Goal: Task Accomplishment & Management: Manage account settings

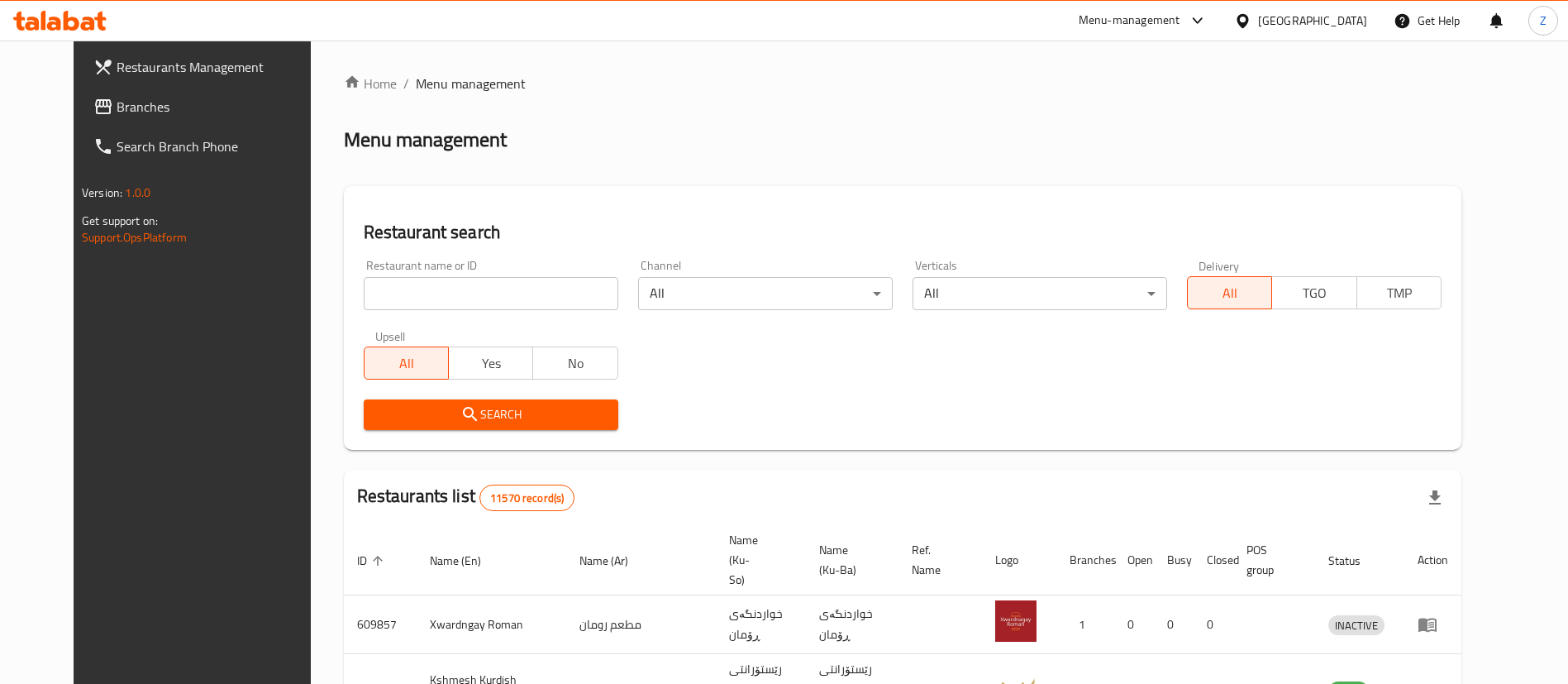
click at [406, 300] on input "search" at bounding box center [490, 293] width 255 height 33
type input "الزائر"
click button "Search" at bounding box center [490, 414] width 255 height 31
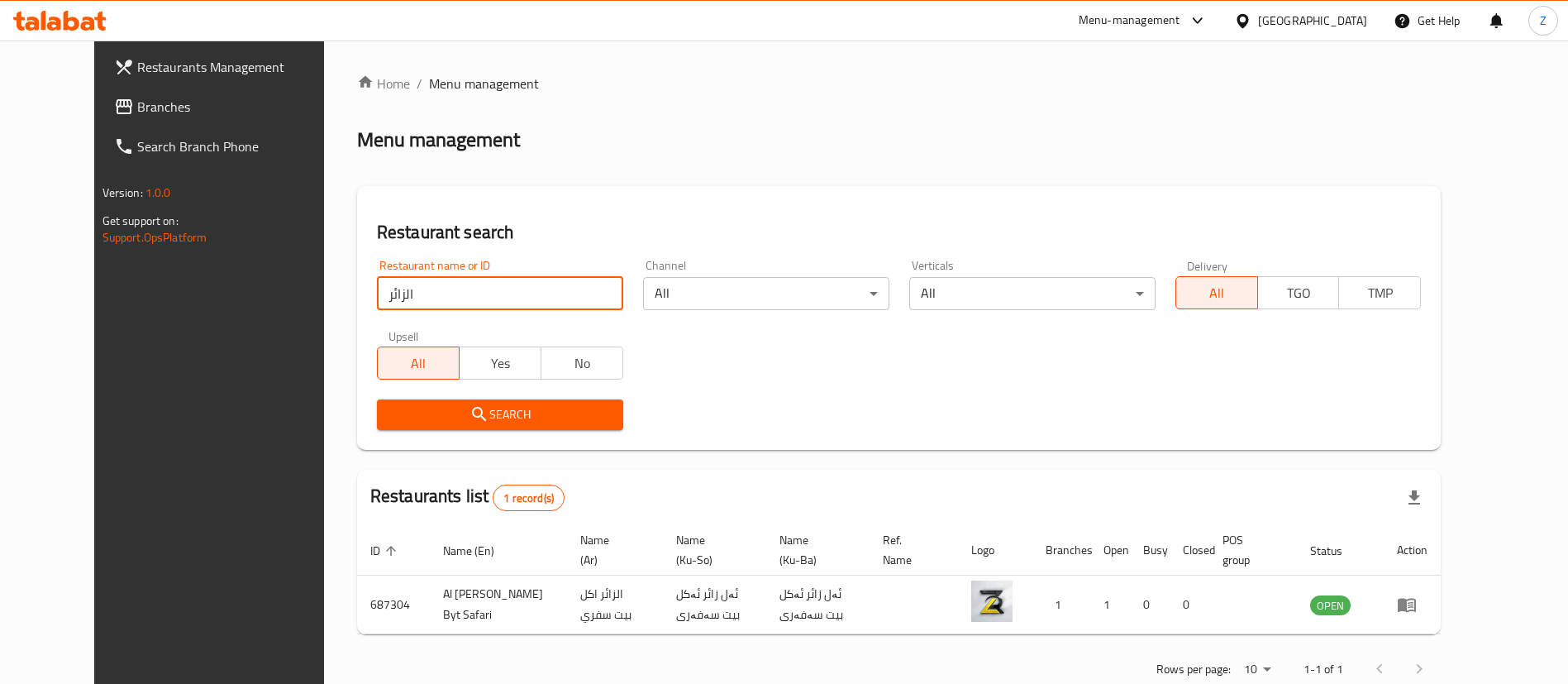
scroll to position [39, 0]
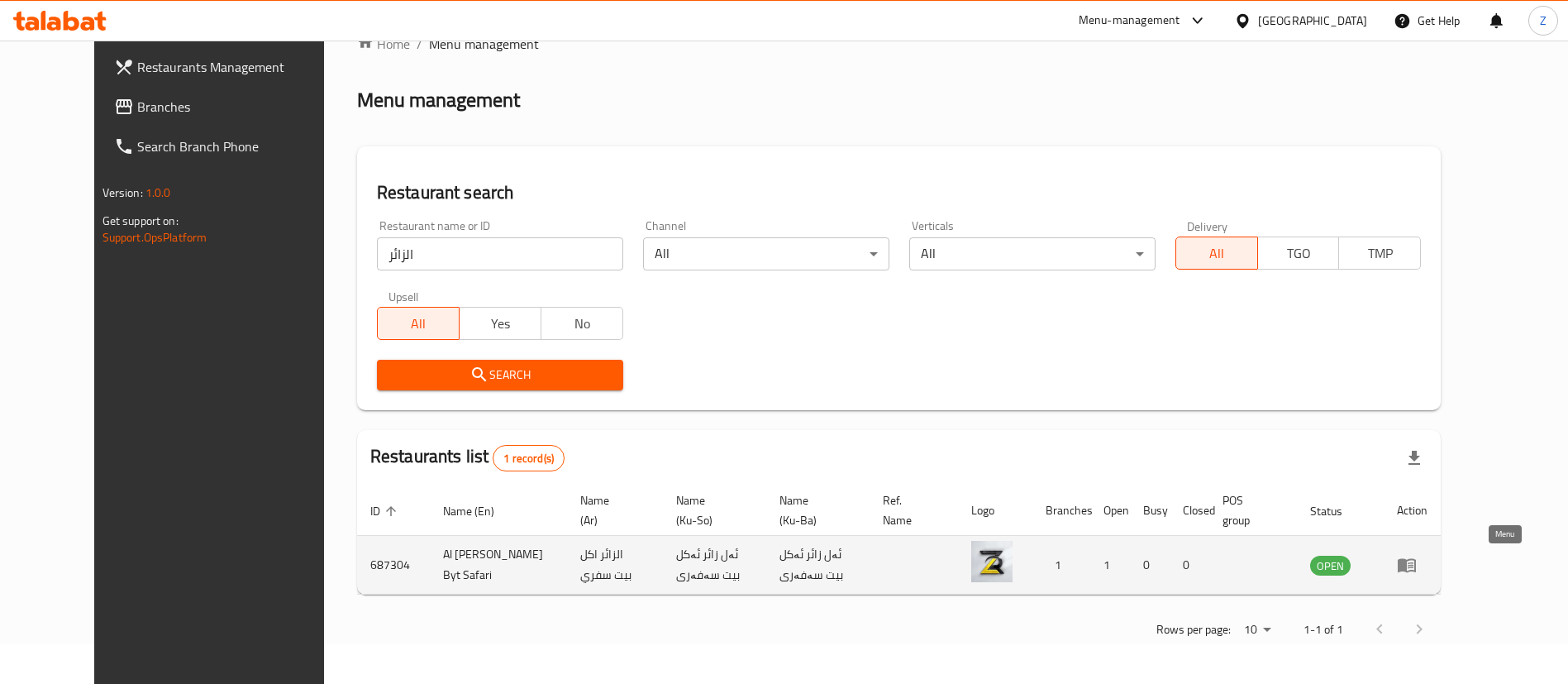
click at [1417, 568] on icon "enhanced table" at bounding box center [1407, 565] width 20 height 20
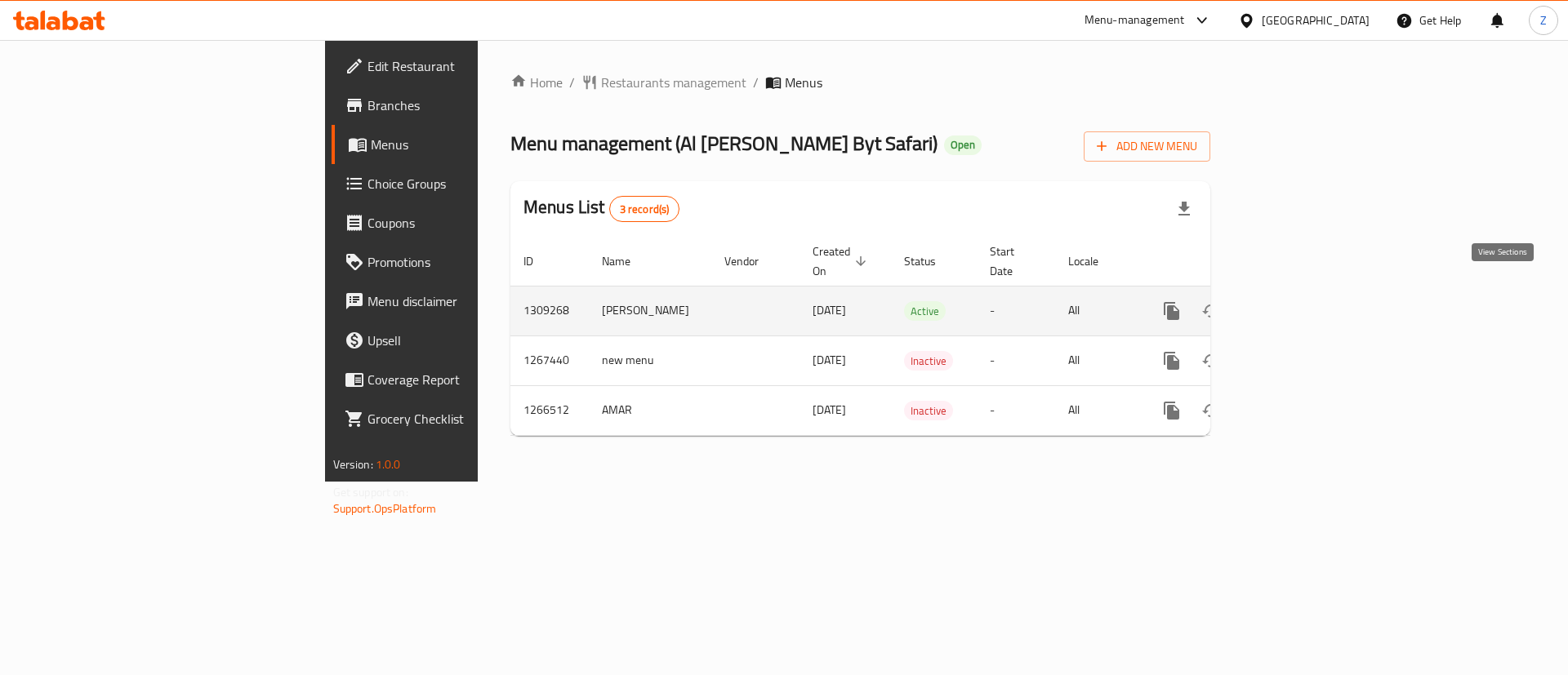
click at [1309, 297] on link "enhanced table" at bounding box center [1289, 310] width 39 height 39
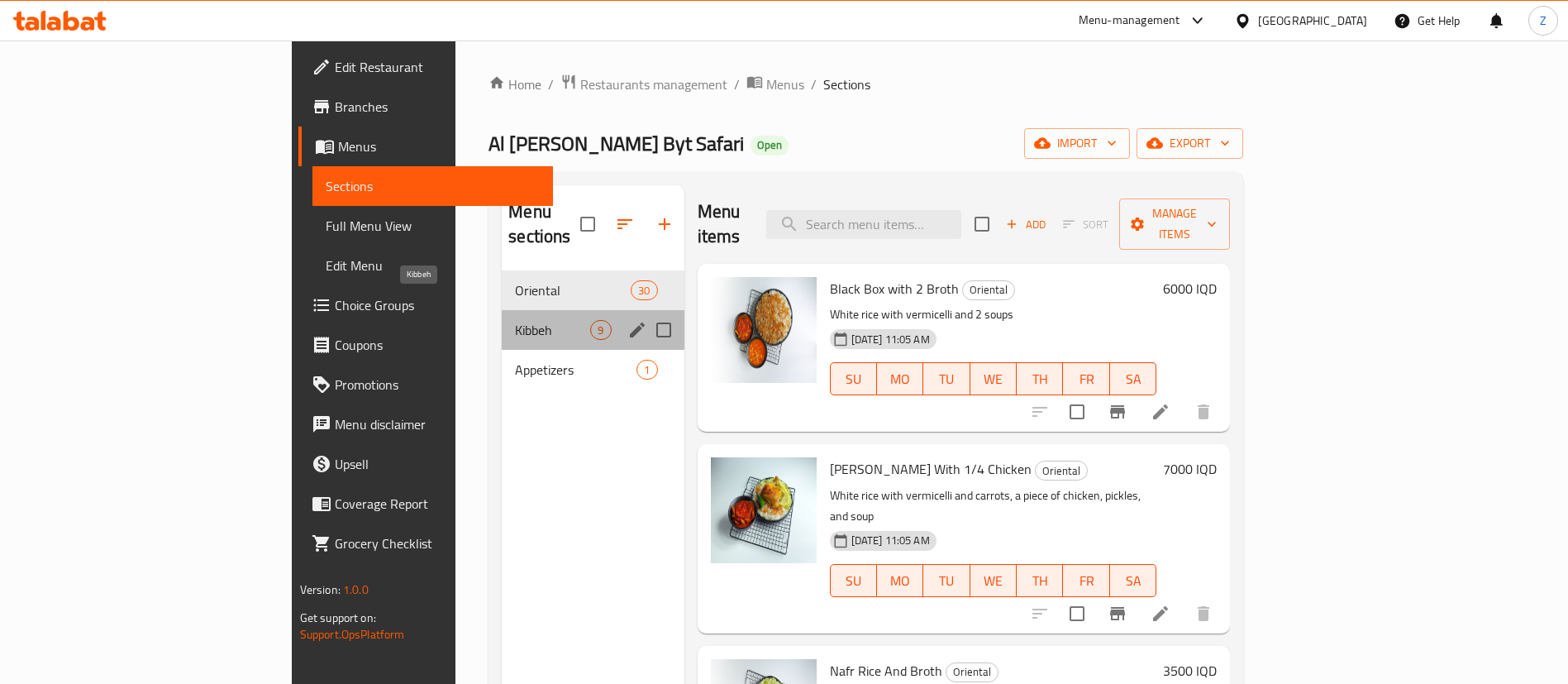
click at [515, 320] on span "Kibbeh" at bounding box center [552, 329] width 75 height 20
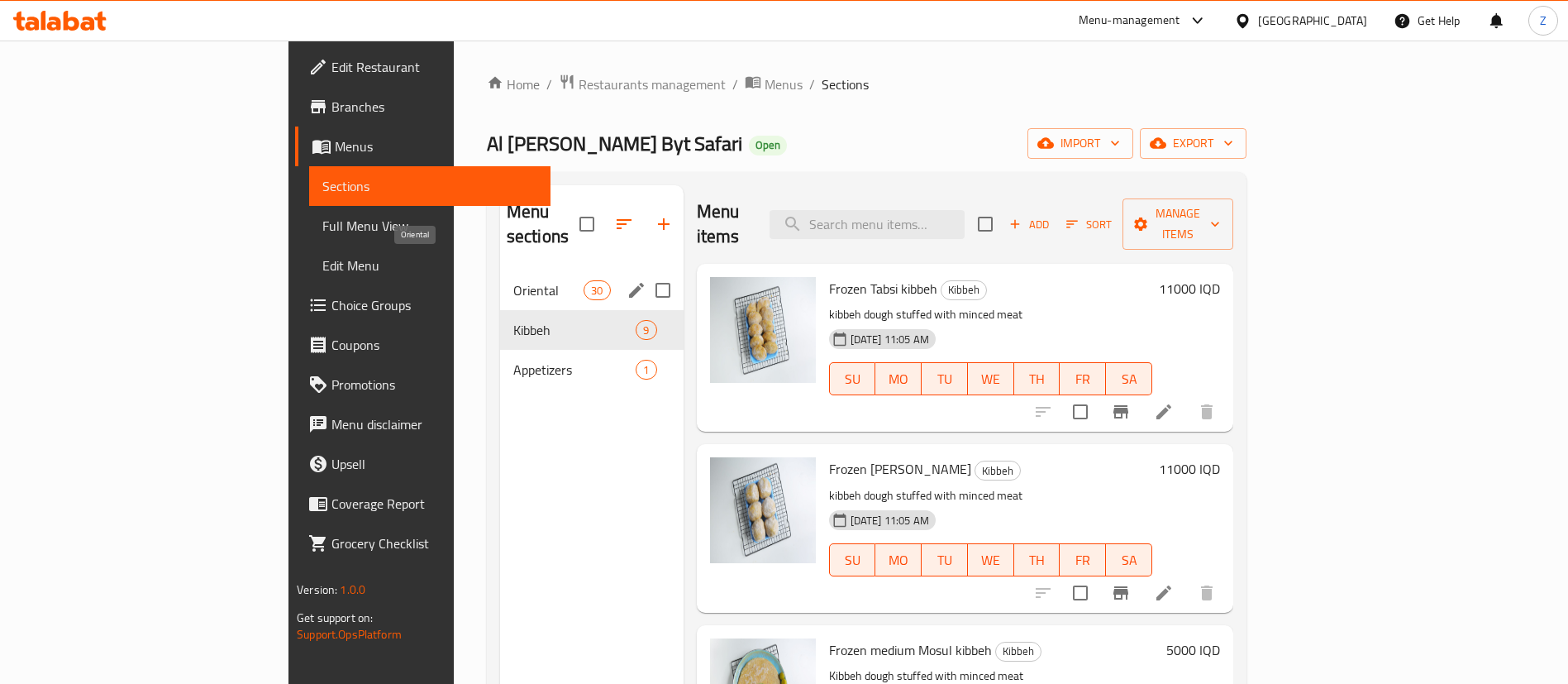
click at [513, 280] on span "Oriental" at bounding box center [548, 290] width 70 height 20
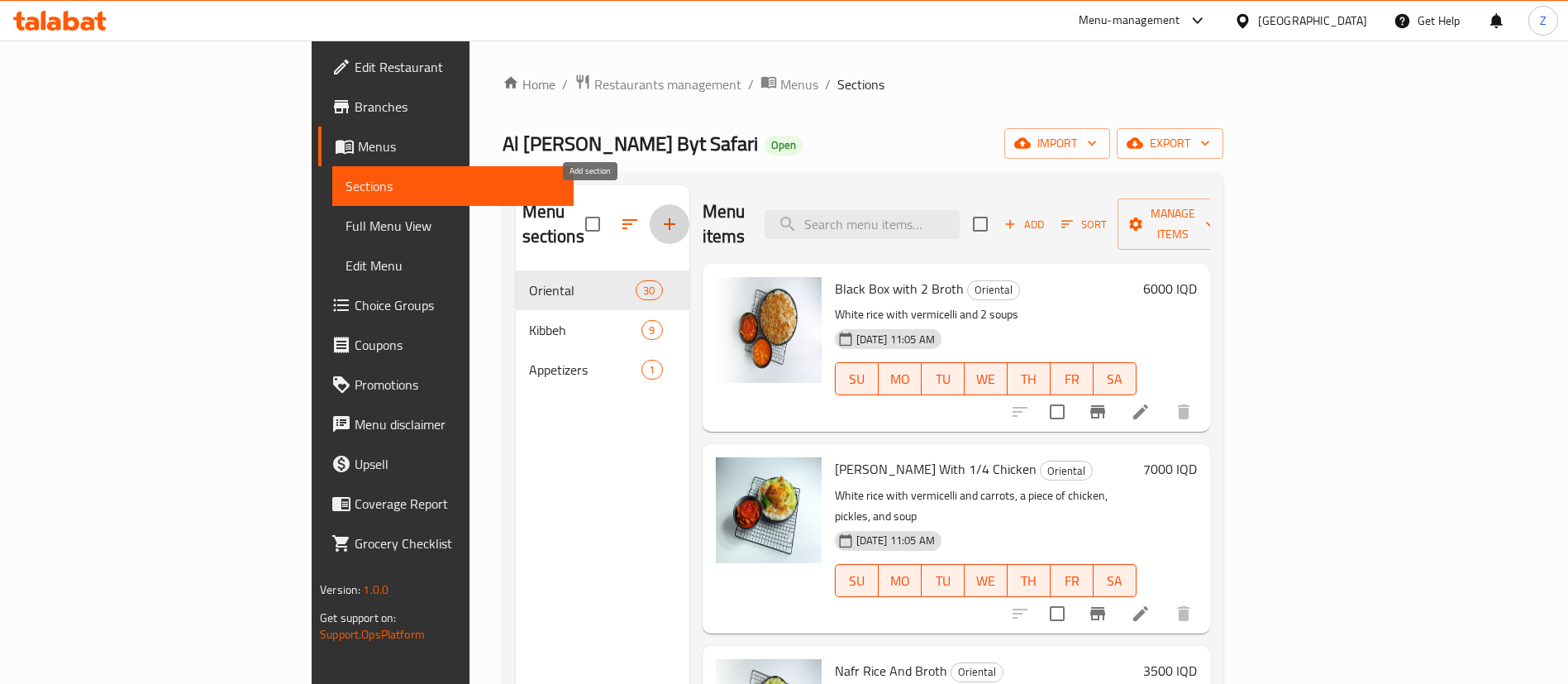
click at [650, 219] on button "button" at bounding box center [669, 223] width 39 height 39
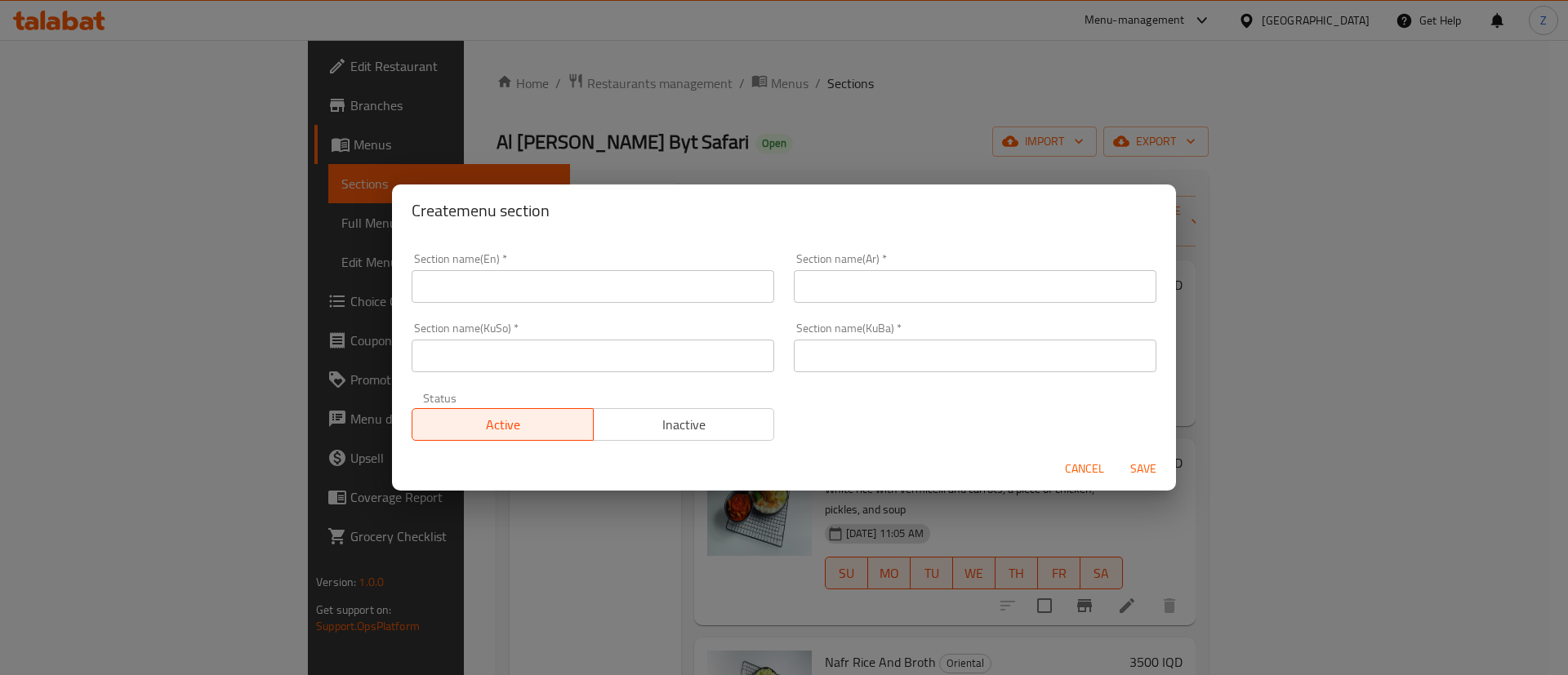
click at [534, 296] on input "text" at bounding box center [592, 287] width 362 height 33
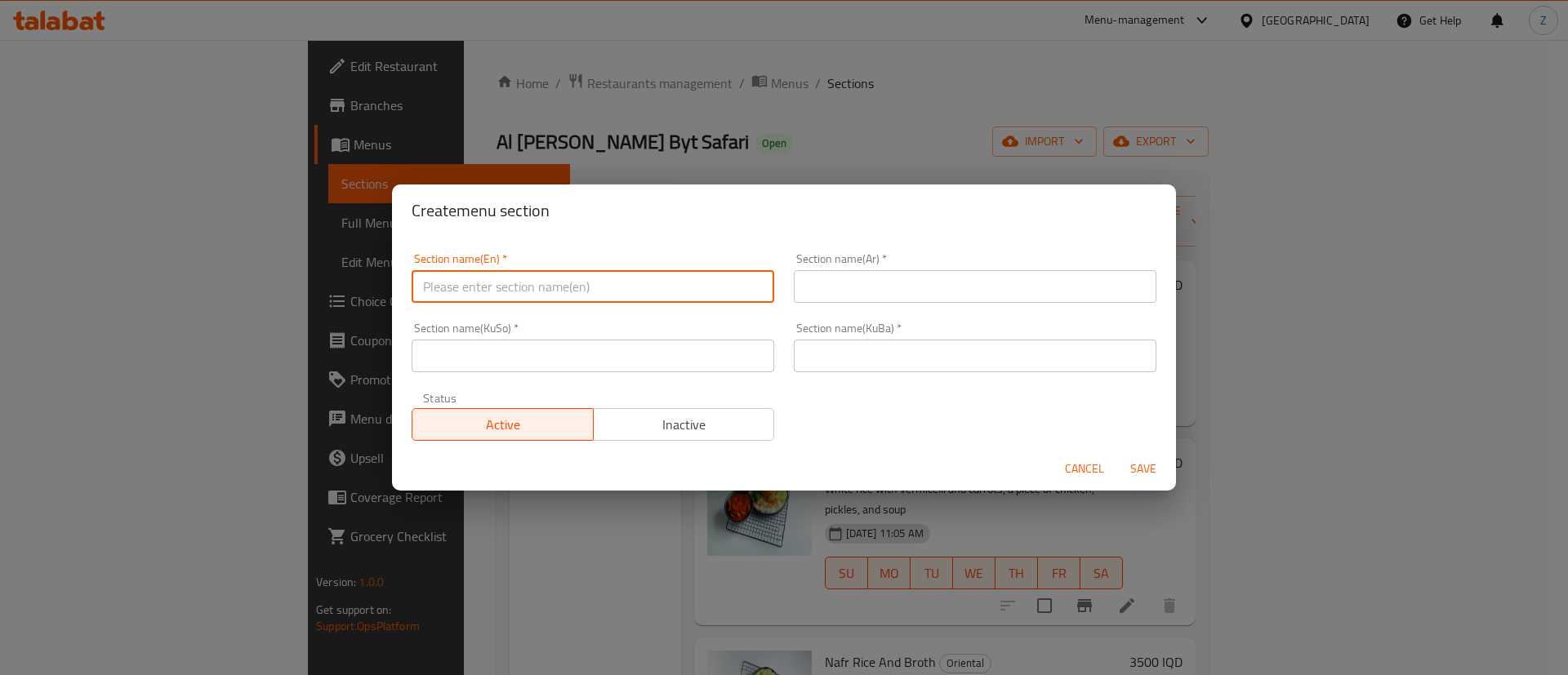
click at [881, 288] on input "text" at bounding box center [975, 287] width 362 height 33
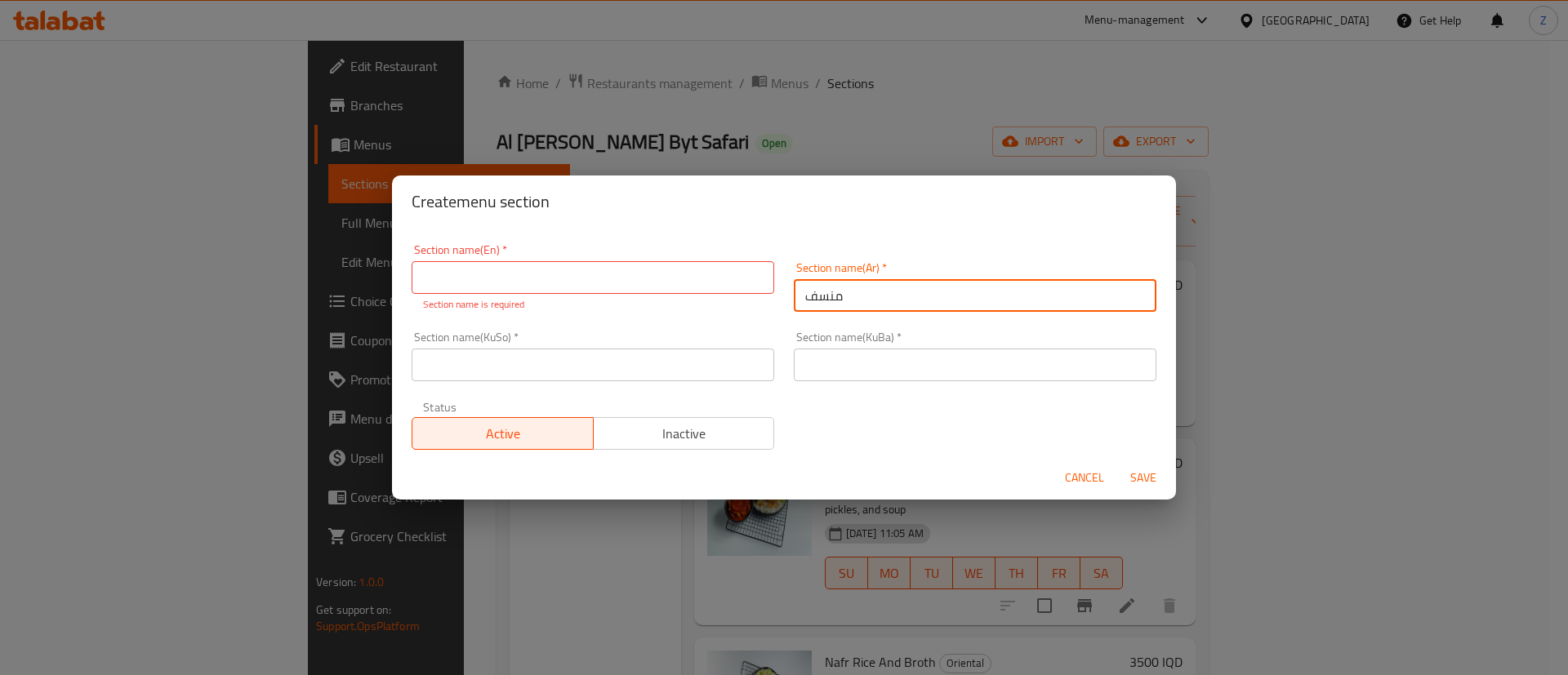
type input "منسف"
click at [612, 277] on input "text" at bounding box center [592, 277] width 362 height 33
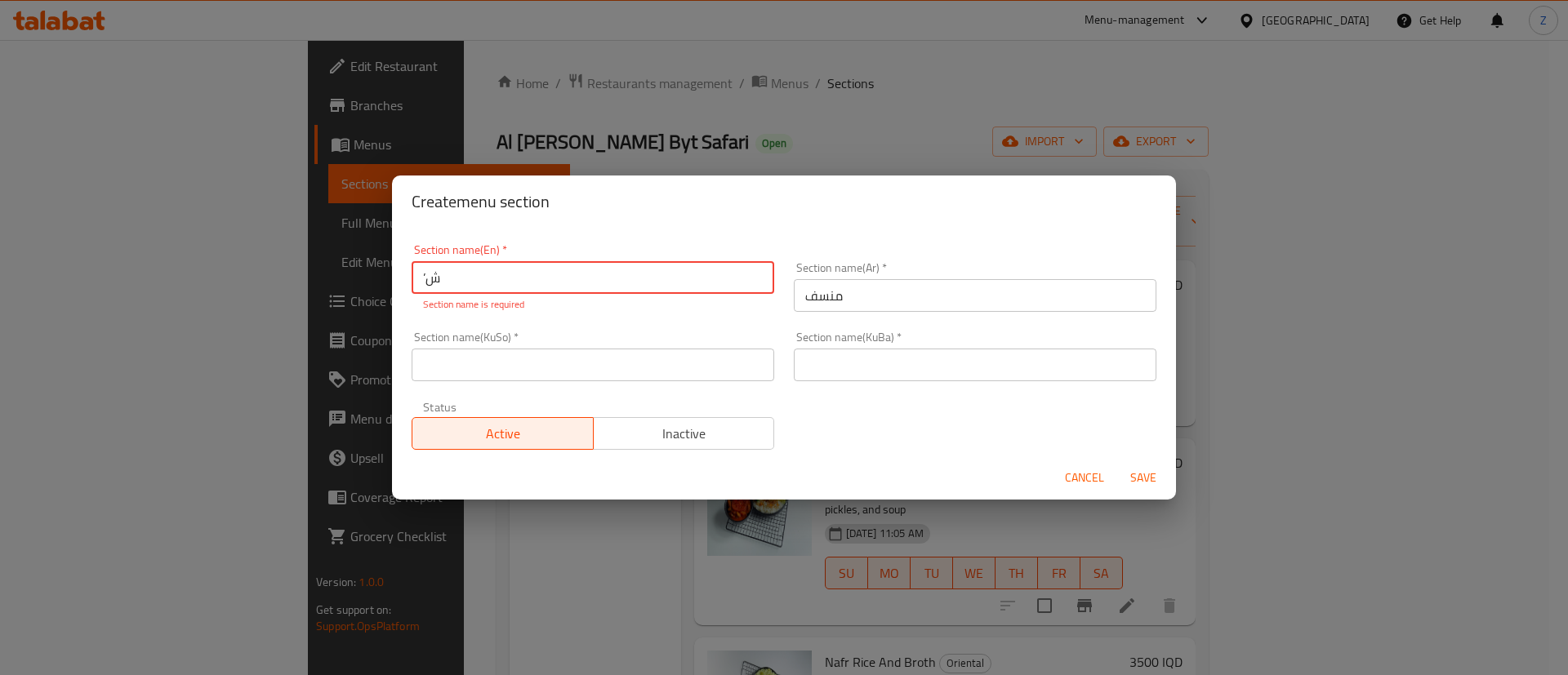
type input "’"
type input "Mansaf"
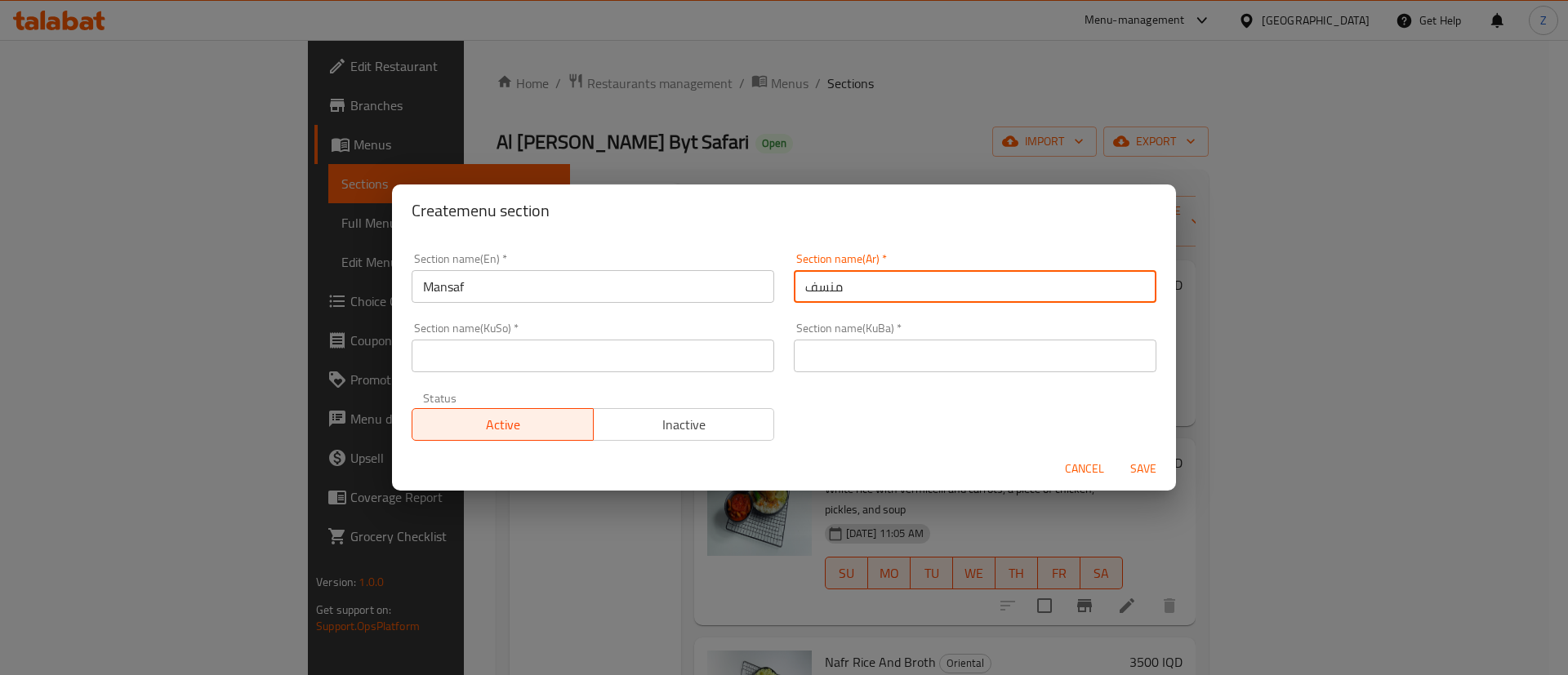
click at [880, 284] on input "منسف" at bounding box center [975, 287] width 362 height 33
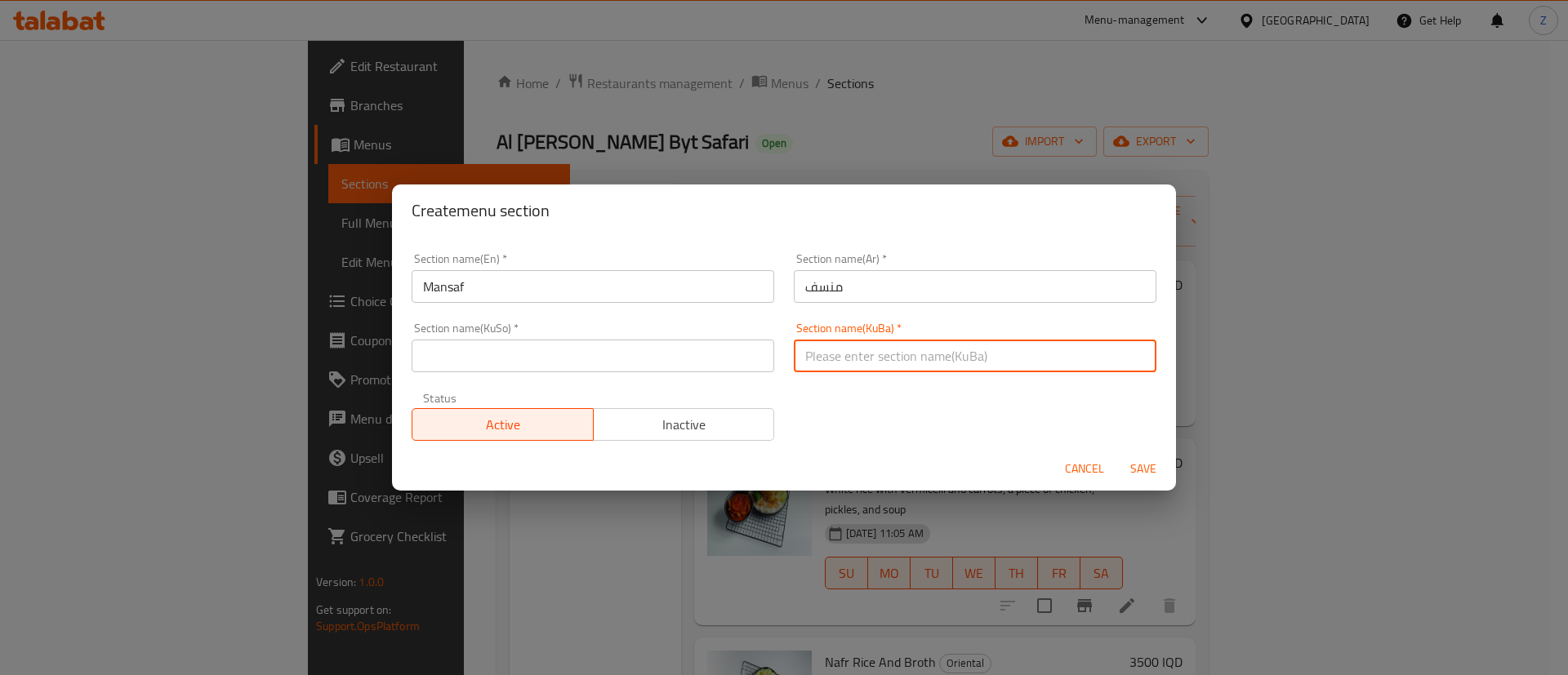
click at [821, 360] on input "text" at bounding box center [975, 356] width 362 height 33
paste input "منسف"
type input "منسف"
click at [655, 372] on input "text" at bounding box center [592, 356] width 362 height 33
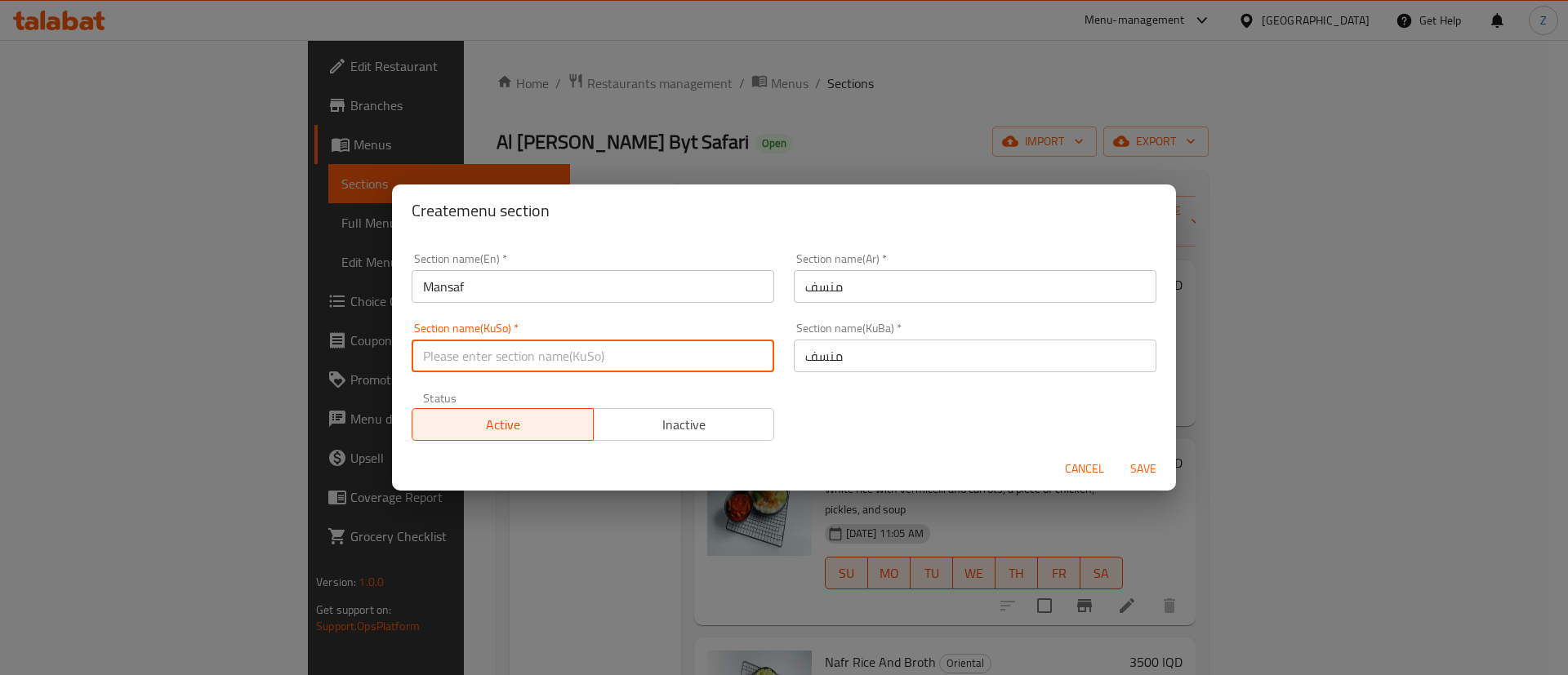
paste input "منسف"
type input "منسف"
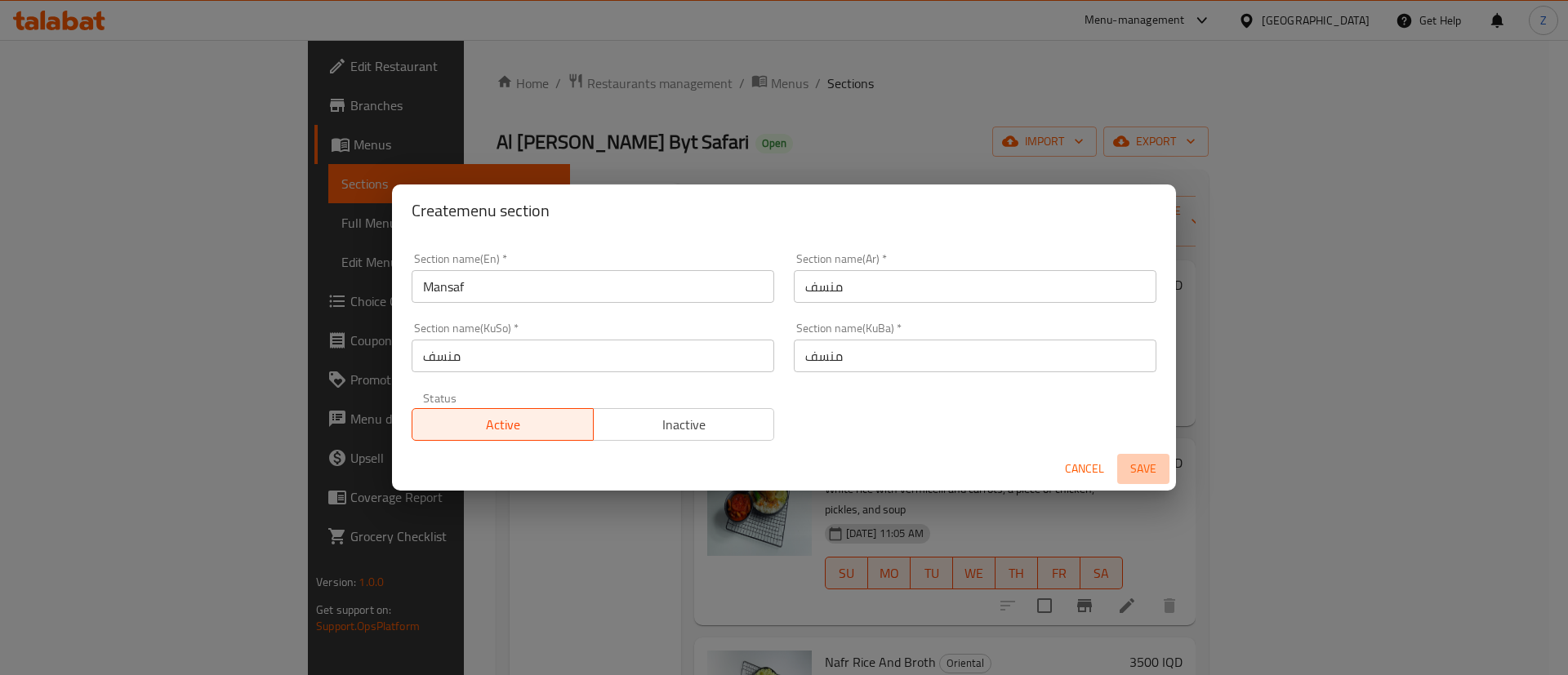
click at [1133, 473] on span "Save" at bounding box center [1142, 469] width 39 height 21
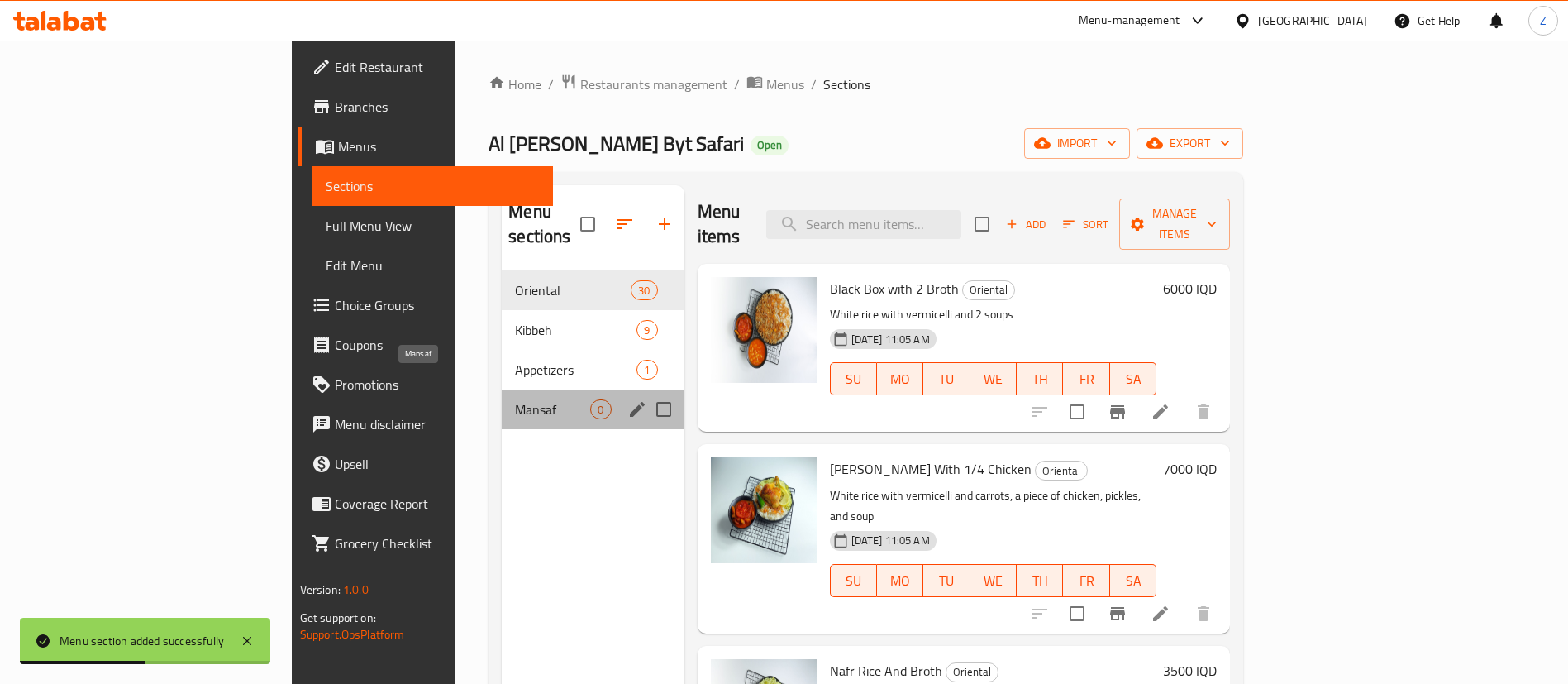
click at [515, 399] on span "Mansaf" at bounding box center [552, 409] width 75 height 20
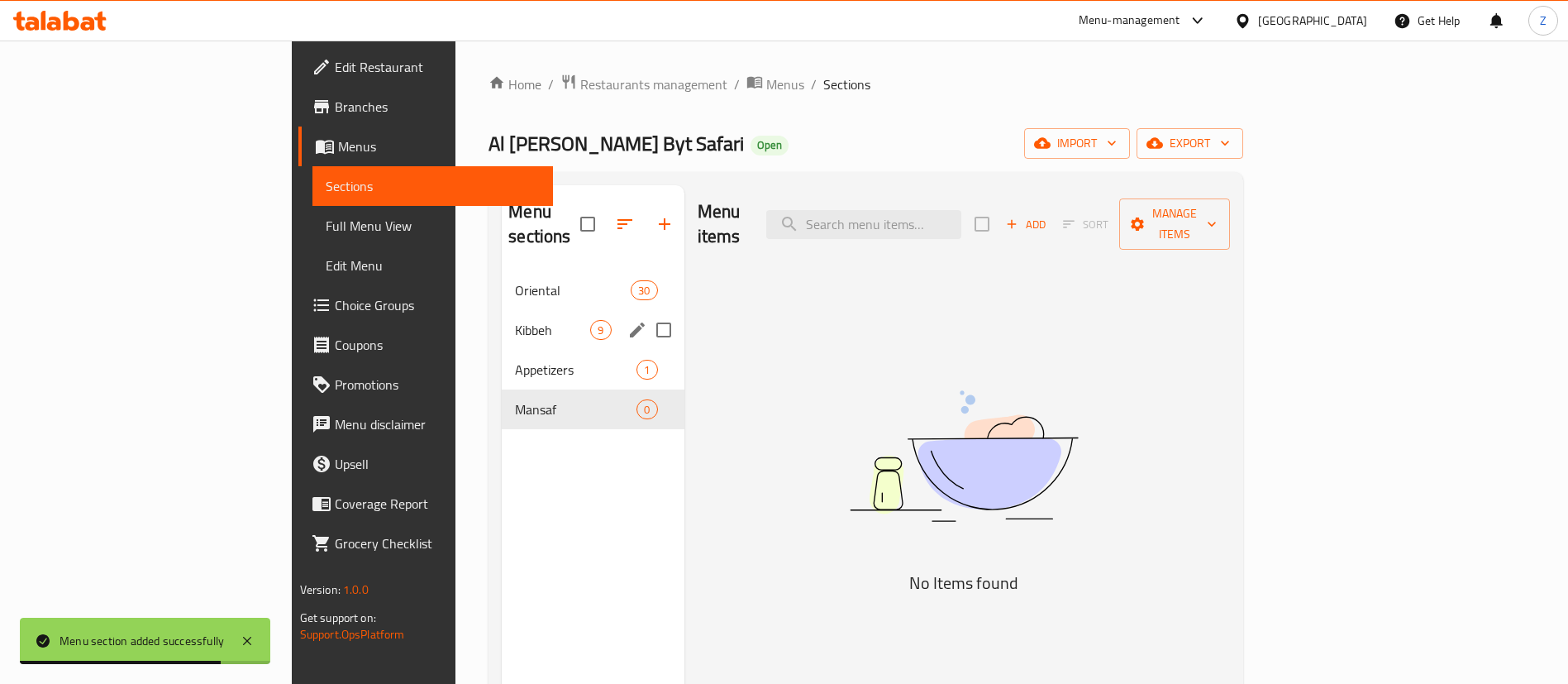
click at [502, 310] on div "Kibbeh 9" at bounding box center [593, 329] width 182 height 39
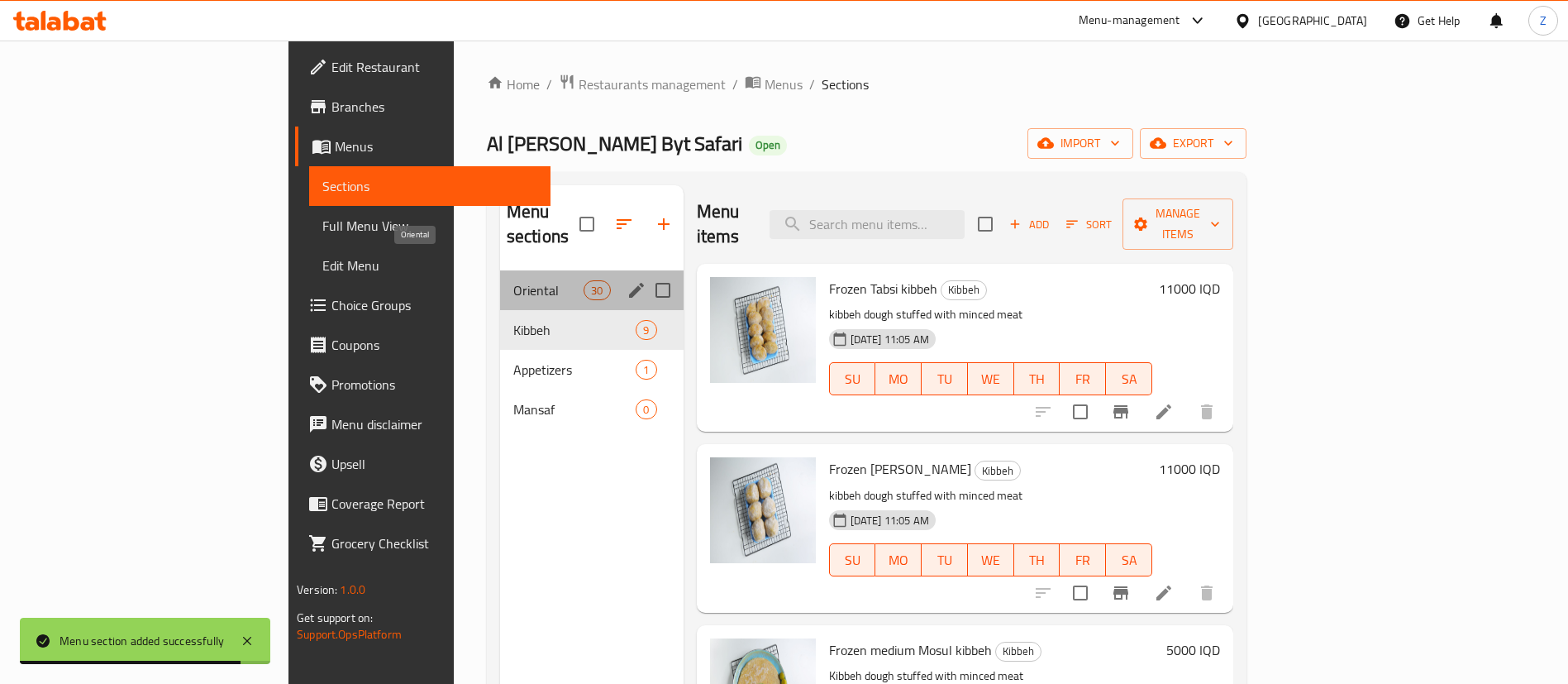
click at [513, 280] on span "Oriental" at bounding box center [548, 290] width 70 height 20
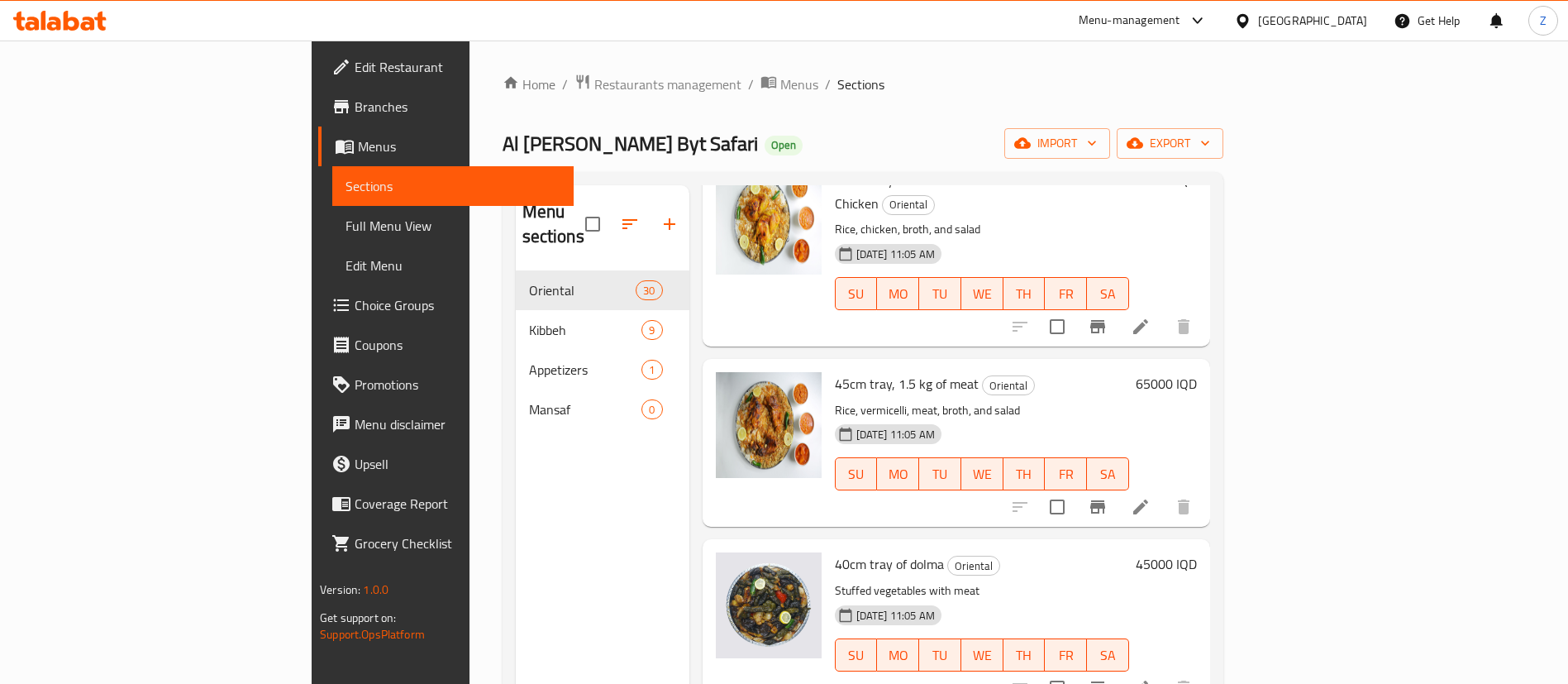
scroll to position [231, 0]
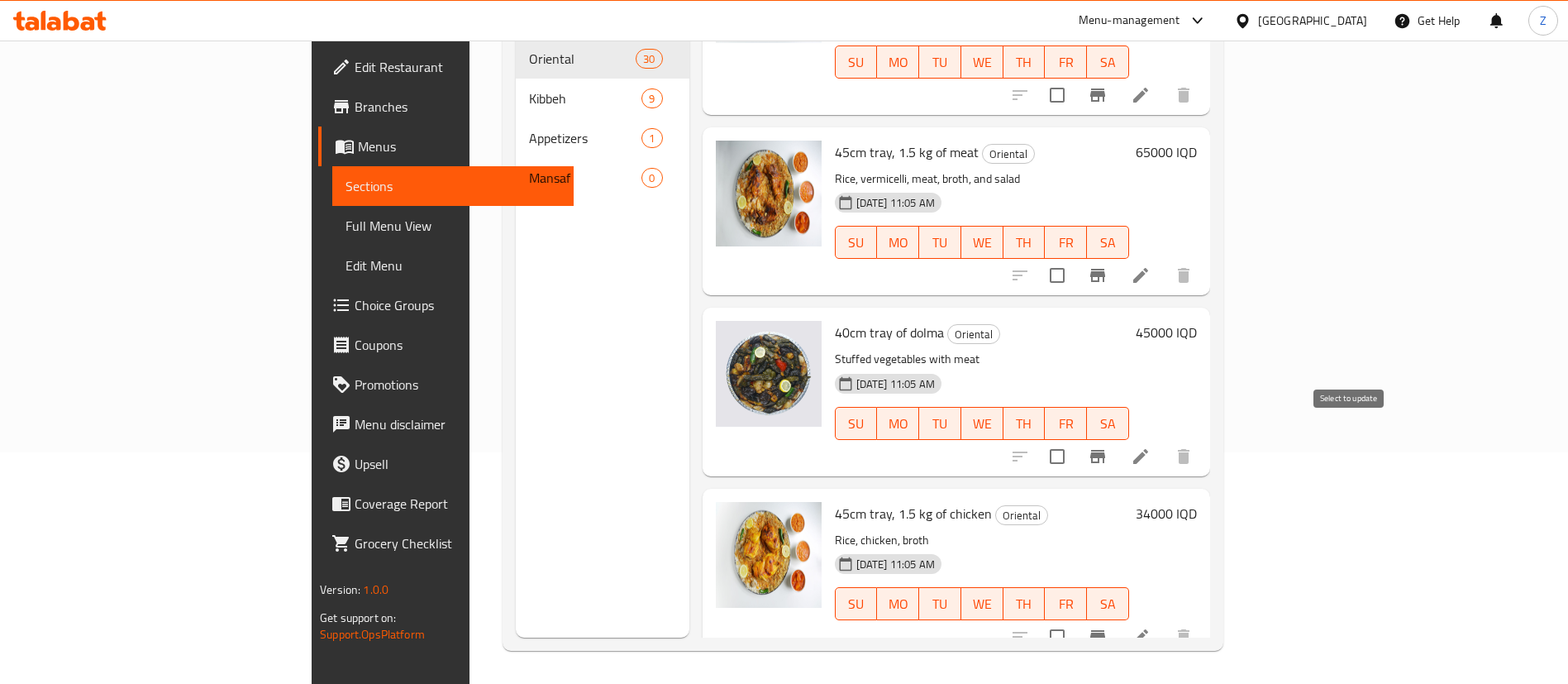
click at [1074, 619] on input "checkbox" at bounding box center [1058, 637] width 35 height 35
checkbox input "true"
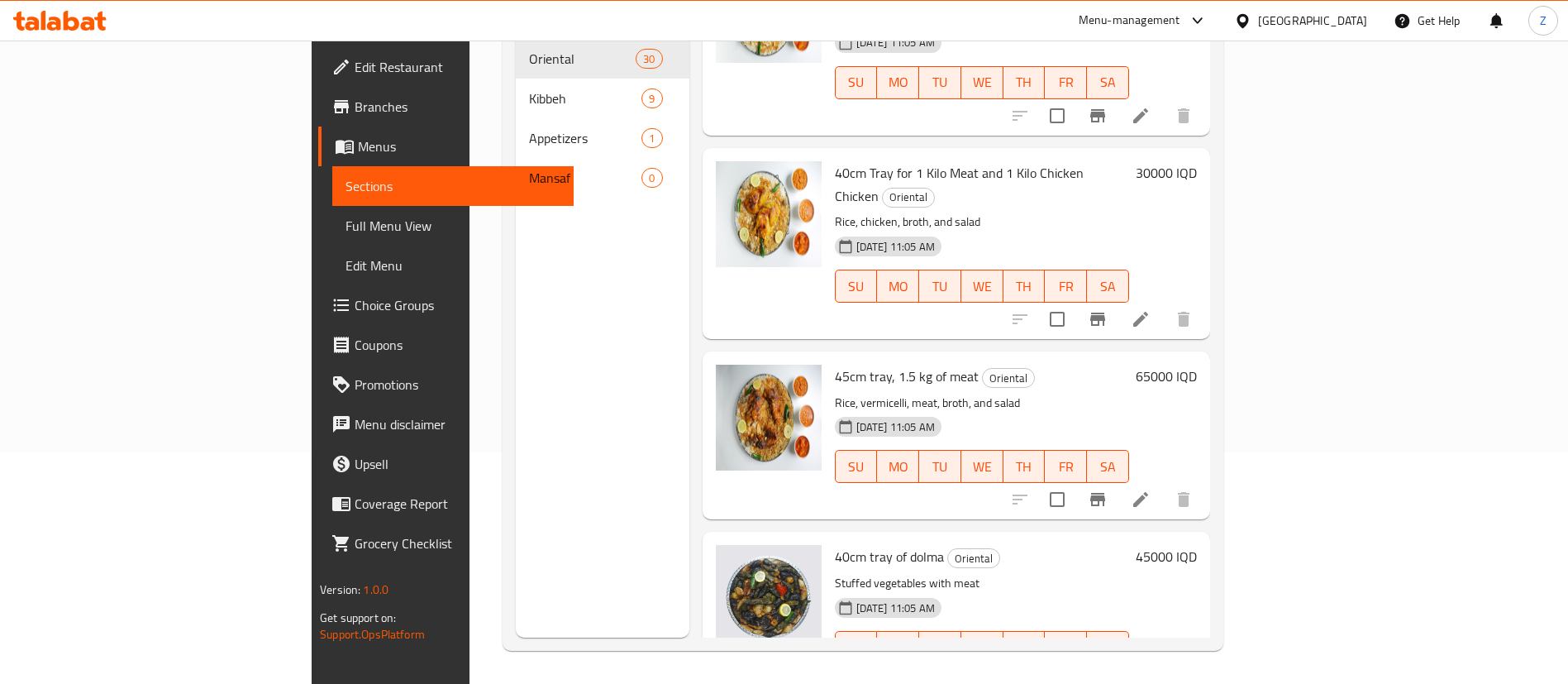
scroll to position [4553, 0]
click at [1074, 481] on input "checkbox" at bounding box center [1058, 498] width 35 height 35
checkbox input "true"
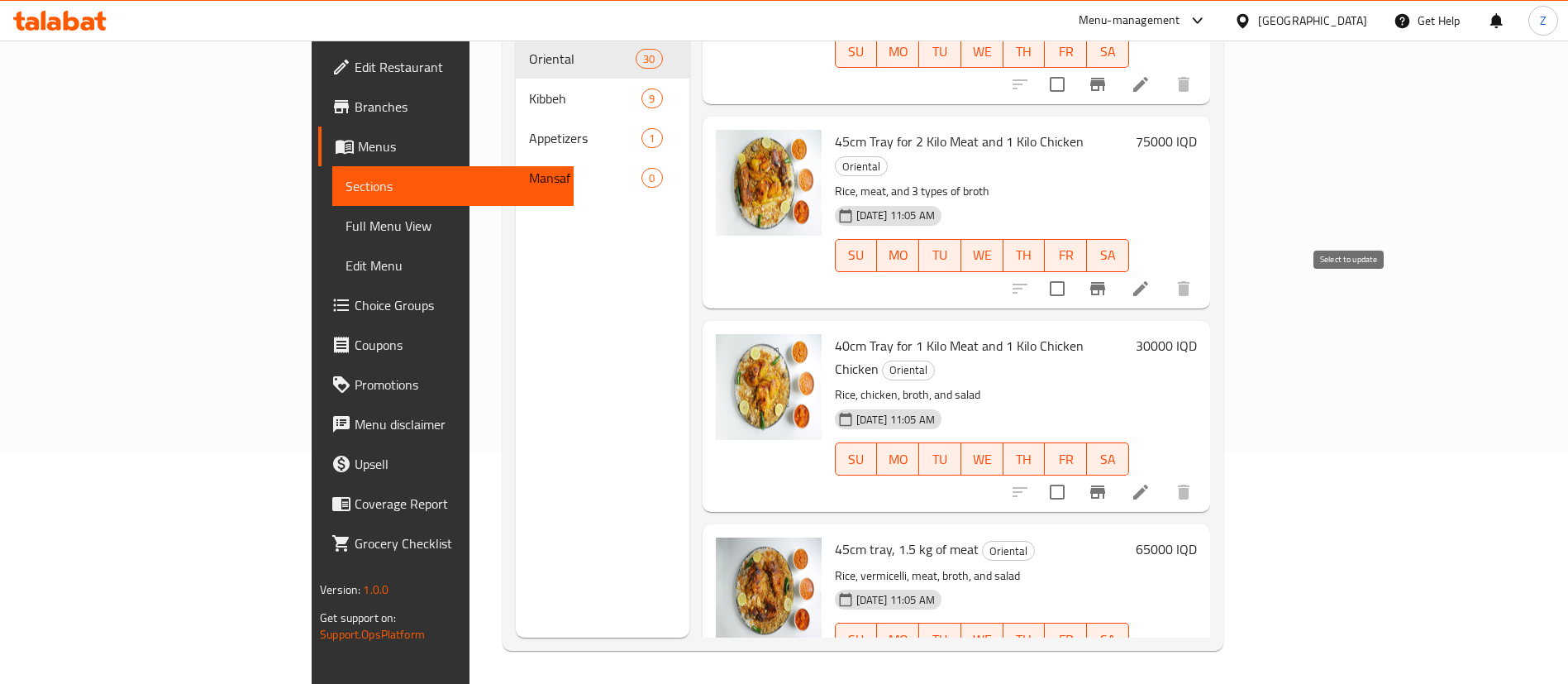
scroll to position [4373, 0]
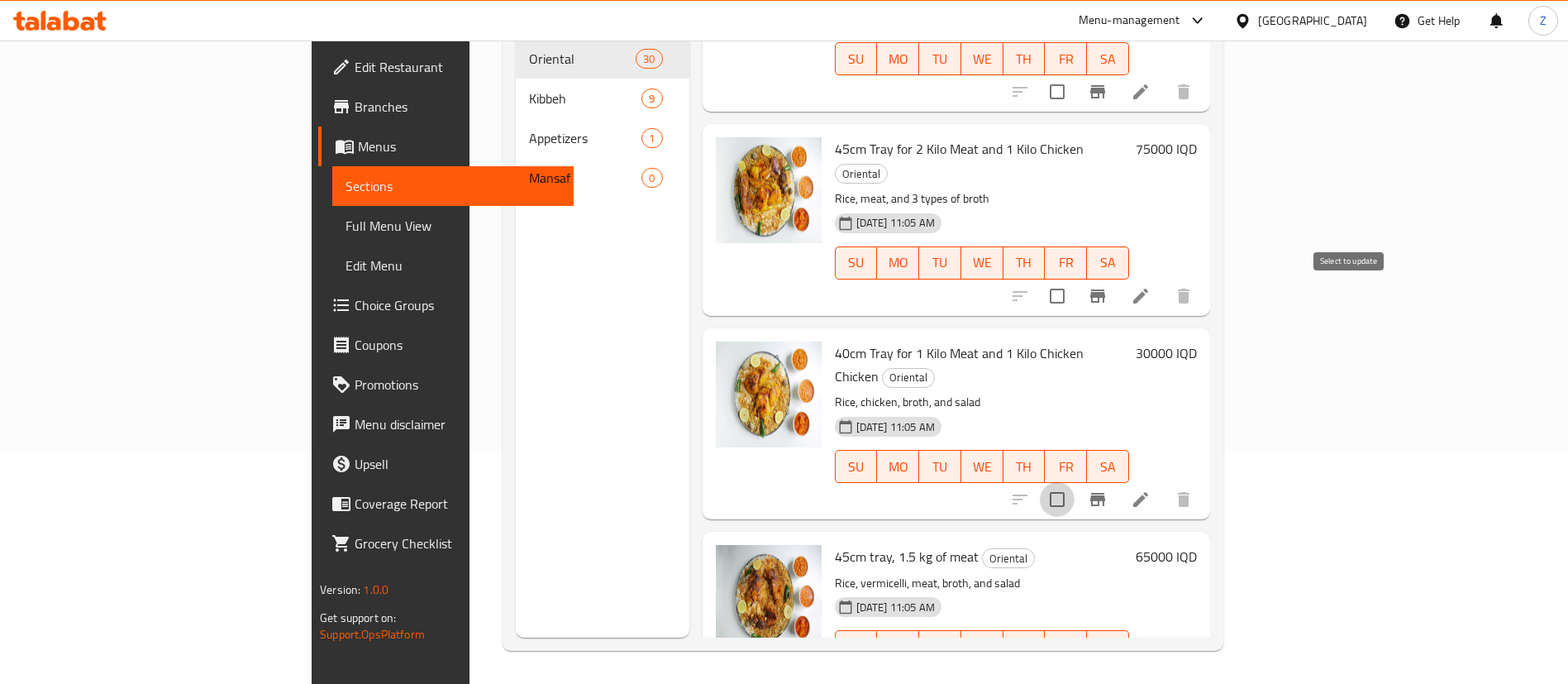
click at [1074, 482] on input "checkbox" at bounding box center [1058, 499] width 35 height 35
checkbox input "true"
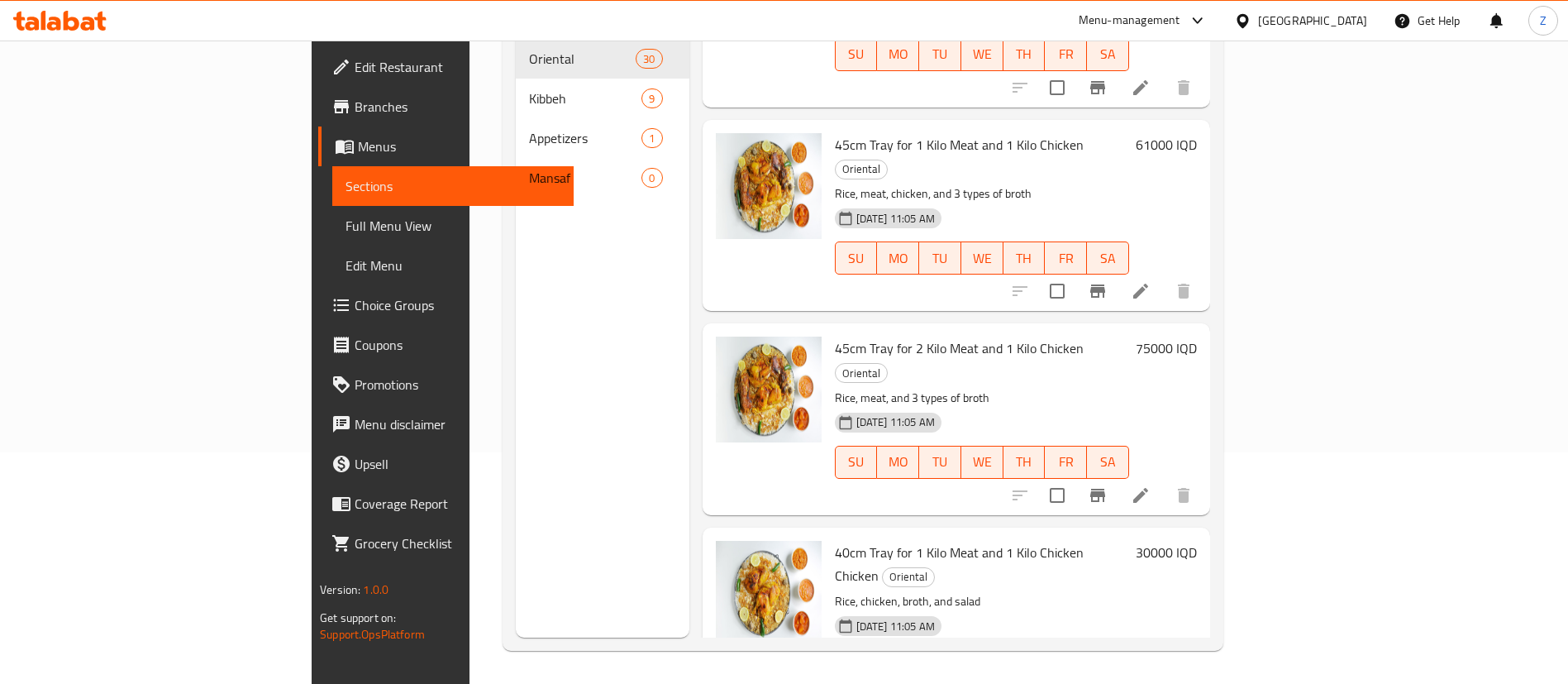
scroll to position [4171, 0]
click at [1074, 480] on input "checkbox" at bounding box center [1058, 497] width 35 height 35
checkbox input "true"
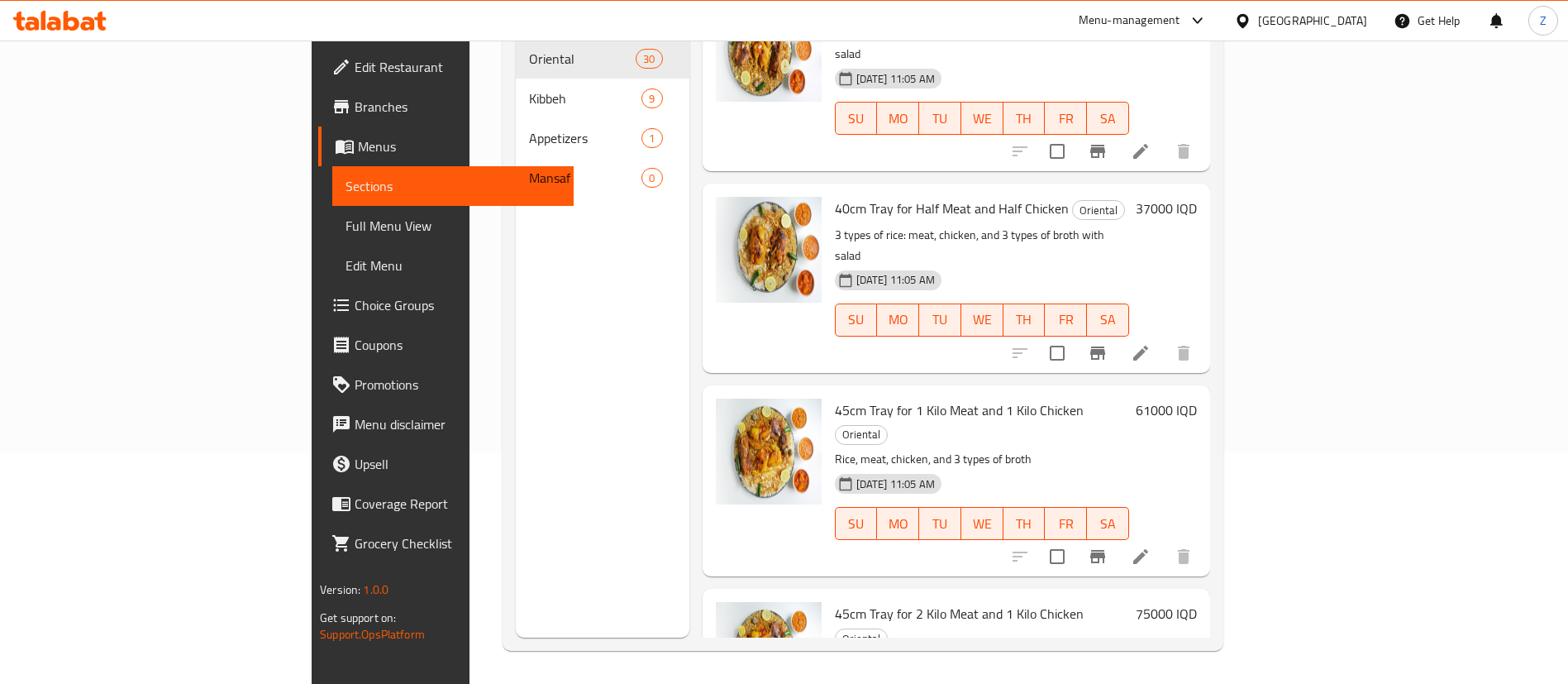
scroll to position [3906, 0]
click at [1074, 540] on input "checkbox" at bounding box center [1058, 558] width 35 height 35
checkbox input "true"
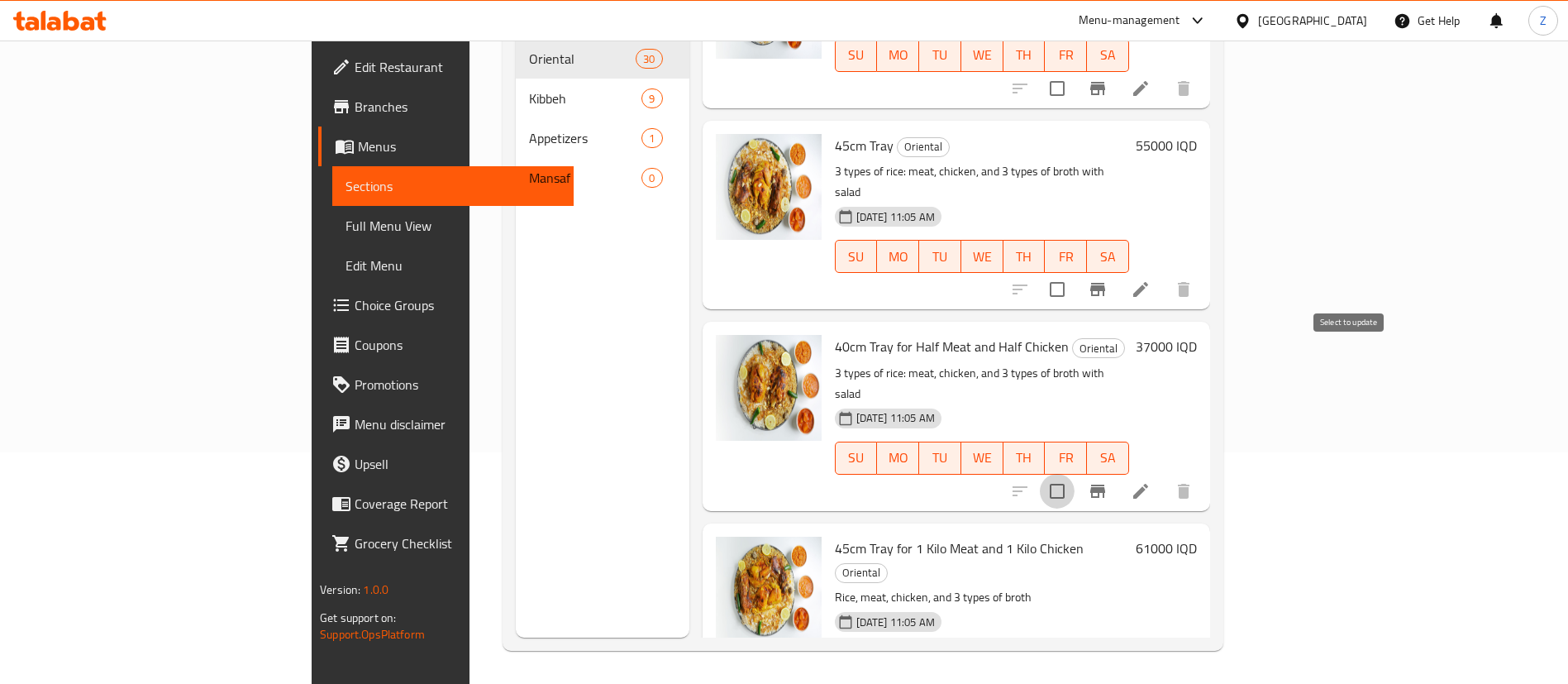
click at [1074, 474] on input "checkbox" at bounding box center [1058, 491] width 35 height 35
checkbox input "true"
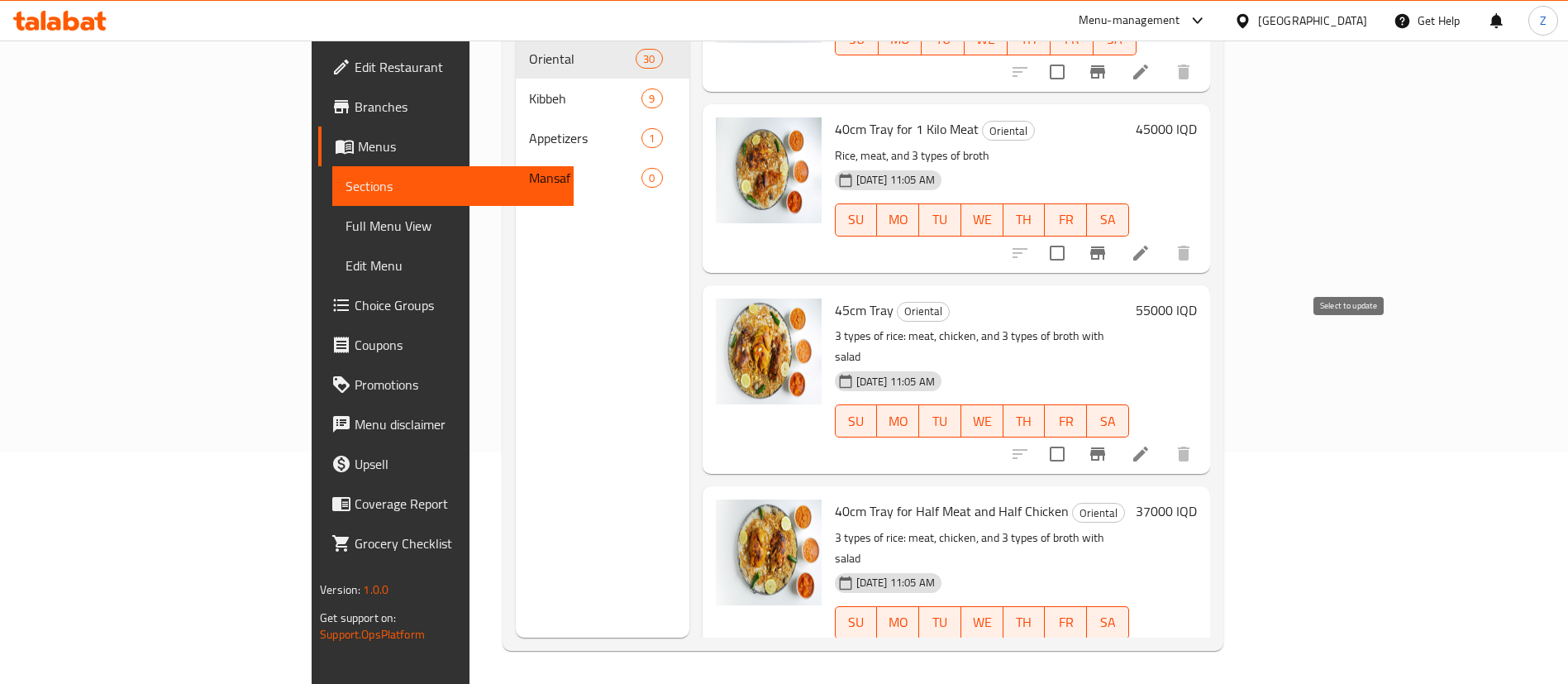
click at [1074, 437] on input "checkbox" at bounding box center [1058, 455] width 35 height 35
checkbox input "true"
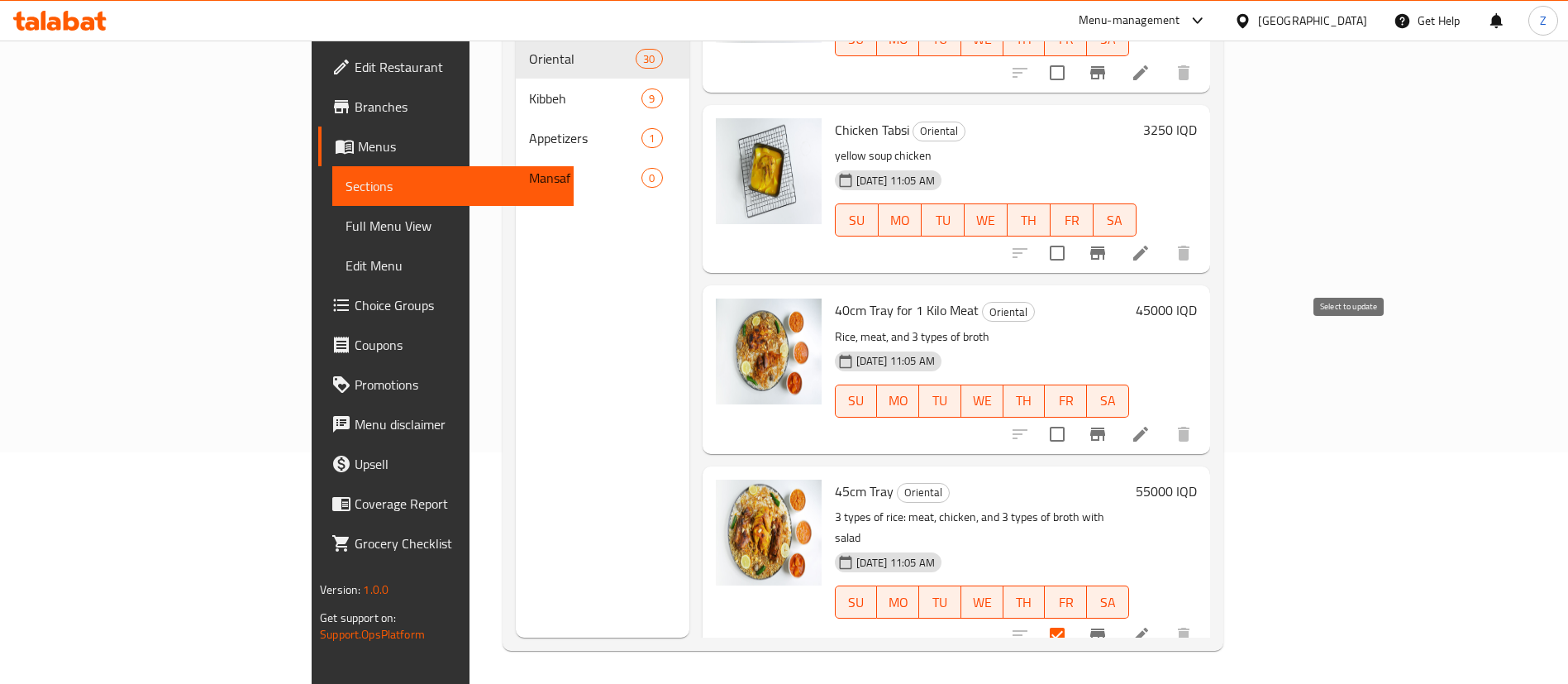
click at [1074, 417] on input "checkbox" at bounding box center [1058, 434] width 35 height 35
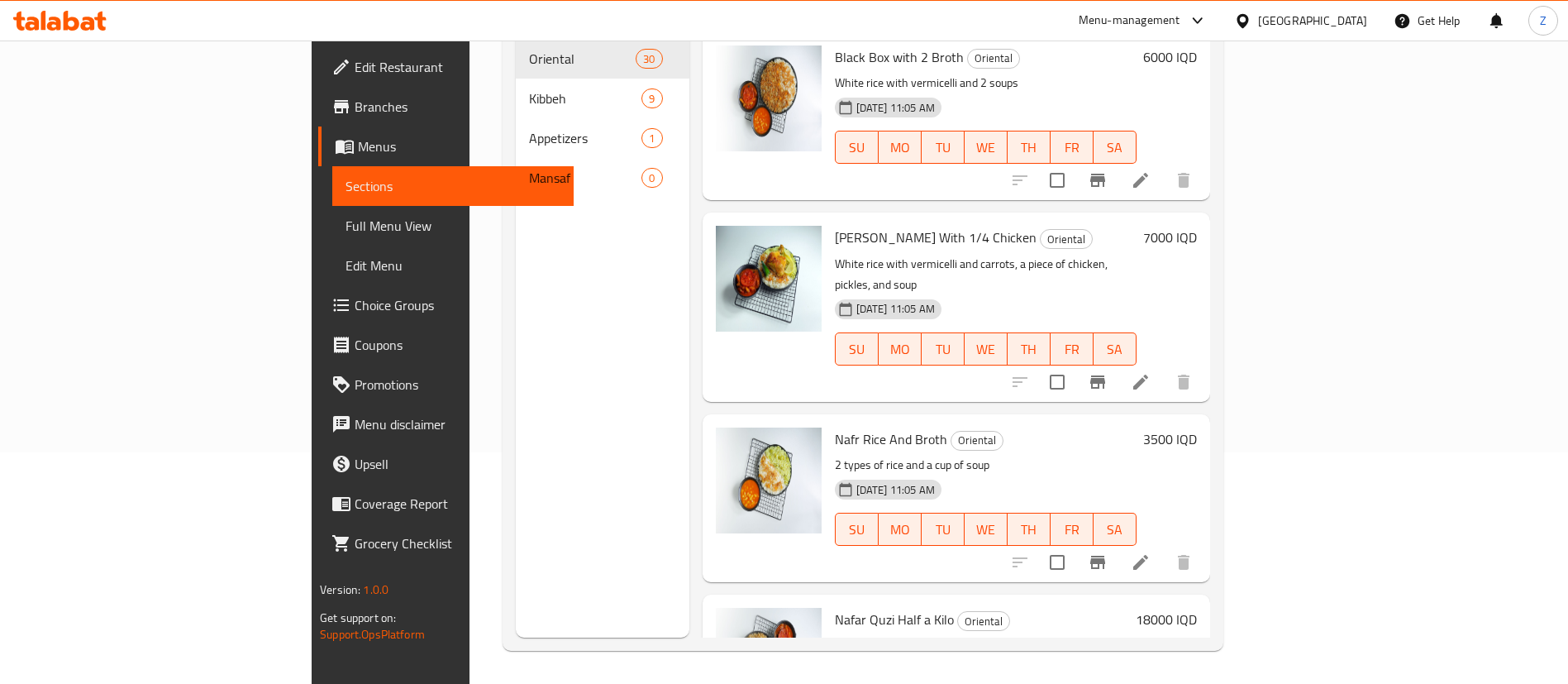
scroll to position [0, 0]
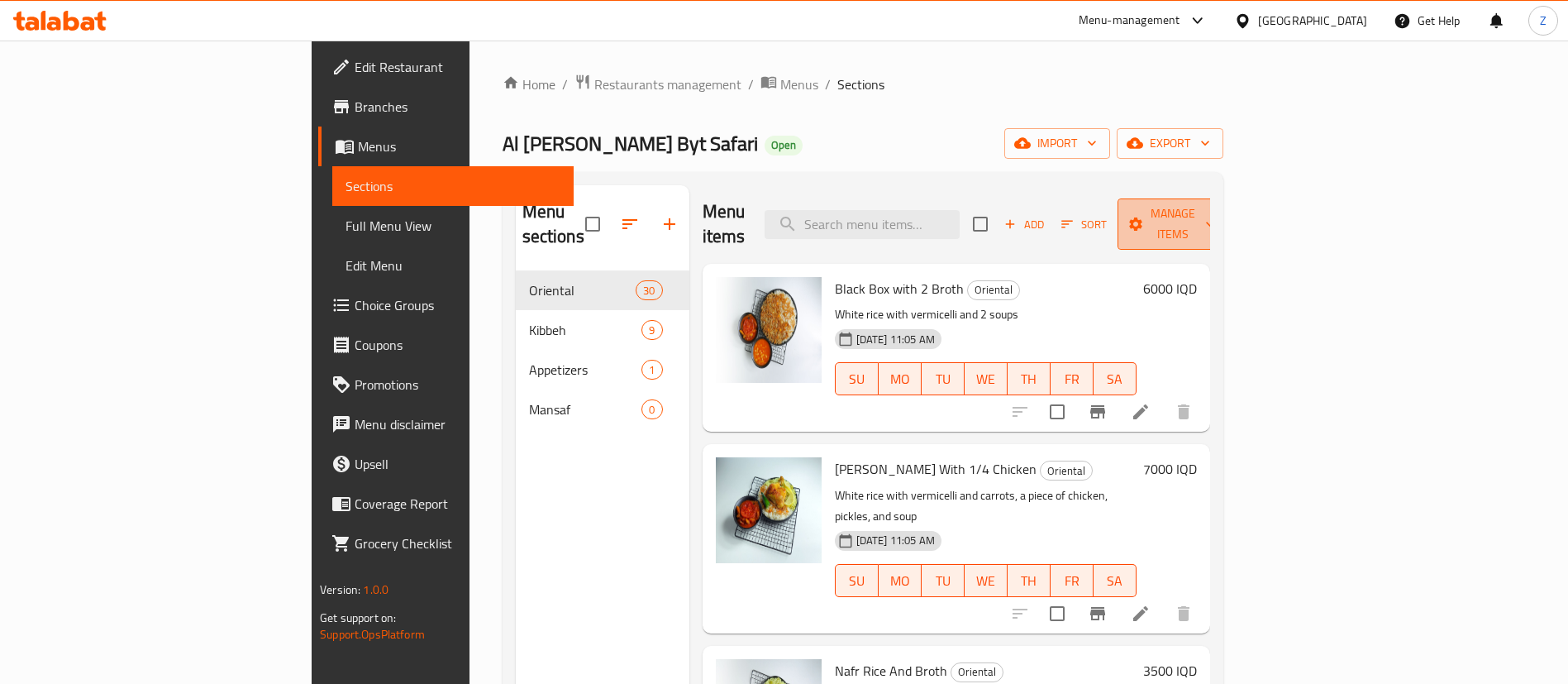
click at [1215, 212] on span "Manage items" at bounding box center [1173, 223] width 84 height 41
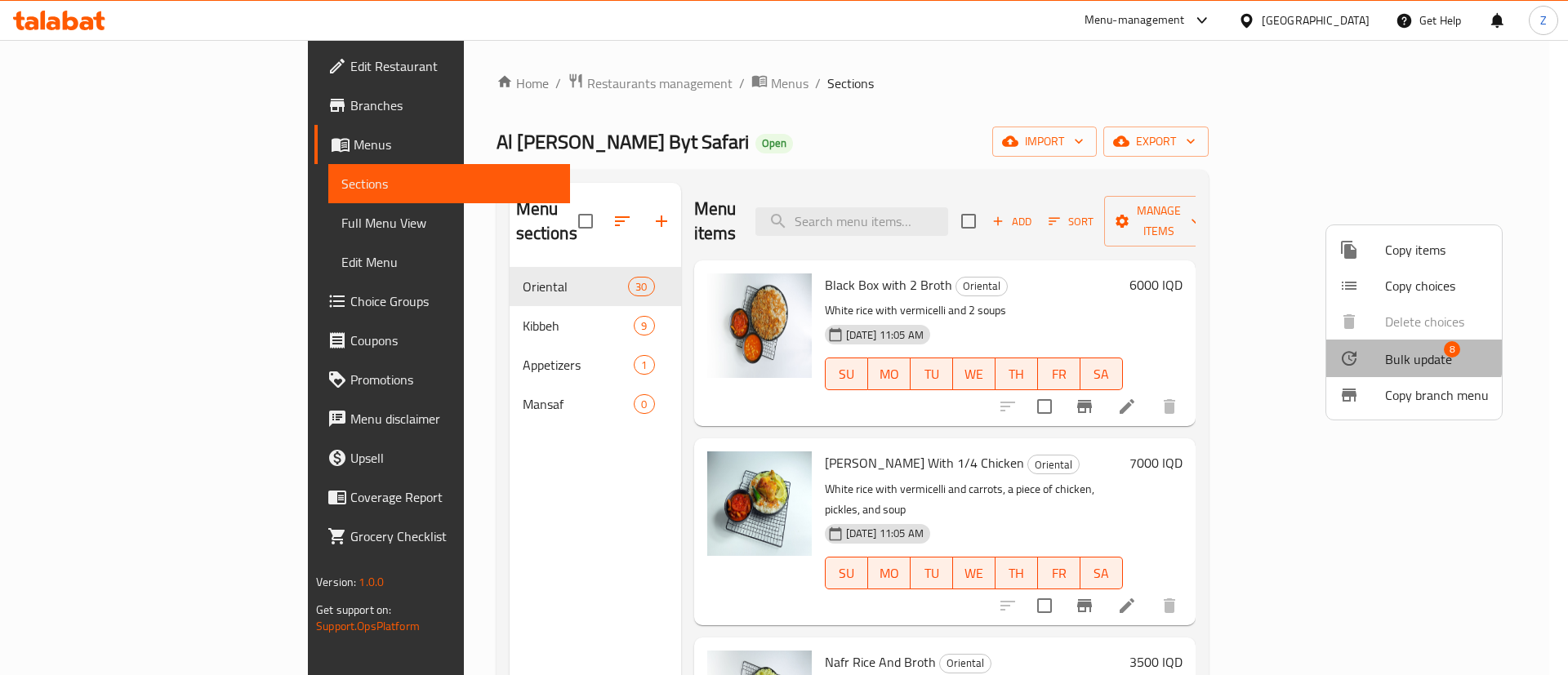
click at [1409, 357] on span "Bulk update" at bounding box center [1418, 359] width 67 height 20
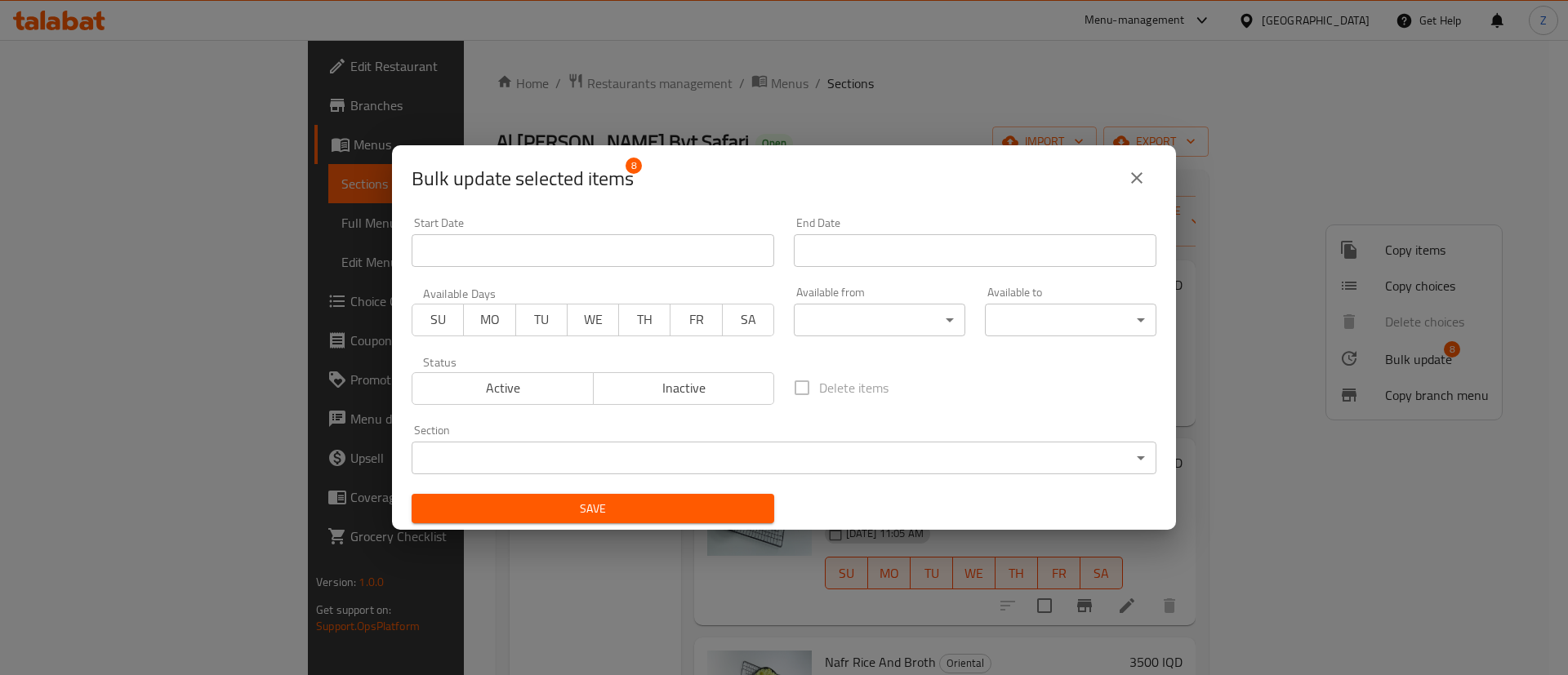
click at [464, 450] on body "​ Menu-management Iraq Get Help Z Edit Restaurant Branches Menus Sections Full …" at bounding box center [784, 357] width 1568 height 635
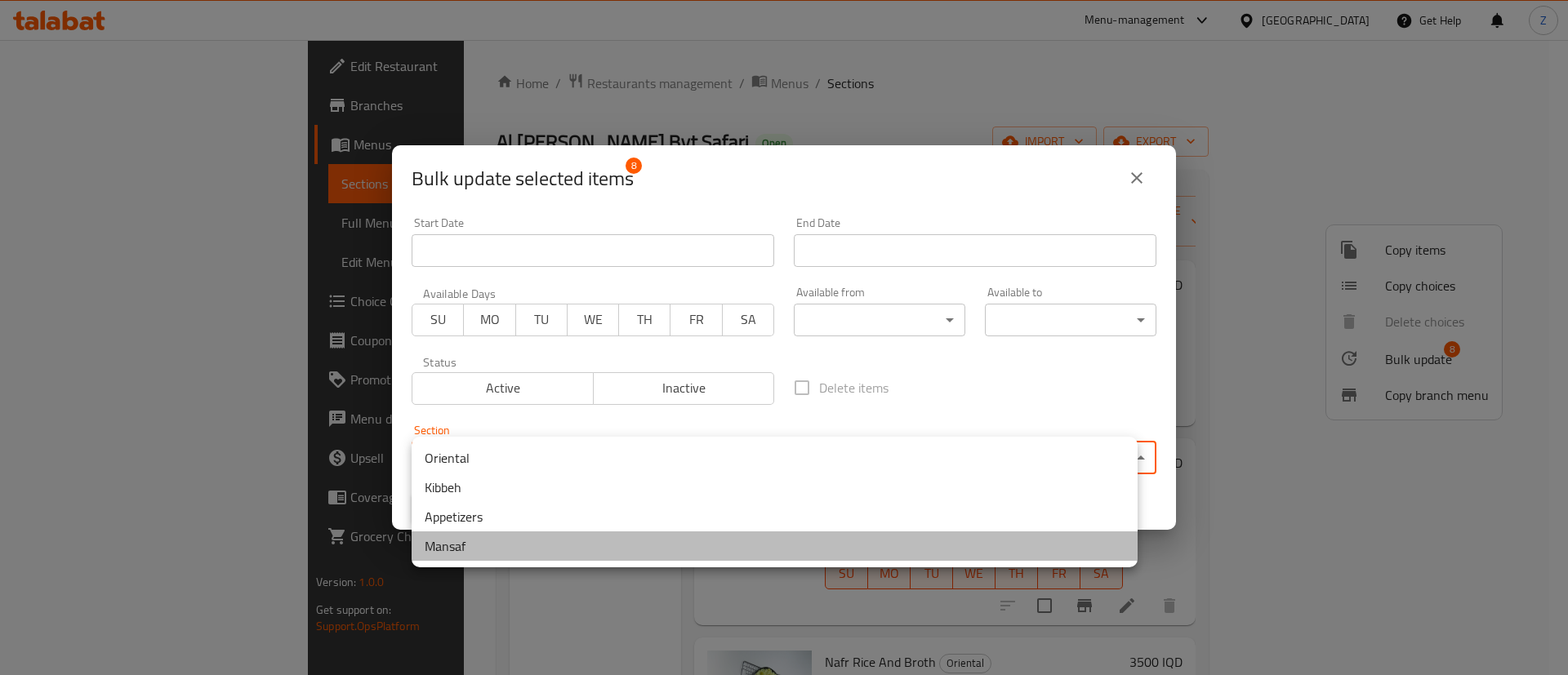
click at [465, 545] on li "Mansaf" at bounding box center [774, 546] width 726 height 29
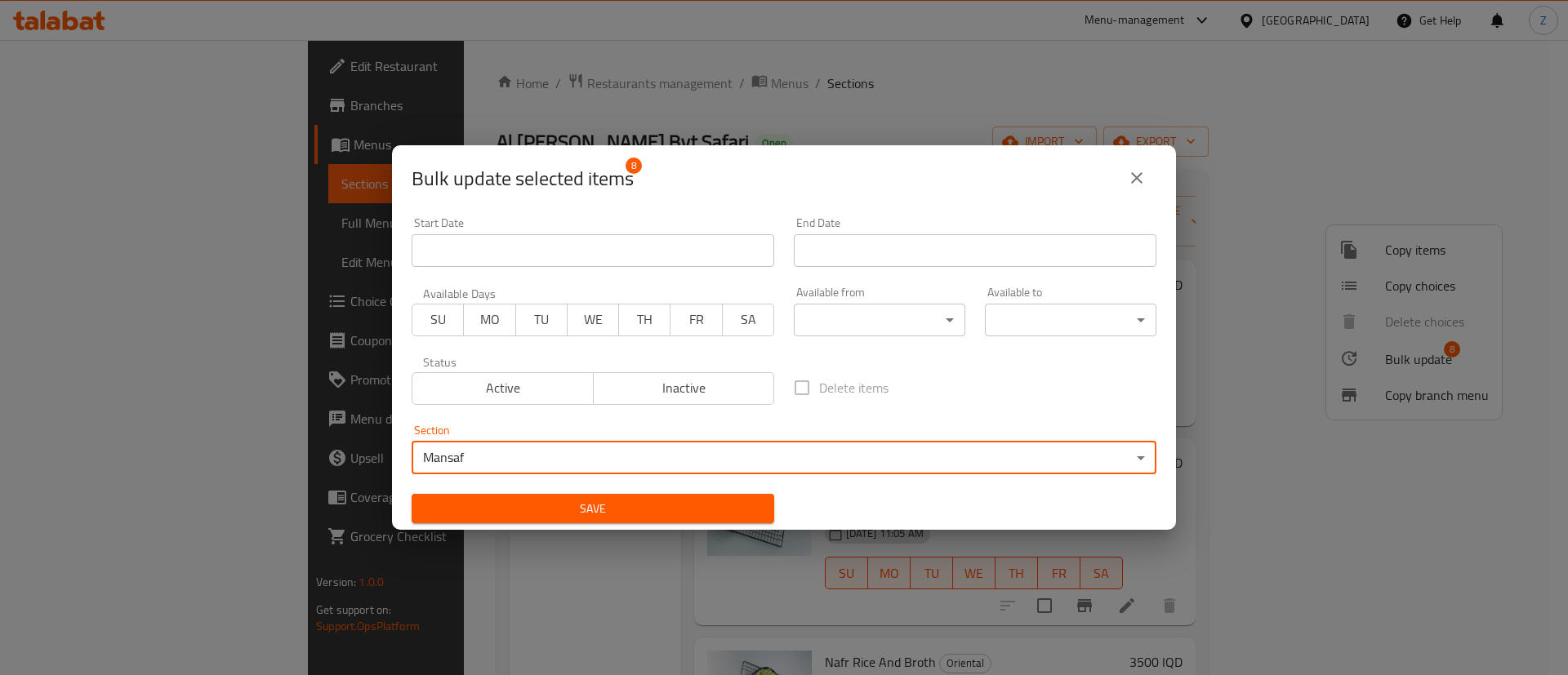
click at [558, 506] on span "Save" at bounding box center [592, 509] width 336 height 21
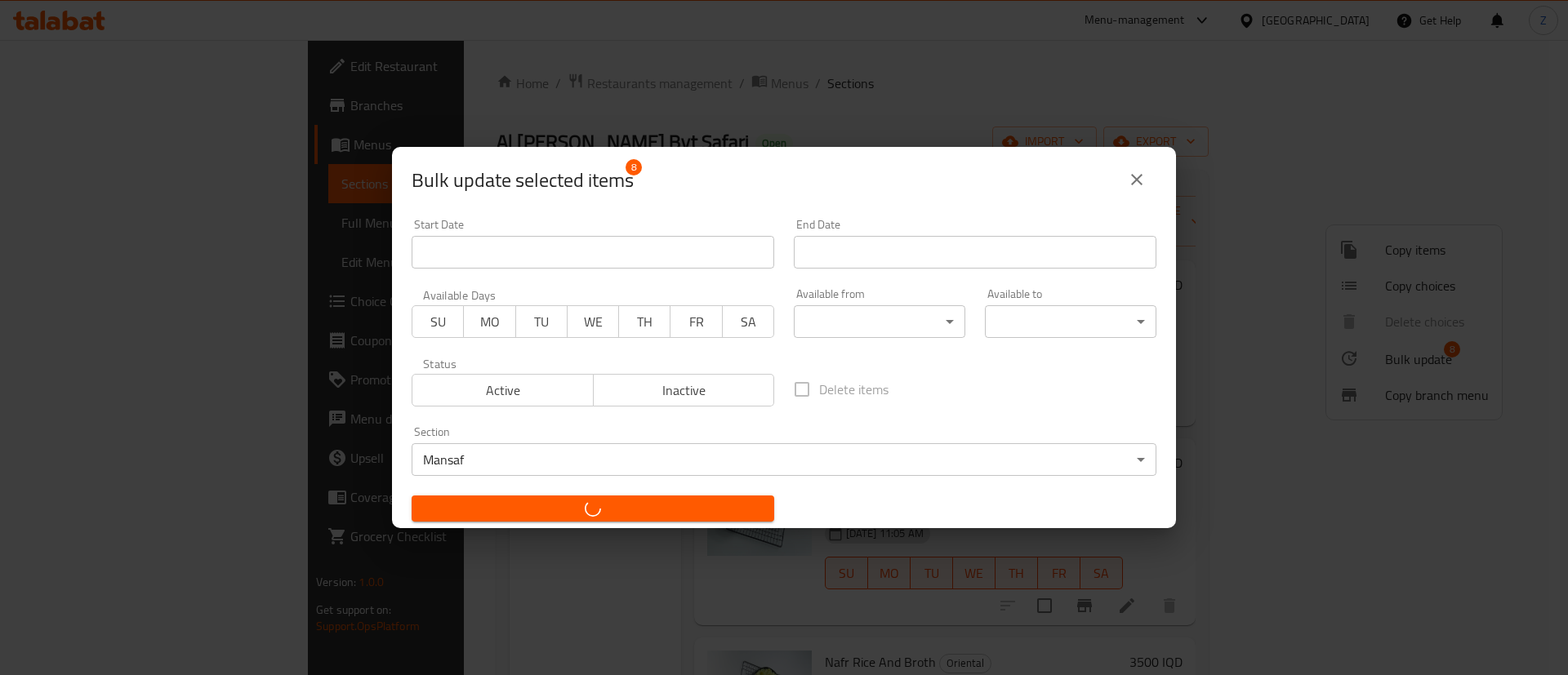
checkbox input "false"
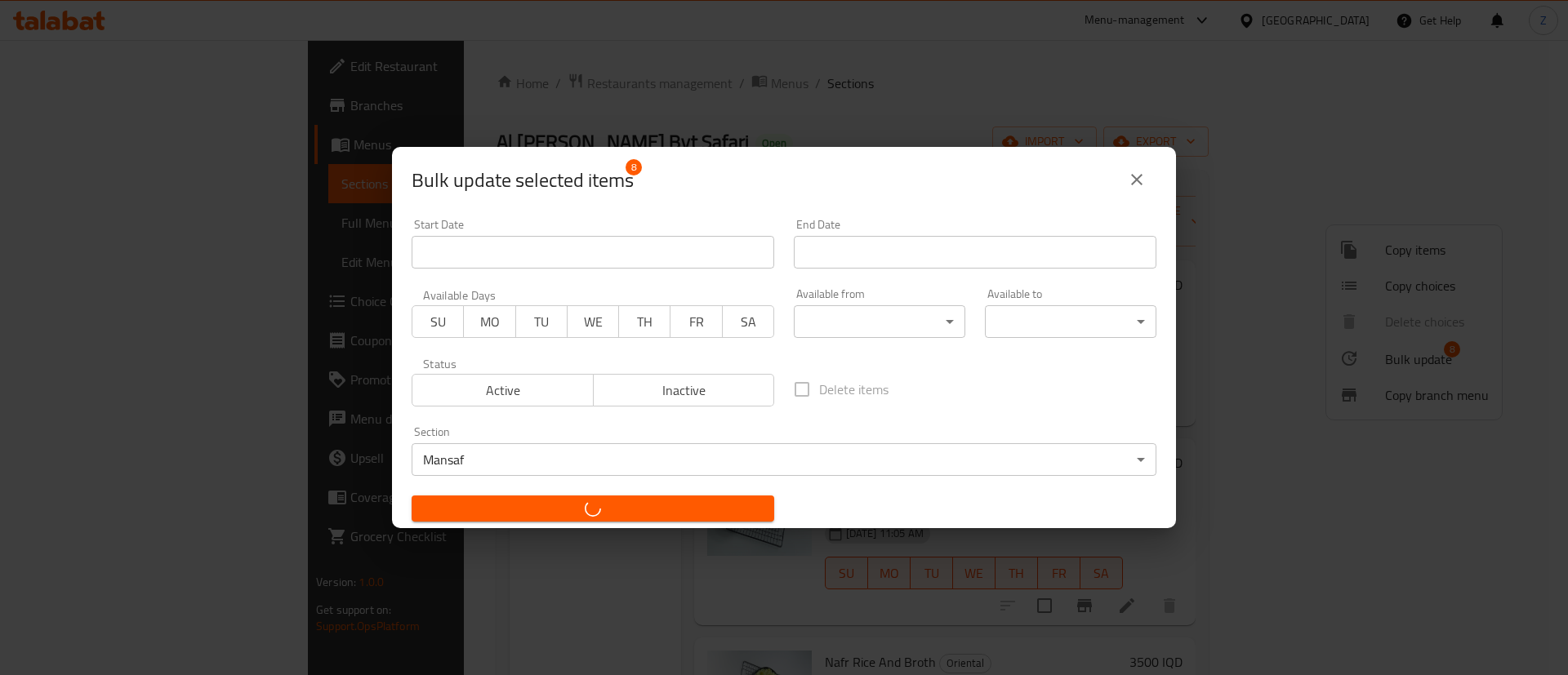
checkbox input "false"
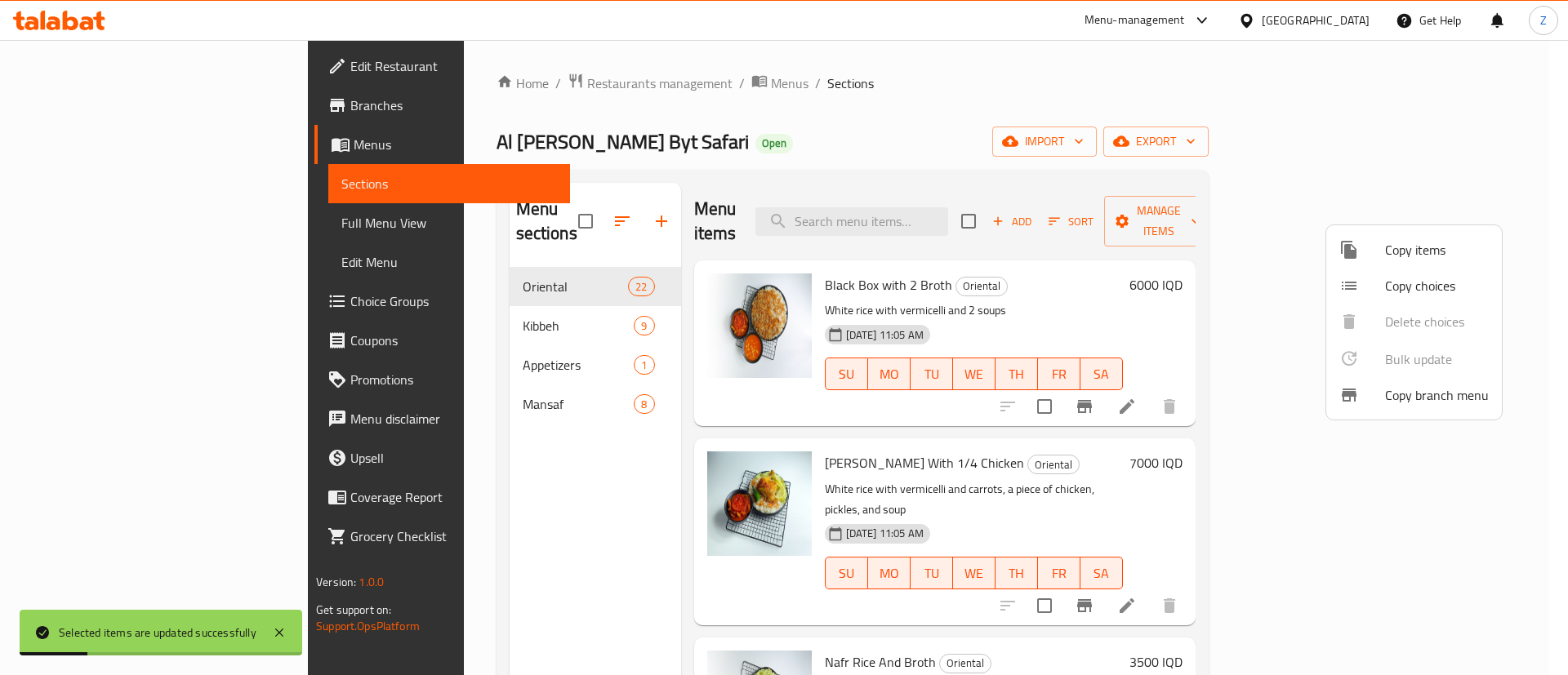
click at [432, 385] on div at bounding box center [784, 337] width 1568 height 675
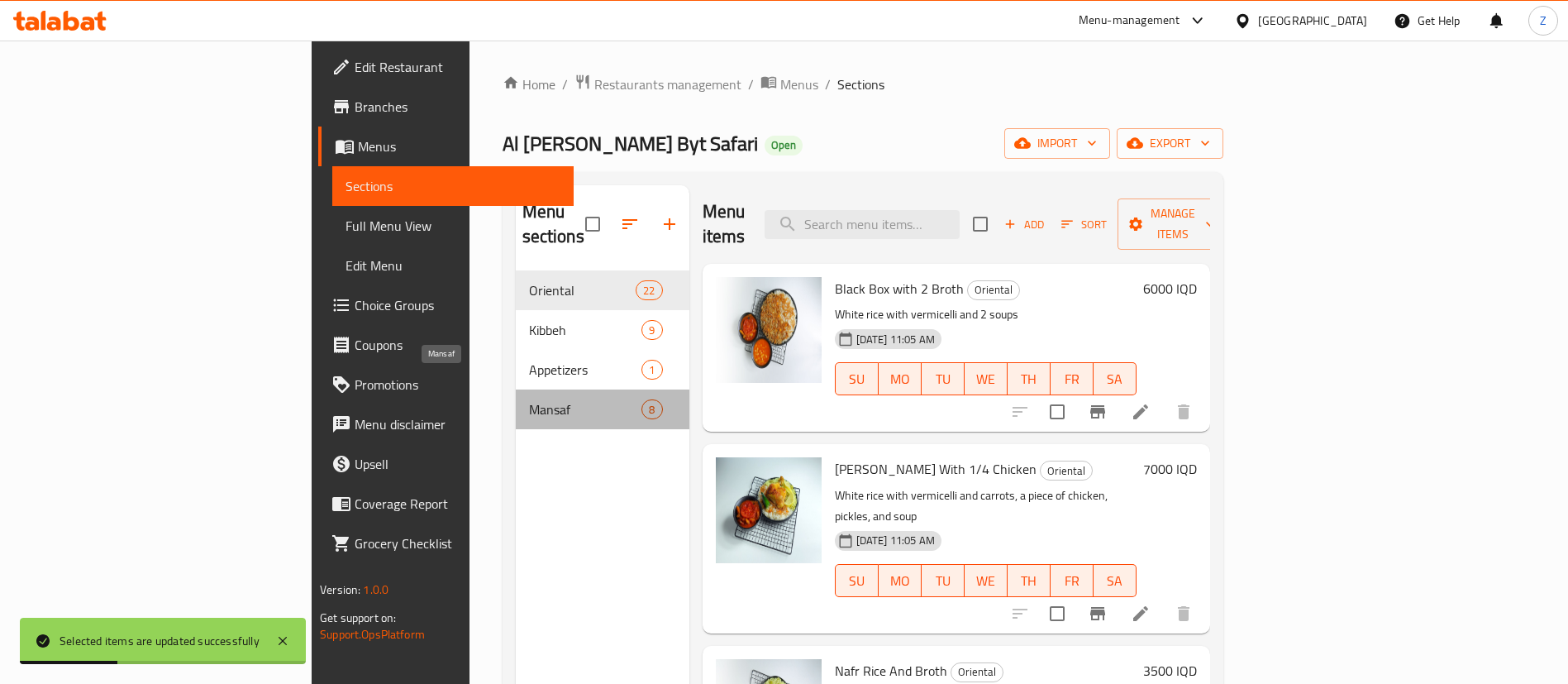
click at [529, 399] on span "Mansaf" at bounding box center [585, 409] width 113 height 20
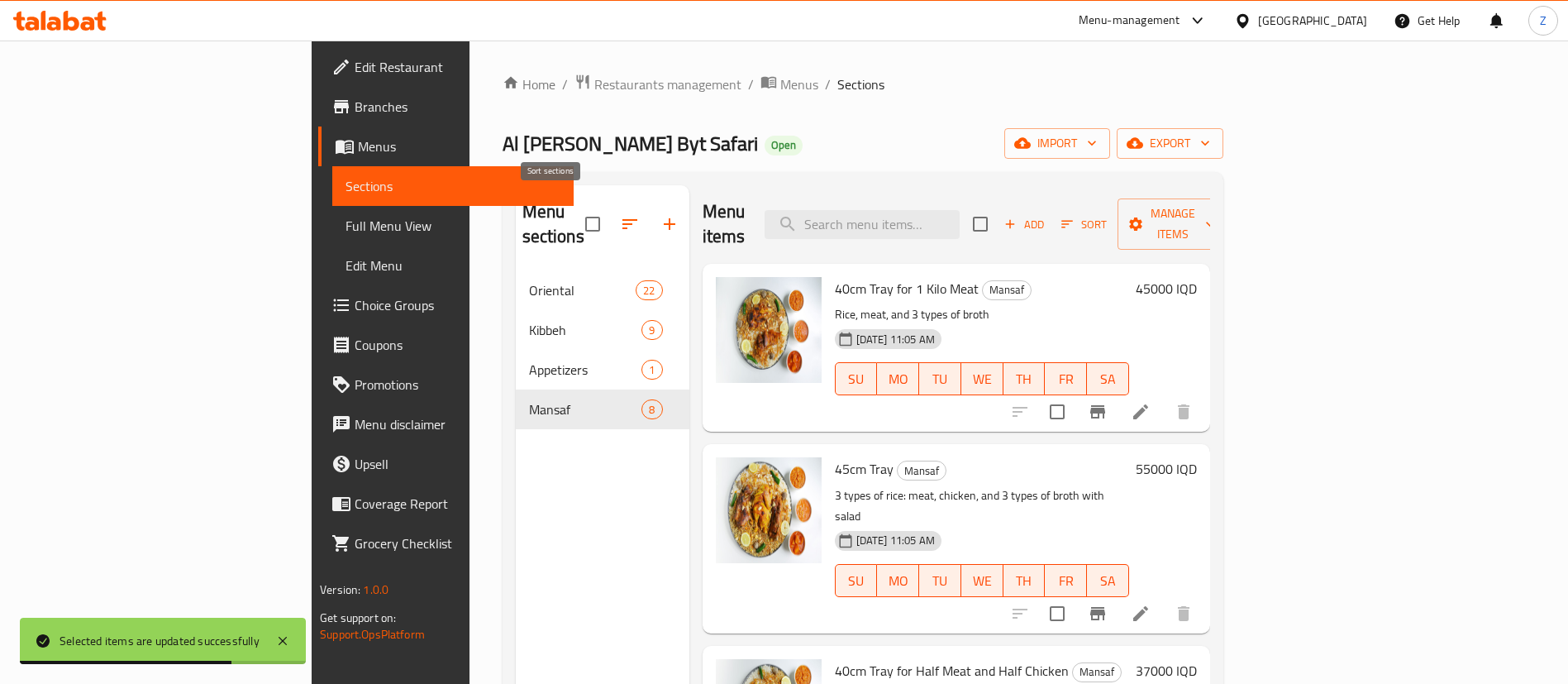
click at [622, 219] on icon "button" at bounding box center [629, 223] width 15 height 10
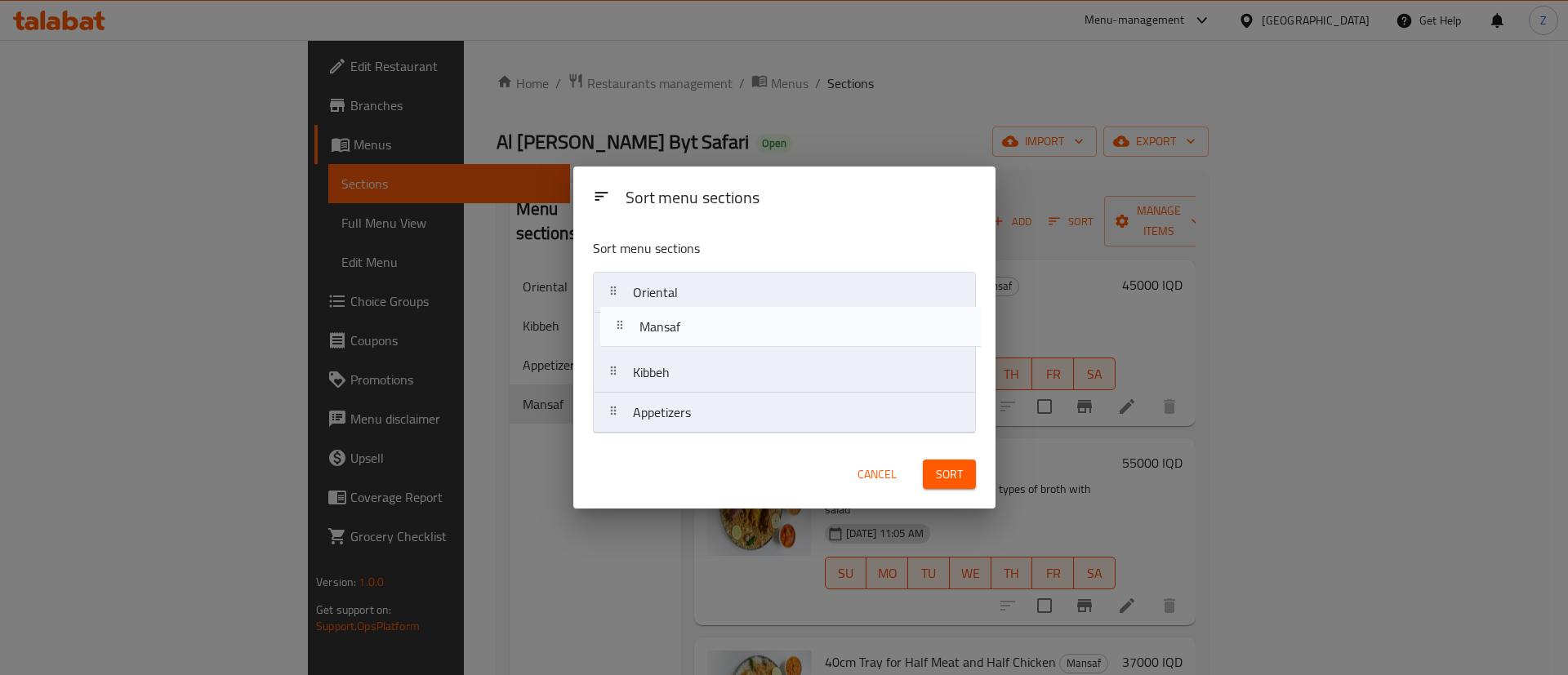
drag, startPoint x: 680, startPoint y: 419, endPoint x: 686, endPoint y: 328, distance: 91.2
click at [686, 328] on nav "Oriental Kibbeh Appetizers Mansaf" at bounding box center [784, 352] width 383 height 162
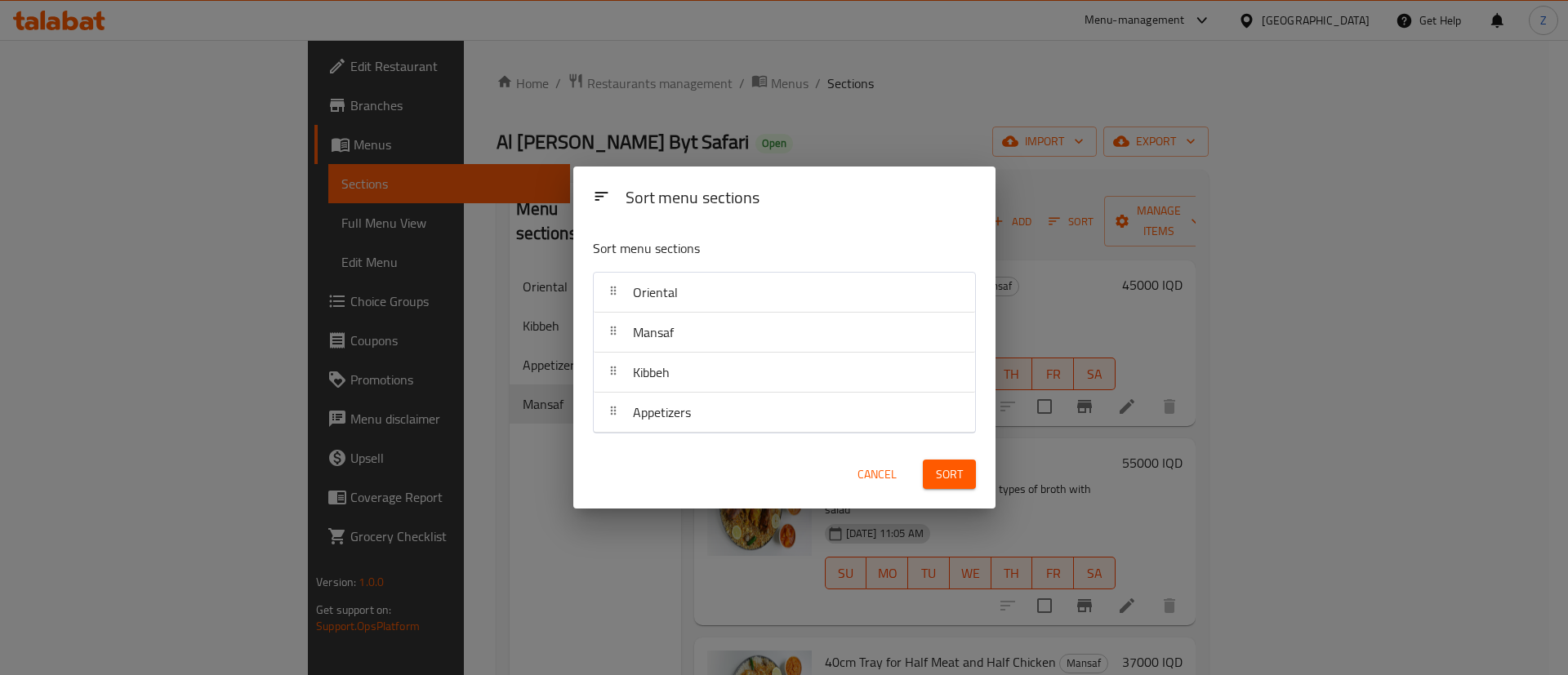
click at [936, 473] on span "Sort" at bounding box center [949, 474] width 27 height 21
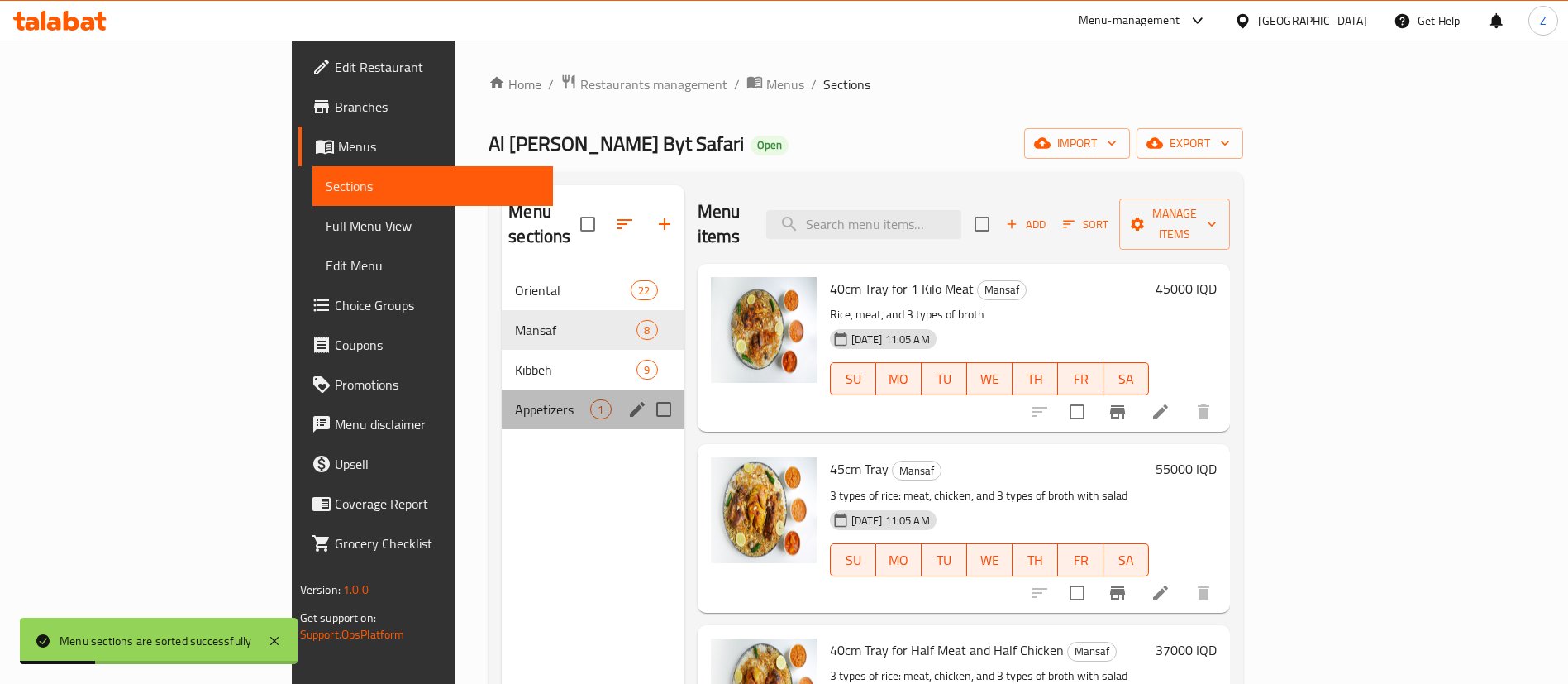
click at [502, 395] on div "Appetizers 1" at bounding box center [593, 409] width 182 height 39
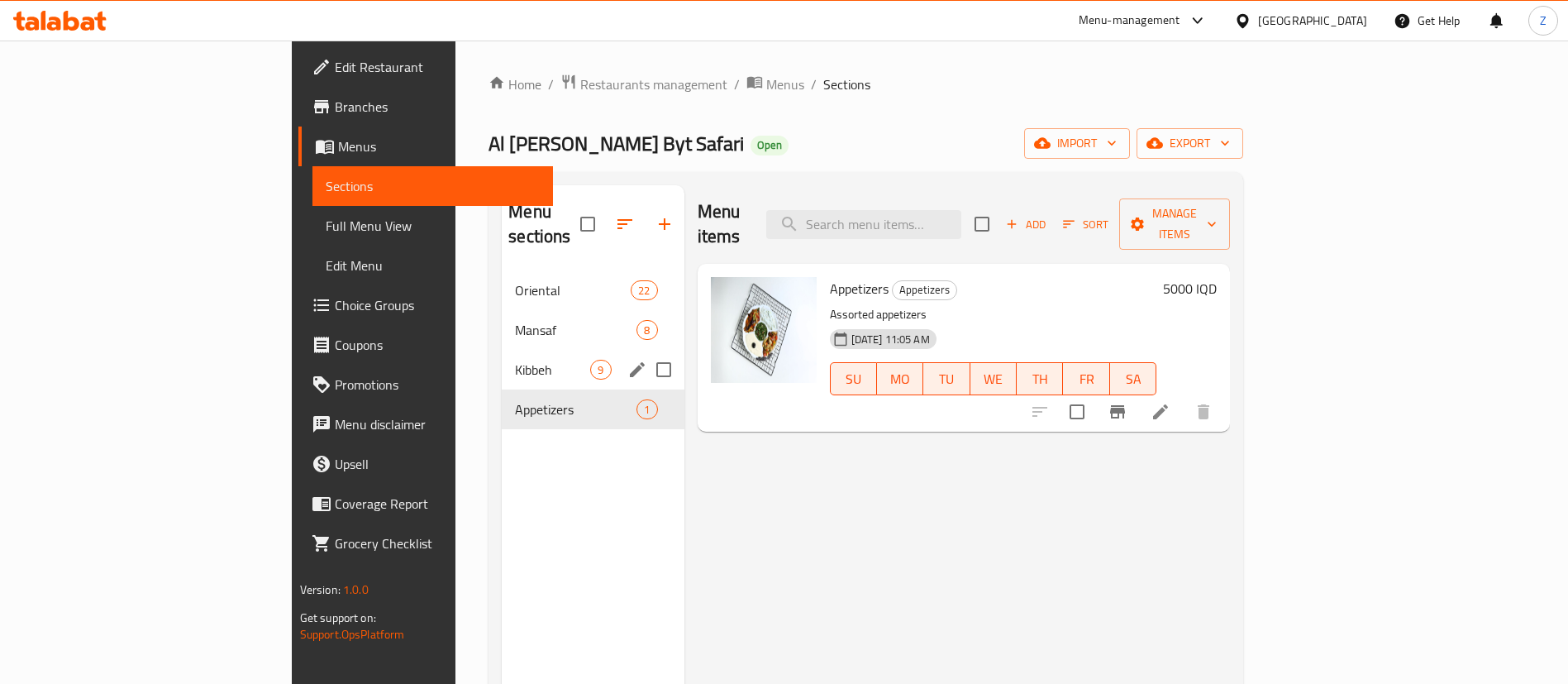
click at [502, 349] on div "Kibbeh 9" at bounding box center [593, 369] width 182 height 39
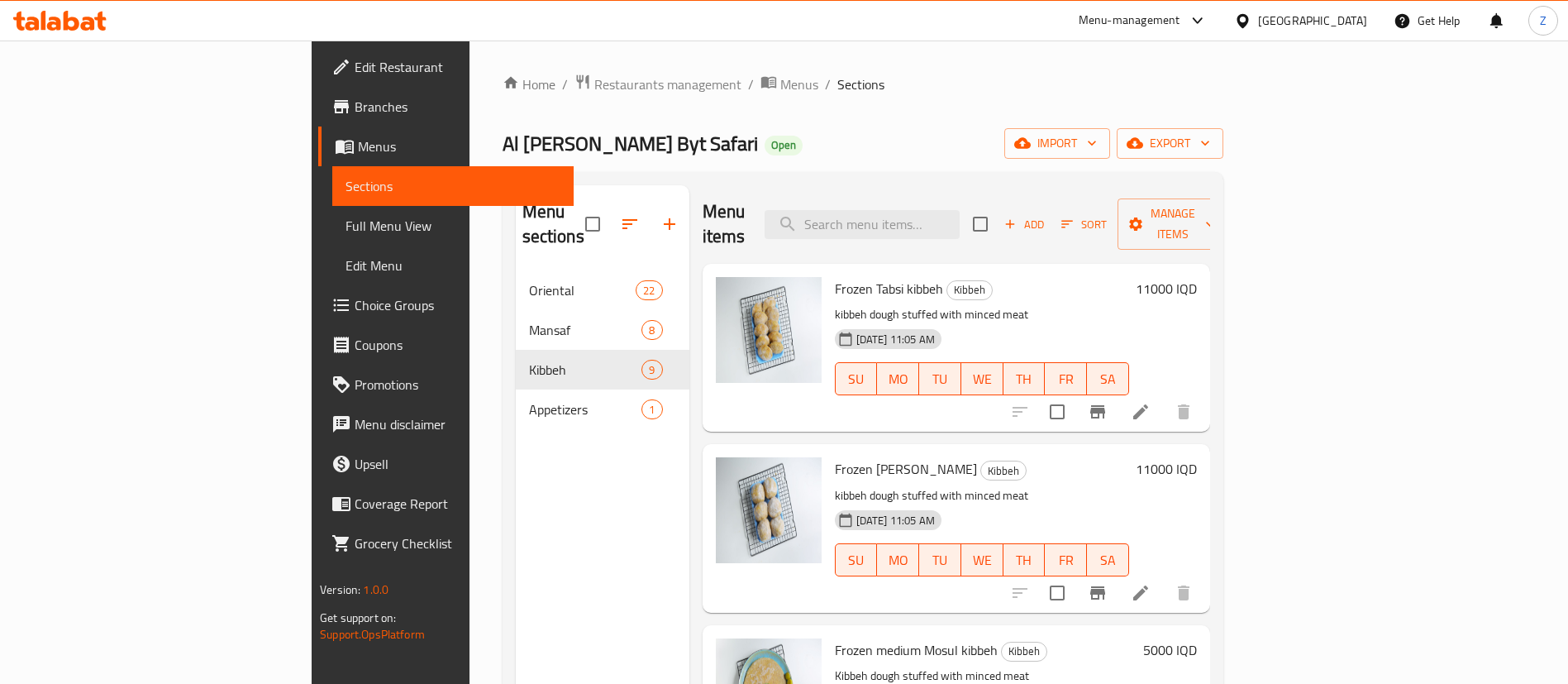
click at [516, 400] on div "Appetizers 1" at bounding box center [602, 409] width 173 height 39
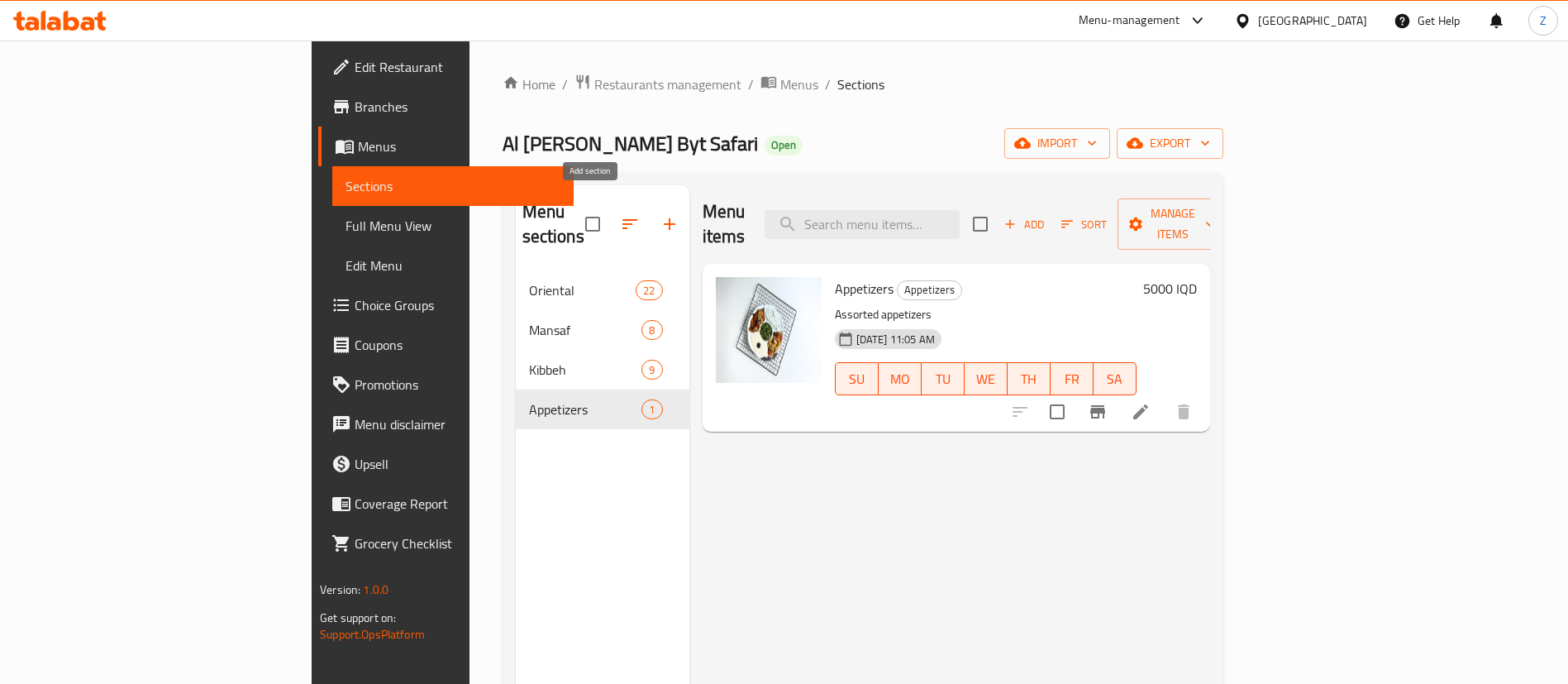
click at [650, 224] on button "button" at bounding box center [669, 223] width 39 height 39
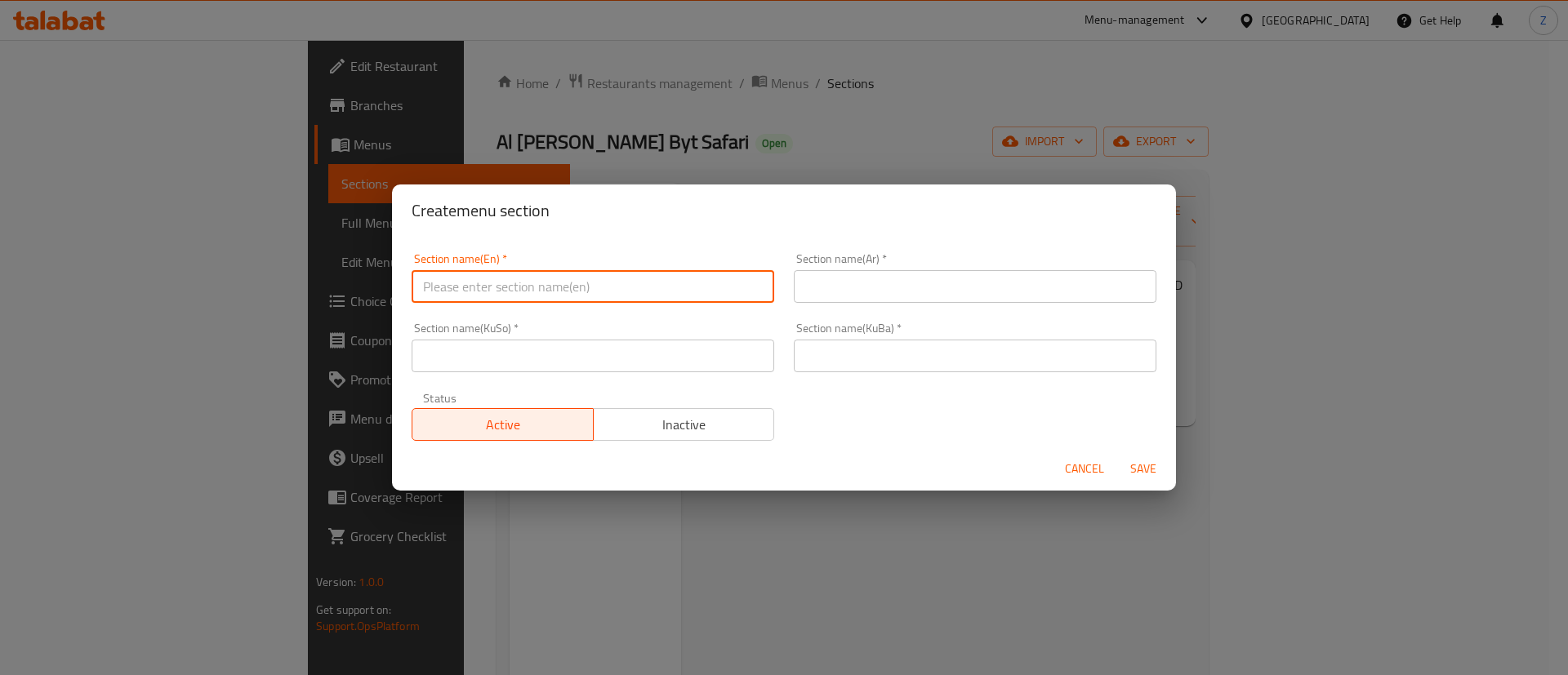
click at [551, 271] on input "text" at bounding box center [592, 287] width 362 height 33
type input "Dolam"
click at [930, 292] on input "text" at bounding box center [975, 287] width 362 height 33
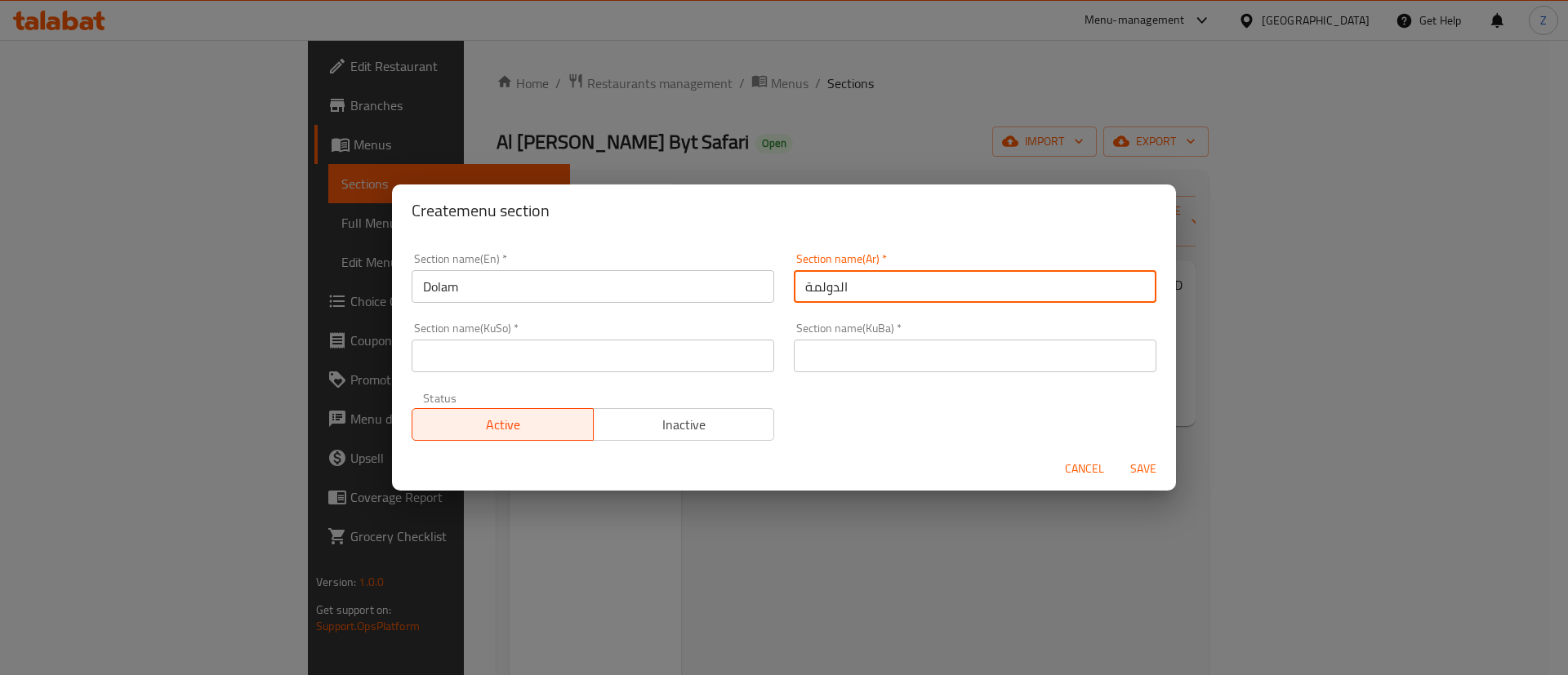
type input "الدولمة"
click at [871, 346] on input "text" at bounding box center [975, 356] width 362 height 33
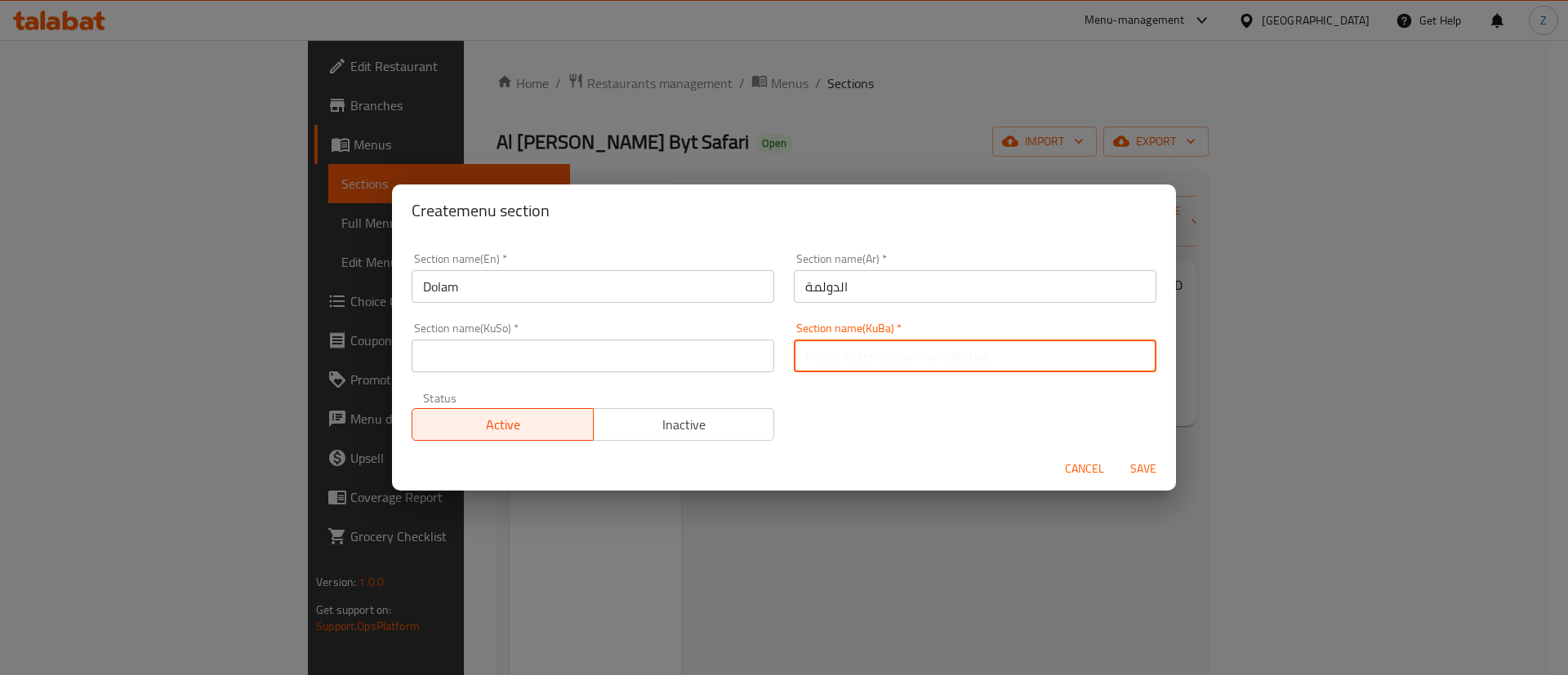
paste input "الدولمة"
type input "الدولمة"
click at [608, 361] on input "text" at bounding box center [592, 356] width 362 height 33
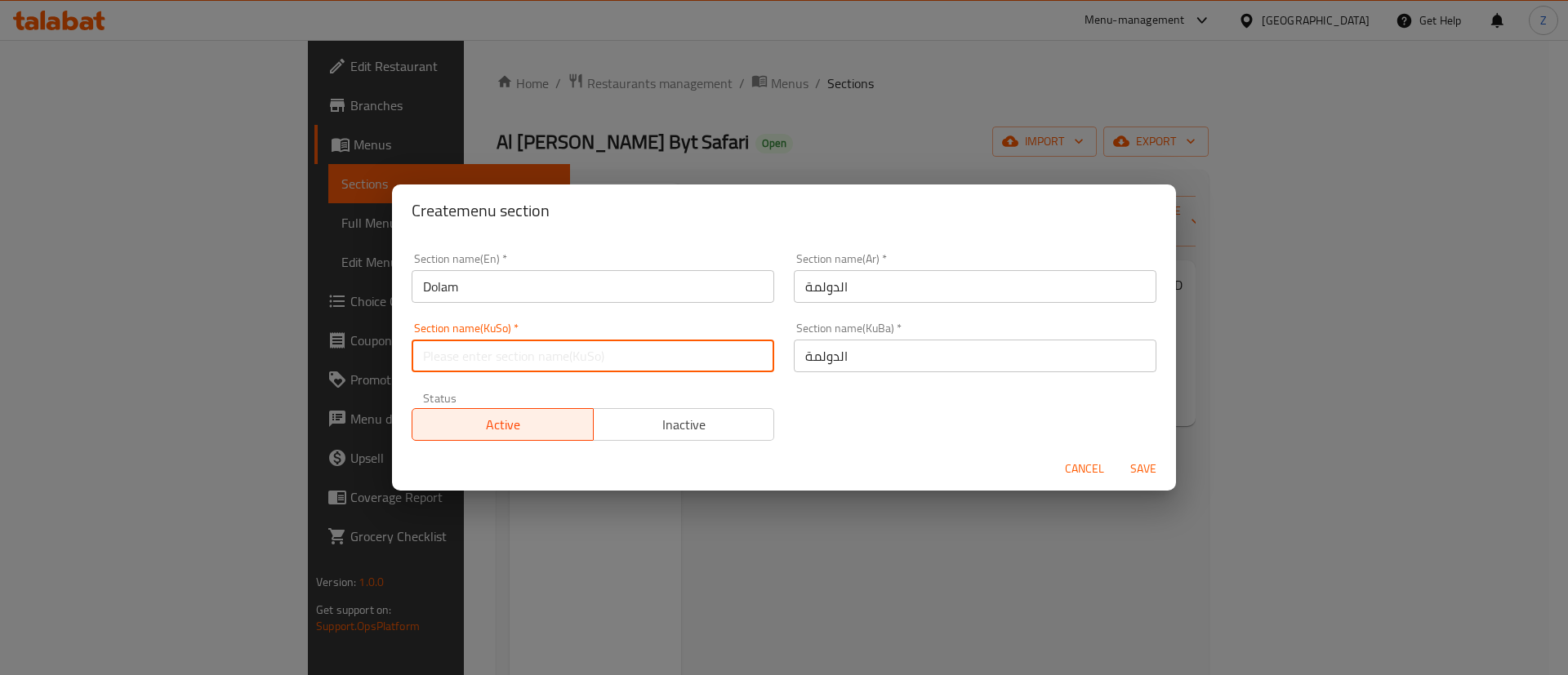
paste input "الدولمة"
type input "الدولمة"
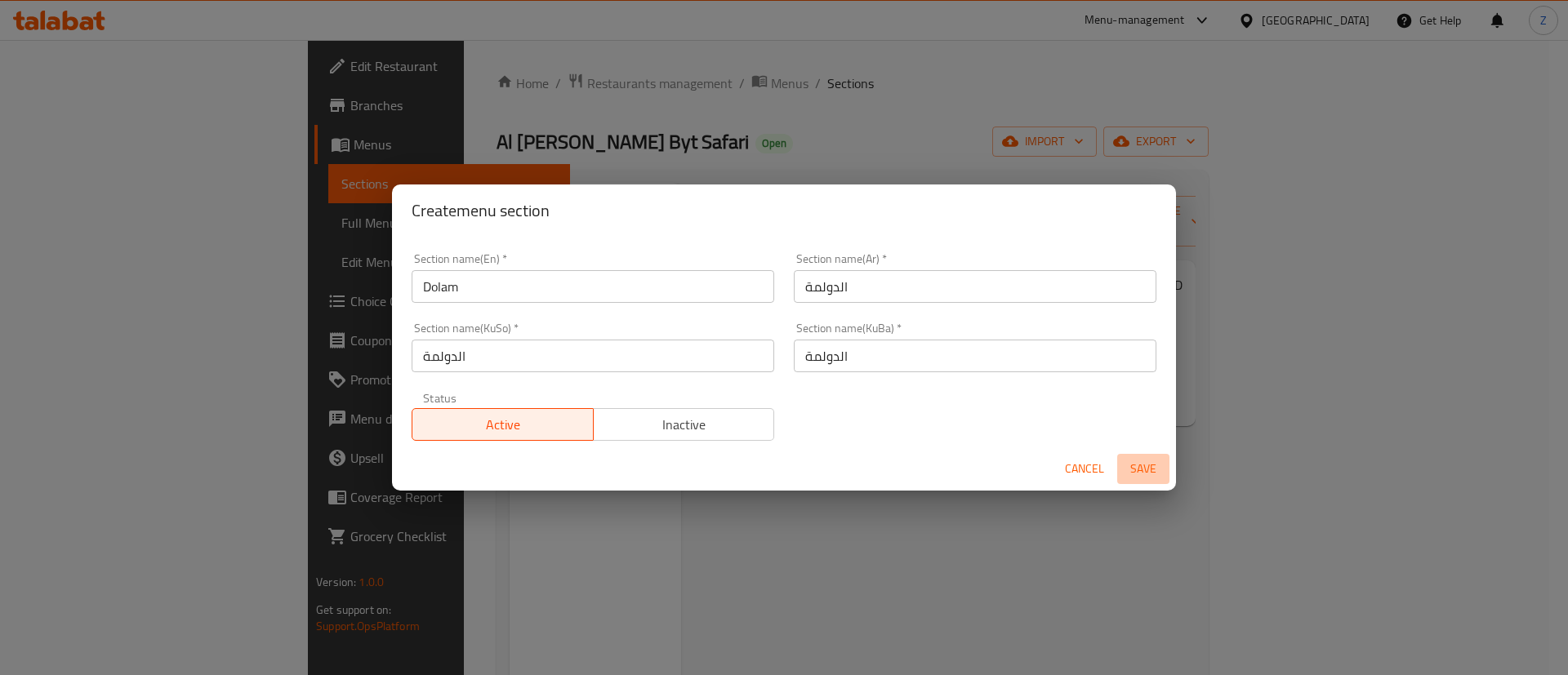
click at [1130, 462] on span "Save" at bounding box center [1142, 469] width 39 height 21
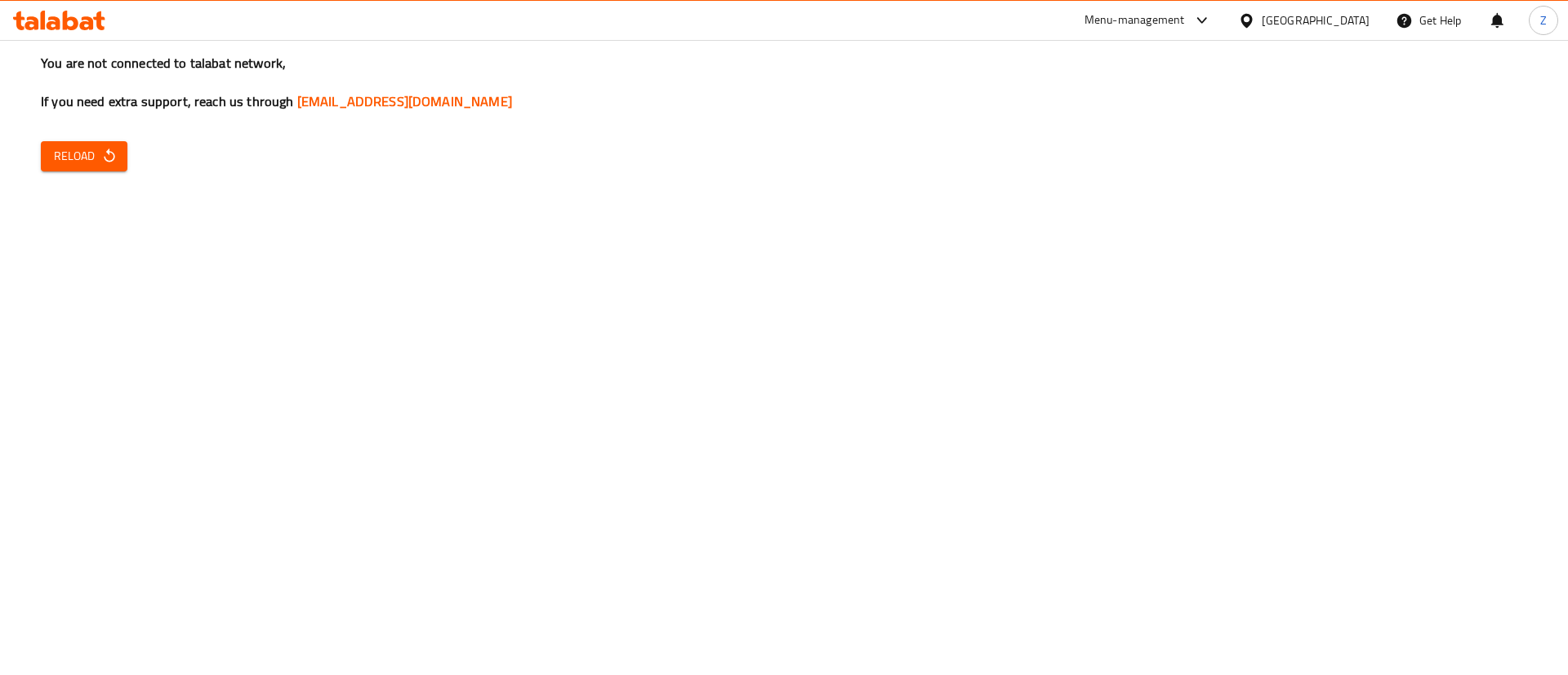
click at [87, 176] on div "You are not connected to talabat network, If you need extra support, reach us t…" at bounding box center [784, 337] width 1568 height 675
click at [85, 158] on span "Reload" at bounding box center [84, 156] width 61 height 21
click at [104, 150] on icon "button" at bounding box center [109, 156] width 16 height 16
click at [95, 175] on div "You are not connected to talabat network, If you need extra support, reach us t…" at bounding box center [784, 337] width 1568 height 675
click at [91, 162] on span "Reload" at bounding box center [84, 156] width 61 height 21
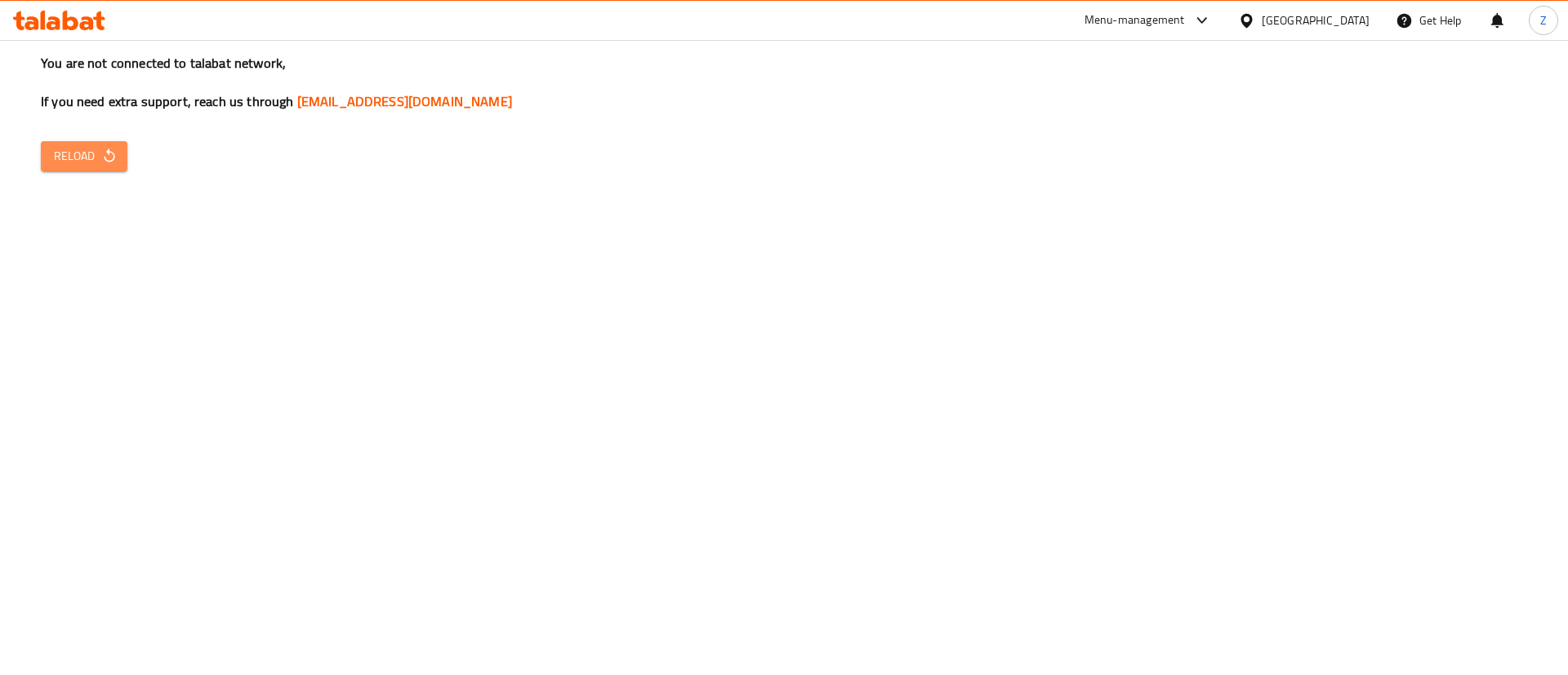
click at [63, 141] on button "Reload" at bounding box center [84, 156] width 86 height 30
click at [95, 170] on button "Reload" at bounding box center [84, 156] width 86 height 30
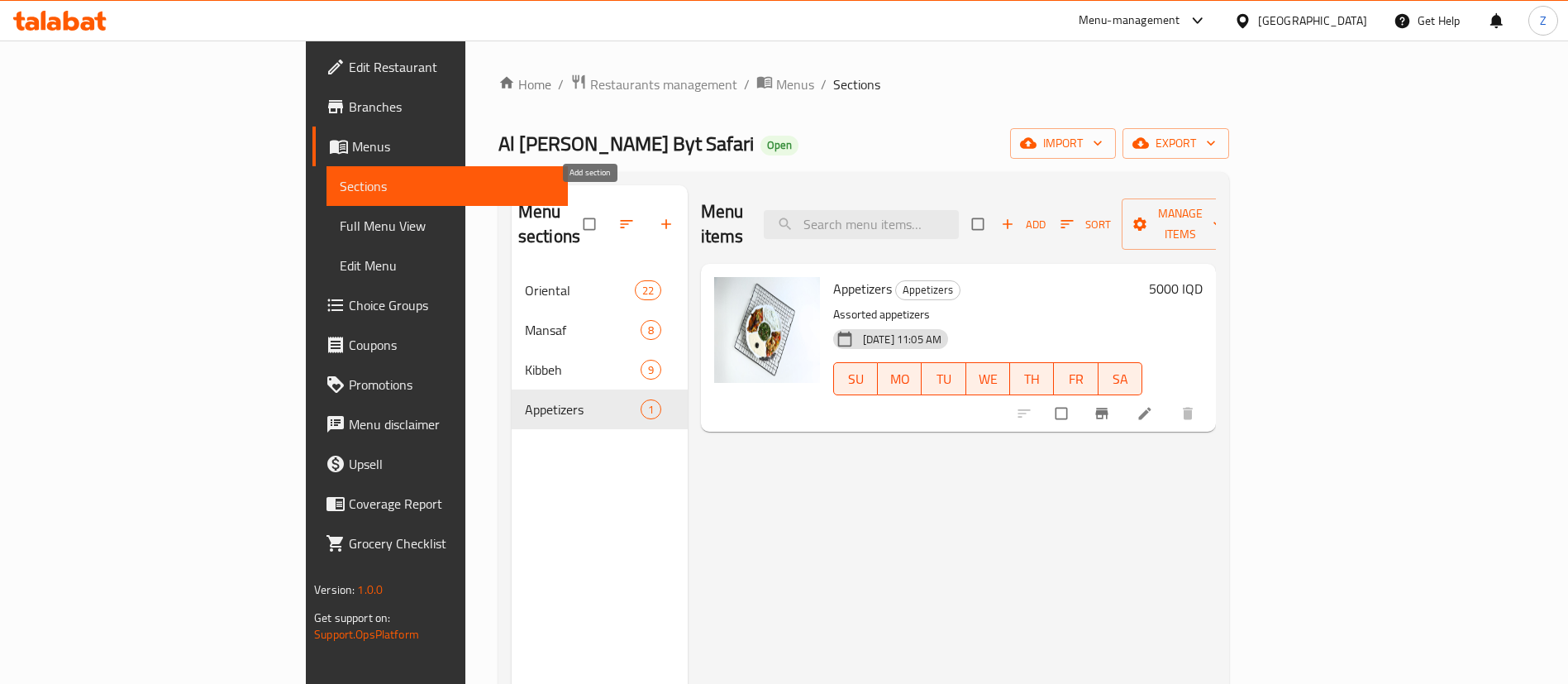
click at [661, 220] on icon "button" at bounding box center [665, 224] width 10 height 10
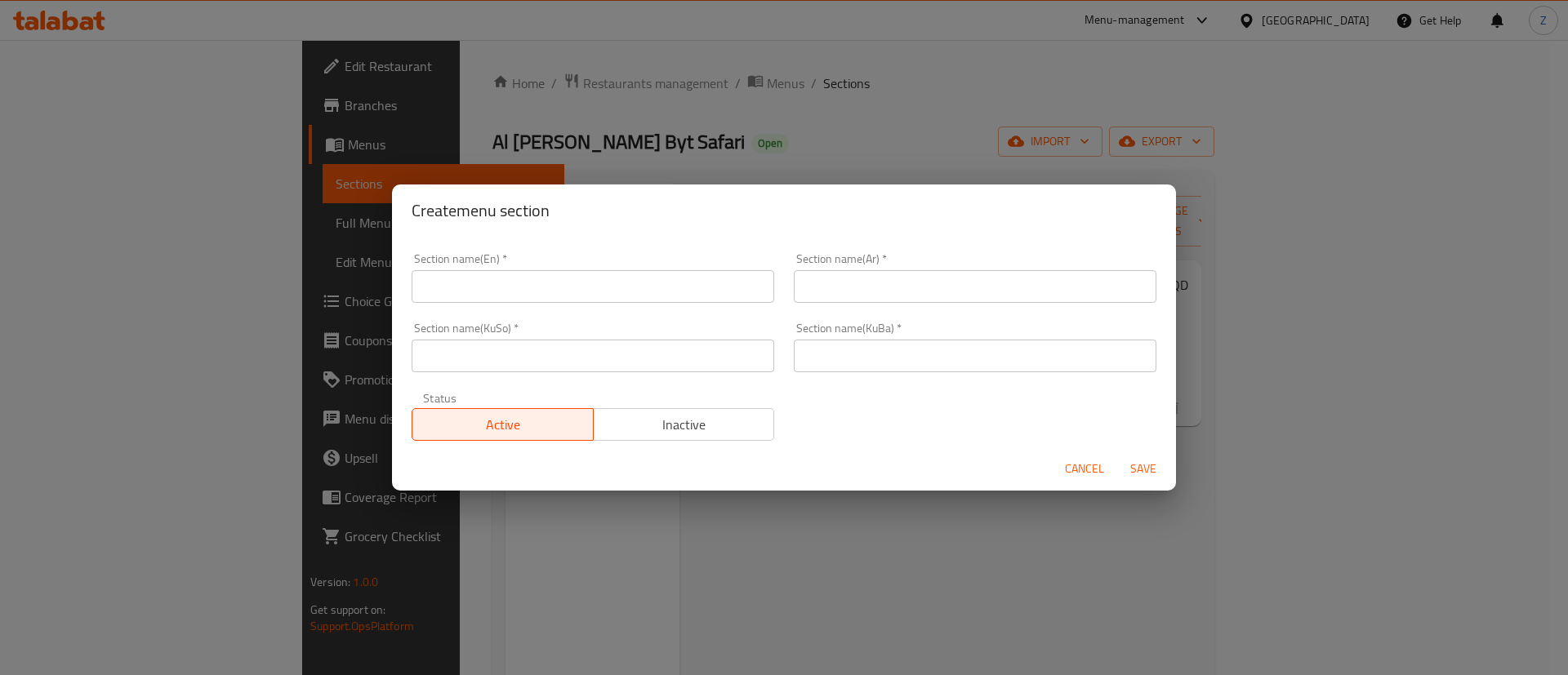
click at [563, 304] on div "Section name(En)   * Section name(En) *" at bounding box center [593, 277] width 382 height 69
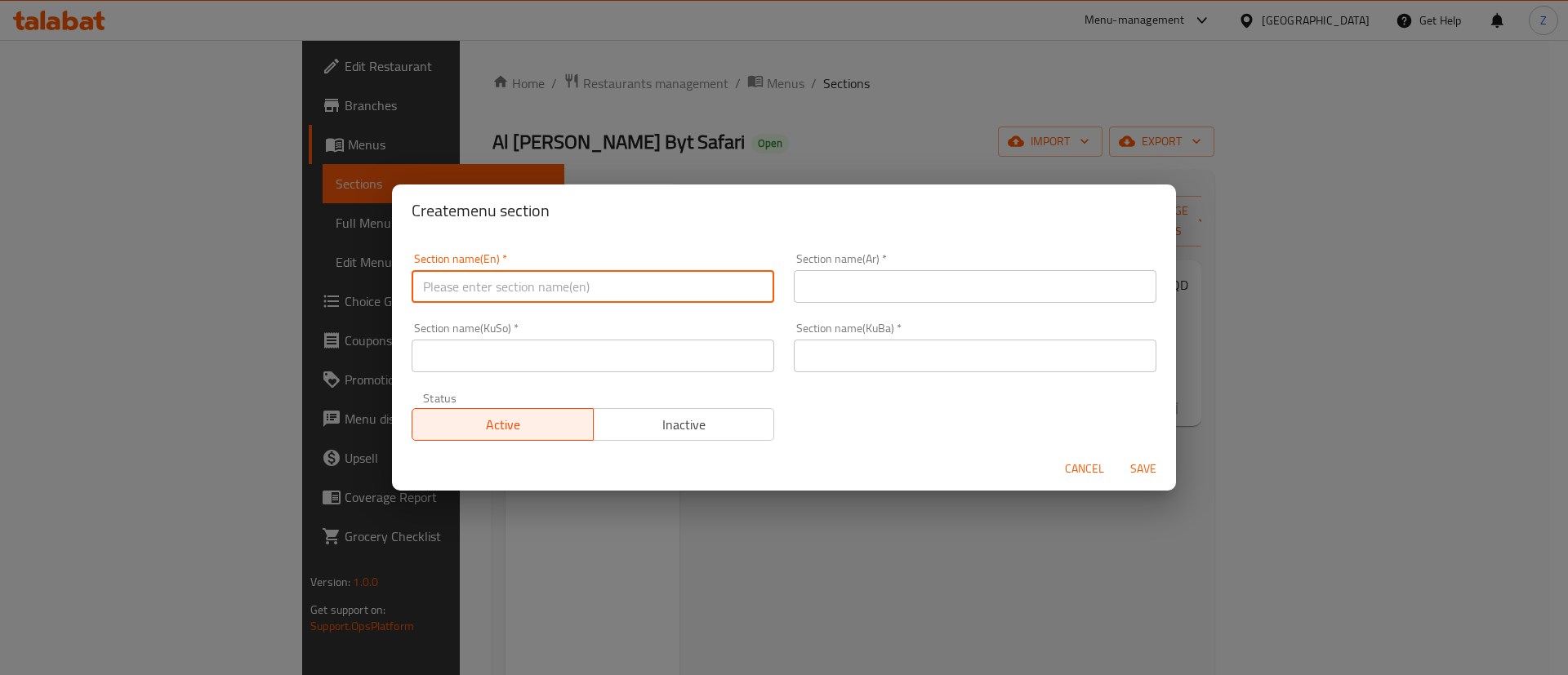
click at [513, 294] on input "text" at bounding box center [592, 287] width 362 height 33
type input "Dolam"
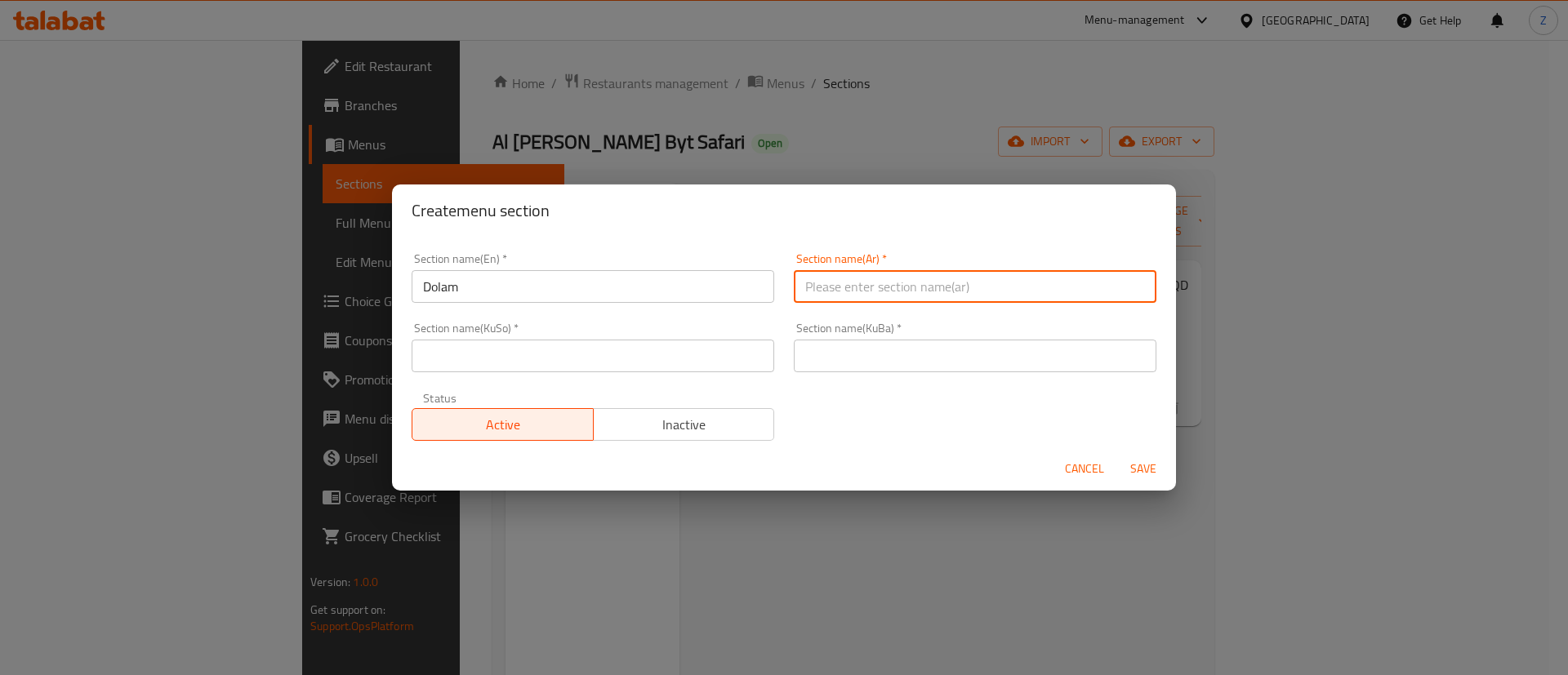
click at [909, 276] on input "text" at bounding box center [975, 287] width 362 height 33
type input "الدولمة"
click at [875, 379] on div "Section name(KuBa)   * Section name(KuBa) *" at bounding box center [975, 347] width 382 height 69
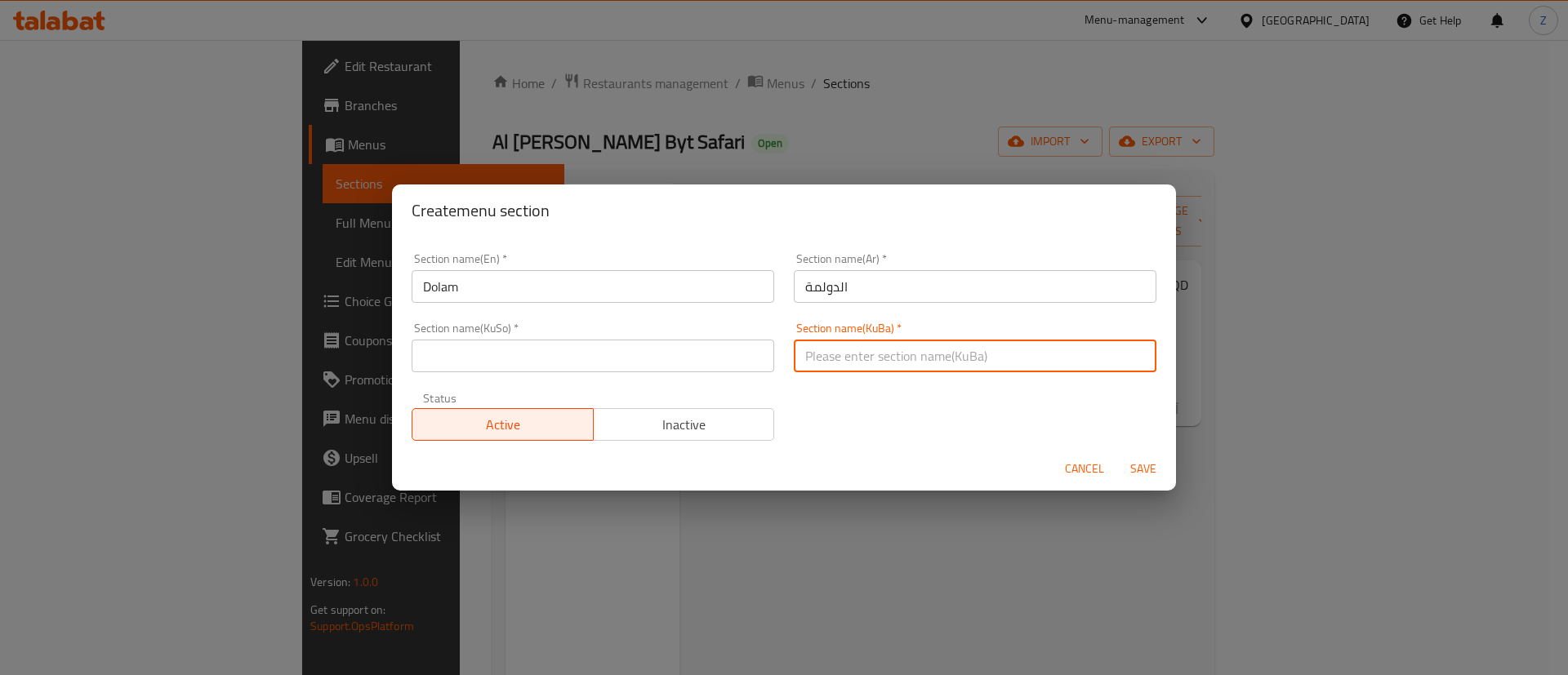
click at [853, 363] on input "text" at bounding box center [975, 356] width 362 height 33
paste input "الدولمة"
type input "الدولمة"
click at [576, 360] on input "text" at bounding box center [592, 356] width 362 height 33
paste input "الدولمة"
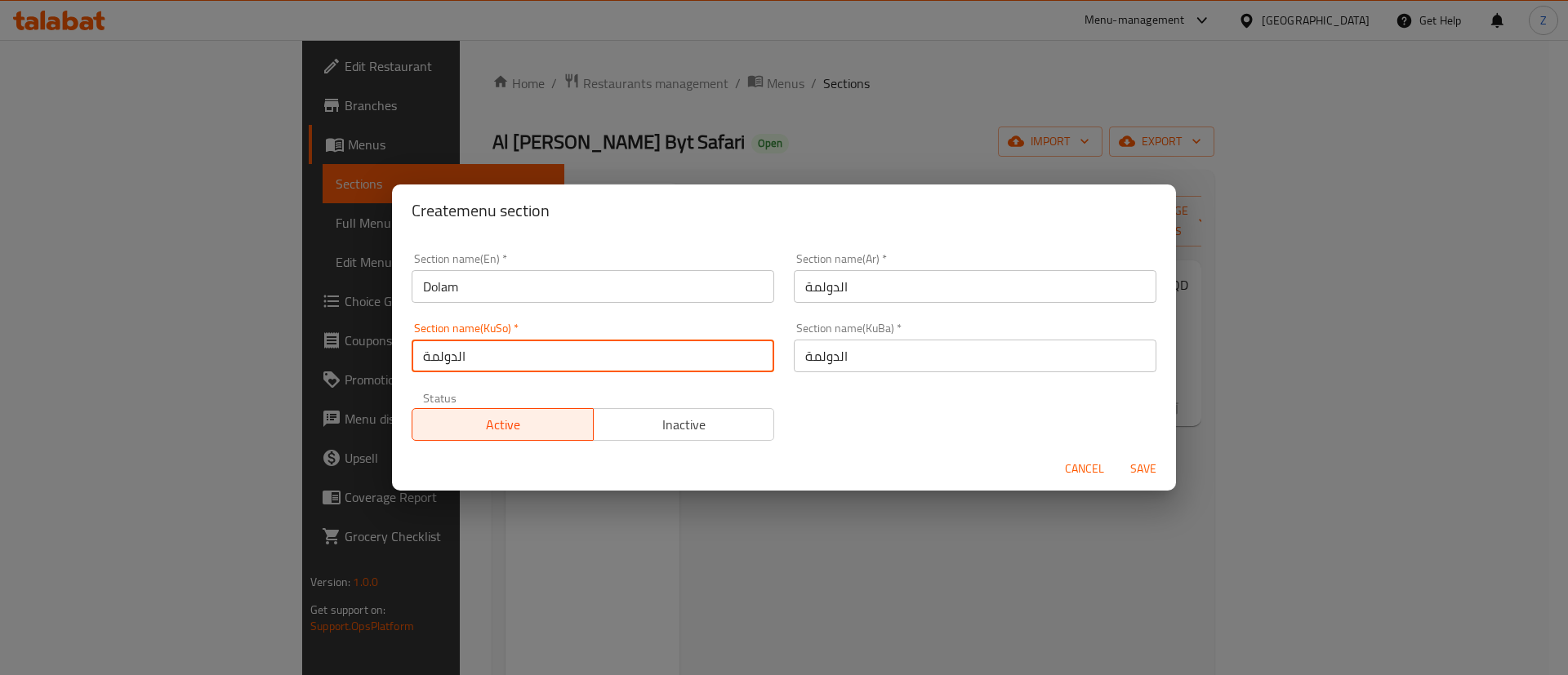
type input "الدولمة"
click at [1138, 477] on span "Save" at bounding box center [1142, 469] width 39 height 21
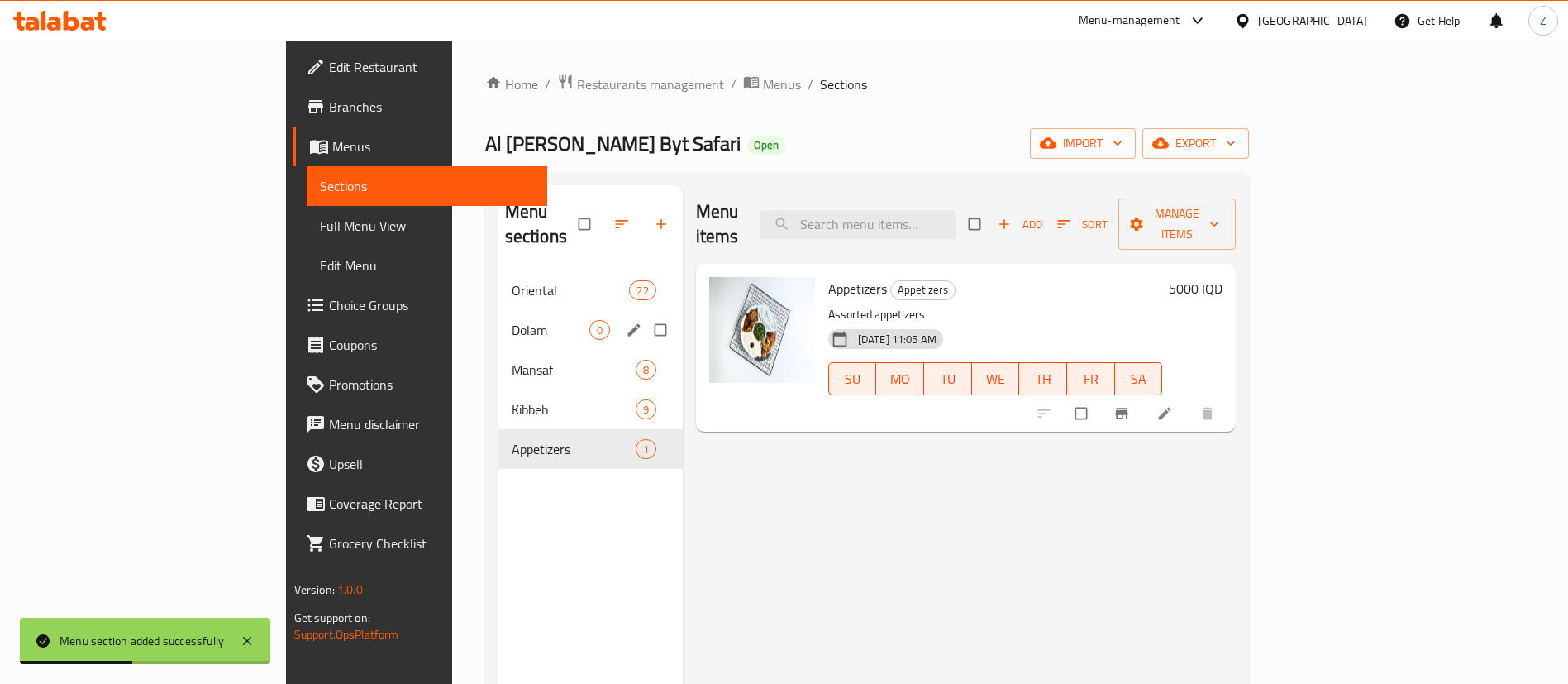
click at [511, 320] on span "Dolam" at bounding box center [550, 329] width 78 height 20
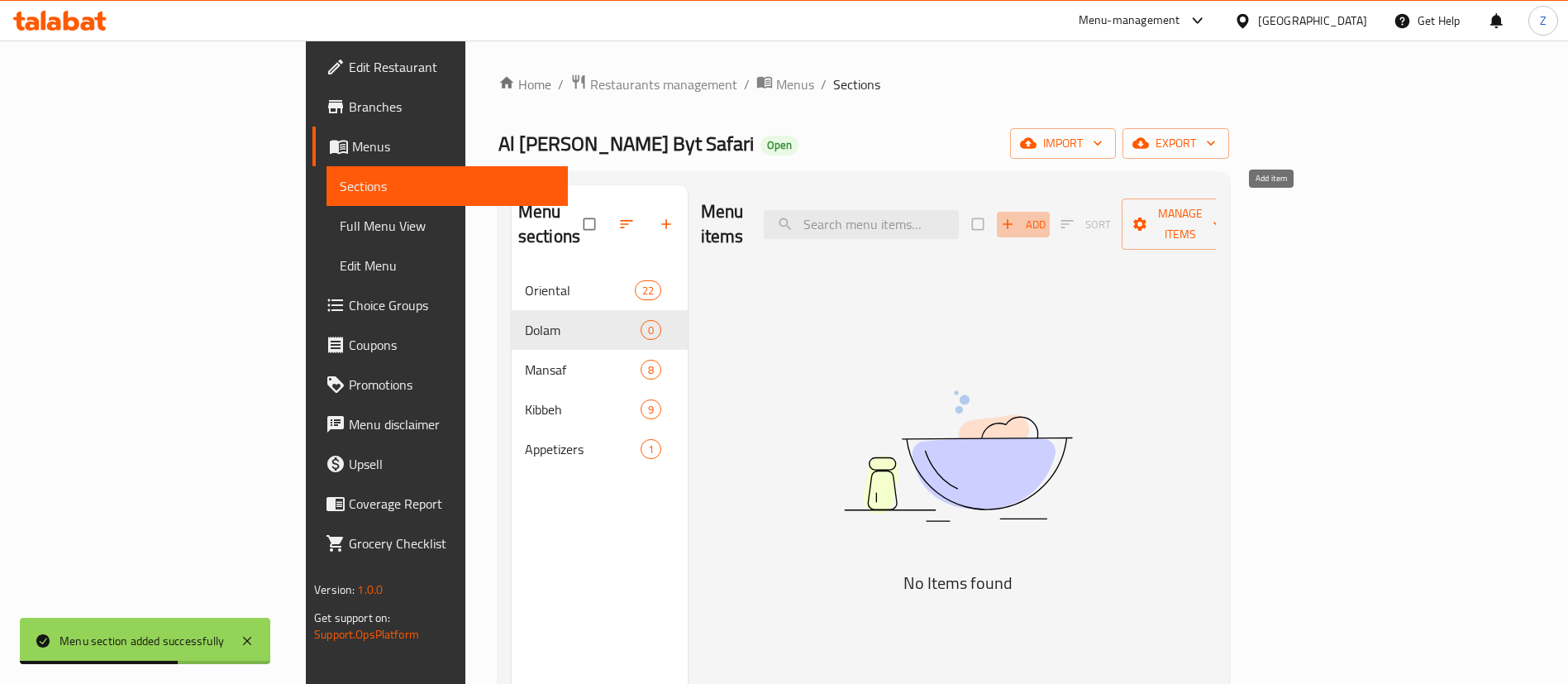
click at [1050, 222] on button "Add" at bounding box center [1023, 224] width 53 height 25
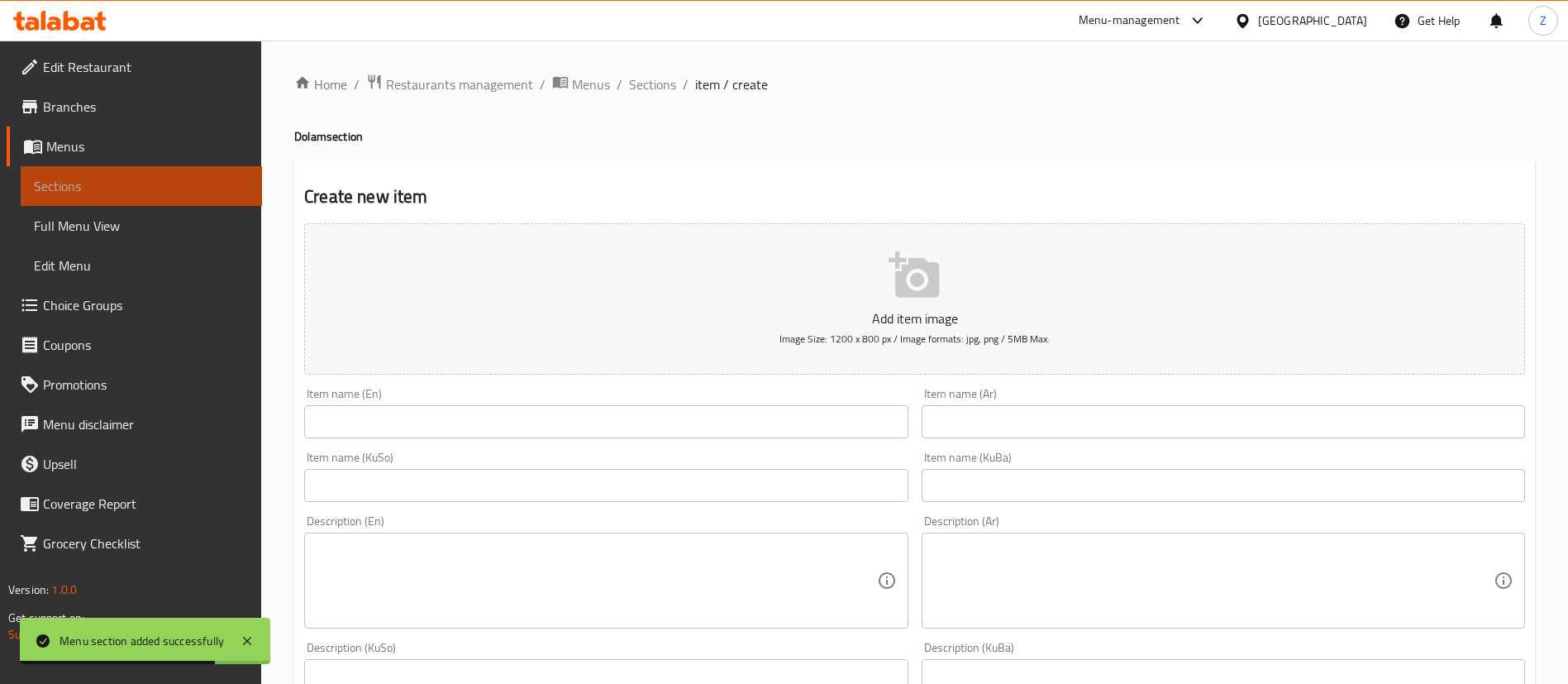
click at [179, 187] on span "Sections" at bounding box center [141, 186] width 214 height 20
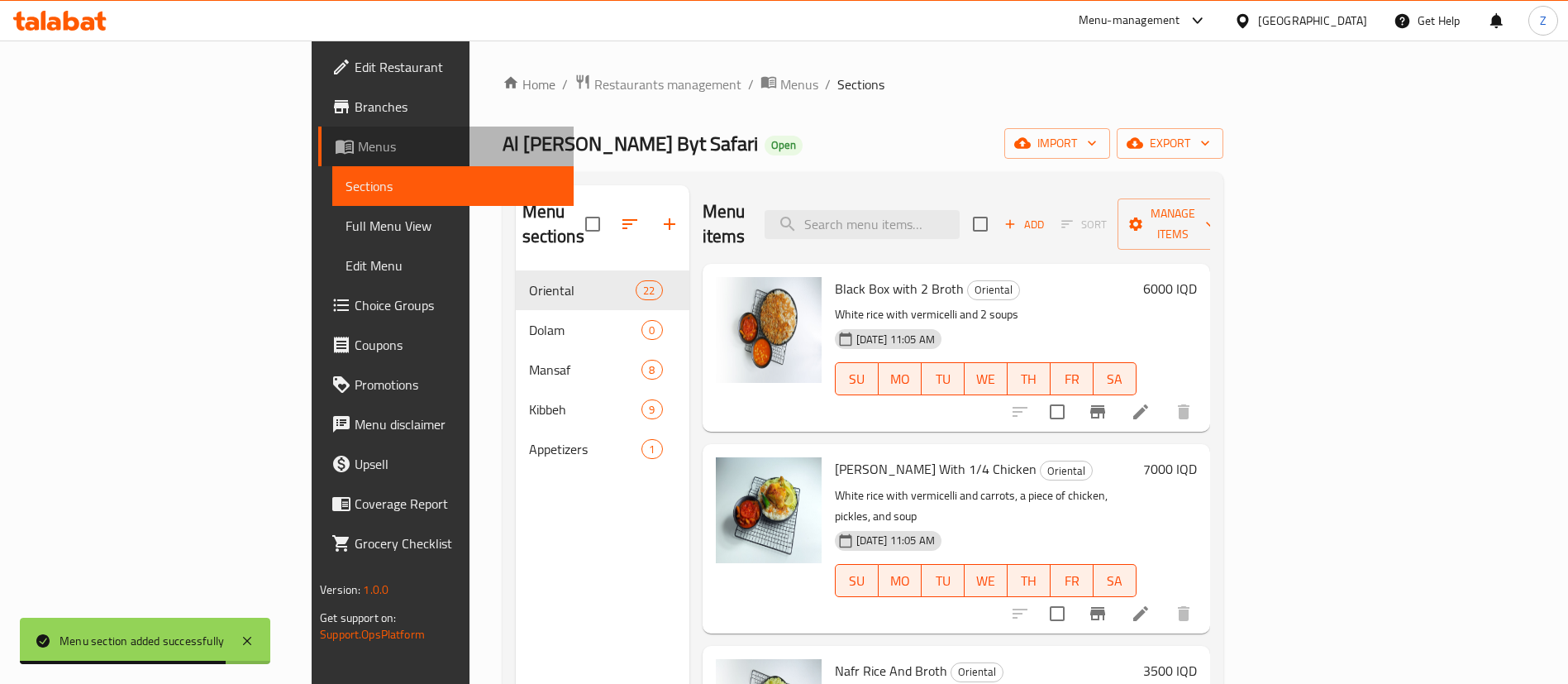
click at [318, 127] on link "Menus" at bounding box center [446, 145] width 256 height 39
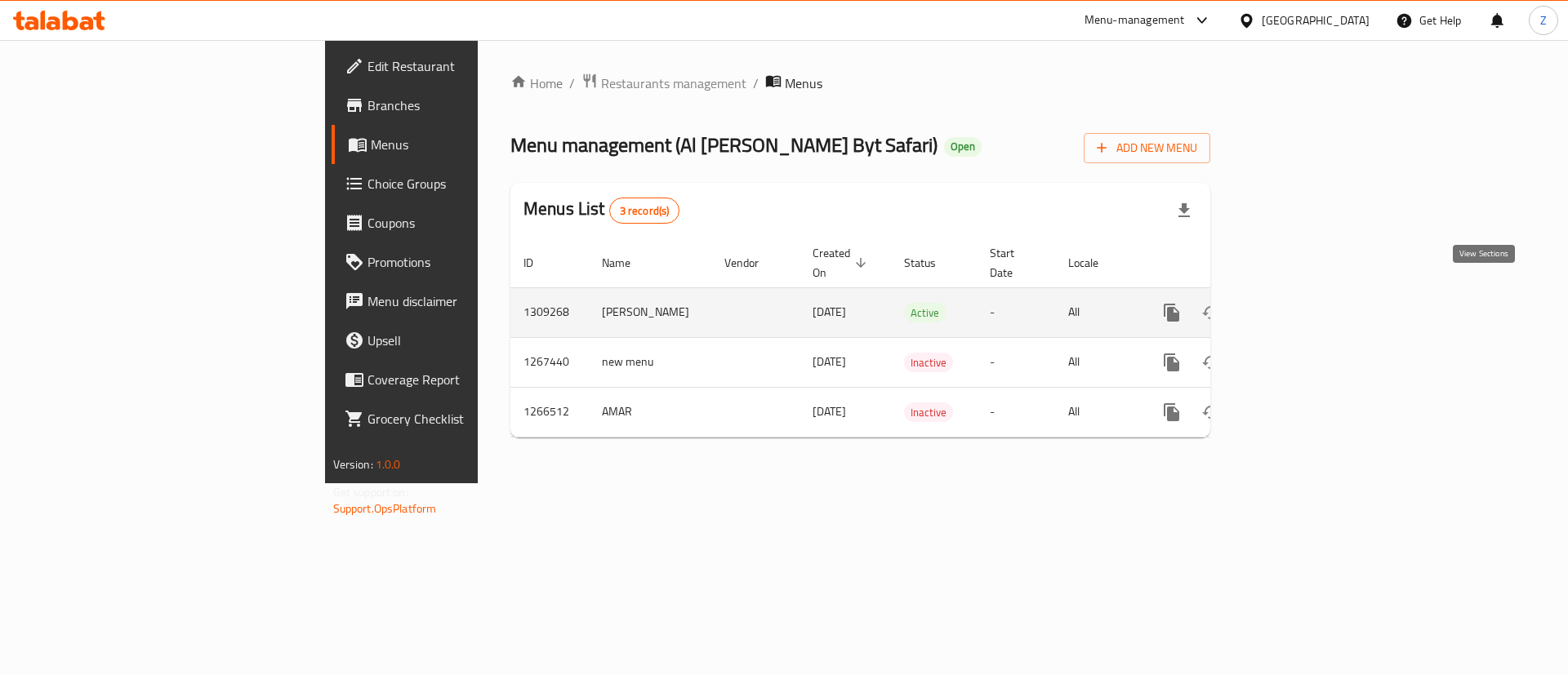
click at [1299, 302] on icon "enhanced table" at bounding box center [1289, 312] width 20 height 20
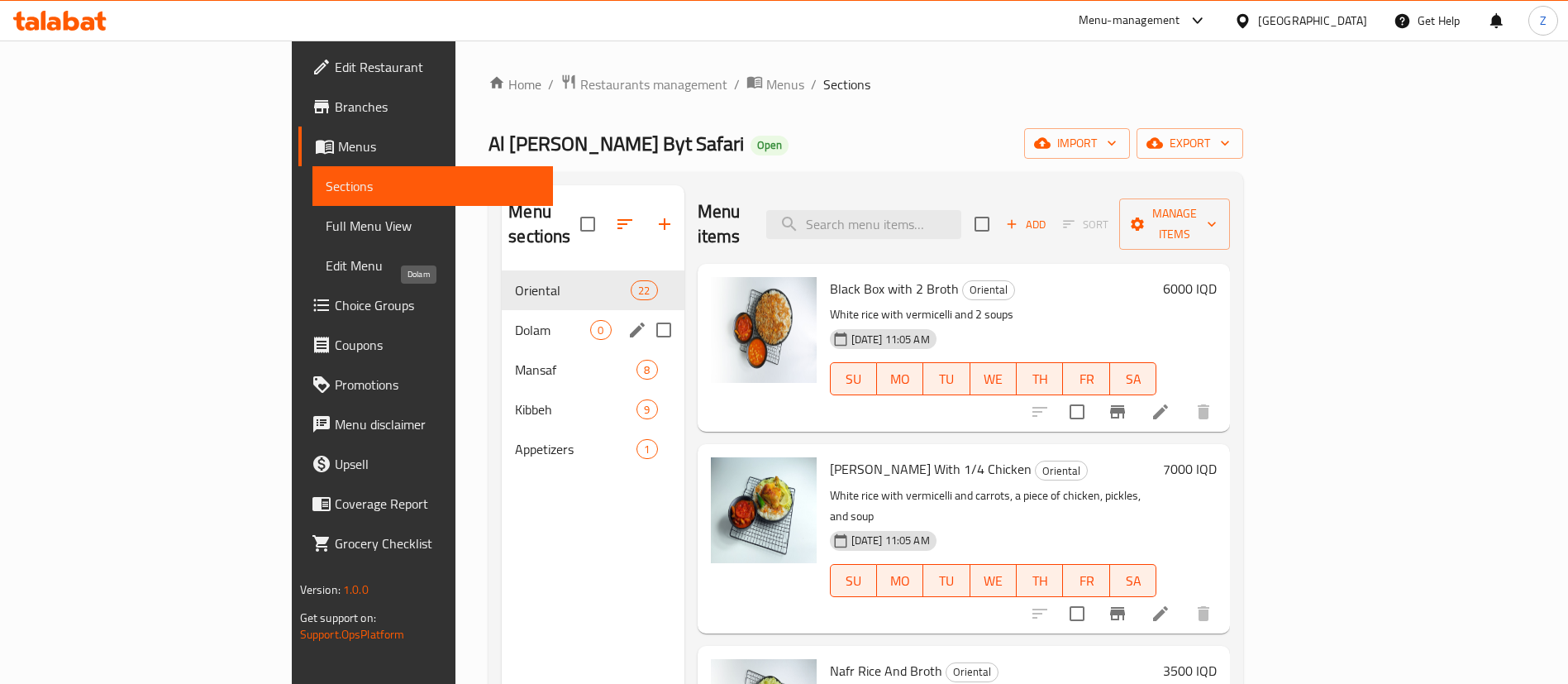
click at [515, 320] on span "Dolam" at bounding box center [552, 329] width 75 height 20
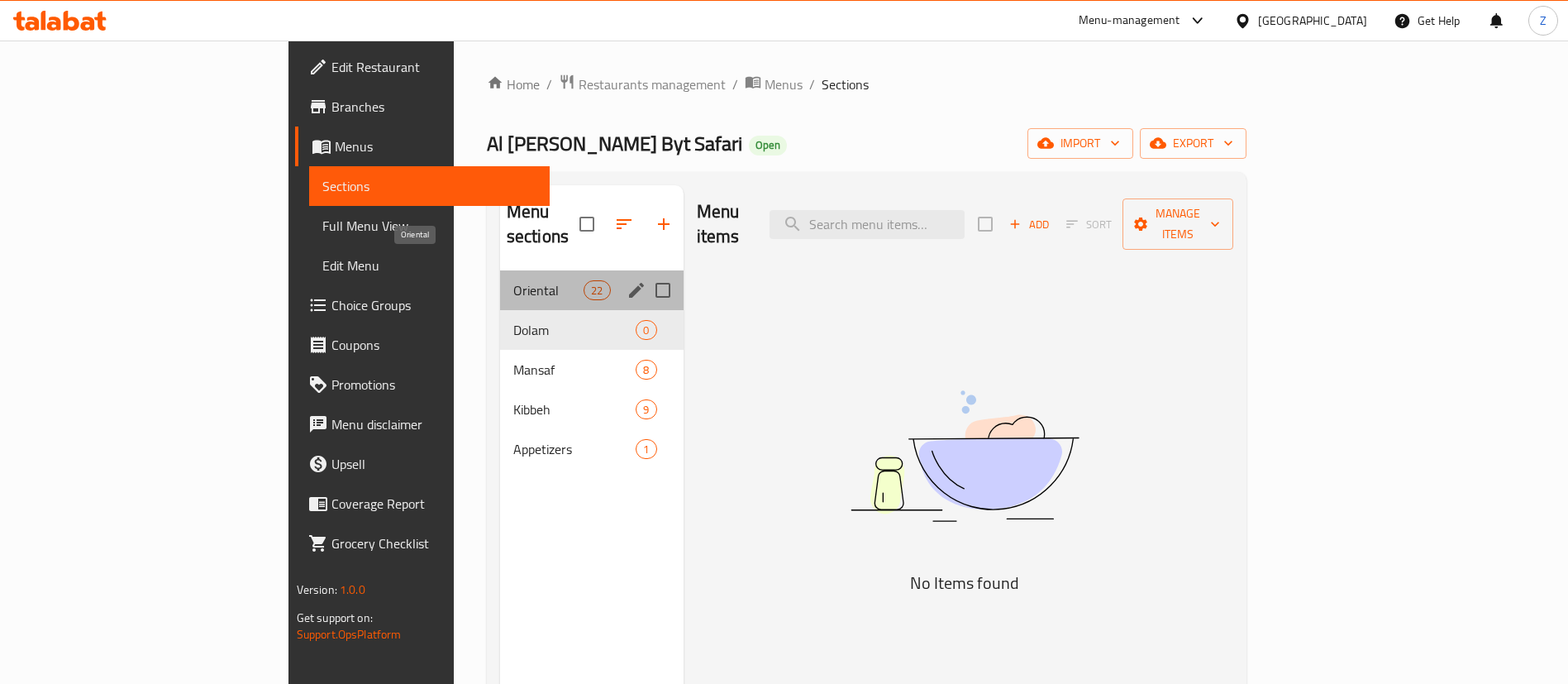
click at [513, 280] on span "Oriental" at bounding box center [548, 290] width 70 height 20
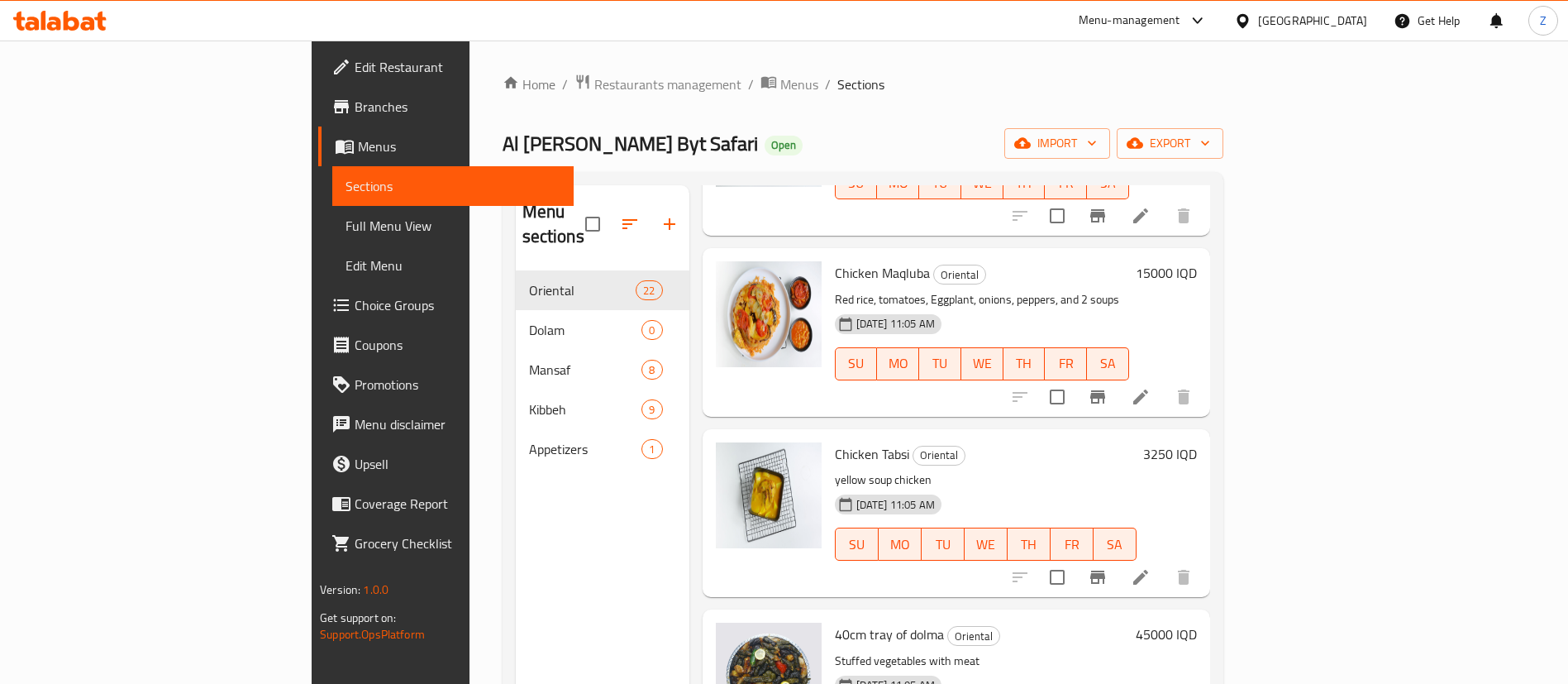
scroll to position [231, 0]
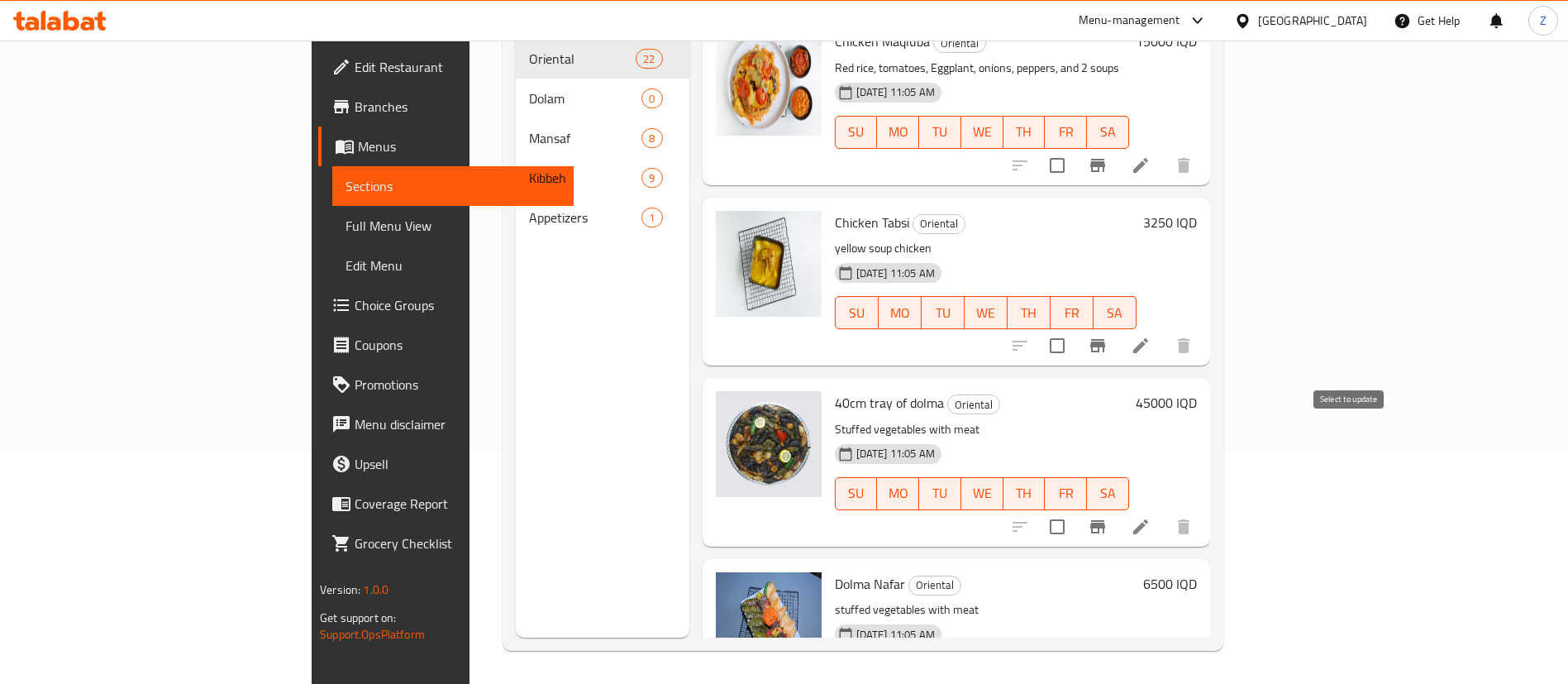
click at [1074, 510] on input "checkbox" at bounding box center [1058, 527] width 35 height 35
checkbox input "true"
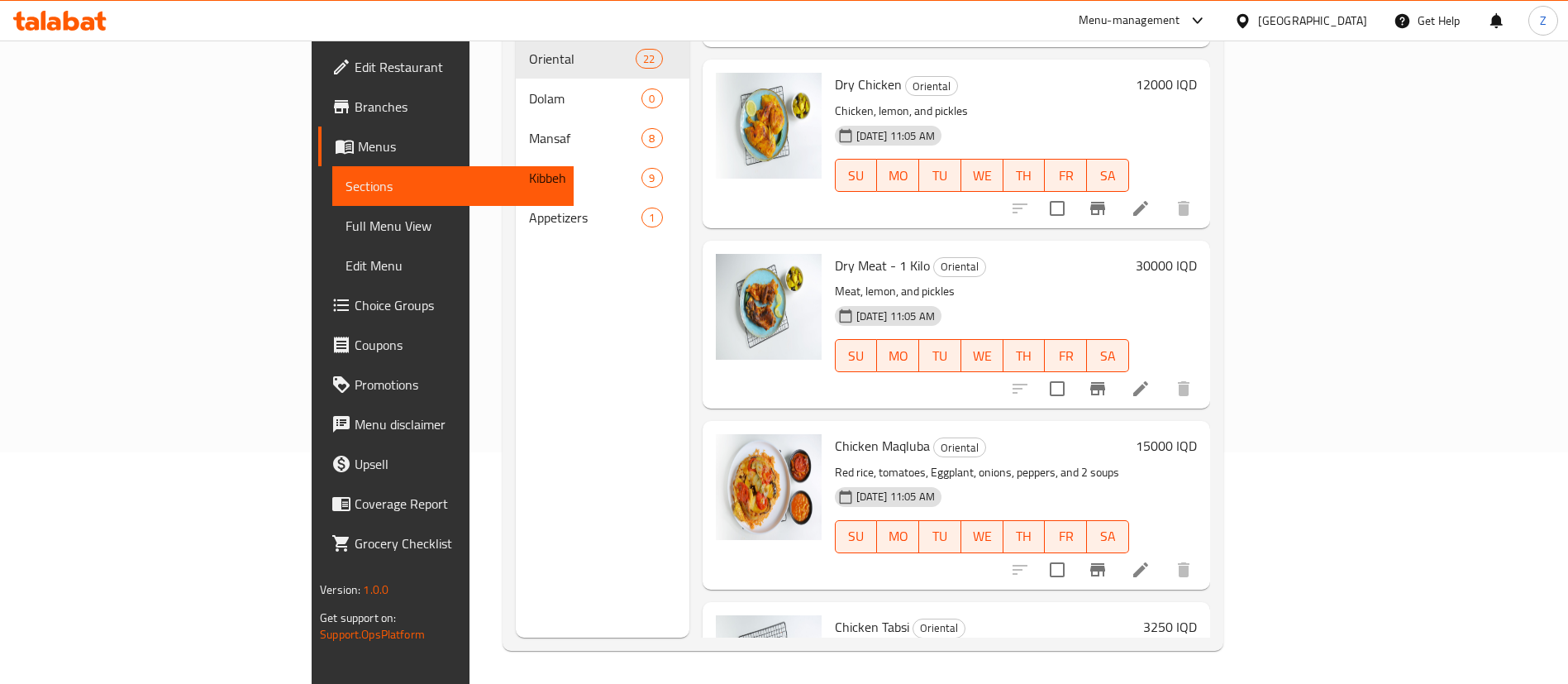
scroll to position [3332, 0]
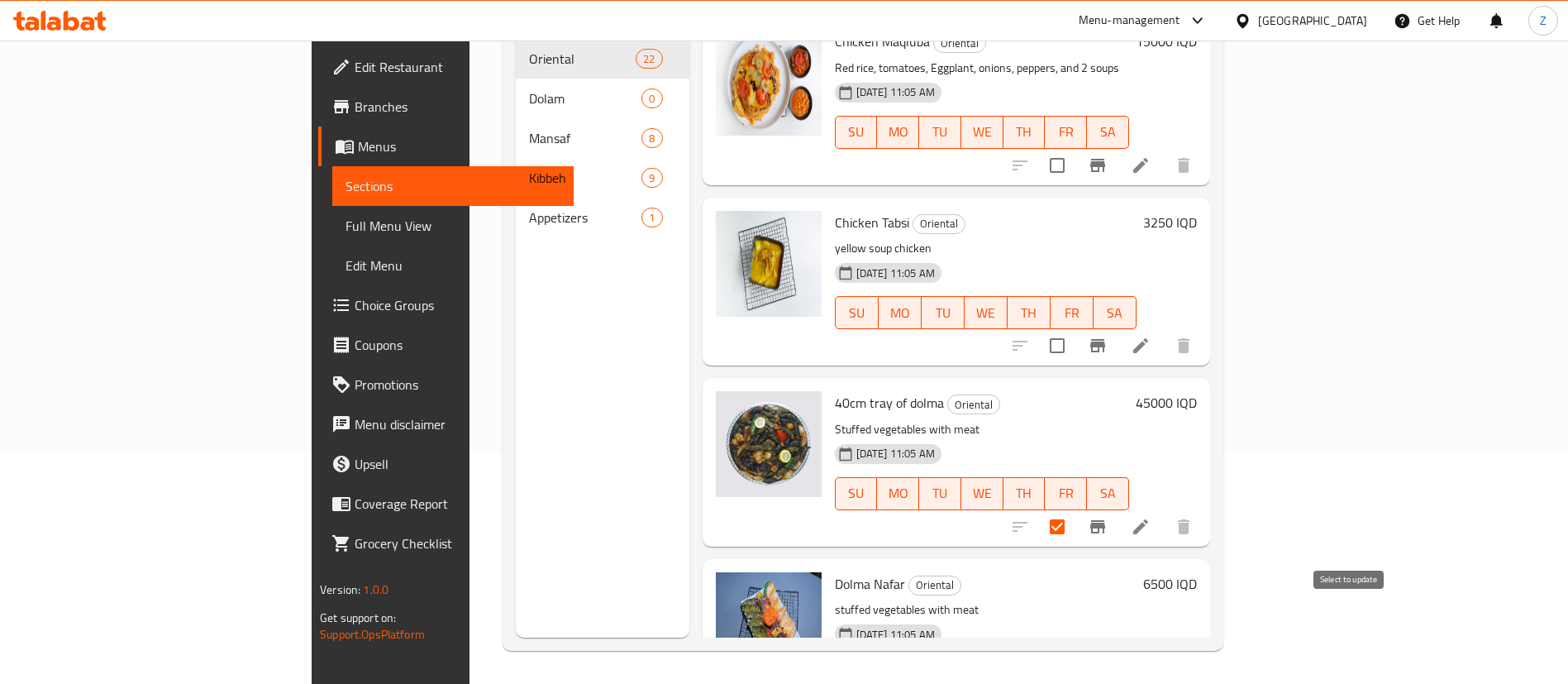
checkbox input "true"
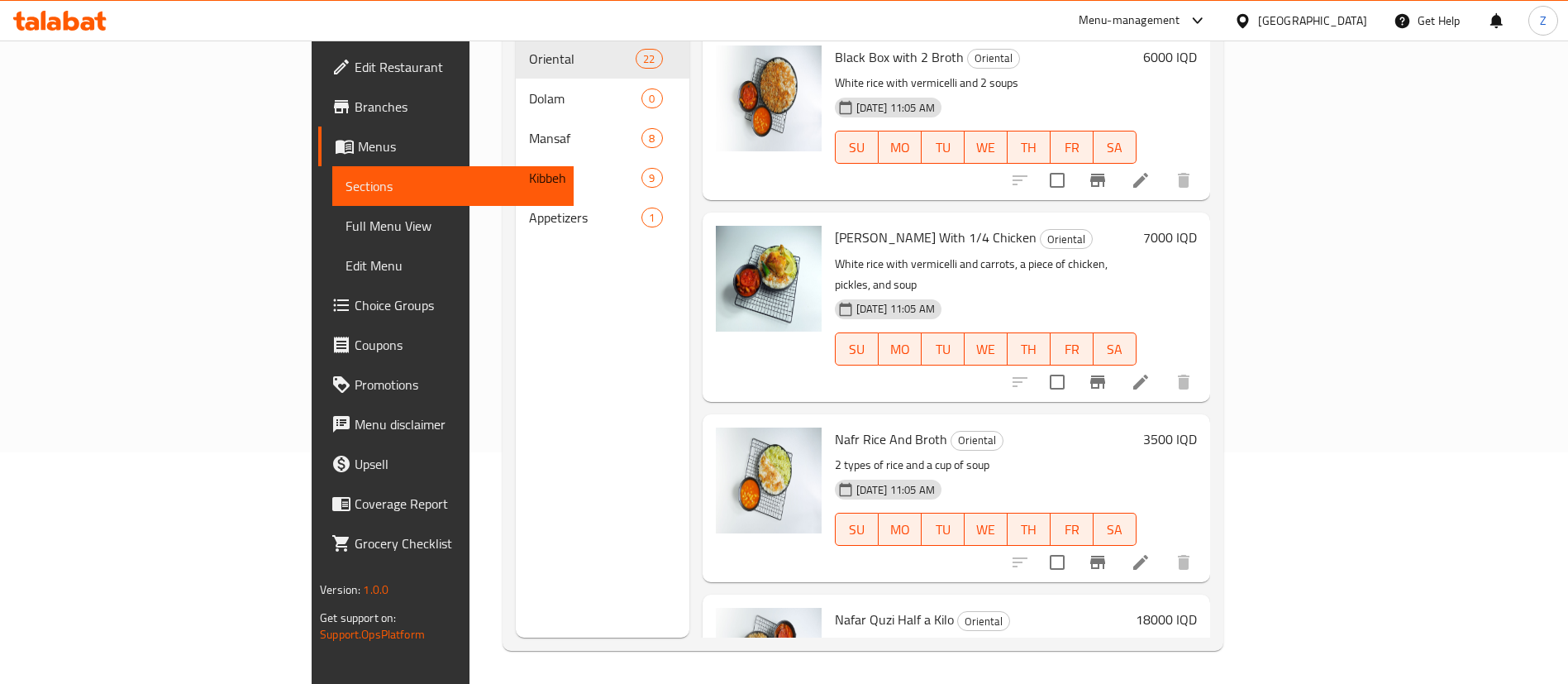
scroll to position [0, 0]
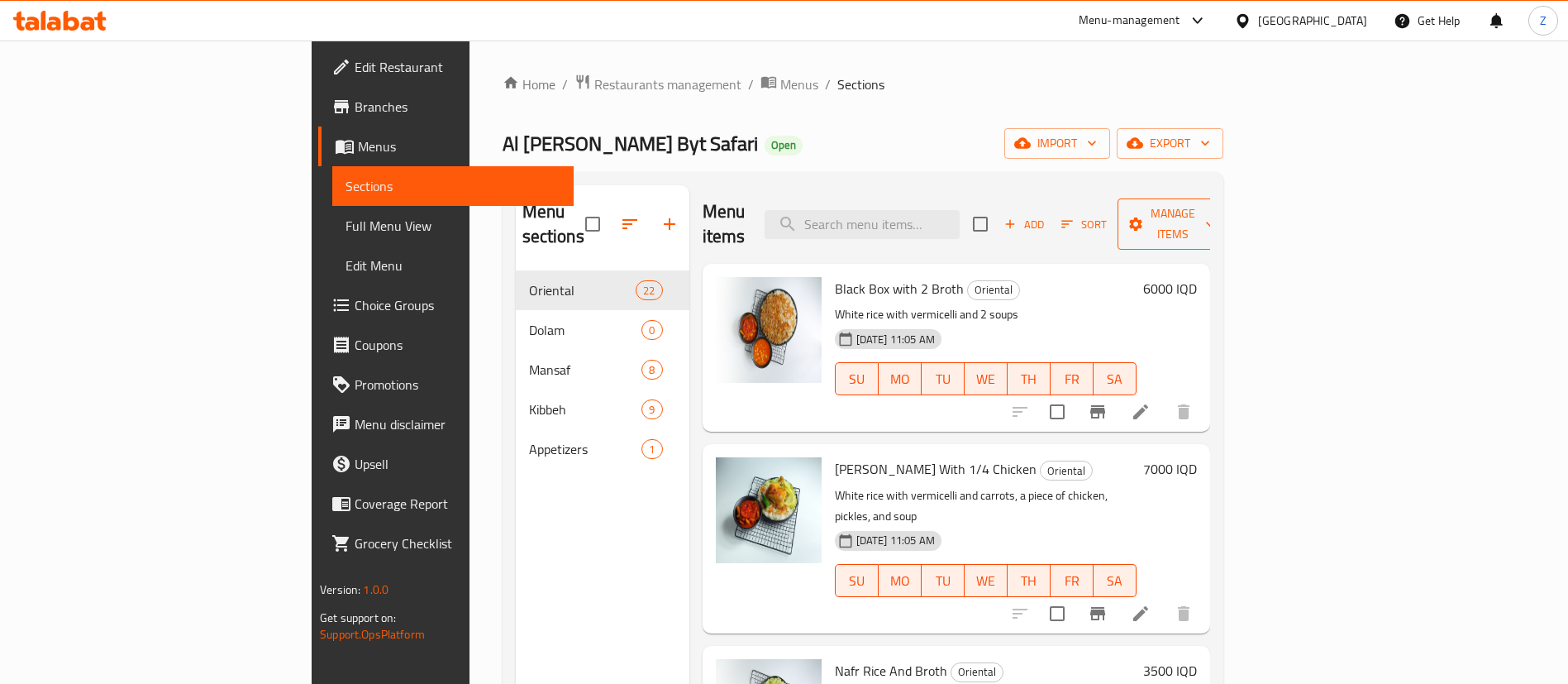
click at [1215, 215] on span "Manage items" at bounding box center [1173, 223] width 84 height 41
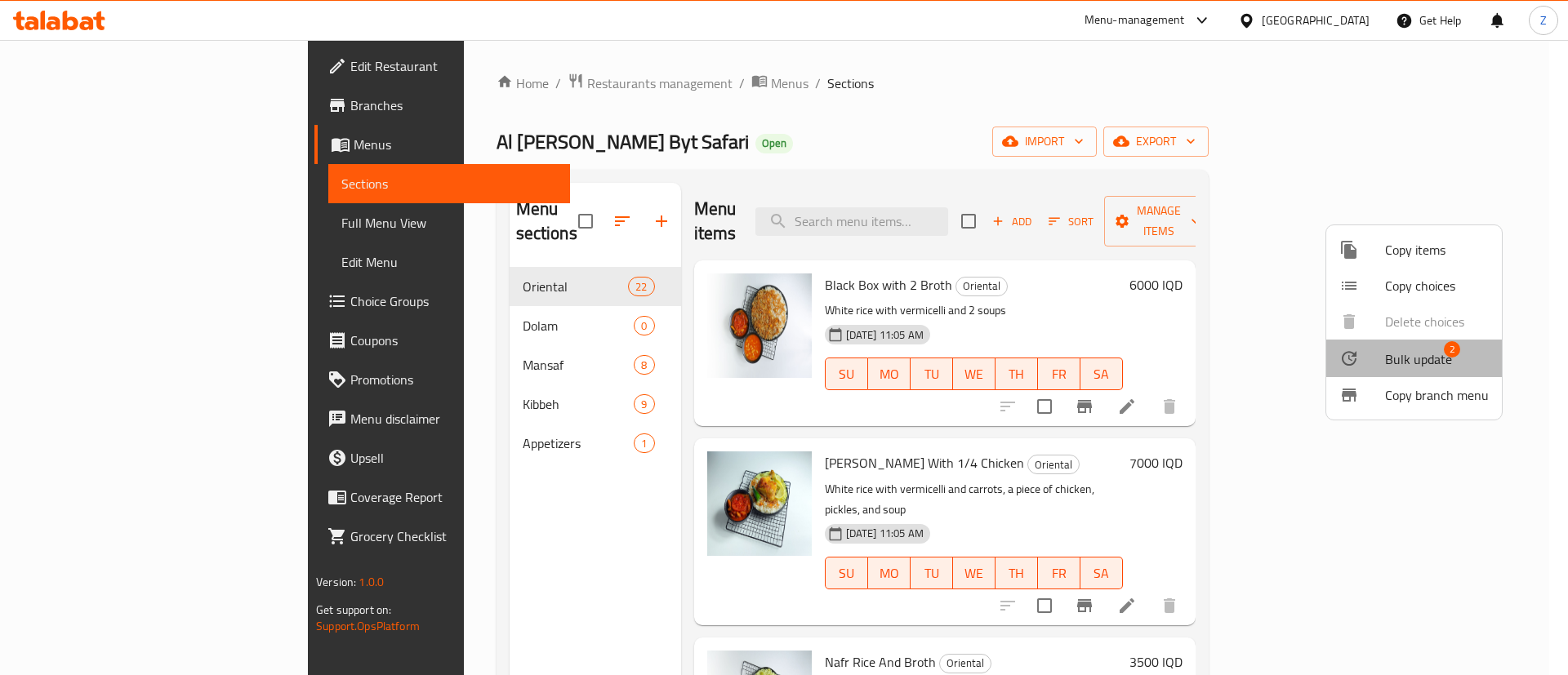
click at [1419, 352] on span "Bulk update" at bounding box center [1418, 359] width 67 height 20
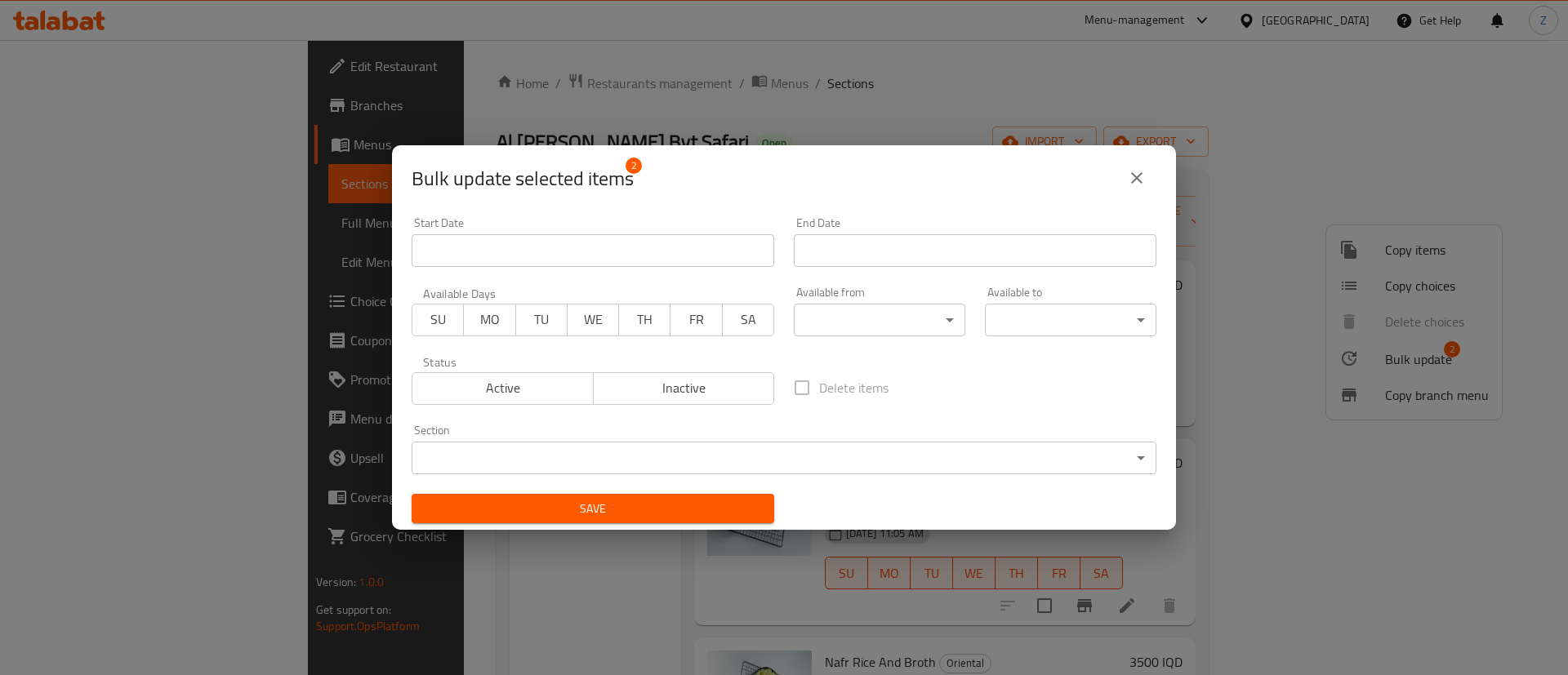
click at [474, 444] on body "​ Menu-management Iraq Get Help Z Edit Restaurant Branches Menus Sections Full …" at bounding box center [784, 357] width 1568 height 635
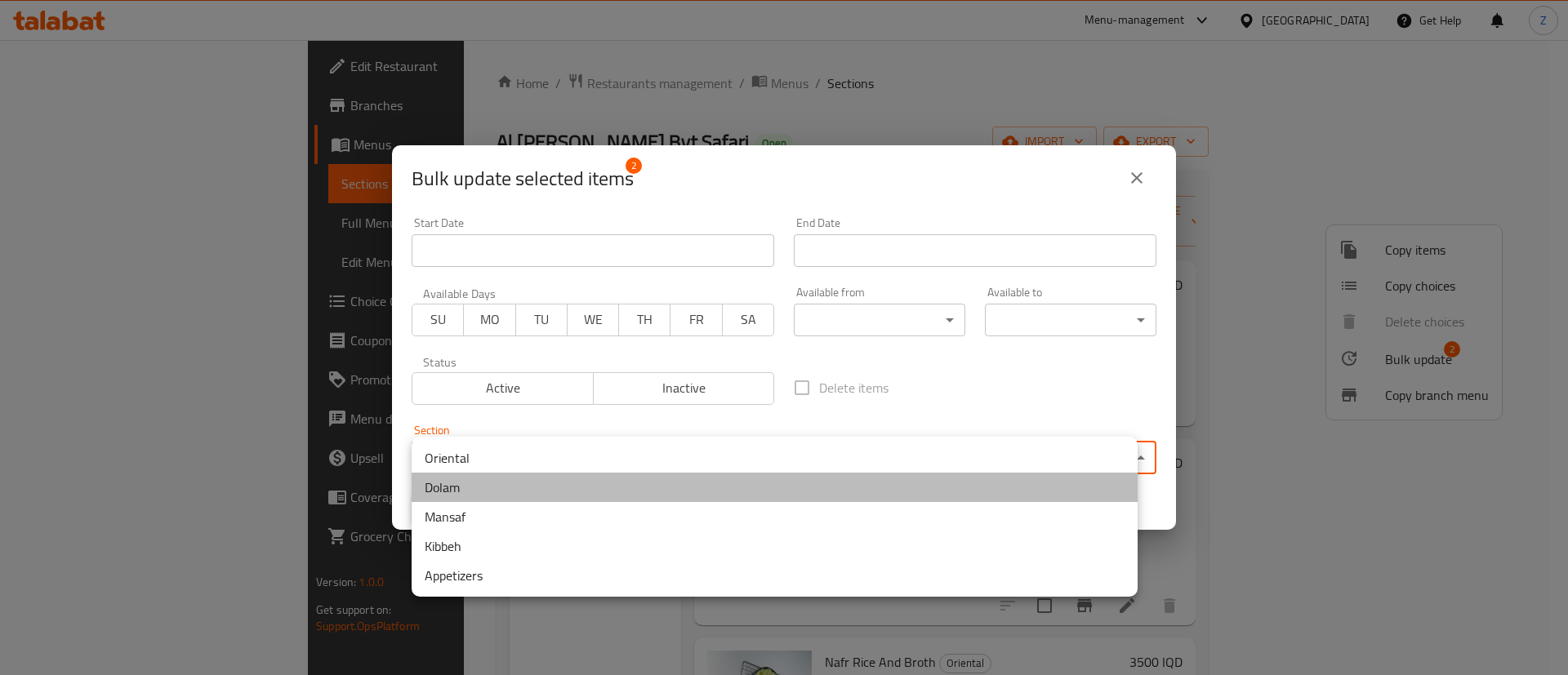
click at [428, 489] on li "Dolam" at bounding box center [774, 487] width 726 height 29
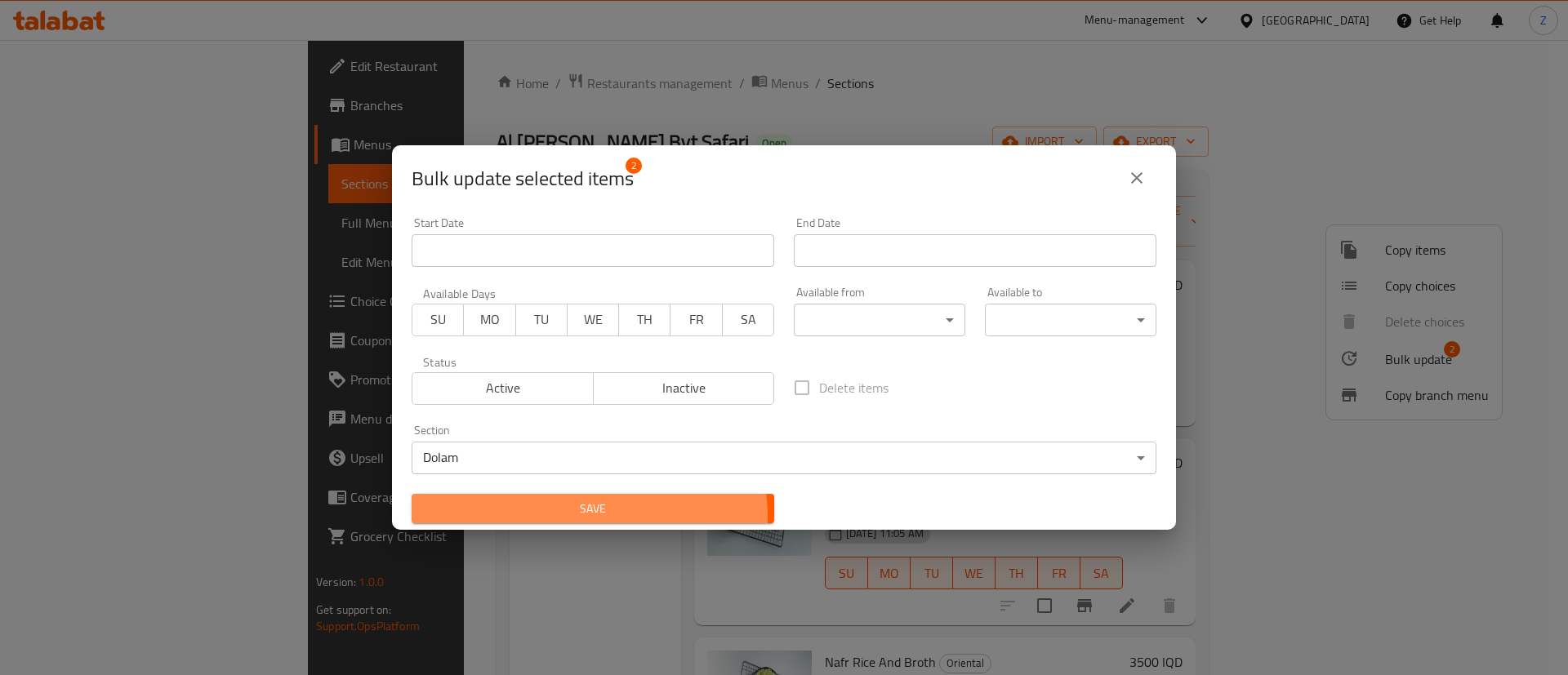
click at [555, 518] on span "Save" at bounding box center [592, 509] width 336 height 21
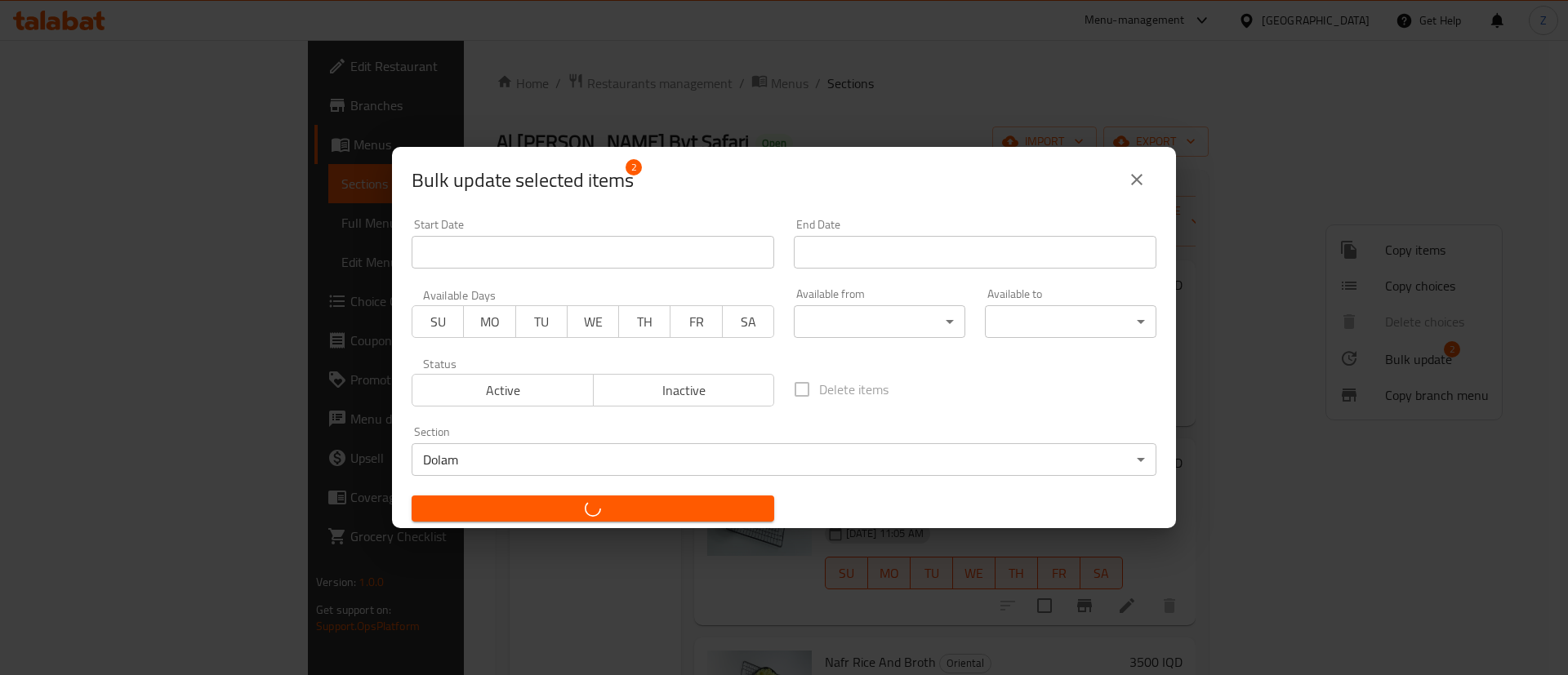
checkbox input "false"
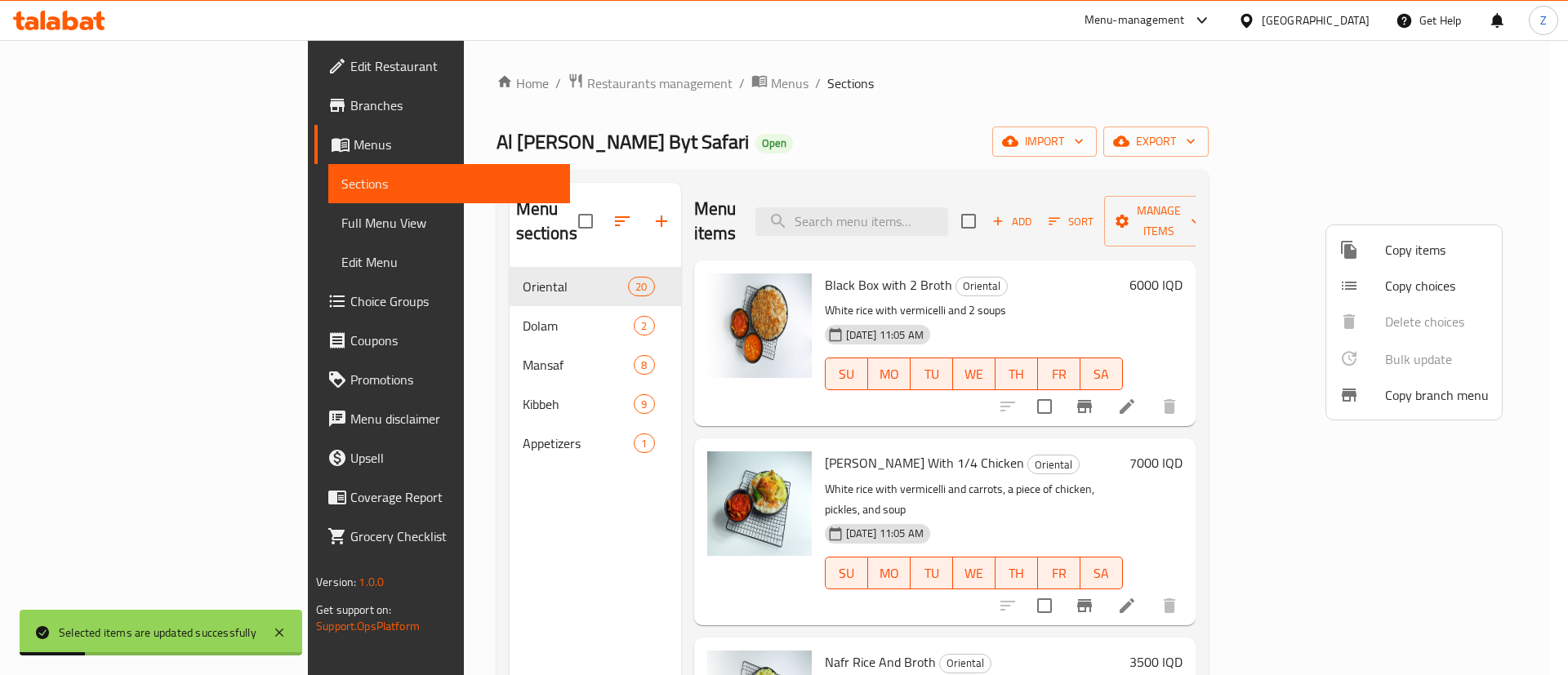
click at [381, 382] on div at bounding box center [784, 337] width 1568 height 675
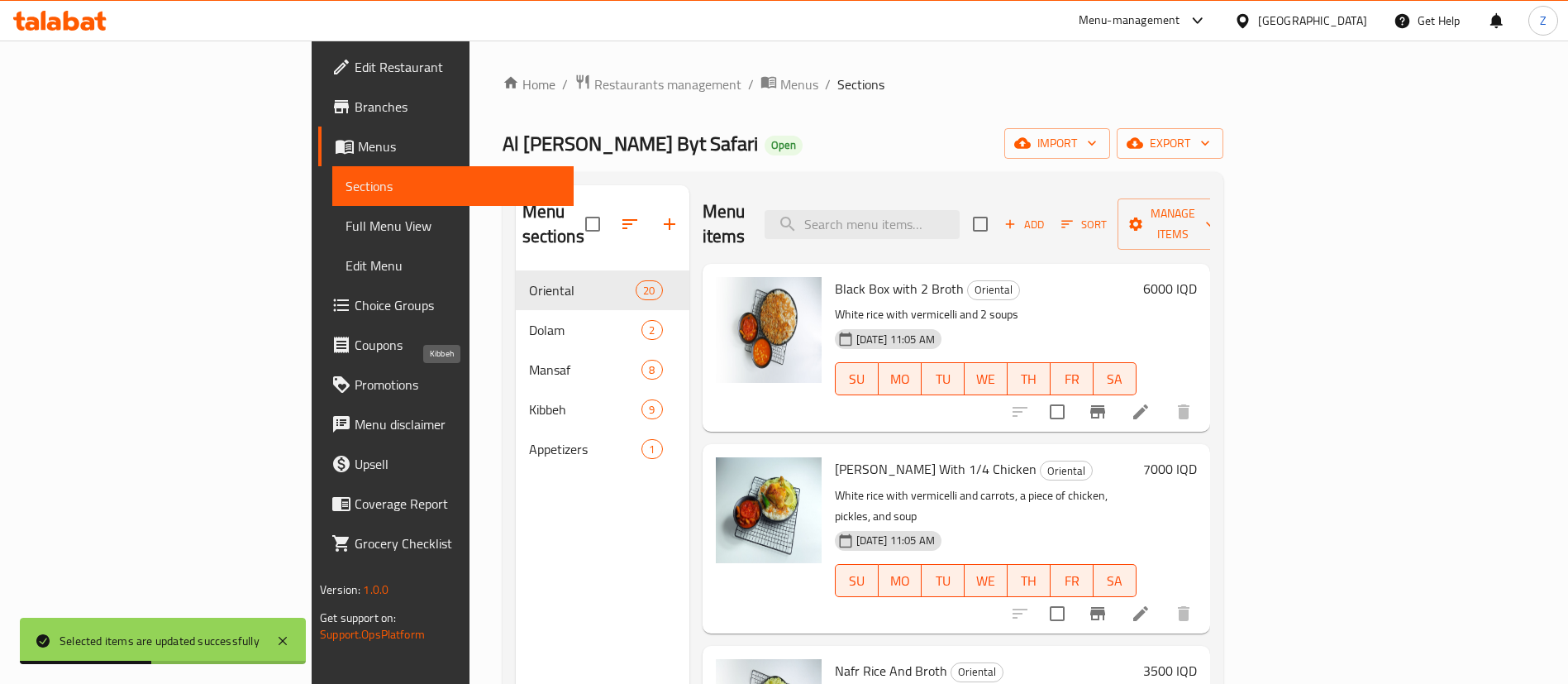
click at [529, 399] on span "Kibbeh" at bounding box center [585, 409] width 113 height 20
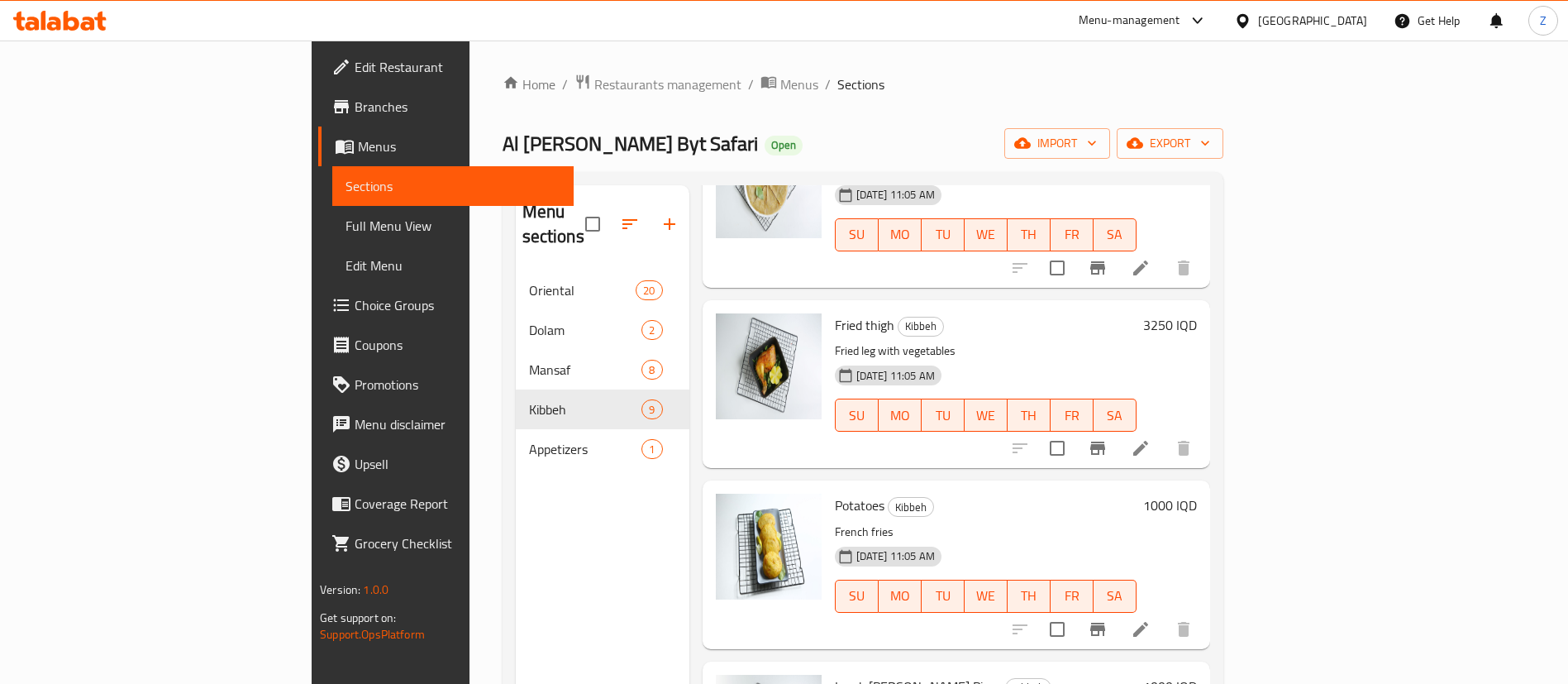
scroll to position [696, 0]
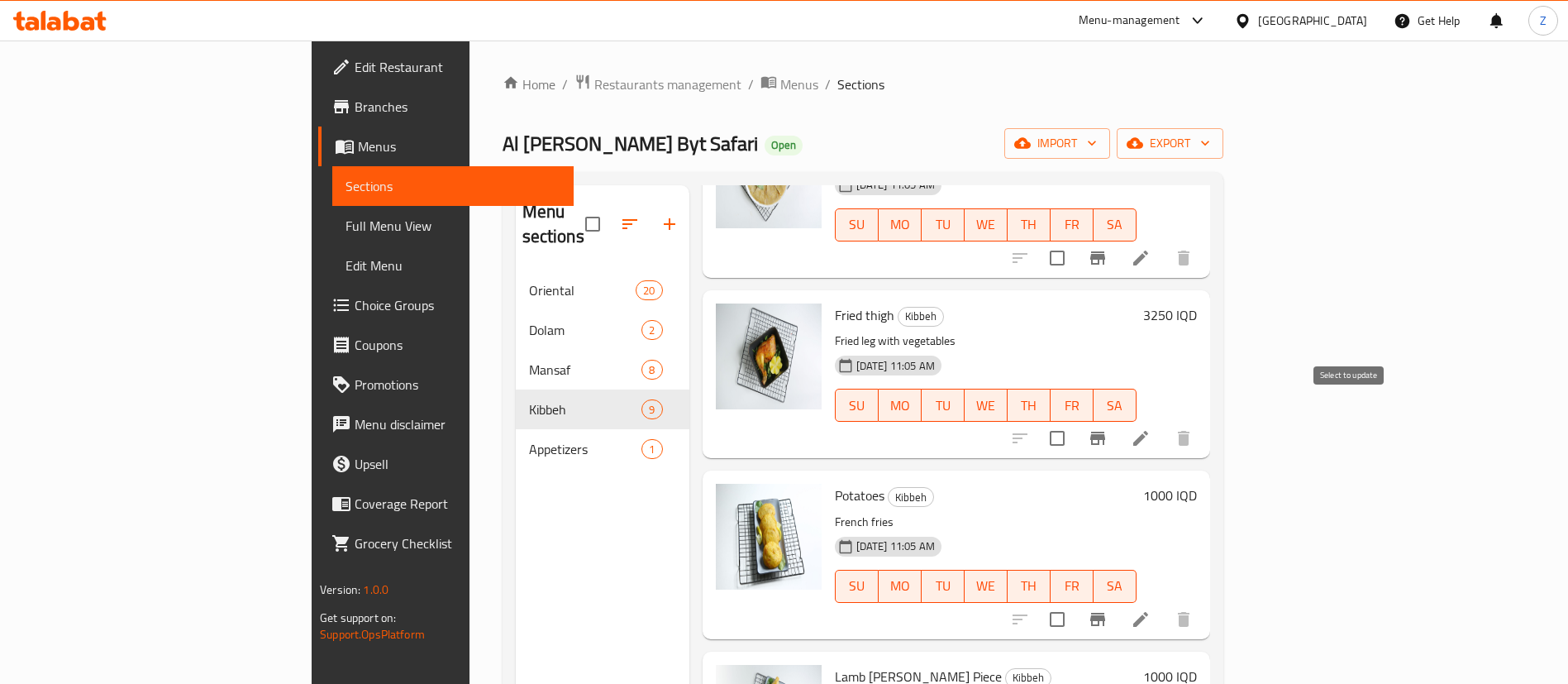
click at [1074, 421] on input "checkbox" at bounding box center [1058, 439] width 35 height 35
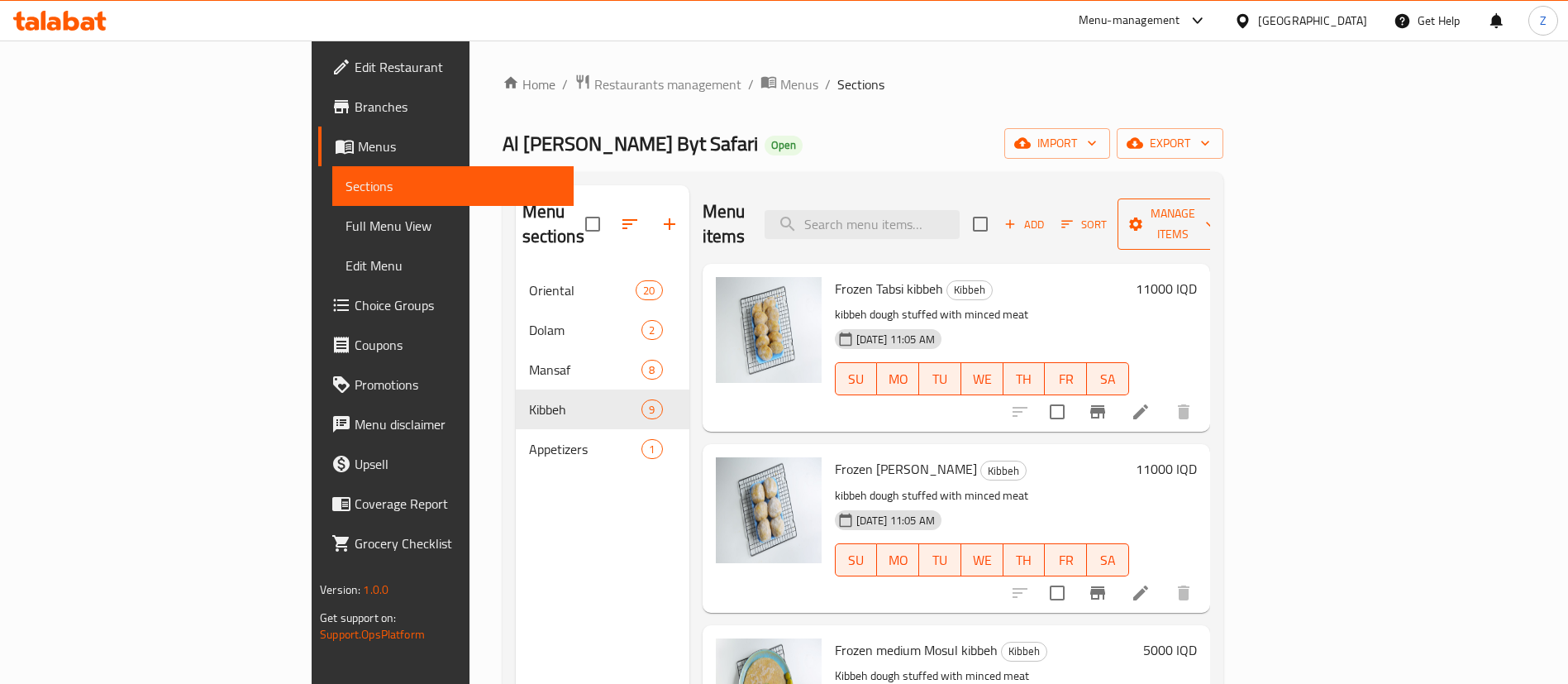
click at [1215, 211] on span "Manage items" at bounding box center [1173, 223] width 84 height 41
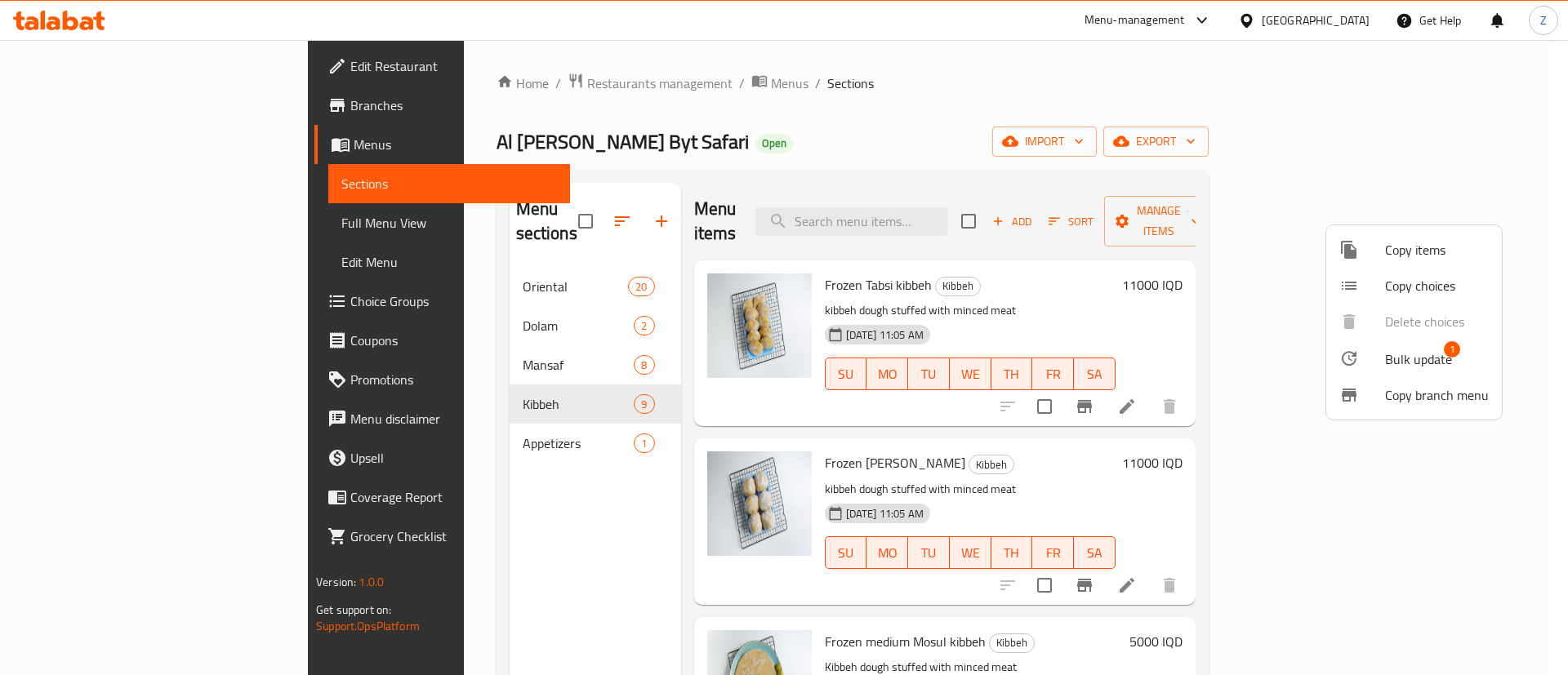
click at [1410, 365] on span "Bulk update" at bounding box center [1418, 359] width 67 height 20
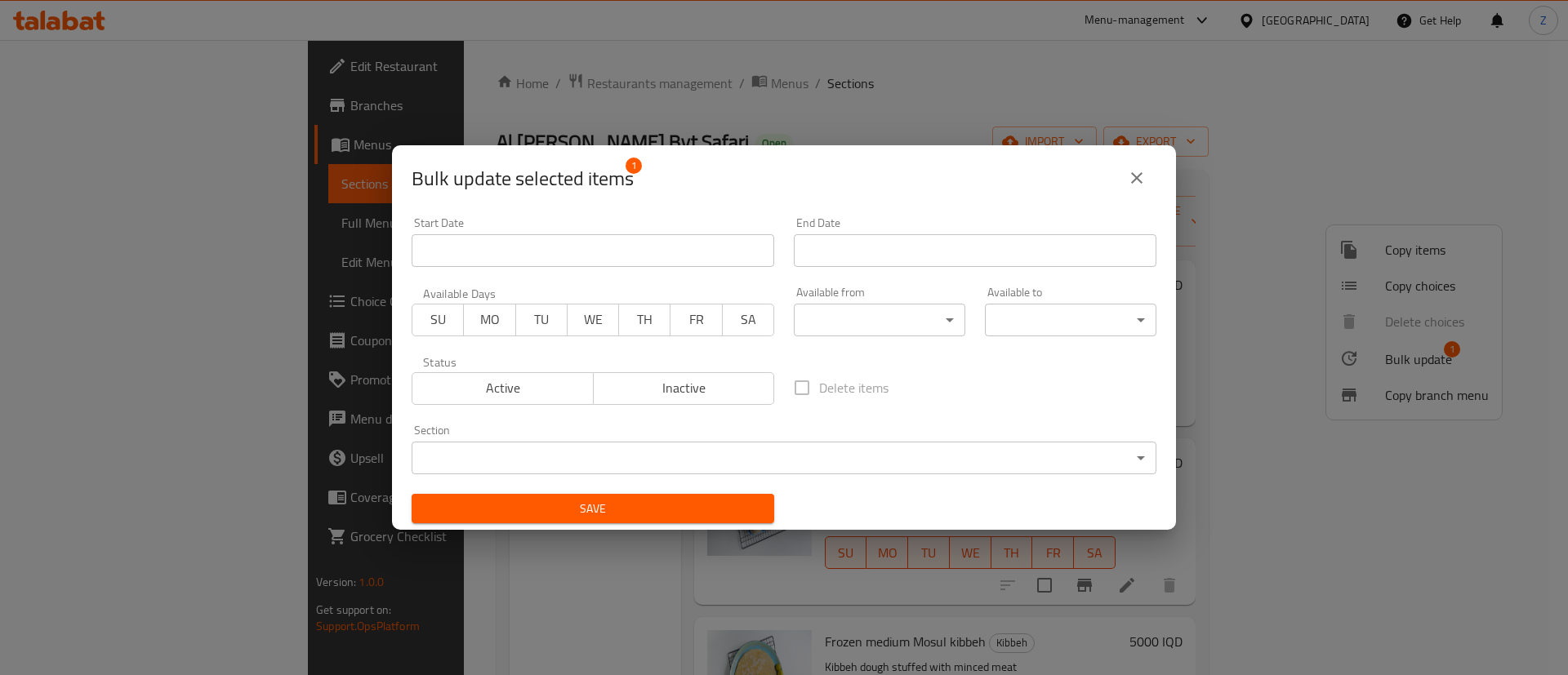
click at [528, 460] on body "​ Menu-management Iraq Get Help Z Edit Restaurant Branches Menus Sections Full …" at bounding box center [784, 357] width 1568 height 635
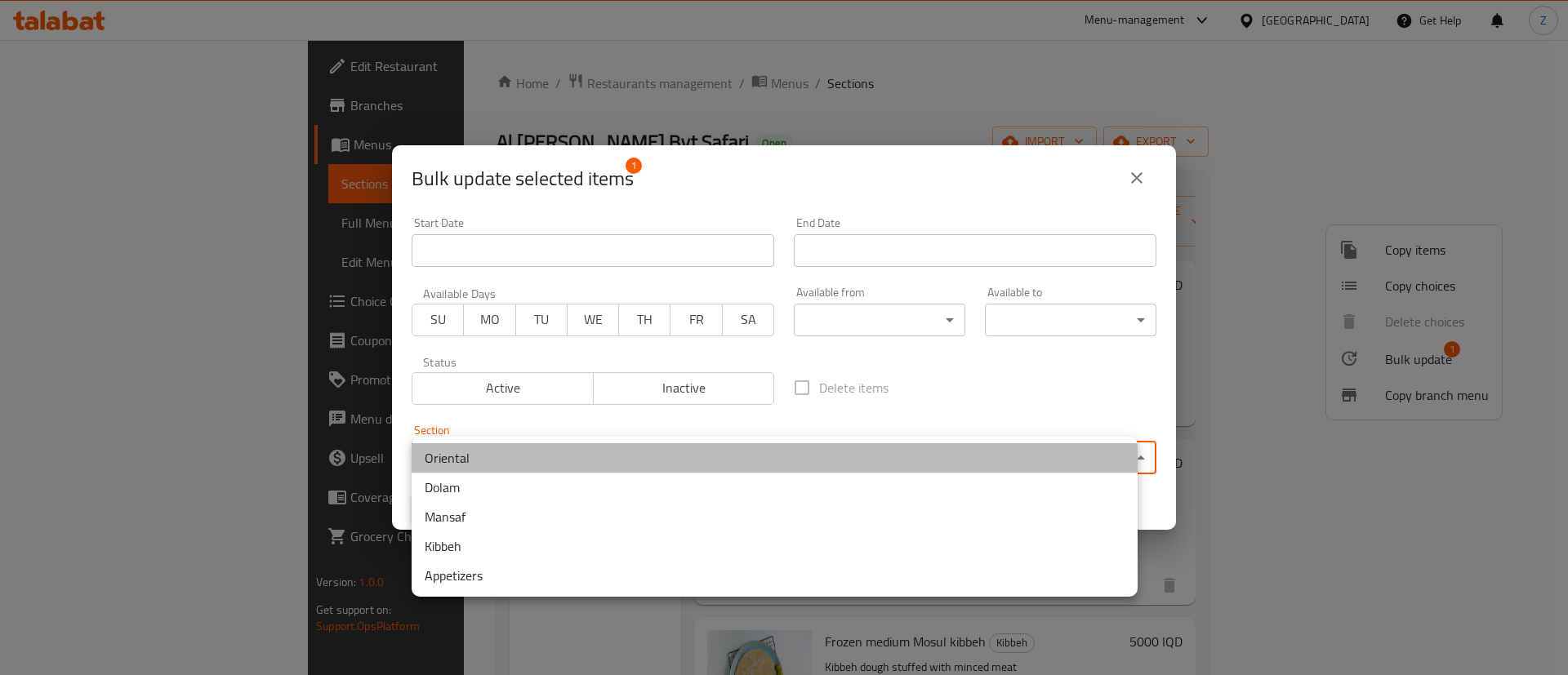
click at [470, 462] on li "Oriental" at bounding box center [774, 458] width 726 height 29
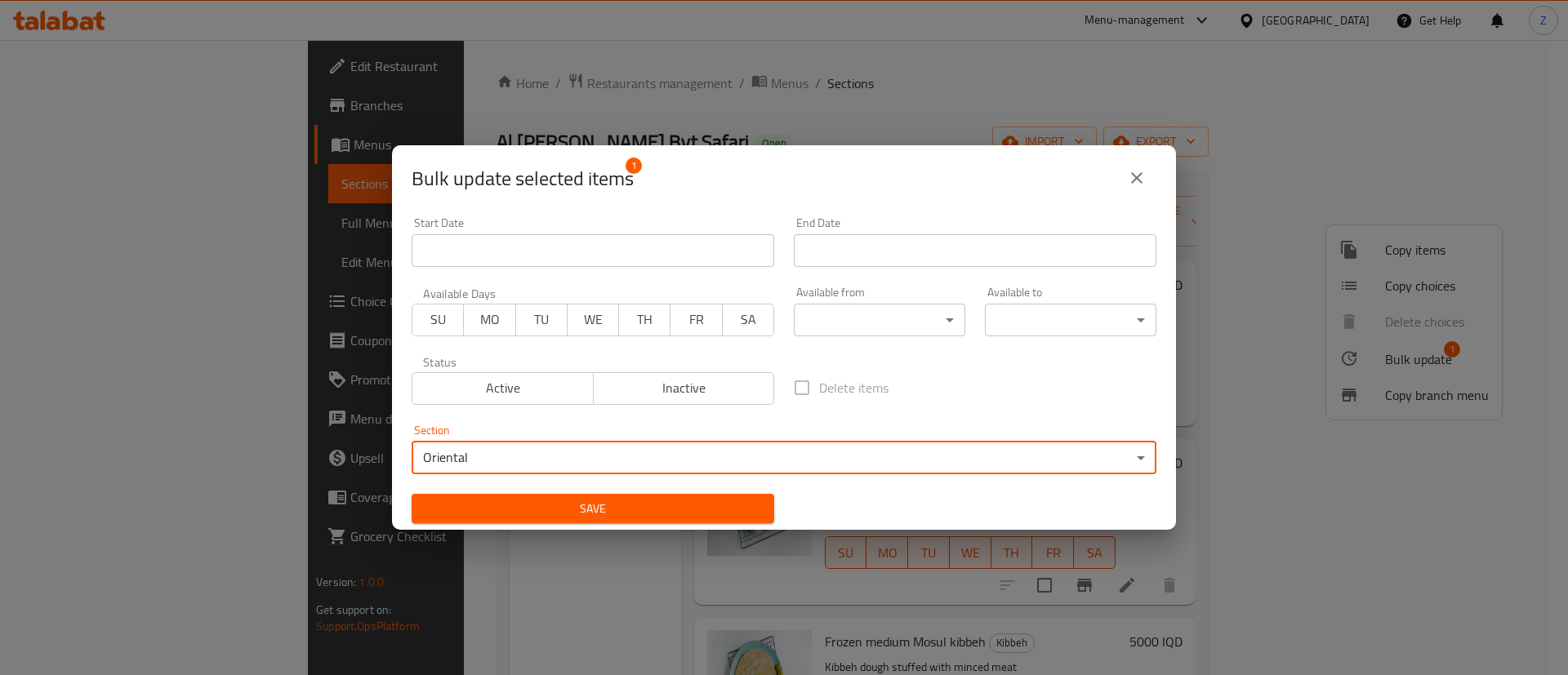
click at [562, 520] on button "Save" at bounding box center [592, 508] width 362 height 30
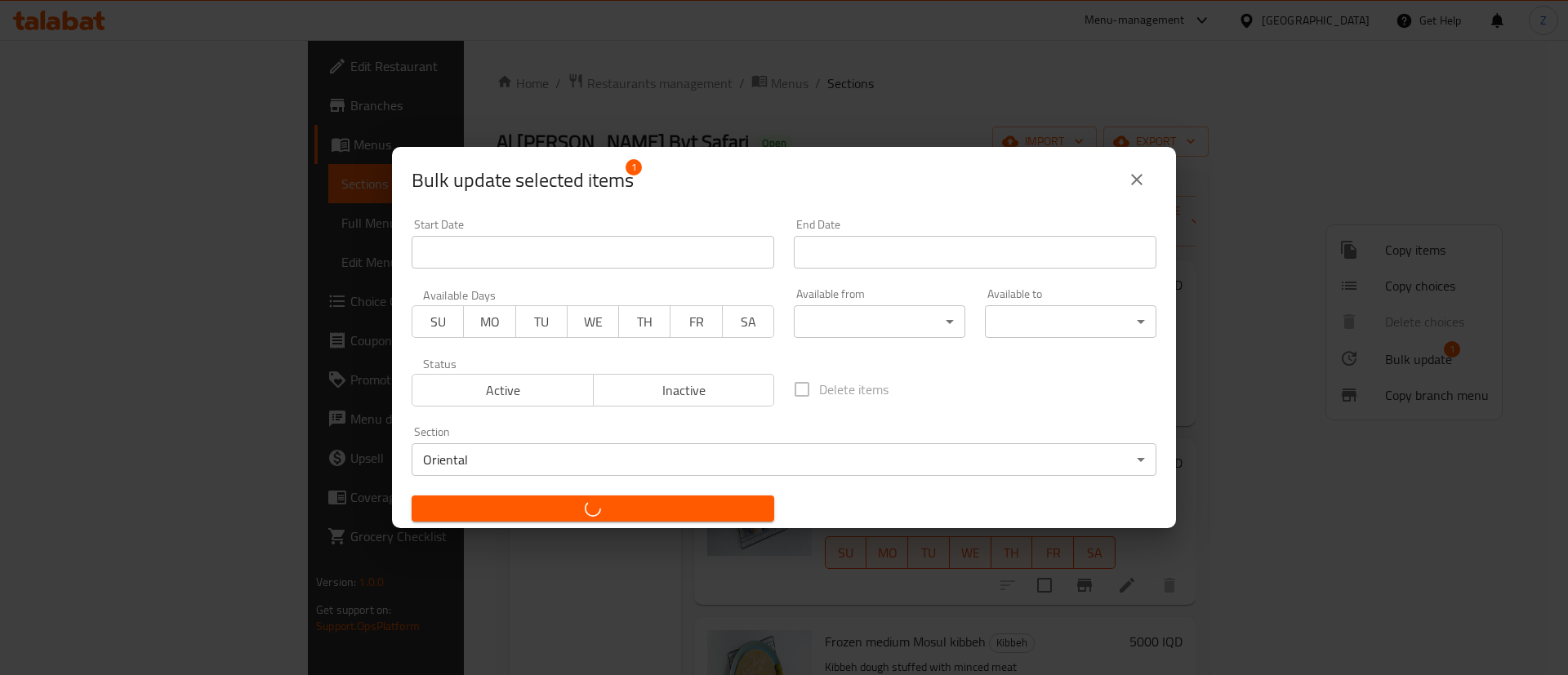
checkbox input "false"
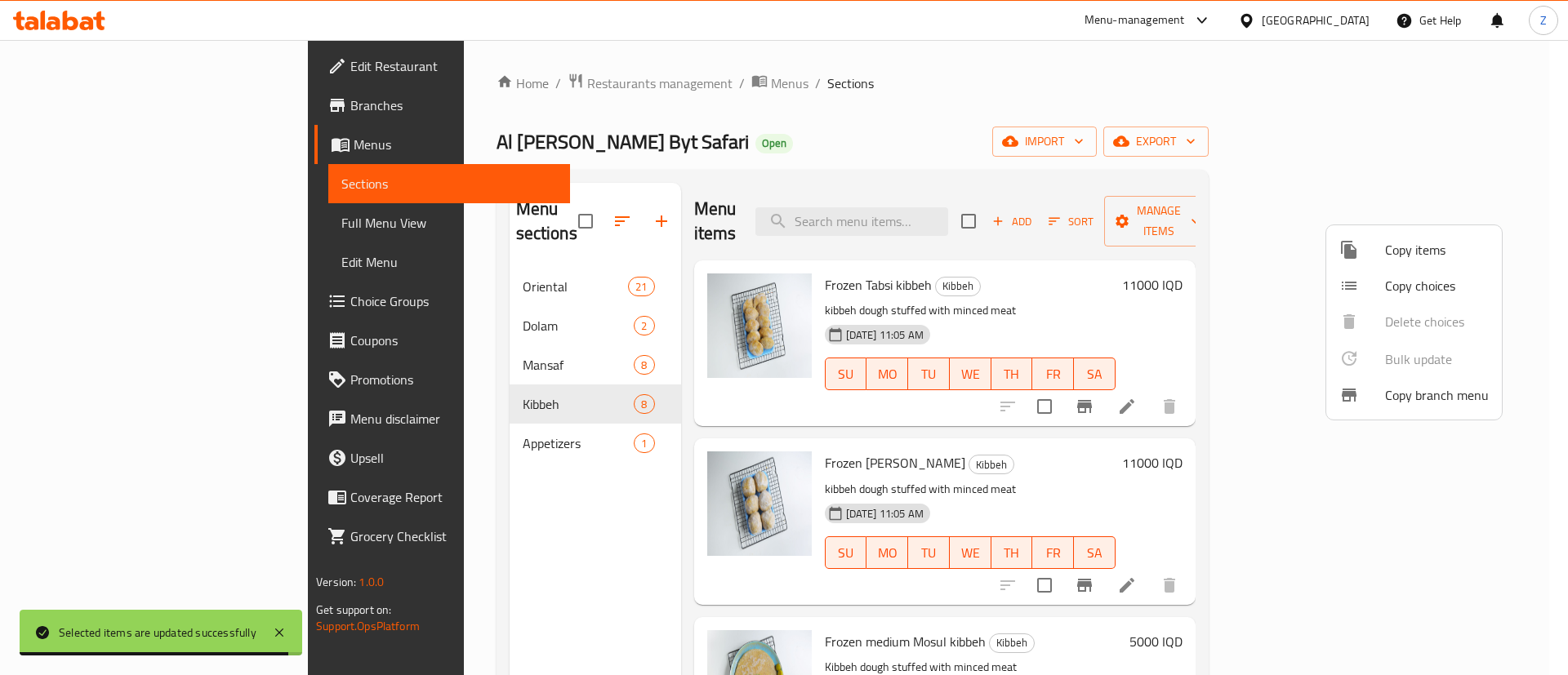
click at [1567, 330] on div at bounding box center [784, 337] width 1568 height 675
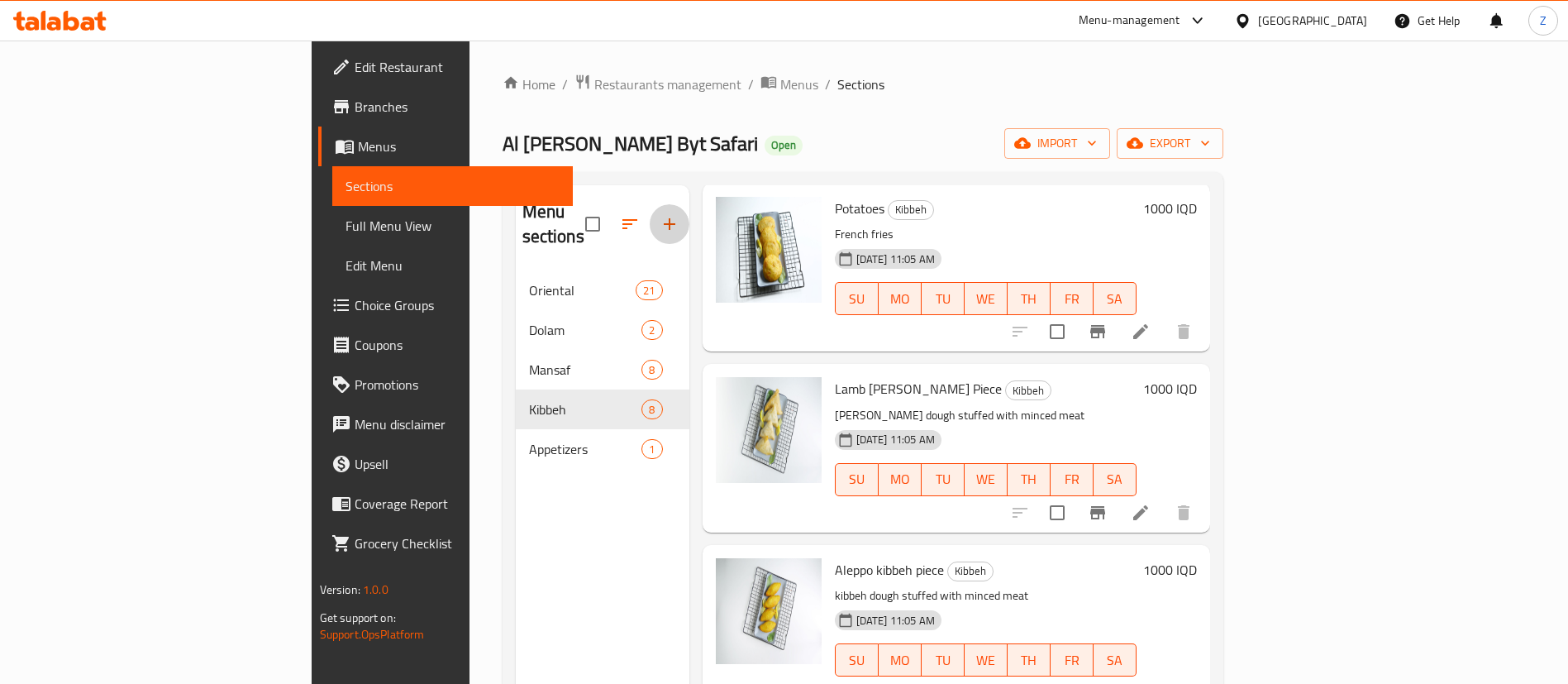
click at [664, 218] on icon "button" at bounding box center [669, 223] width 11 height 11
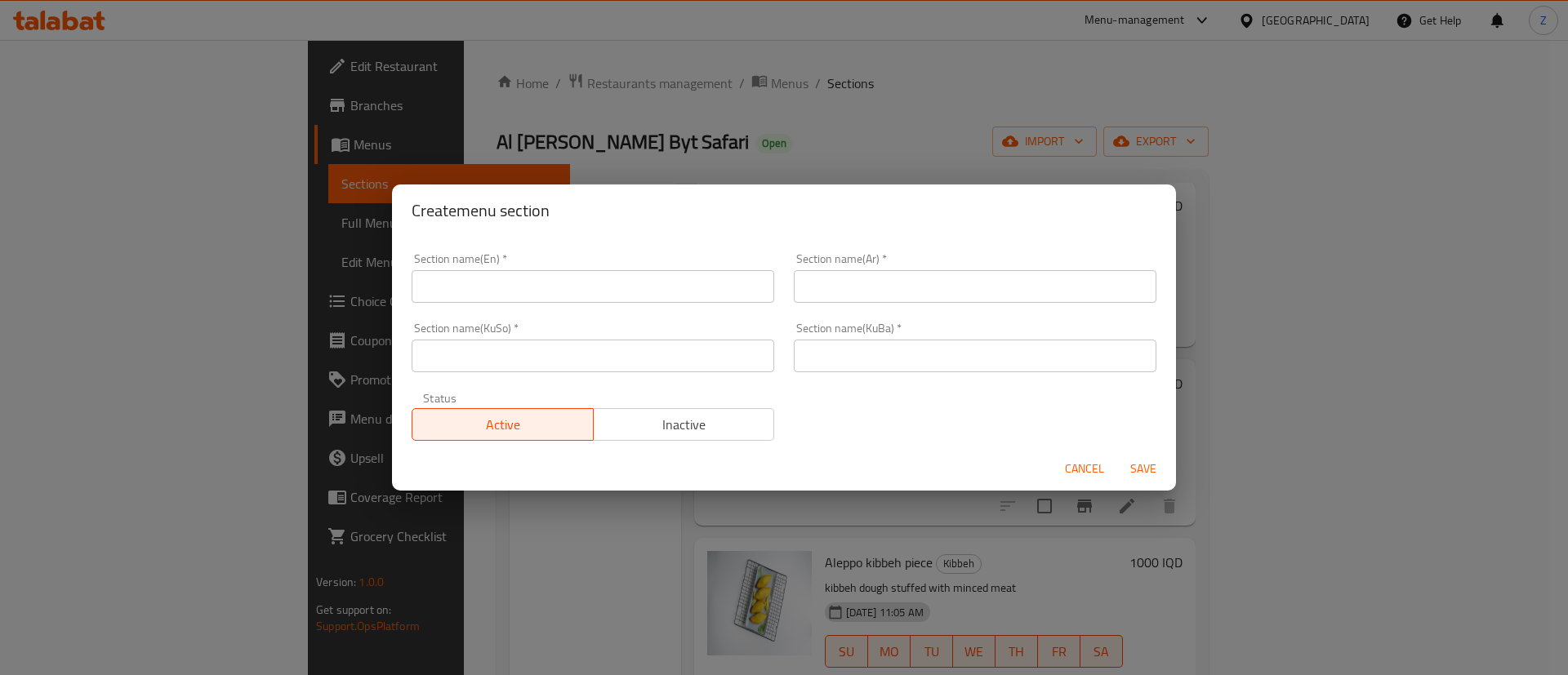
click at [499, 300] on input "text" at bounding box center [592, 287] width 362 height 33
type input "آ"
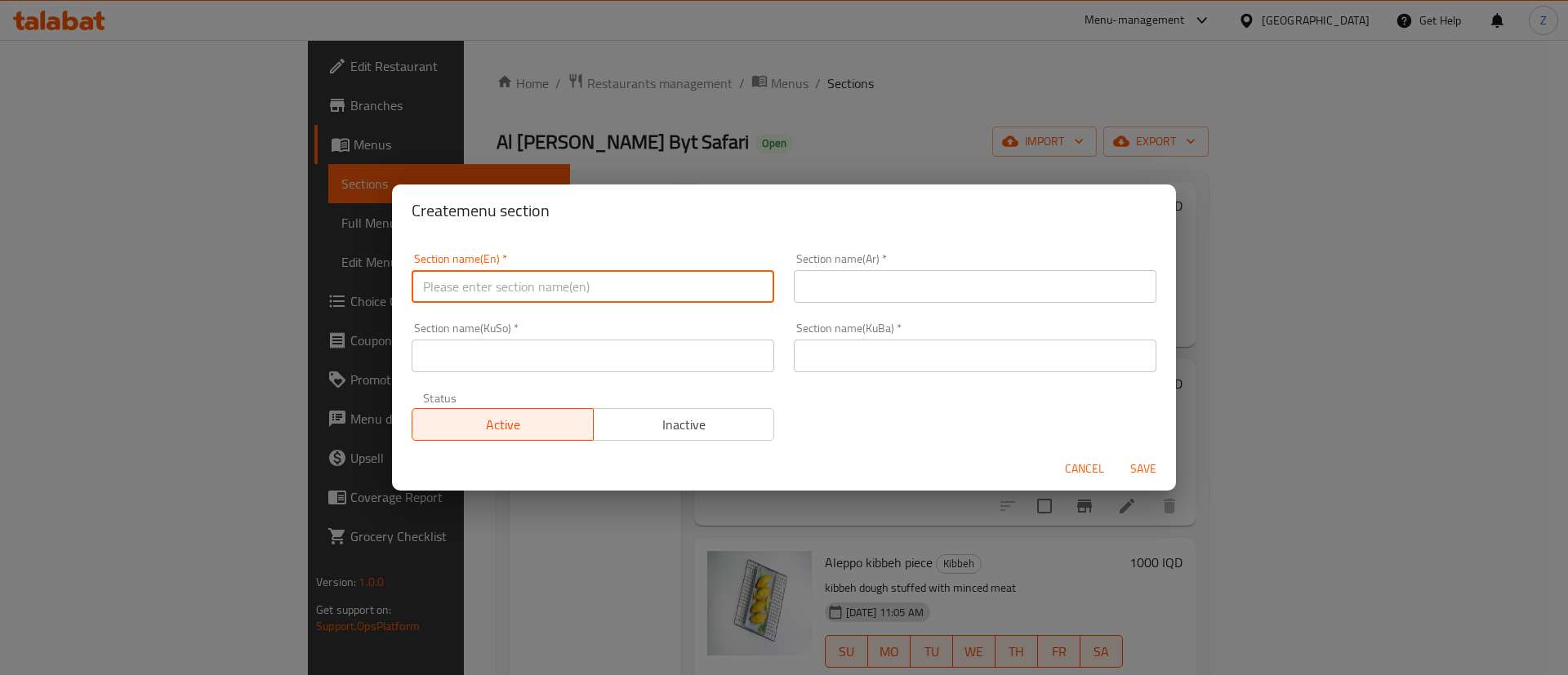
click at [880, 267] on div "Section name(Ar)   * Section name(Ar) *" at bounding box center [975, 278] width 362 height 50
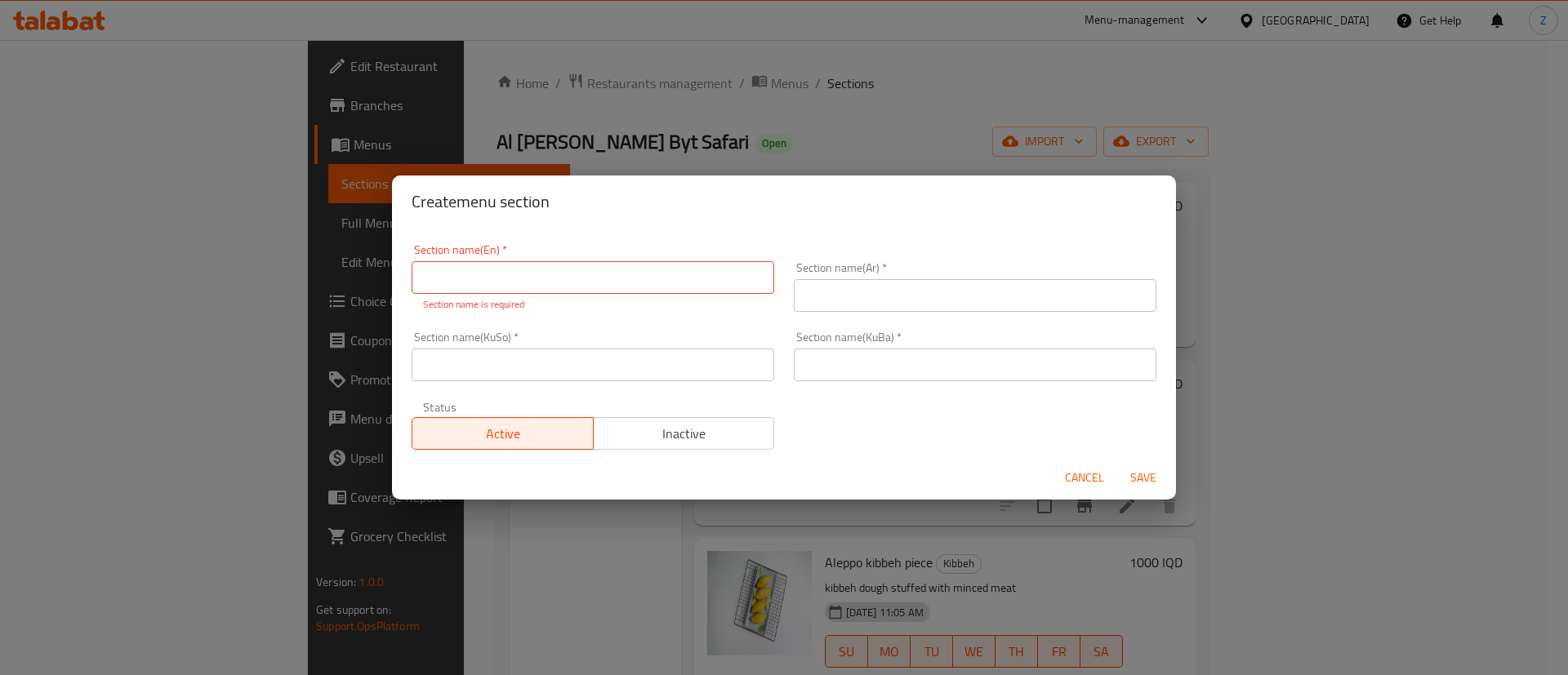
click at [854, 285] on input "text" at bounding box center [975, 296] width 362 height 33
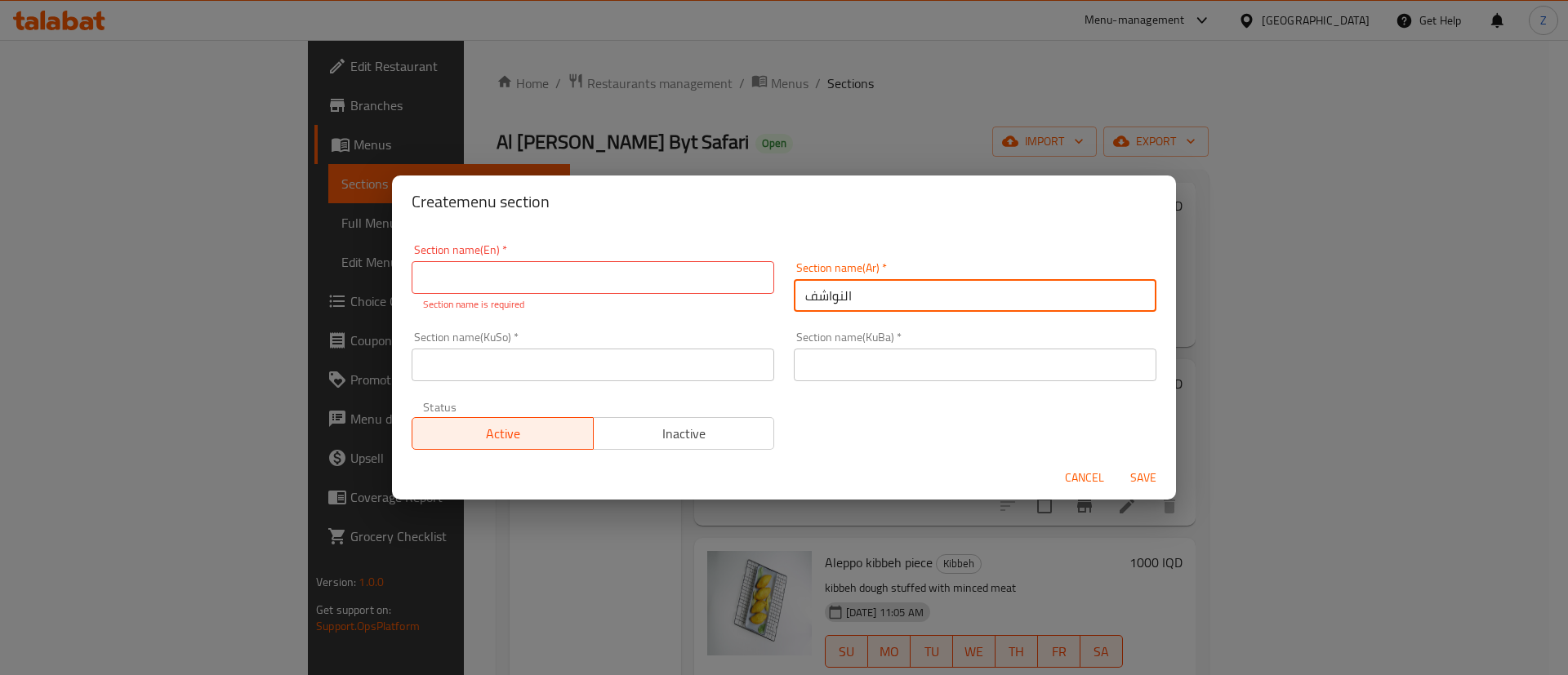
type input "النواشف"
click at [566, 258] on div "Section name(En)   * Section name(En) * Section name is required" at bounding box center [592, 277] width 362 height 67
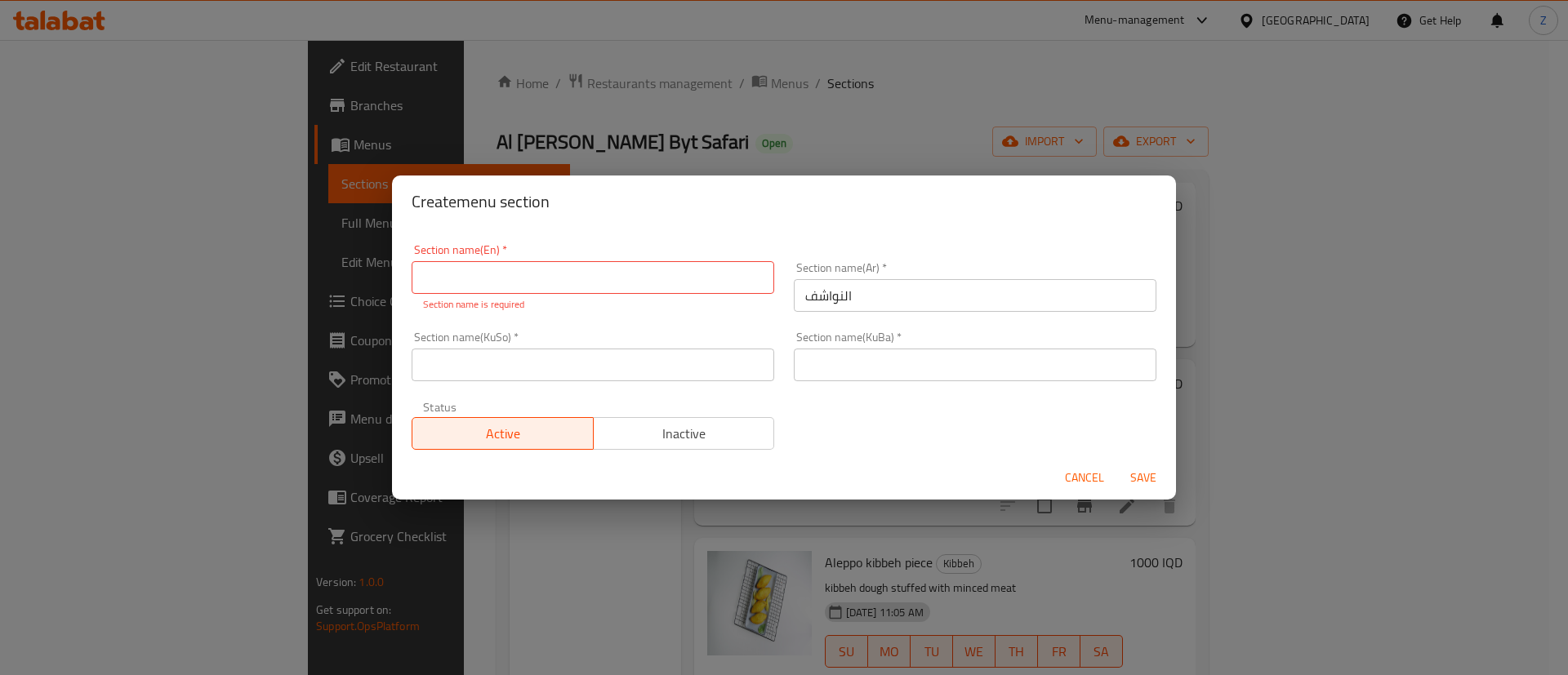
click at [532, 265] on input "text" at bounding box center [592, 277] width 362 height 33
type input "Nawashef"
click at [885, 283] on input "النواشف" at bounding box center [975, 296] width 362 height 33
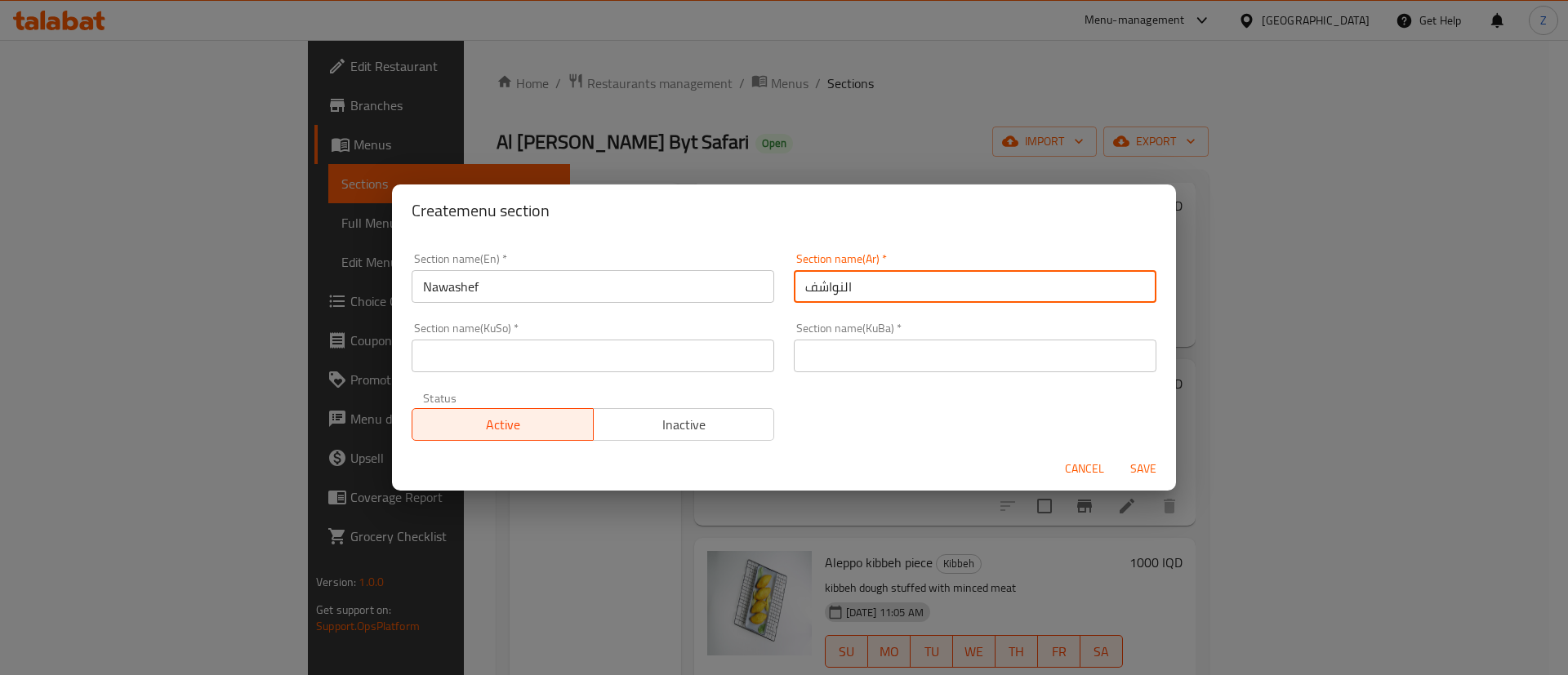
click at [843, 296] on input "النواشف" at bounding box center [975, 287] width 362 height 33
click at [809, 325] on div "Section name(KuBa)   * Section name(KuBa) *" at bounding box center [975, 347] width 362 height 50
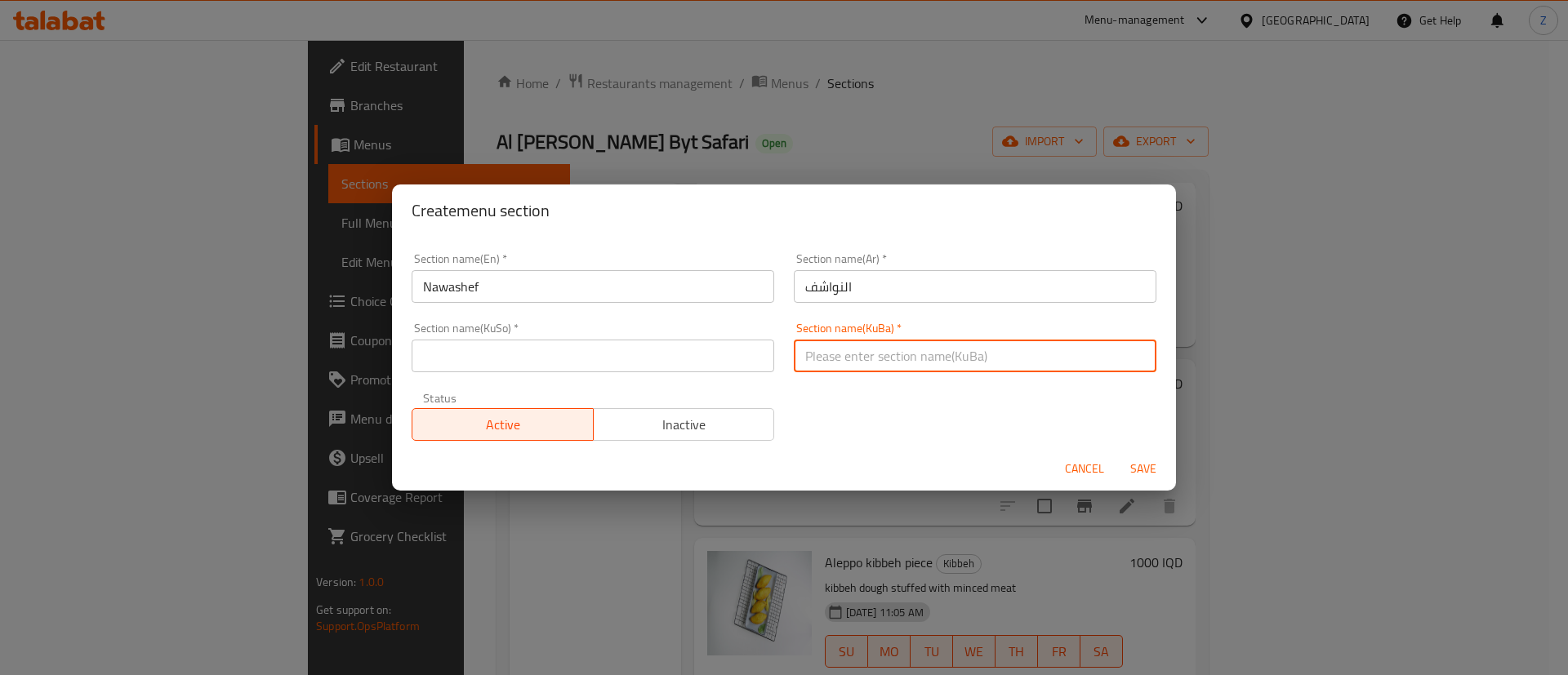
click at [891, 358] on input "text" at bounding box center [975, 356] width 362 height 33
paste input "النواشف"
type input "النواشف"
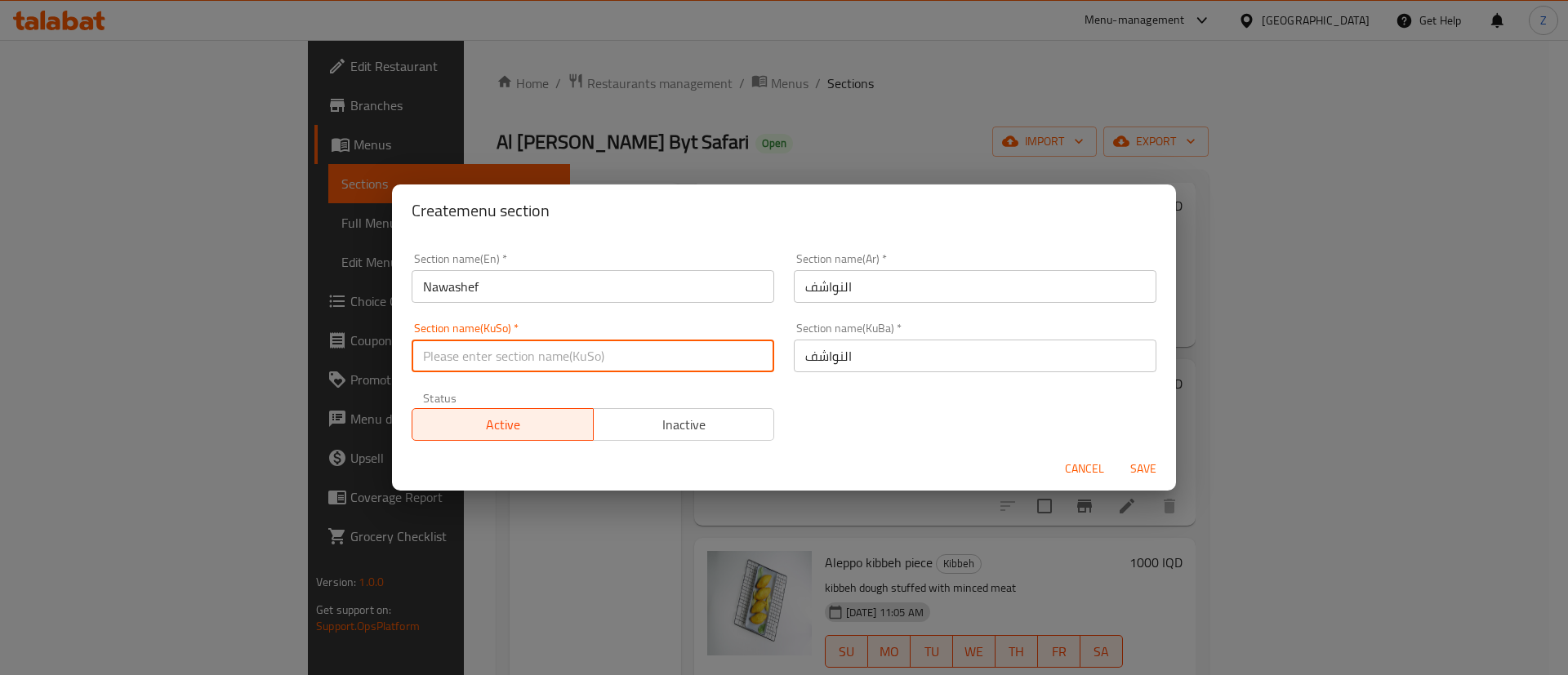
click at [658, 348] on input "text" at bounding box center [592, 356] width 362 height 33
paste input "النواشف"
type input "النواشف"
click at [1162, 463] on span "Save" at bounding box center [1142, 469] width 39 height 21
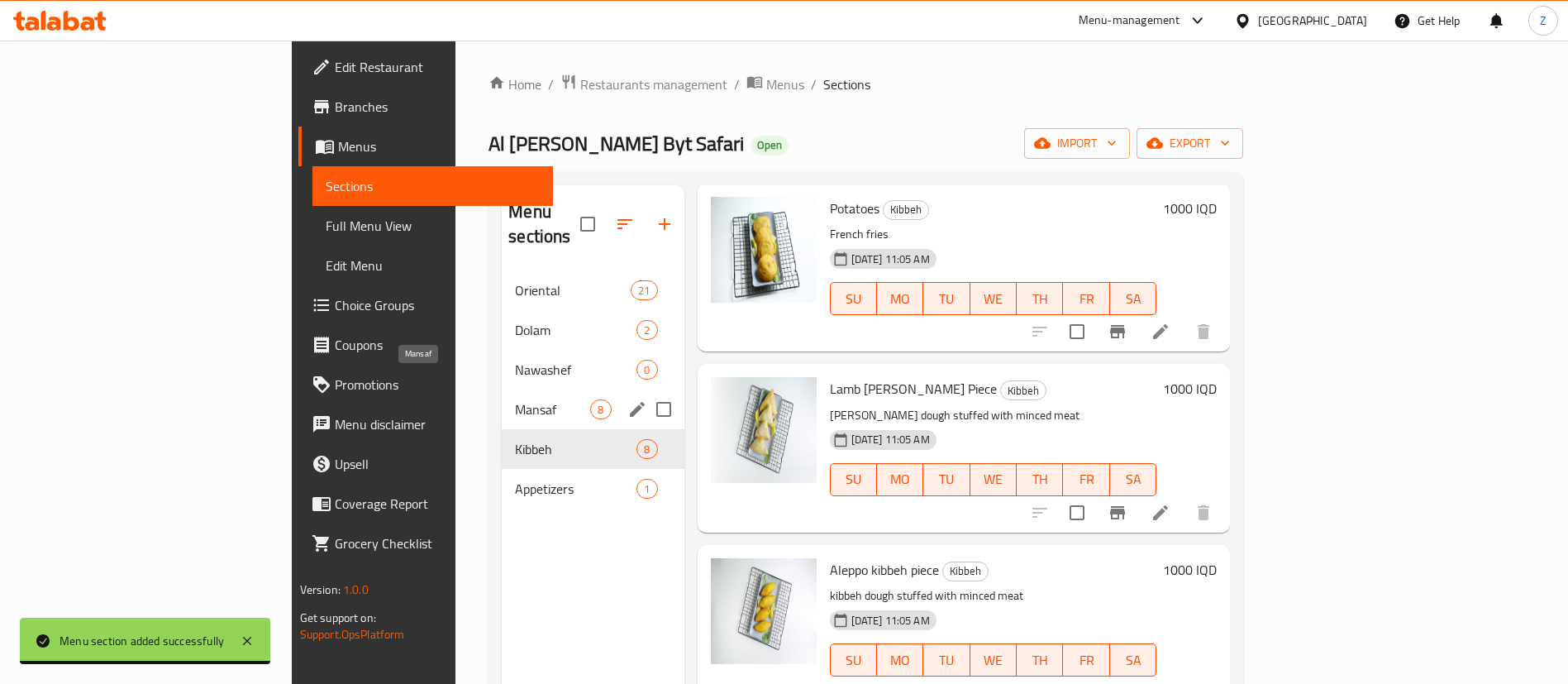
click at [515, 399] on span "Mansaf" at bounding box center [552, 409] width 75 height 20
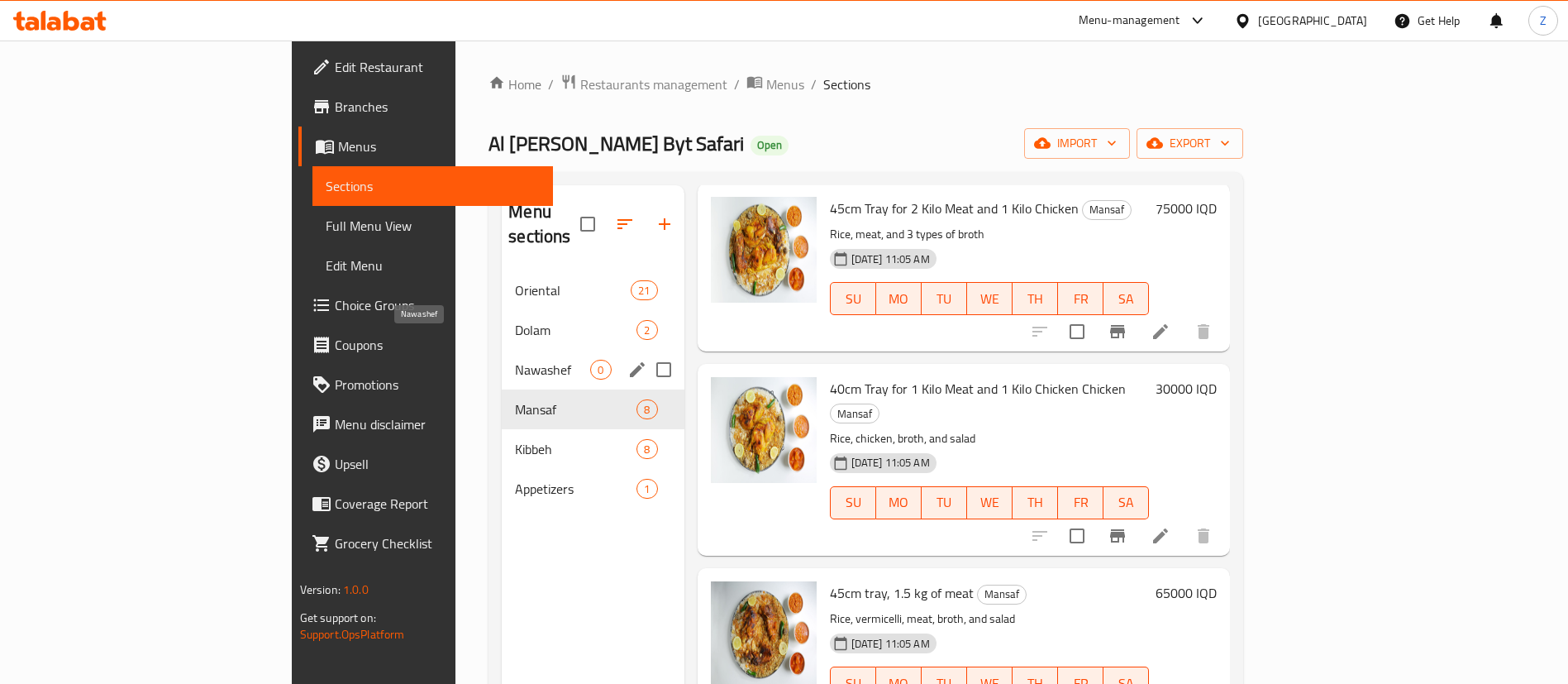
click at [515, 360] on span "Nawashef" at bounding box center [552, 370] width 75 height 20
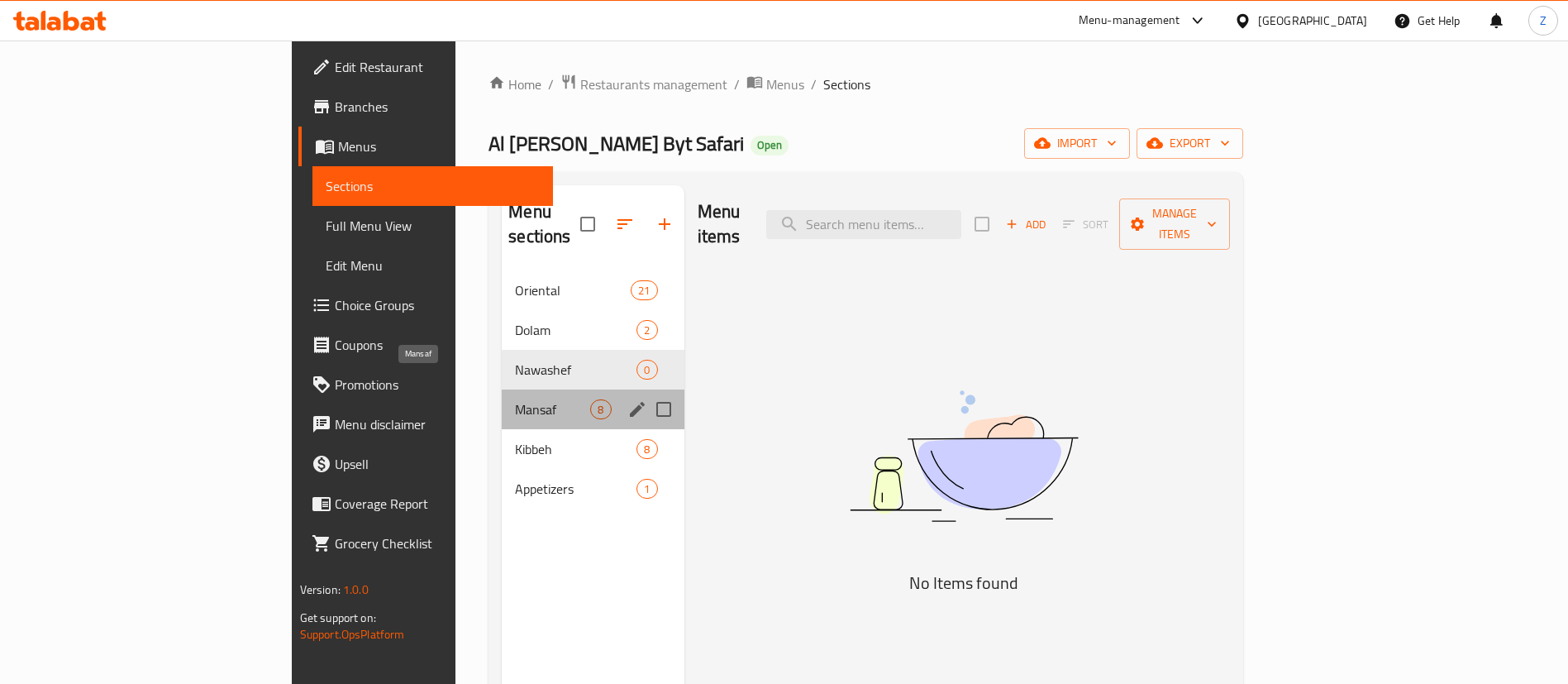
click at [515, 399] on span "Mansaf" at bounding box center [552, 409] width 75 height 20
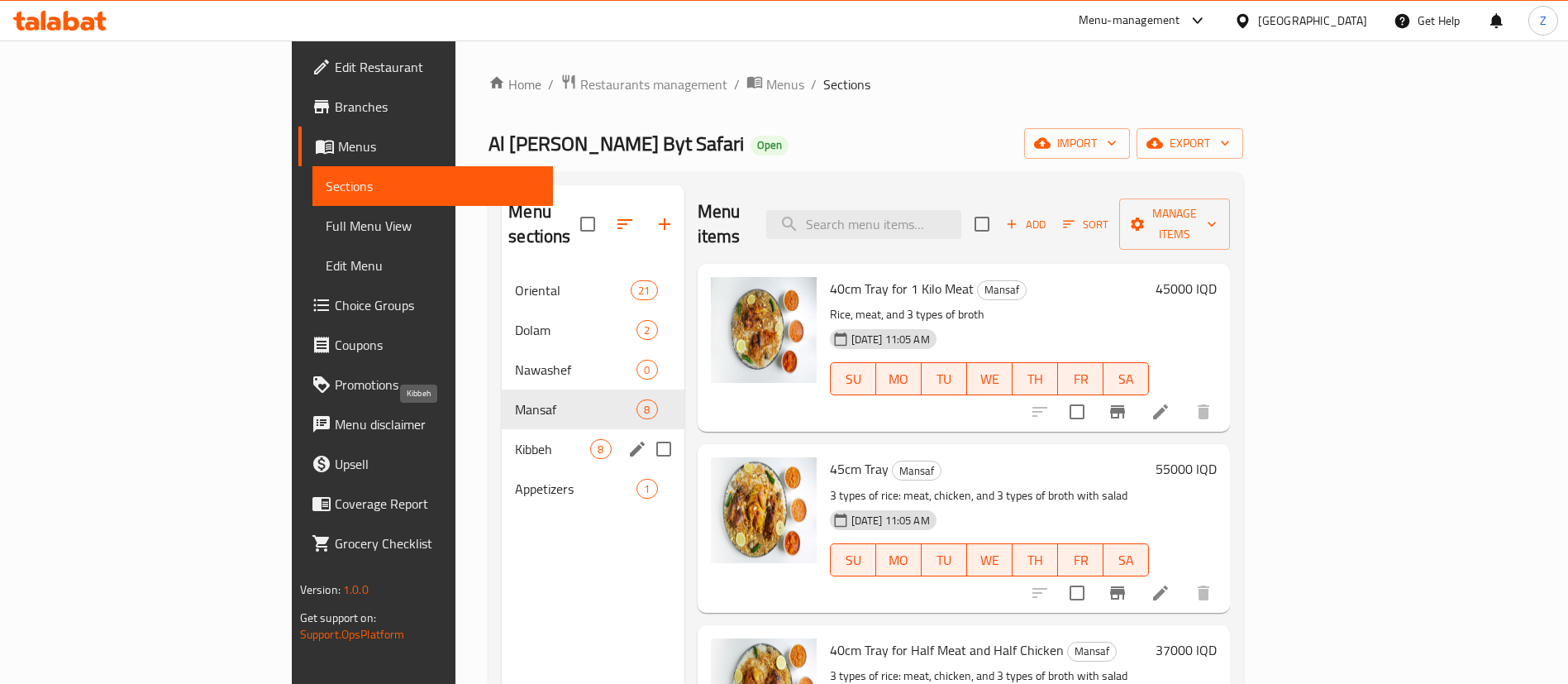
click at [515, 439] on span "Kibbeh" at bounding box center [552, 448] width 75 height 20
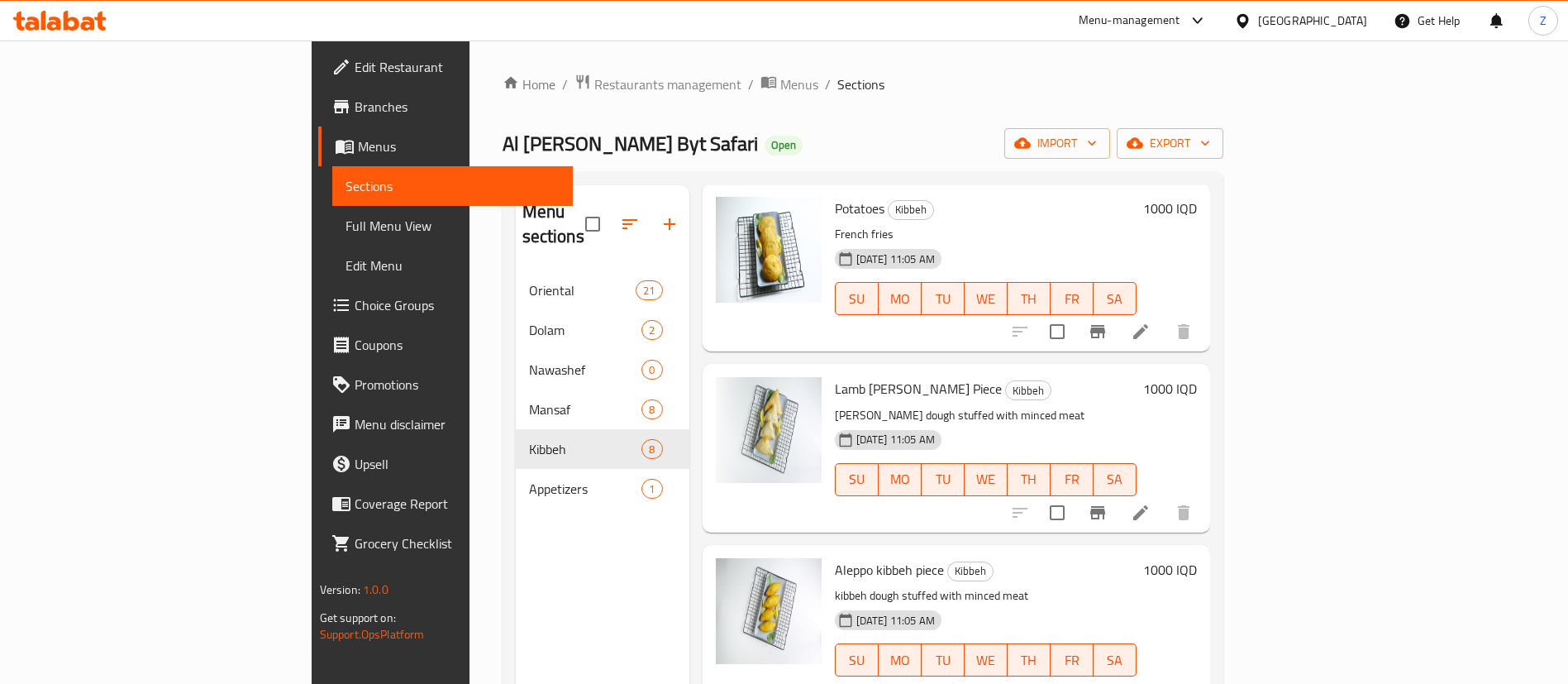
scroll to position [231, 0]
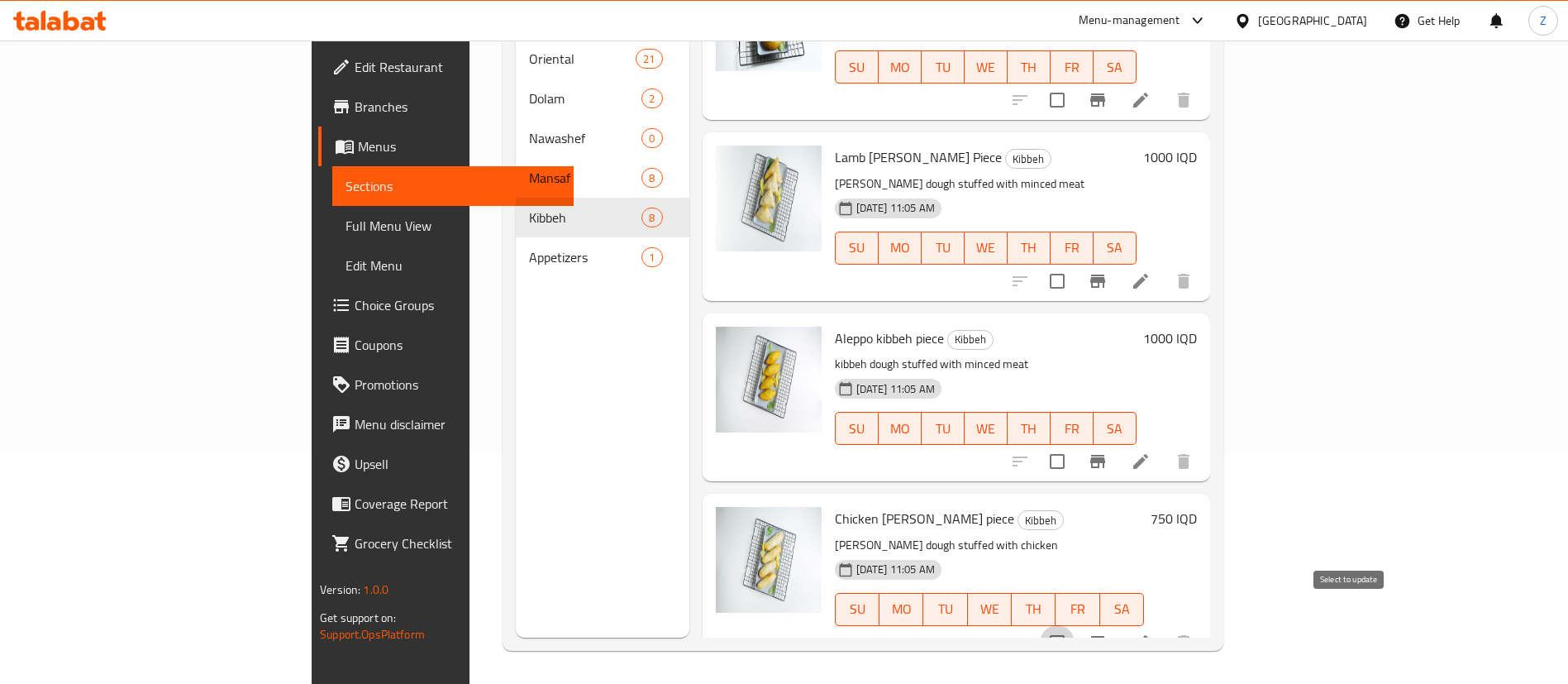
click at [1074, 625] on input "checkbox" at bounding box center [1058, 643] width 35 height 35
checkbox input "true"
click at [1074, 444] on input "checkbox" at bounding box center [1058, 462] width 35 height 35
checkbox input "true"
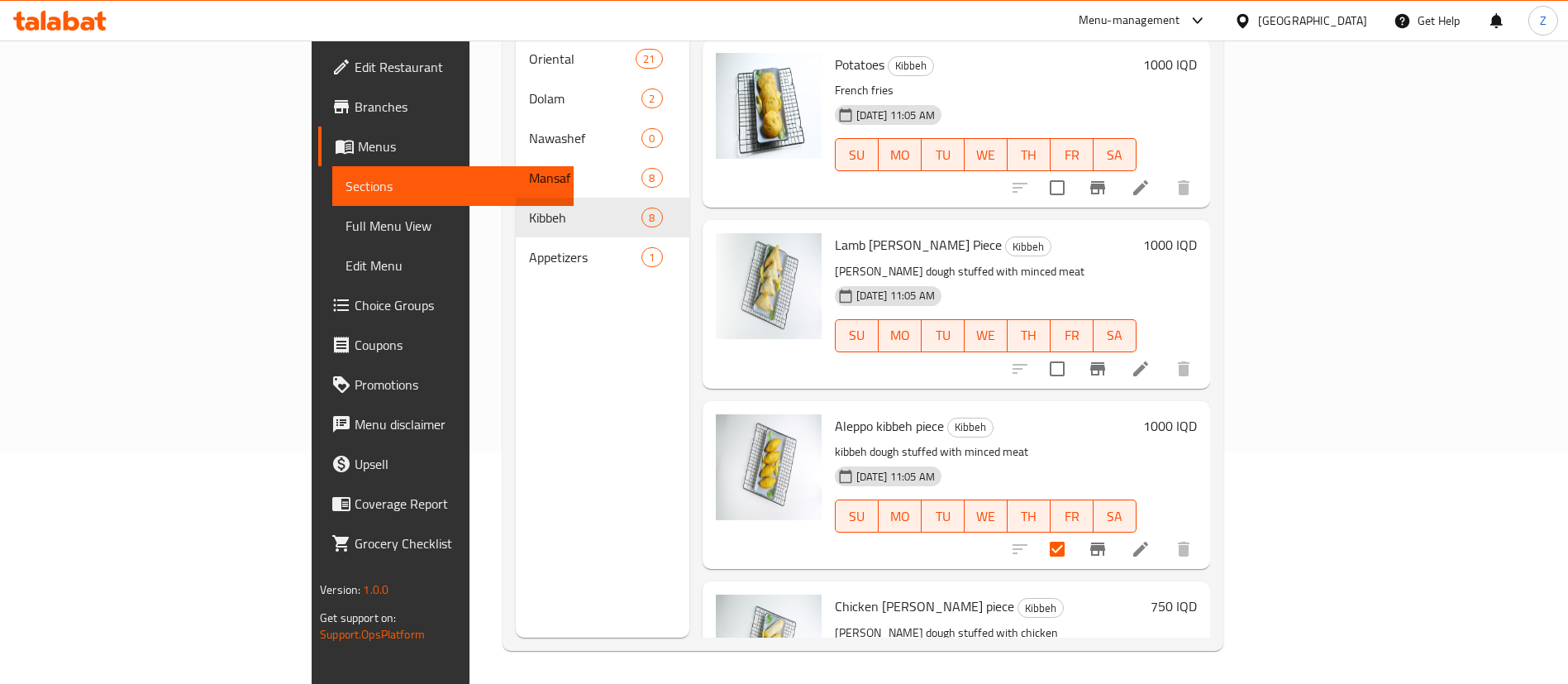
scroll to position [653, 0]
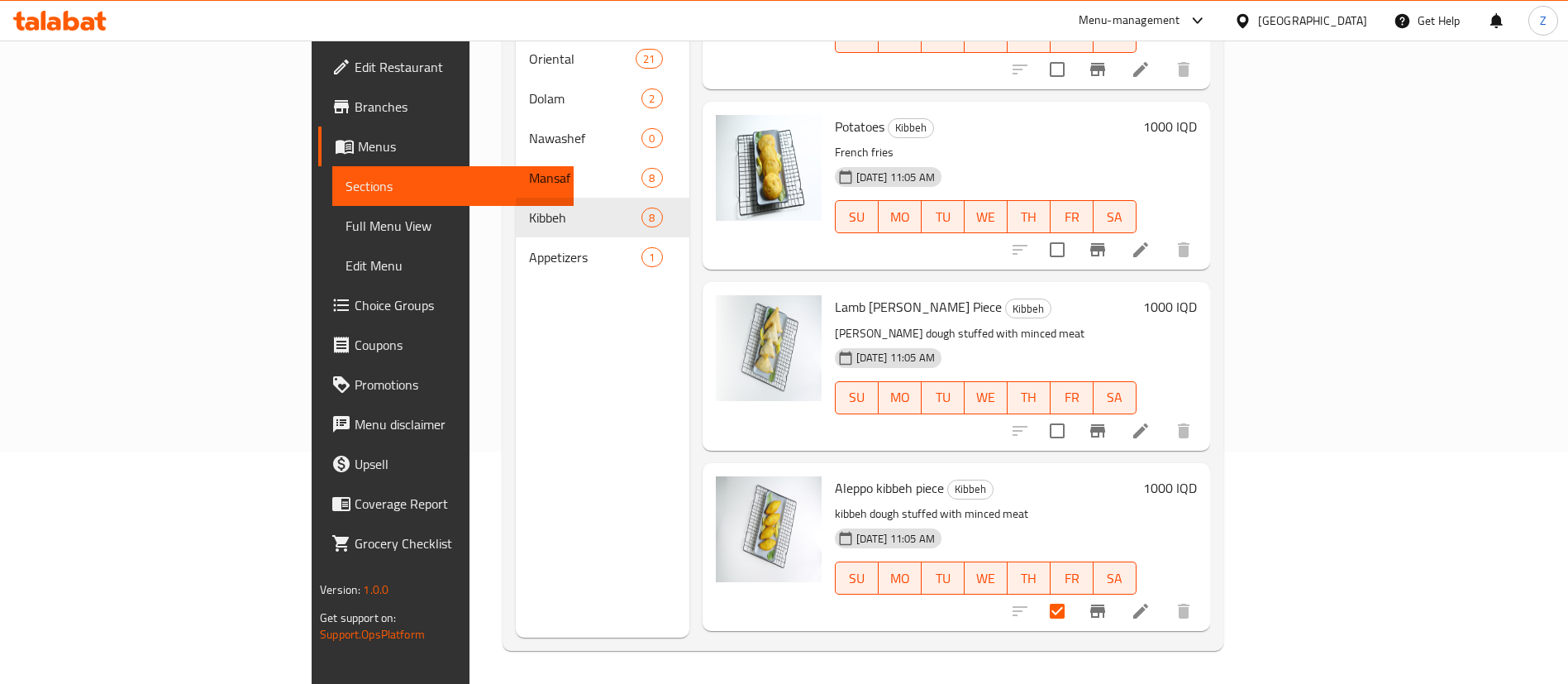
click at [1074, 413] on input "checkbox" at bounding box center [1058, 431] width 35 height 35
checkbox input "true"
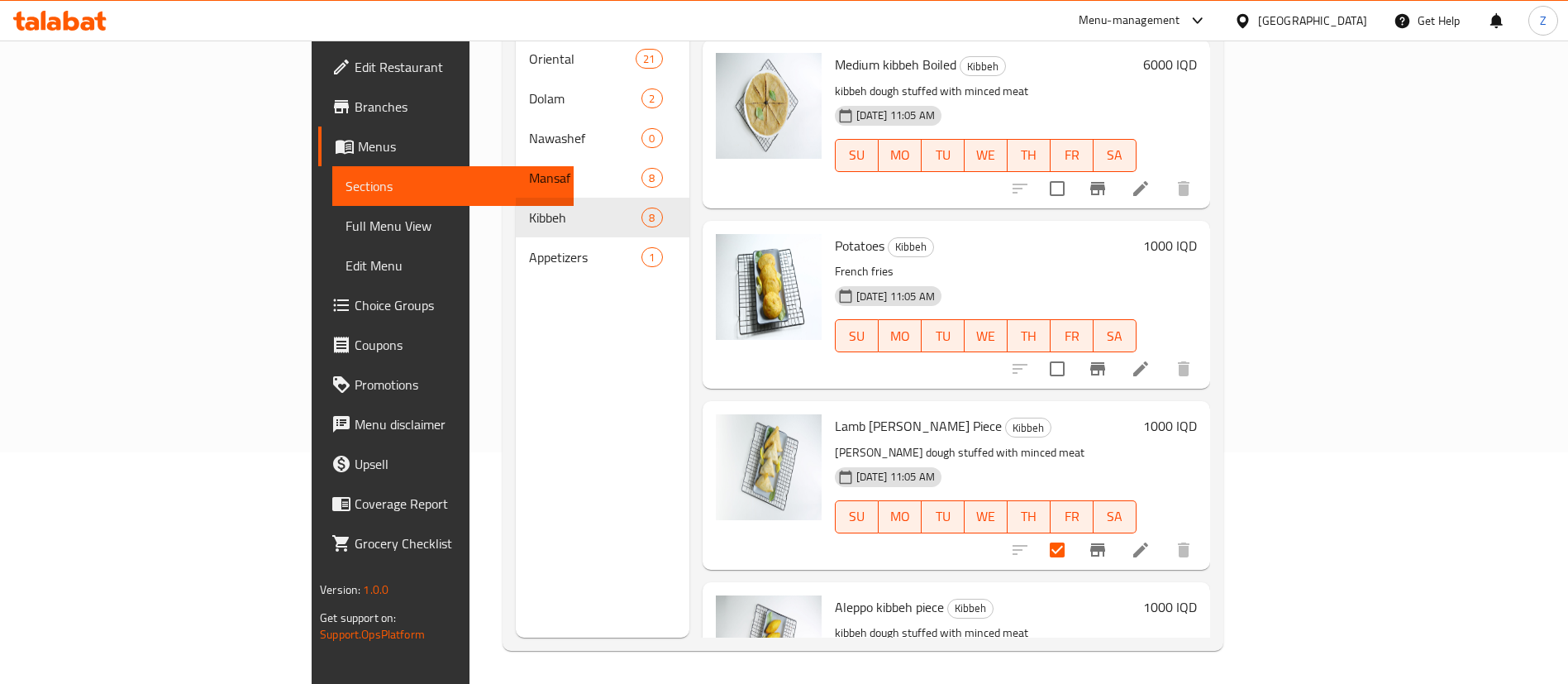
scroll to position [532, 0]
click at [1074, 353] on input "checkbox" at bounding box center [1058, 370] width 35 height 35
checkbox input "true"
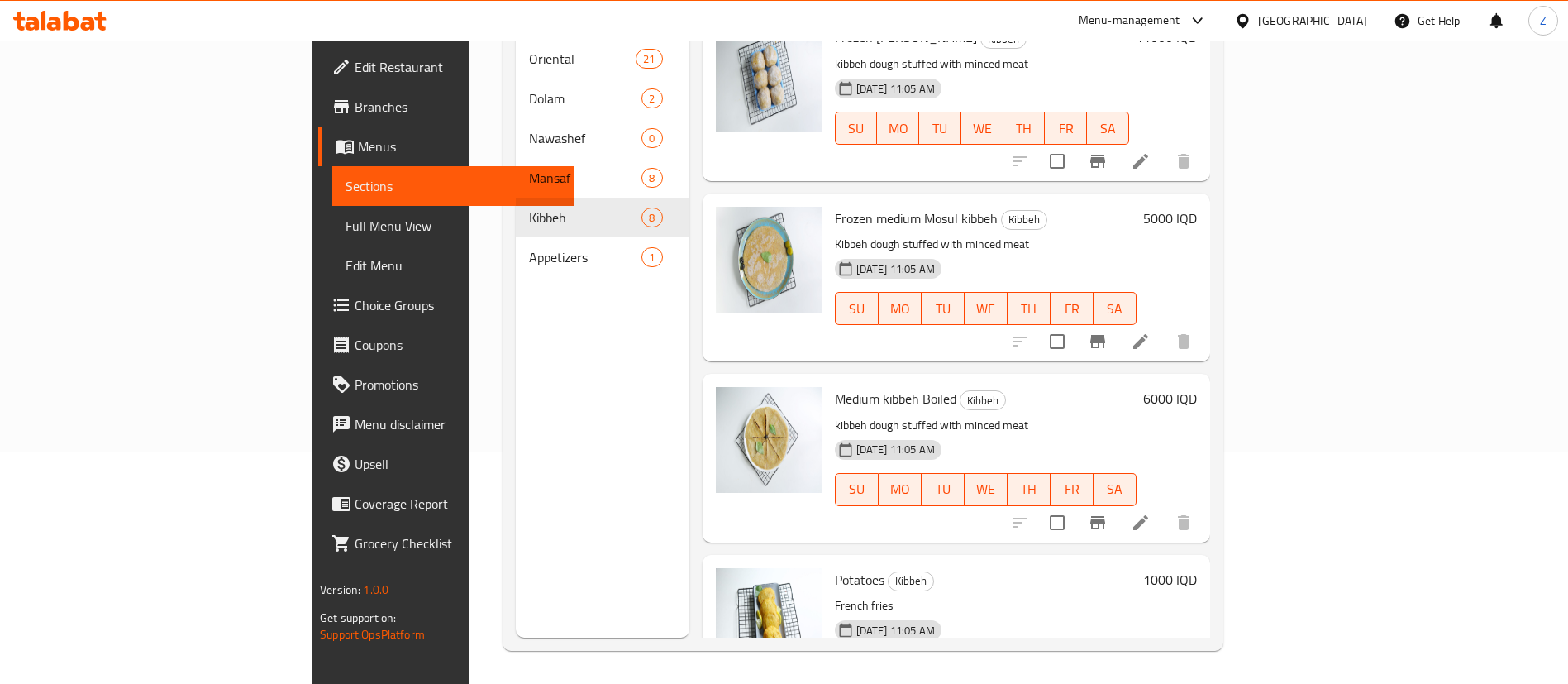
scroll to position [201, 0]
click at [1074, 504] on input "checkbox" at bounding box center [1058, 522] width 35 height 35
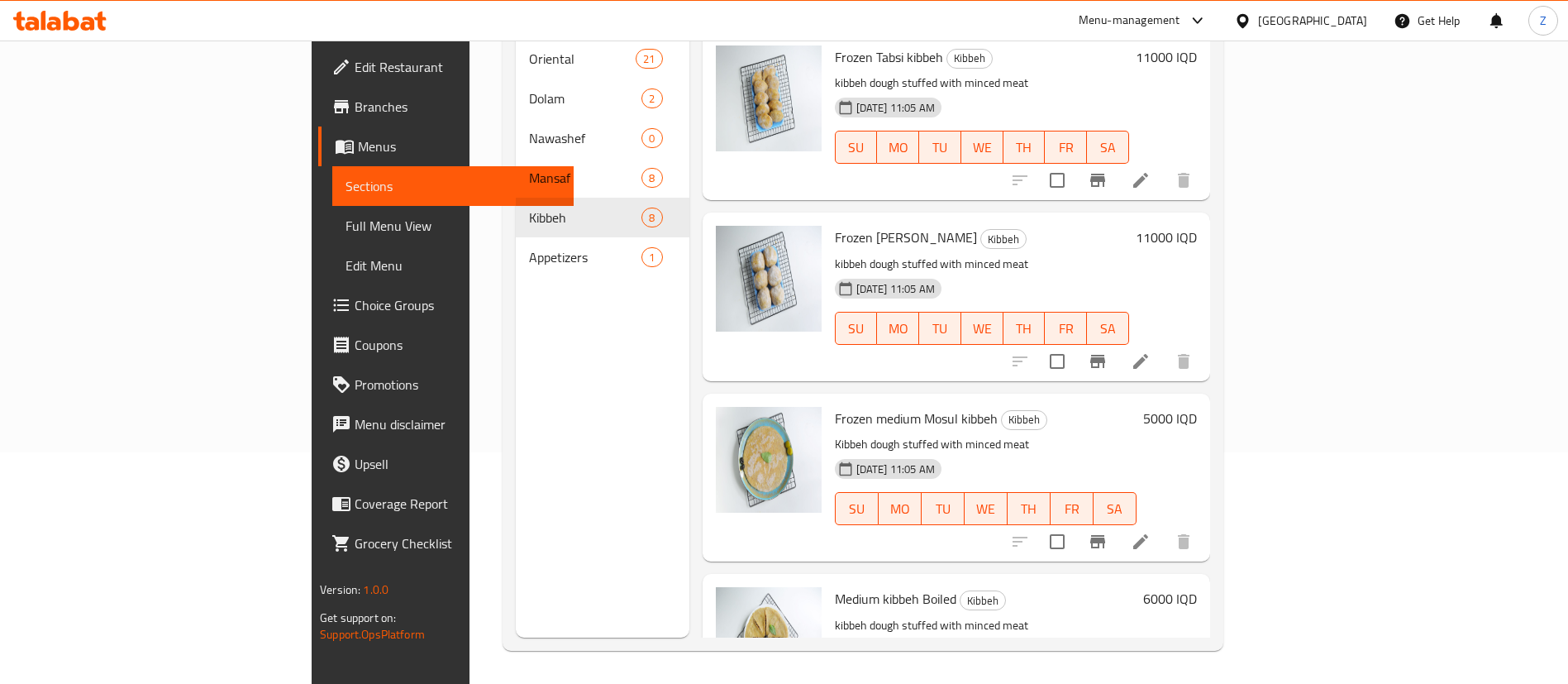
scroll to position [0, 0]
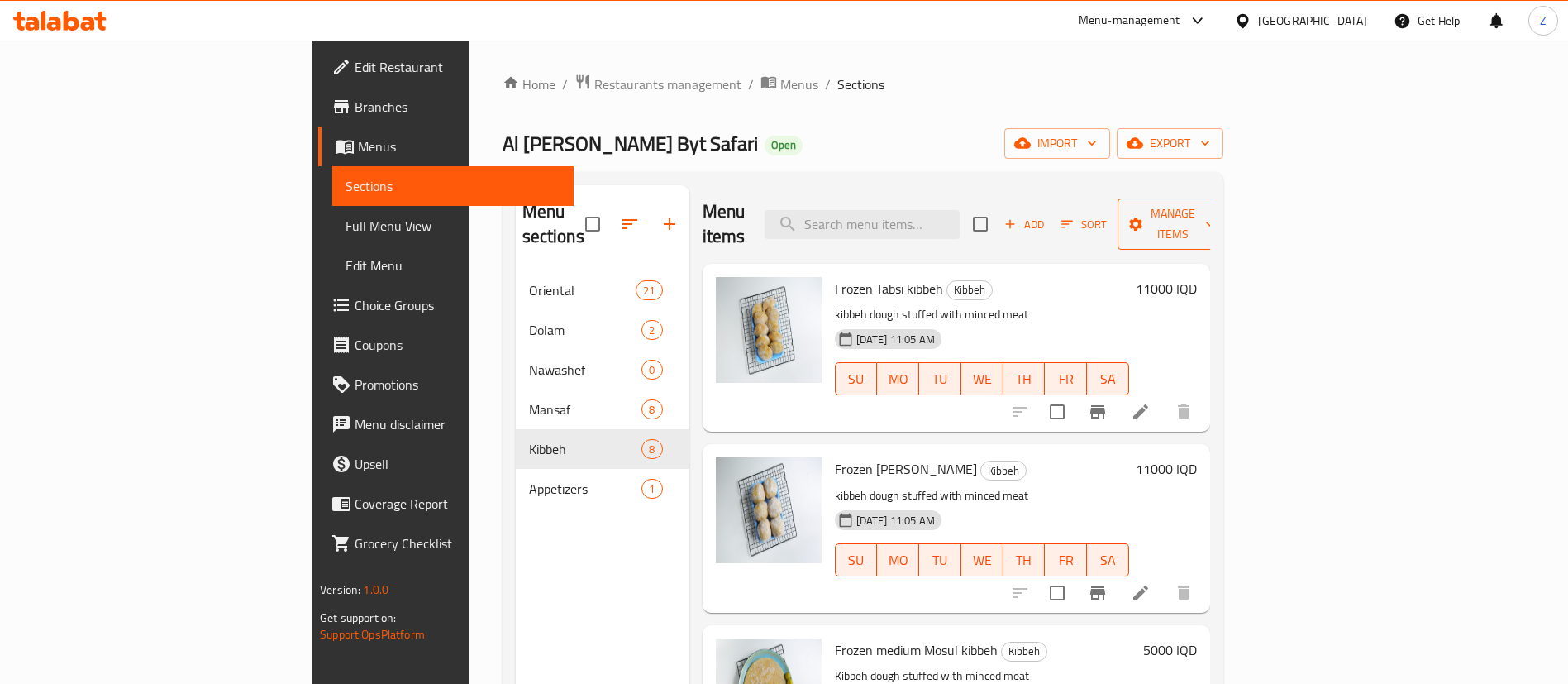
click at [1215, 215] on span "Manage items" at bounding box center [1173, 223] width 84 height 41
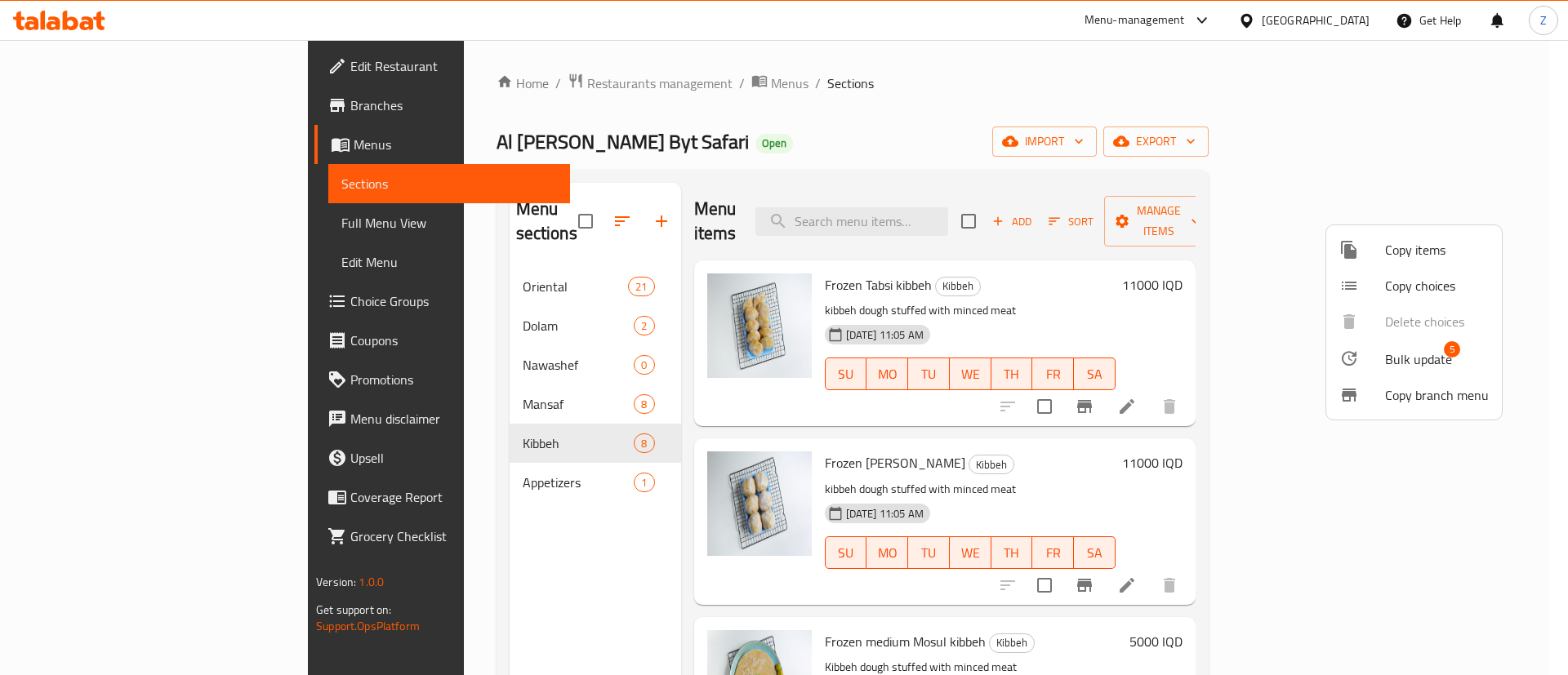
click at [1422, 360] on span "Bulk update" at bounding box center [1418, 359] width 67 height 20
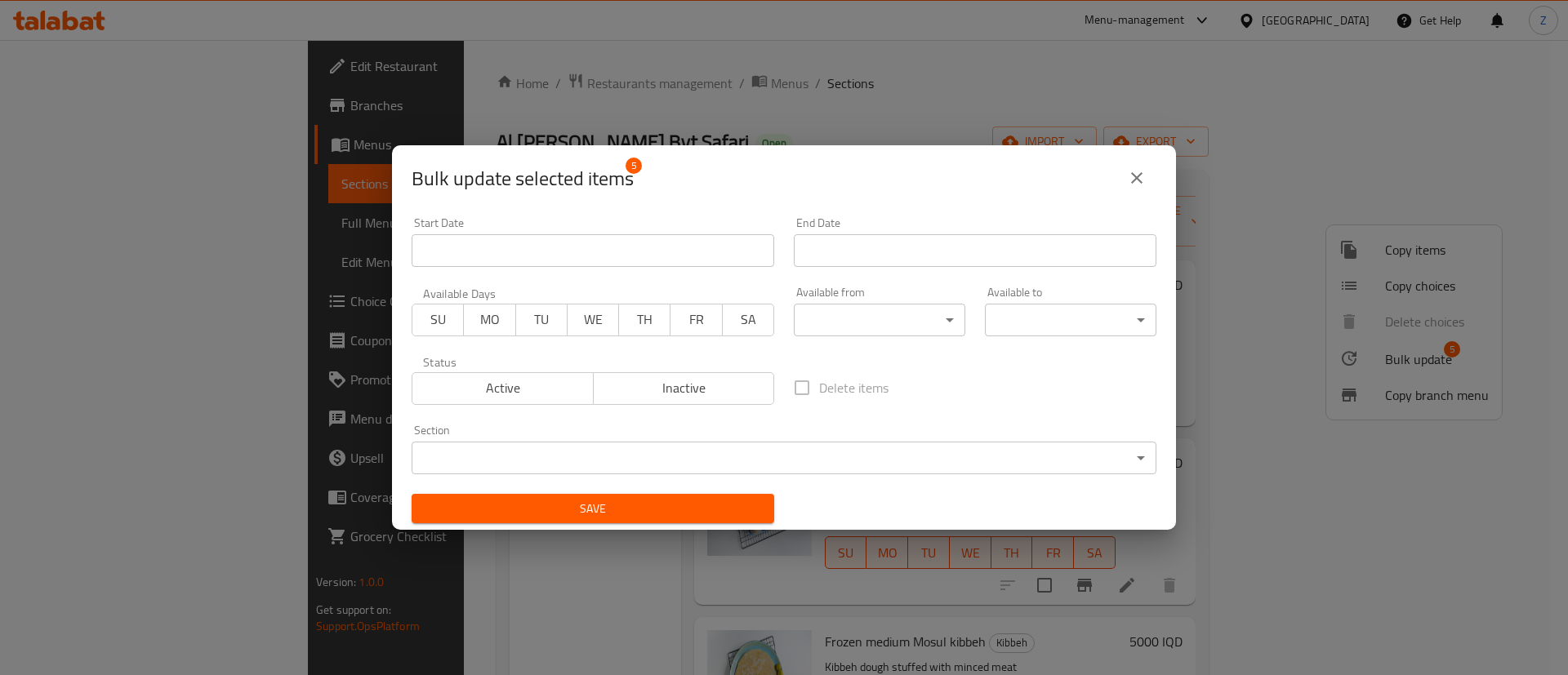
click at [724, 439] on div "Section ​ ​" at bounding box center [784, 449] width 745 height 50
click at [630, 457] on body "​ Menu-management Iraq Get Help Z Edit Restaurant Branches Menus Sections Full …" at bounding box center [784, 357] width 1568 height 635
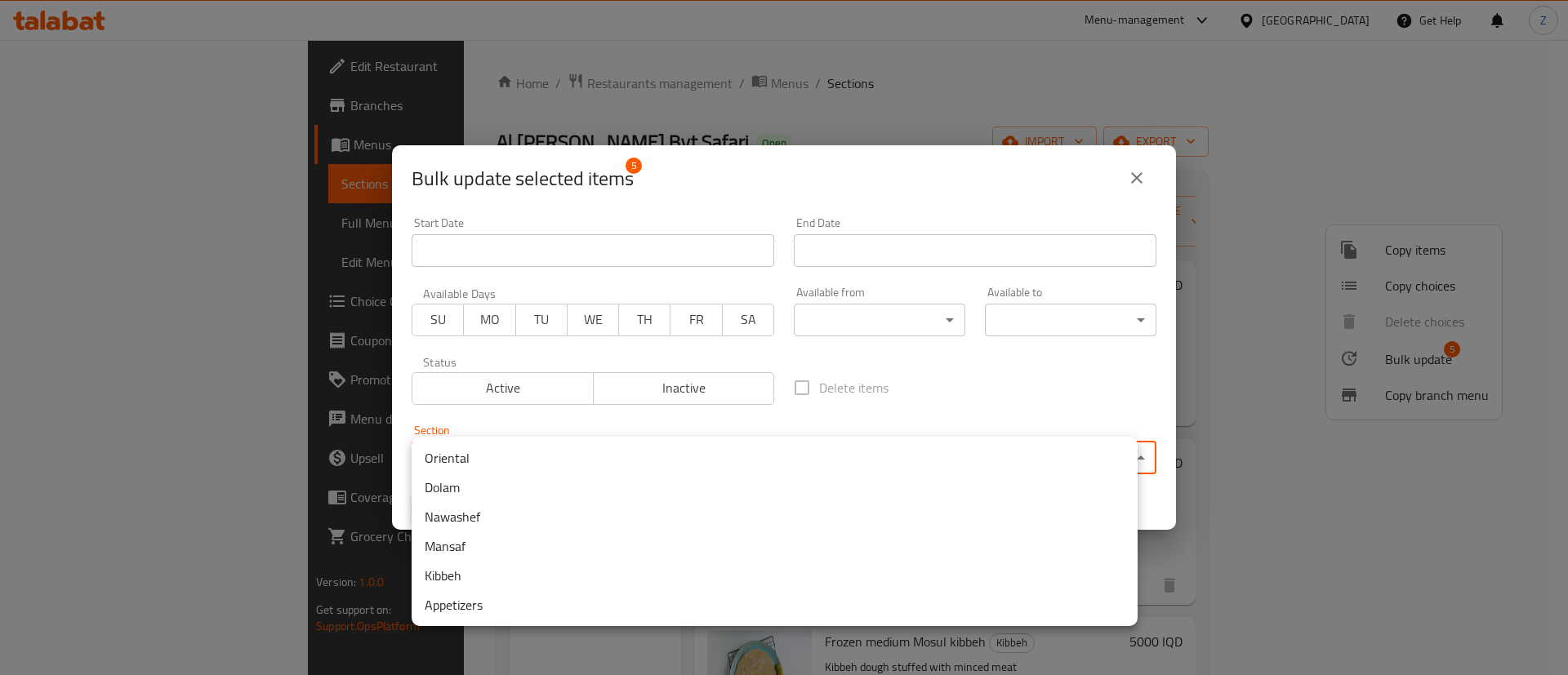
click at [458, 519] on li "Nawashef" at bounding box center [774, 517] width 726 height 29
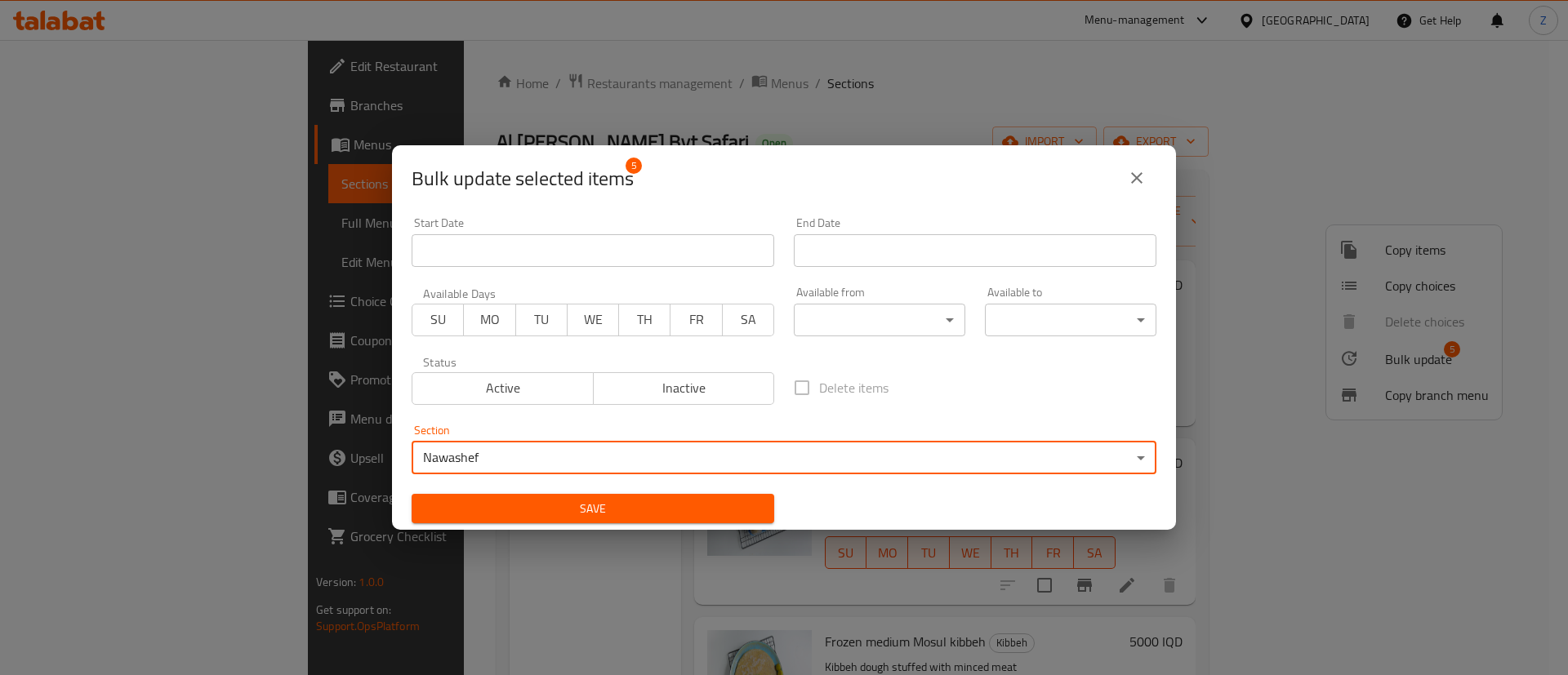
click at [531, 506] on span "Save" at bounding box center [592, 509] width 336 height 21
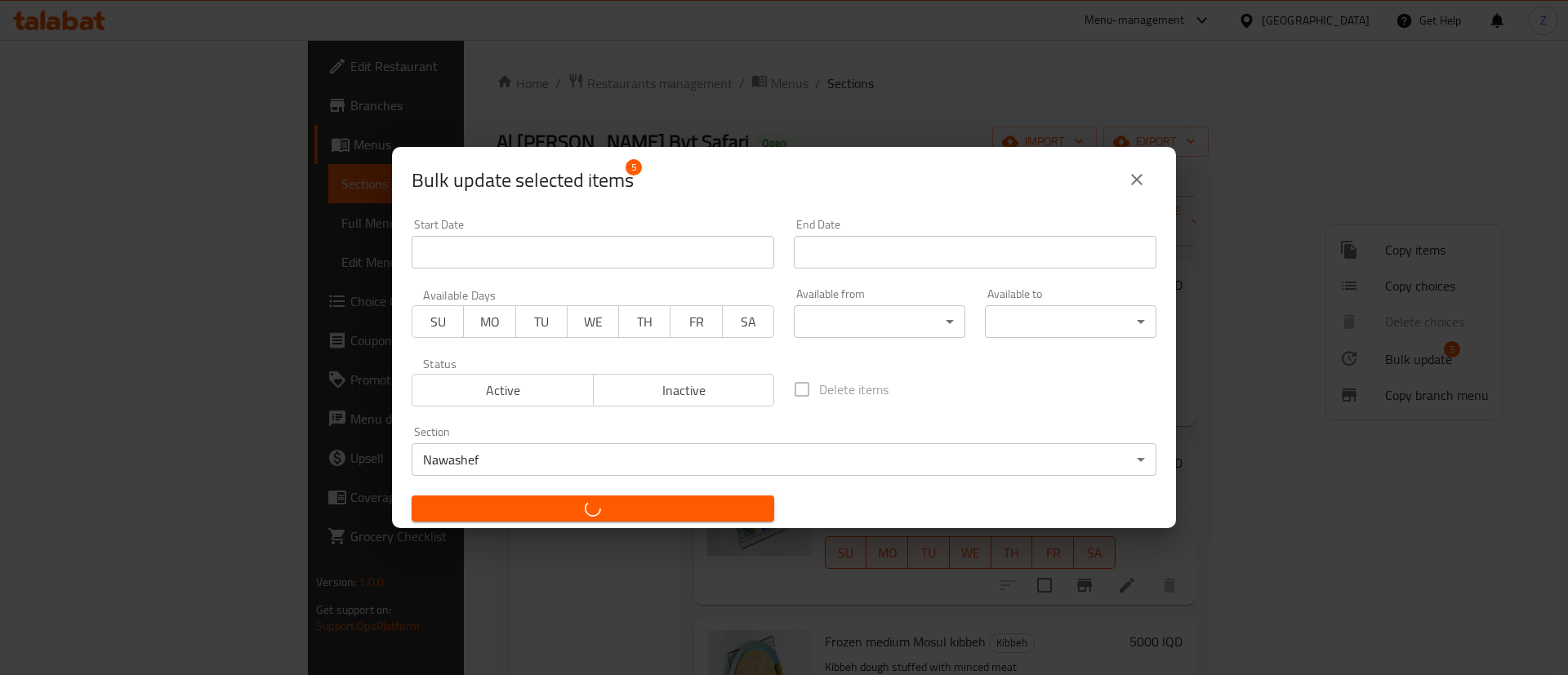
checkbox input "false"
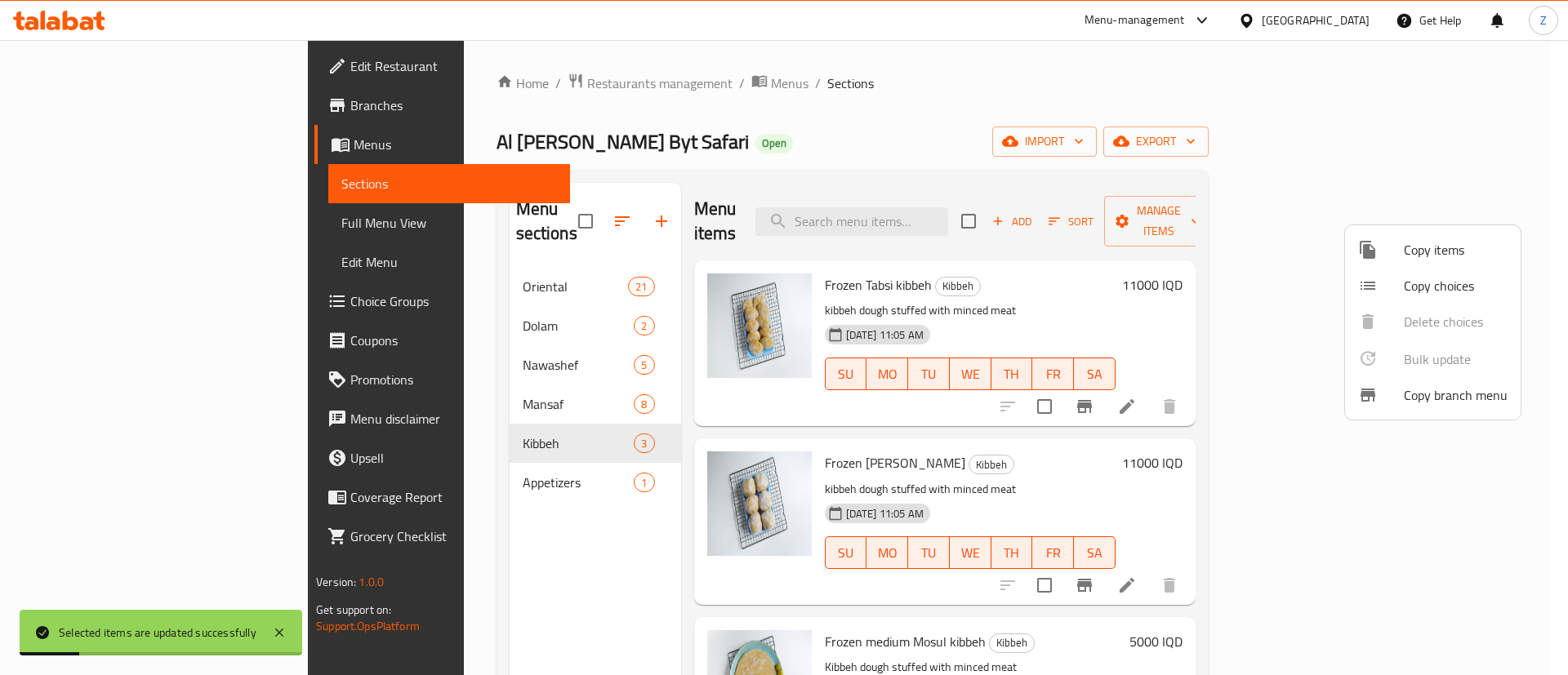
click at [406, 346] on div at bounding box center [784, 337] width 1568 height 675
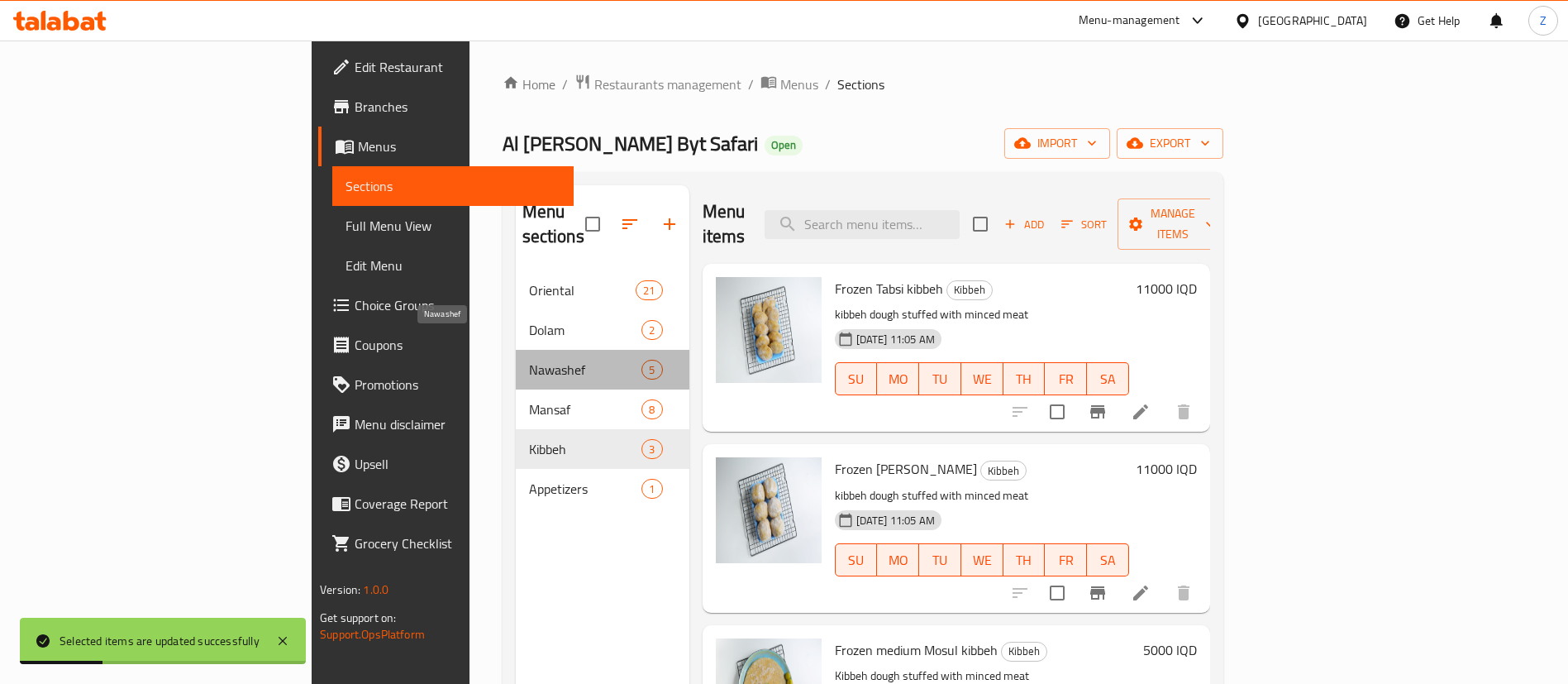
click at [529, 360] on span "Nawashef" at bounding box center [585, 370] width 113 height 20
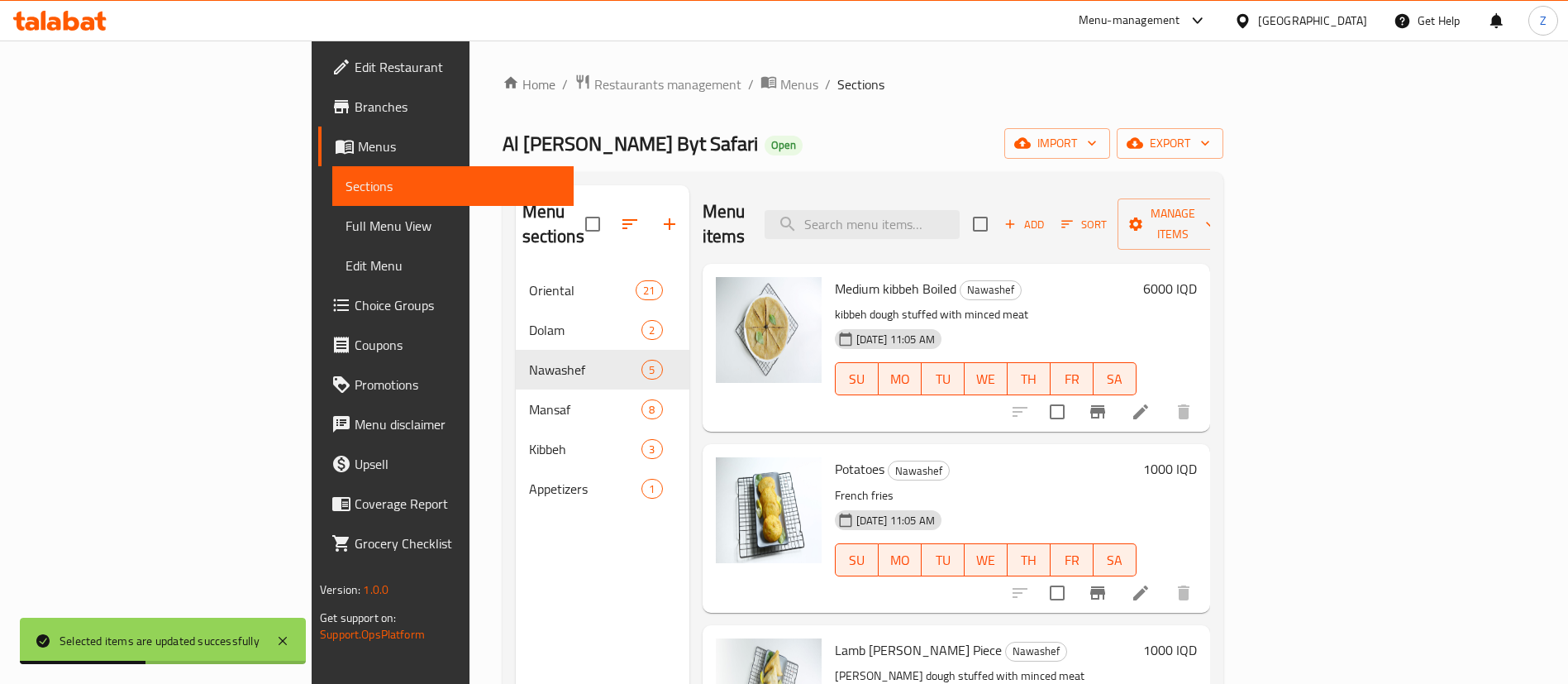
click at [1164, 397] on li at bounding box center [1140, 412] width 46 height 30
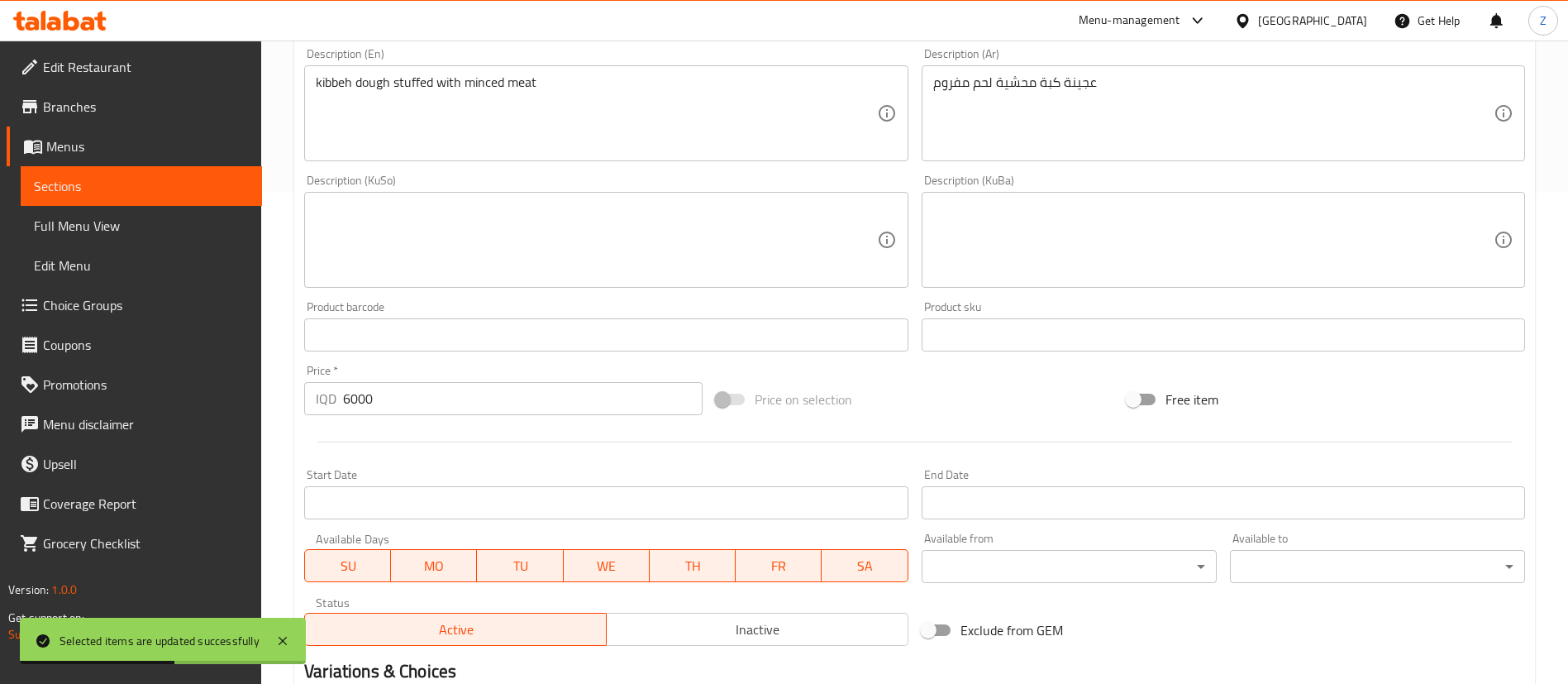
scroll to position [699, 0]
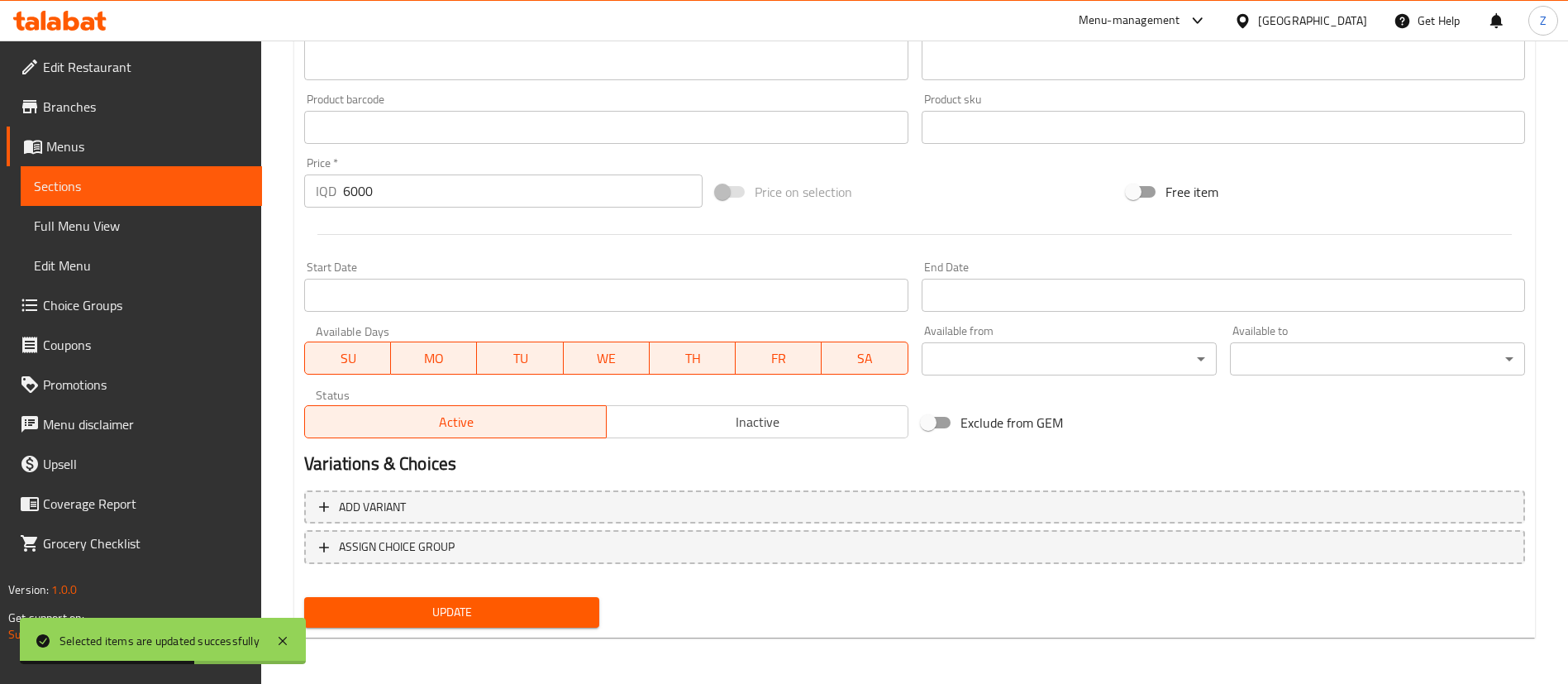
click at [775, 410] on span "Inactive" at bounding box center [758, 421] width 289 height 24
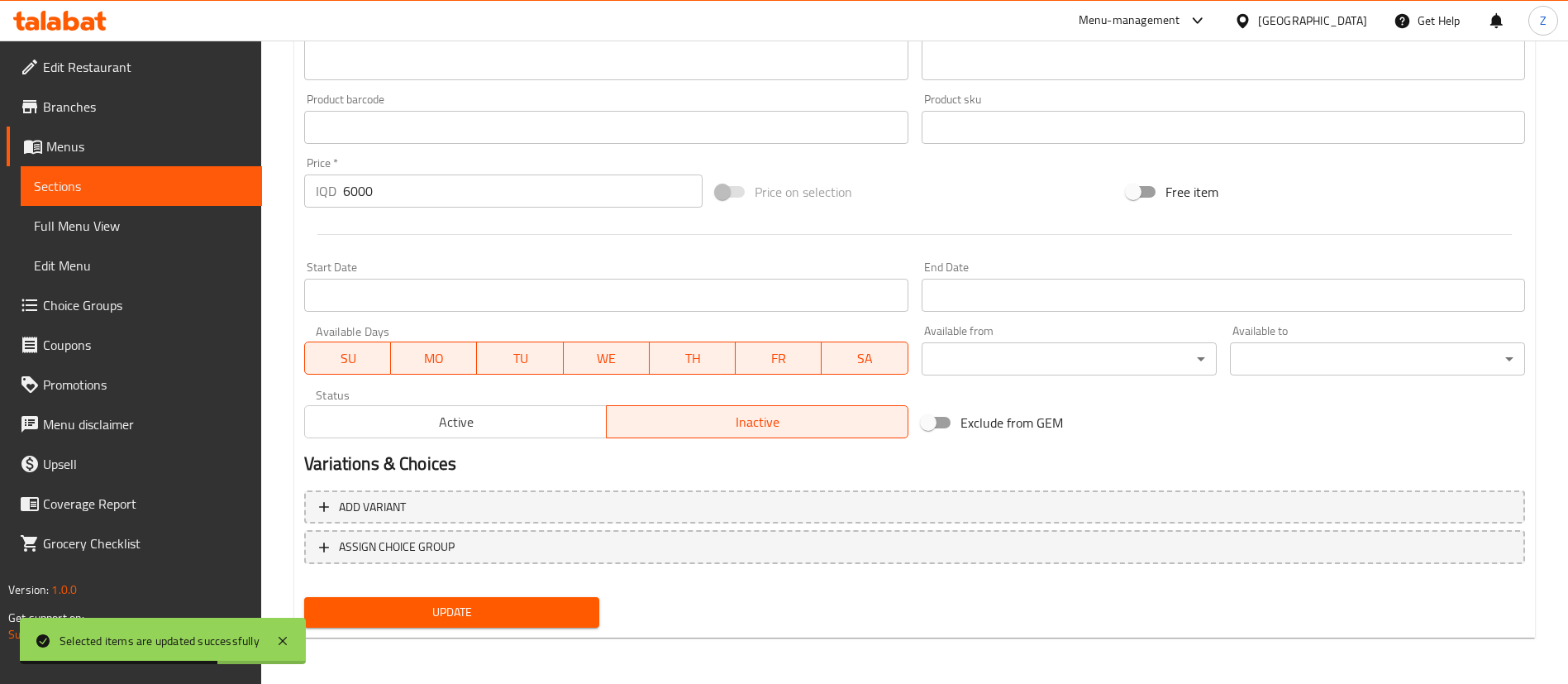
click at [420, 615] on span "Update" at bounding box center [452, 612] width 269 height 21
click at [99, 186] on span "Sections" at bounding box center [141, 186] width 214 height 20
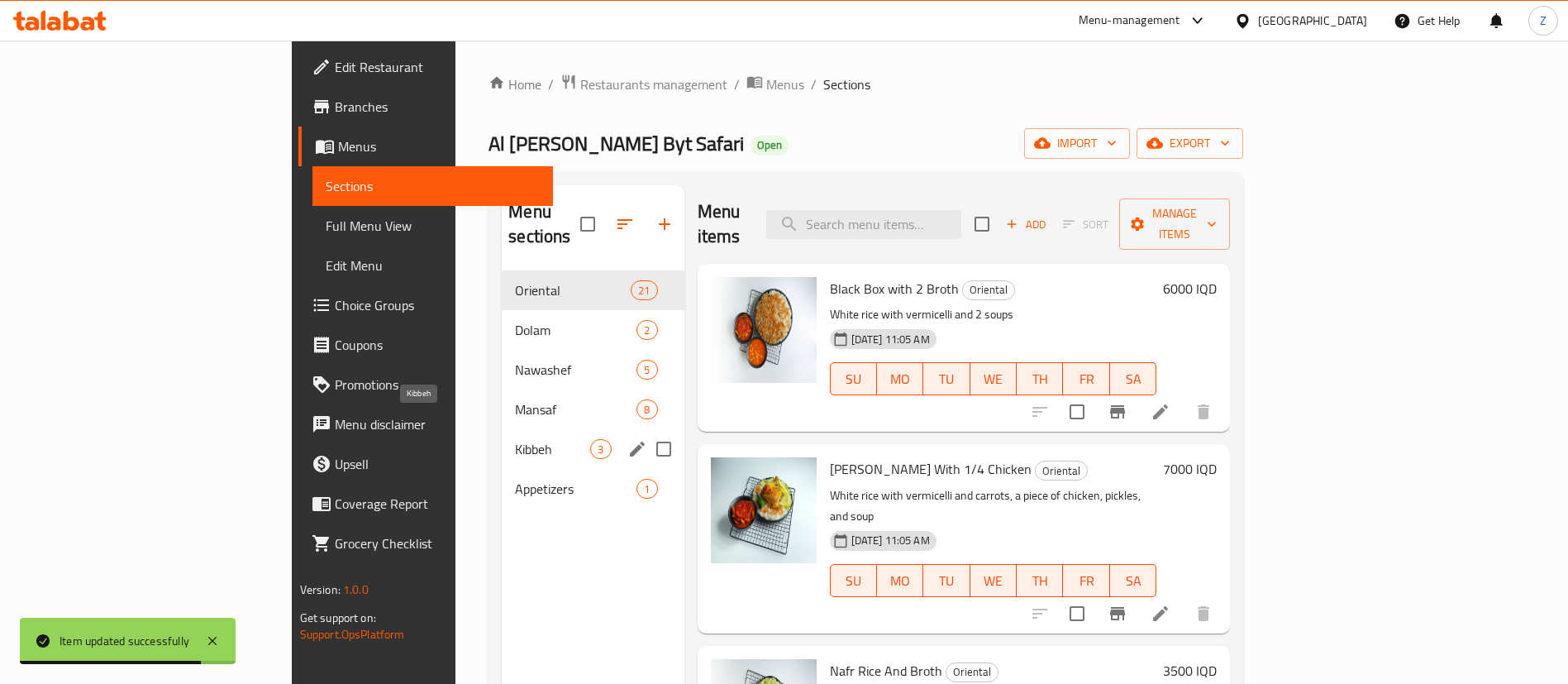
click at [515, 439] on span "Kibbeh" at bounding box center [552, 448] width 75 height 20
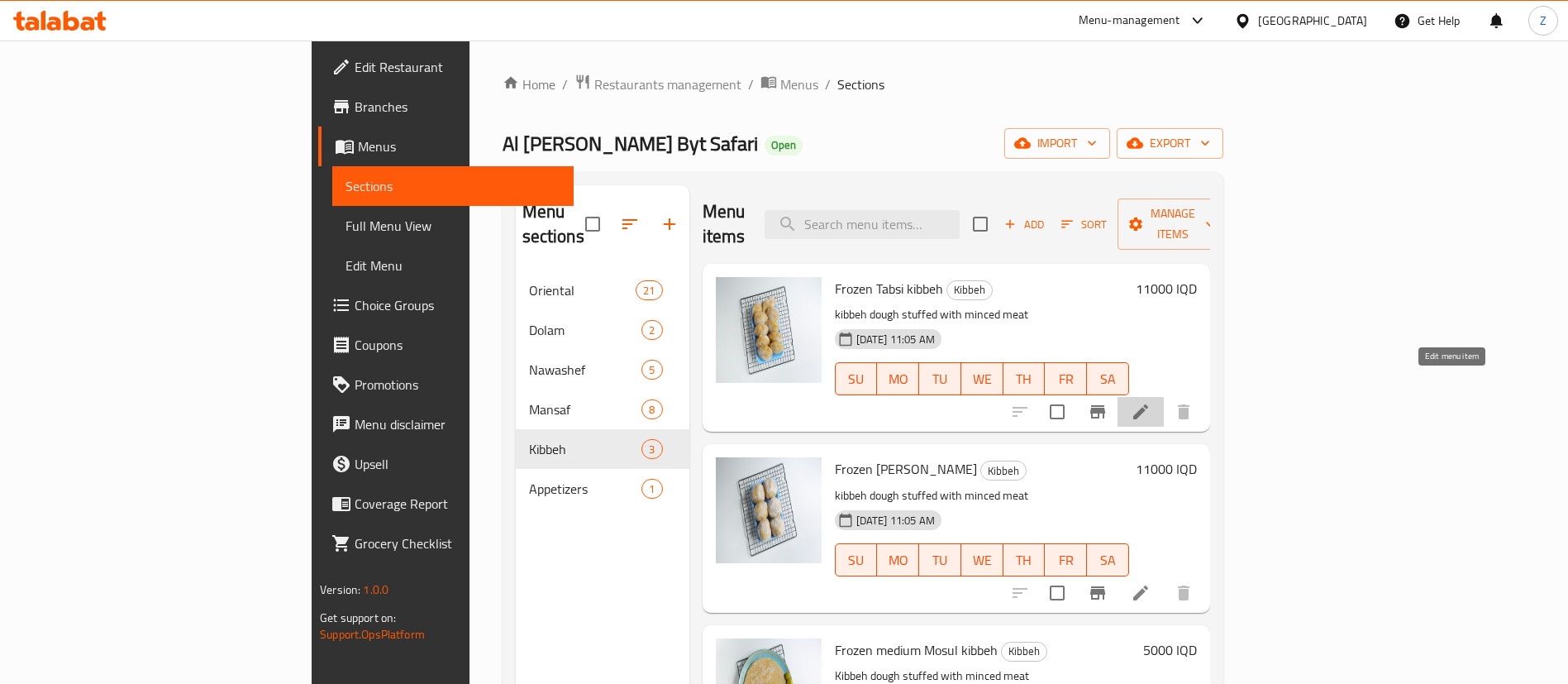
click at [1150, 402] on icon at bounding box center [1141, 412] width 20 height 20
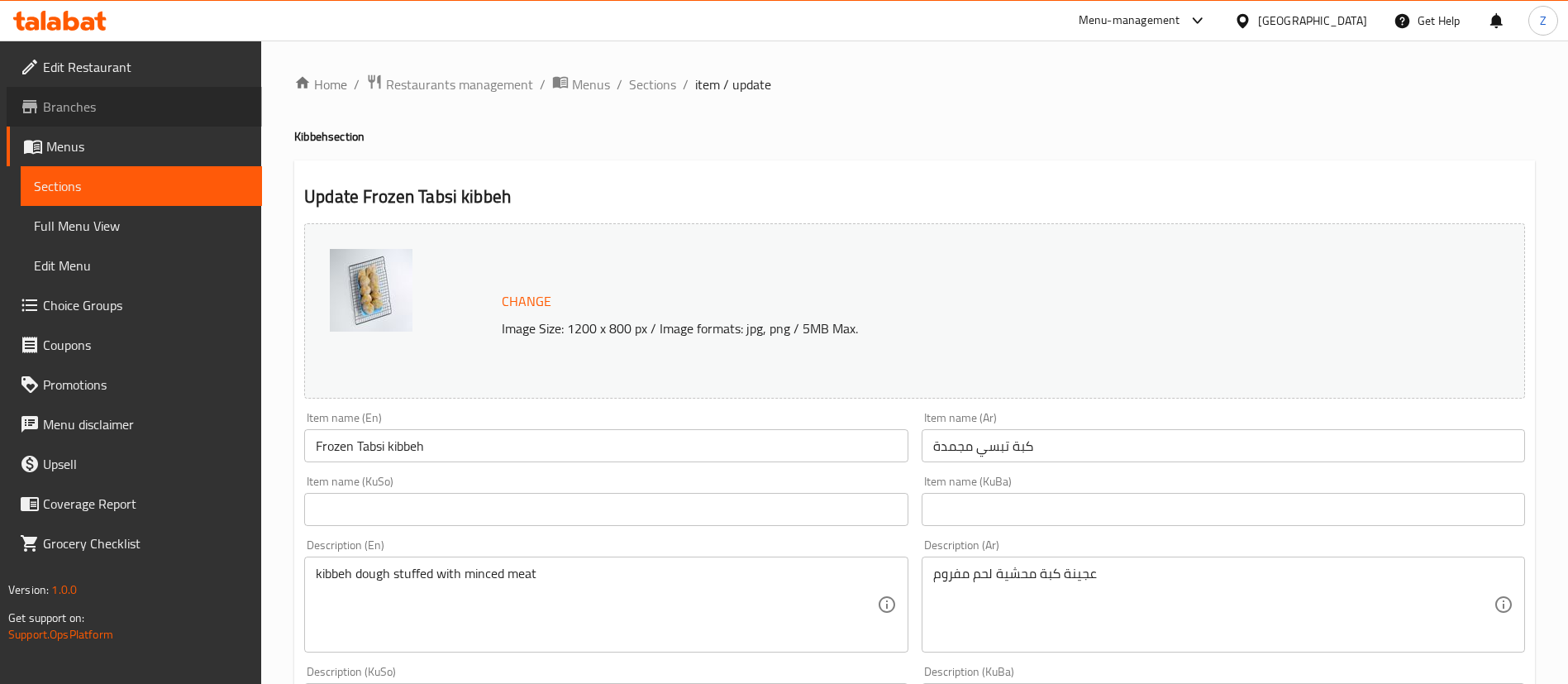
click at [86, 109] on span "Branches" at bounding box center [145, 106] width 206 height 20
click at [67, 165] on link "Menus" at bounding box center [135, 145] width 256 height 39
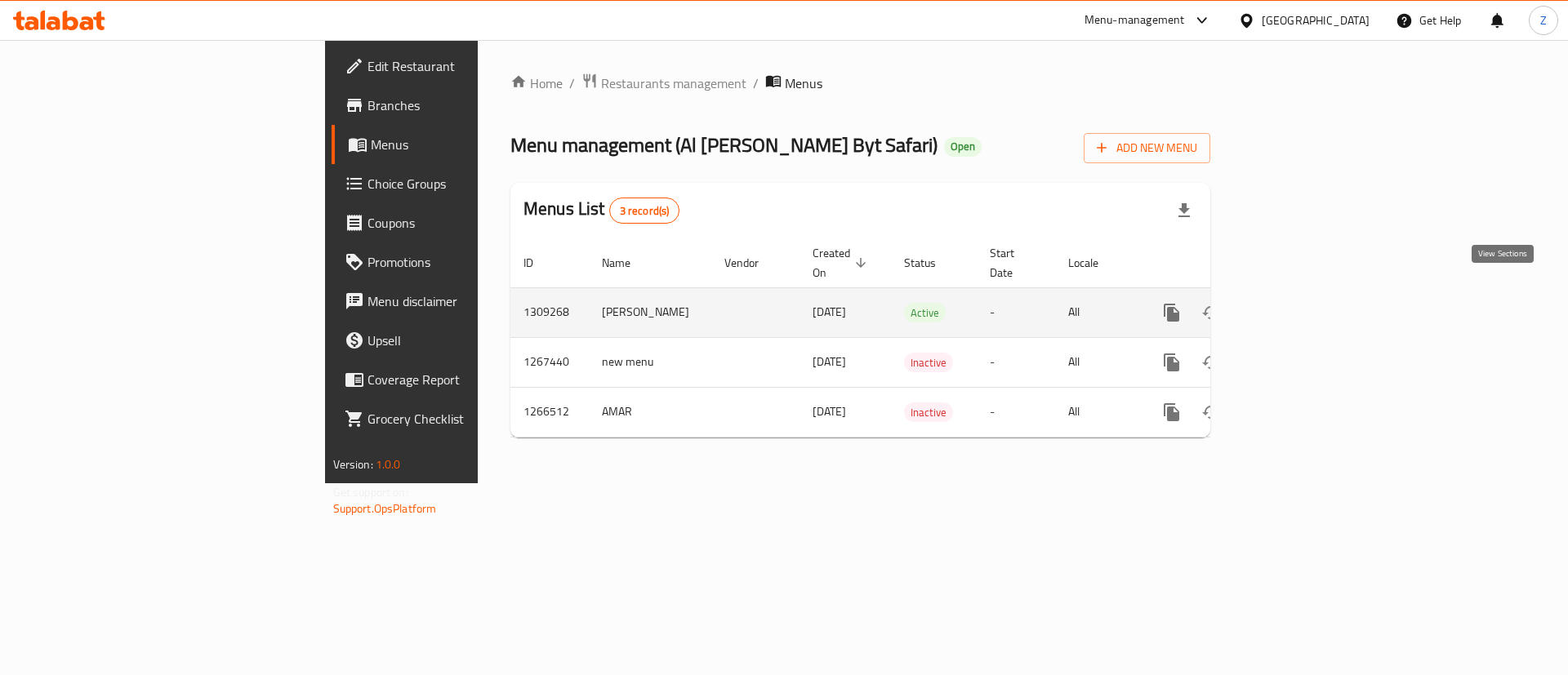
click at [1309, 303] on link "enhanced table" at bounding box center [1289, 312] width 39 height 39
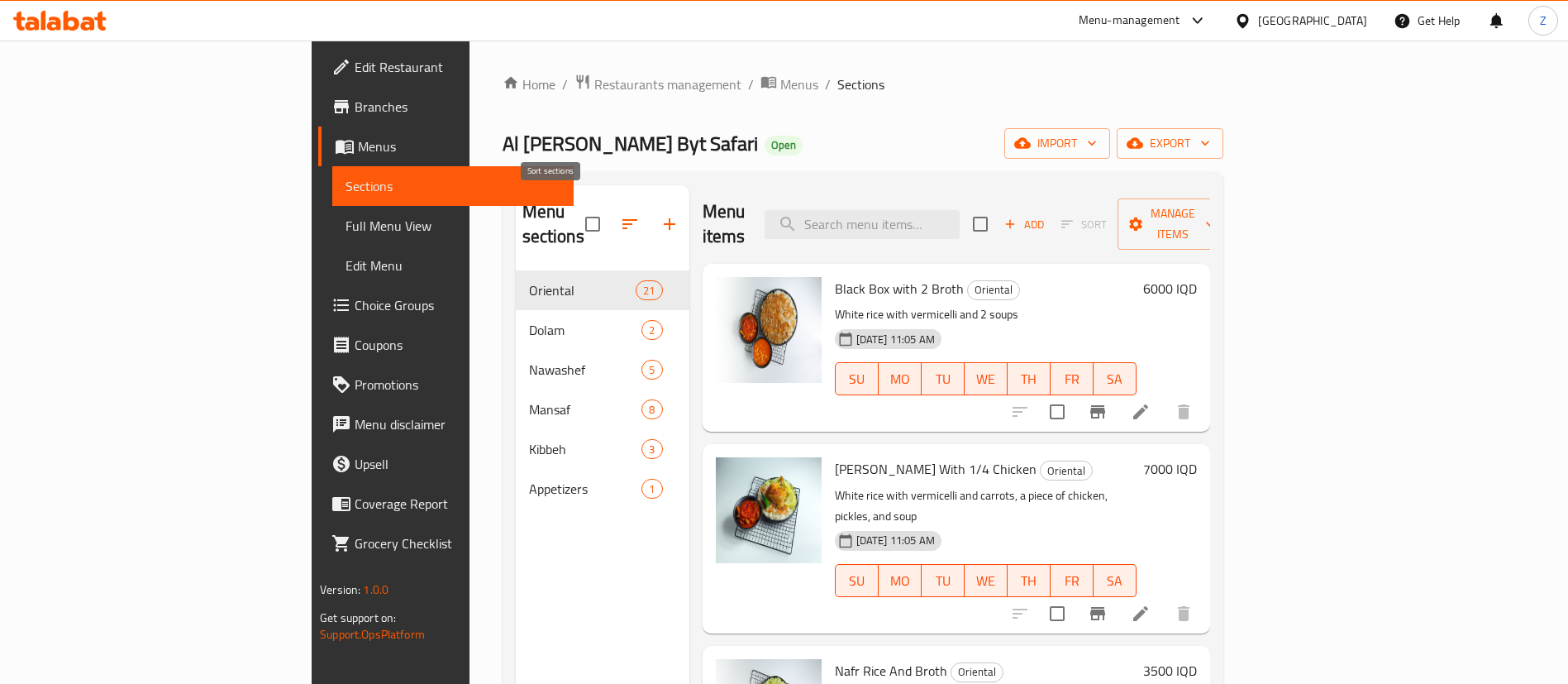
click at [620, 215] on icon "button" at bounding box center [629, 224] width 20 height 20
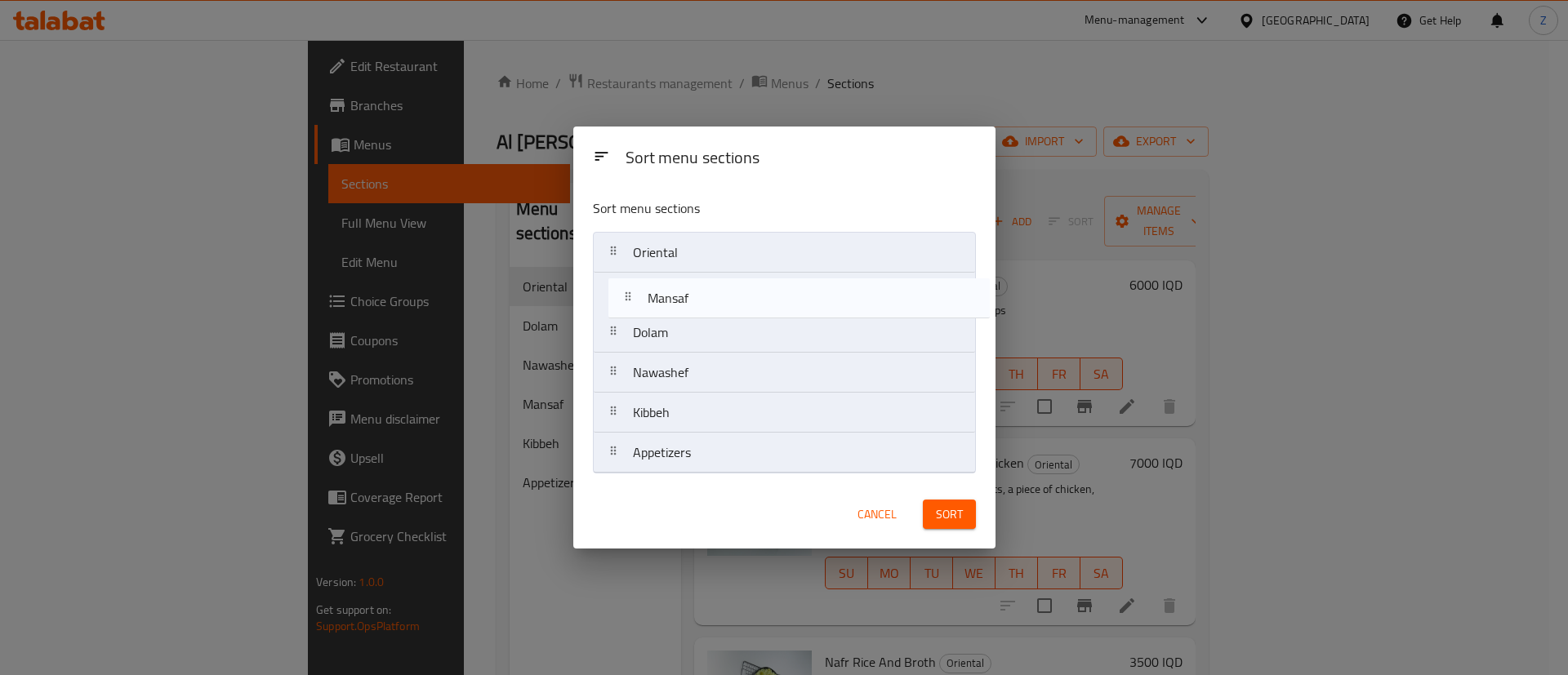
drag, startPoint x: 663, startPoint y: 379, endPoint x: 680, endPoint y: 307, distance: 74.0
click at [680, 307] on nav "Oriental Dolam Nawashef Mansaf Kibbeh Appetizers" at bounding box center [784, 352] width 383 height 241
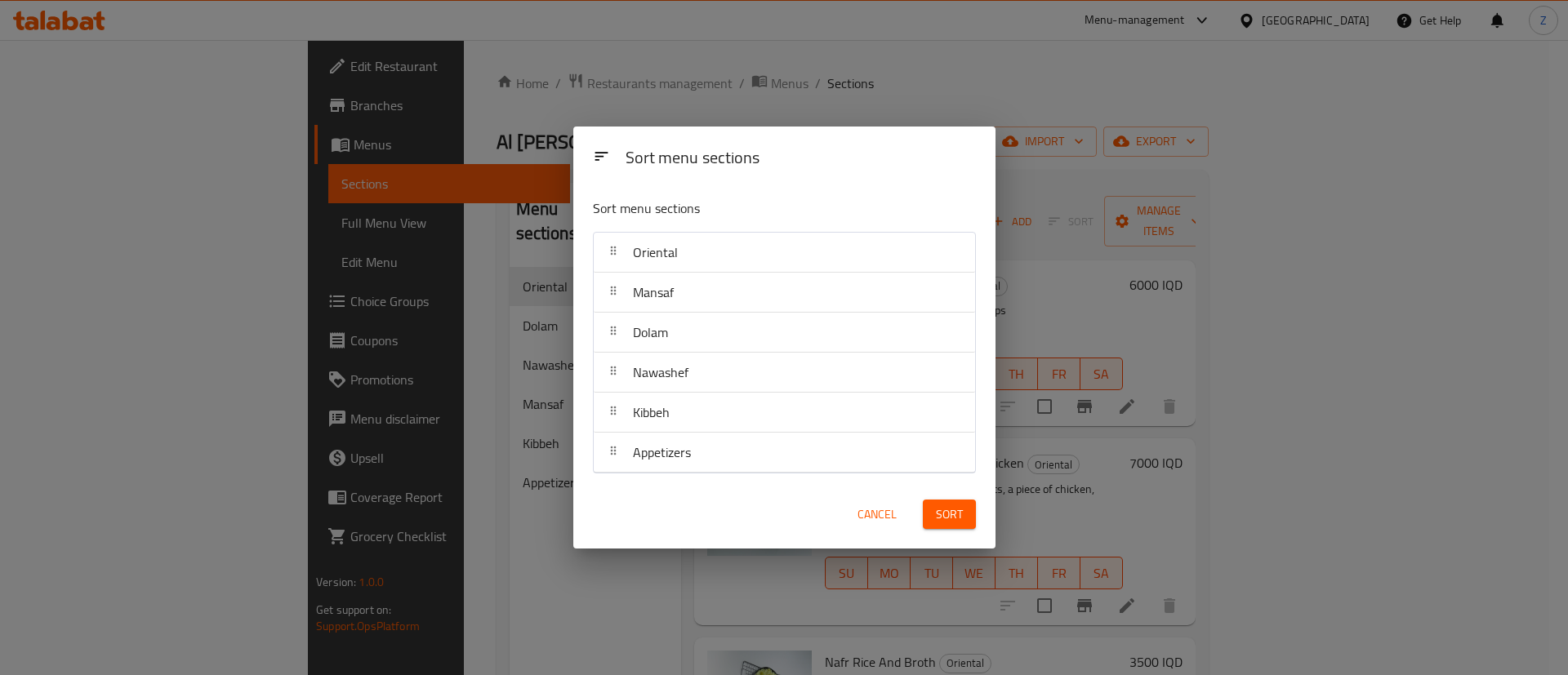
click at [963, 519] on button "Sort" at bounding box center [949, 514] width 53 height 30
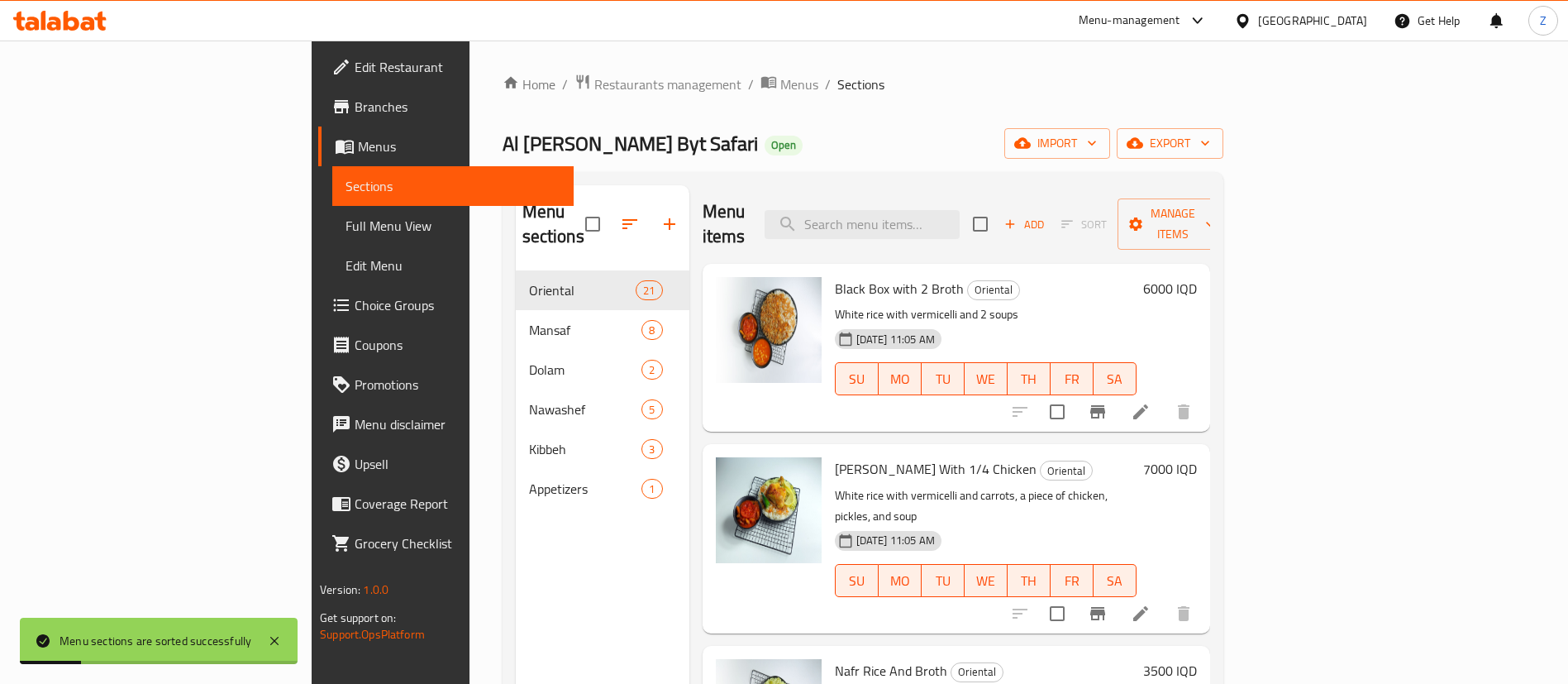
click at [1136, 304] on p "White rice with vermicelli and 2 soups" at bounding box center [986, 314] width 302 height 21
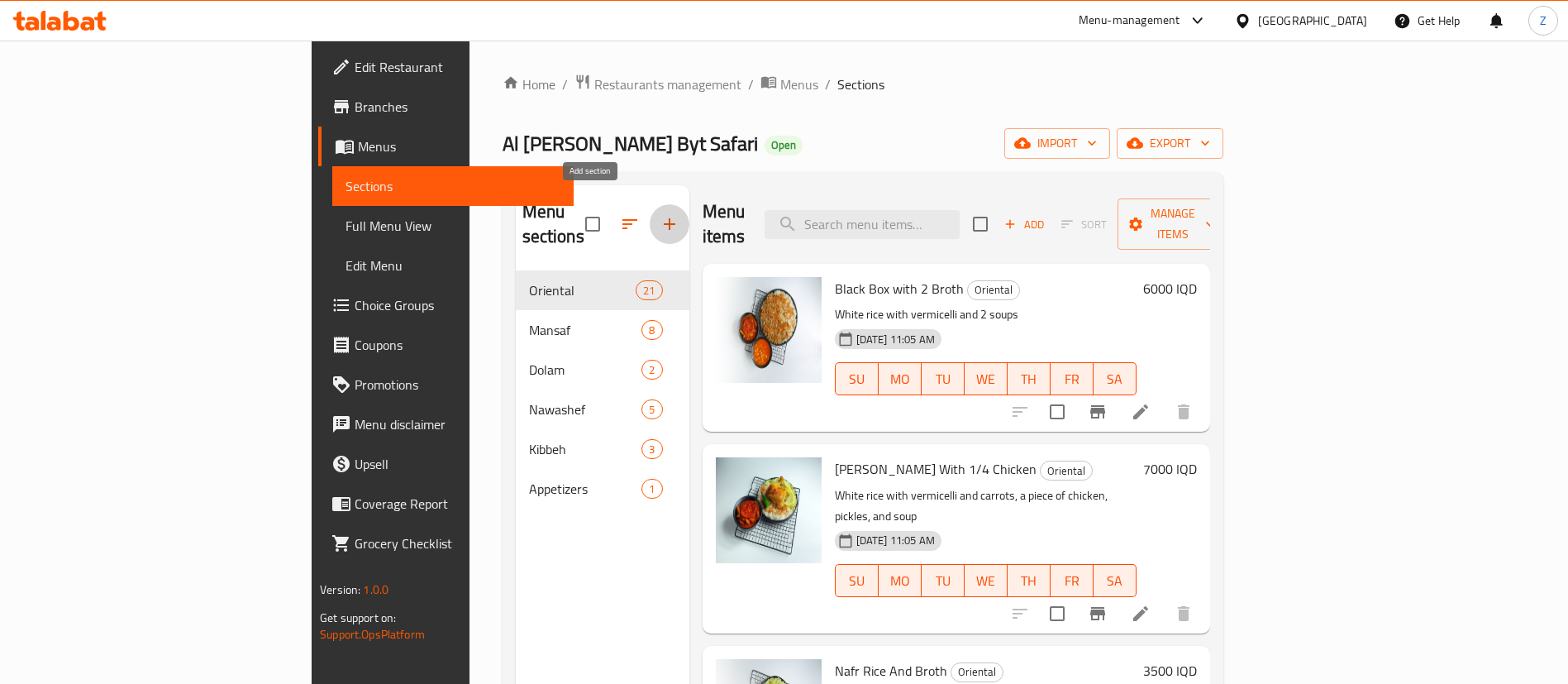
click at [659, 215] on icon "button" at bounding box center [669, 224] width 20 height 20
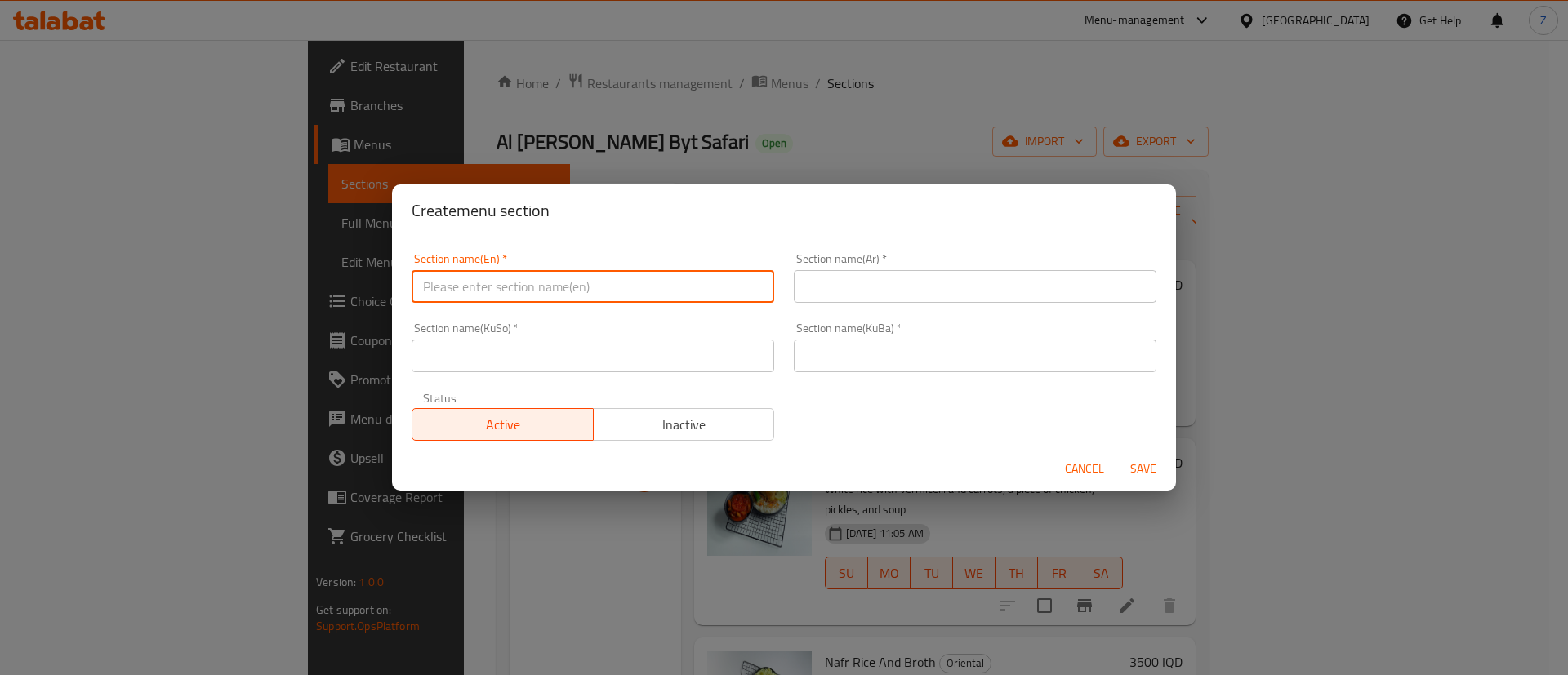
click at [526, 280] on input "text" at bounding box center [592, 287] width 362 height 33
type input "F"
type input "Drinks"
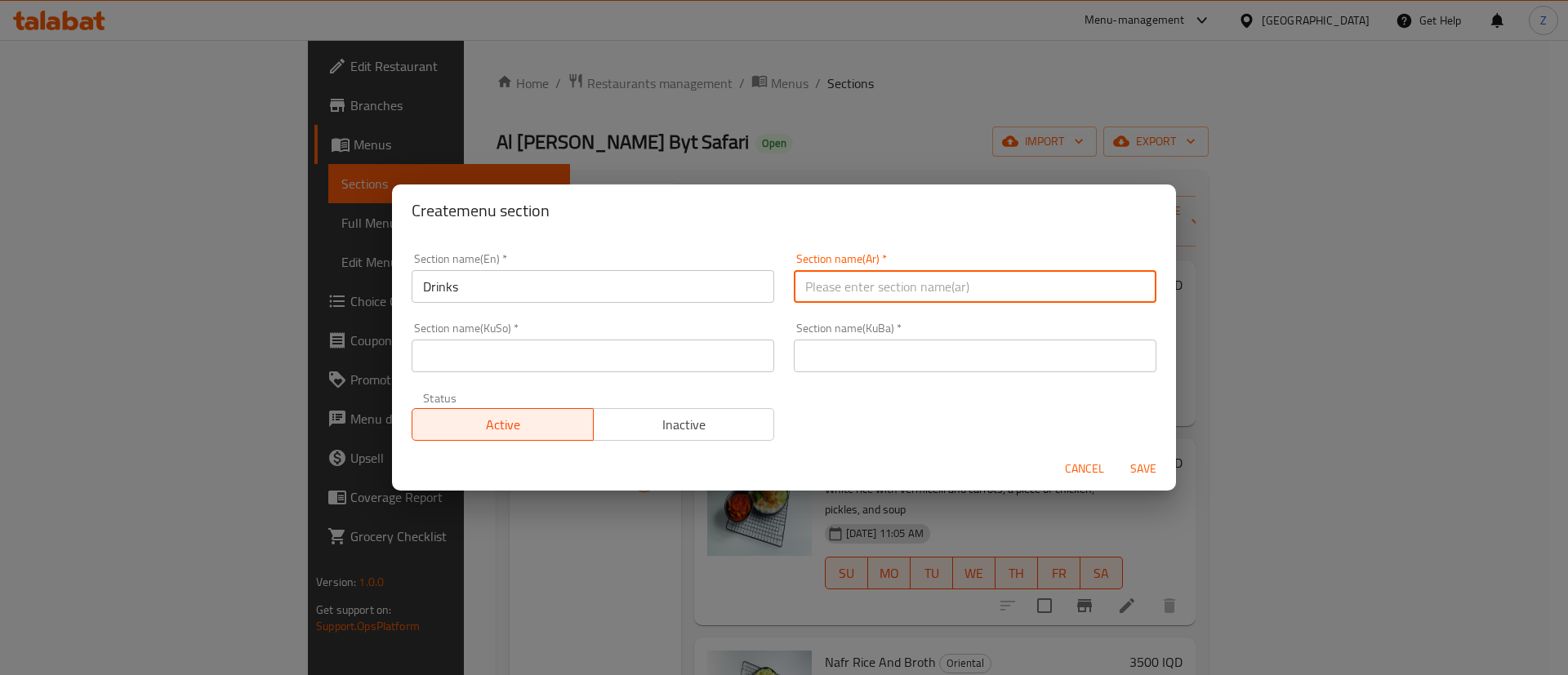
click at [884, 300] on input "text" at bounding box center [975, 287] width 362 height 33
type input "المشروبات"
click at [849, 355] on input "text" at bounding box center [975, 356] width 362 height 33
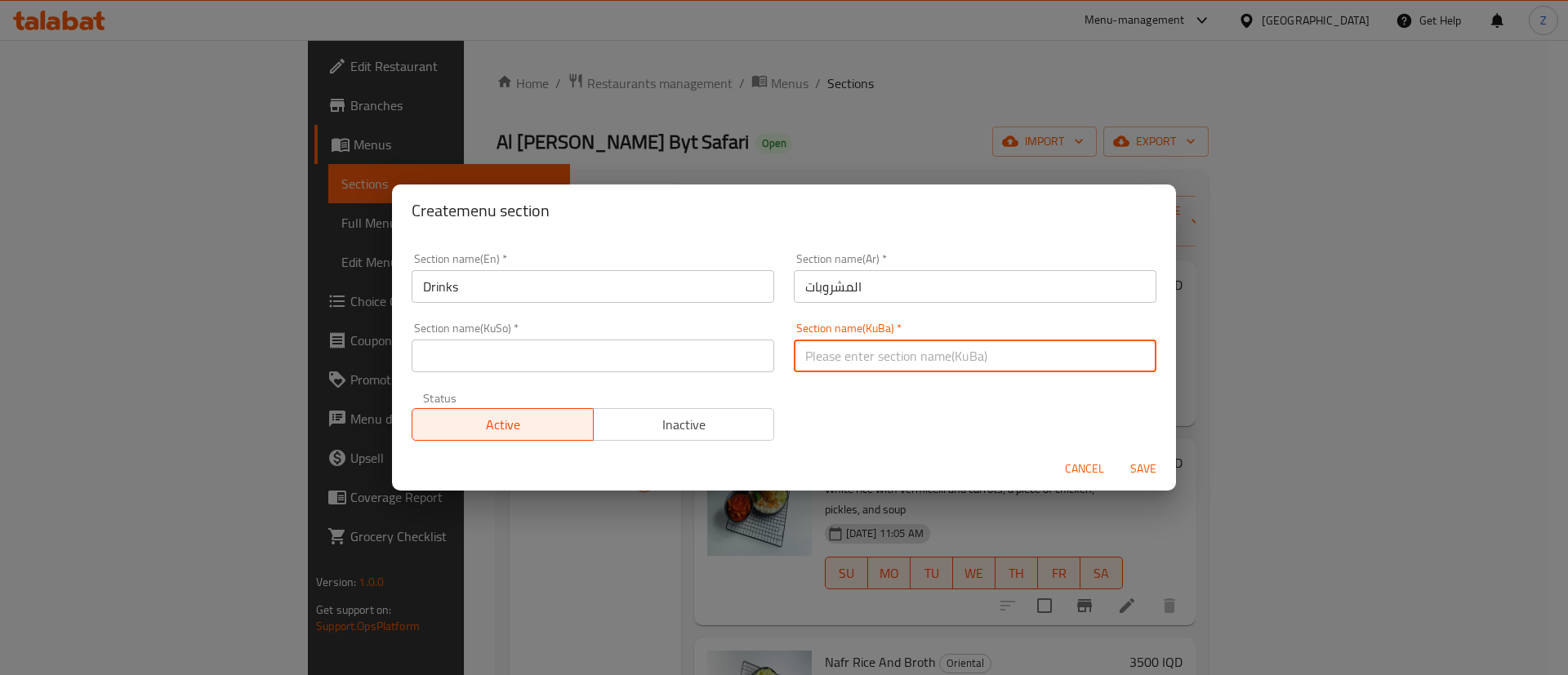
paste input "المشروبات"
type input "المشروبات"
click at [549, 358] on input "text" at bounding box center [592, 356] width 362 height 33
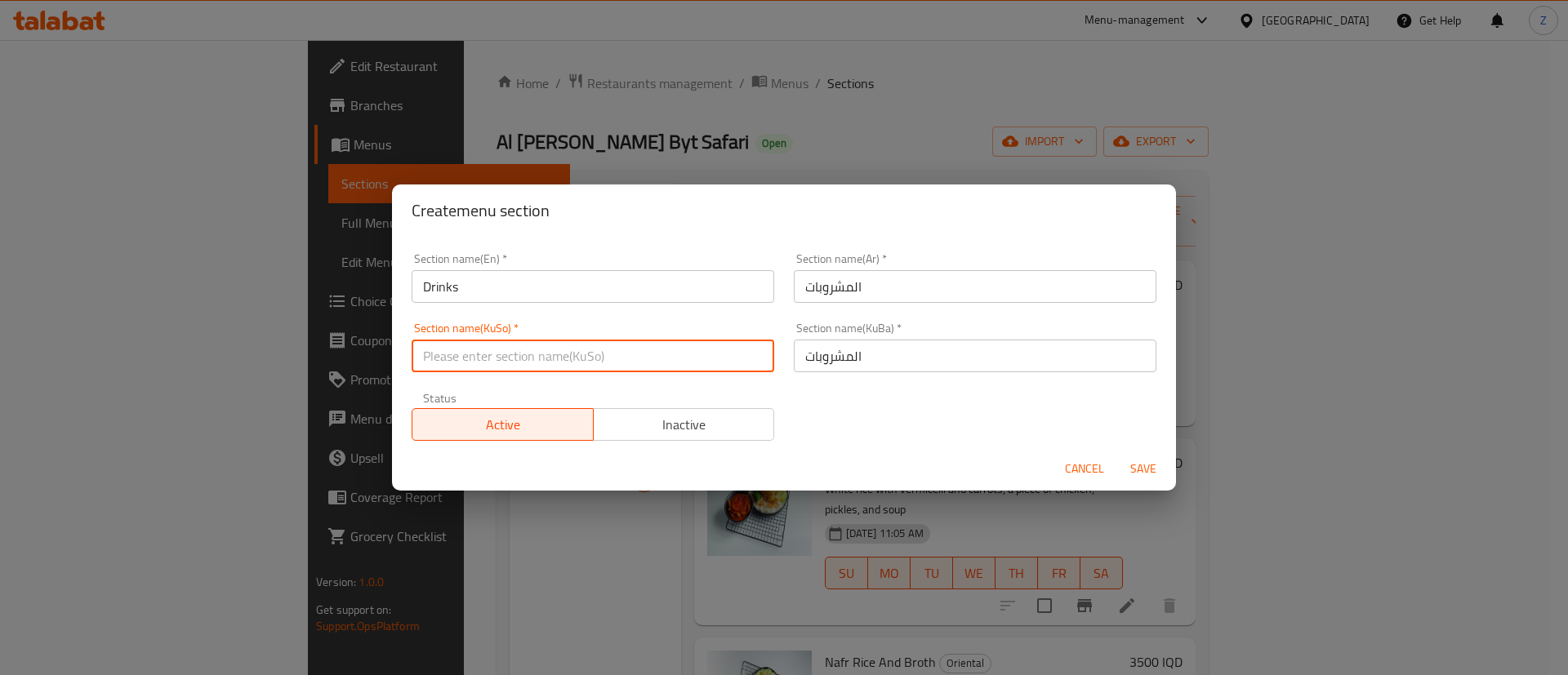
paste input "المشروبات"
type input "المشروبات"
click at [1148, 465] on span "Save" at bounding box center [1142, 469] width 39 height 21
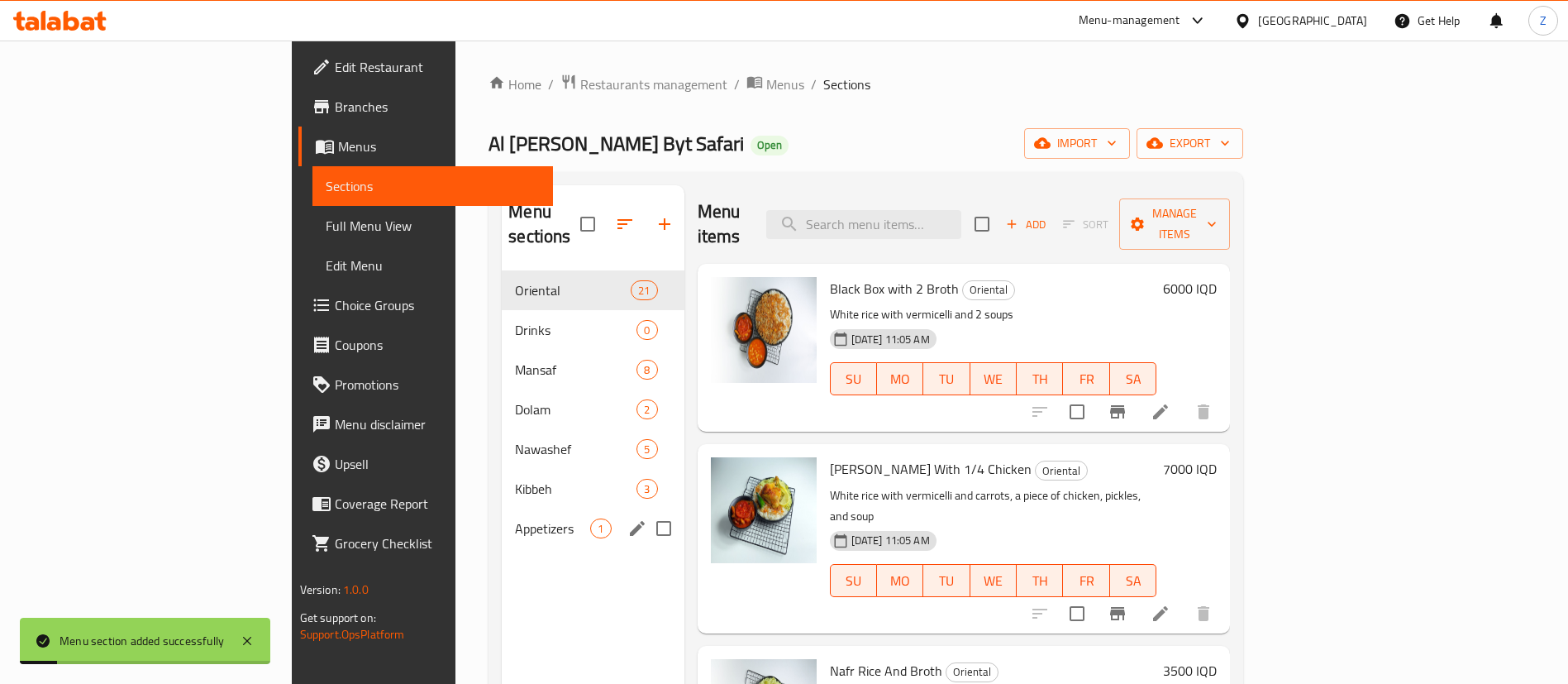
click at [515, 518] on span "Appetizers" at bounding box center [552, 528] width 75 height 20
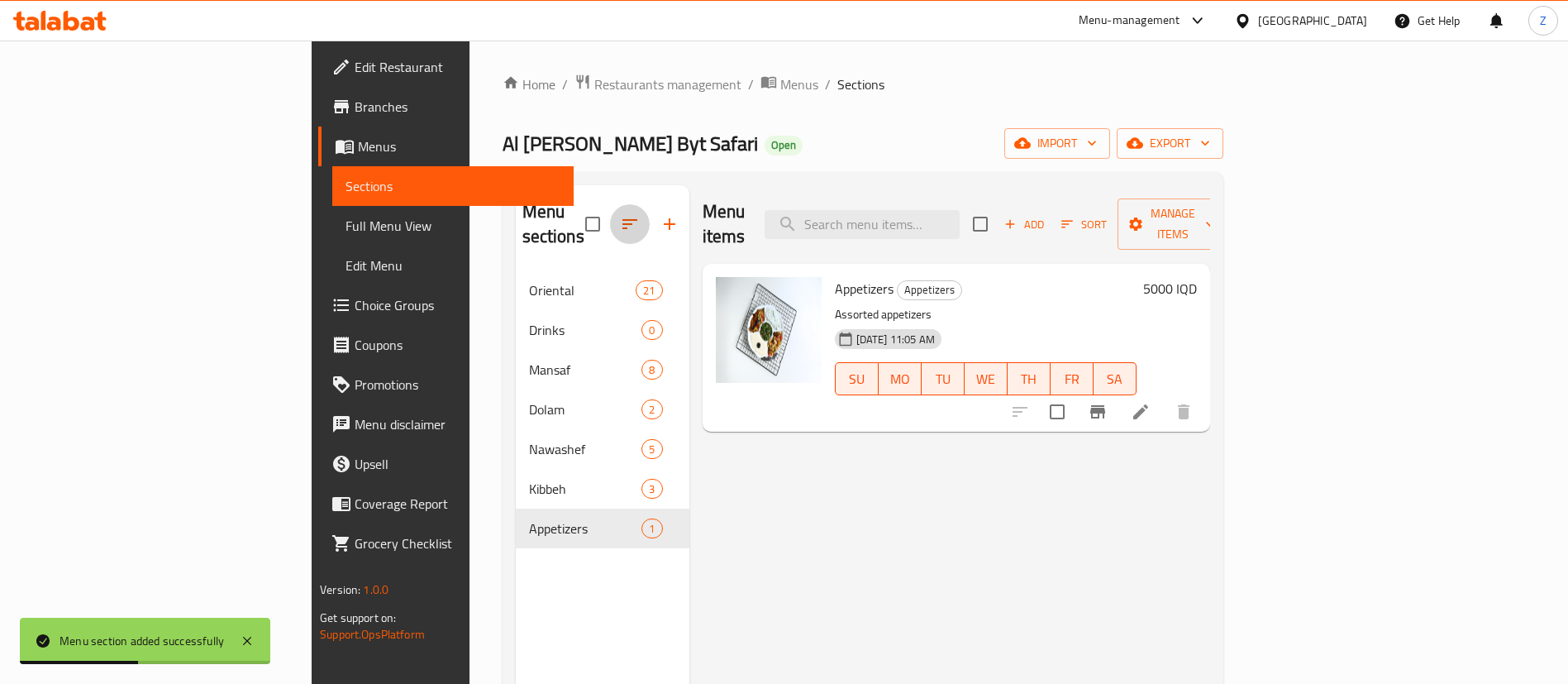
click at [620, 215] on icon "button" at bounding box center [629, 224] width 20 height 20
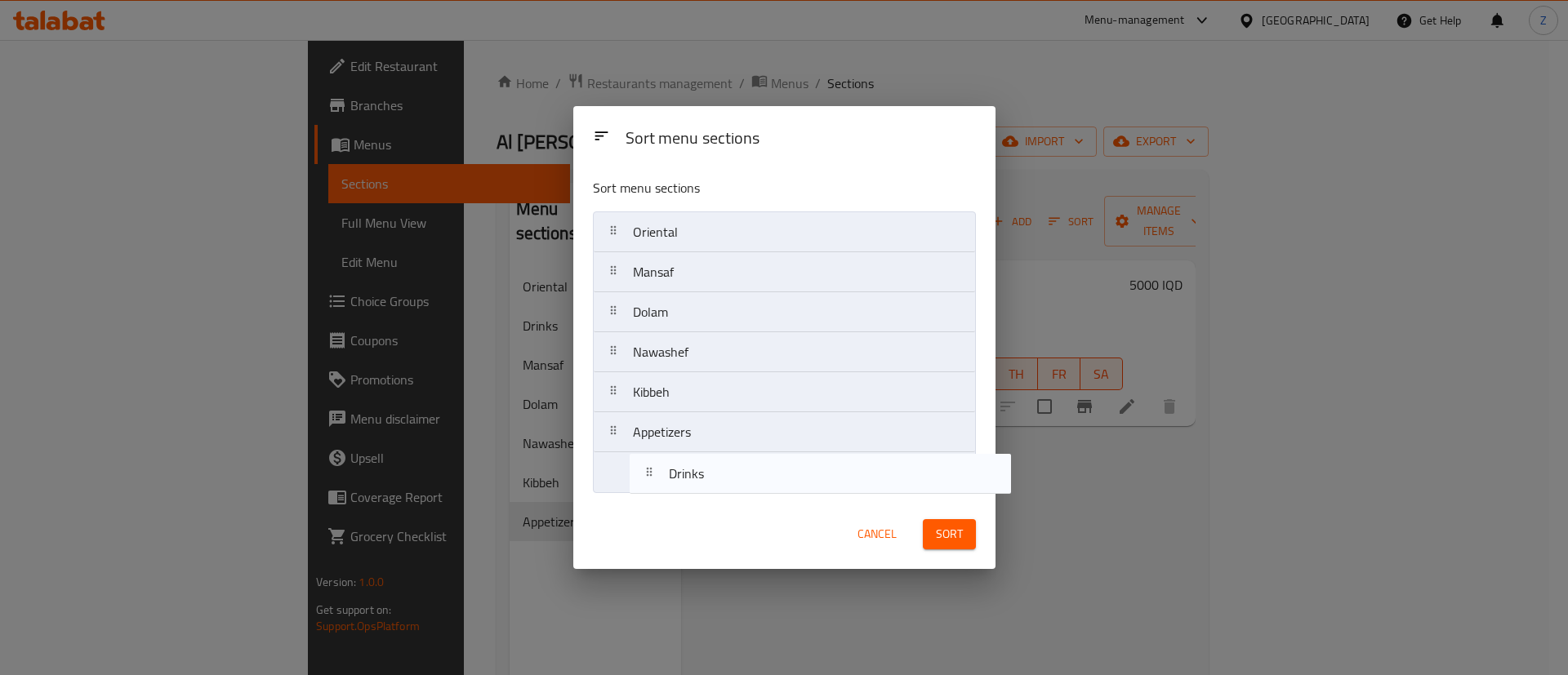
drag, startPoint x: 682, startPoint y: 281, endPoint x: 718, endPoint y: 505, distance: 226.9
click at [718, 505] on div "Sort menu sections Sort menu sections Oriental Drinks Mansaf Dolam Nawashef Kib…" at bounding box center [784, 337] width 422 height 462
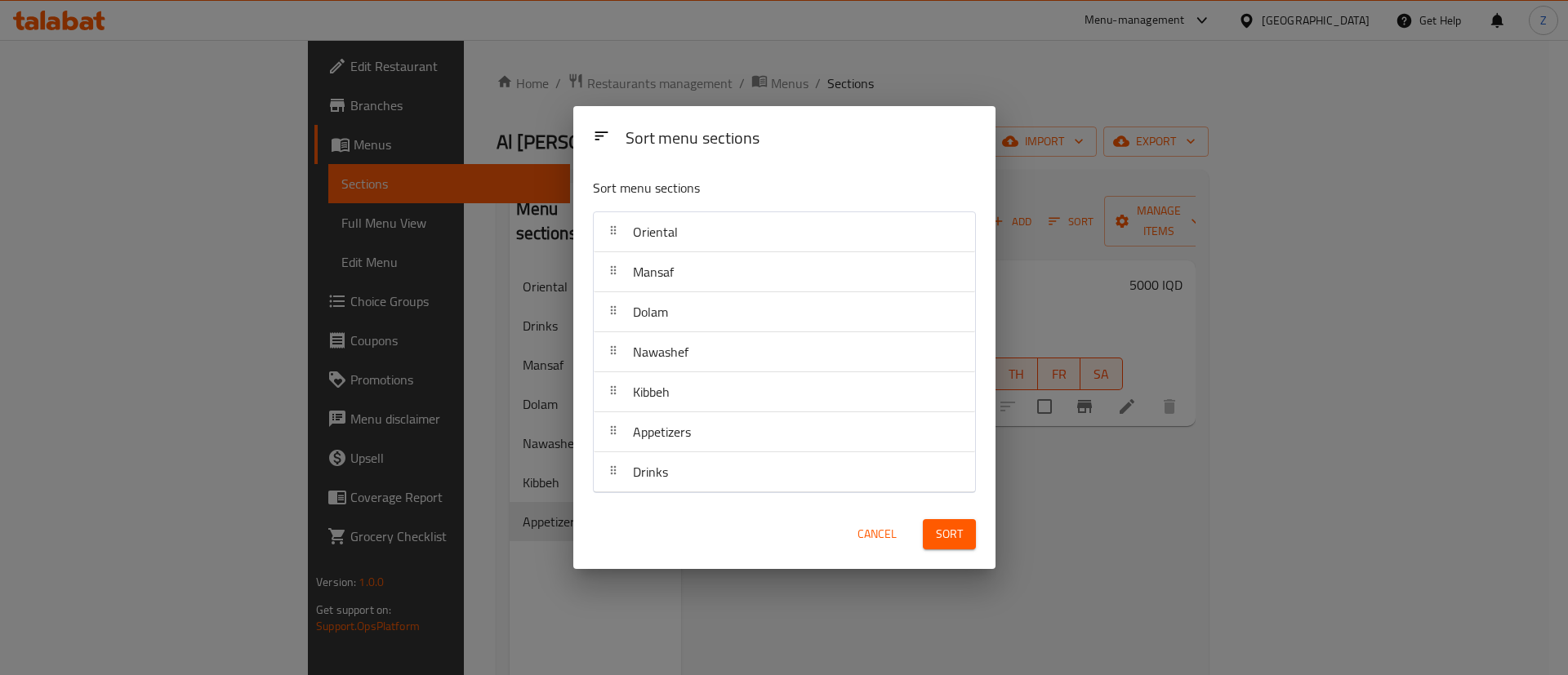
click at [939, 536] on span "Sort" at bounding box center [949, 534] width 27 height 21
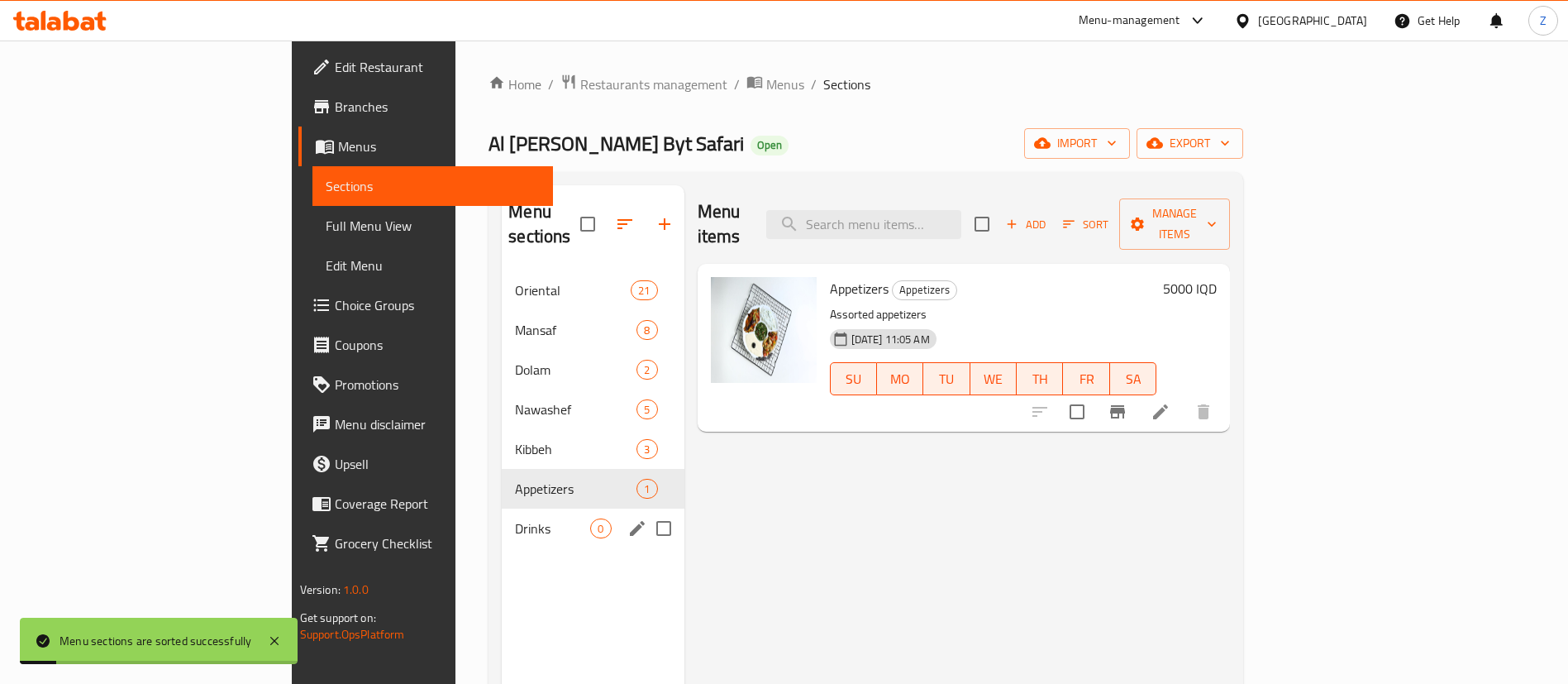
click at [515, 518] on span "Drinks" at bounding box center [552, 528] width 75 height 20
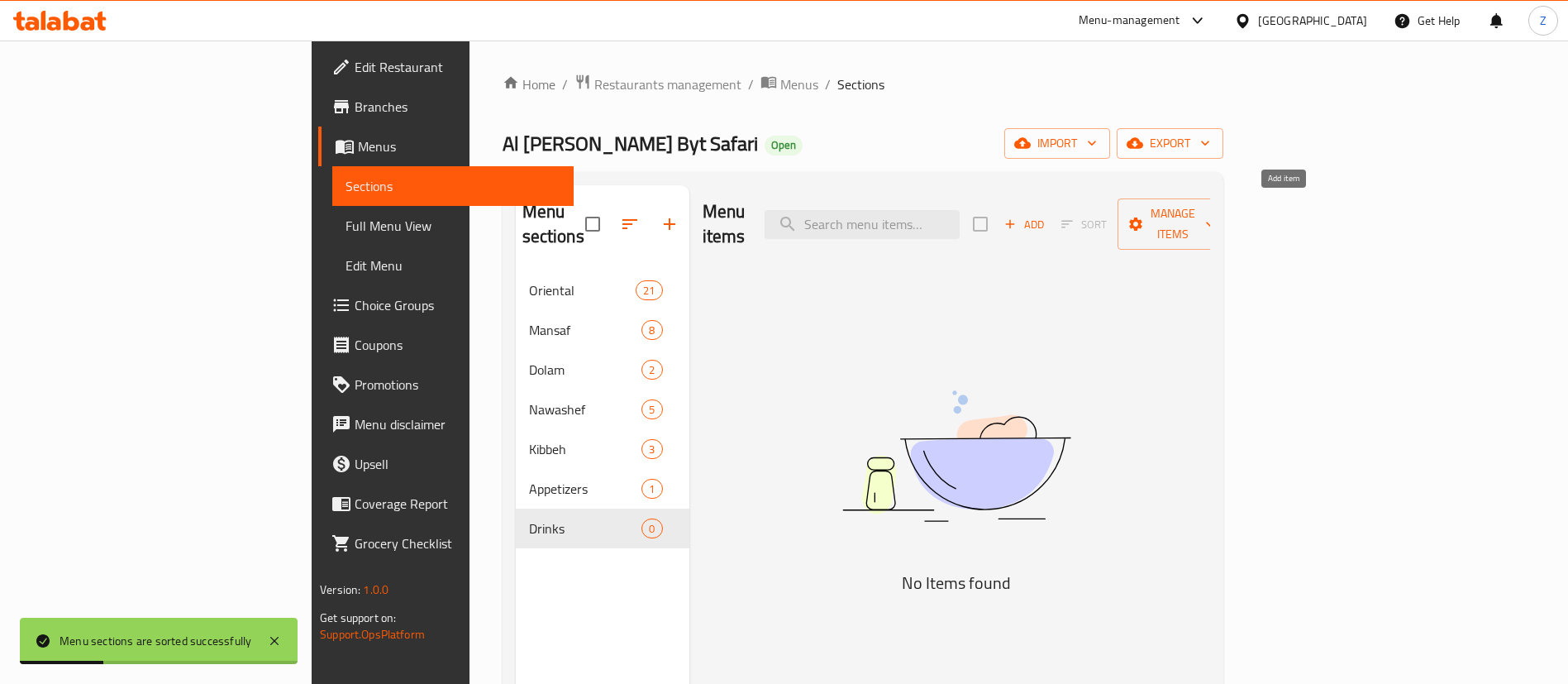
click at [1015, 220] on icon "button" at bounding box center [1010, 224] width 9 height 9
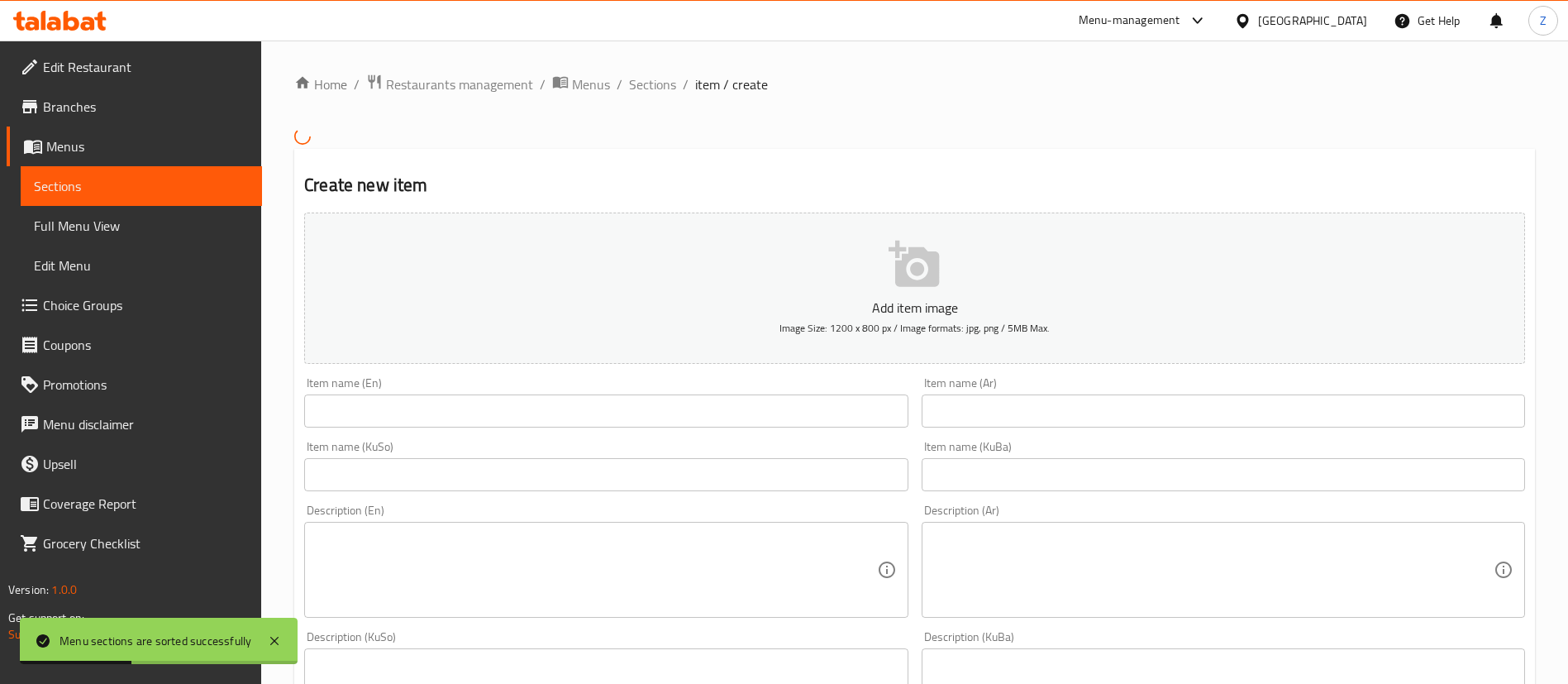
click at [404, 403] on input "text" at bounding box center [605, 411] width 603 height 33
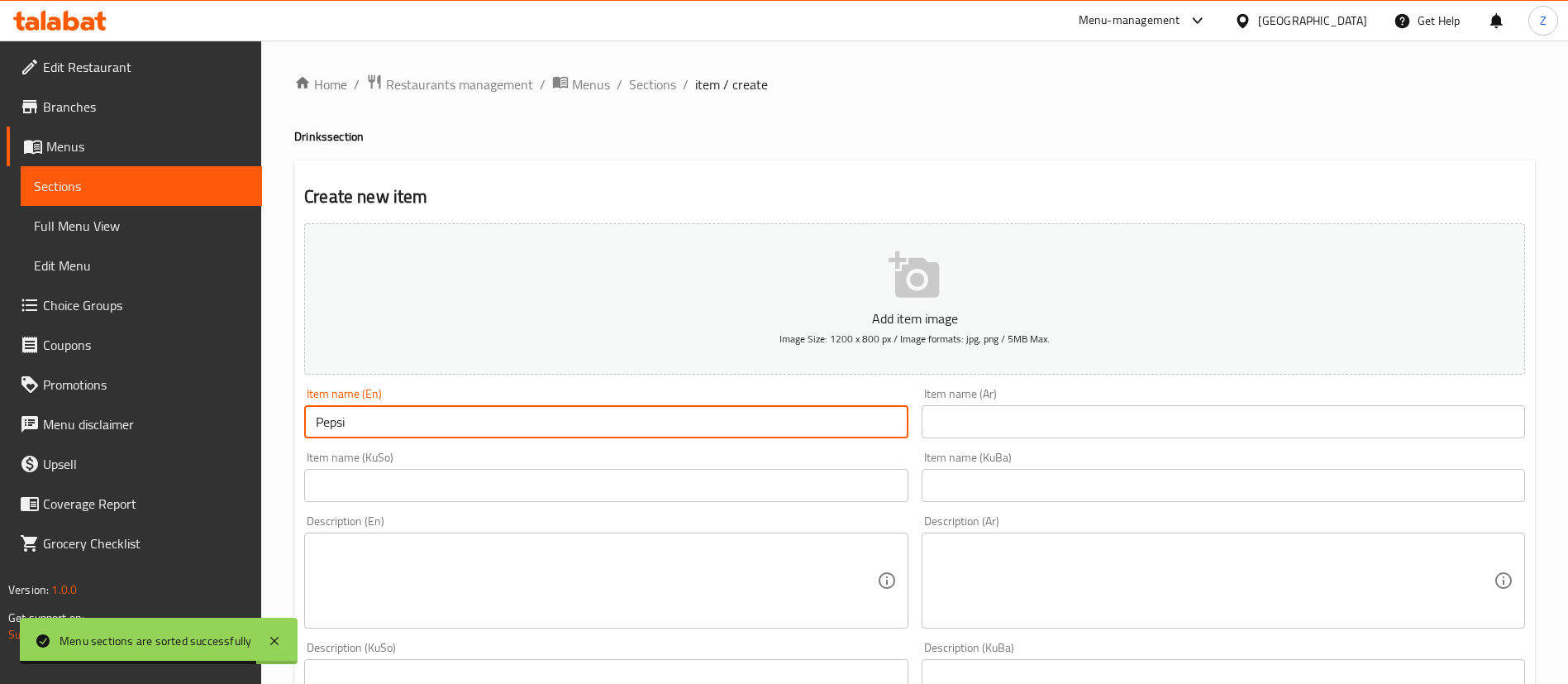
type input "Pepsi"
click at [1036, 416] on input "text" at bounding box center [1223, 422] width 603 height 33
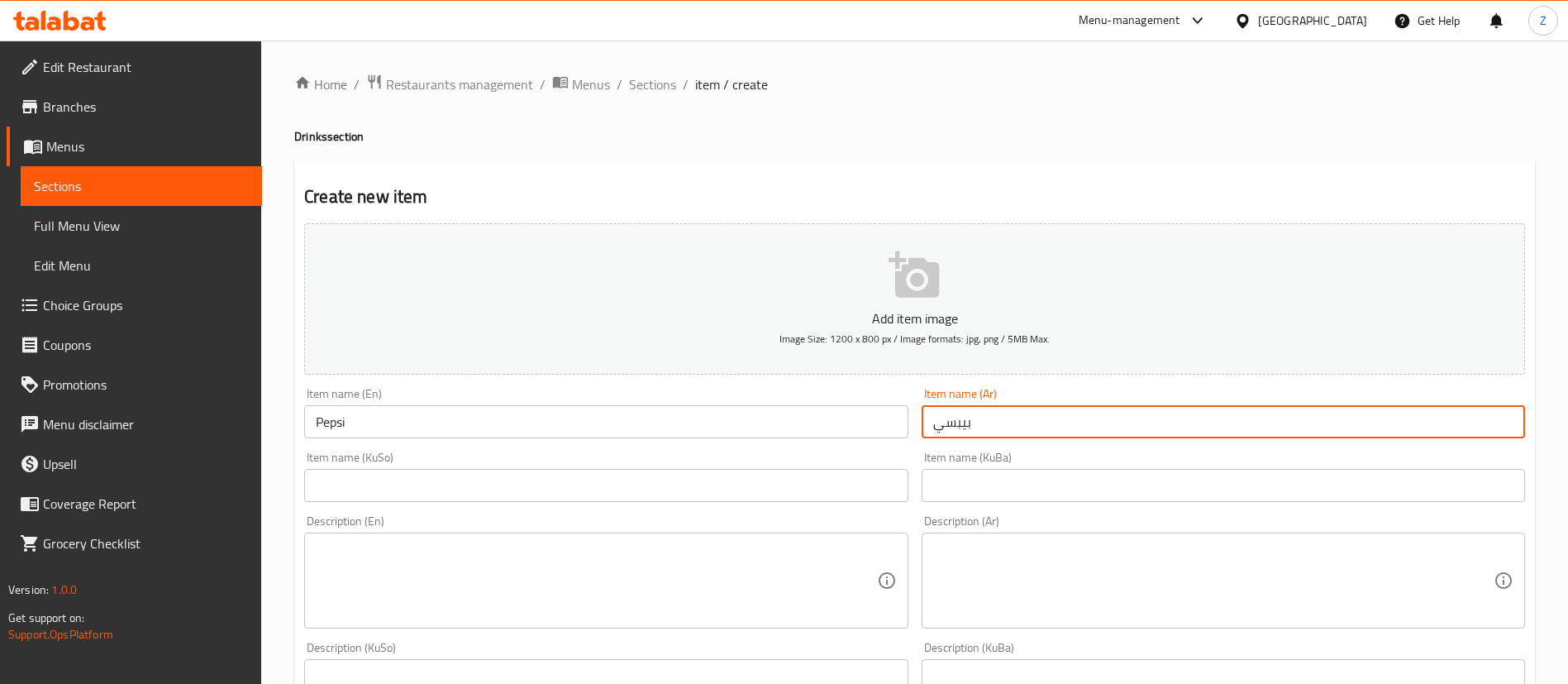
type input "بيبسي"
click at [1037, 495] on input "text" at bounding box center [1223, 485] width 603 height 33
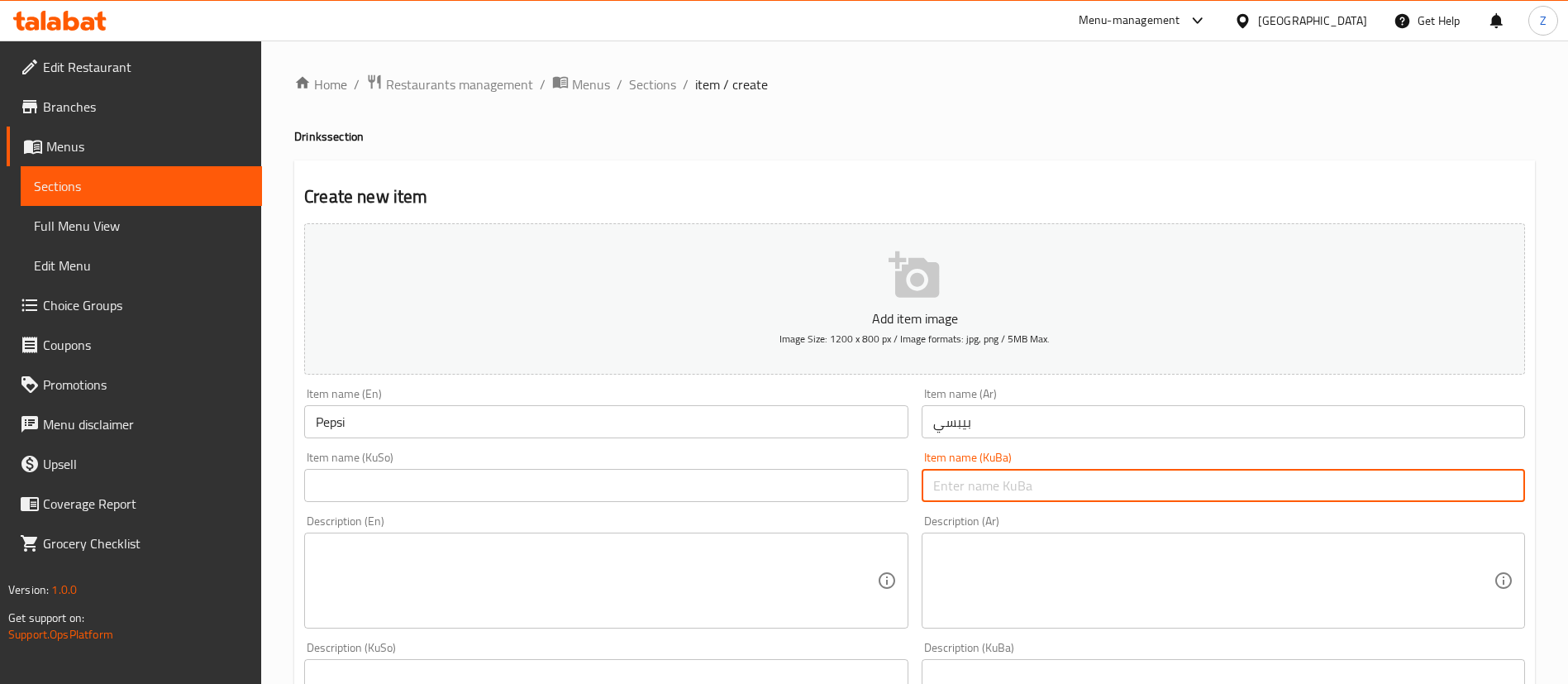
paste input "بيبسي"
type input "بيبسي"
click at [470, 493] on input "text" at bounding box center [605, 485] width 603 height 33
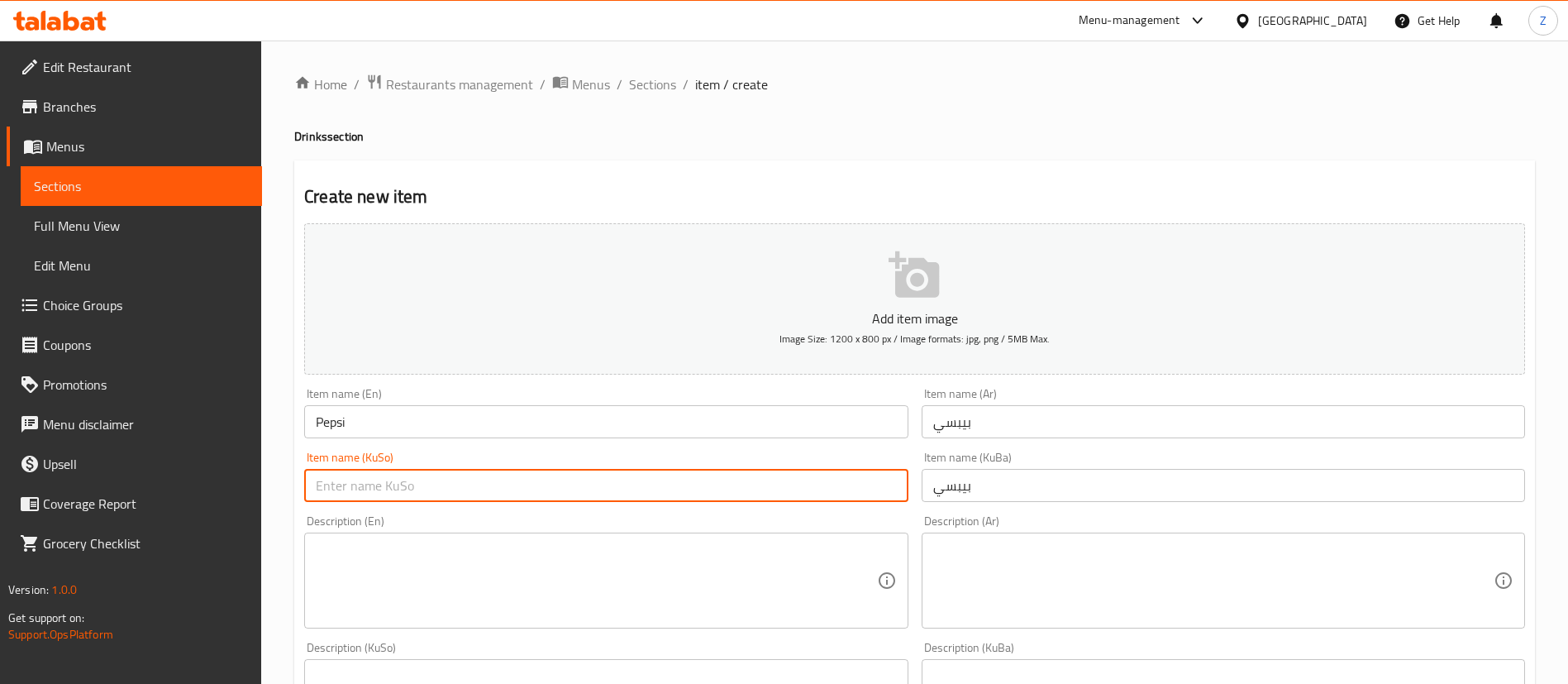
paste input "بيبسي"
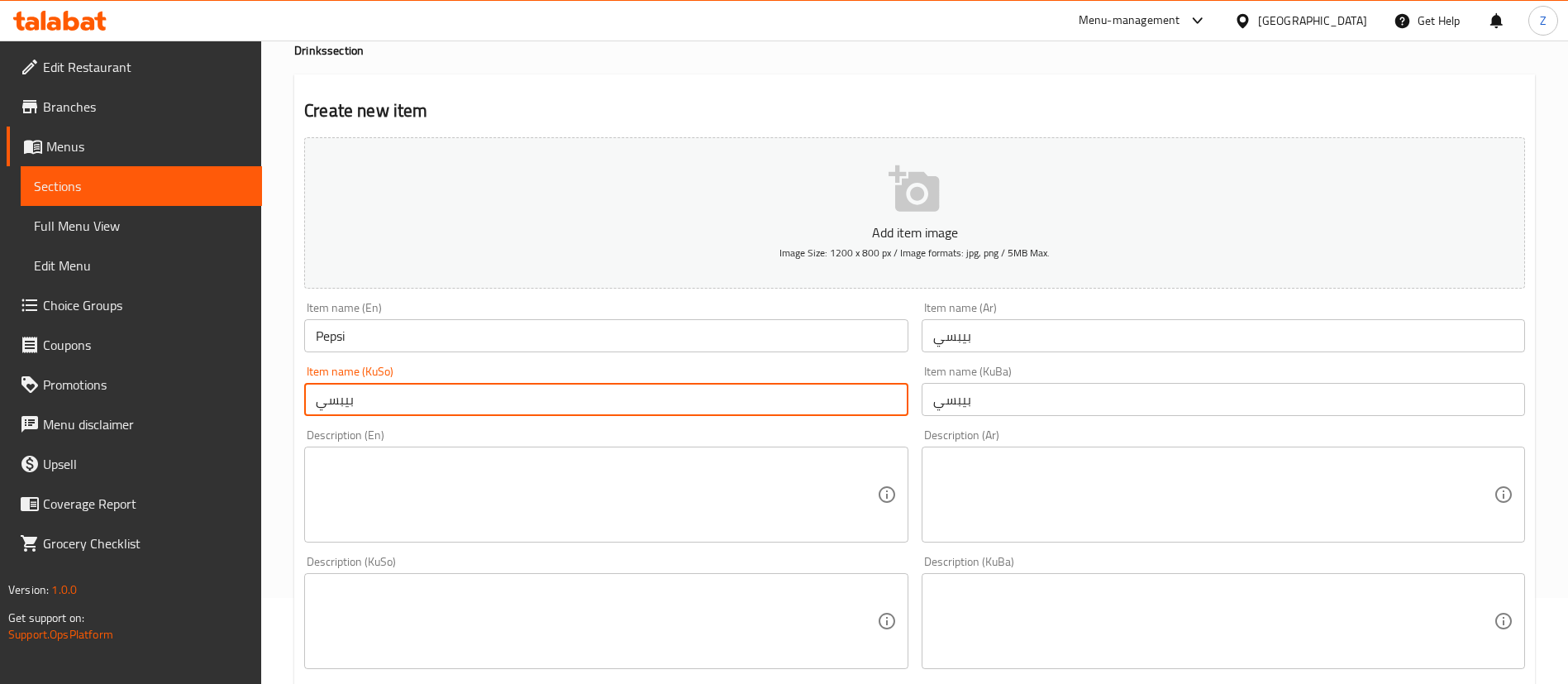
type input "بيبسي"
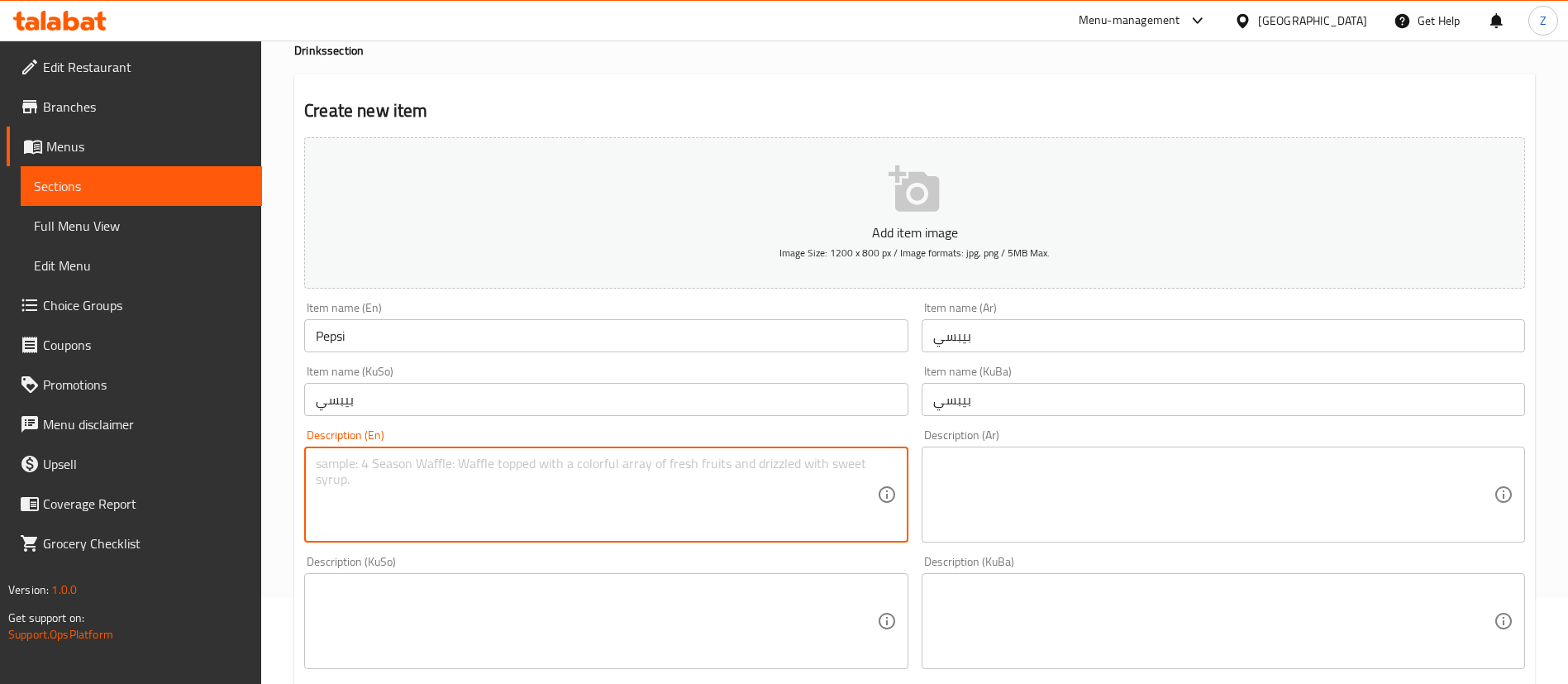
click at [465, 469] on textarea at bounding box center [596, 495] width 560 height 79
drag, startPoint x: 465, startPoint y: 469, endPoint x: 463, endPoint y: 544, distance: 75.0
click at [465, 514] on textarea at bounding box center [596, 495] width 560 height 79
type textarea "330 Ml"
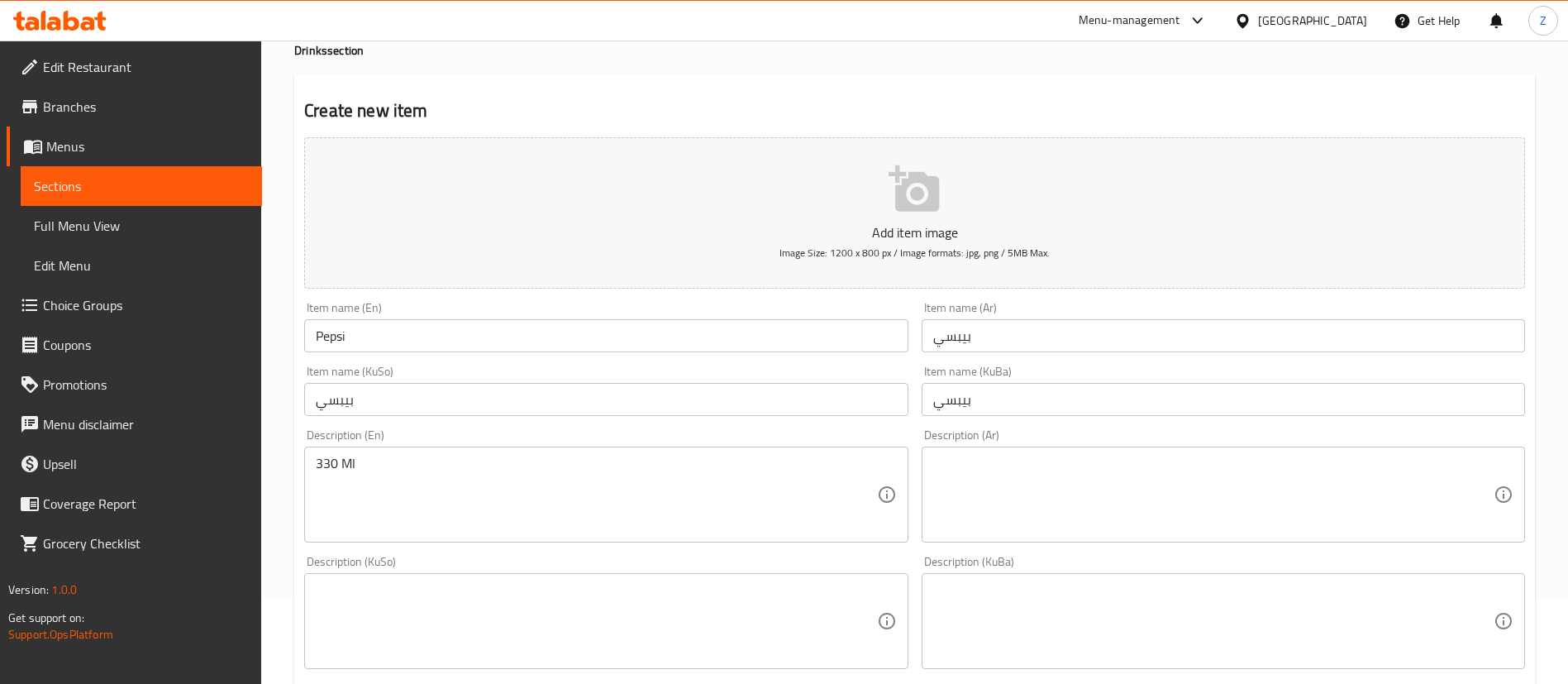
click at [917, 468] on div "Description (Ar) Description (Ar)" at bounding box center [1223, 485] width 616 height 126
click at [974, 467] on textarea at bounding box center [1213, 495] width 560 height 79
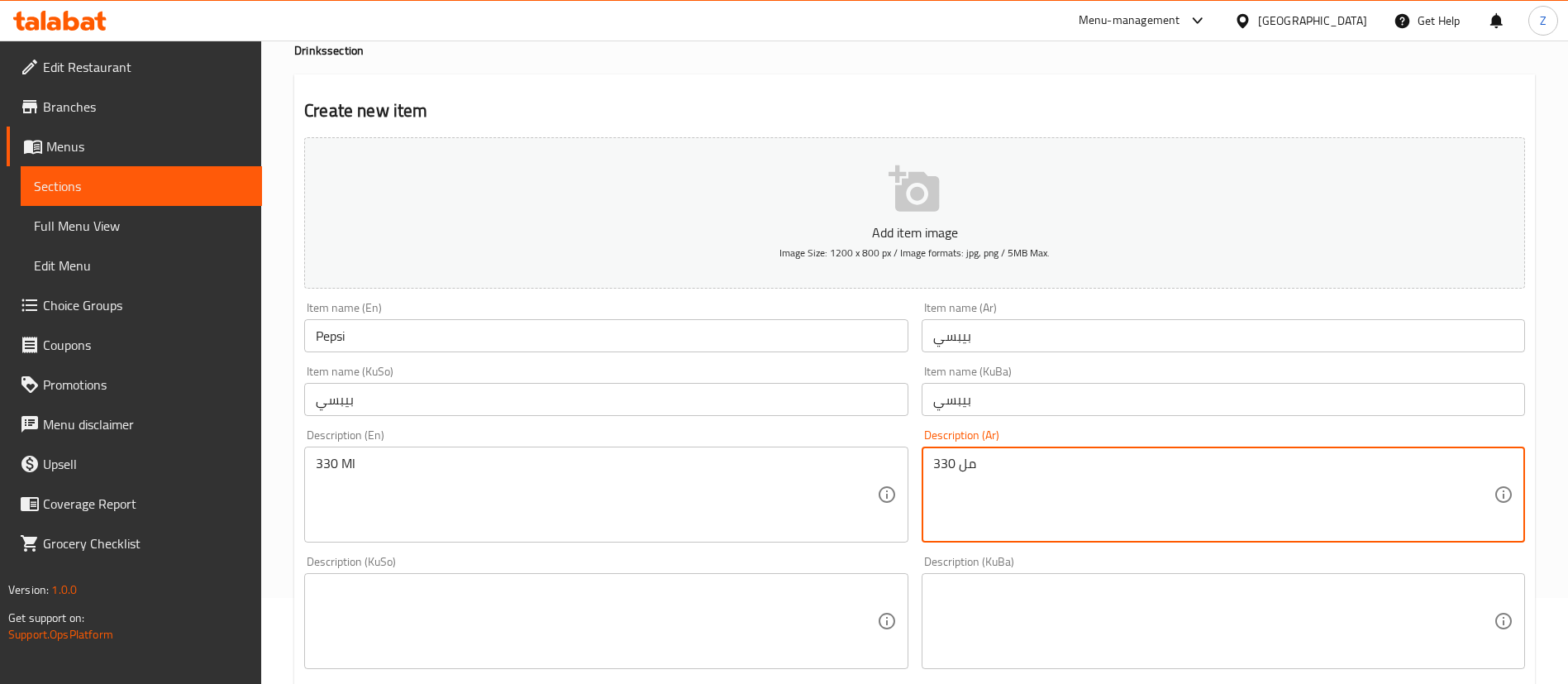
type textarea "330 مل"
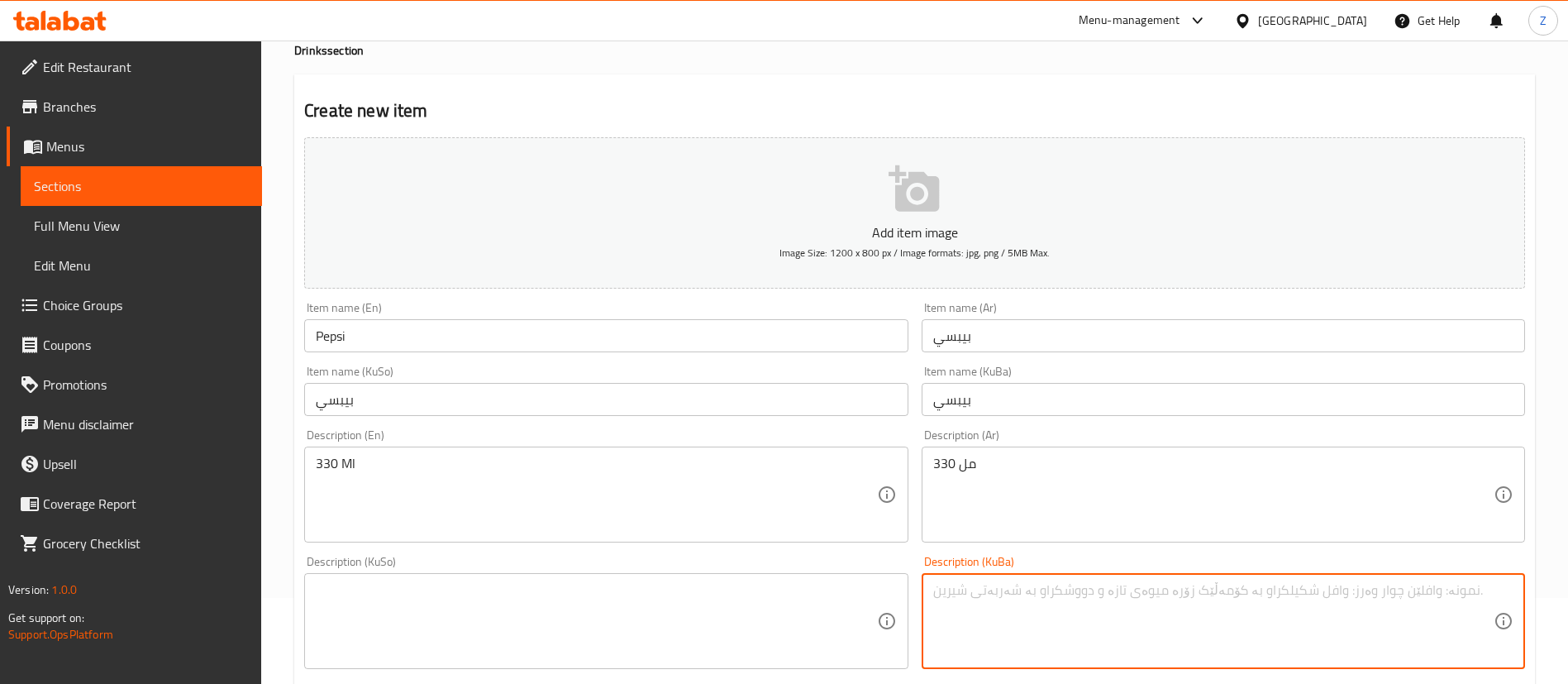
click at [967, 588] on textarea at bounding box center [1213, 622] width 560 height 79
paste textarea "330 مل"
type textarea "330 مل"
click at [770, 596] on textarea at bounding box center [596, 622] width 560 height 79
paste textarea "330 مل"
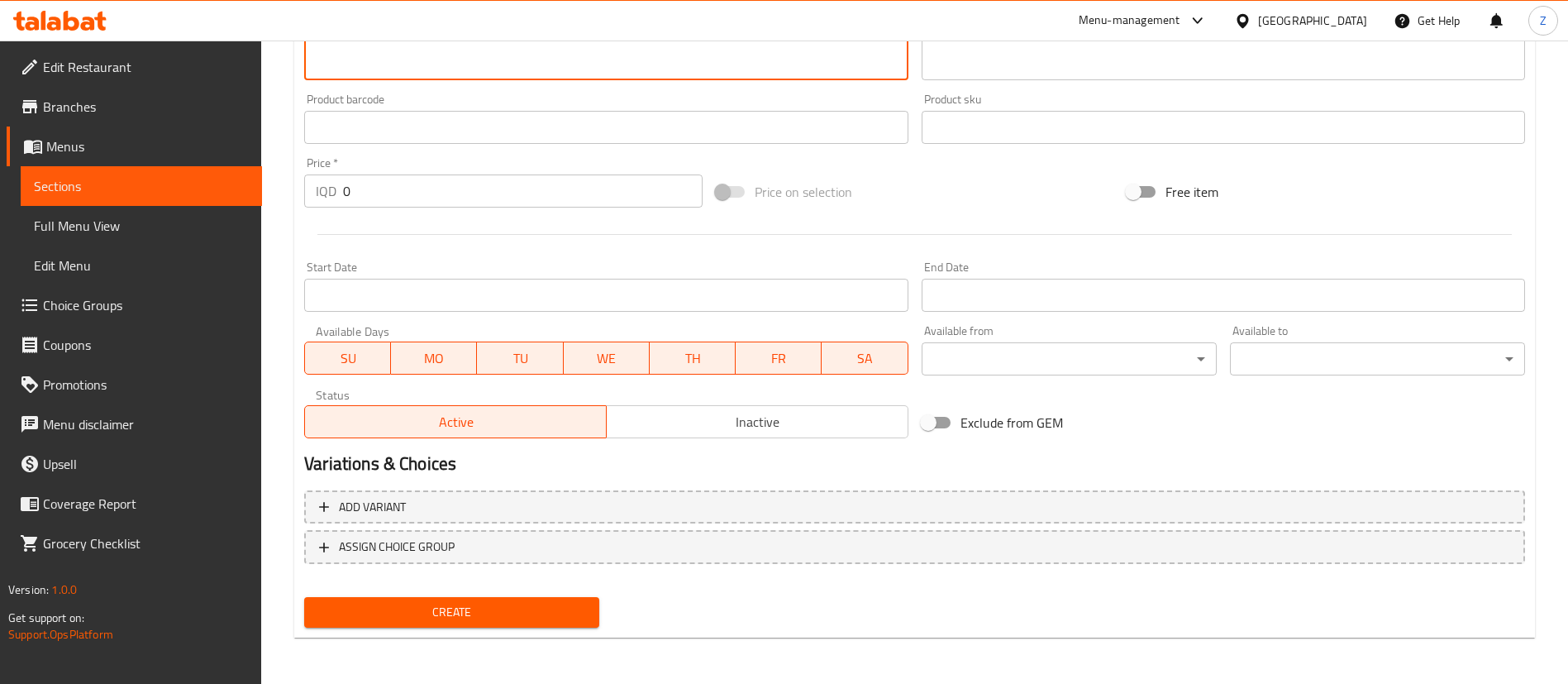
scroll to position [531, 0]
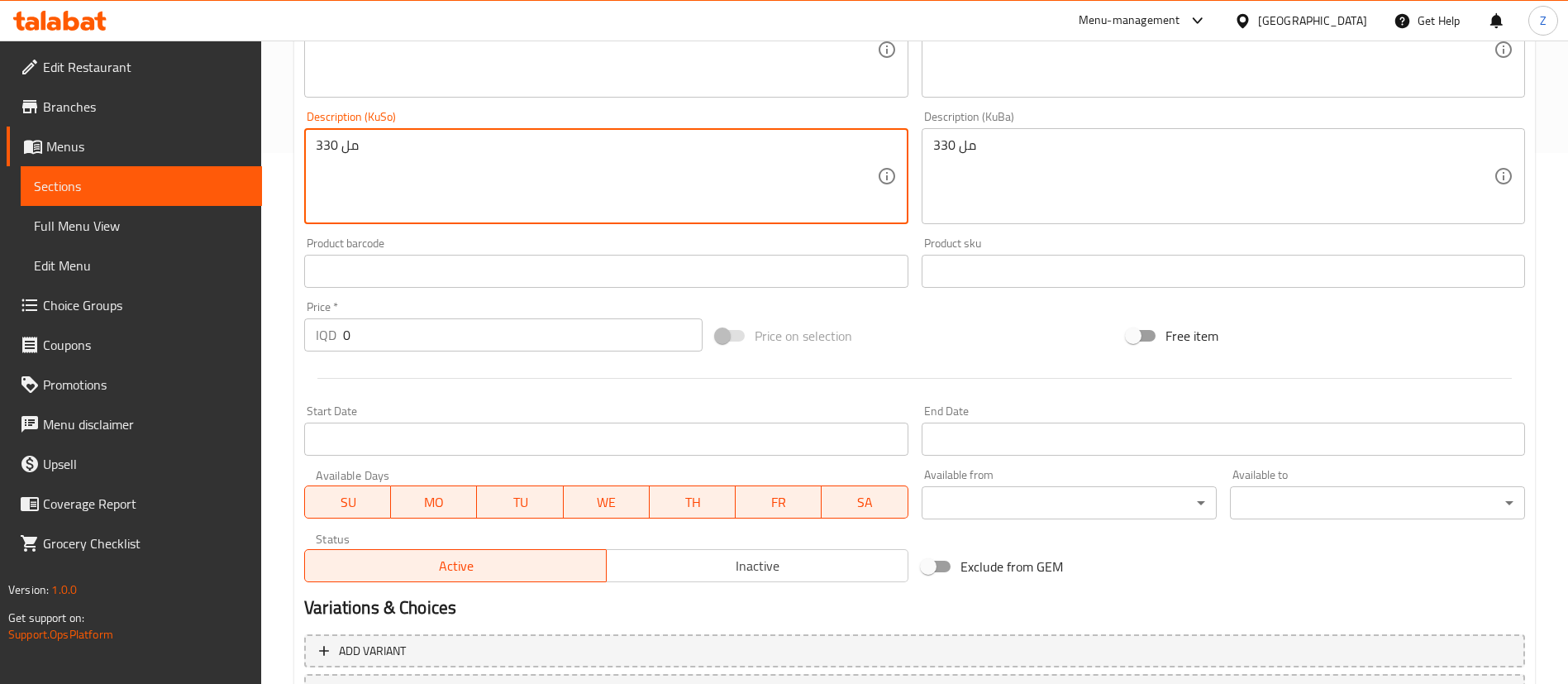
type textarea "330 مل"
click at [392, 340] on input "0" at bounding box center [523, 335] width 360 height 33
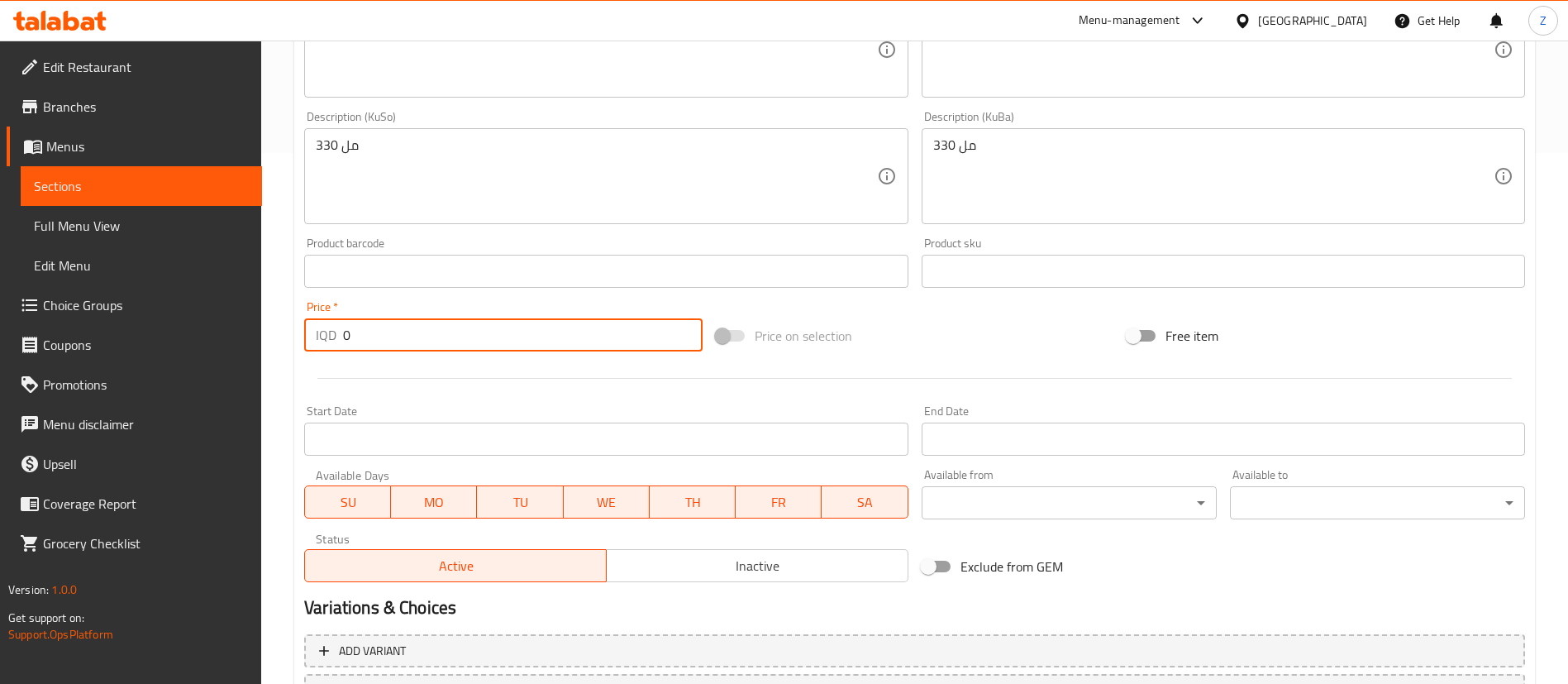
click at [392, 340] on input "0" at bounding box center [523, 335] width 360 height 33
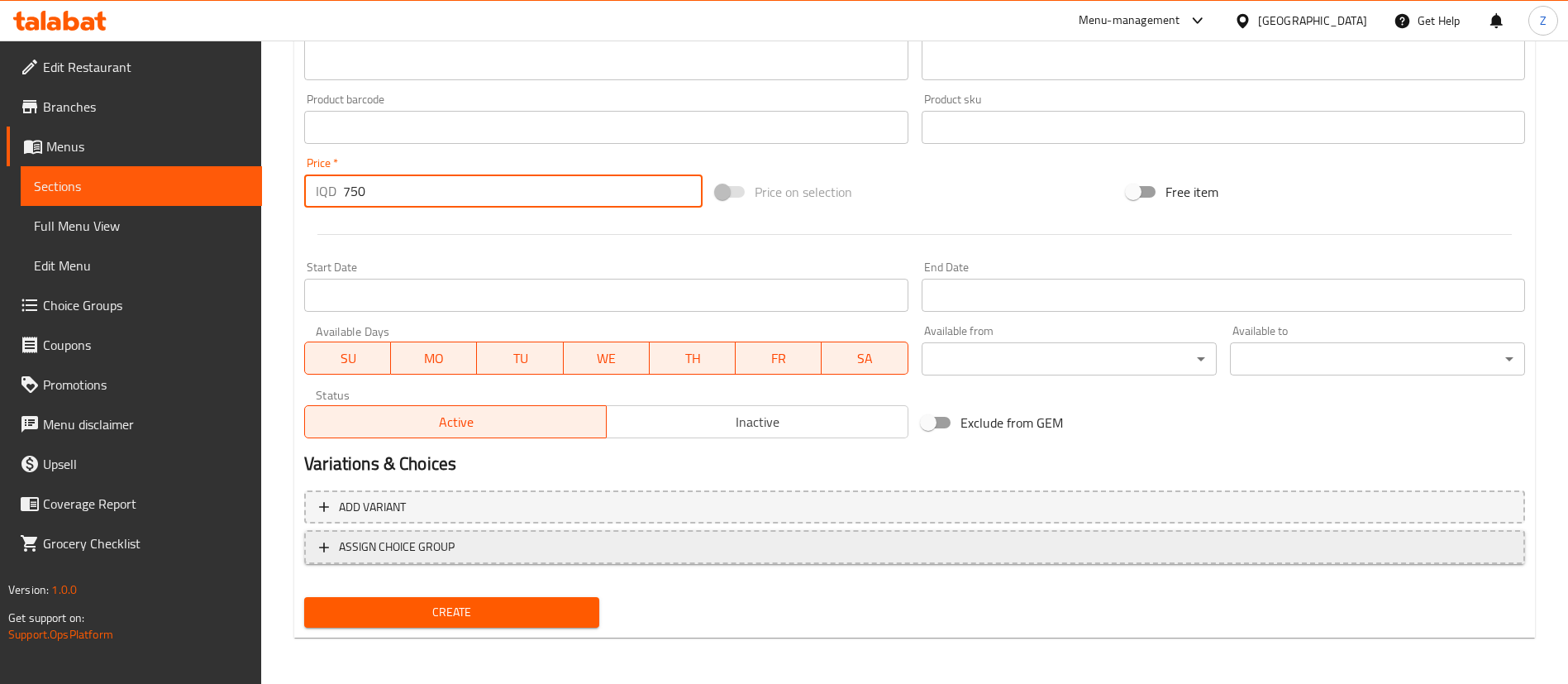
type input "750"
click at [836, 537] on span "ASSIGN CHOICE GROUP" at bounding box center [914, 547] width 1192 height 21
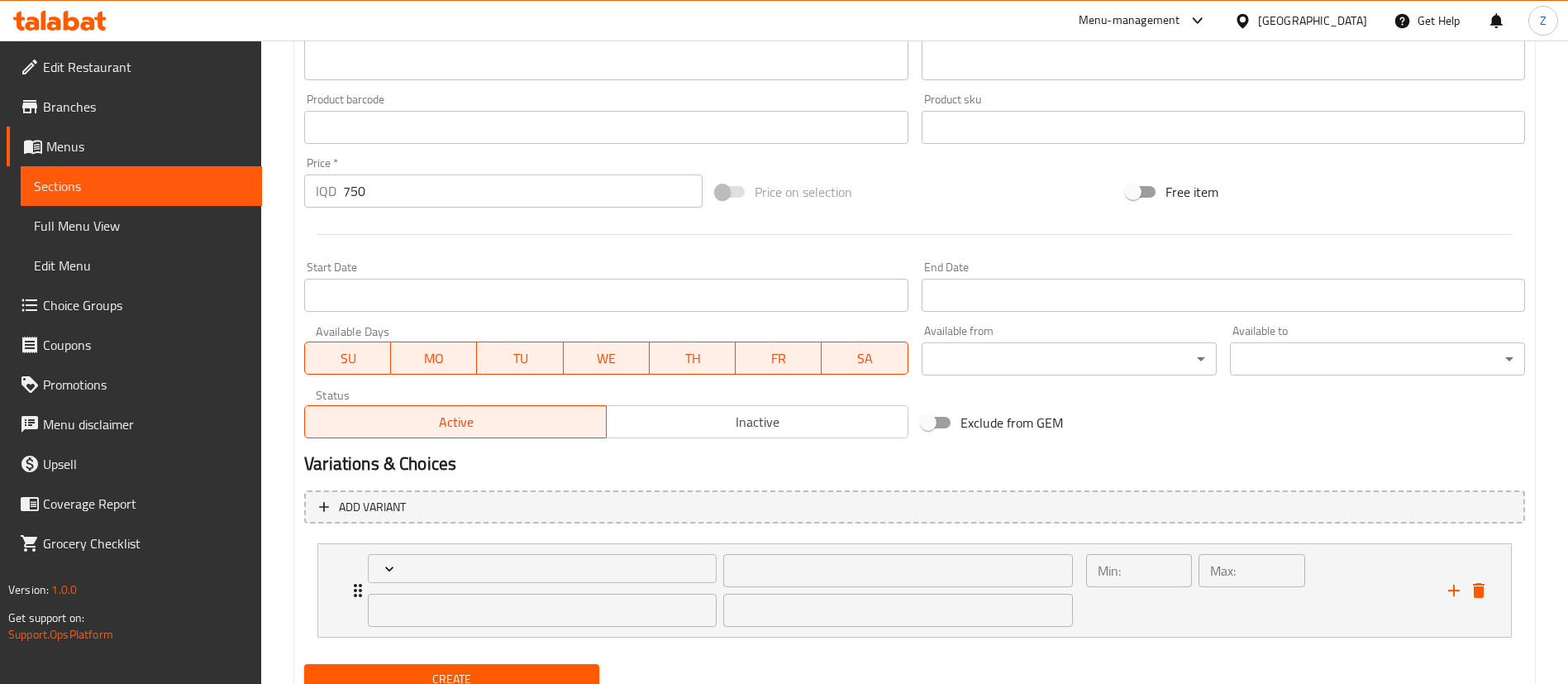
drag, startPoint x: 836, startPoint y: 537, endPoint x: 443, endPoint y: 673, distance: 415.9
click at [443, 673] on span "Create" at bounding box center [452, 680] width 269 height 21
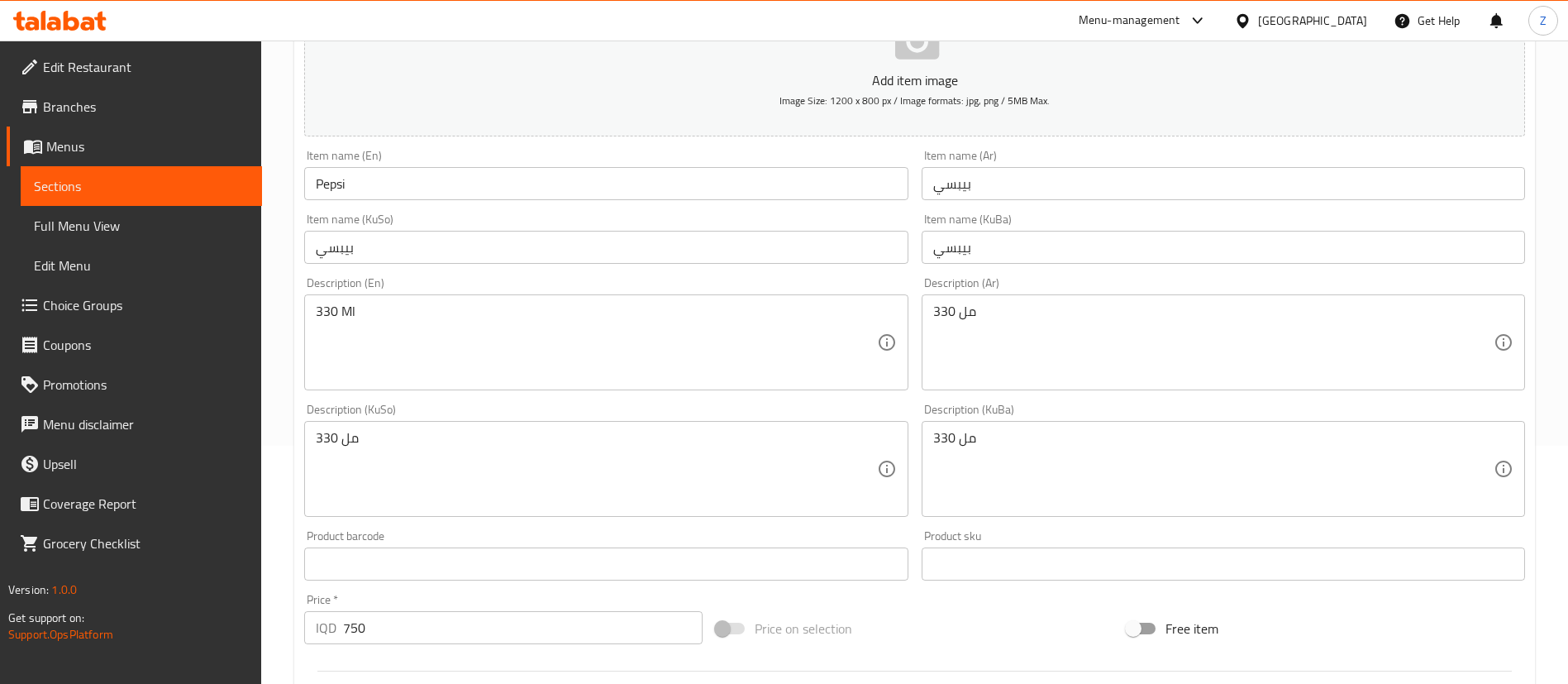
scroll to position [0, 0]
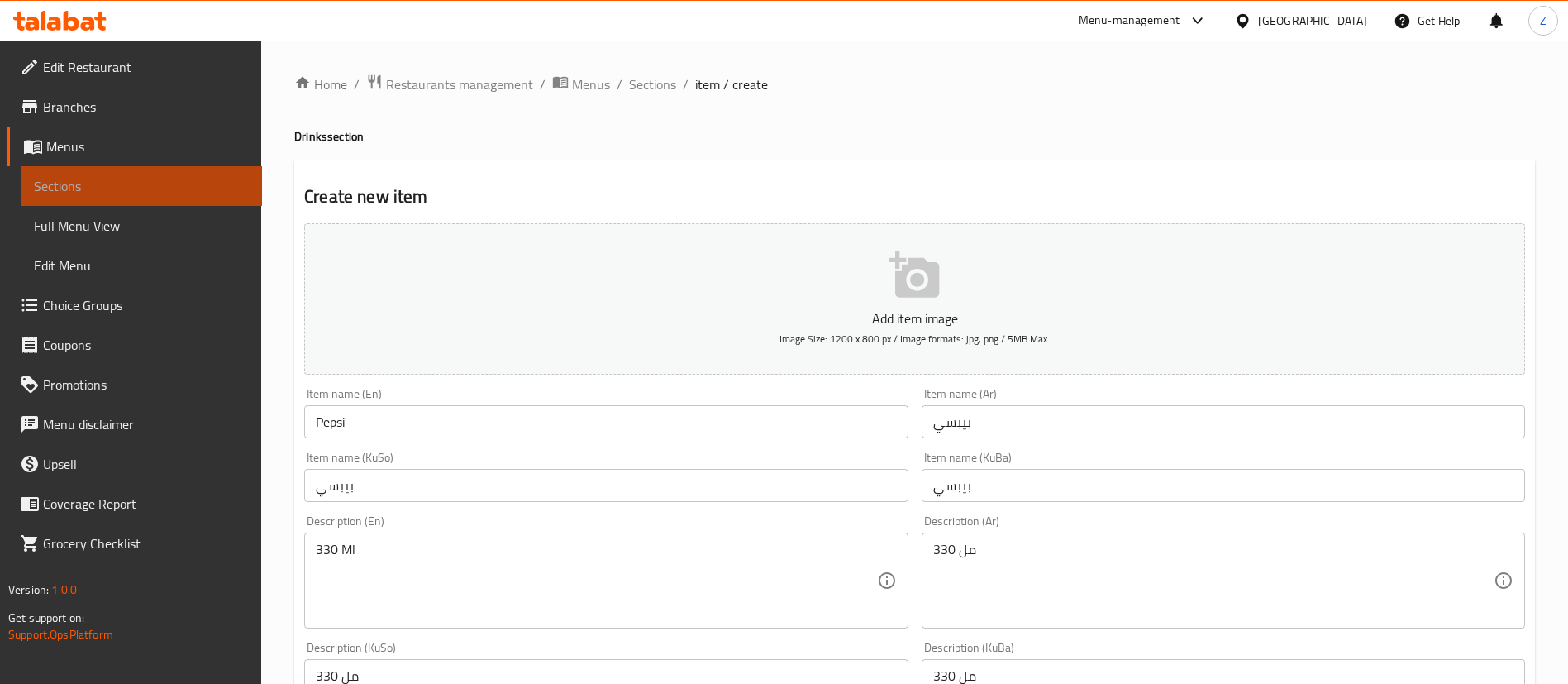
click at [125, 178] on span "Sections" at bounding box center [141, 186] width 214 height 20
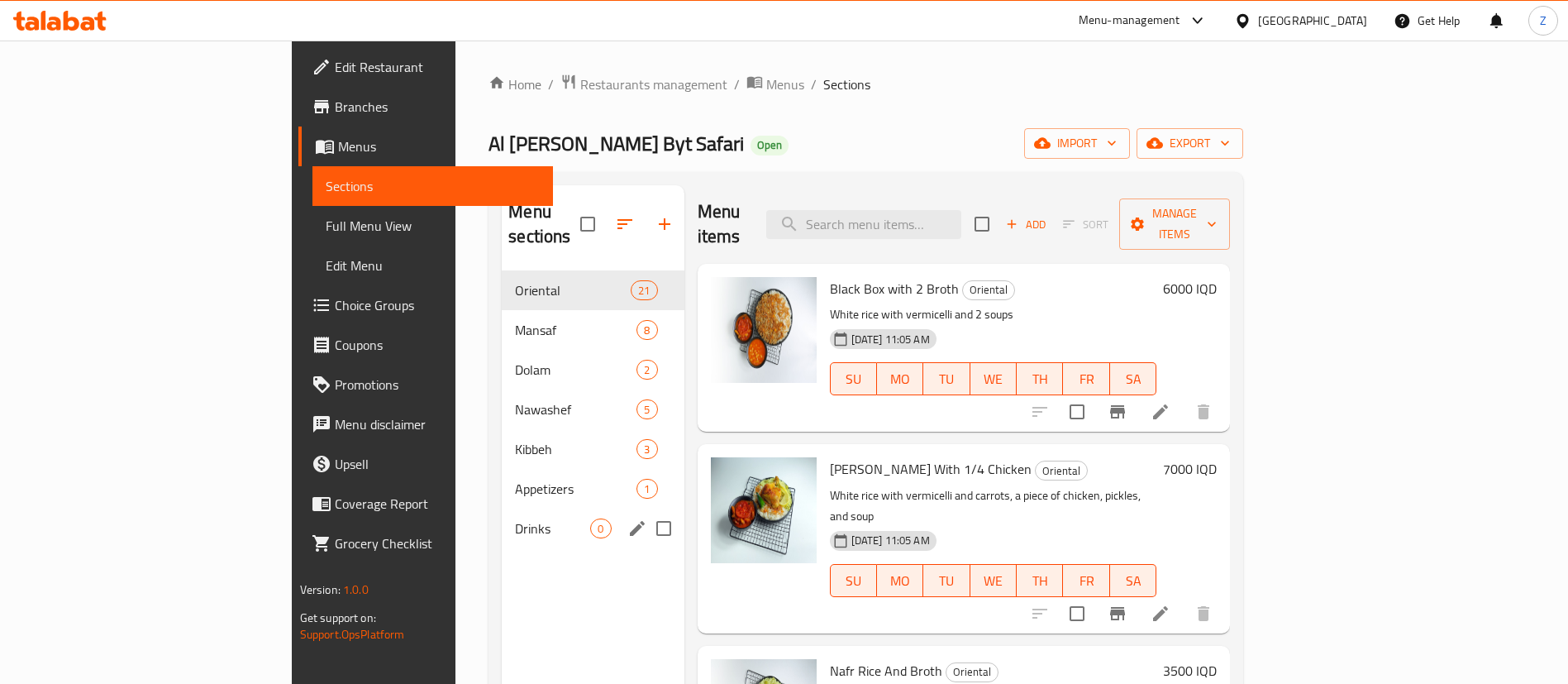
click at [515, 518] on span "Drinks" at bounding box center [552, 528] width 75 height 20
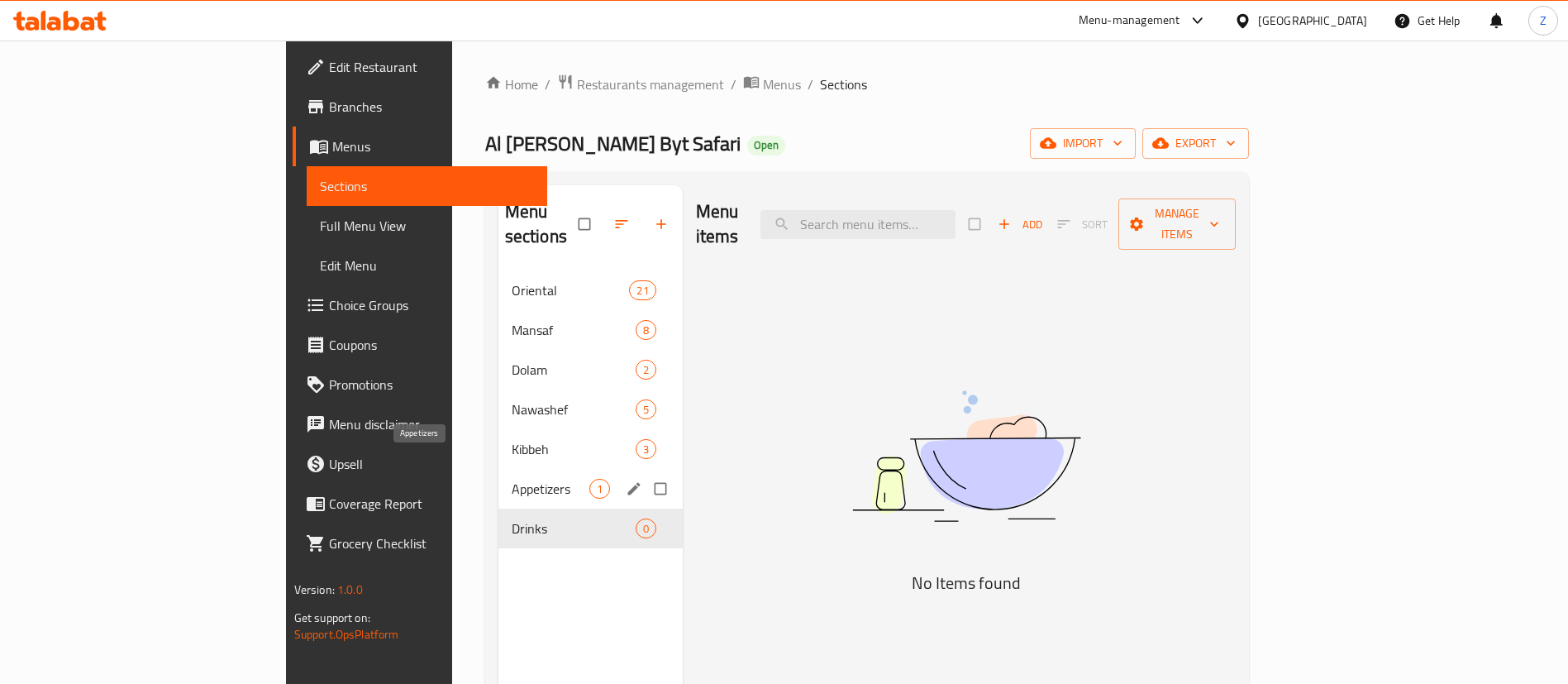
click at [511, 479] on span "Appetizers" at bounding box center [550, 489] width 78 height 20
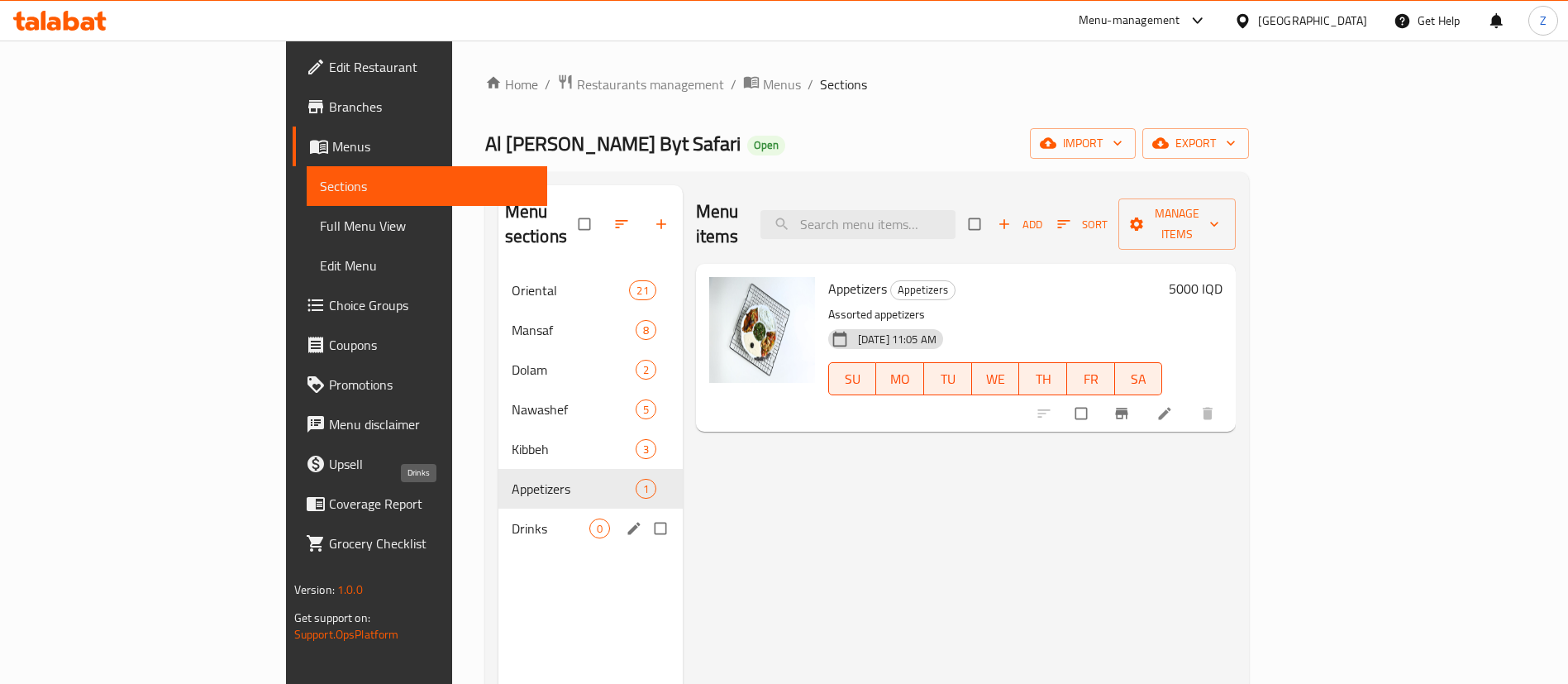
click at [511, 518] on span "Drinks" at bounding box center [550, 528] width 78 height 20
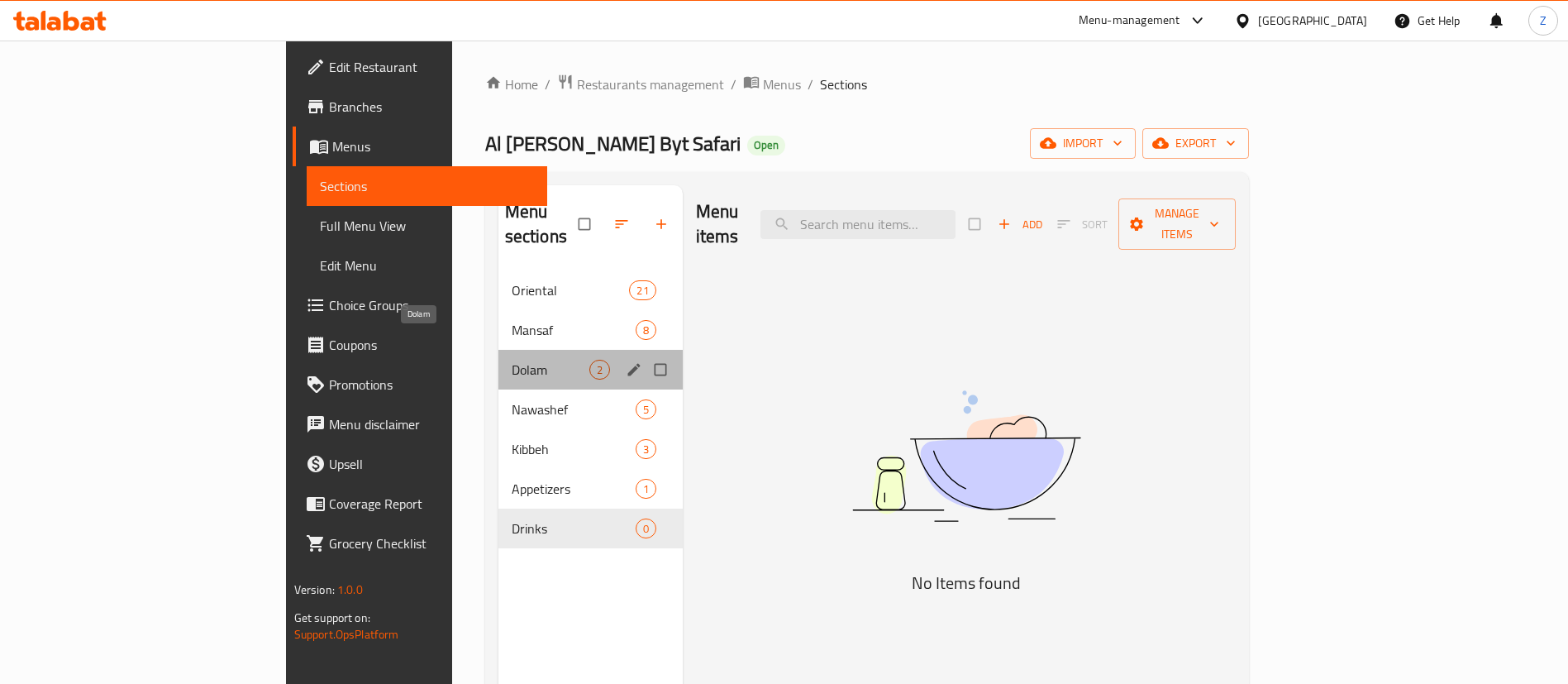
click at [511, 360] on span "Dolam" at bounding box center [550, 370] width 78 height 20
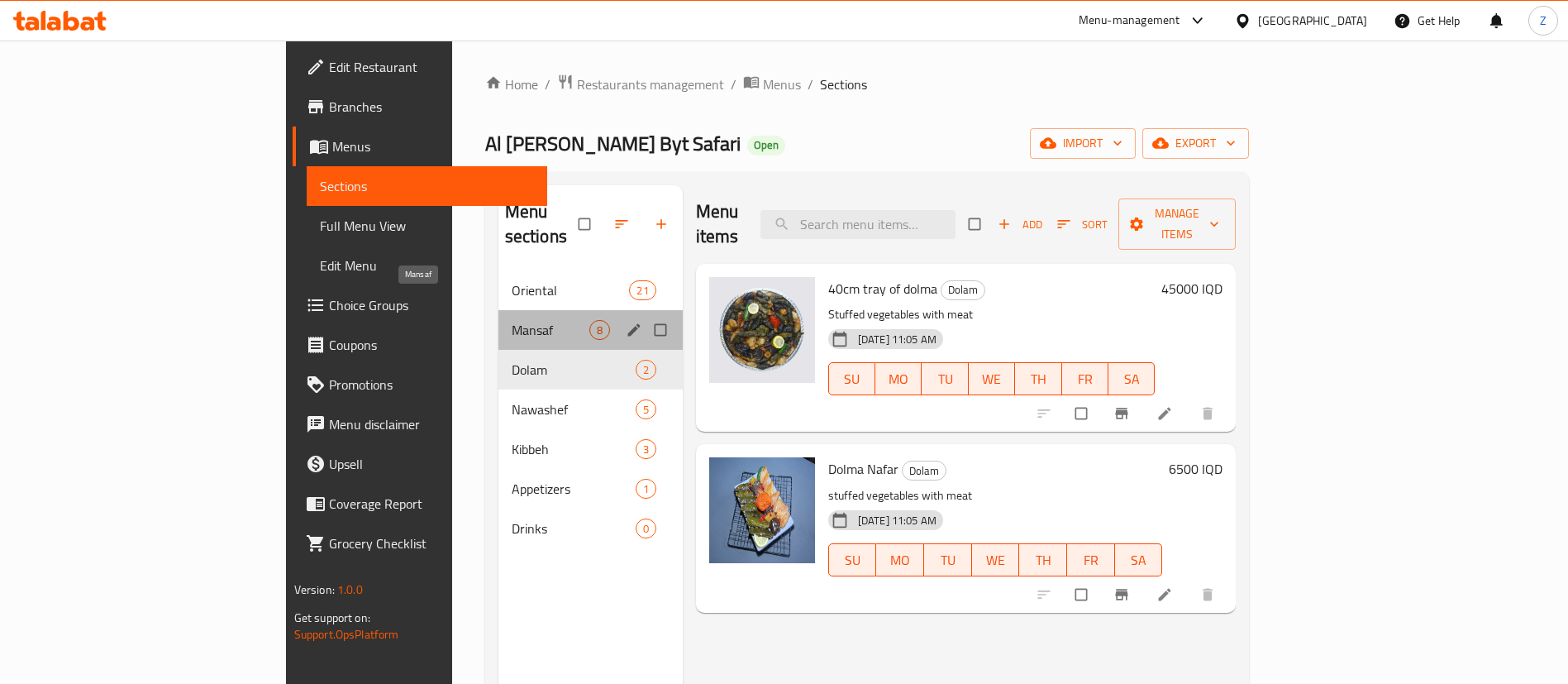
click at [511, 320] on span "Mansaf" at bounding box center [550, 329] width 78 height 20
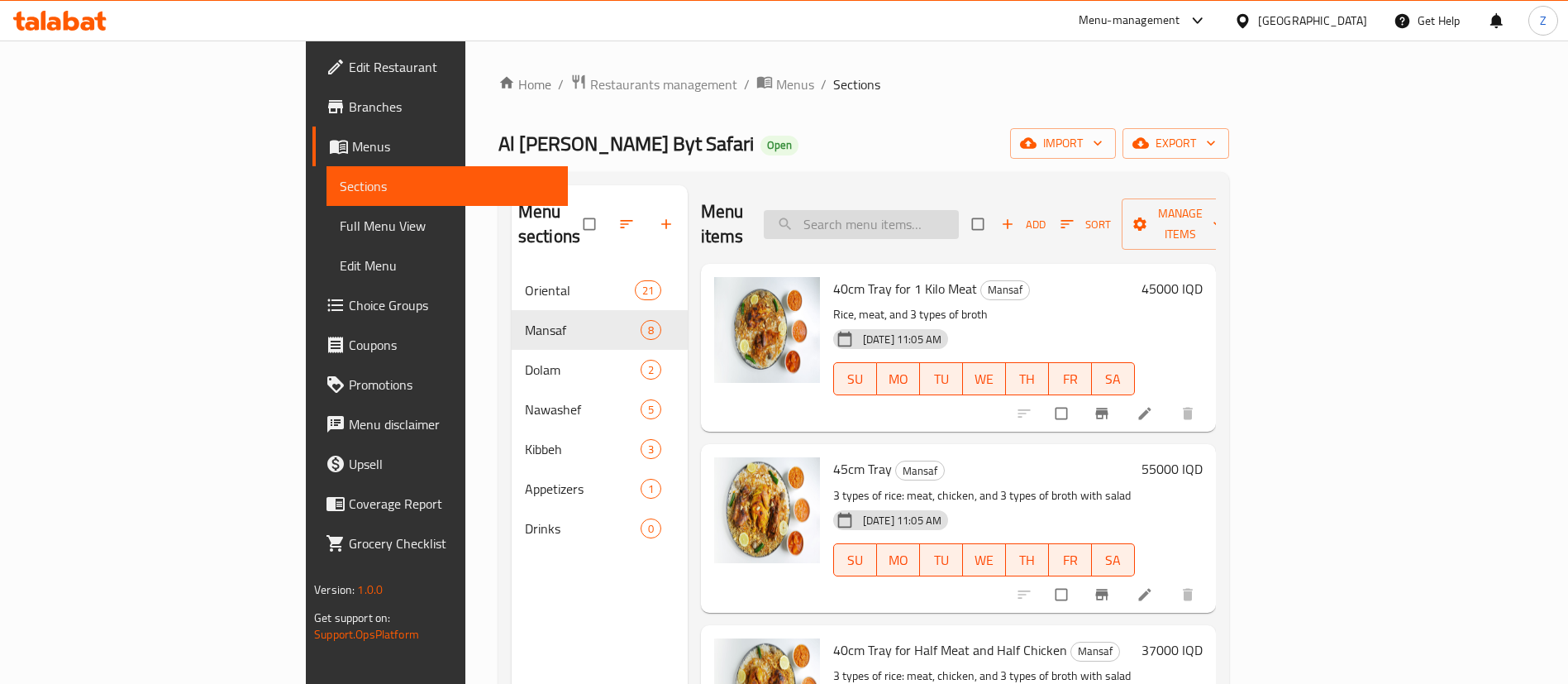
click at [900, 210] on input "search" at bounding box center [861, 224] width 195 height 29
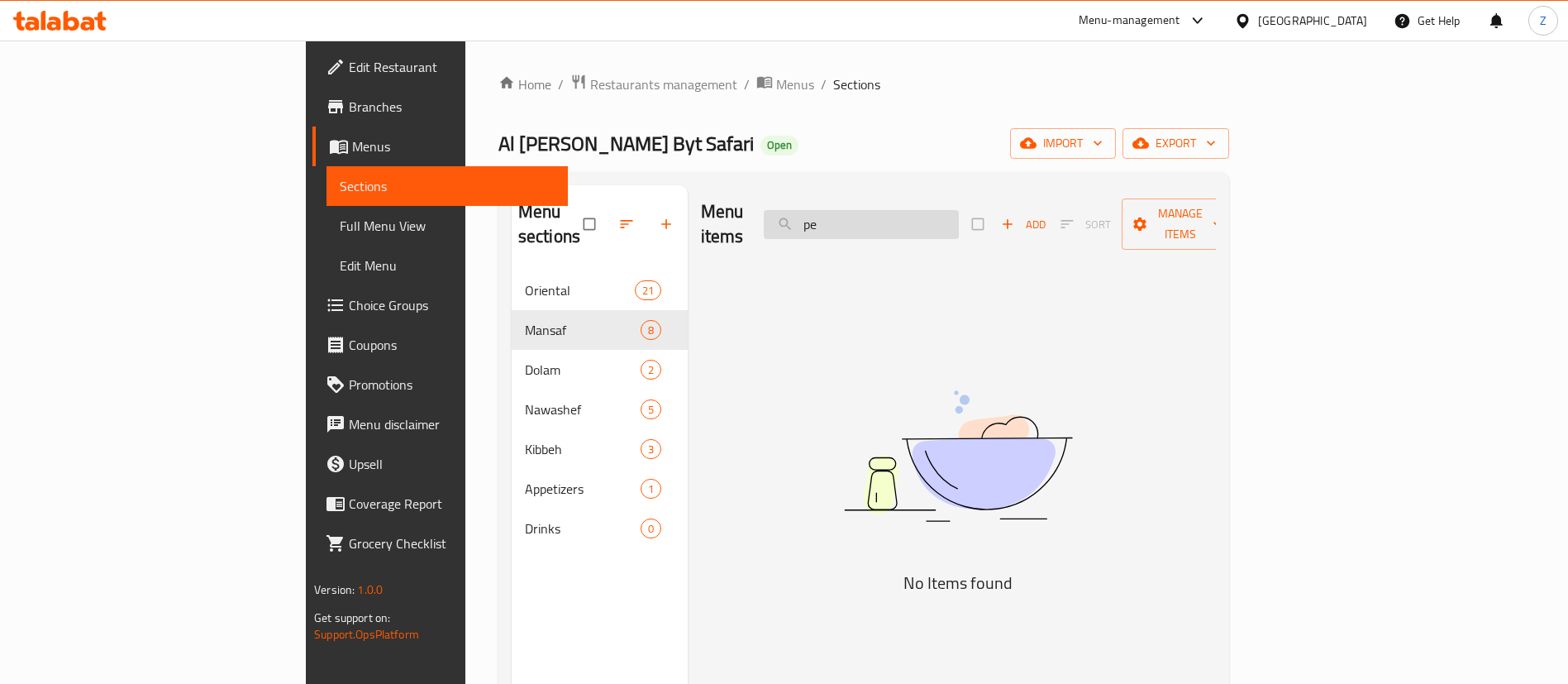
type input "p"
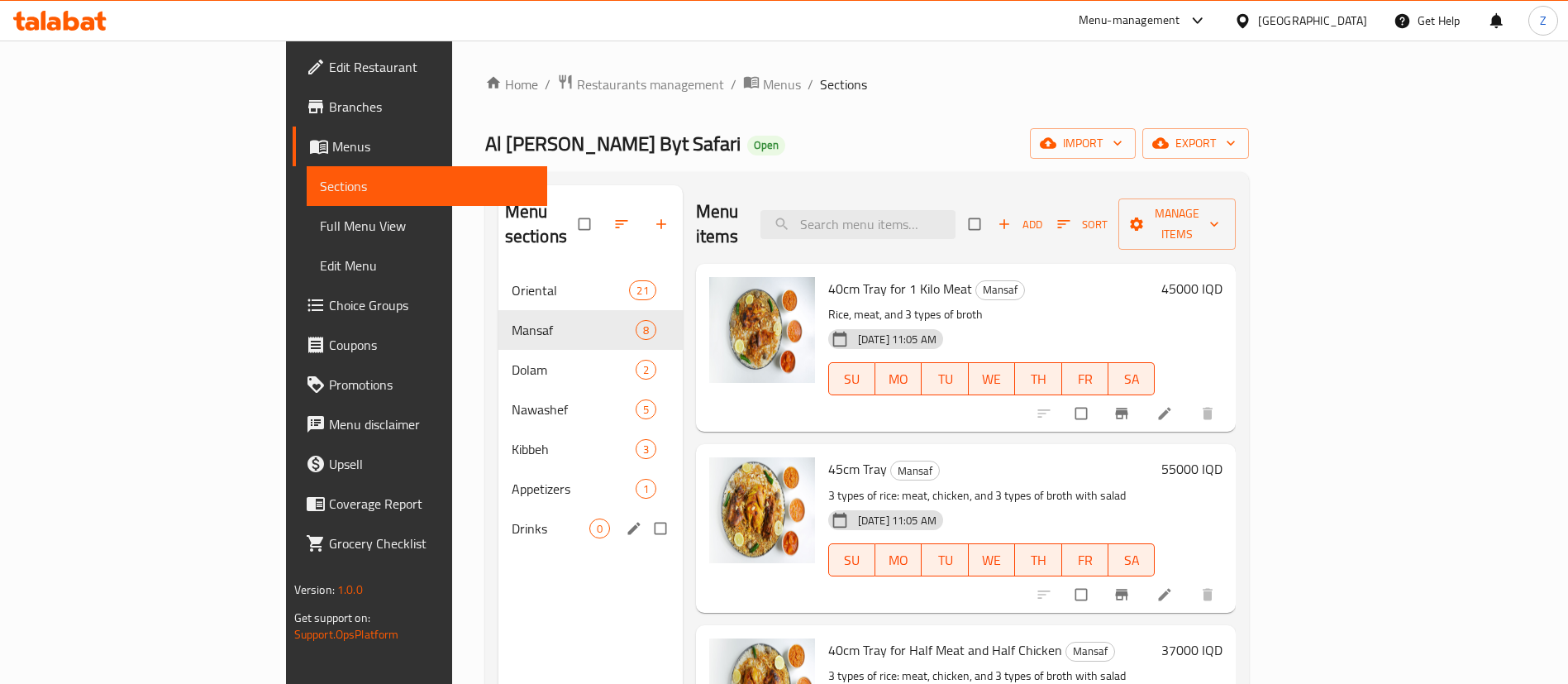
click at [511, 518] on span "Drinks" at bounding box center [550, 528] width 78 height 20
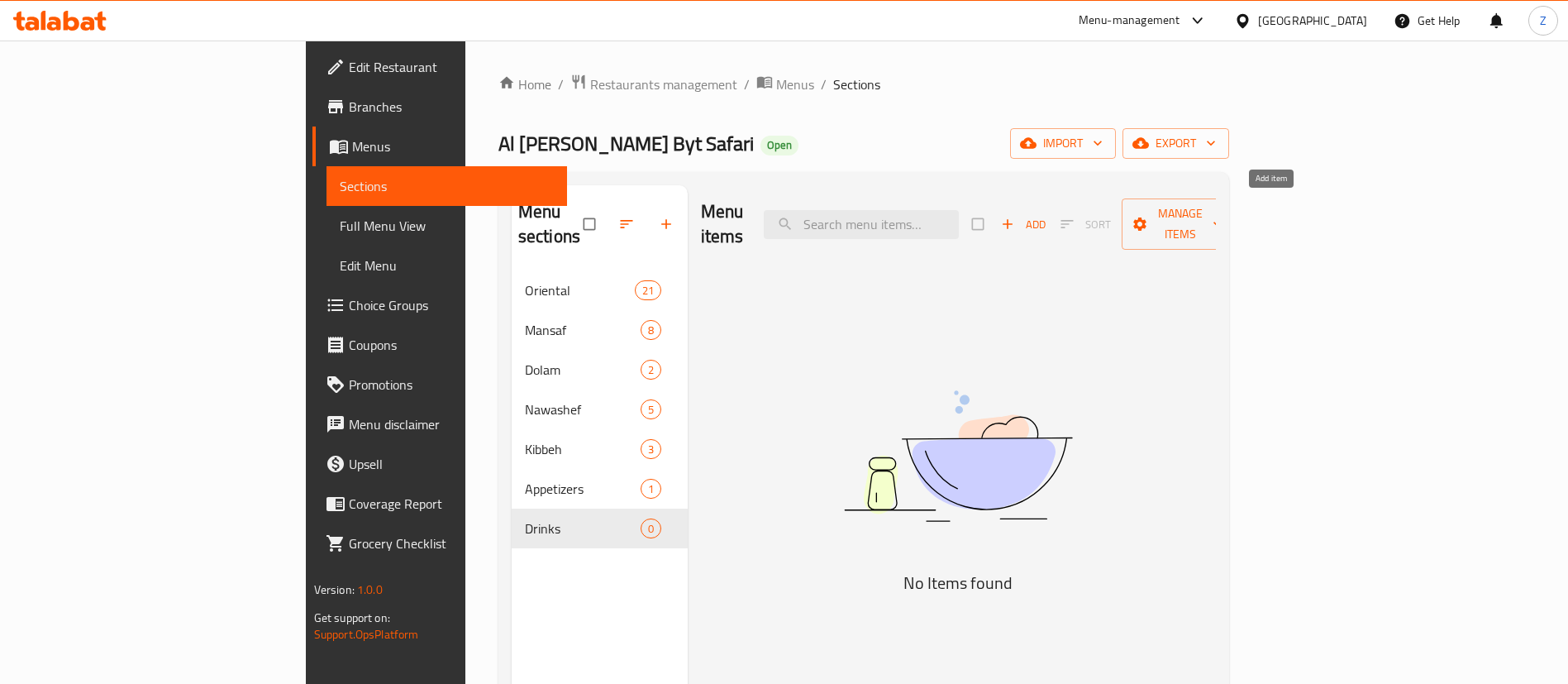
click at [1019, 215] on span "button" at bounding box center [1009, 223] width 20 height 17
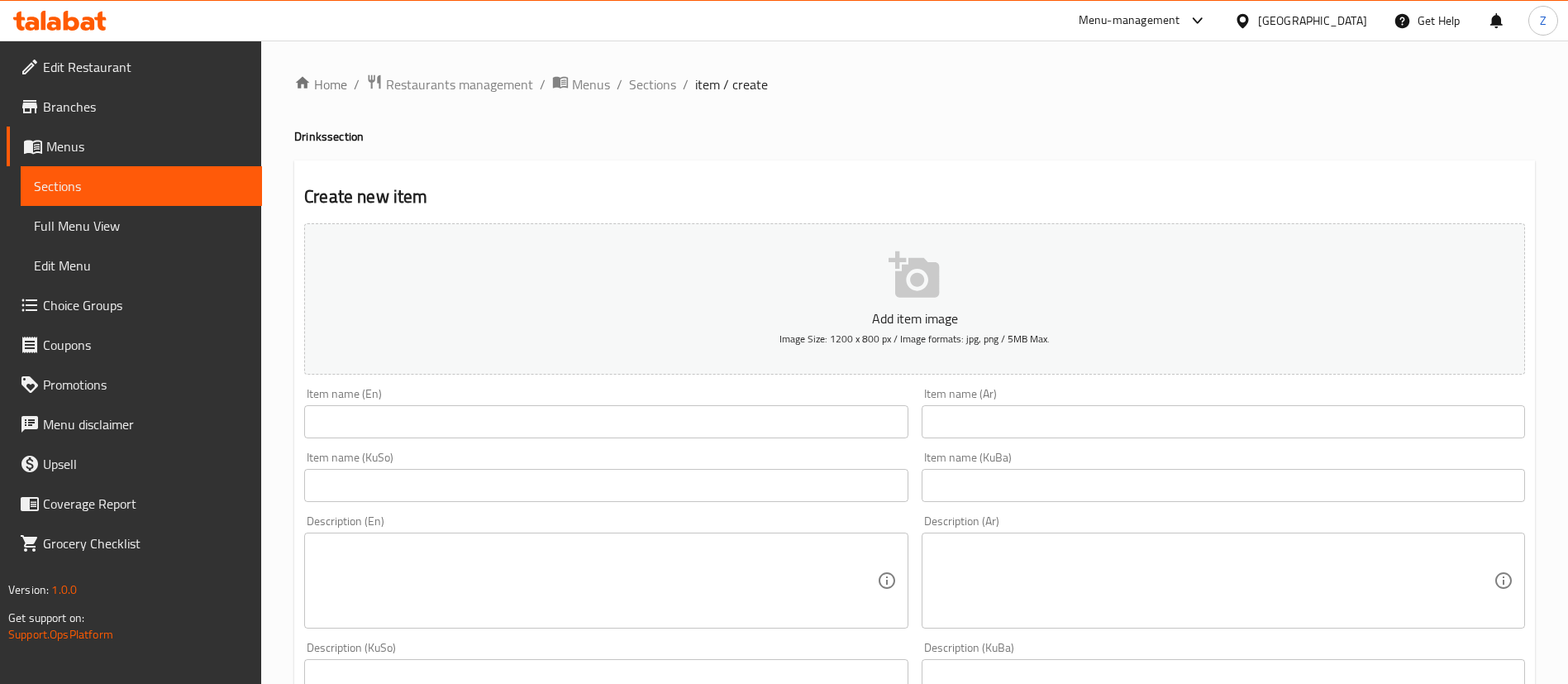
click at [481, 420] on input "text" at bounding box center [605, 422] width 603 height 33
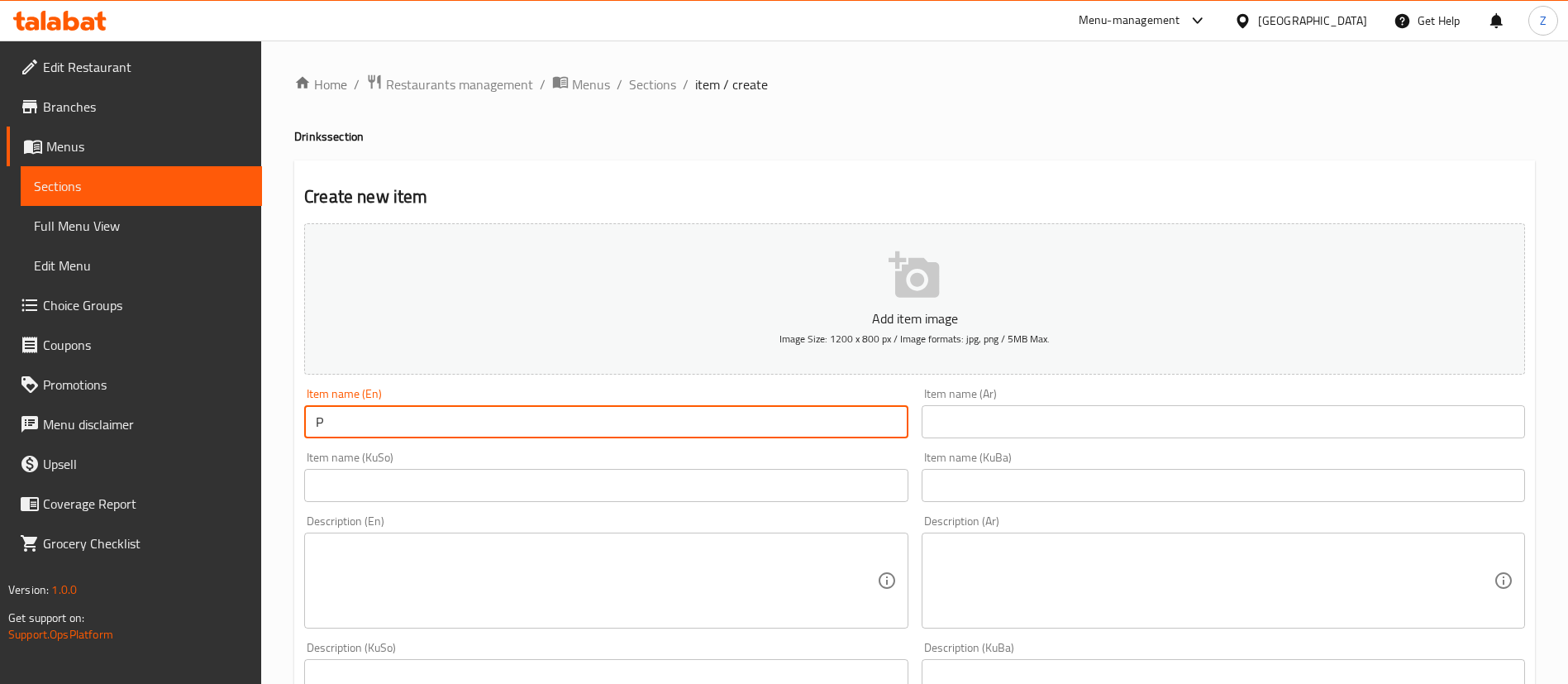
type input "Pepsi"
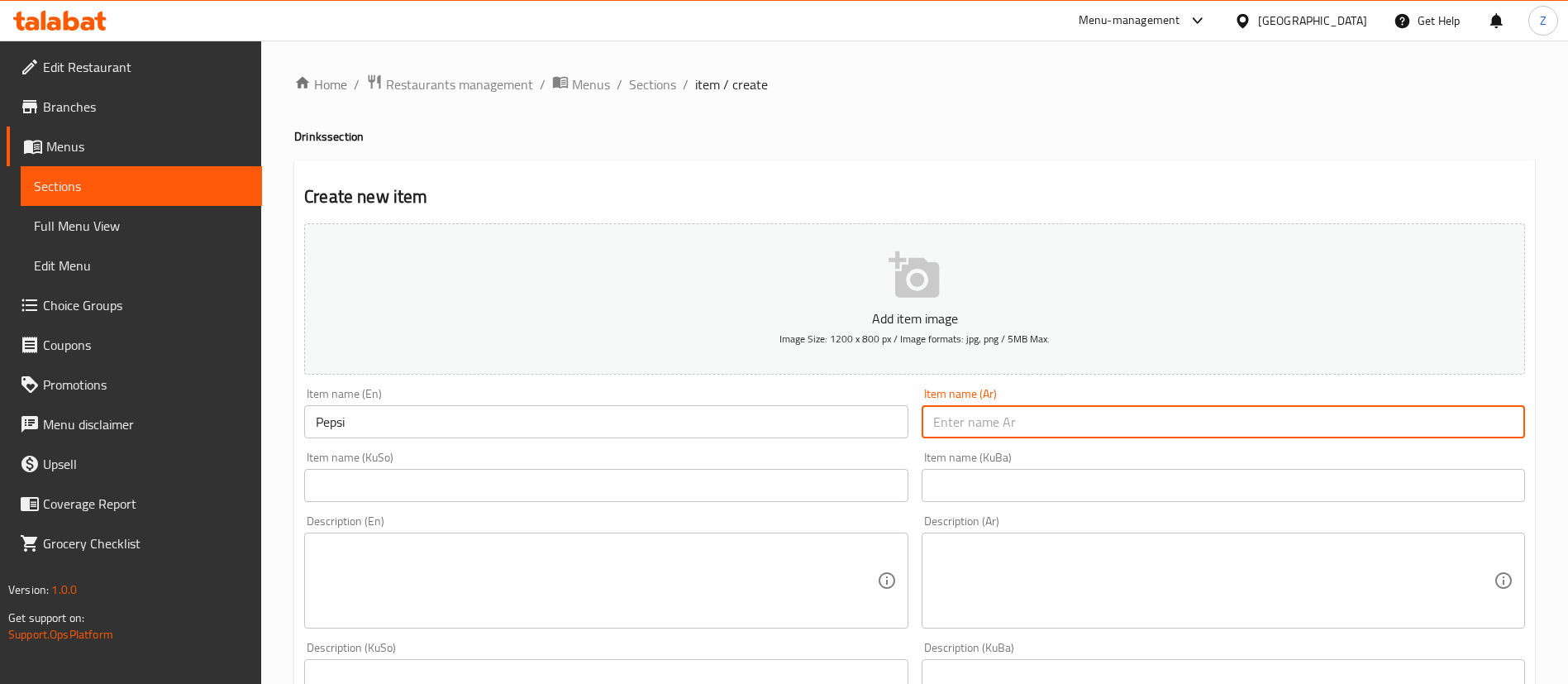
click at [1054, 419] on input "text" at bounding box center [1223, 422] width 603 height 33
type input "بيبسي"
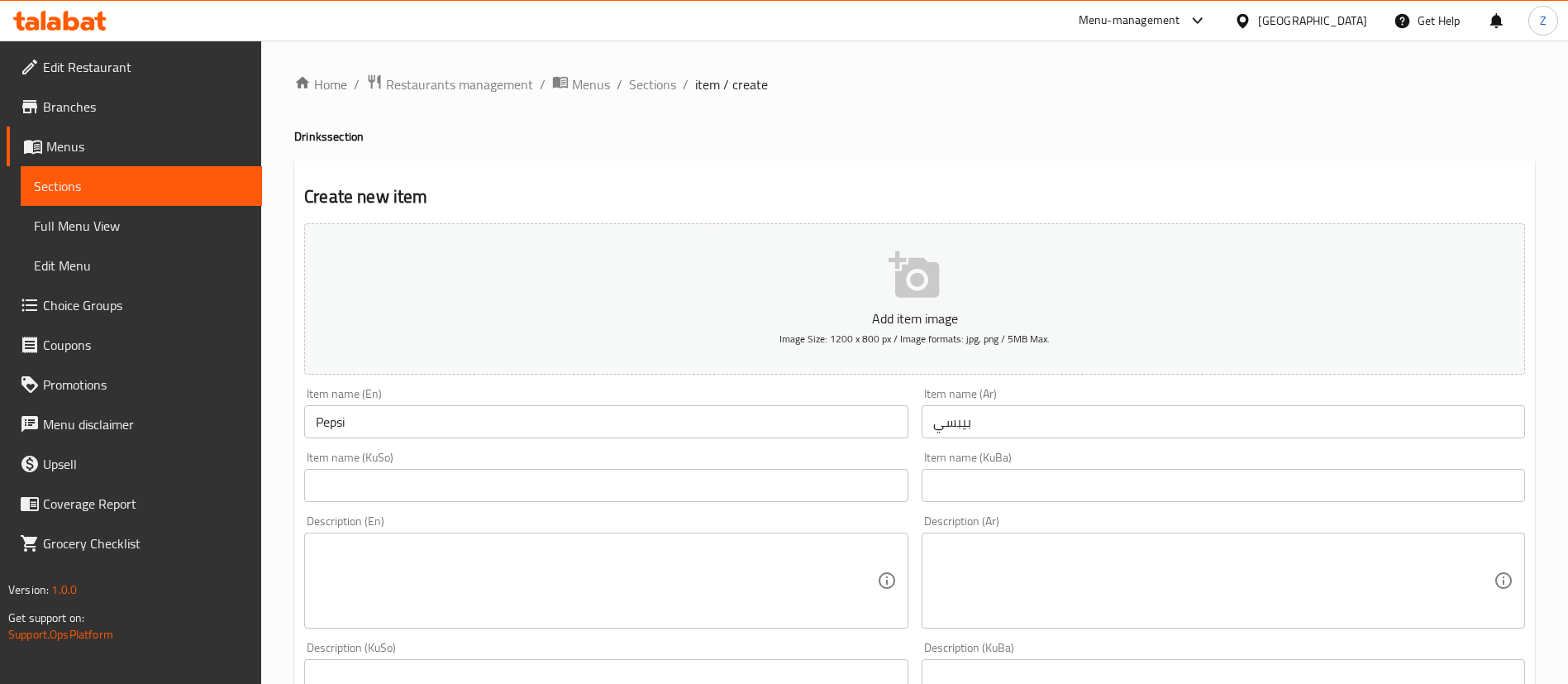
click at [989, 510] on div "Description (Ar) Description (Ar)" at bounding box center [1223, 572] width 616 height 126
click at [951, 493] on input "text" at bounding box center [1223, 485] width 603 height 33
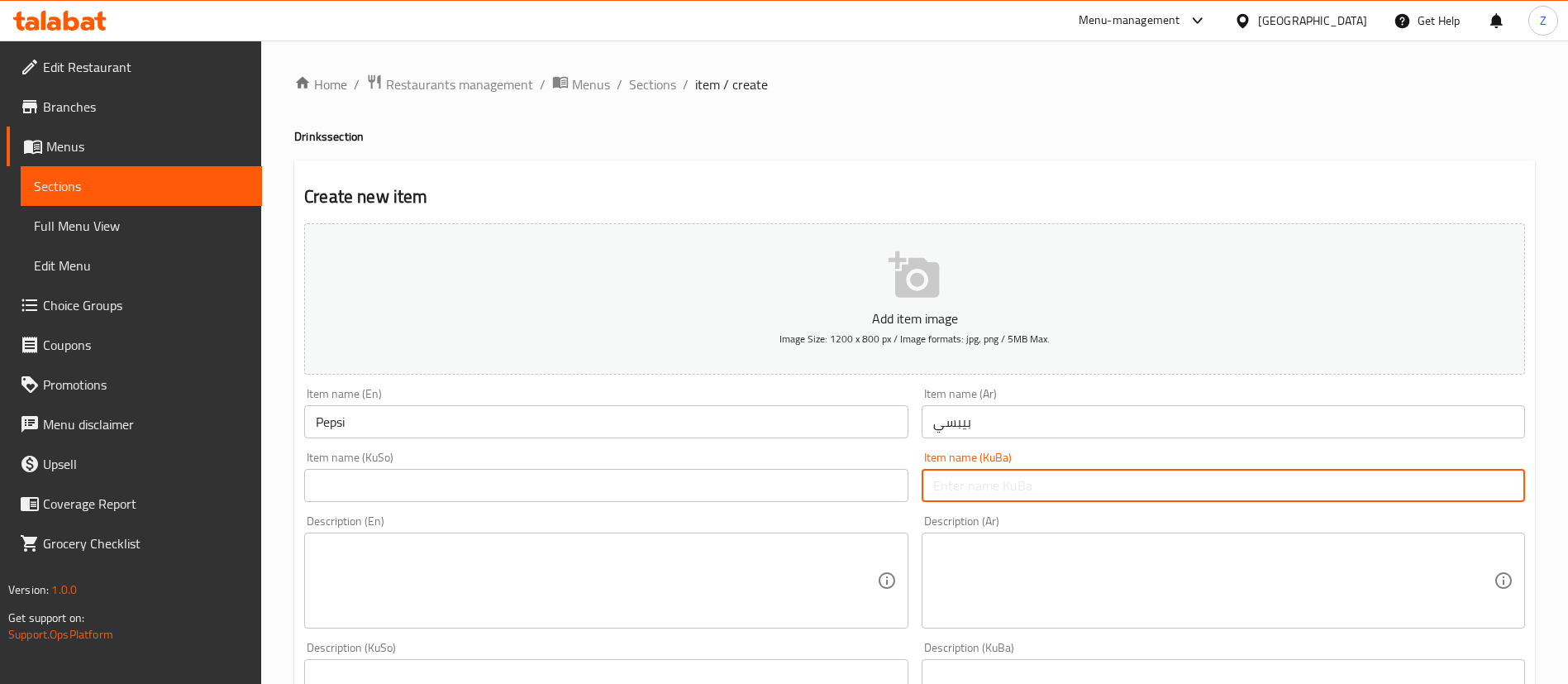
paste input "بيبسي"
type input "بيبسي"
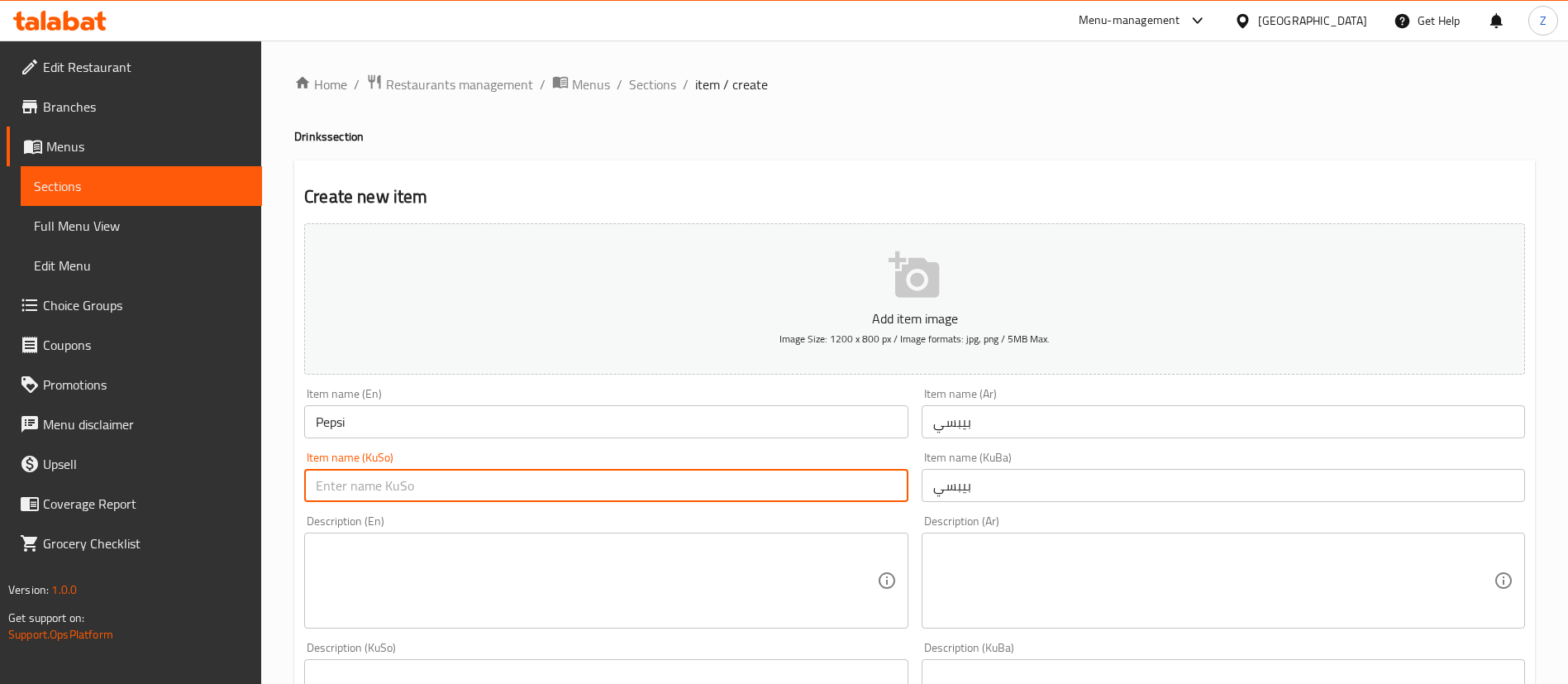
click at [745, 500] on input "text" at bounding box center [605, 485] width 603 height 33
paste input "بيبسي"
type input "بيبسي"
click at [580, 575] on textarea at bounding box center [596, 581] width 560 height 79
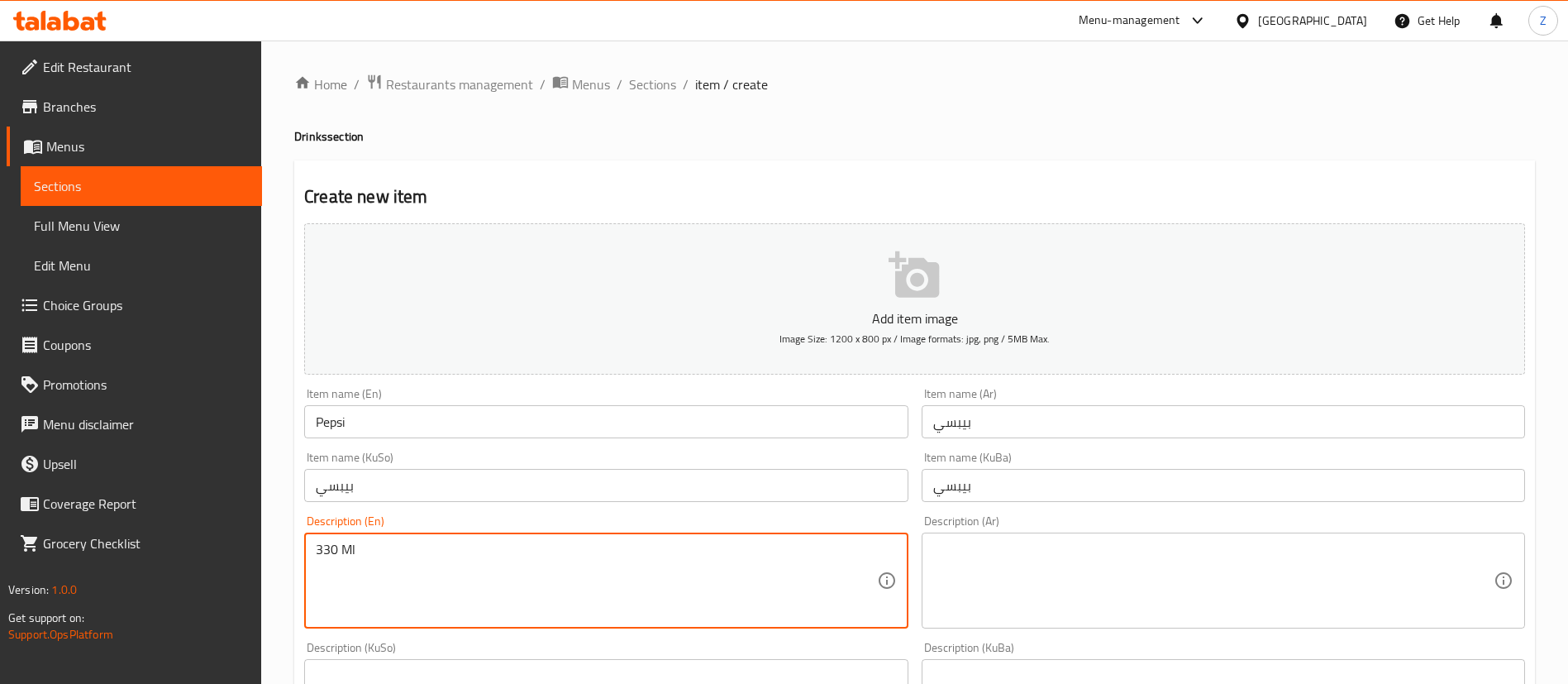
type textarea "330 Ml"
click at [1009, 574] on textarea at bounding box center [1213, 581] width 560 height 79
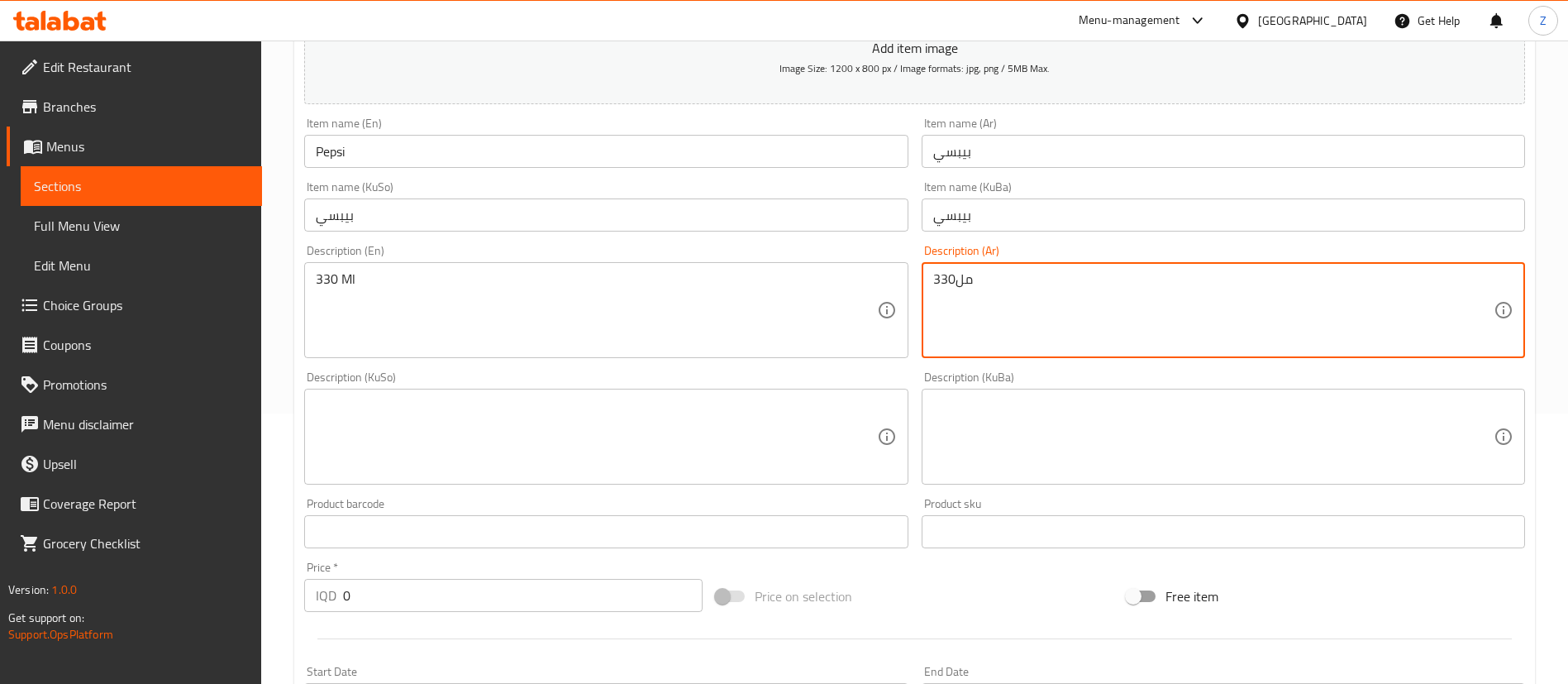
scroll to position [272, 0]
type textarea "330مل"
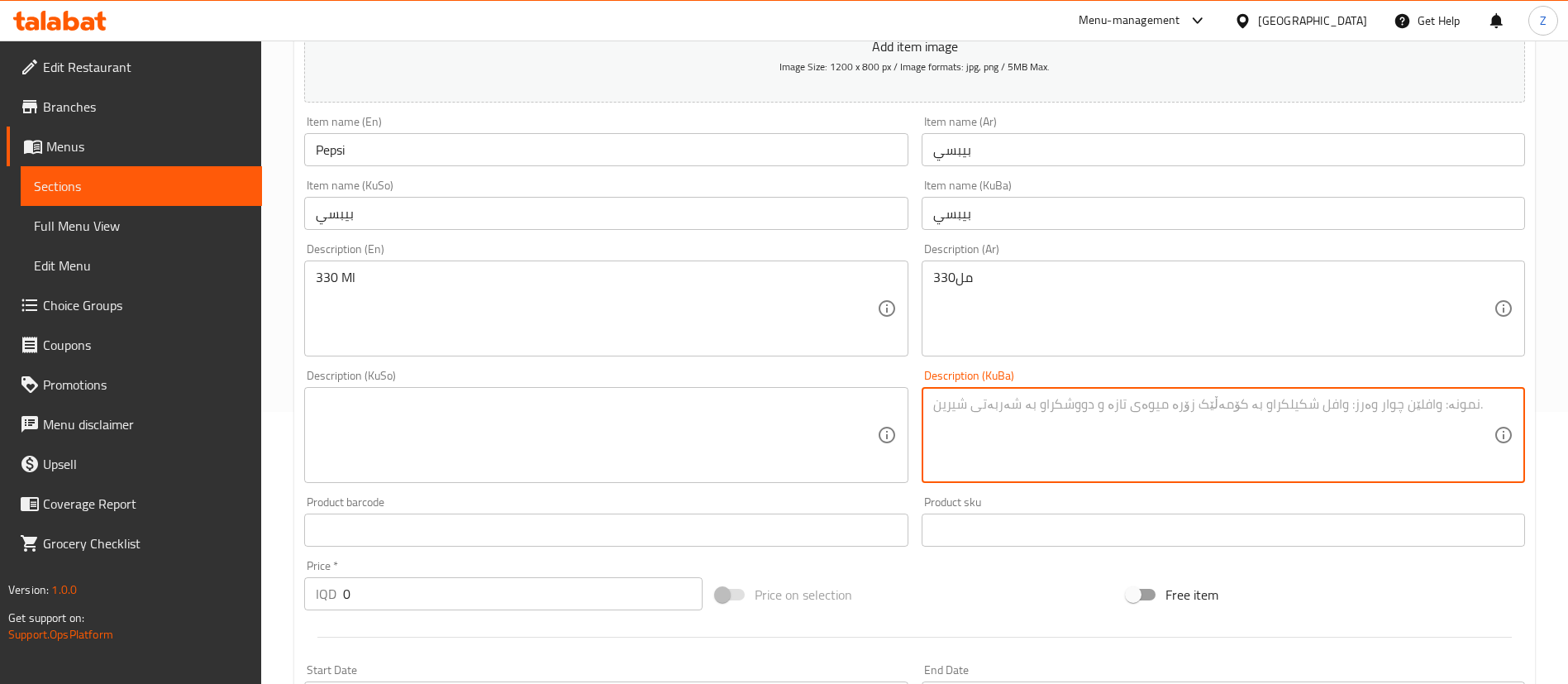
click at [961, 440] on textarea at bounding box center [1213, 435] width 560 height 79
paste textarea "330مل"
type textarea "330مل"
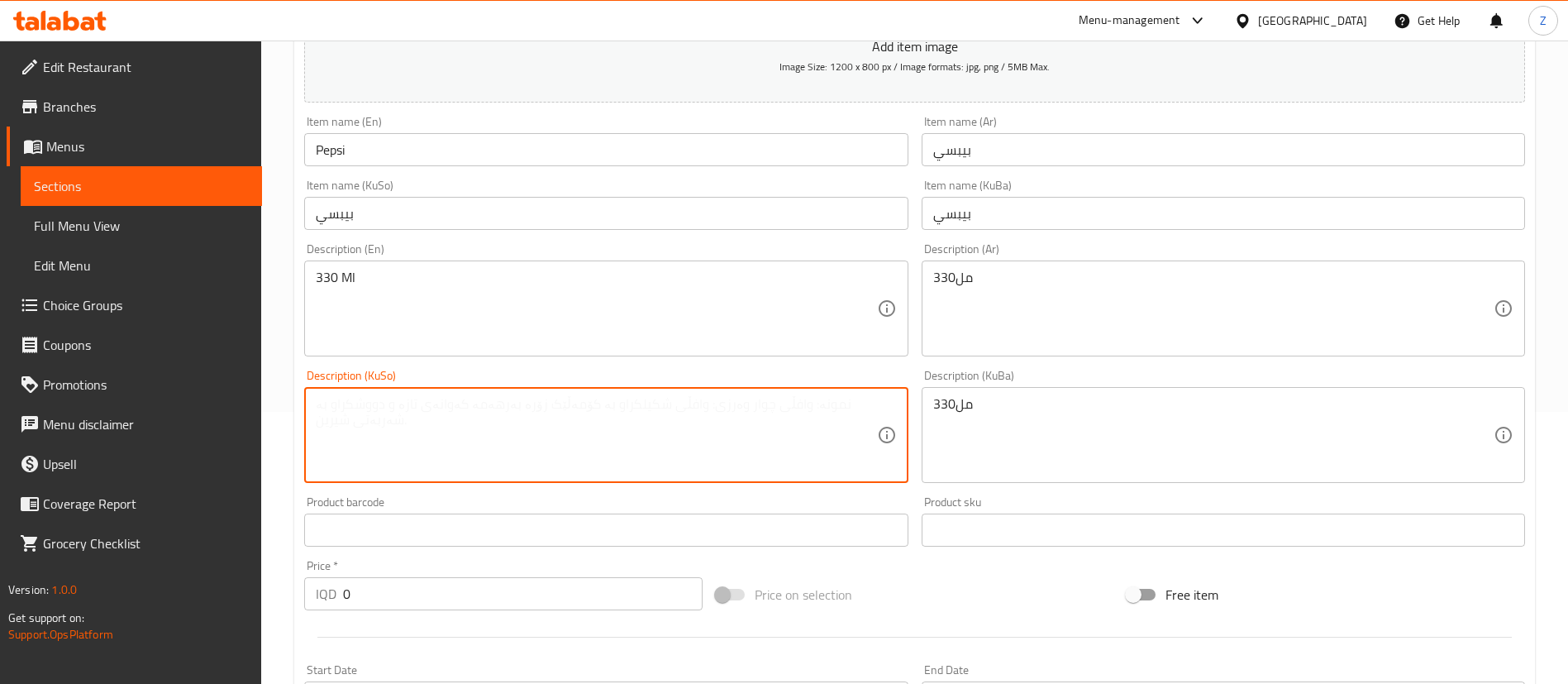
click at [624, 420] on textarea at bounding box center [596, 435] width 560 height 79
paste textarea "330مل"
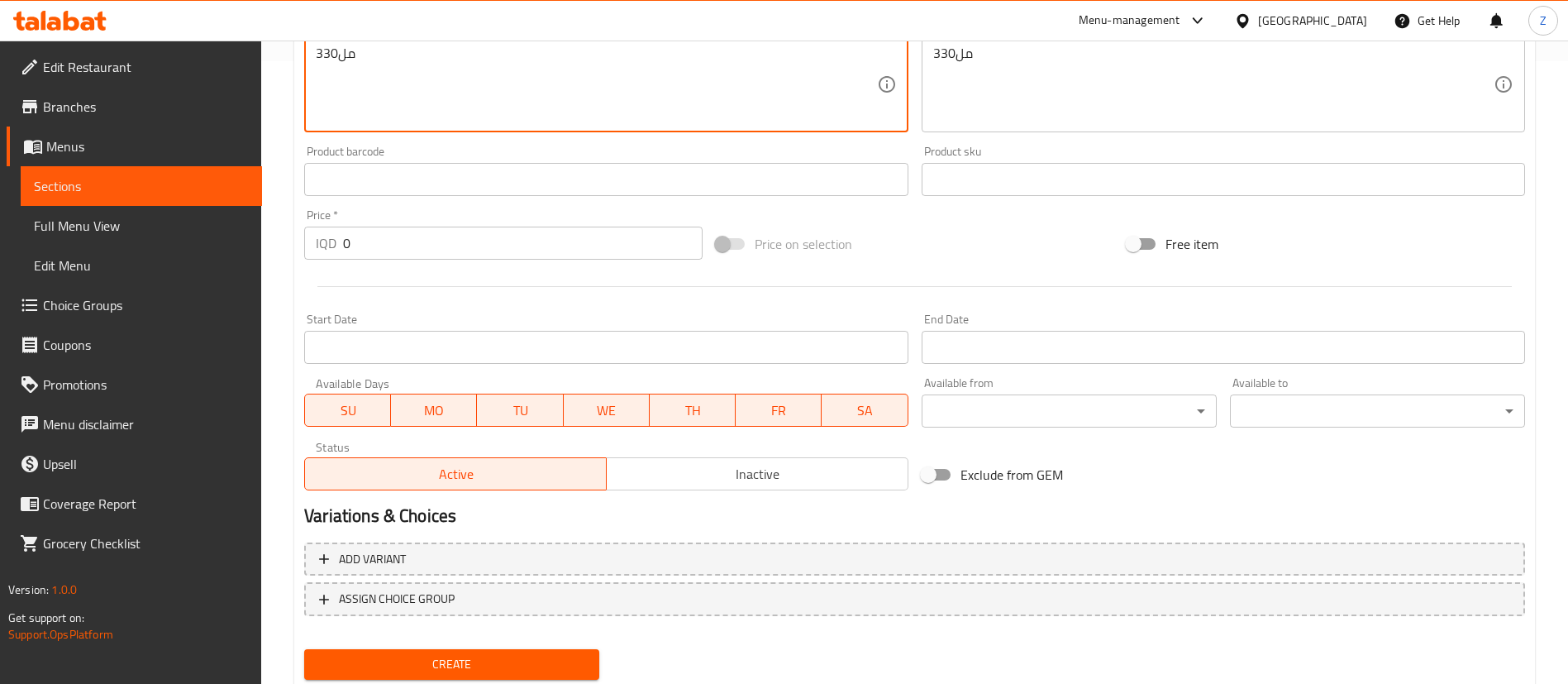
type textarea "330مل"
click at [366, 242] on input "0" at bounding box center [523, 243] width 360 height 33
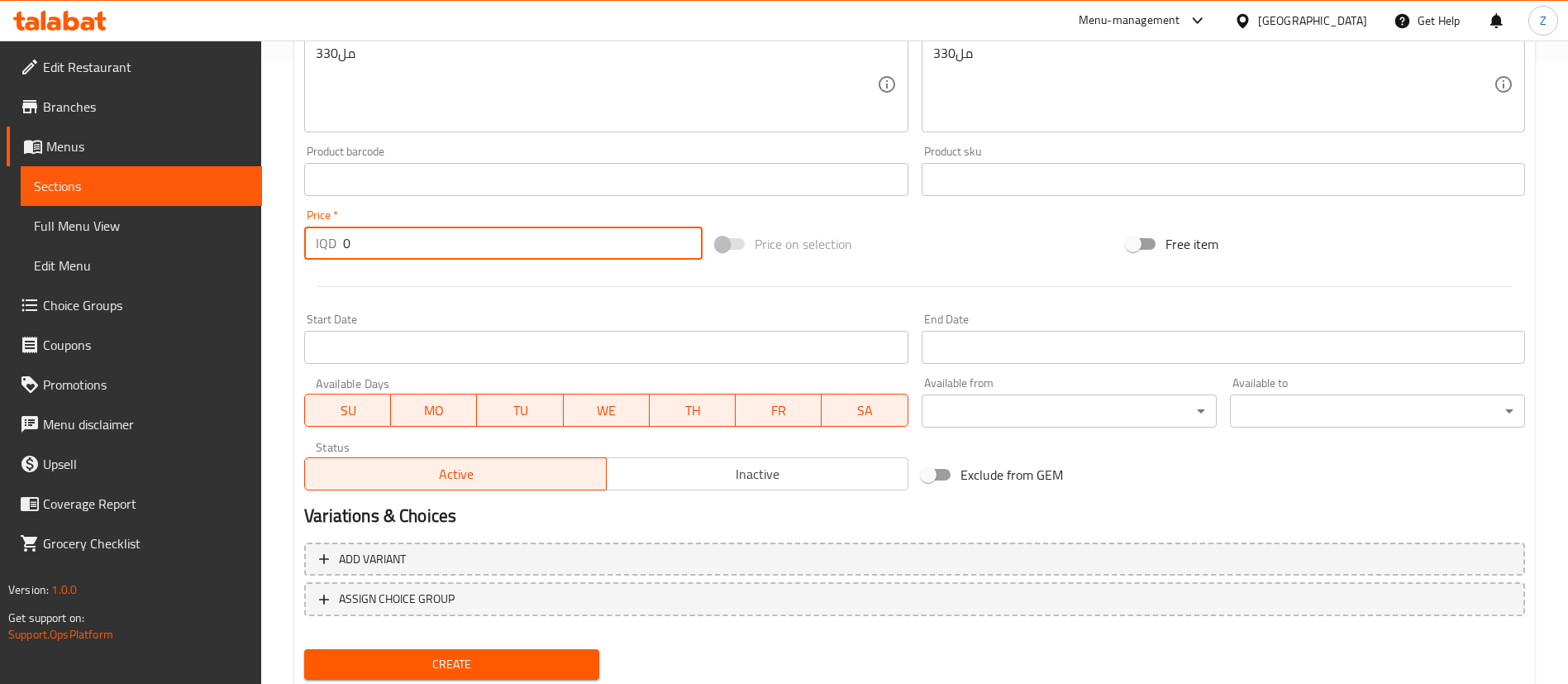
click at [366, 242] on input "0" at bounding box center [523, 243] width 360 height 33
type input "750"
click at [459, 652] on button "Create" at bounding box center [451, 664] width 295 height 31
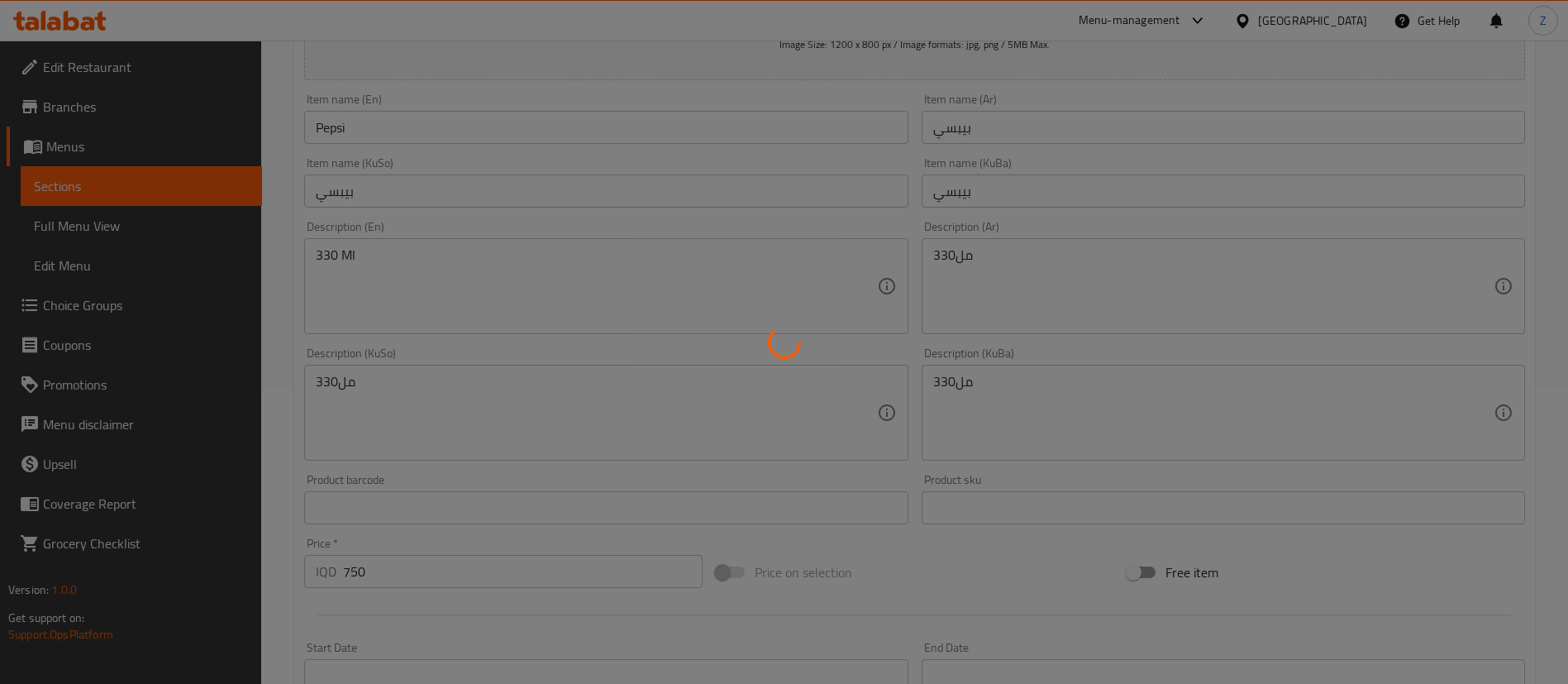
scroll to position [270, 0]
type input "0"
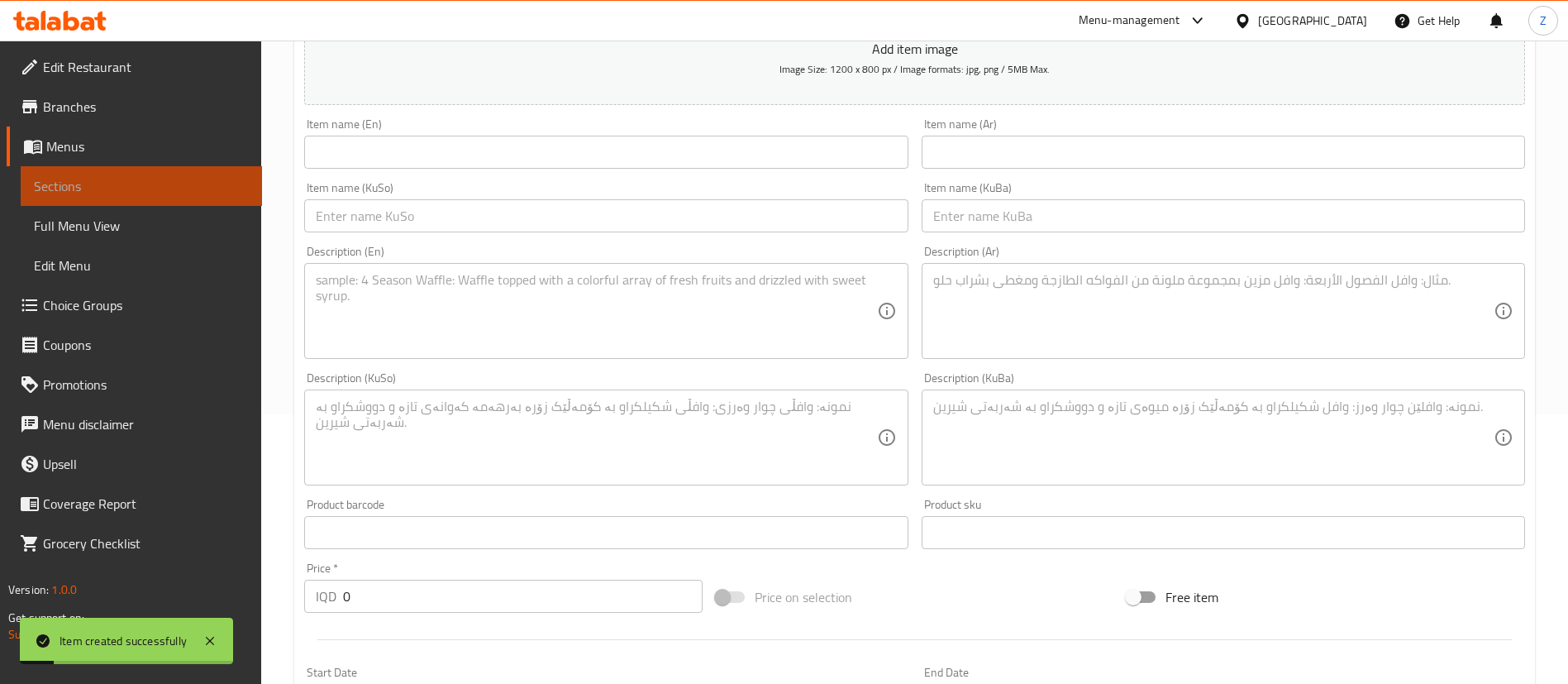
click at [54, 178] on span "Sections" at bounding box center [141, 186] width 214 height 20
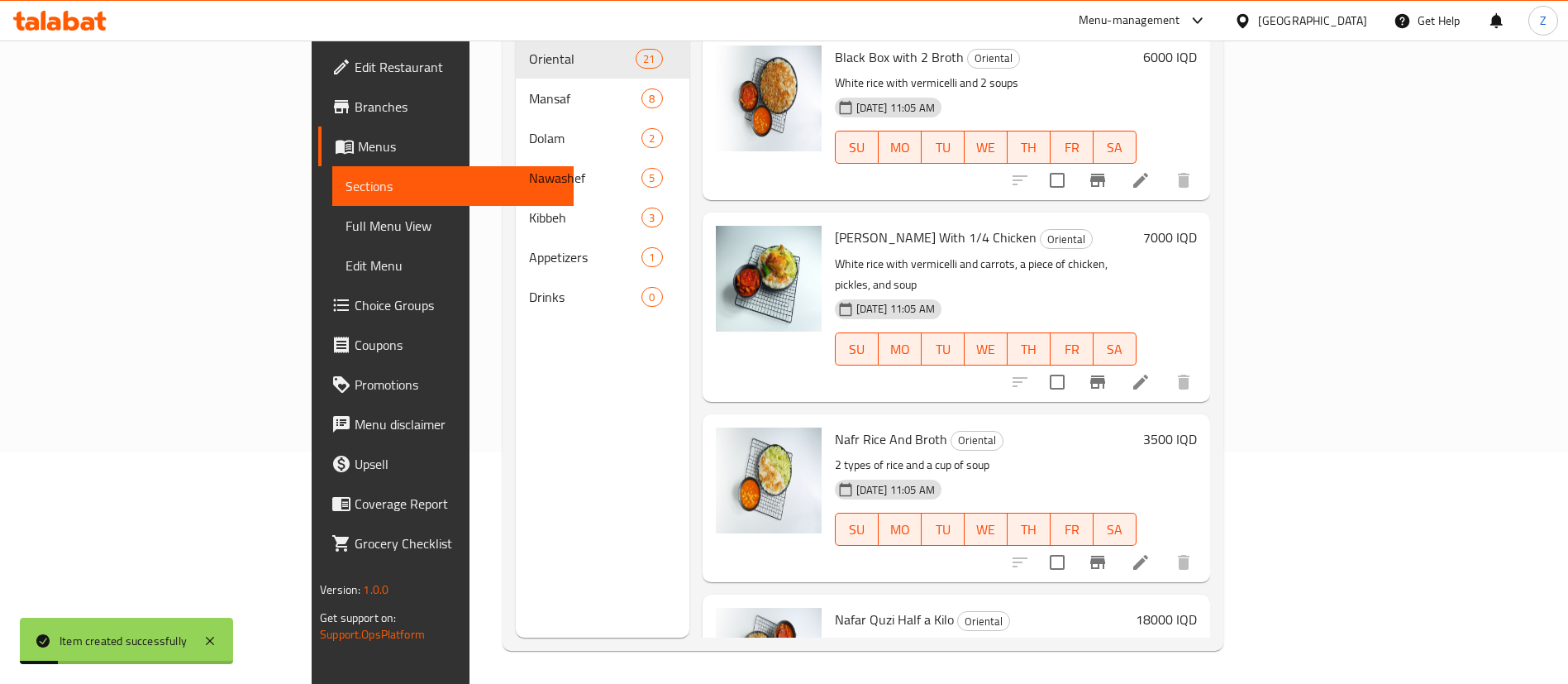
scroll to position [231, 0]
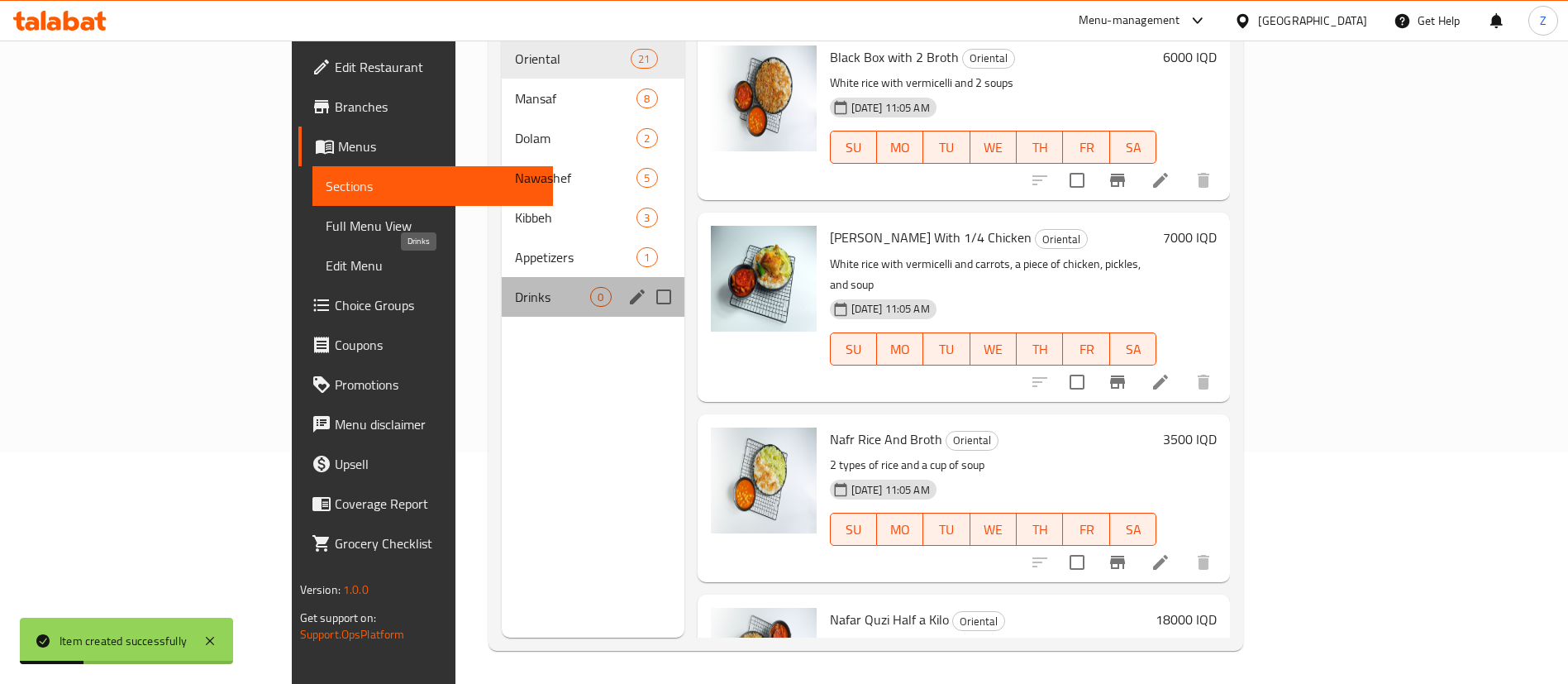
click at [515, 287] on span "Drinks" at bounding box center [552, 297] width 75 height 20
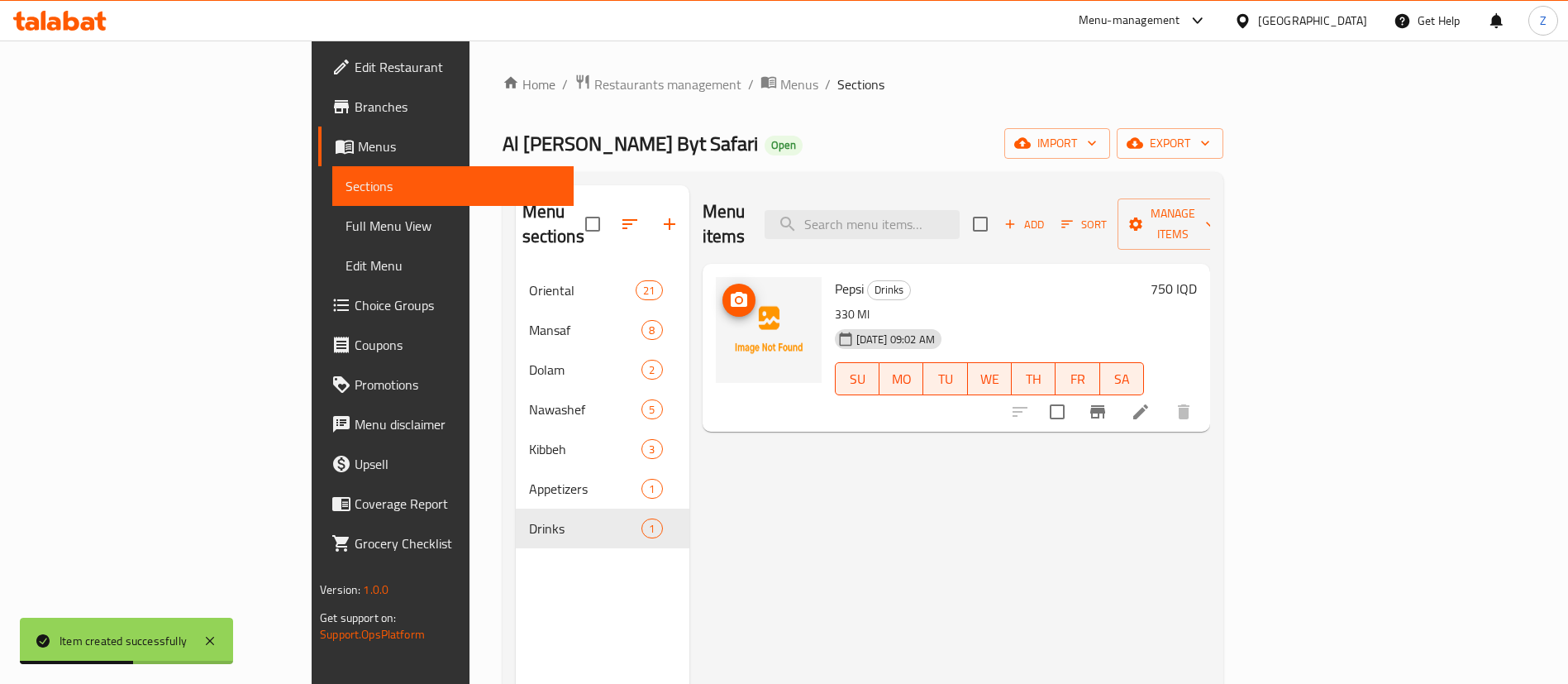
click at [729, 290] on icon "upload picture" at bounding box center [739, 300] width 20 height 20
click at [1046, 216] on span "Add" at bounding box center [1023, 224] width 45 height 19
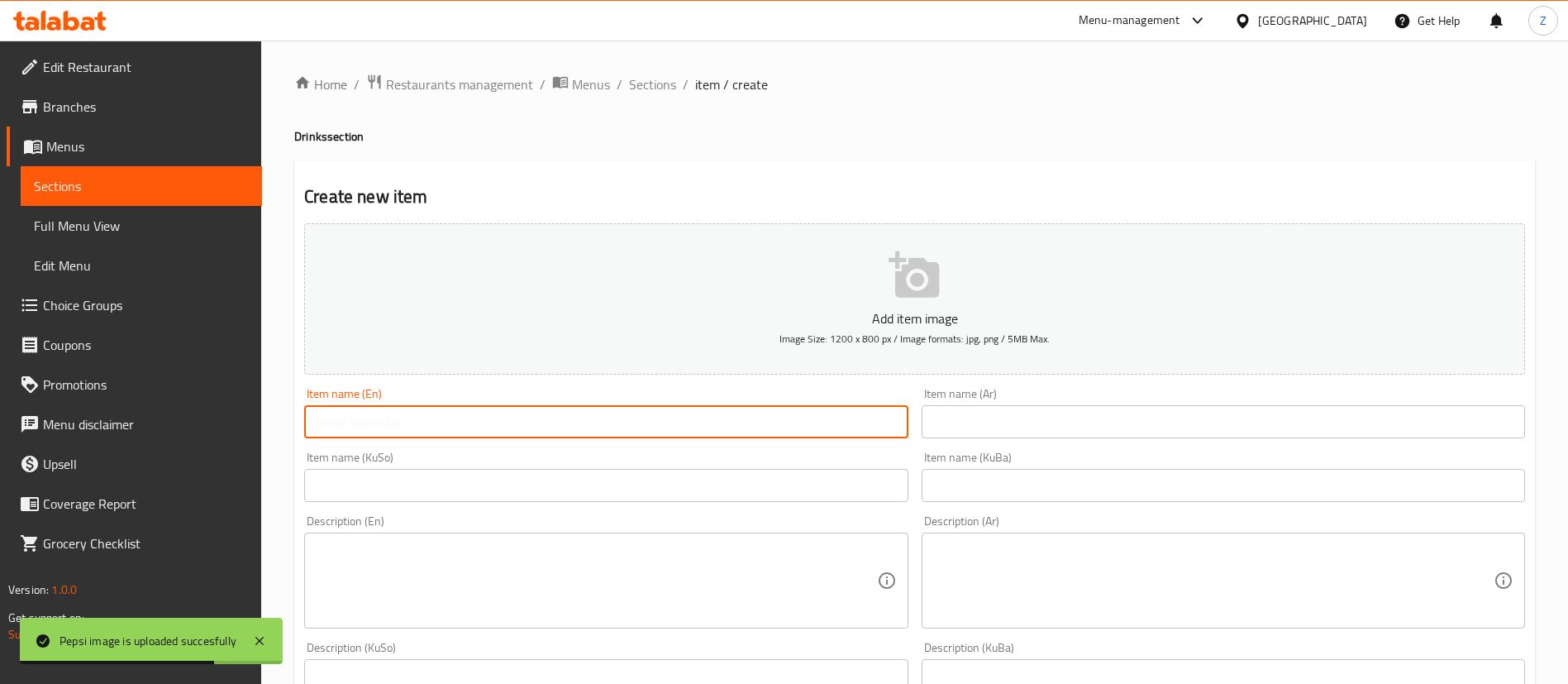
click at [452, 415] on input "text" at bounding box center [605, 422] width 603 height 33
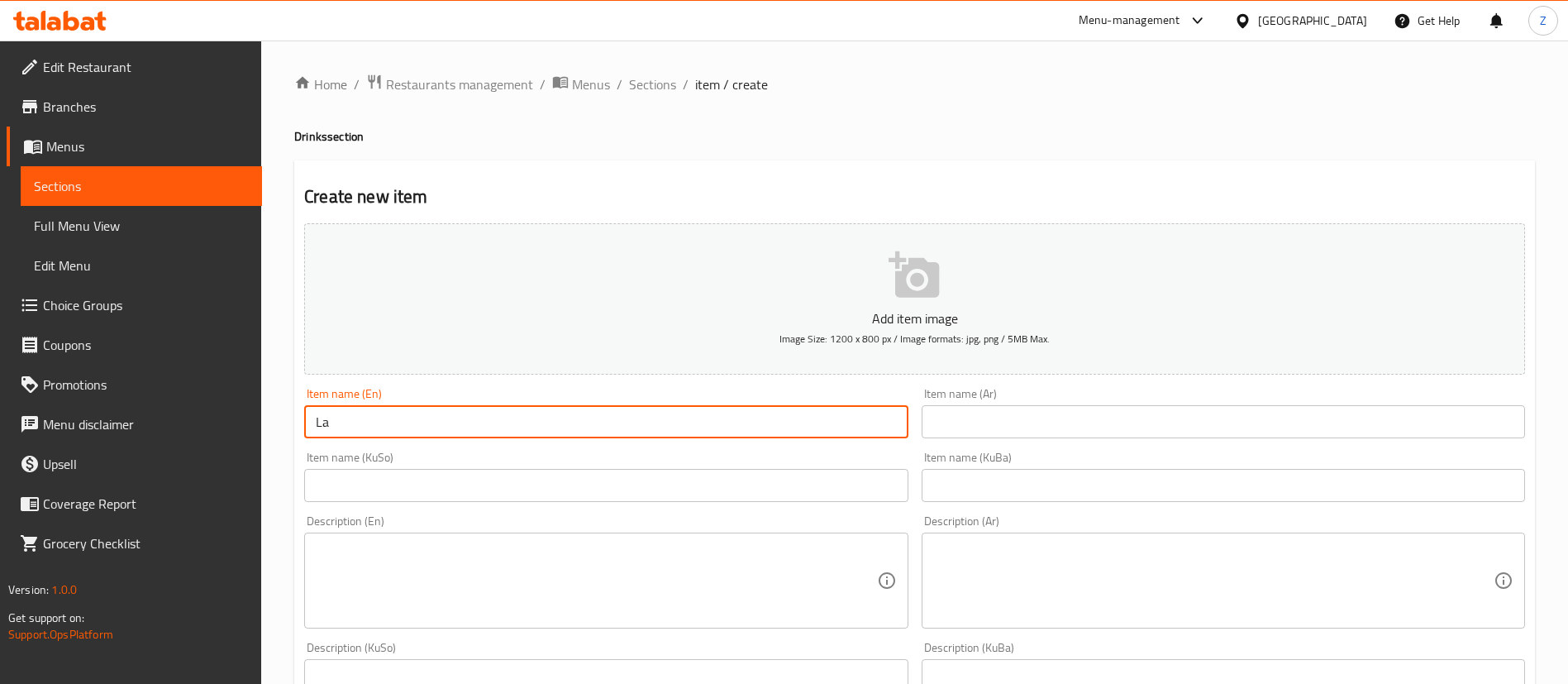
type input "L"
type input "Yoghurt"
click at [1016, 407] on input "text" at bounding box center [1223, 422] width 603 height 33
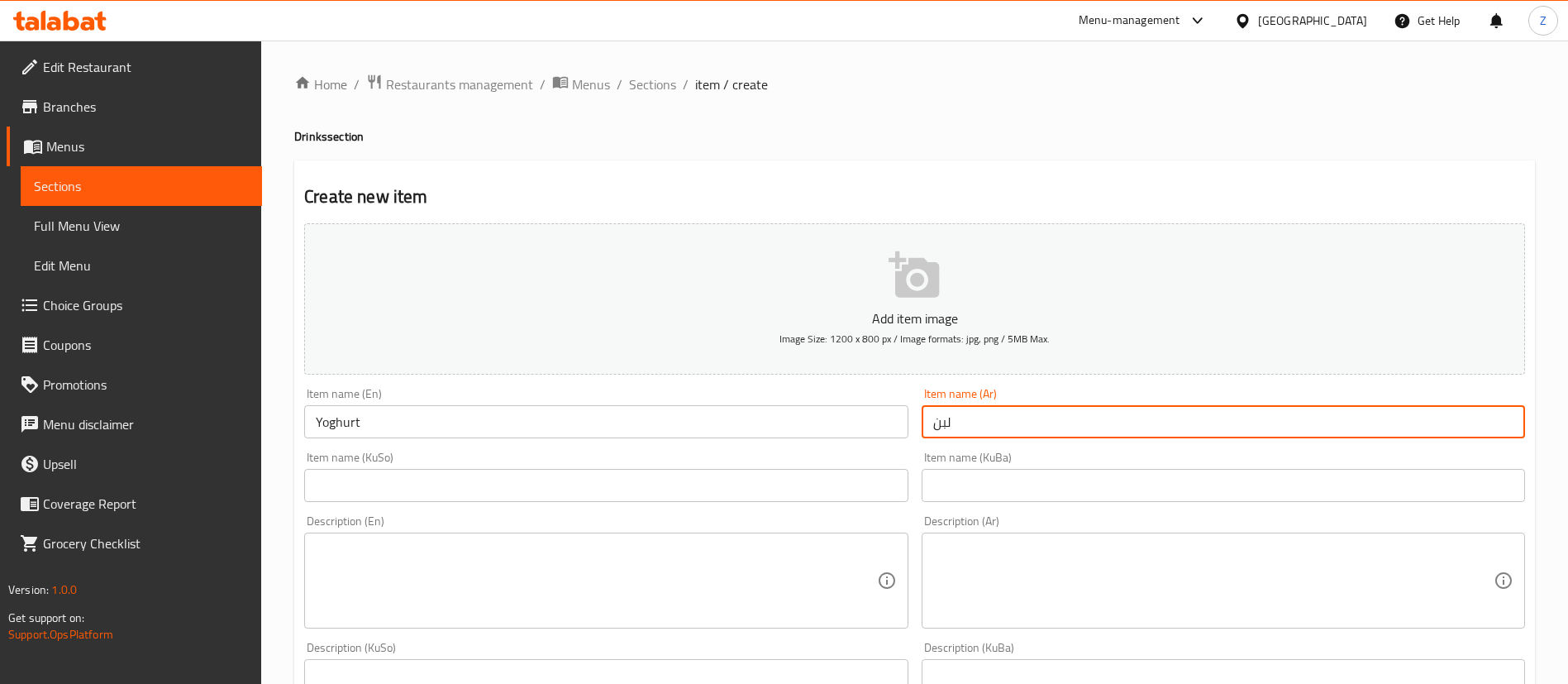
type input "لبن"
click at [997, 510] on div "Description (Ar) Description (Ar)" at bounding box center [1223, 572] width 616 height 126
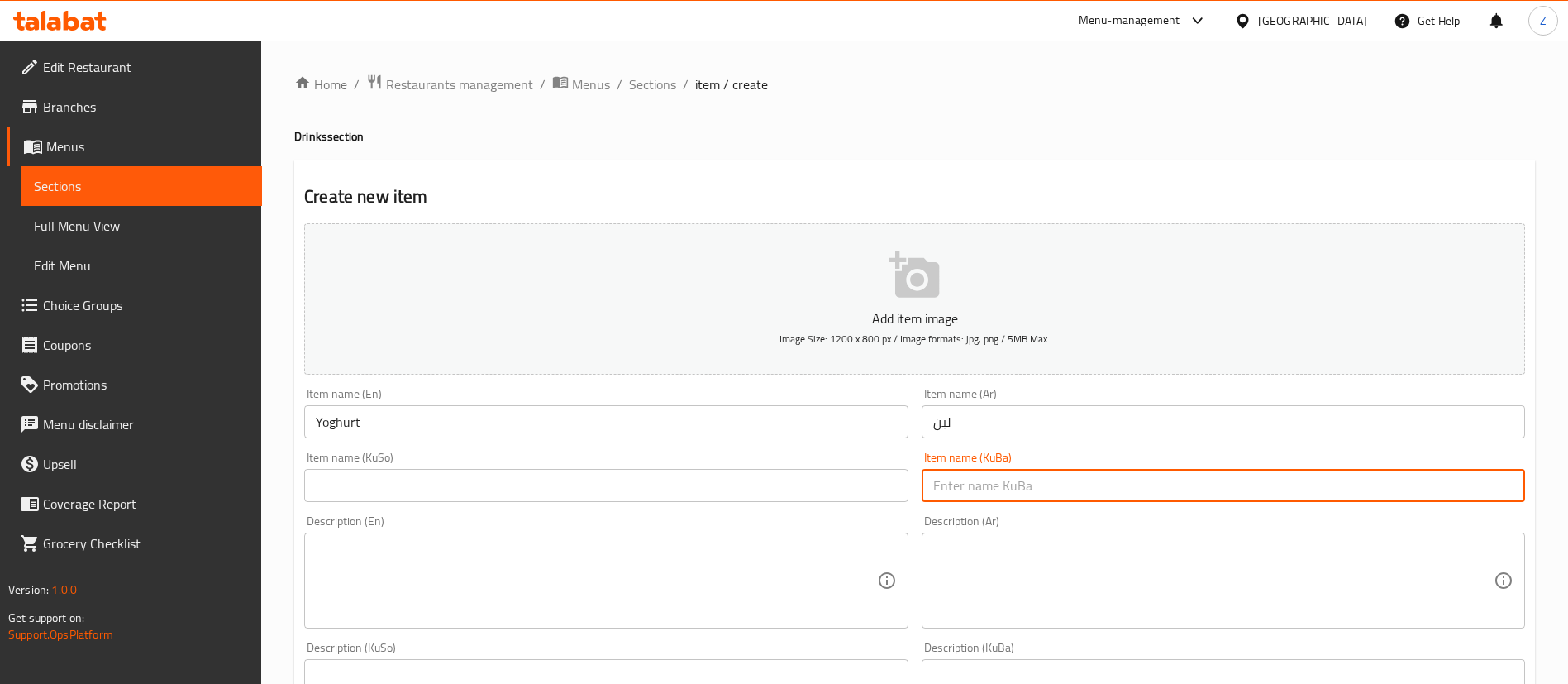
click at [957, 478] on input "text" at bounding box center [1223, 485] width 603 height 33
paste input "لبن"
type input "لبن"
click at [730, 496] on input "text" at bounding box center [605, 485] width 603 height 33
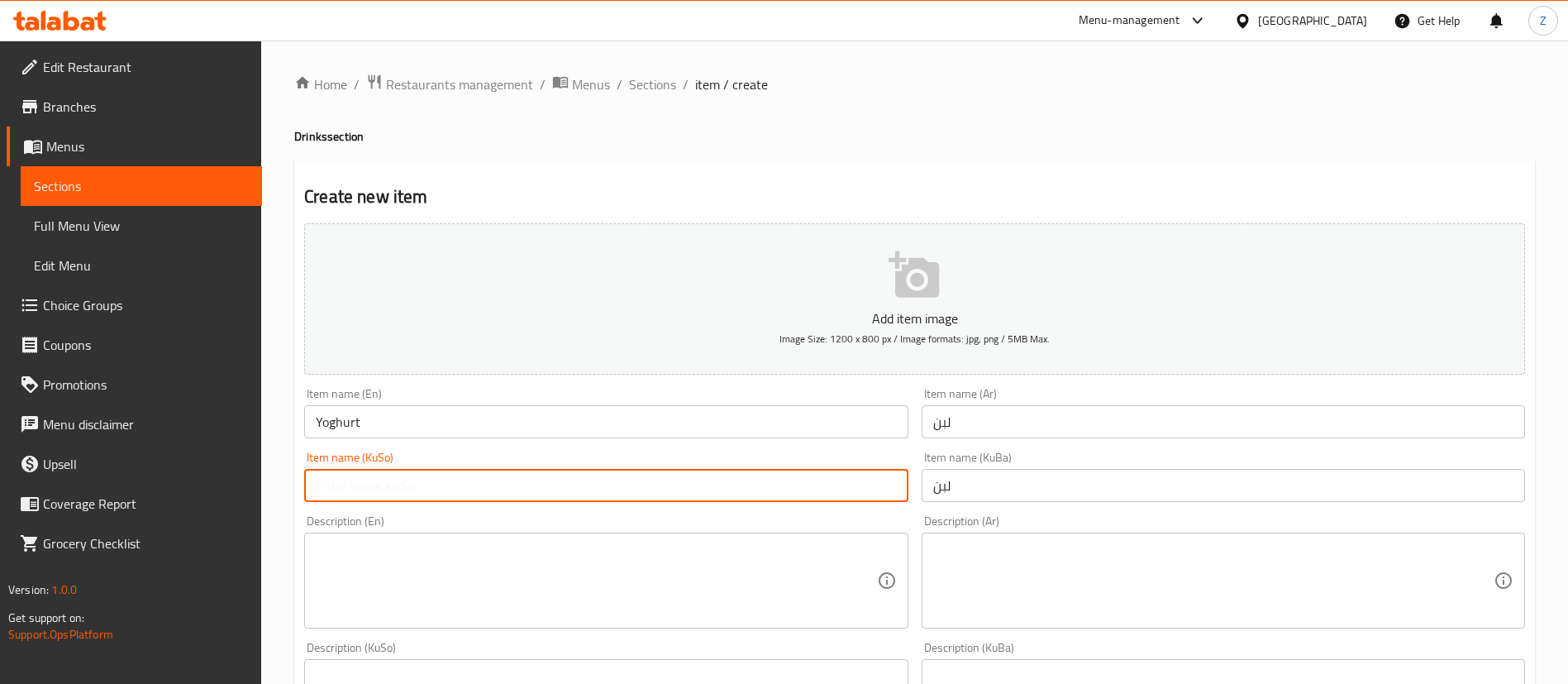
paste input "لبن"
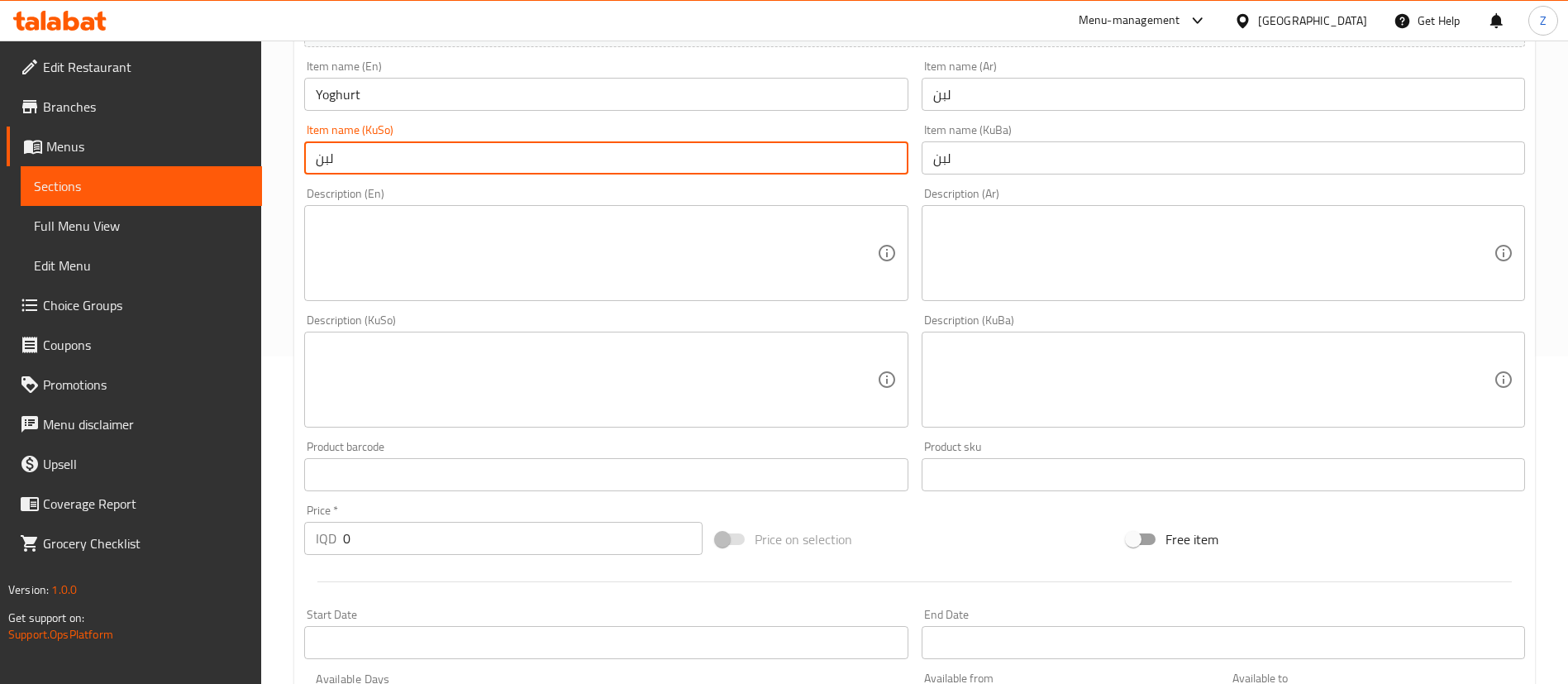
type input "لبن"
click at [392, 245] on textarea at bounding box center [596, 254] width 560 height 79
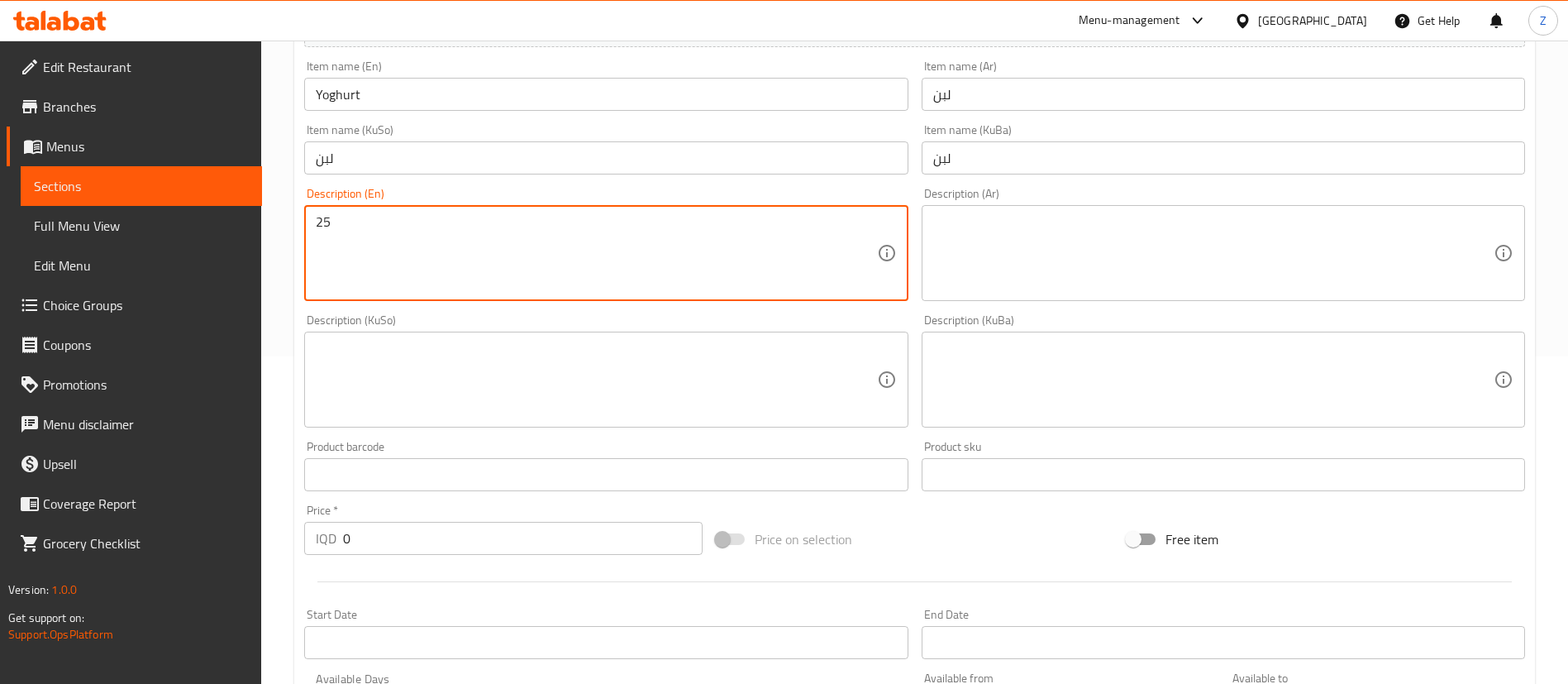
type textarea "2"
type textarea "250 Ml"
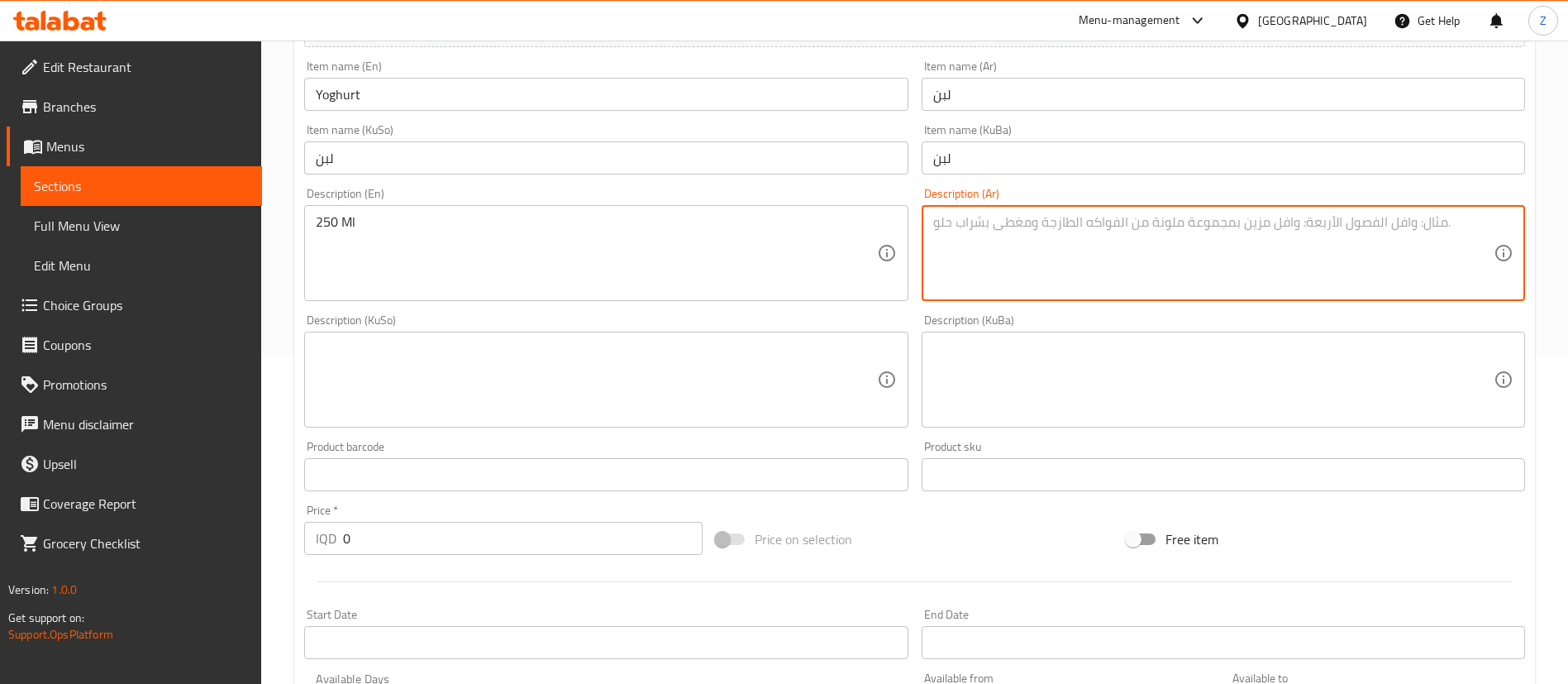
click at [965, 237] on textarea at bounding box center [1213, 254] width 560 height 79
type textarea "250 مل"
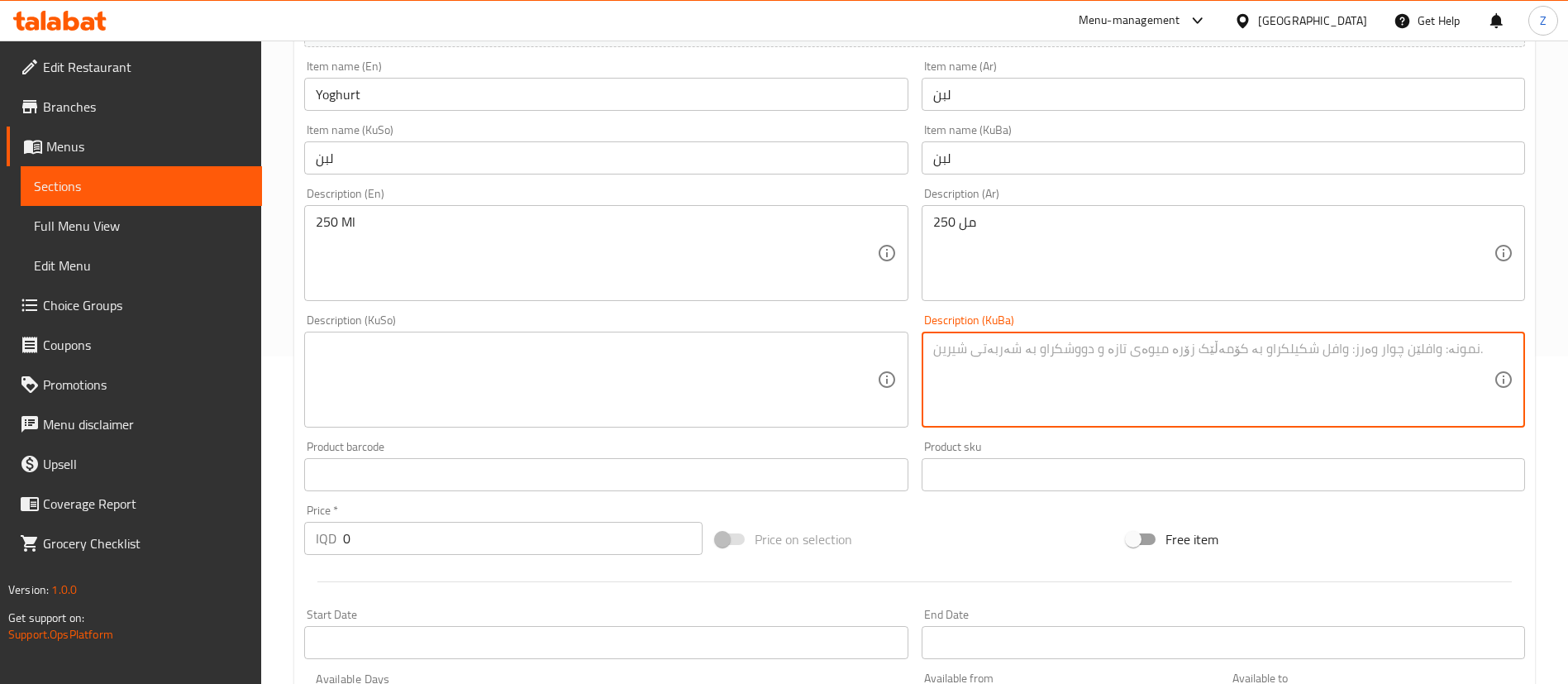
click at [1037, 348] on textarea at bounding box center [1213, 380] width 560 height 79
paste textarea "250 مل"
type textarea "250 مل"
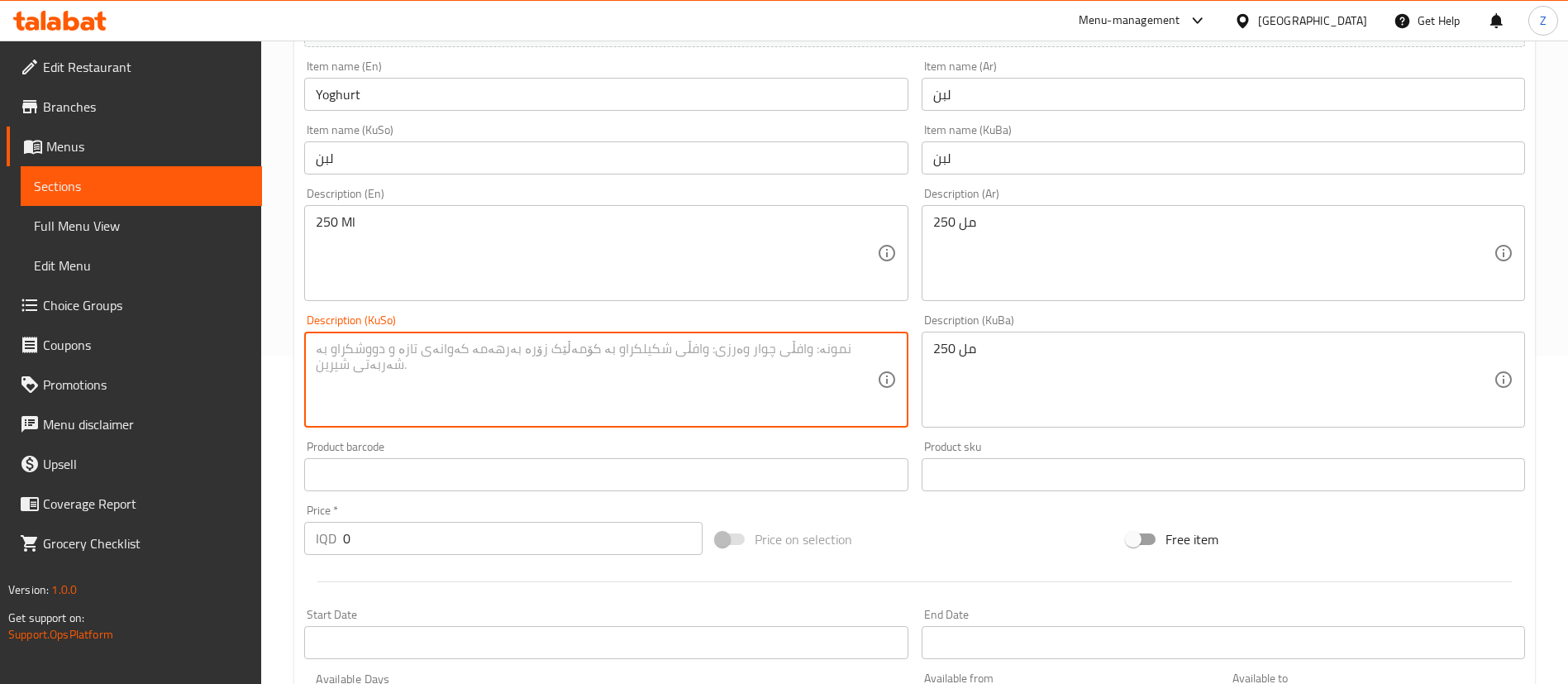
click at [624, 355] on textarea at bounding box center [596, 380] width 560 height 79
paste textarea "250 مل"
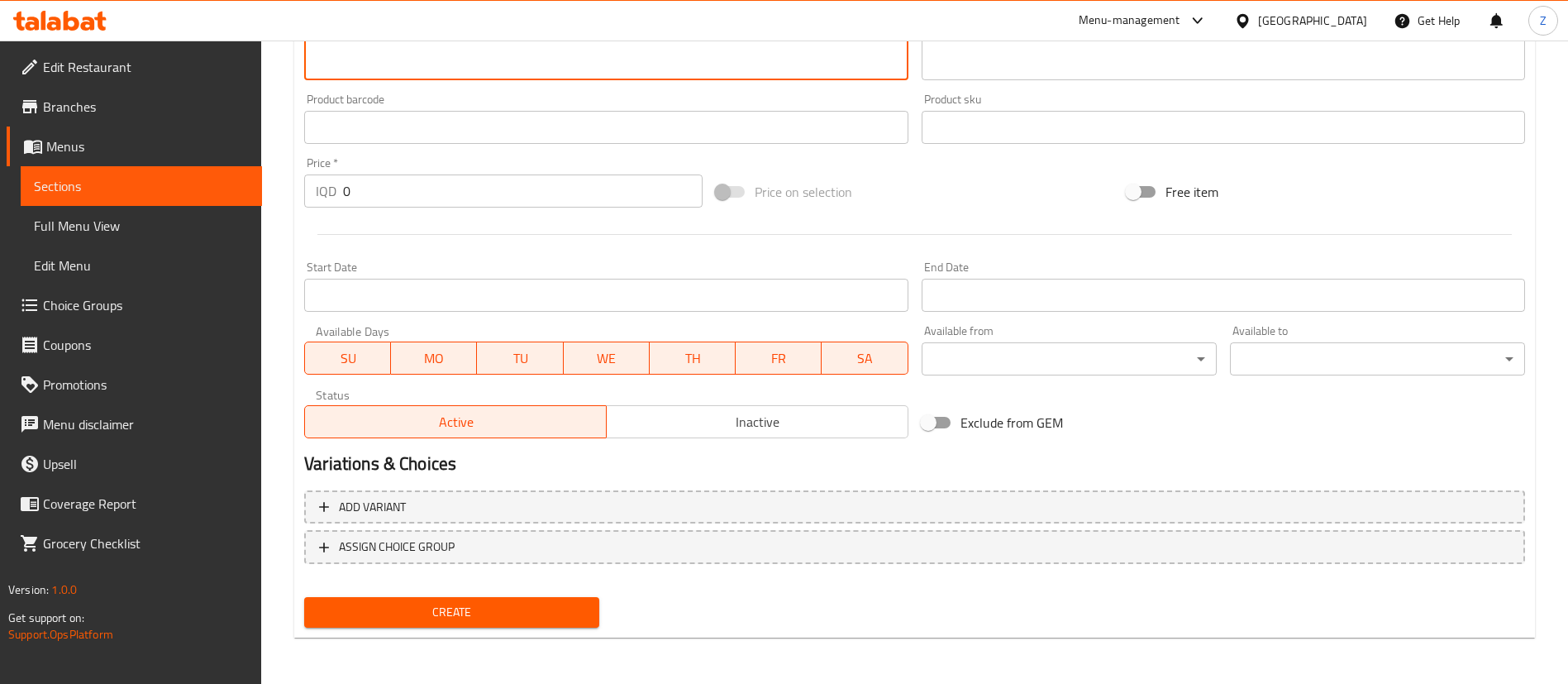
type textarea "250 مل"
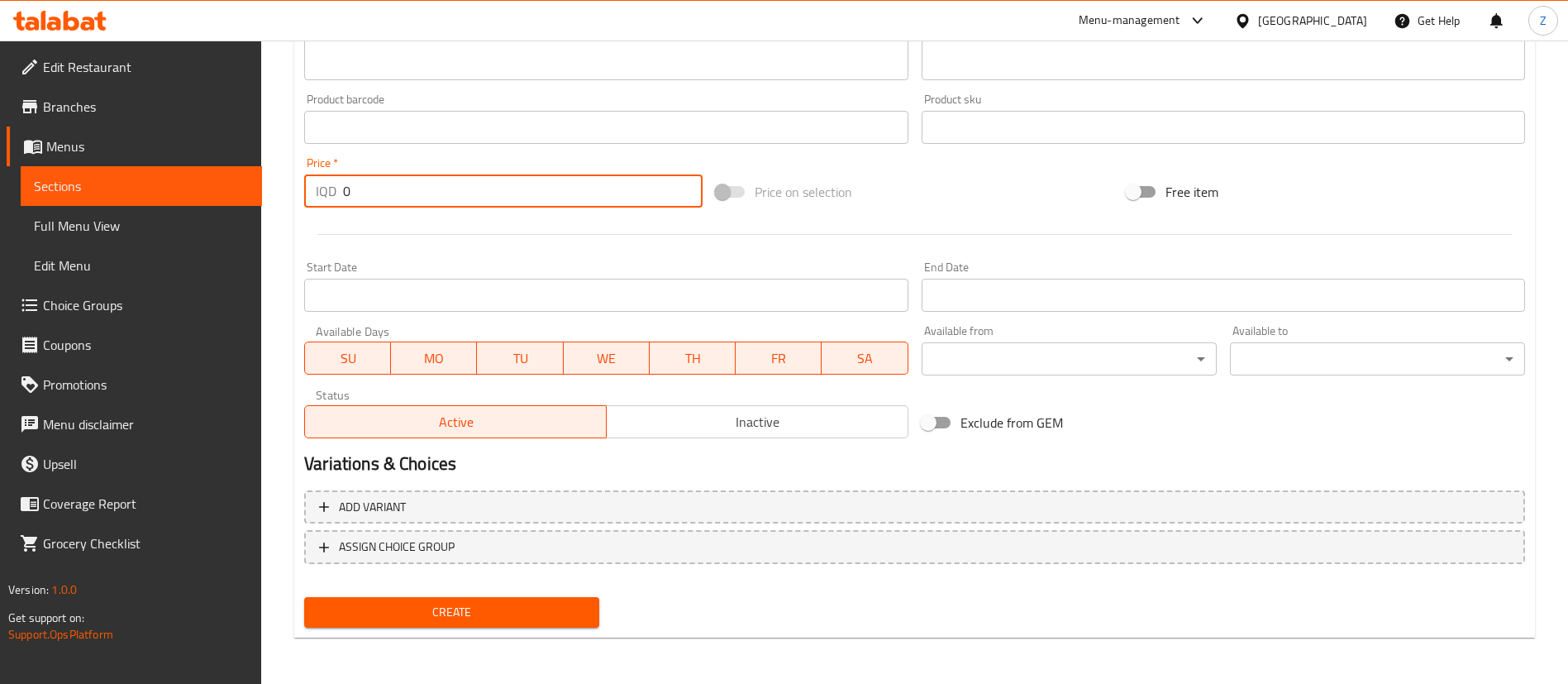
click at [358, 193] on input "0" at bounding box center [523, 191] width 360 height 33
type input "750"
click at [434, 600] on button "Create" at bounding box center [451, 612] width 295 height 31
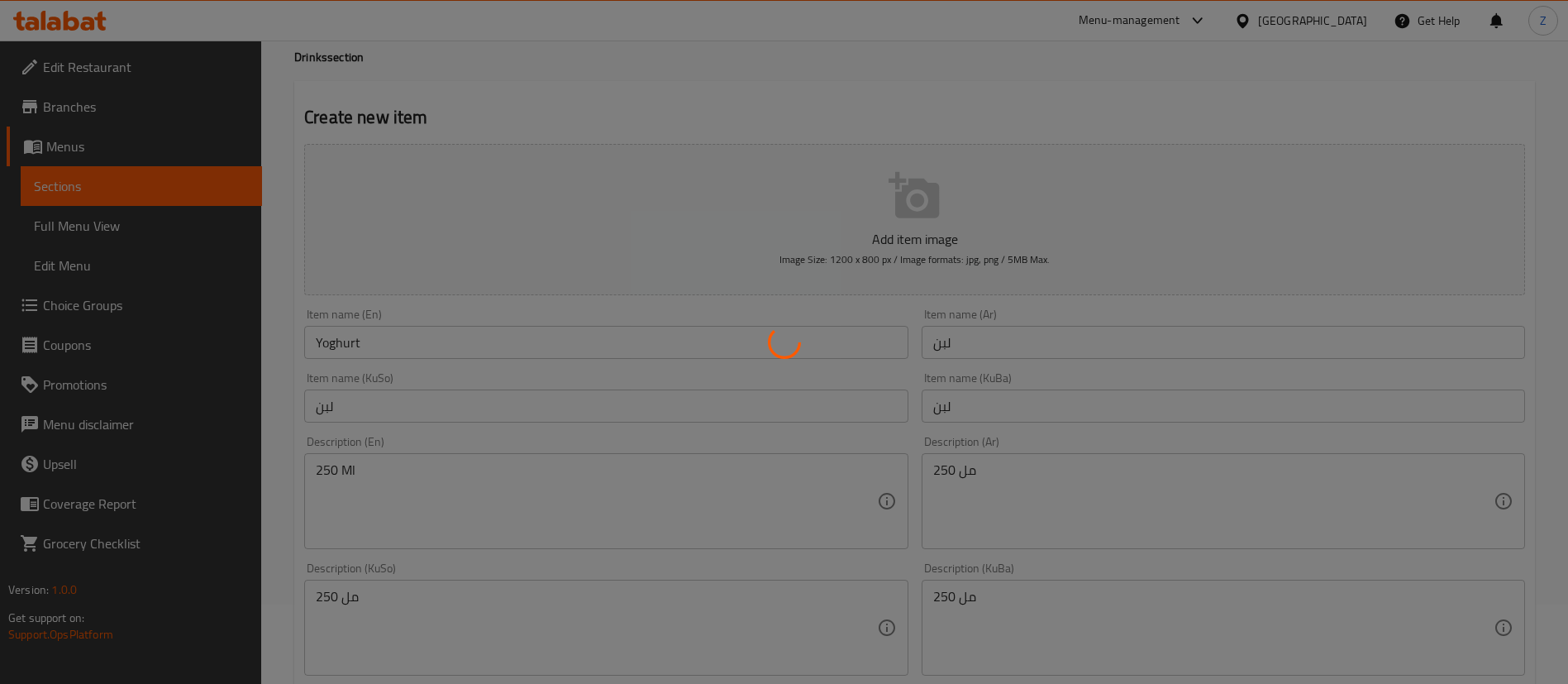
scroll to position [0, 0]
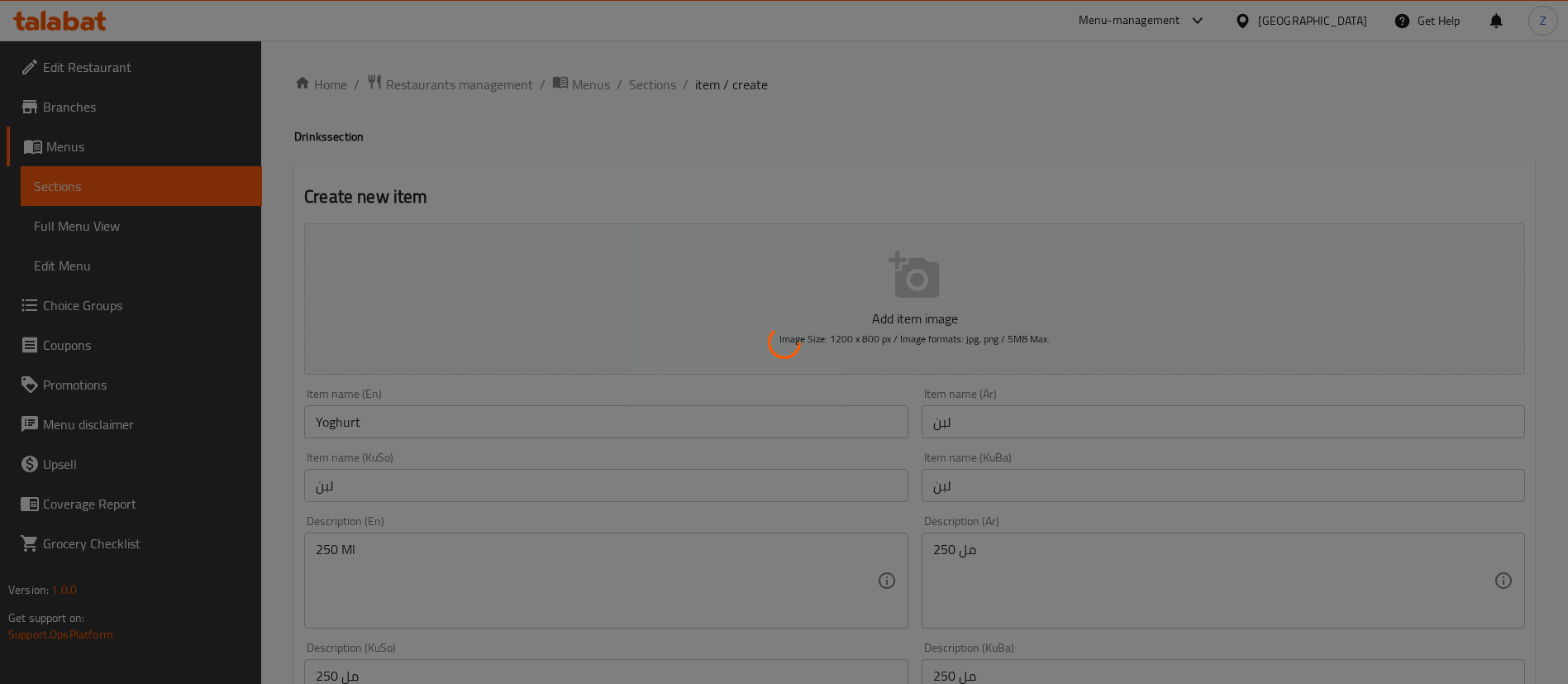
type input "0"
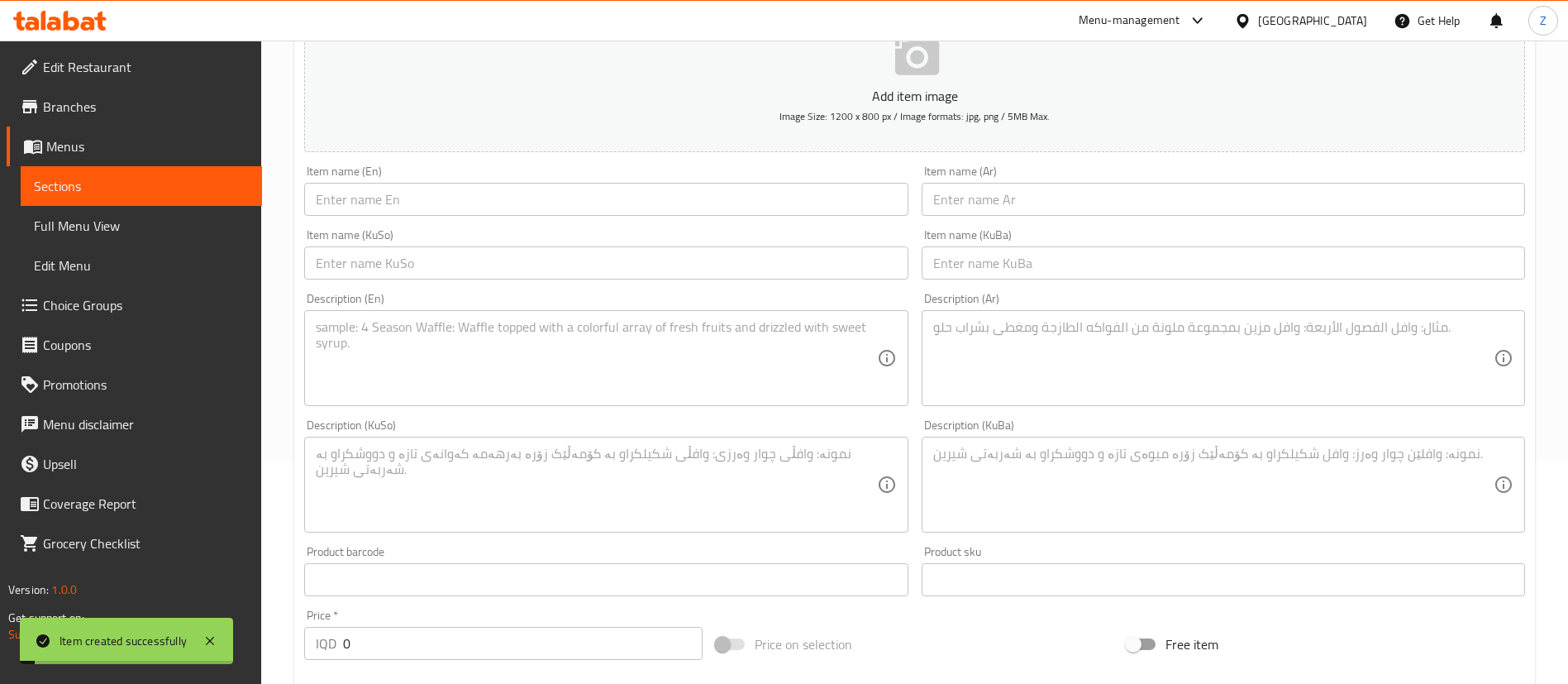
scroll to position [226, 0]
click at [54, 179] on span "Sections" at bounding box center [141, 186] width 214 height 20
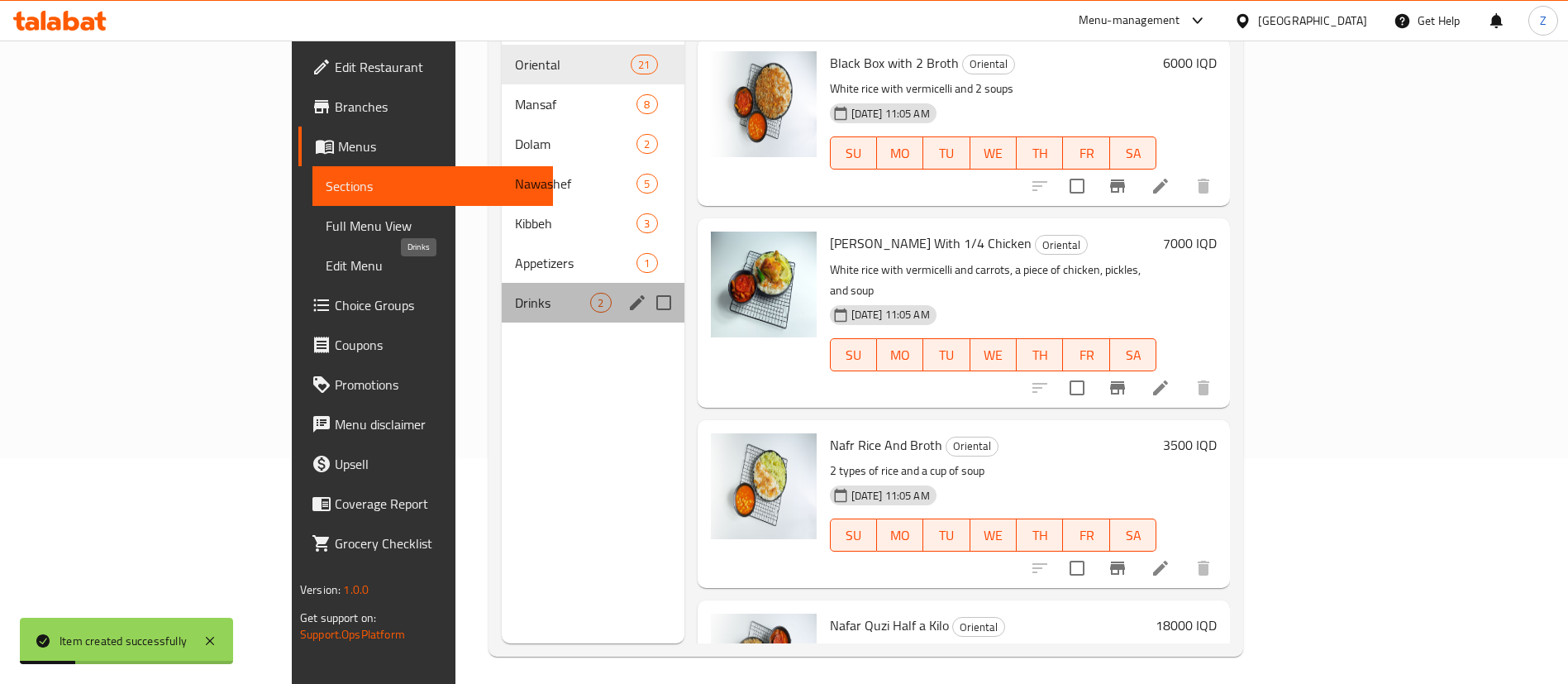
click at [515, 293] on span "Drinks" at bounding box center [552, 302] width 75 height 20
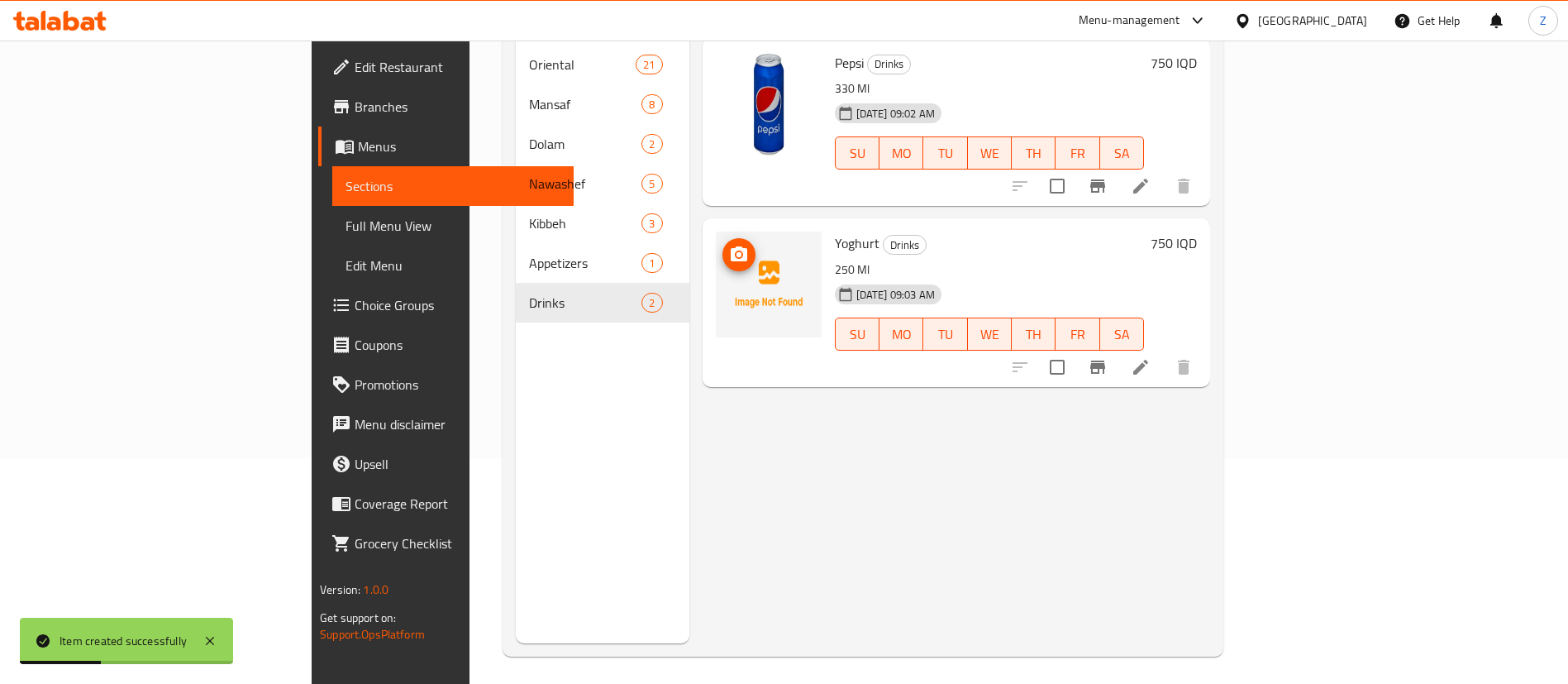
click at [729, 244] on icon "upload picture" at bounding box center [739, 254] width 20 height 20
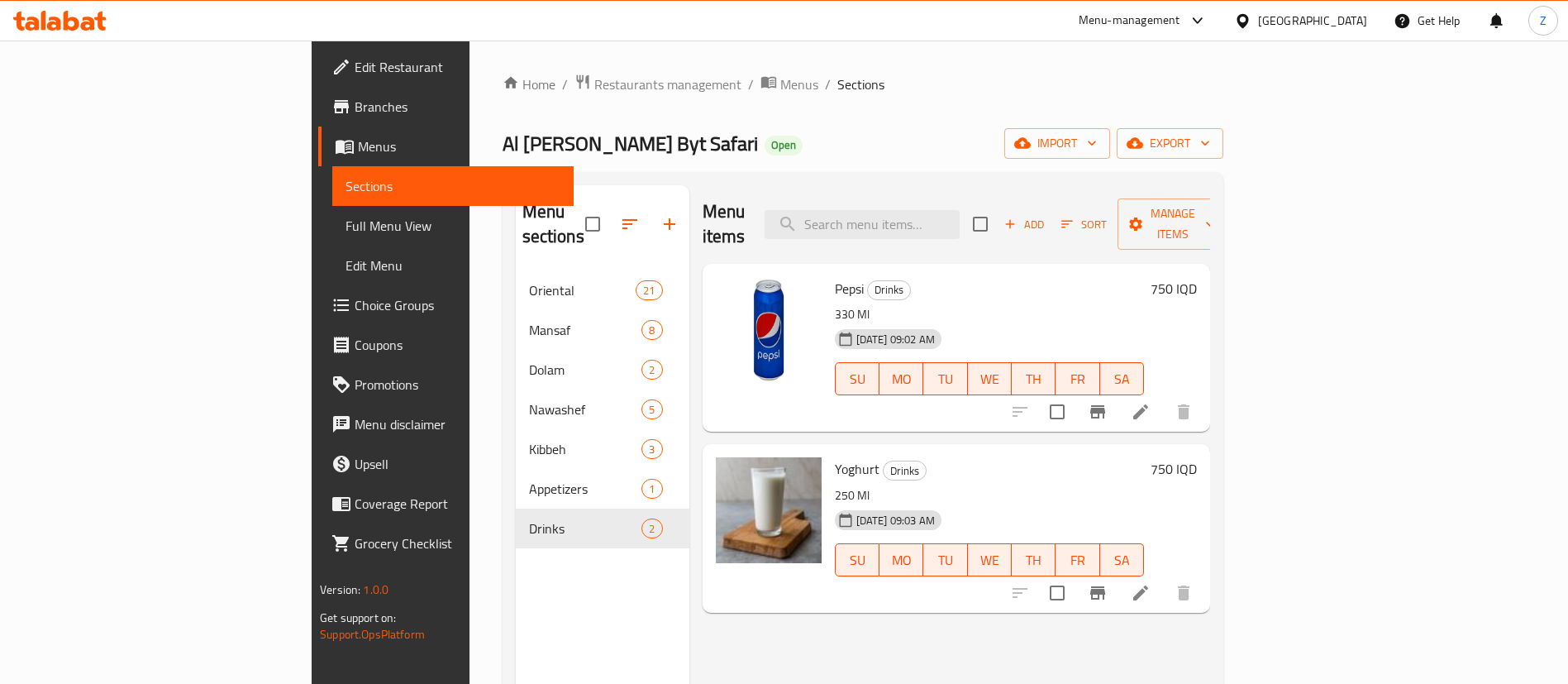
click at [1046, 215] on span "Add" at bounding box center [1023, 224] width 45 height 19
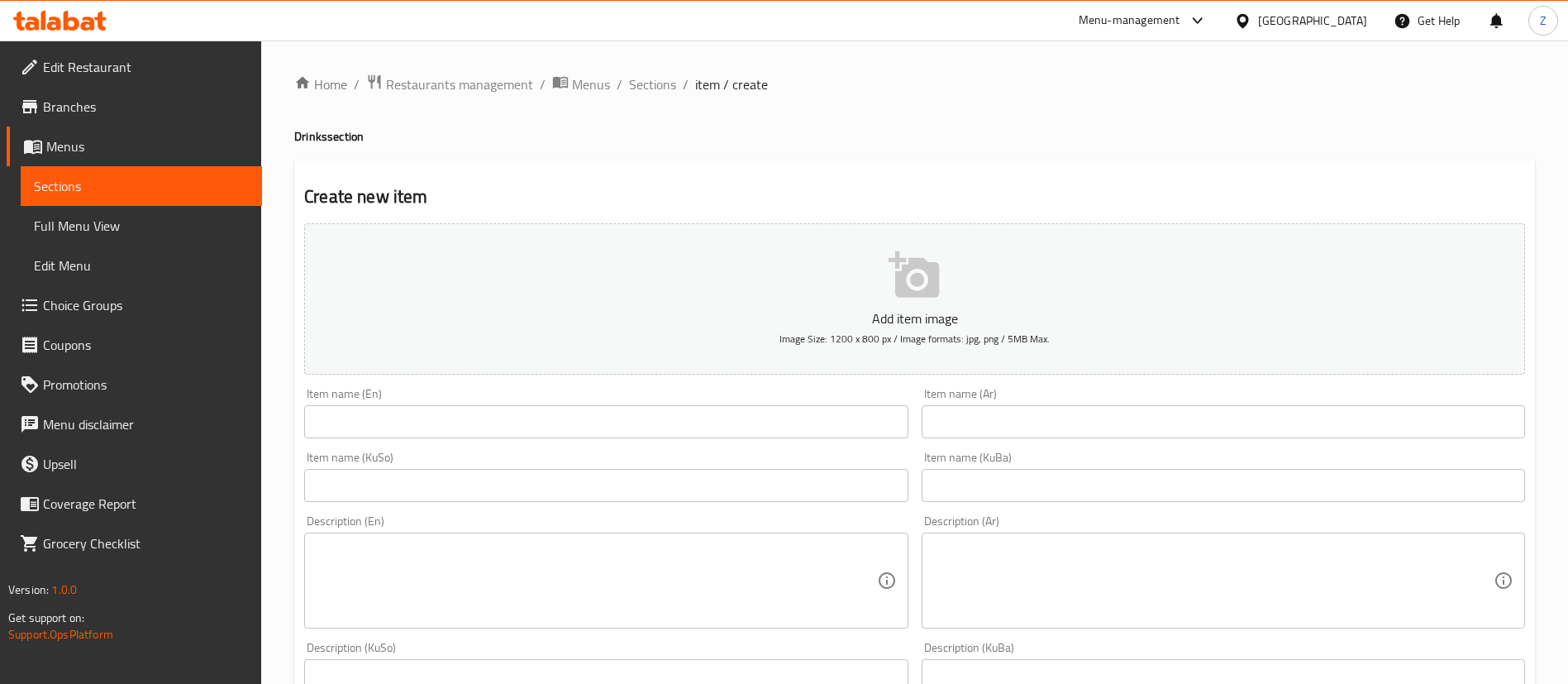
click at [1083, 420] on input "text" at bounding box center [1223, 422] width 603 height 33
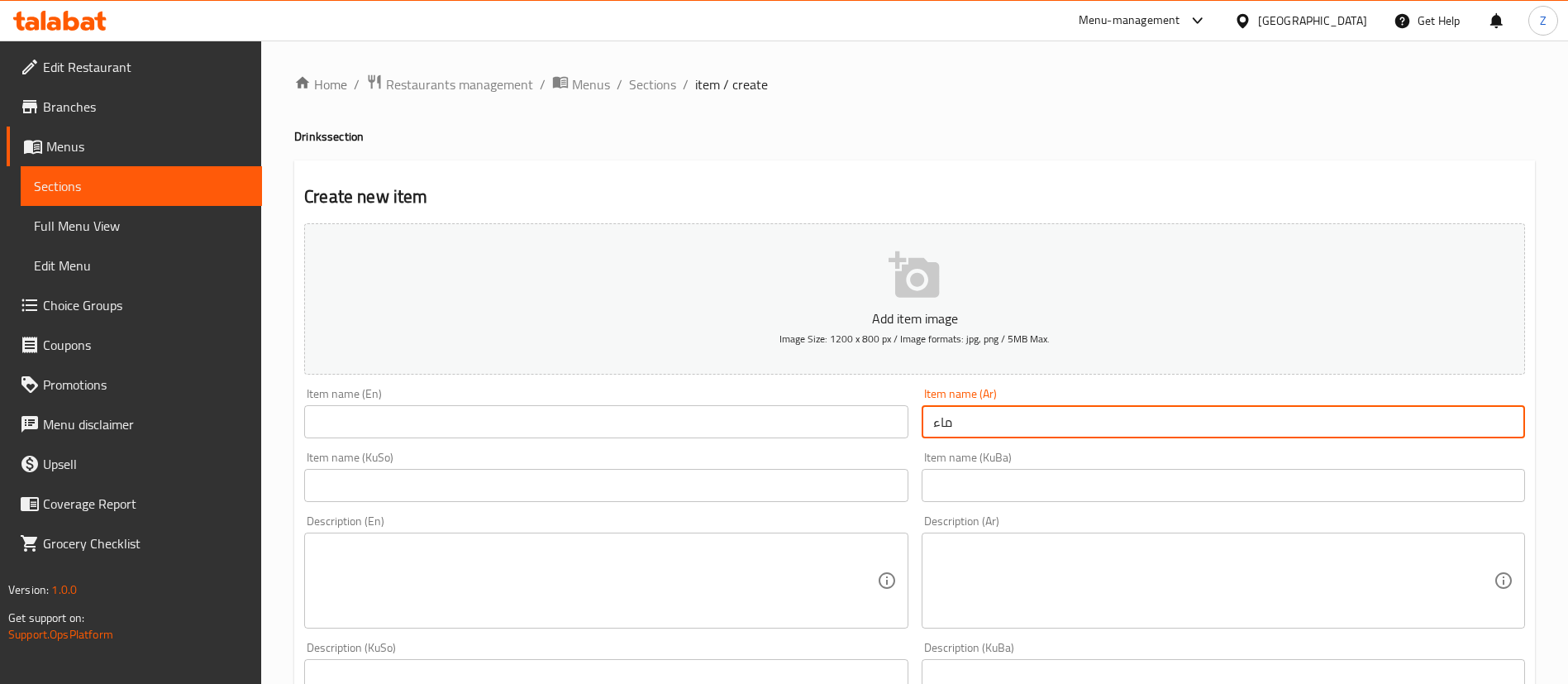
type input "ماء"
click at [466, 377] on div "Add item image Image Size: 1200 x 800 px / Image formats: jpg, png / 5MB Max." at bounding box center [915, 299] width 1234 height 165
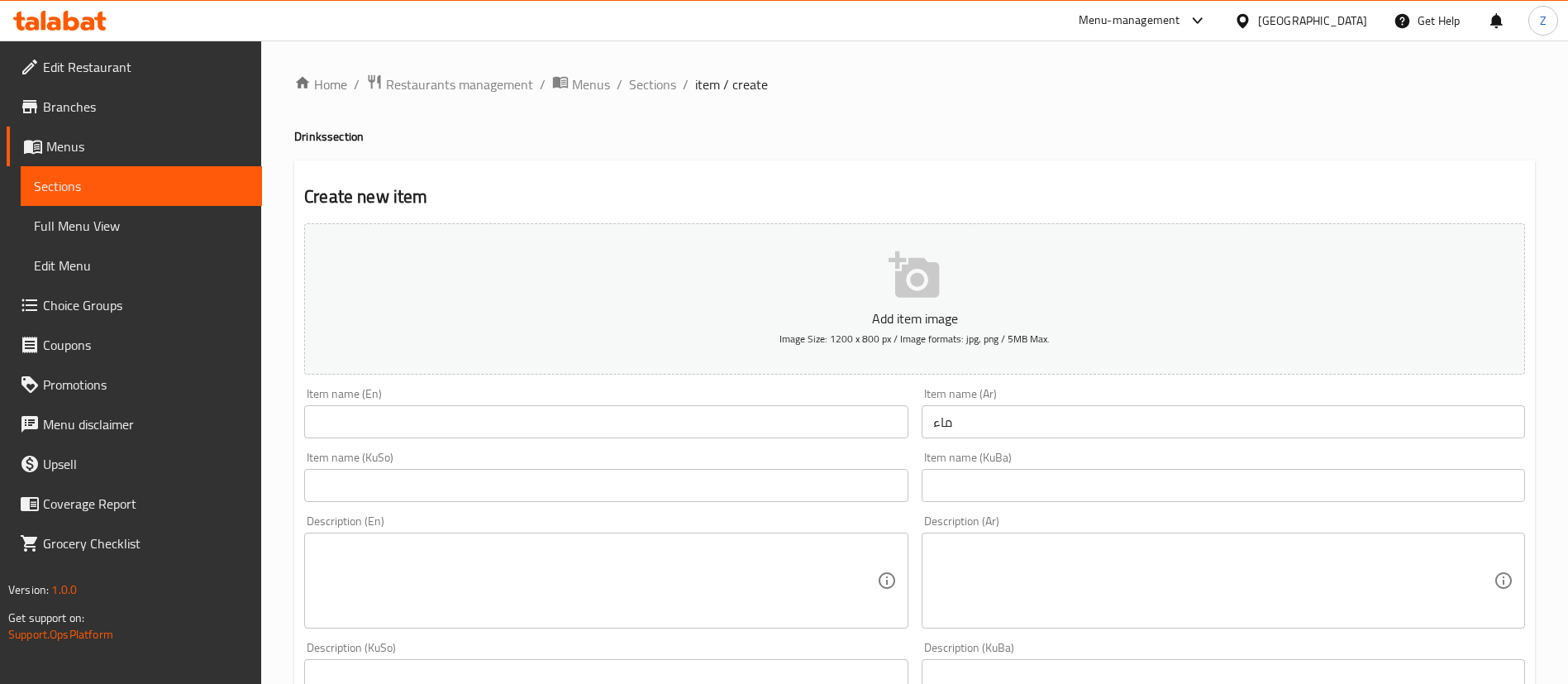
click at [377, 429] on input "text" at bounding box center [605, 422] width 603 height 33
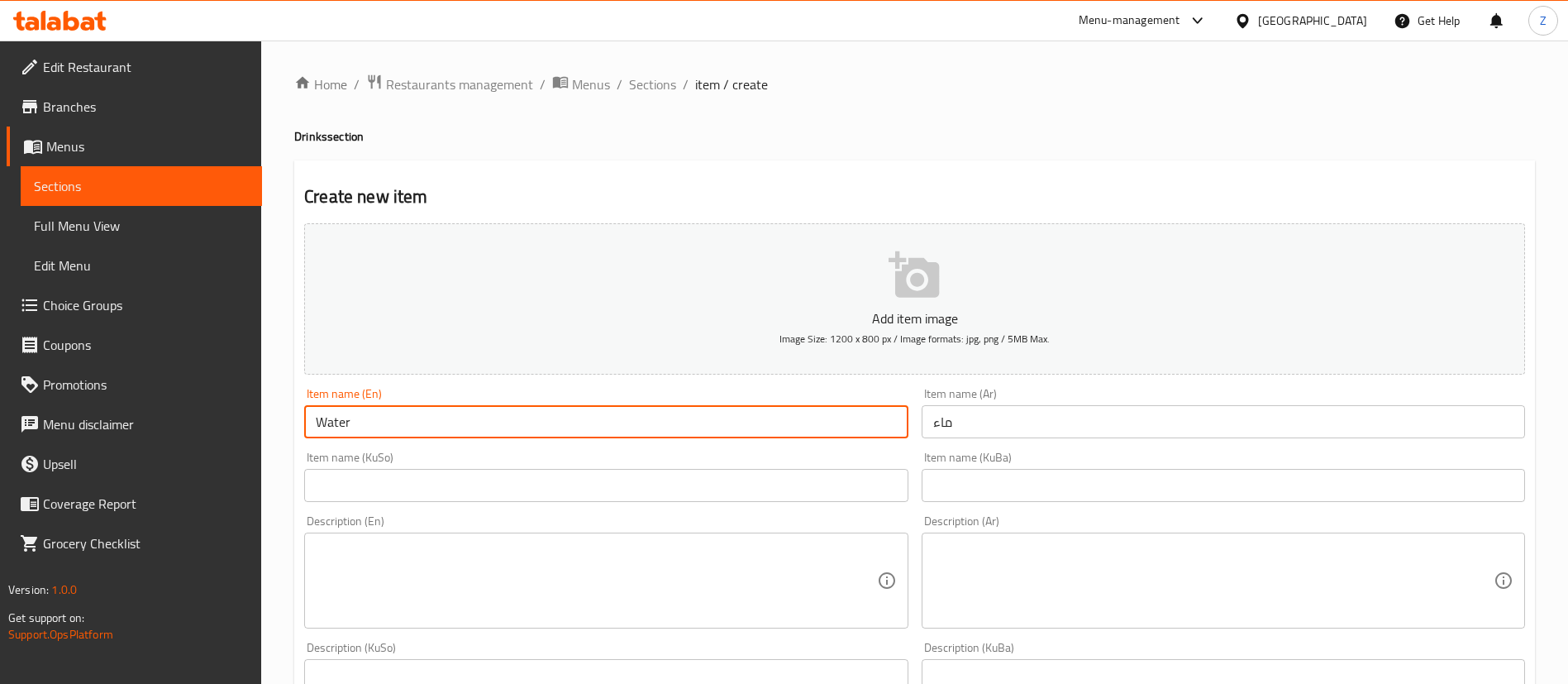
type input "Water"
click at [990, 428] on input "ماء" at bounding box center [1223, 422] width 603 height 33
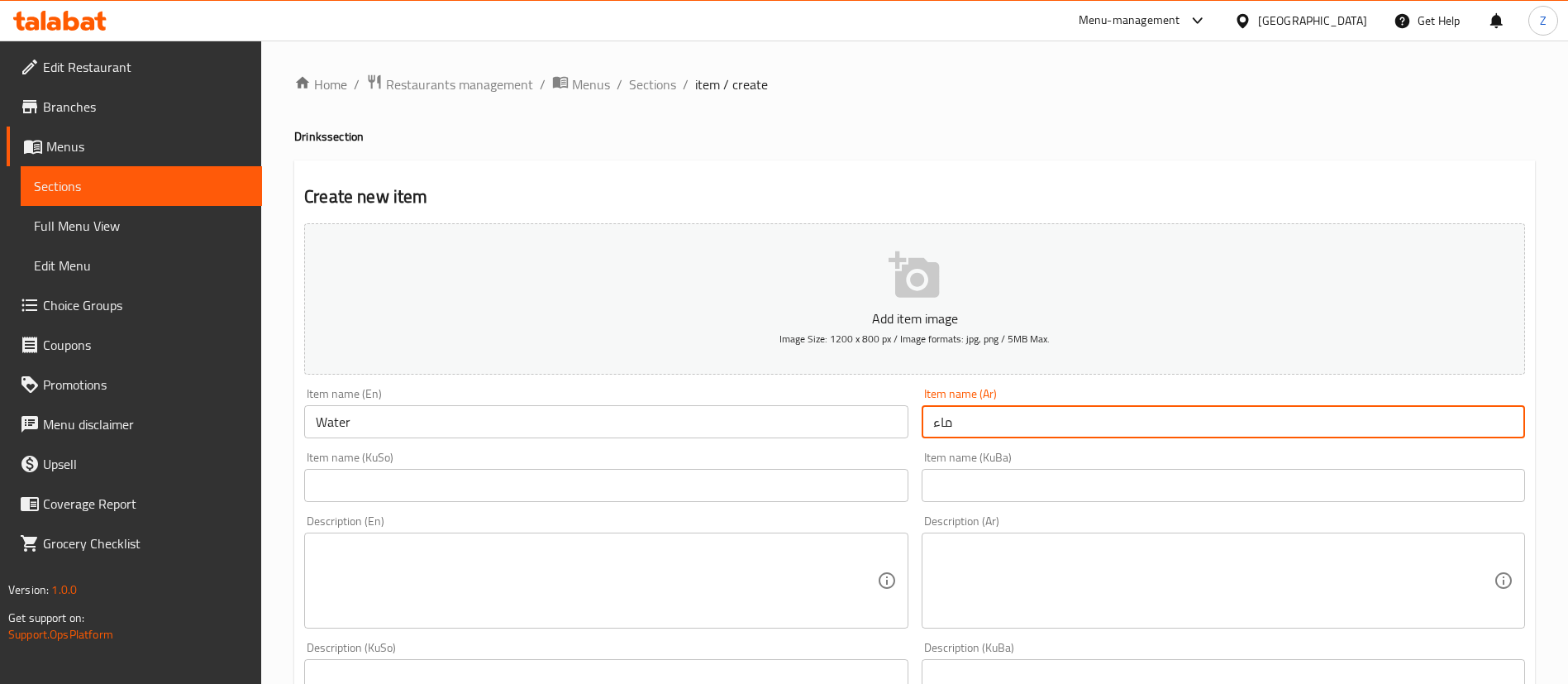
click at [990, 428] on input "ماء" at bounding box center [1223, 422] width 603 height 33
click at [933, 495] on input "text" at bounding box center [1223, 485] width 603 height 33
paste input "ماء"
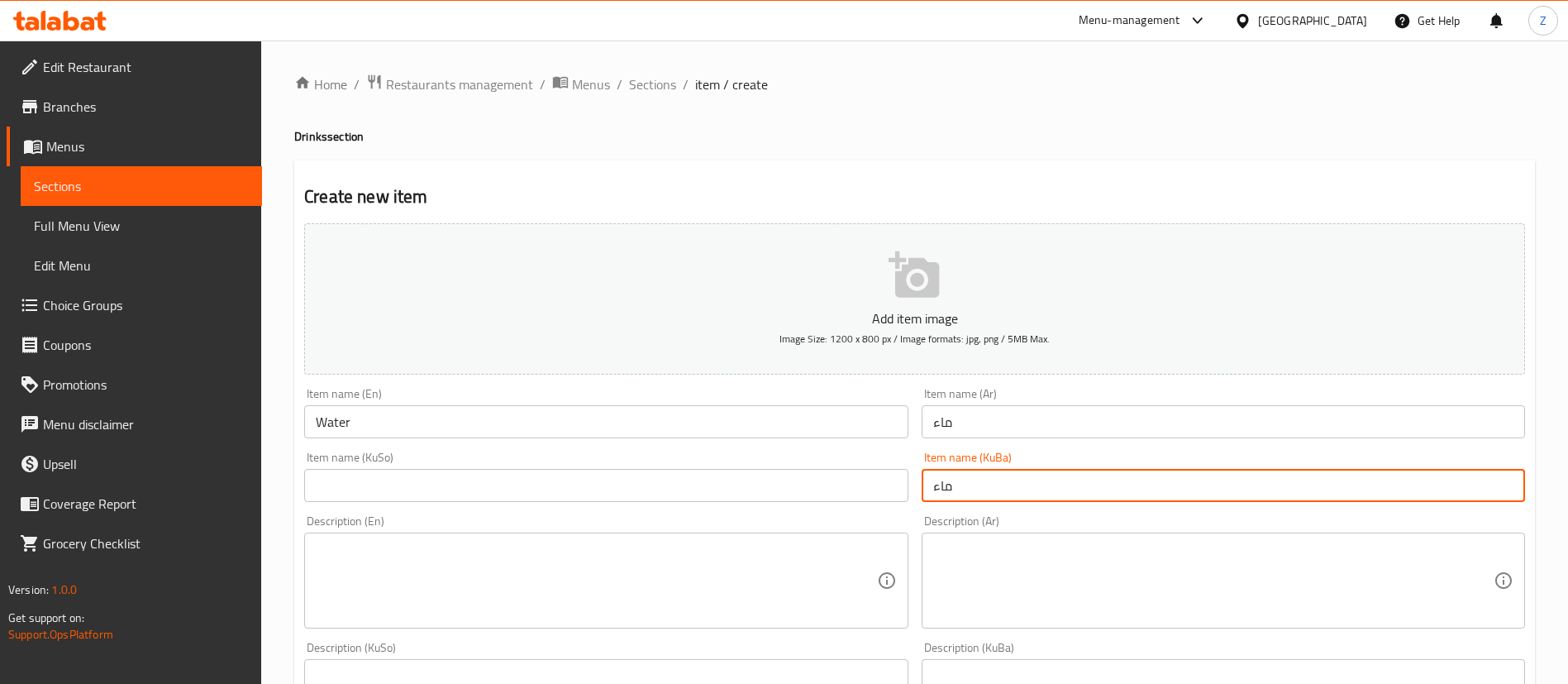
type input "ماء"
click at [648, 477] on input "text" at bounding box center [605, 485] width 603 height 33
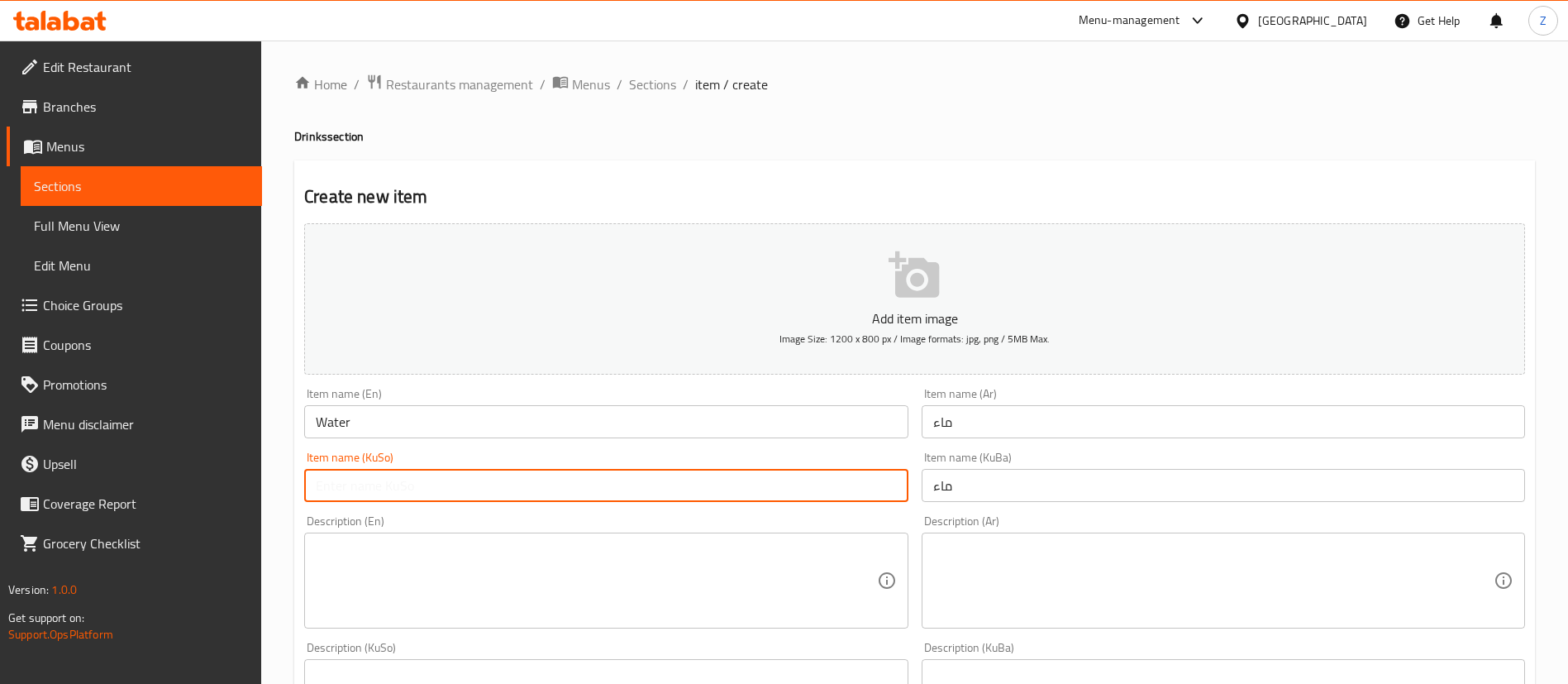
paste input "ماء"
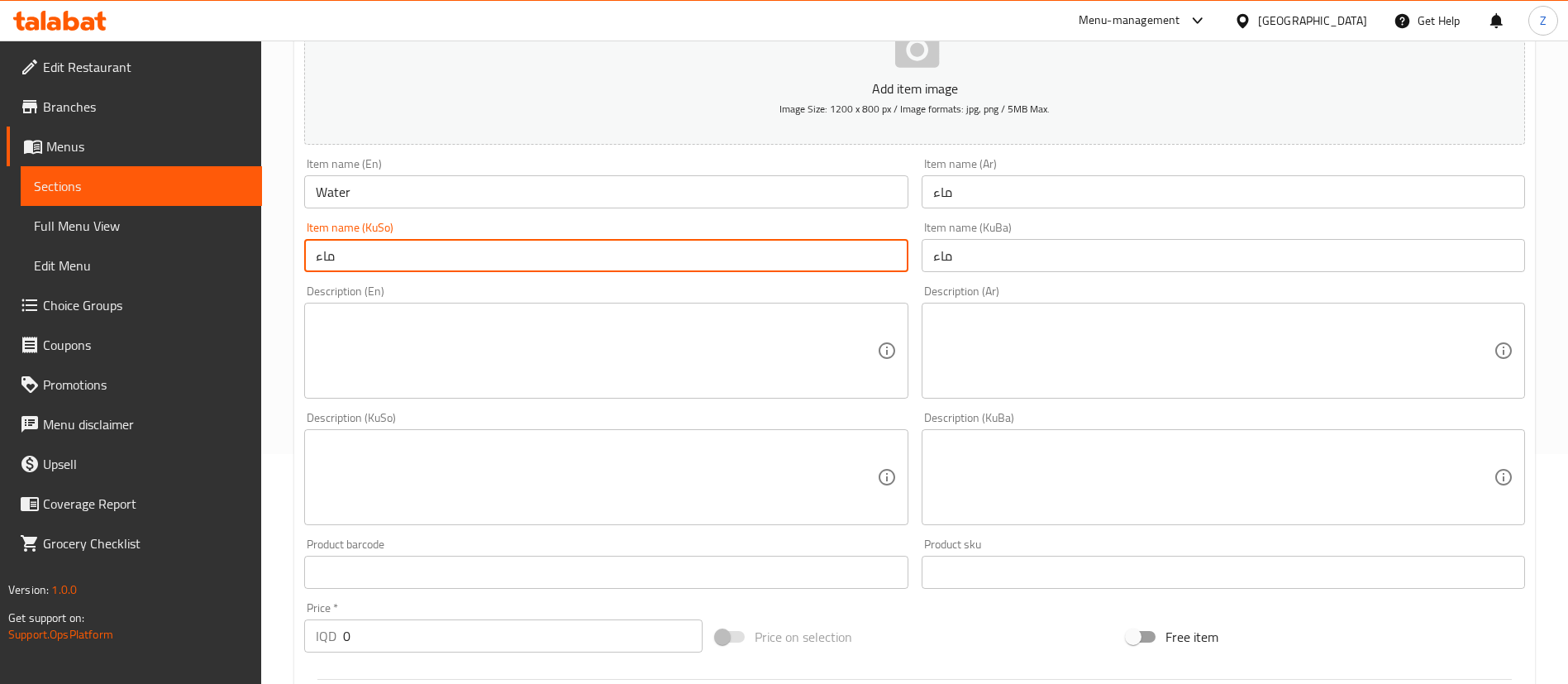
scroll to position [230, 0]
type input "ماء"
click at [588, 393] on div "Description (En)" at bounding box center [605, 350] width 603 height 96
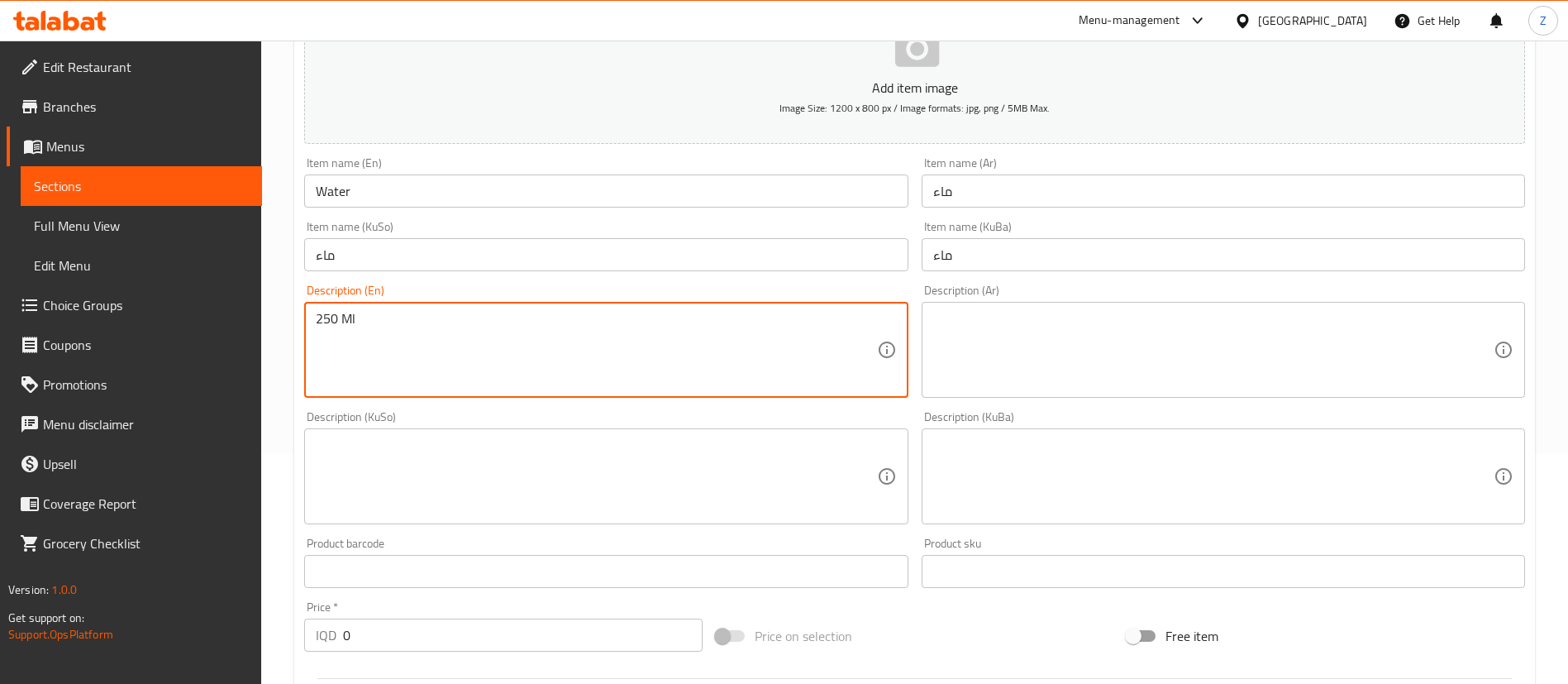
type textarea "250 Ml"
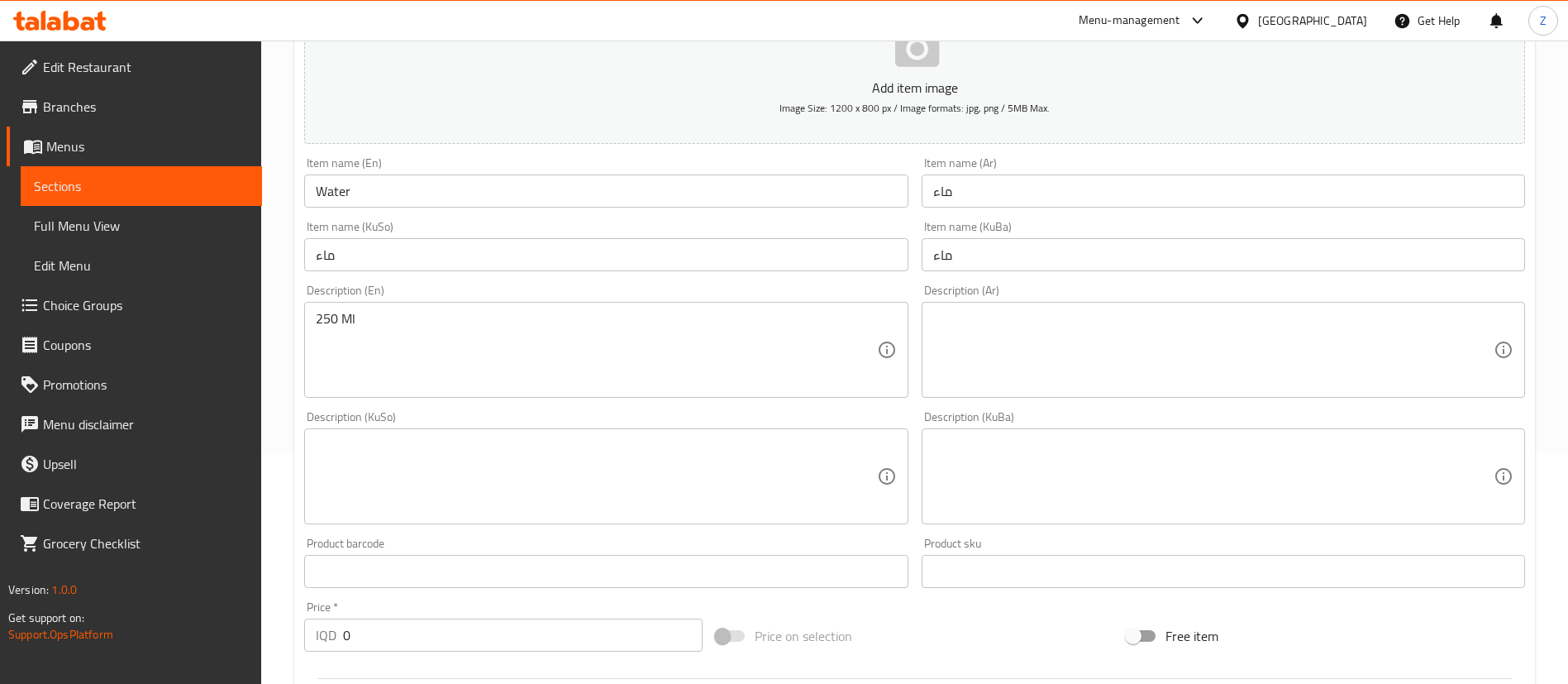
click at [1109, 396] on div "Description (Ar)" at bounding box center [1223, 350] width 603 height 96
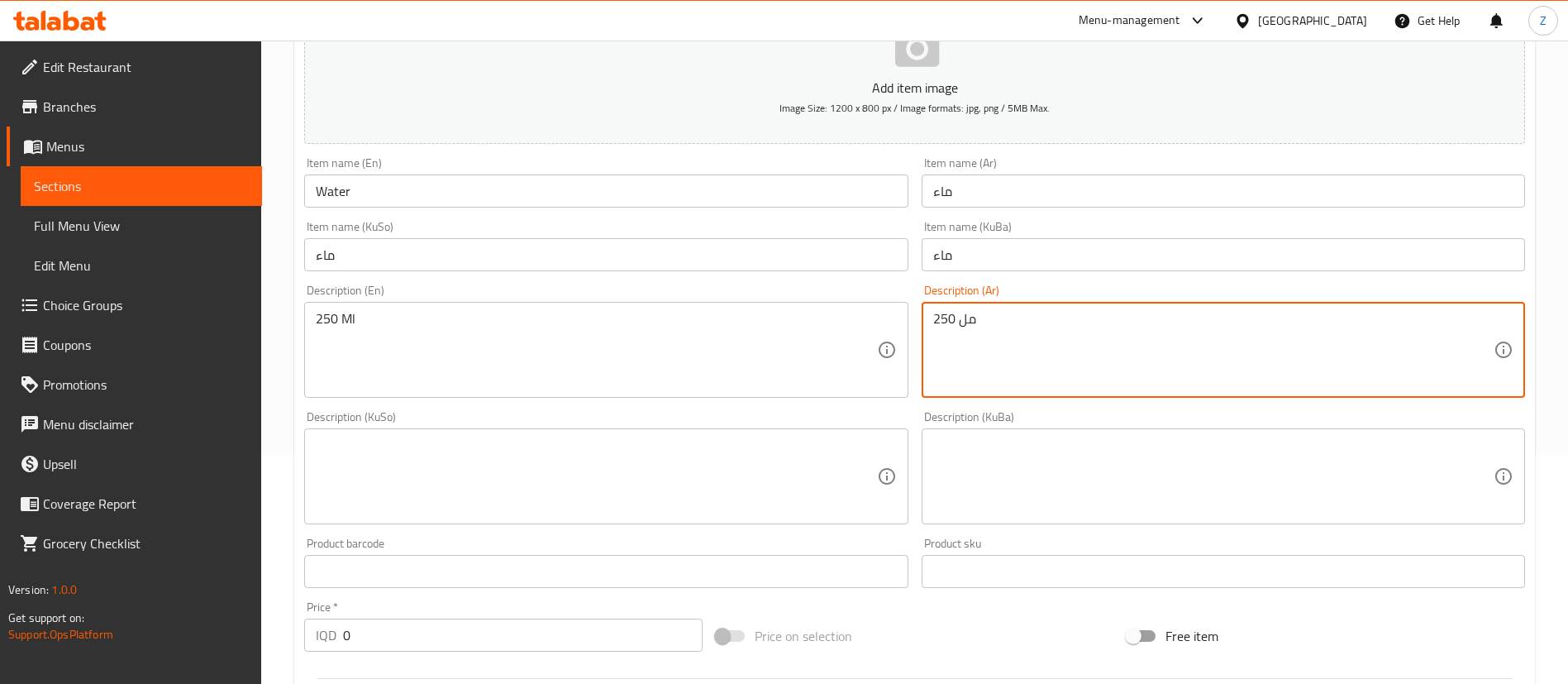
type textarea "250 مل"
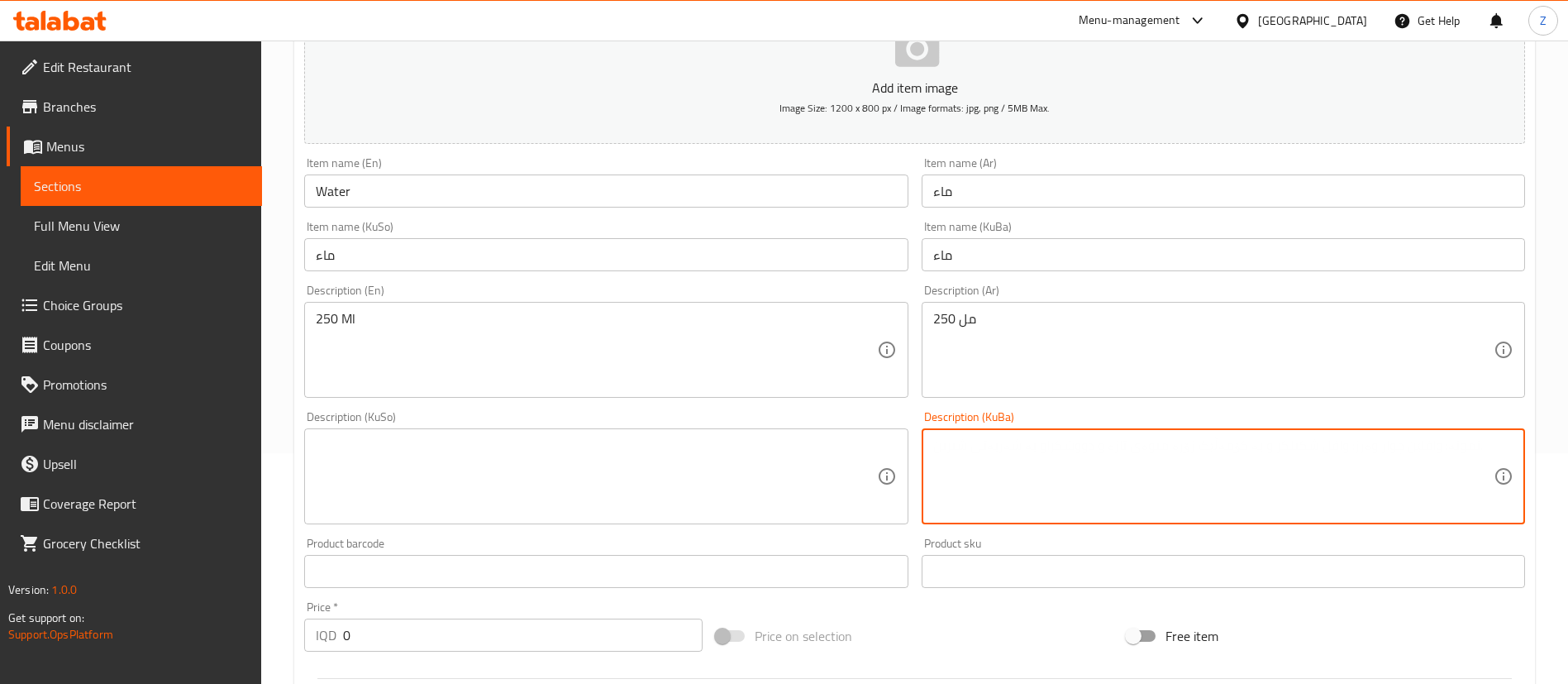
click at [1054, 441] on textarea at bounding box center [1213, 476] width 560 height 79
paste textarea "250 مل"
type textarea "250 مل"
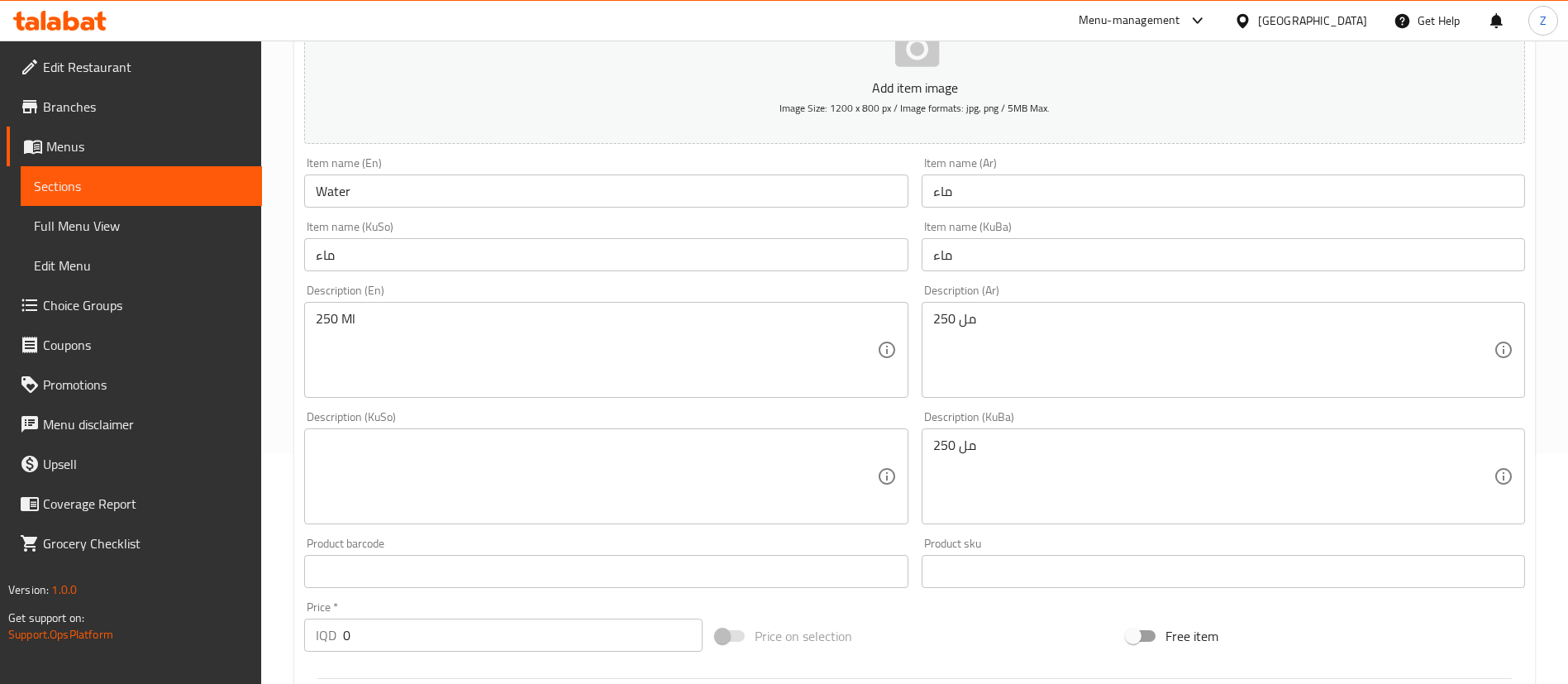
click at [705, 431] on div "Description (KuSo)" at bounding box center [605, 476] width 603 height 96
paste textarea "250 مل"
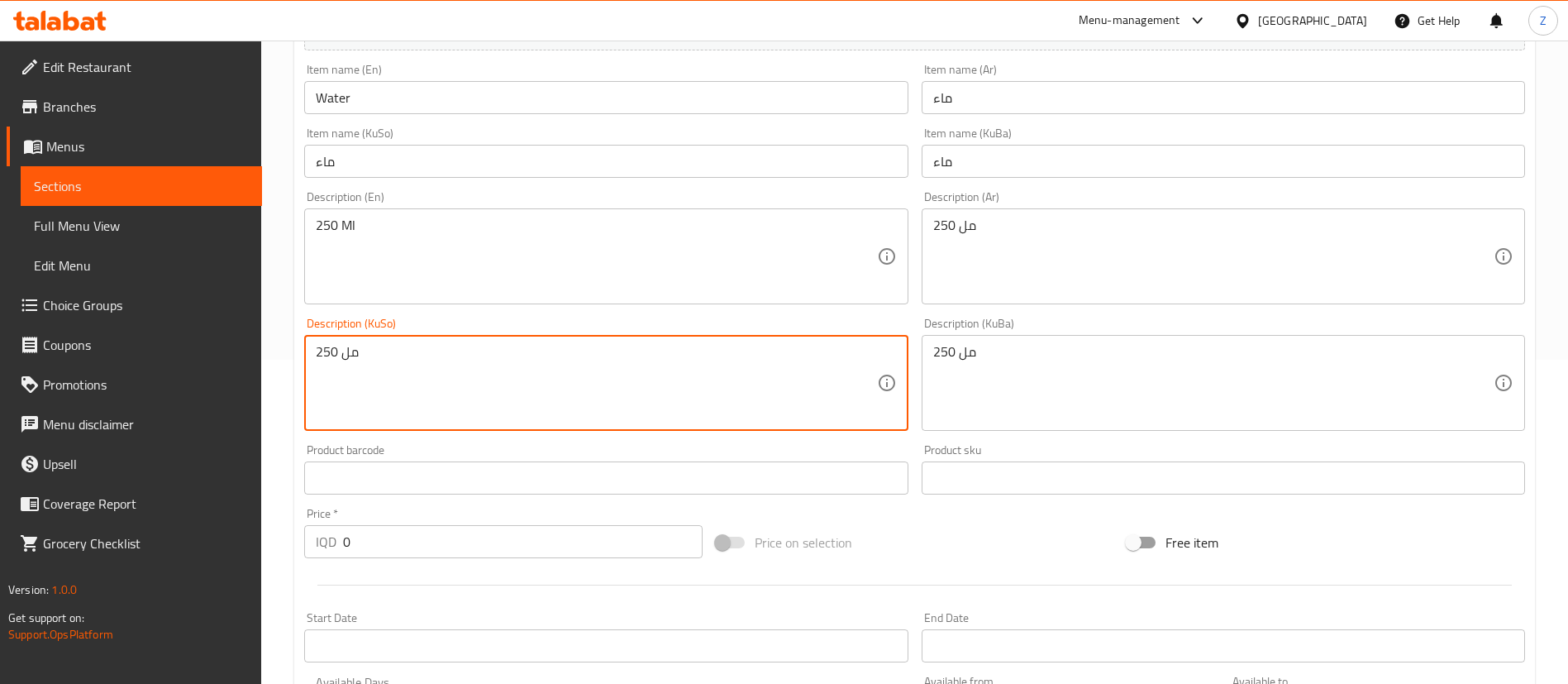
scroll to position [325, 0]
type textarea "250 مل"
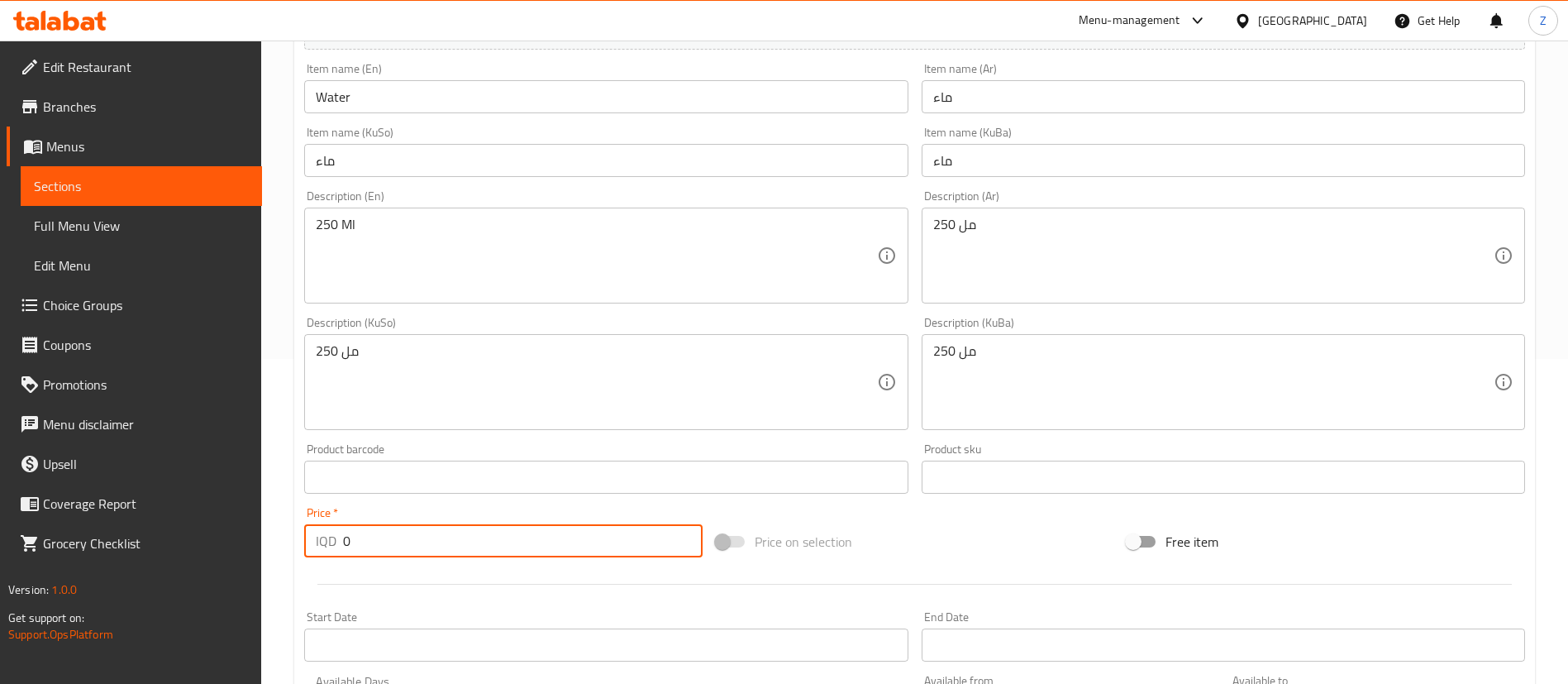
click at [383, 540] on input "0" at bounding box center [523, 541] width 360 height 33
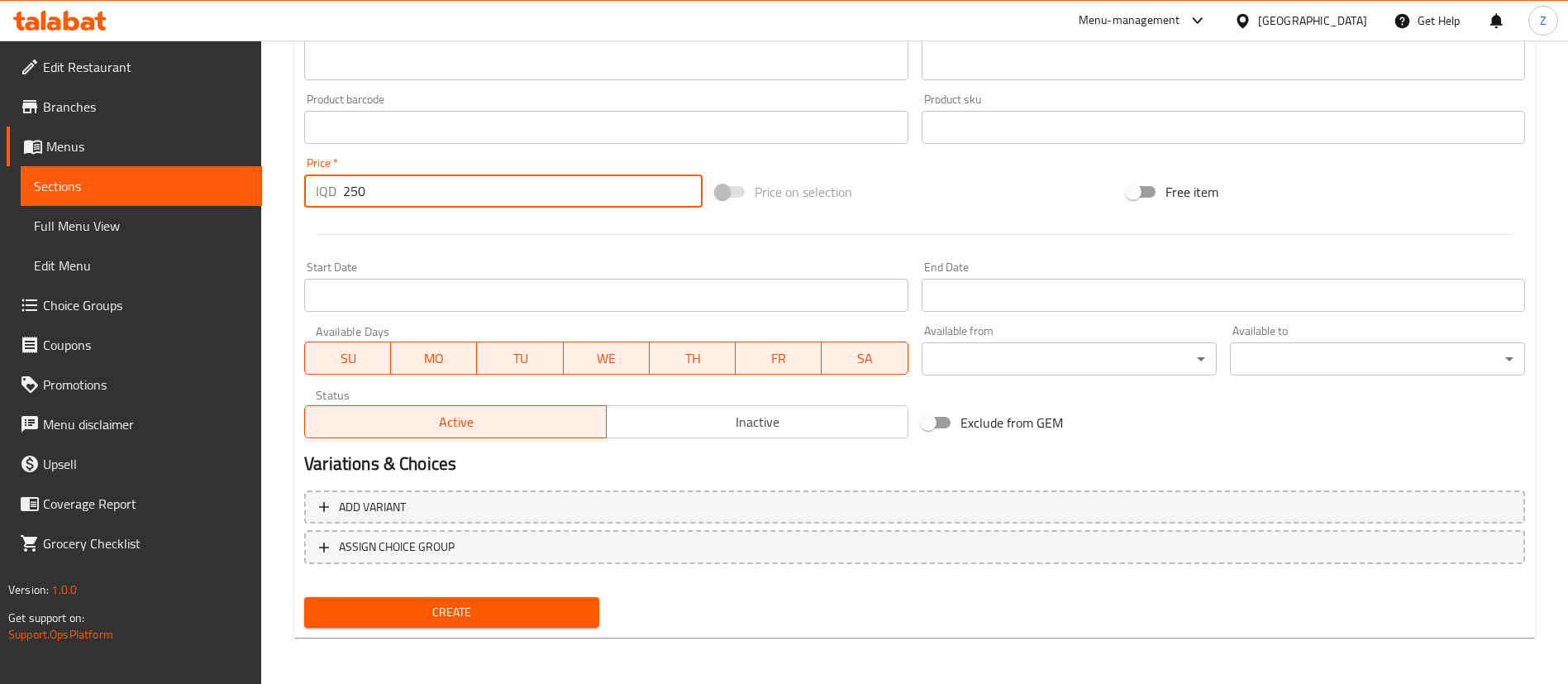
type input "250"
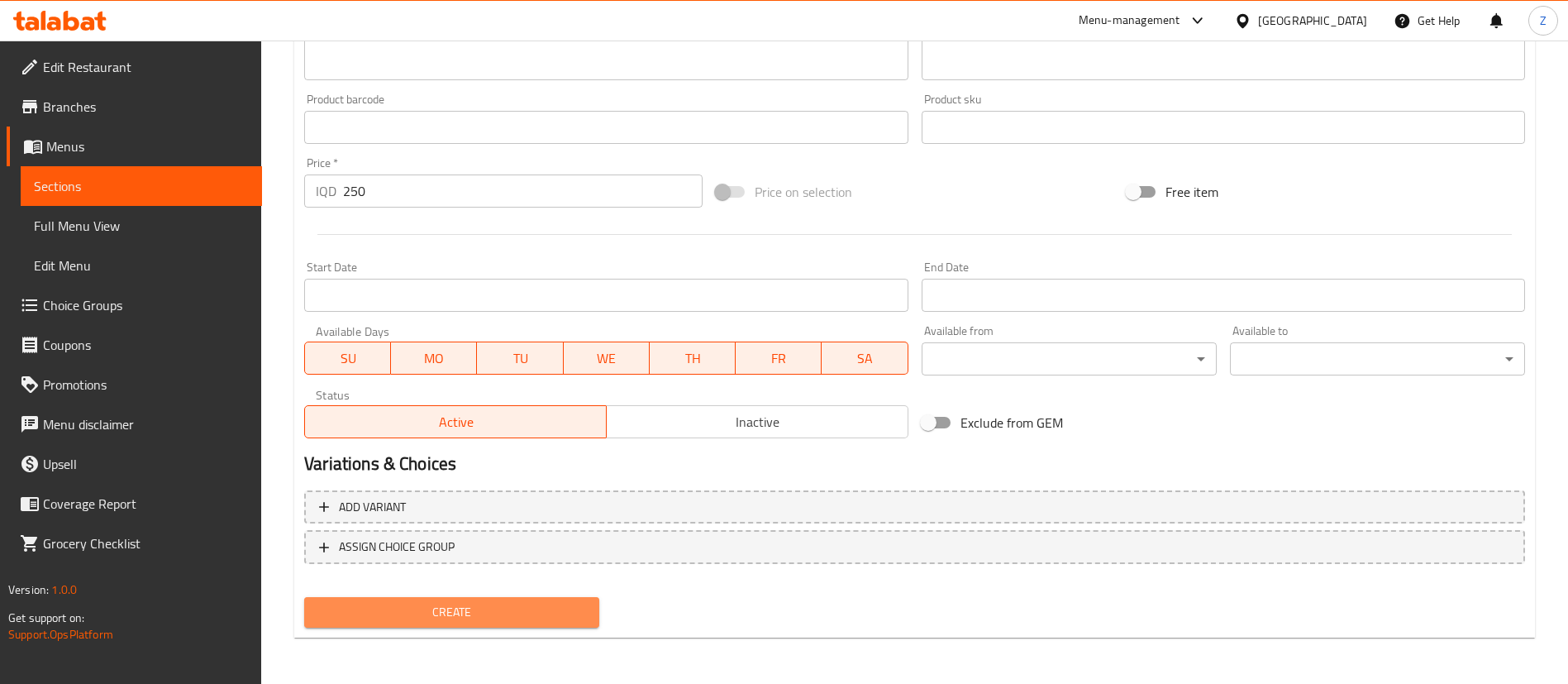
click at [437, 613] on span "Create" at bounding box center [452, 612] width 269 height 21
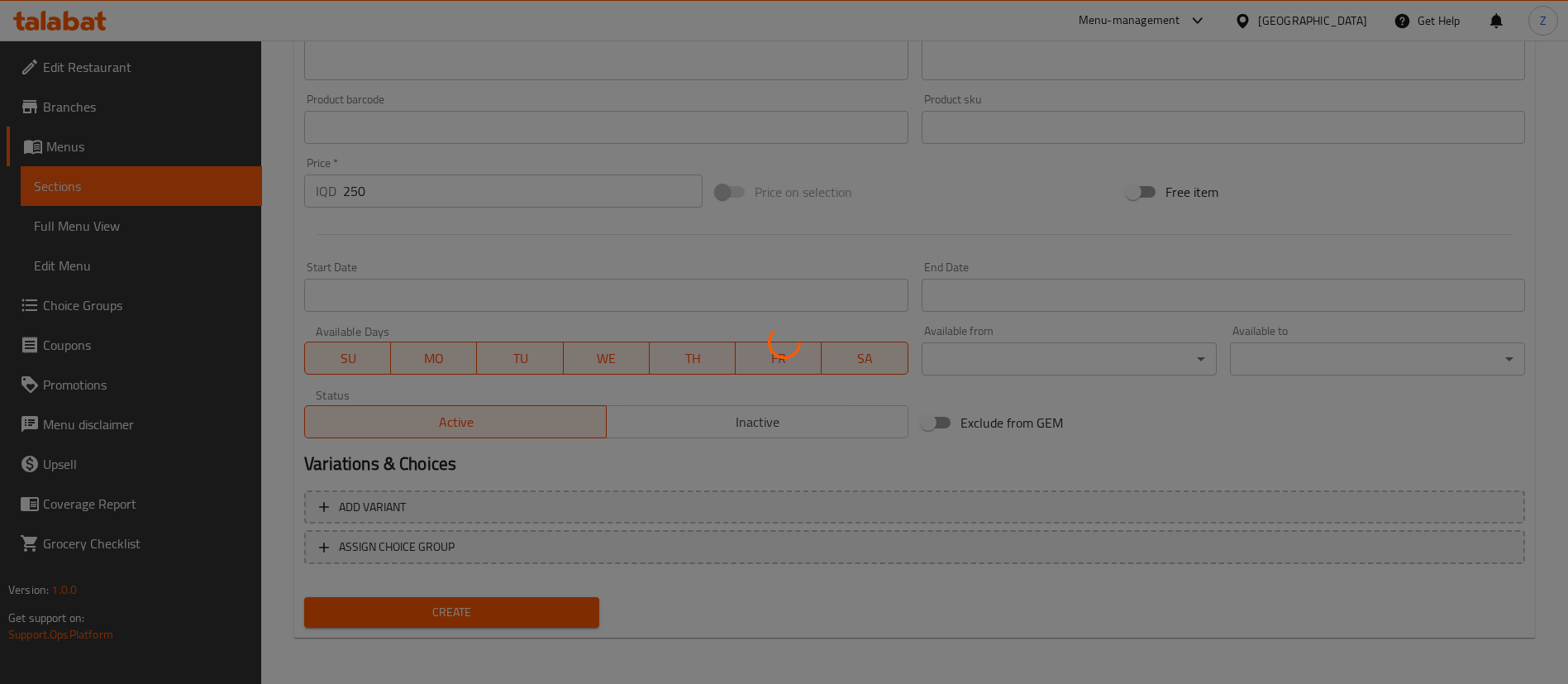
scroll to position [273, 0]
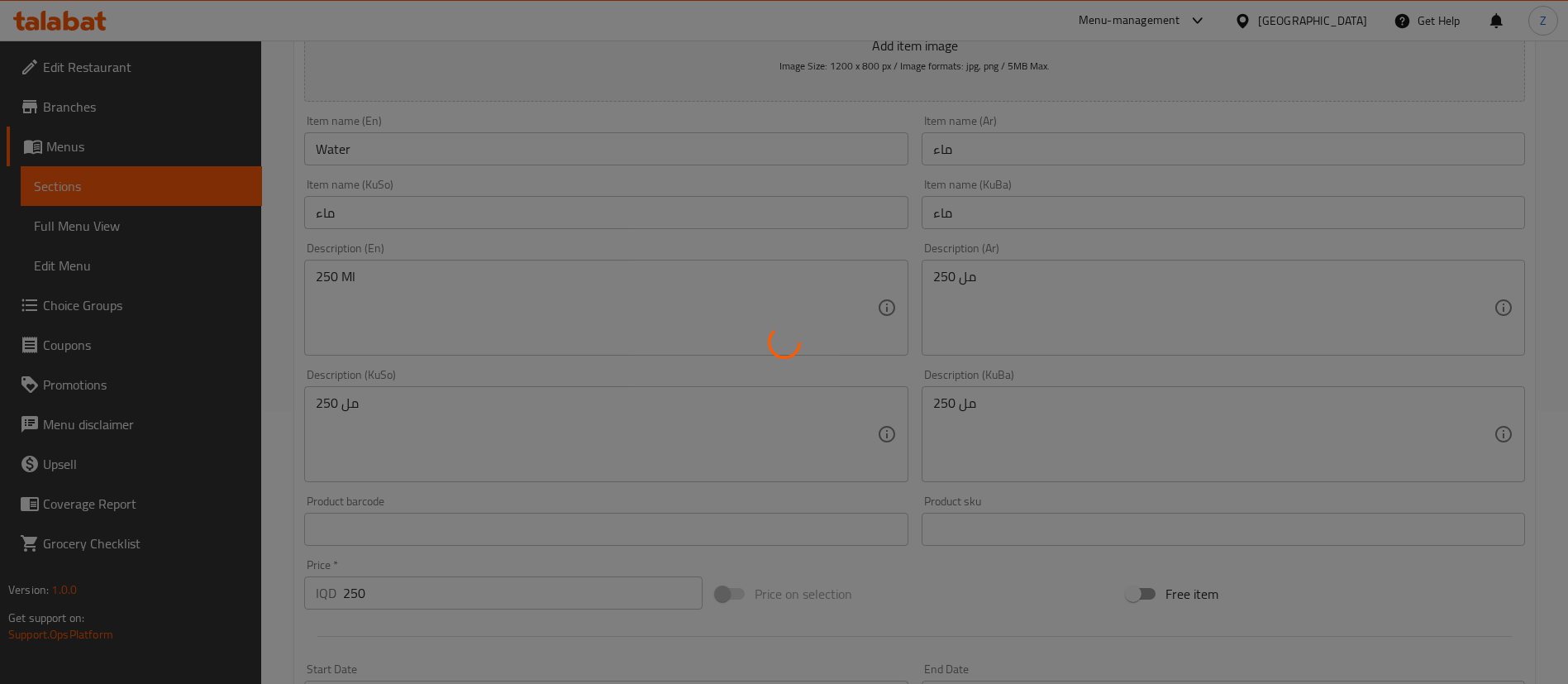
type input "0"
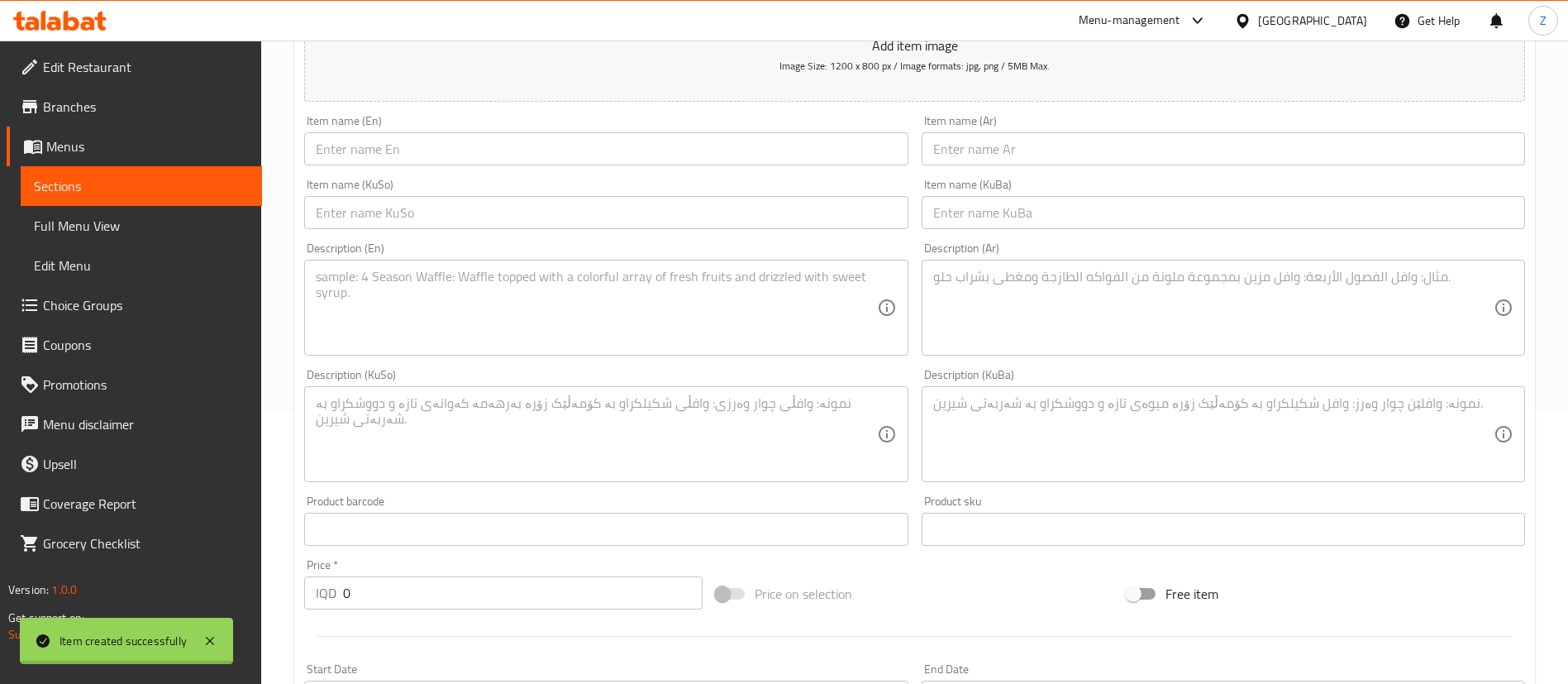
scroll to position [0, 0]
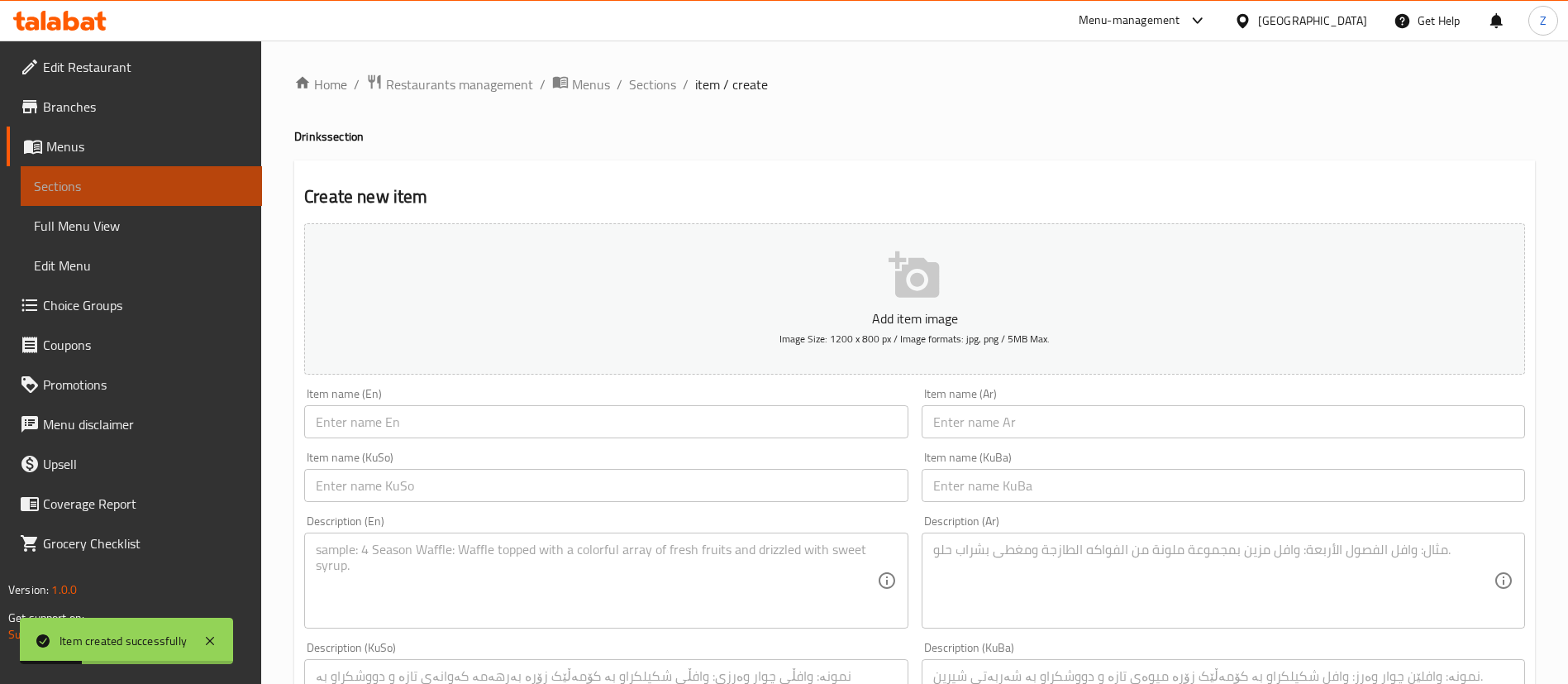
click at [81, 203] on link "Sections" at bounding box center [142, 186] width 242 height 39
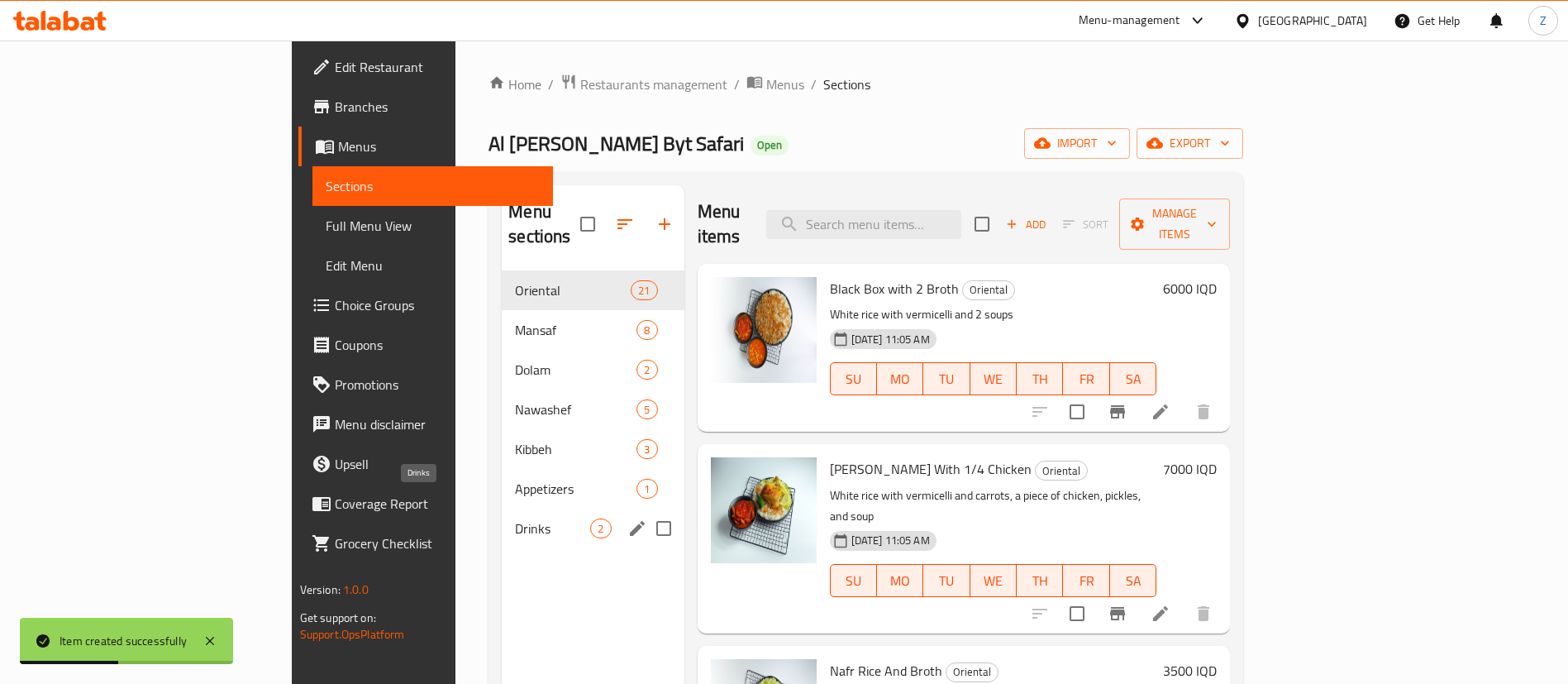
click at [515, 518] on span "Drinks" at bounding box center [552, 528] width 75 height 20
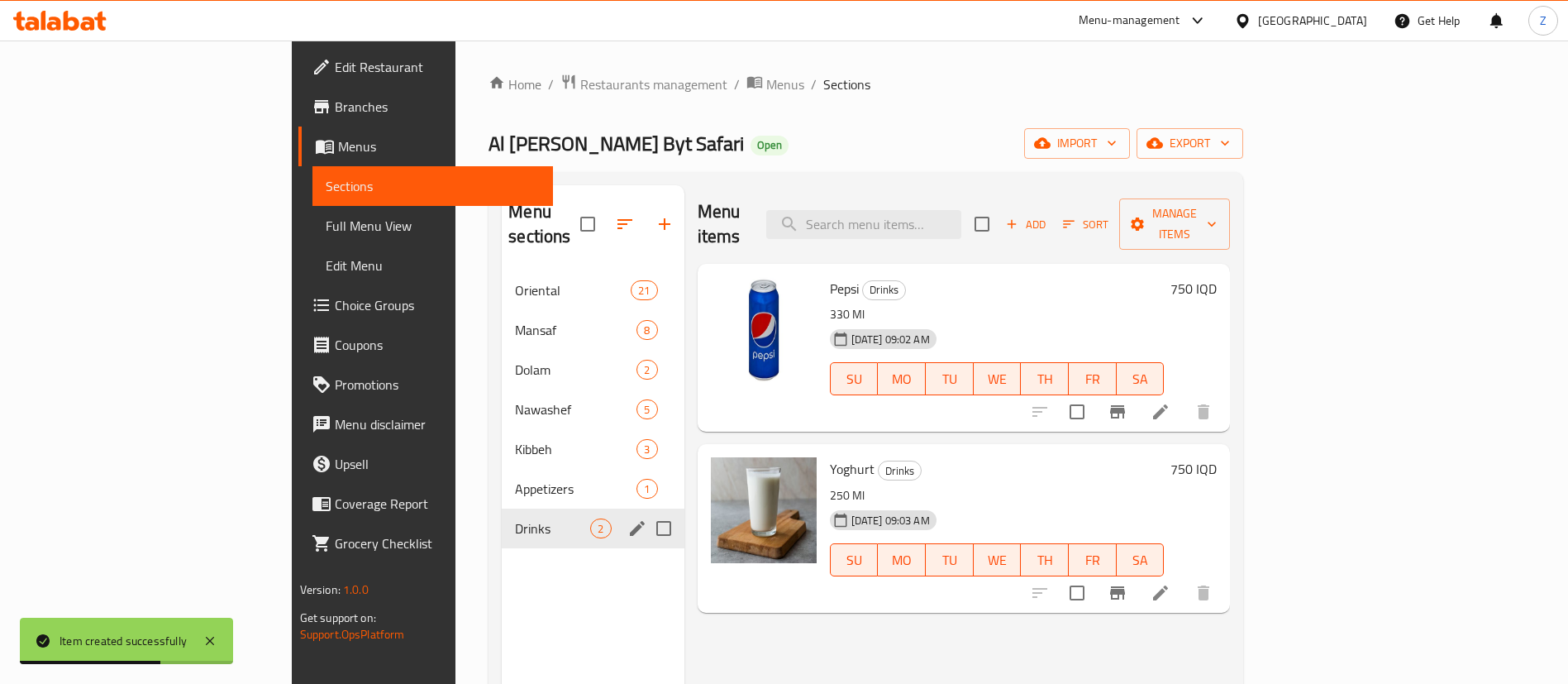
click at [502, 509] on div "Drinks 2" at bounding box center [593, 528] width 182 height 39
click at [515, 479] on span "Appetizers" at bounding box center [552, 489] width 75 height 20
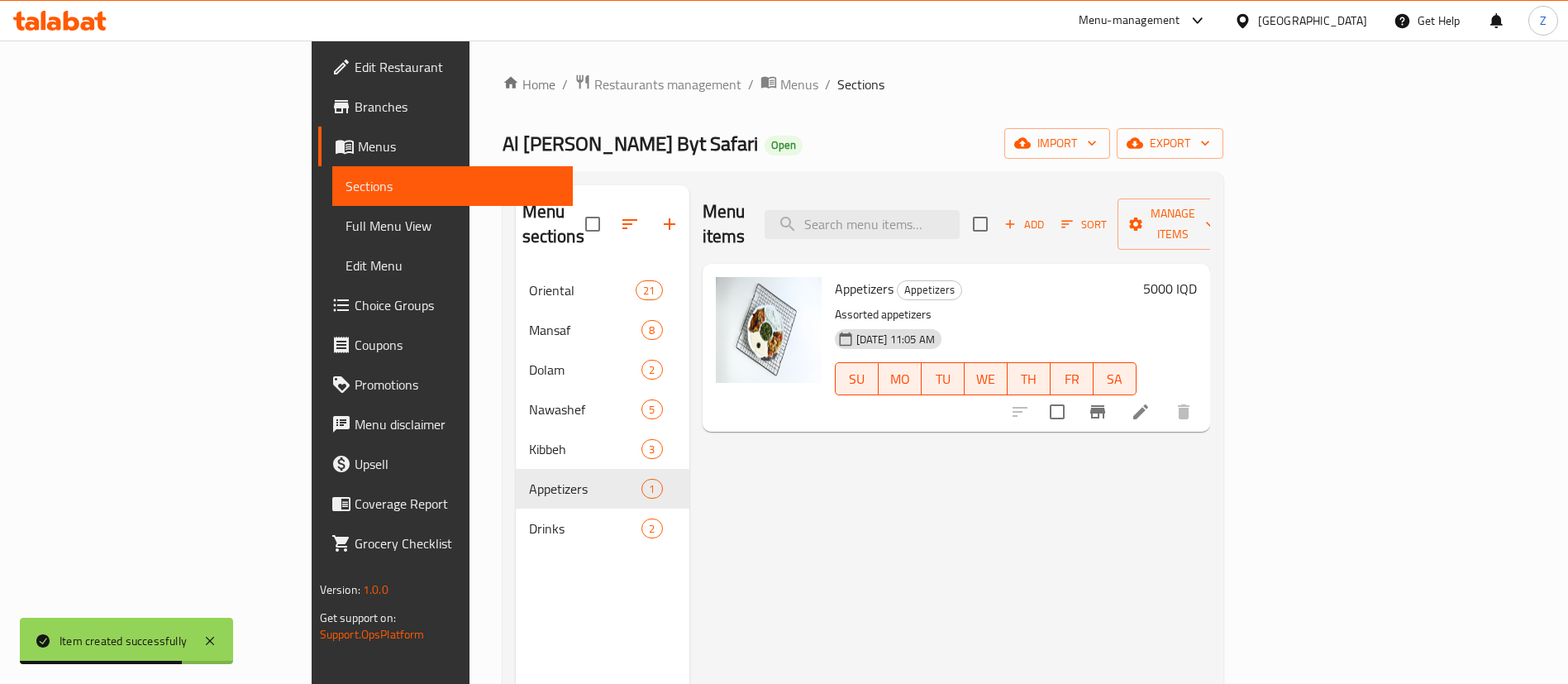
click at [516, 528] on nav "Oriental 21 Mansaf 8 Dolam 2 Nawashef 5 Kibbeh 3 Appetizers 1 Drinks 2" at bounding box center [602, 409] width 173 height 291
click at [529, 518] on span "Drinks" at bounding box center [585, 528] width 113 height 20
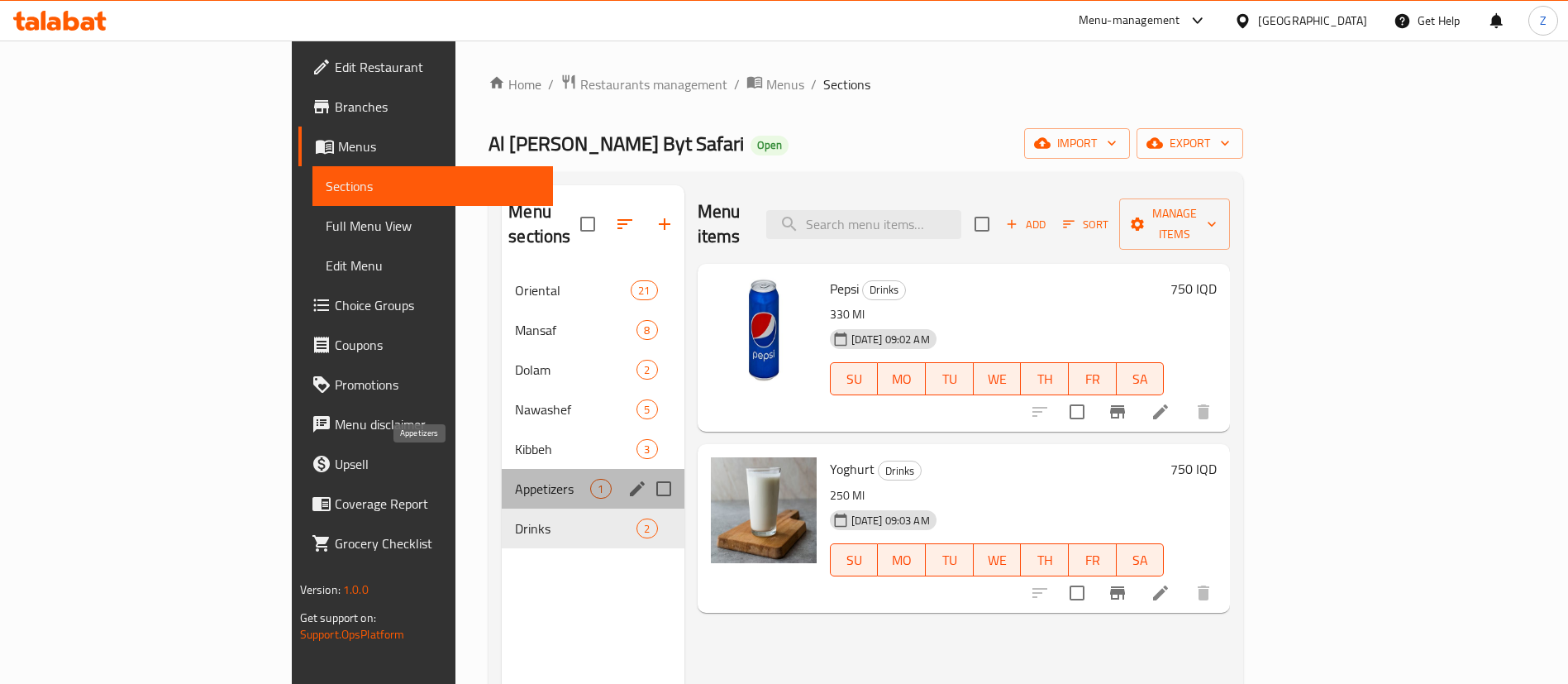
click at [515, 479] on span "Appetizers" at bounding box center [552, 489] width 75 height 20
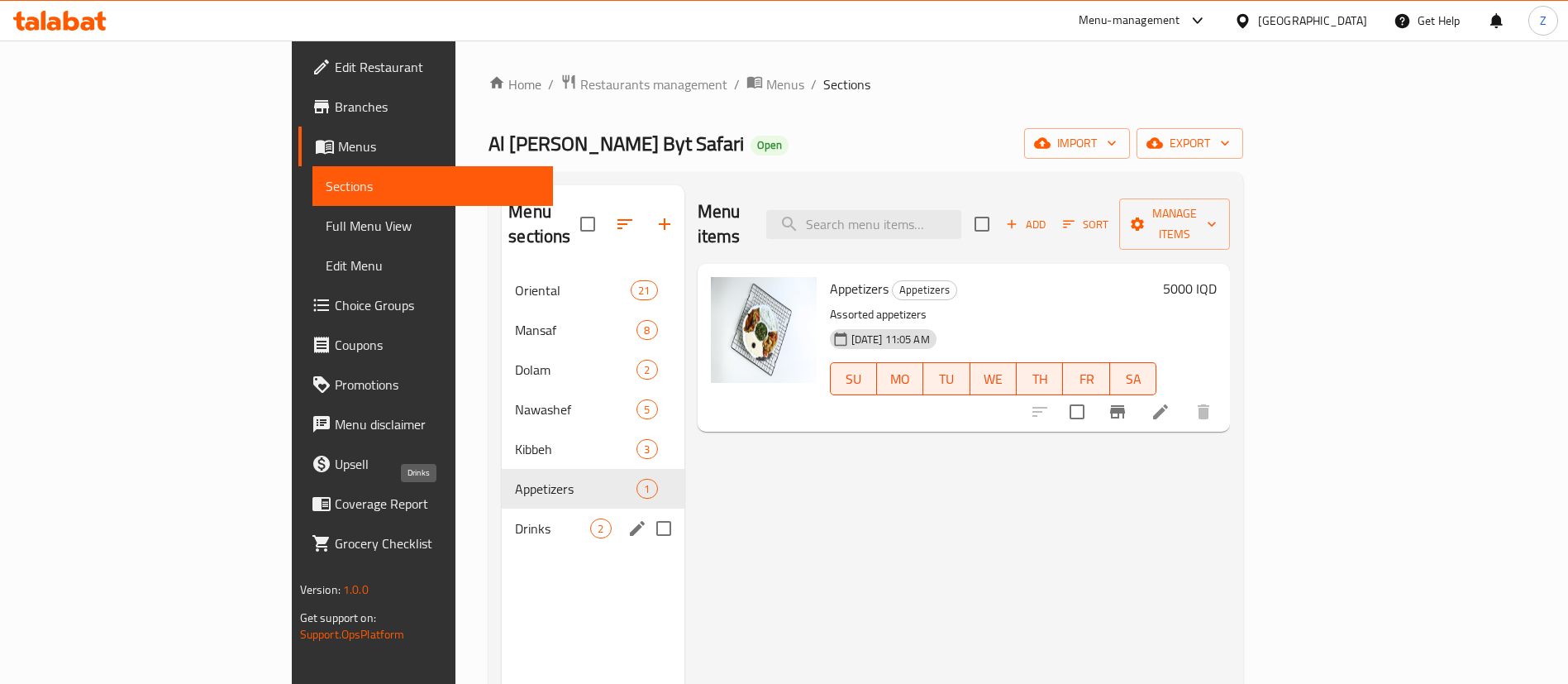
click at [515, 518] on span "Drinks" at bounding box center [552, 528] width 75 height 20
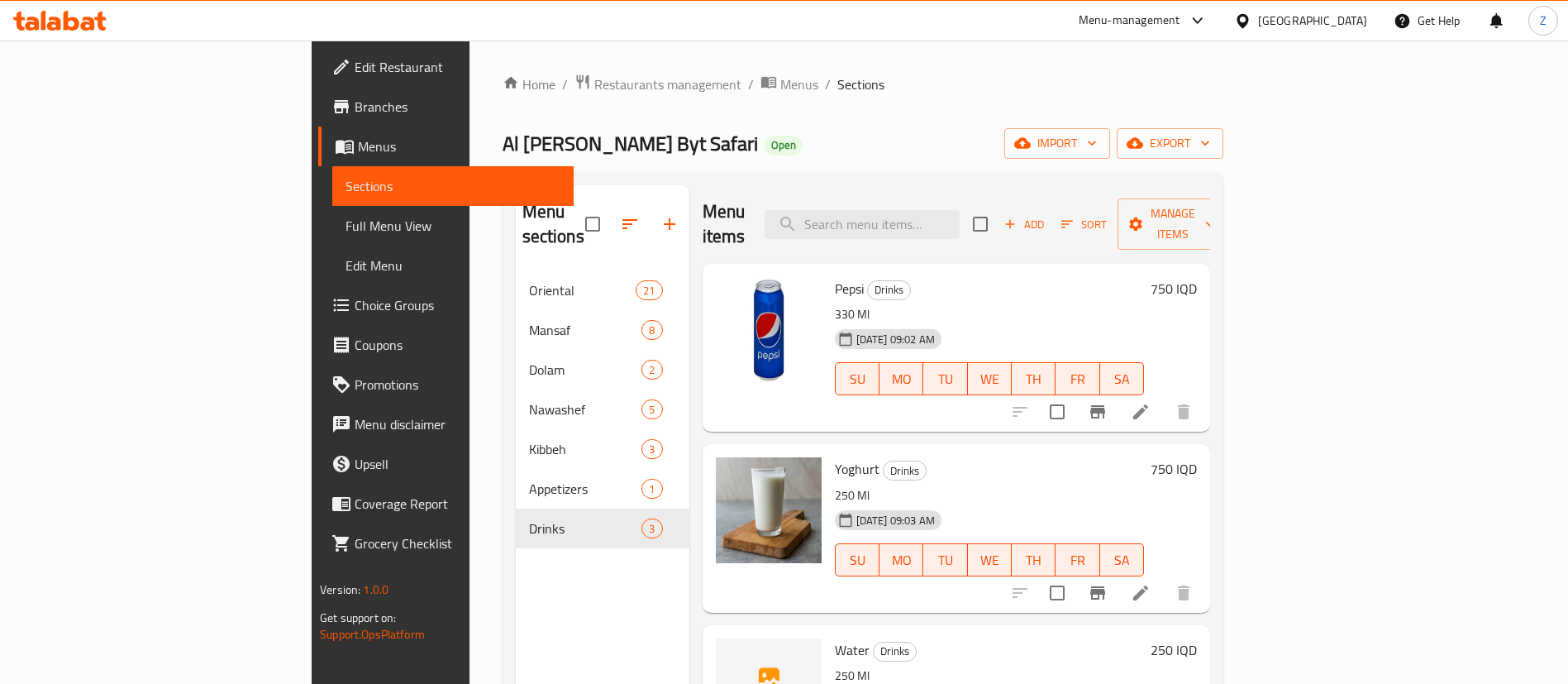
scroll to position [231, 0]
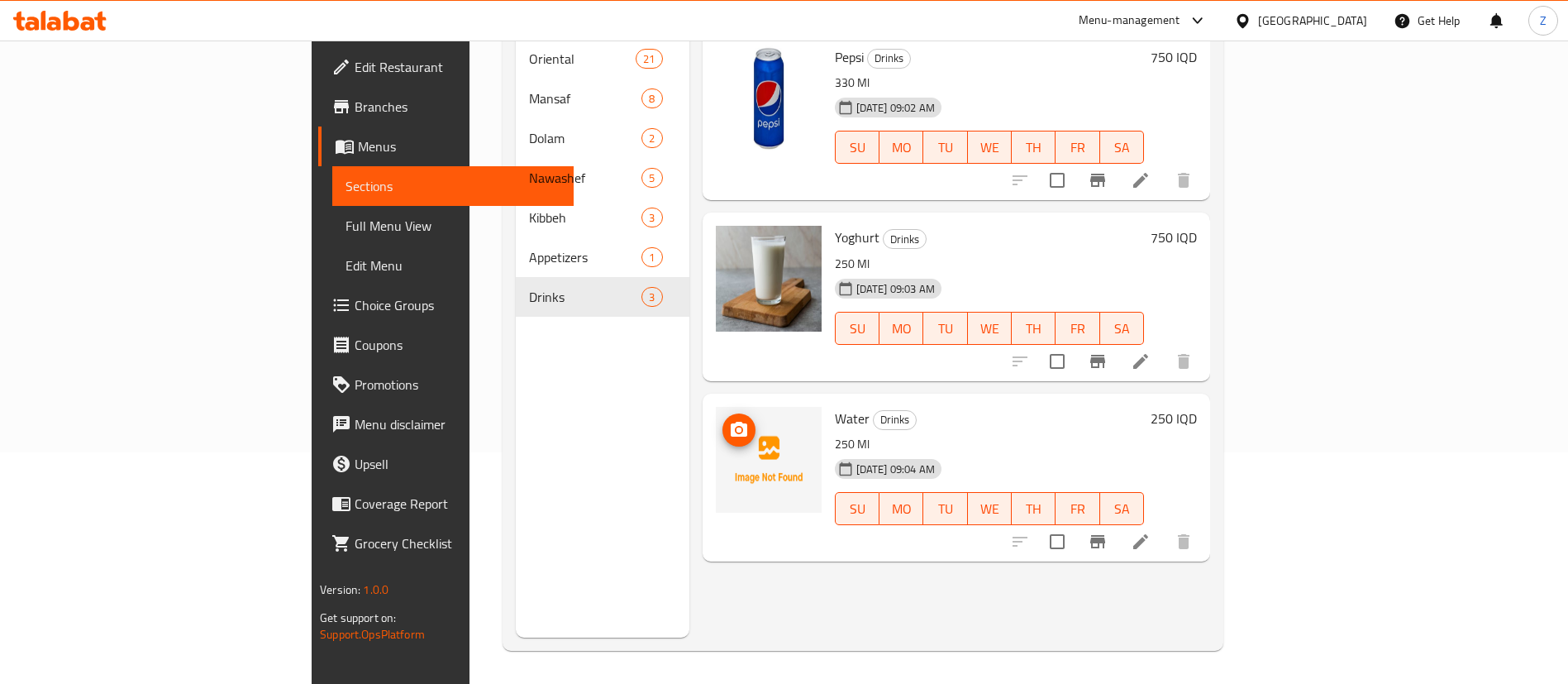
click at [716, 407] on img at bounding box center [769, 460] width 106 height 106
click at [731, 422] on icon "upload picture" at bounding box center [739, 429] width 17 height 15
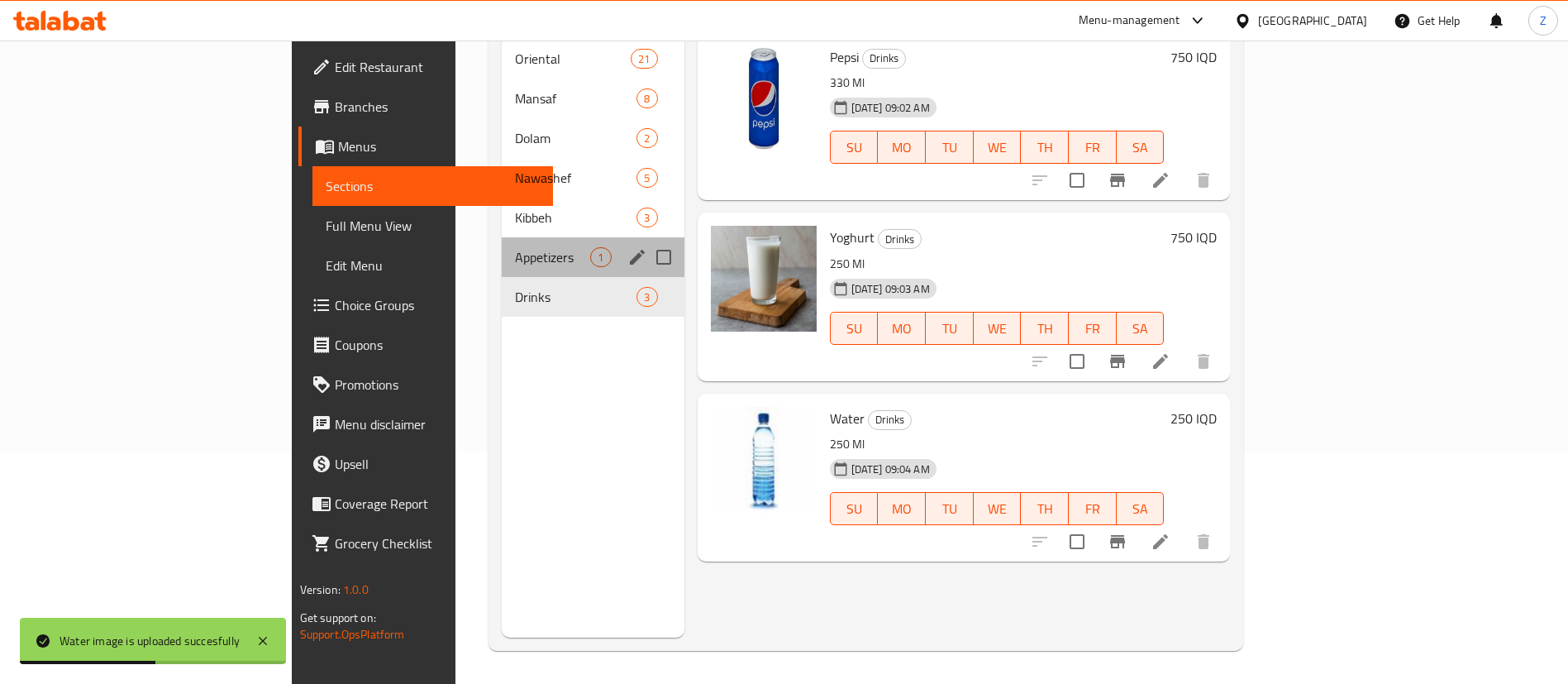
click at [515, 247] on span "Appetizers" at bounding box center [552, 257] width 75 height 20
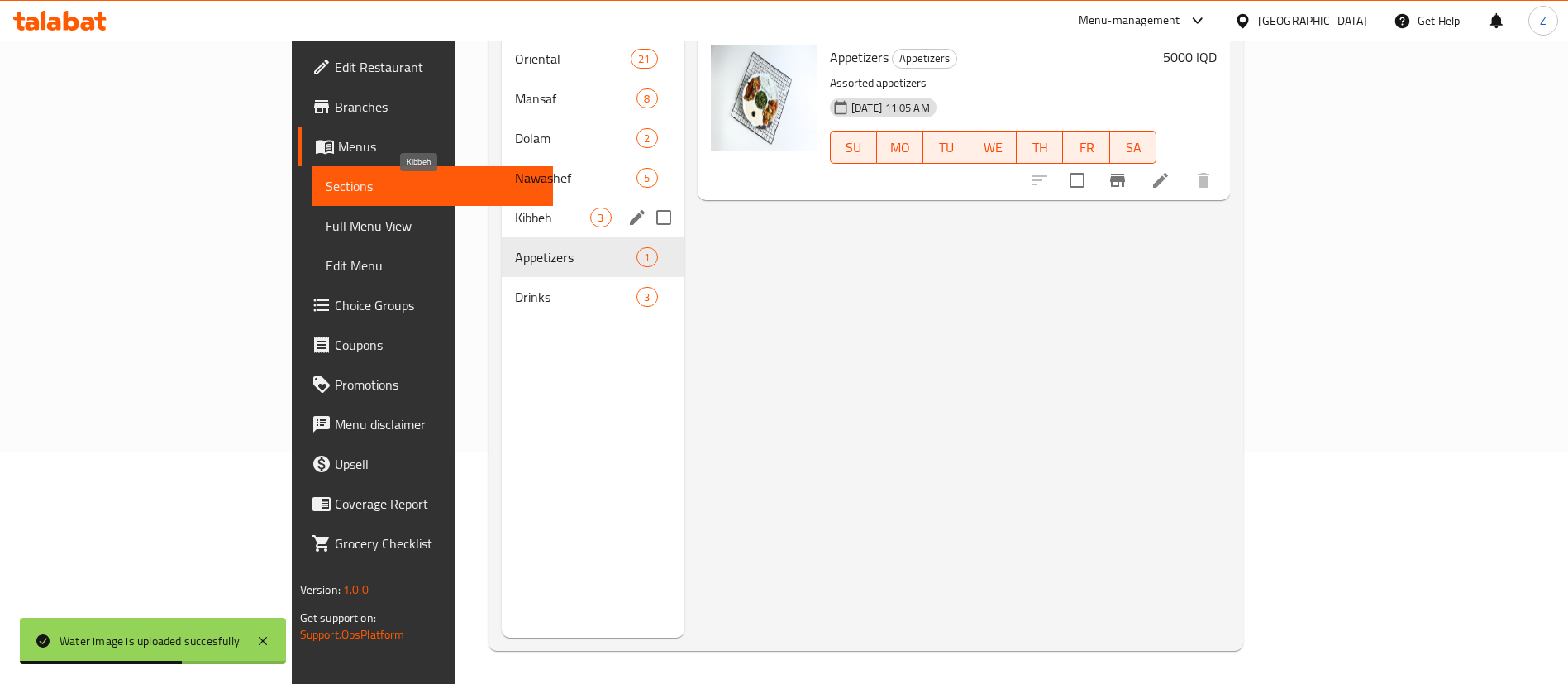
click at [515, 208] on span "Kibbeh" at bounding box center [552, 217] width 75 height 20
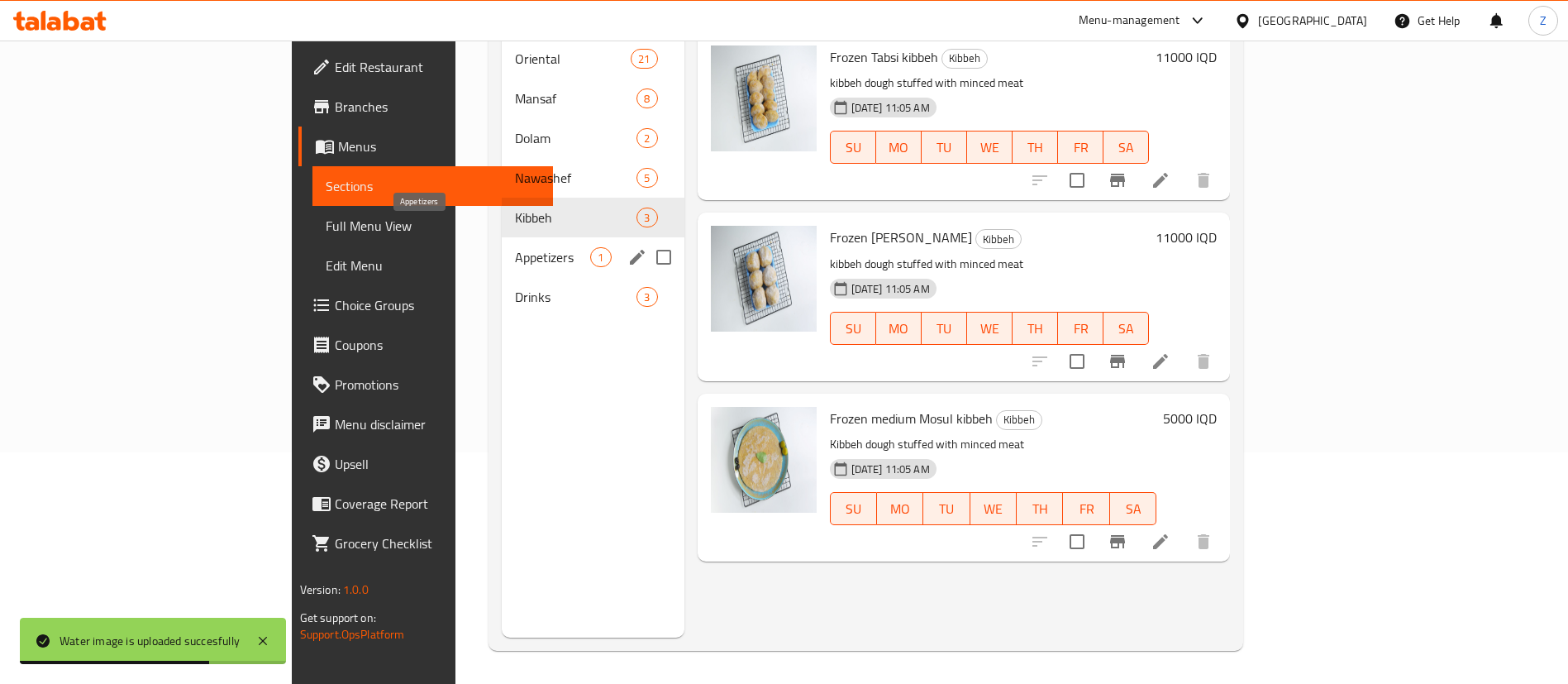
click at [502, 247] on div "Appetizers 1" at bounding box center [593, 257] width 182 height 39
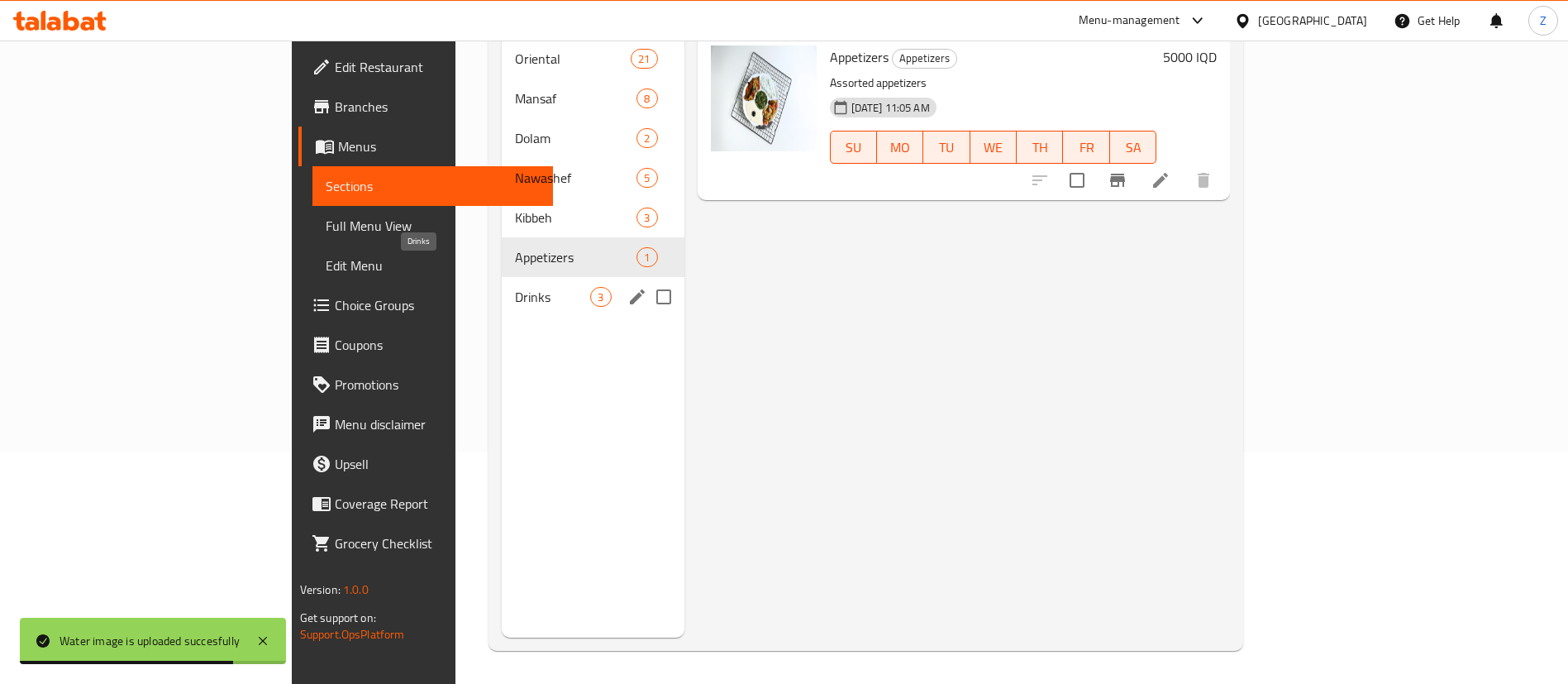
click at [515, 287] on span "Drinks" at bounding box center [552, 297] width 75 height 20
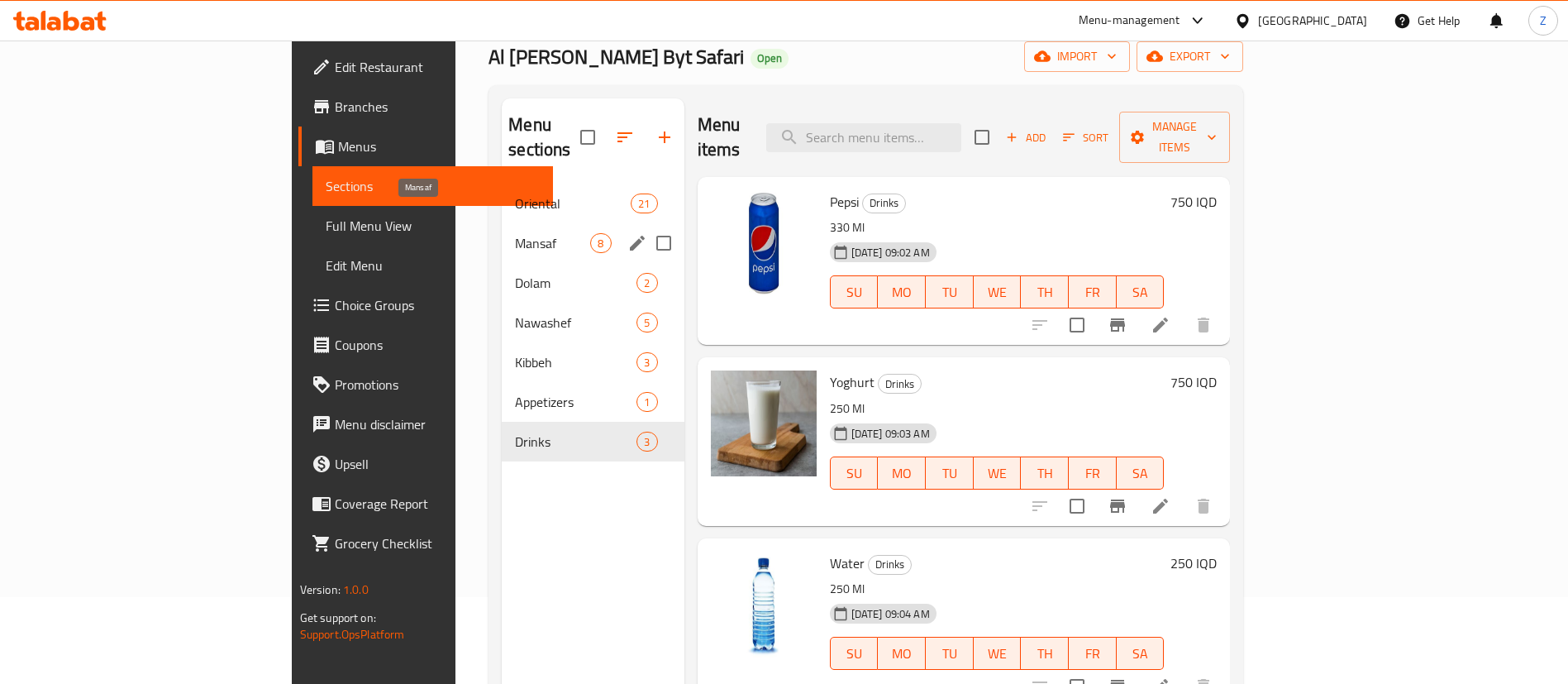
scroll to position [88, 0]
click at [515, 232] on span "Mansaf" at bounding box center [552, 242] width 75 height 20
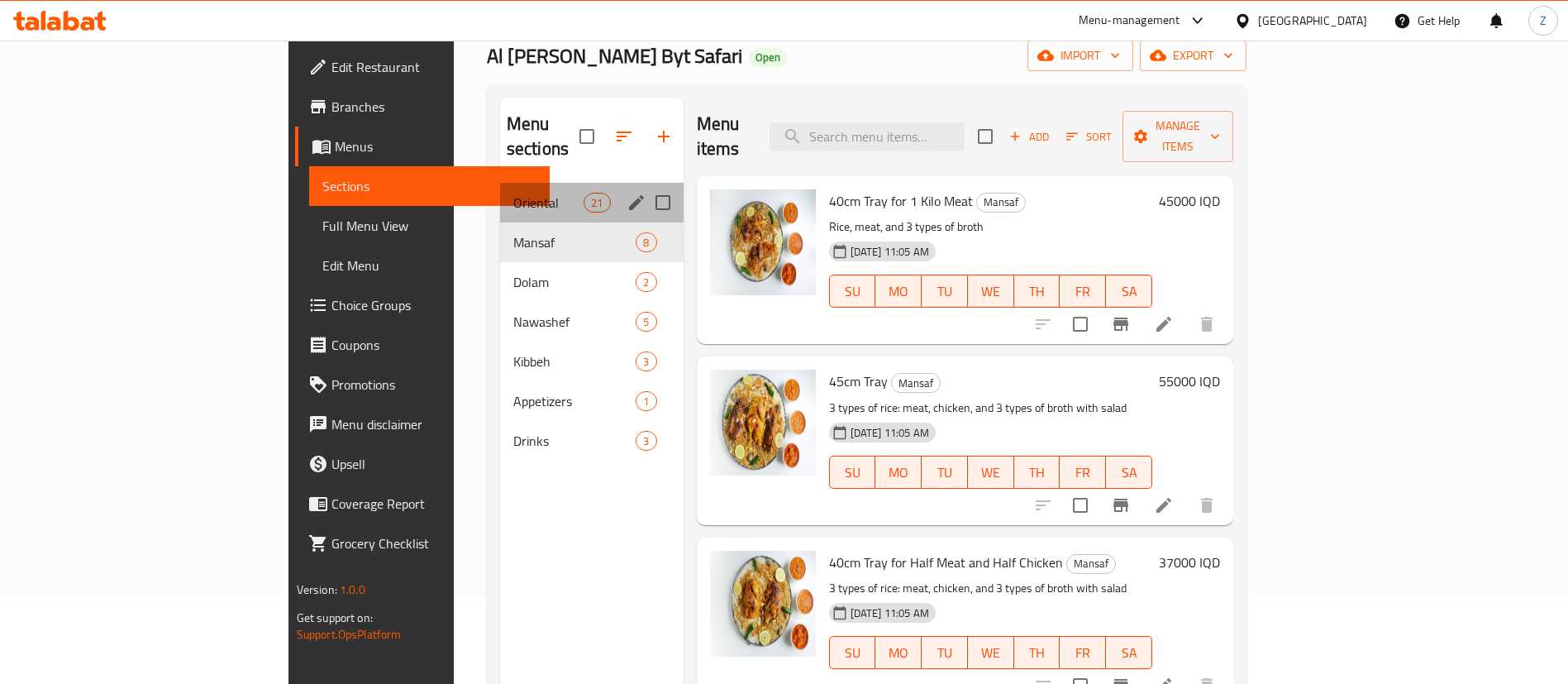
click at [500, 190] on div "Oriental 21" at bounding box center [592, 202] width 184 height 39
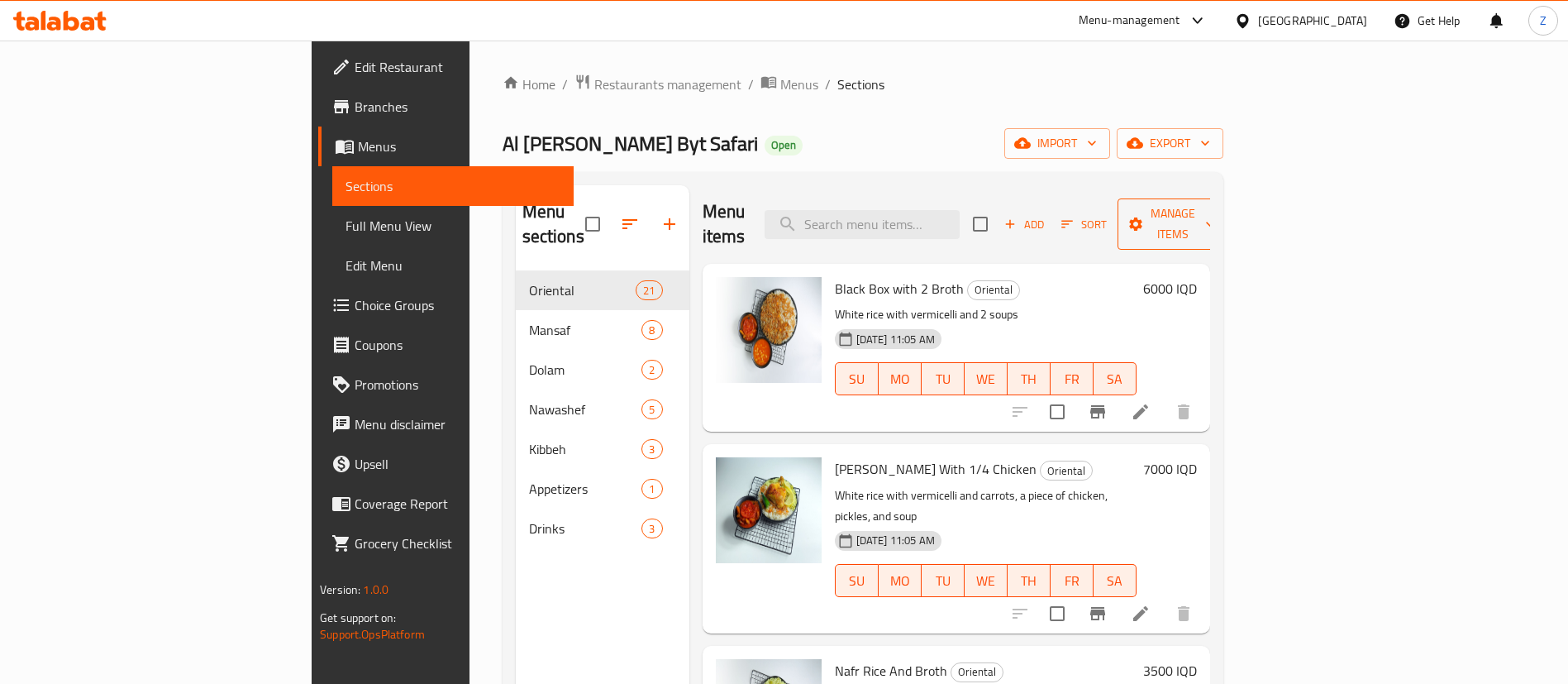
click at [1215, 211] on span "Manage items" at bounding box center [1173, 223] width 84 height 41
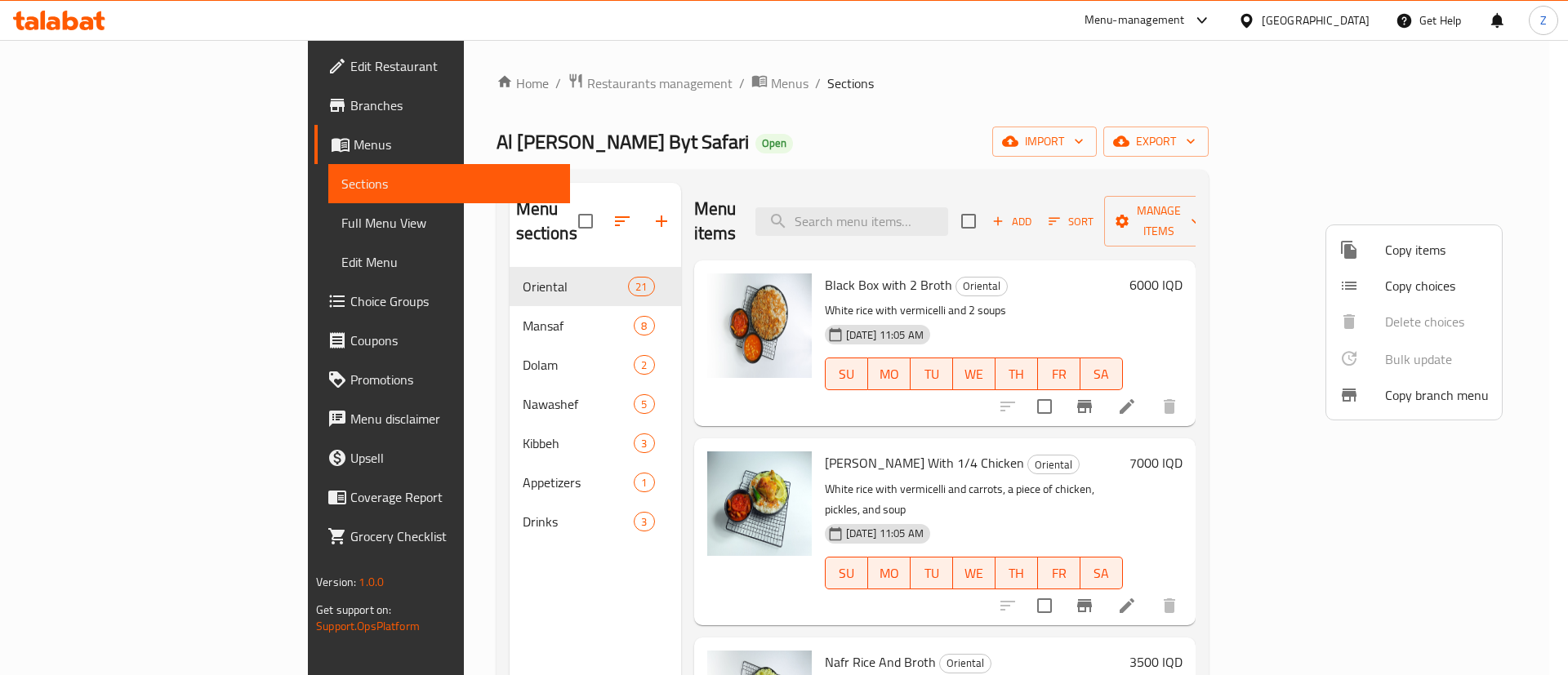
click at [1224, 261] on div at bounding box center [784, 337] width 1568 height 675
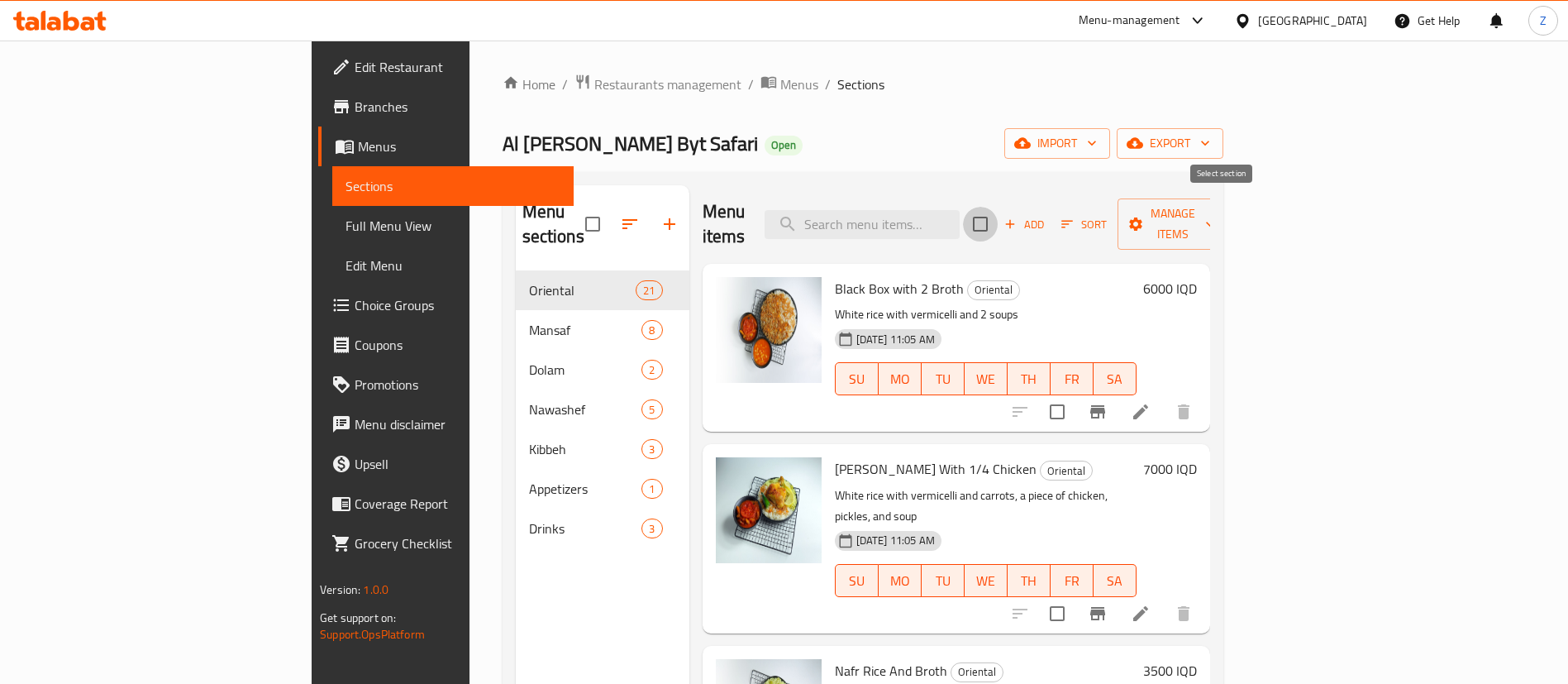
click at [998, 212] on input "checkbox" at bounding box center [981, 224] width 35 height 35
checkbox input "true"
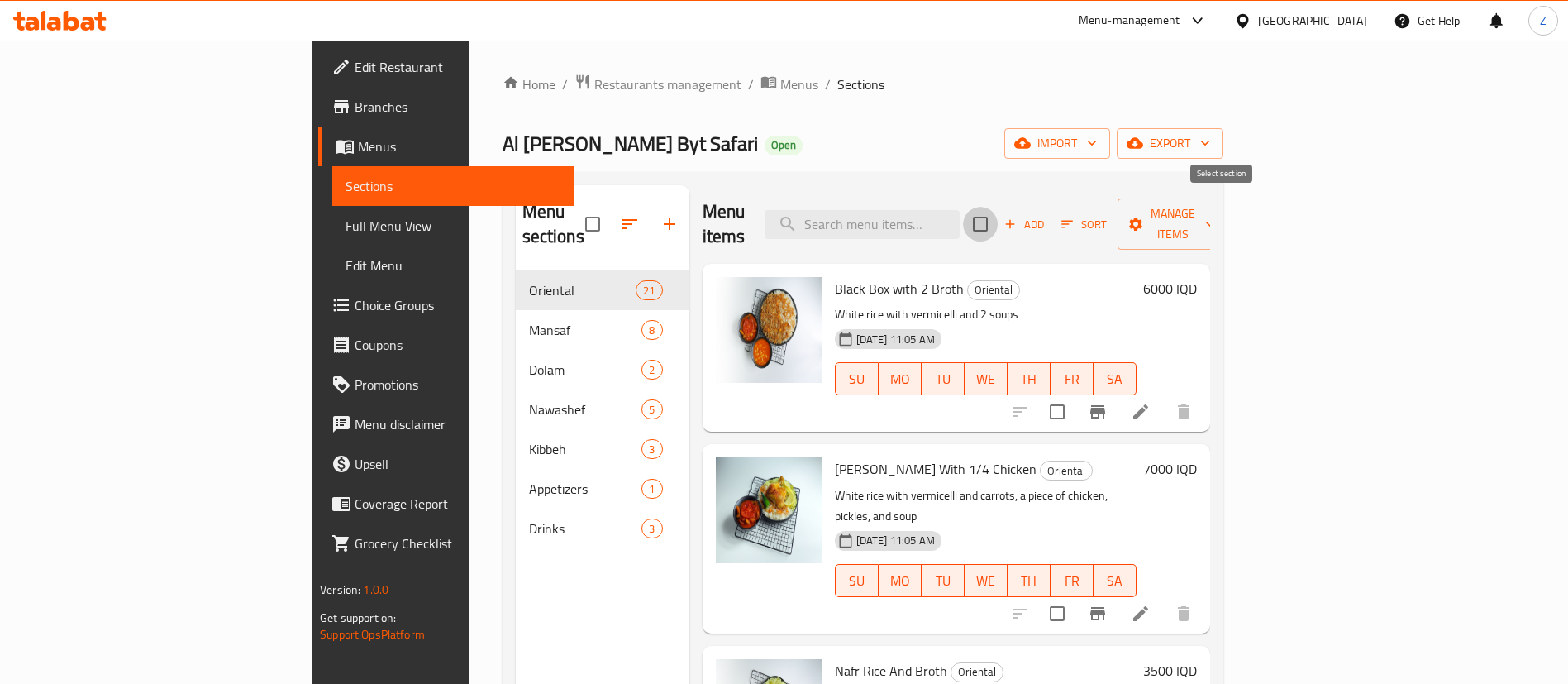
checkbox input "true"
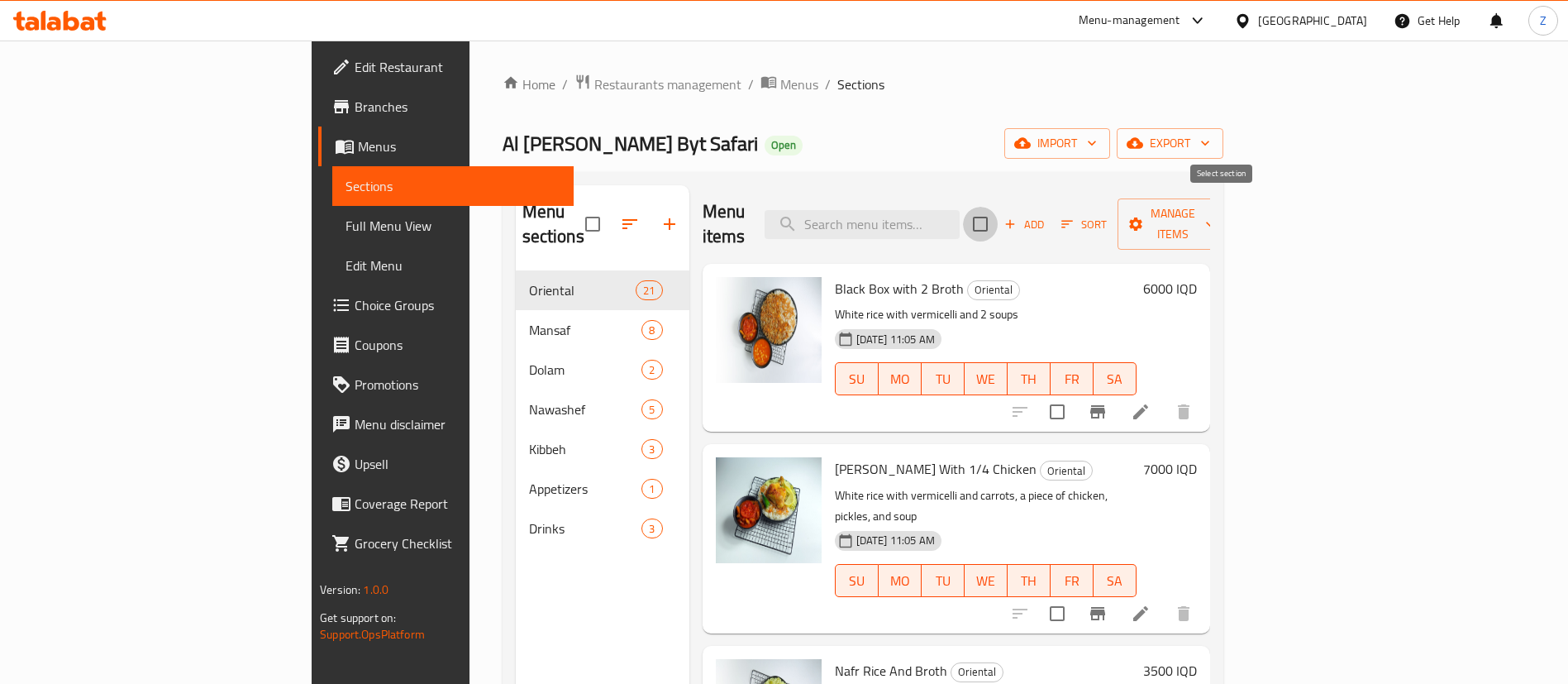
checkbox input "true"
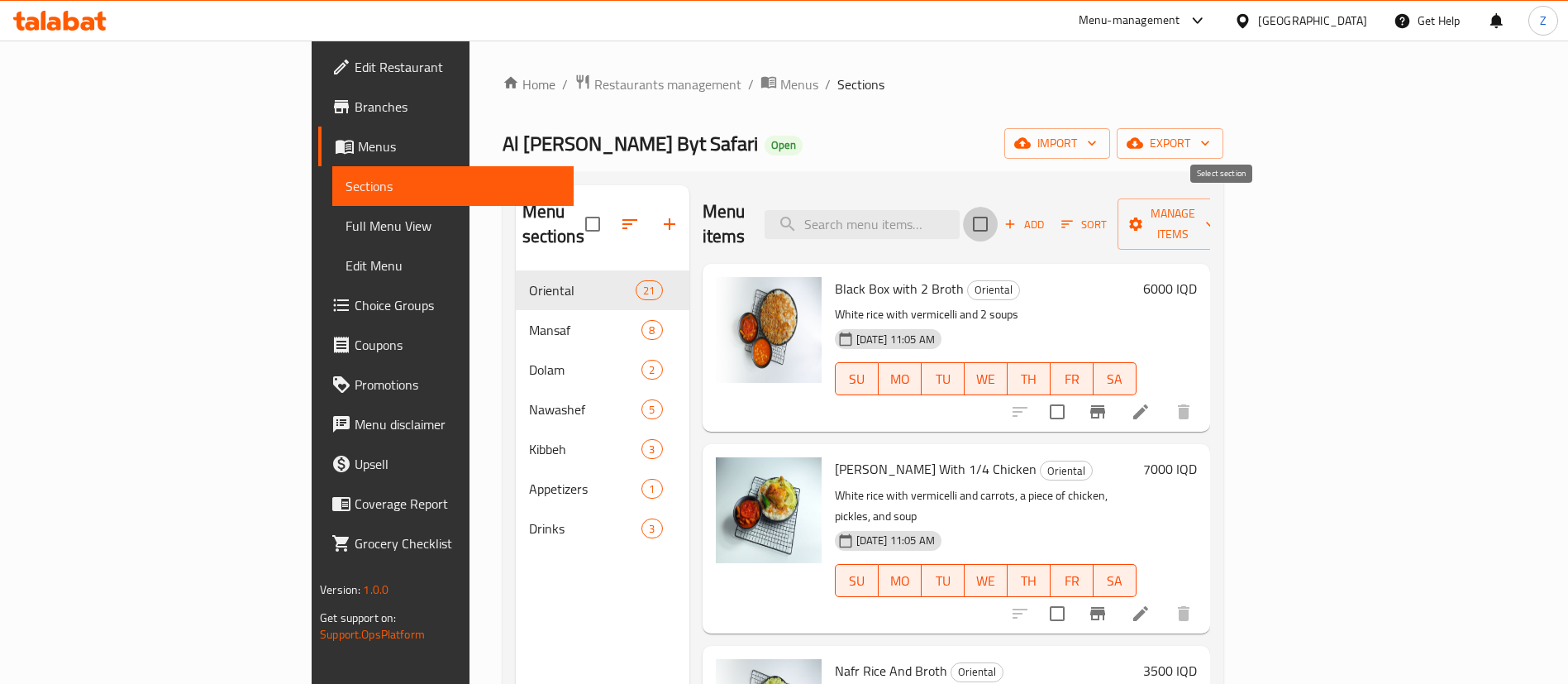
checkbox input "true"
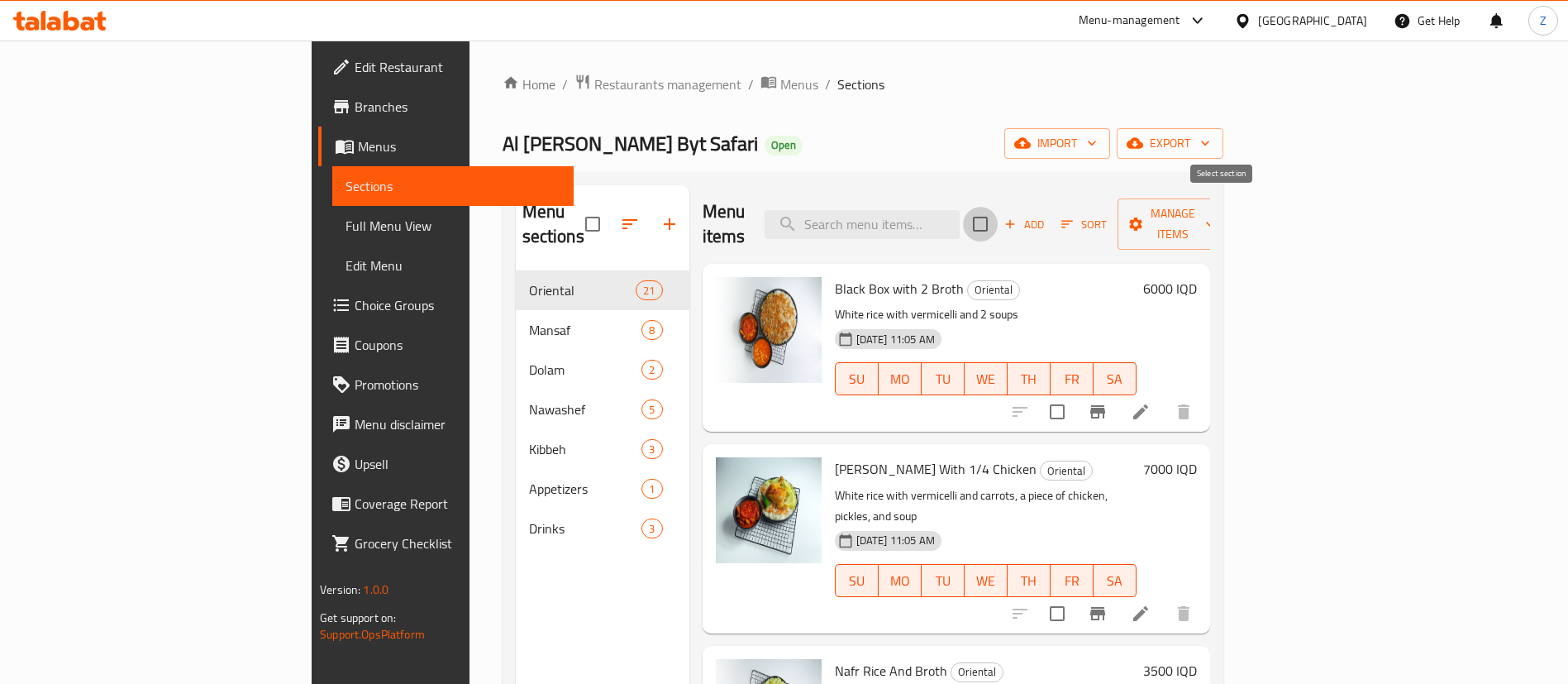
checkbox input "true"
click at [1107, 217] on span "Sort" at bounding box center [1084, 224] width 46 height 19
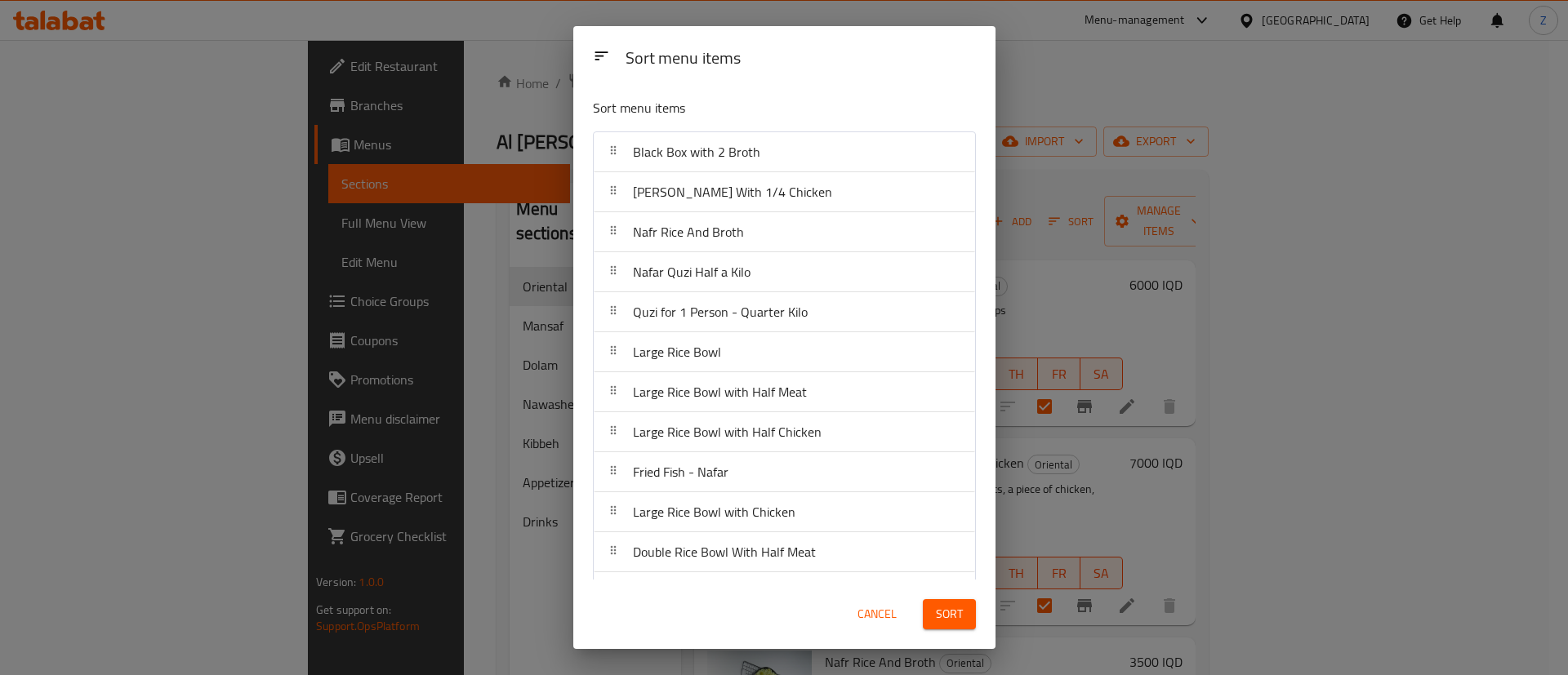
drag, startPoint x: 767, startPoint y: 305, endPoint x: 974, endPoint y: 140, distance: 264.7
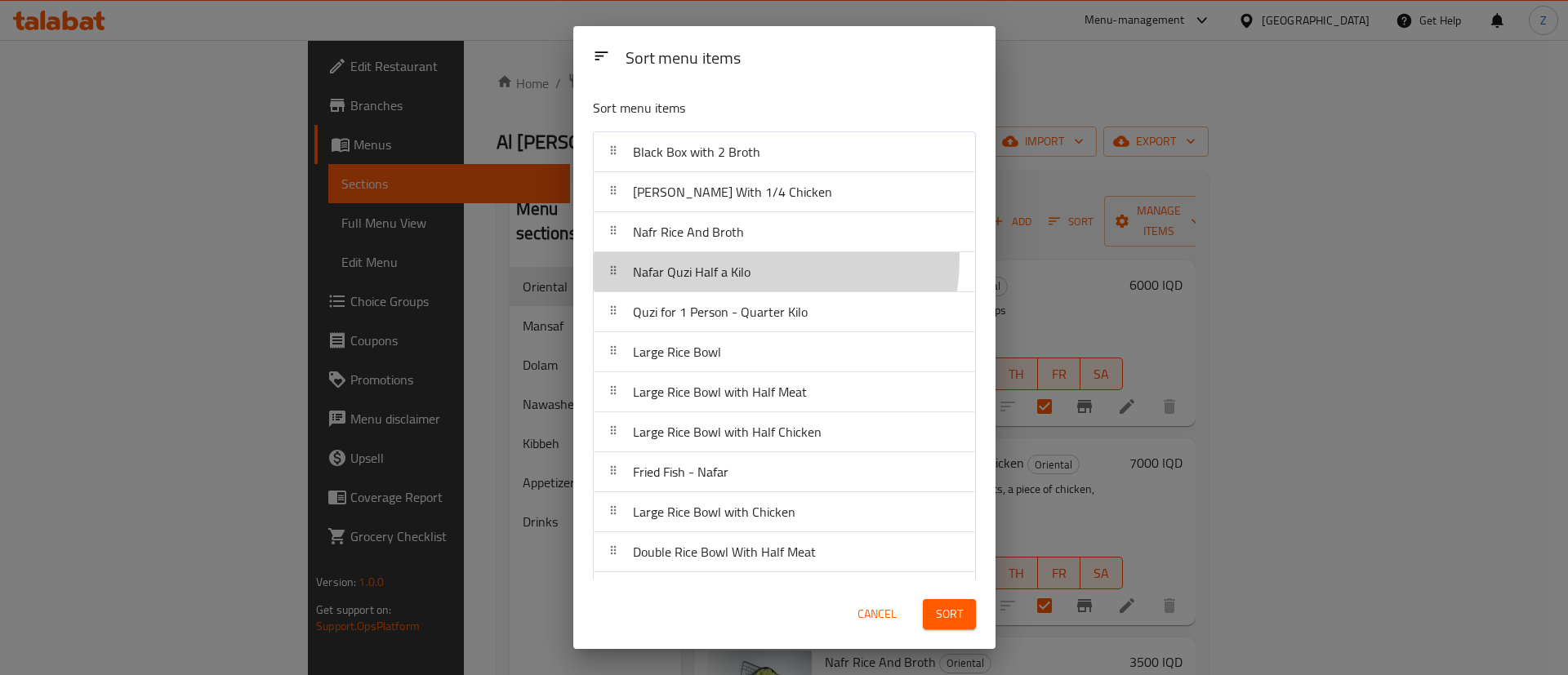
click at [713, 256] on div "Nafar Quzi Half a Kilo" at bounding box center [691, 271] width 131 height 39
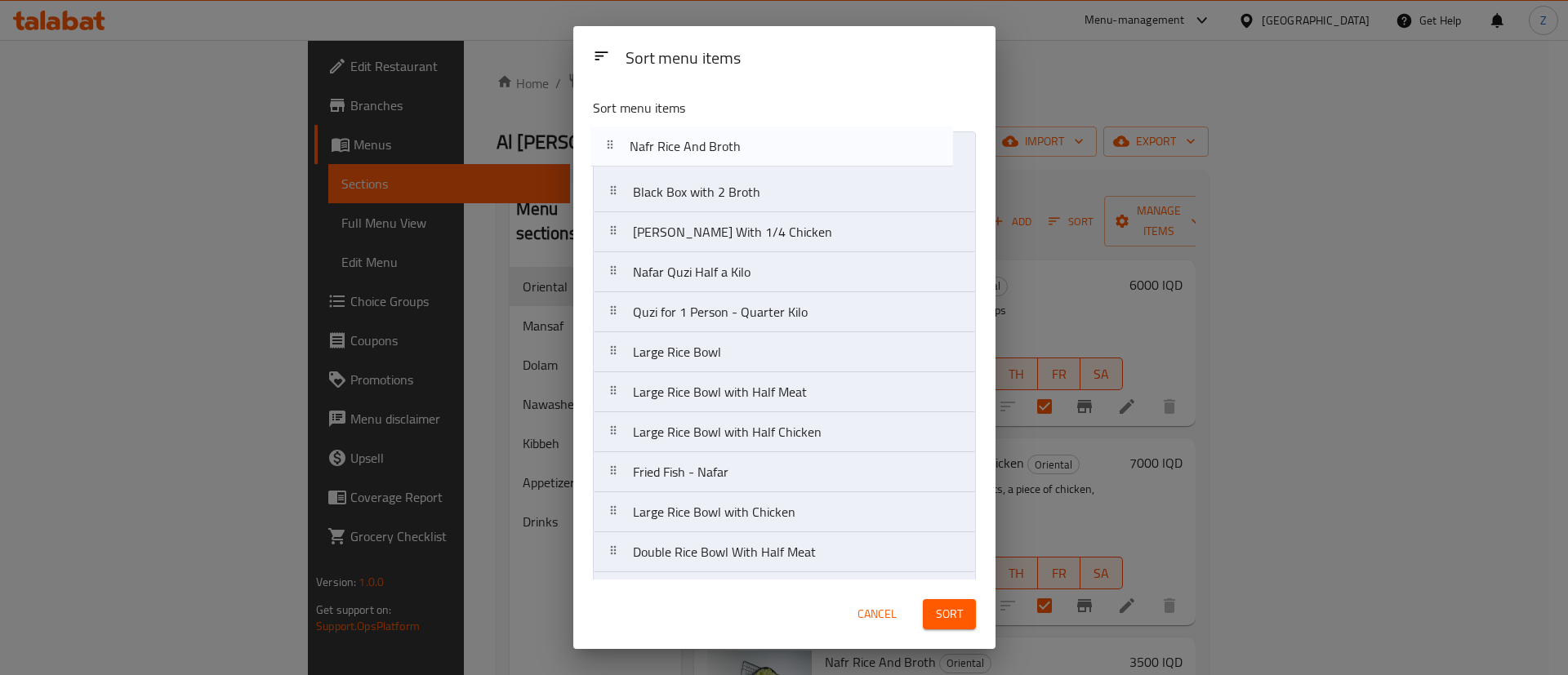
drag, startPoint x: 731, startPoint y: 241, endPoint x: 726, endPoint y: 150, distance: 91.1
click at [726, 150] on nav "Black Box with 2 Broth Nafar Rice With 1/4 Chicken Nafr Rice And Broth Nafar Qu…" at bounding box center [784, 551] width 383 height 841
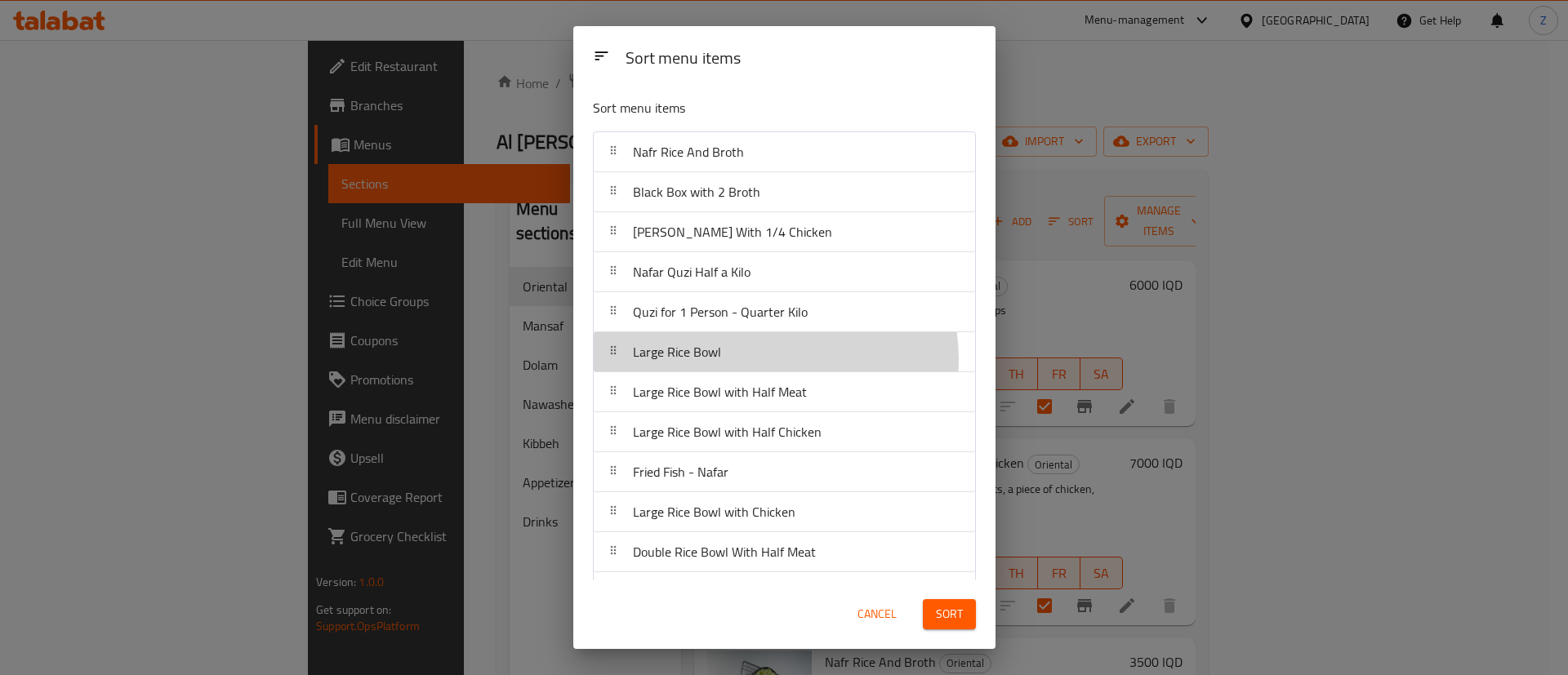
click at [767, 359] on div "Large Rice Bowl" at bounding box center [784, 351] width 368 height 39
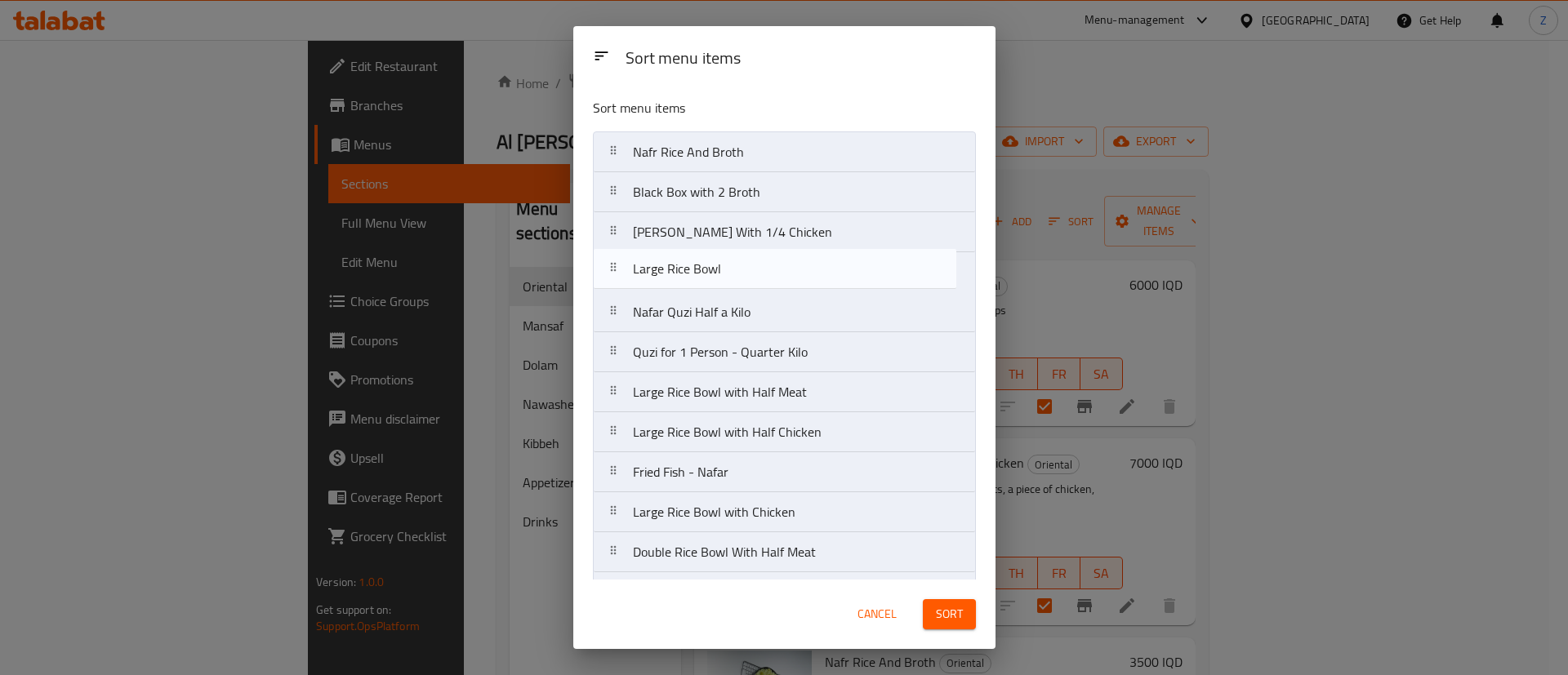
drag, startPoint x: 767, startPoint y: 359, endPoint x: 768, endPoint y: 226, distance: 133.0
drag, startPoint x: 752, startPoint y: 307, endPoint x: 766, endPoint y: 283, distance: 27.8
click at [766, 283] on nav "Nafr Rice And Broth Black Box with 2 Broth Large Rice Bowl Nafar Rice With 1/4 …" at bounding box center [784, 551] width 383 height 841
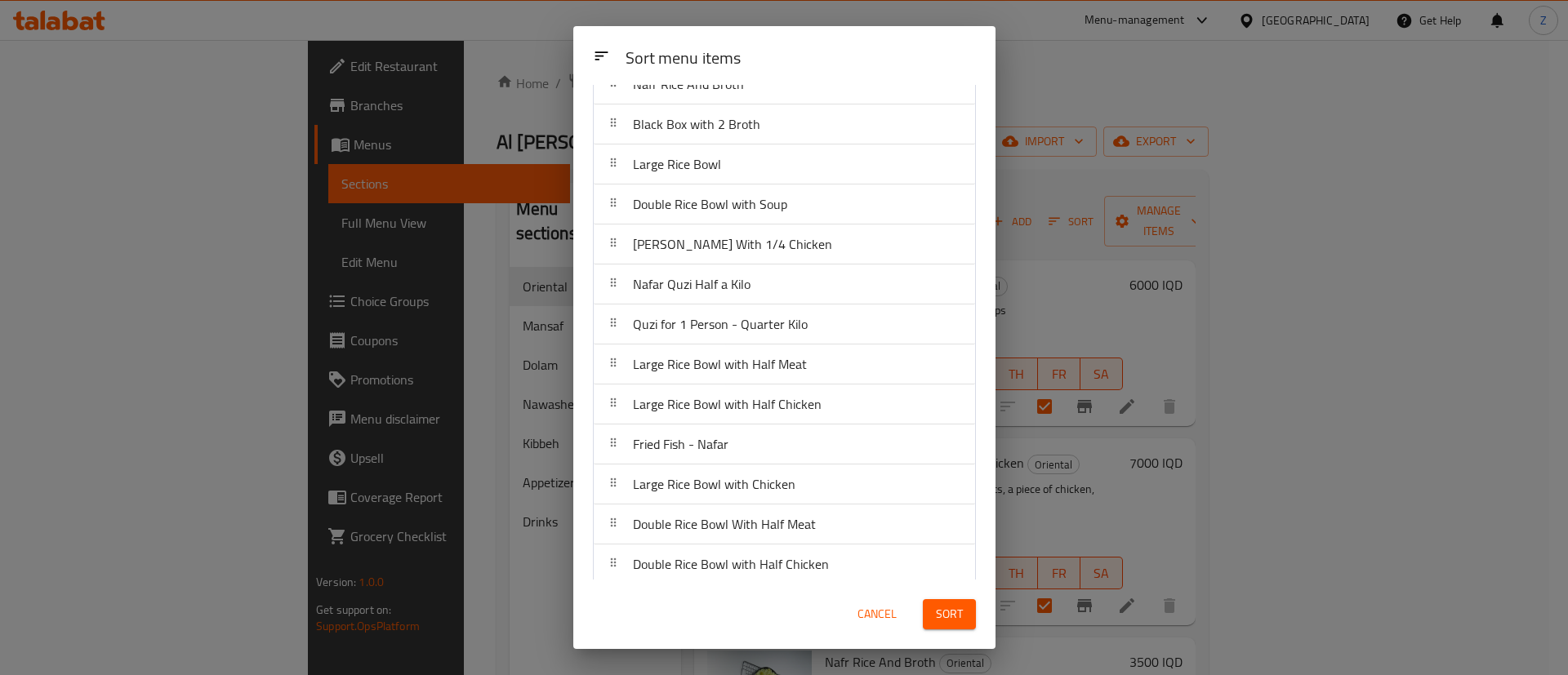
scroll to position [73, 0]
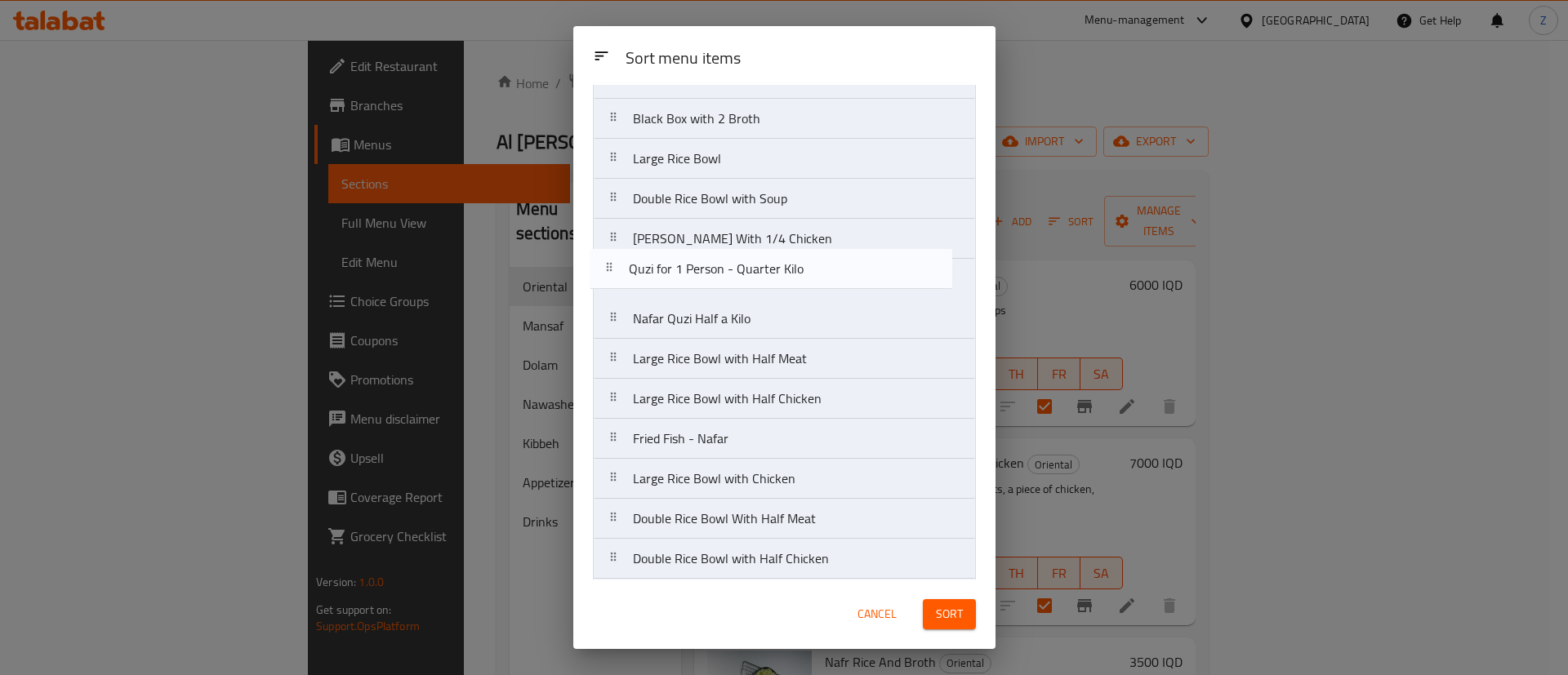
drag, startPoint x: 785, startPoint y: 331, endPoint x: 781, endPoint y: 277, distance: 54.1
click at [781, 277] on nav "Nafr Rice And Broth Black Box with 2 Broth Large Rice Bowl Double Rice Bowl wit…" at bounding box center [784, 478] width 383 height 841
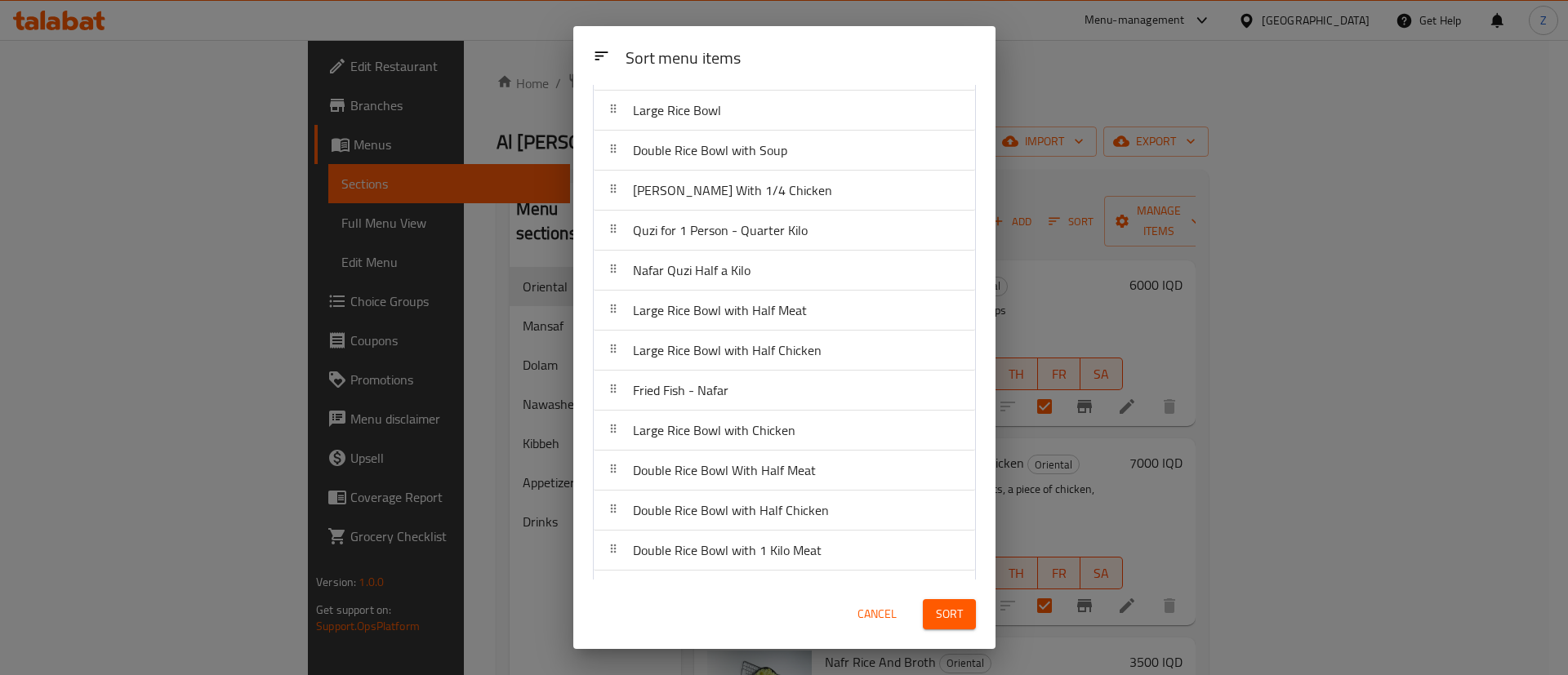
scroll to position [123, 0]
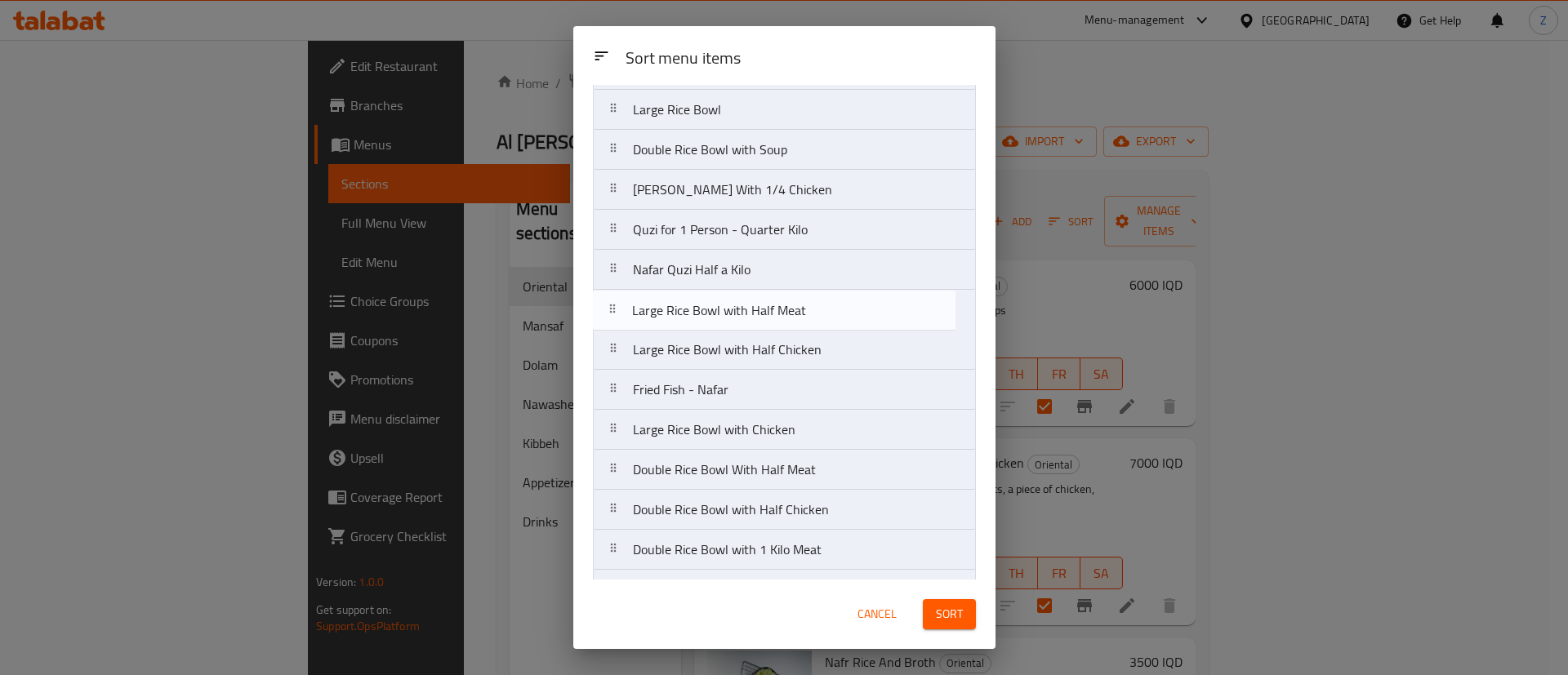
click at [789, 314] on nav "Nafr Rice And Broth Black Box with 2 Broth Large Rice Bowl Double Rice Bowl wit…" at bounding box center [784, 429] width 383 height 841
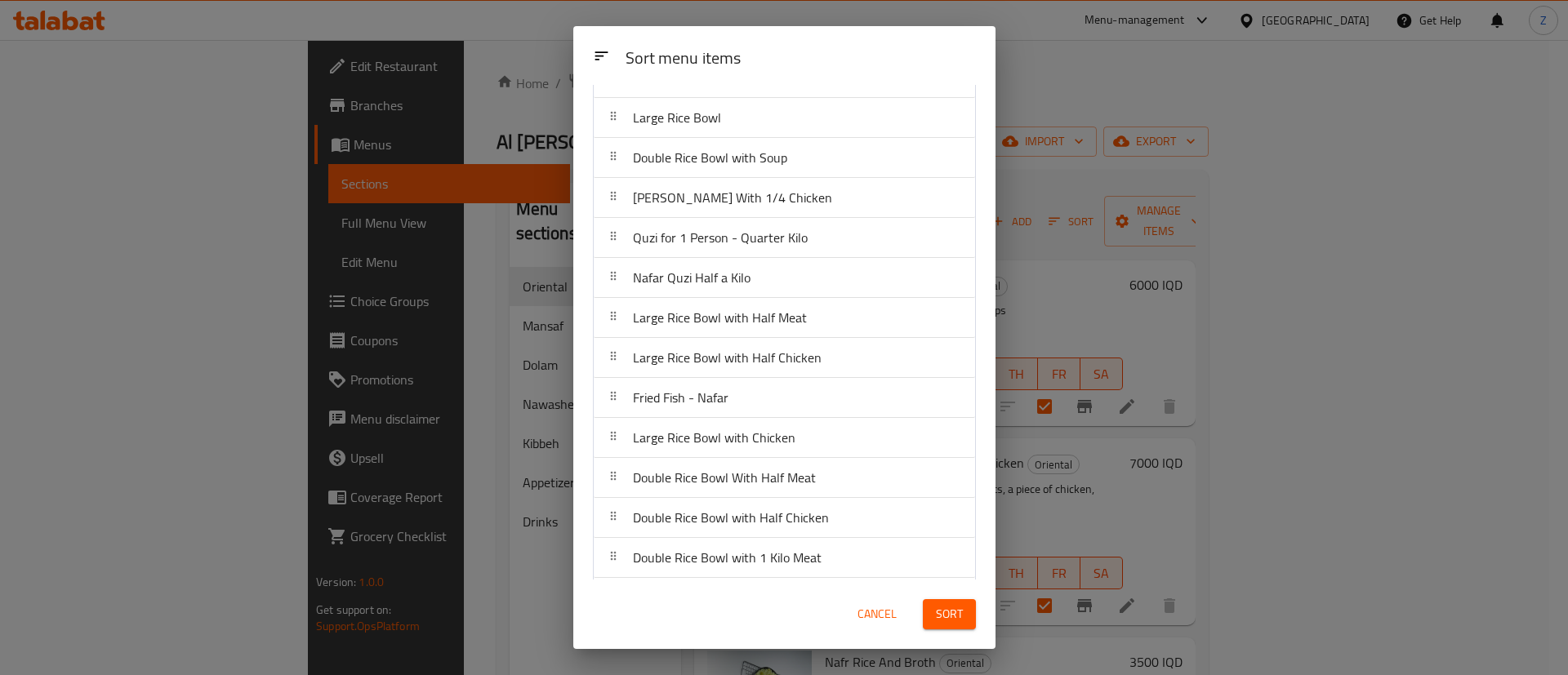
scroll to position [111, 0]
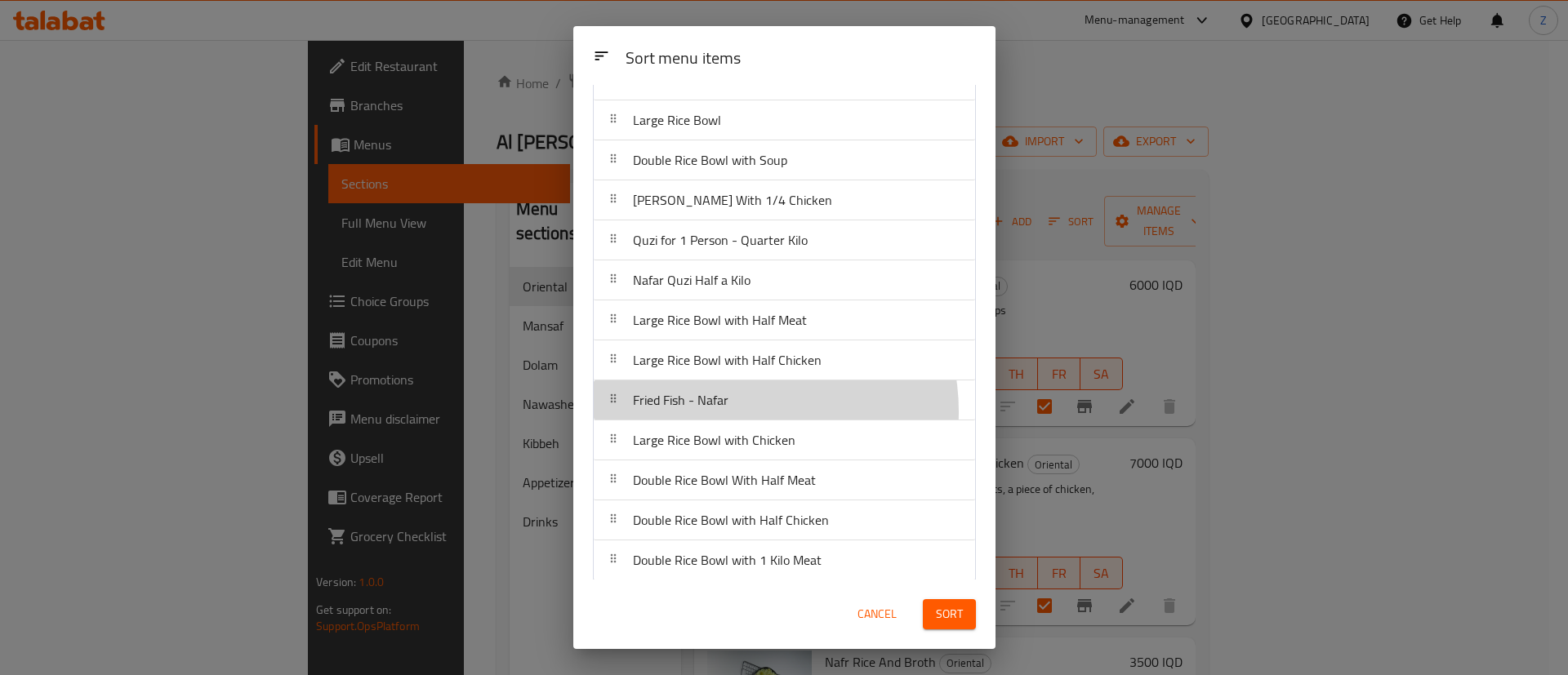
click at [740, 398] on div "Fried Fish - Nafar" at bounding box center [784, 399] width 368 height 39
drag, startPoint x: 739, startPoint y: 398, endPoint x: 665, endPoint y: 392, distance: 74.2
click at [665, 392] on span "Fried Fish - Nafar" at bounding box center [681, 399] width 95 height 24
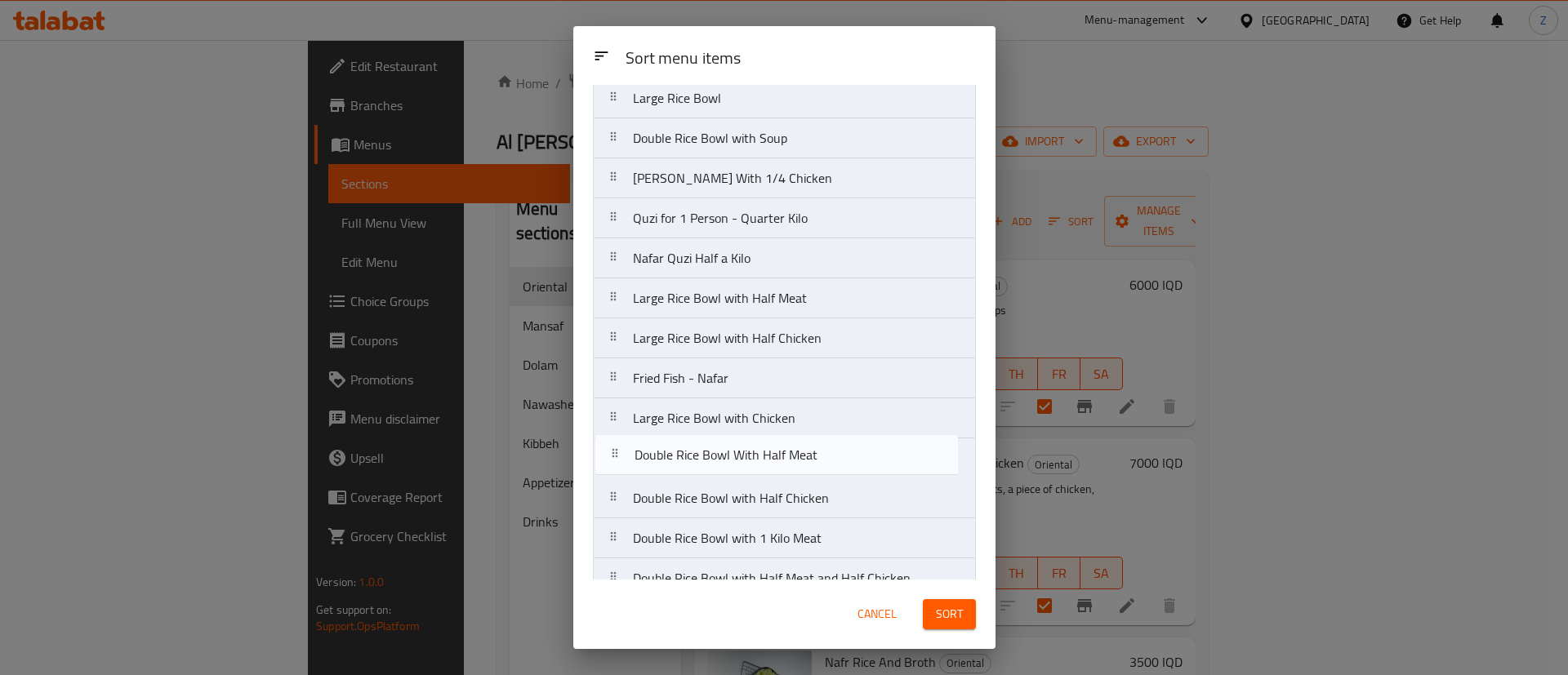
drag, startPoint x: 793, startPoint y: 494, endPoint x: 793, endPoint y: 468, distance: 26.0
click at [793, 468] on nav "Nafr Rice And Broth Black Box with 2 Broth Large Rice Bowl Double Rice Bowl wit…" at bounding box center [784, 417] width 383 height 841
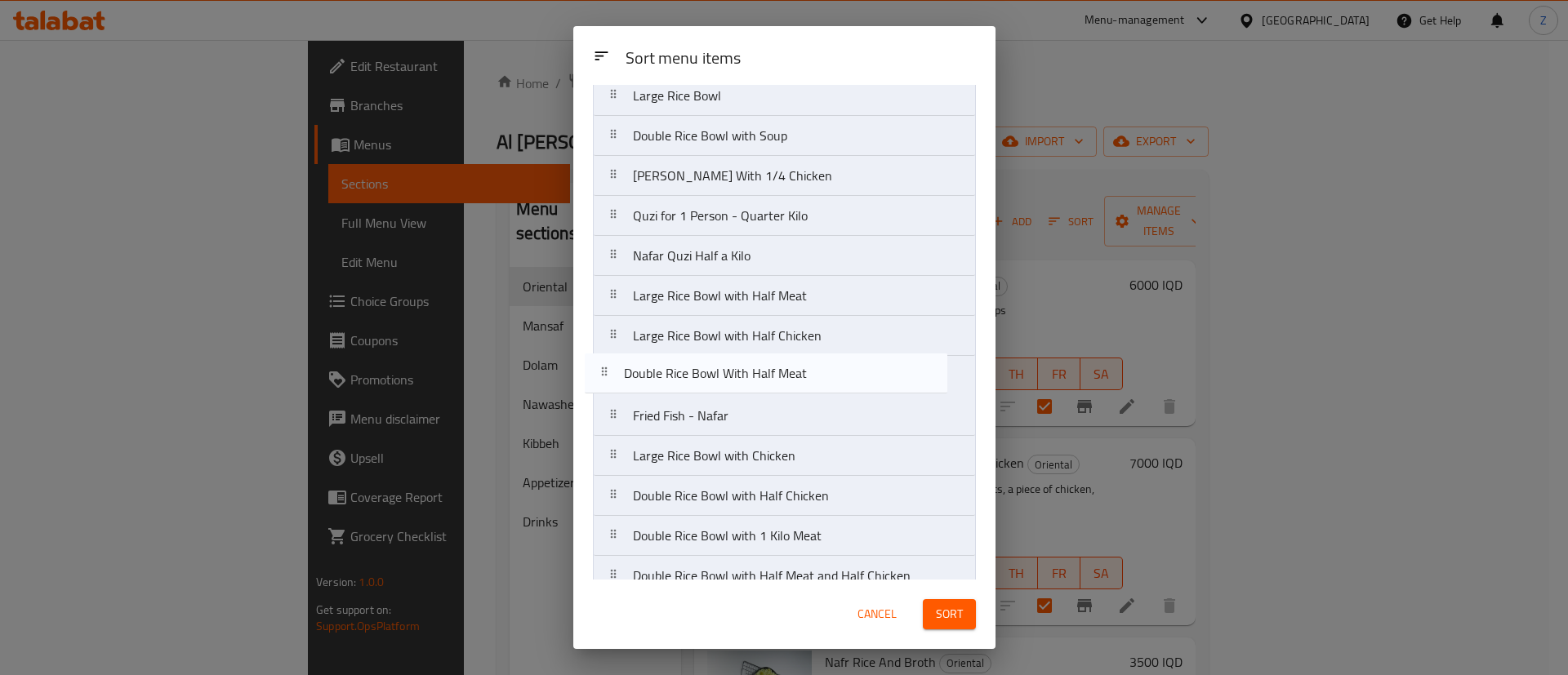
drag, startPoint x: 784, startPoint y: 448, endPoint x: 770, endPoint y: 360, distance: 89.1
click at [770, 360] on nav "Nafr Rice And Broth Black Box with 2 Broth Large Rice Bowl Double Rice Bowl wit…" at bounding box center [784, 415] width 383 height 841
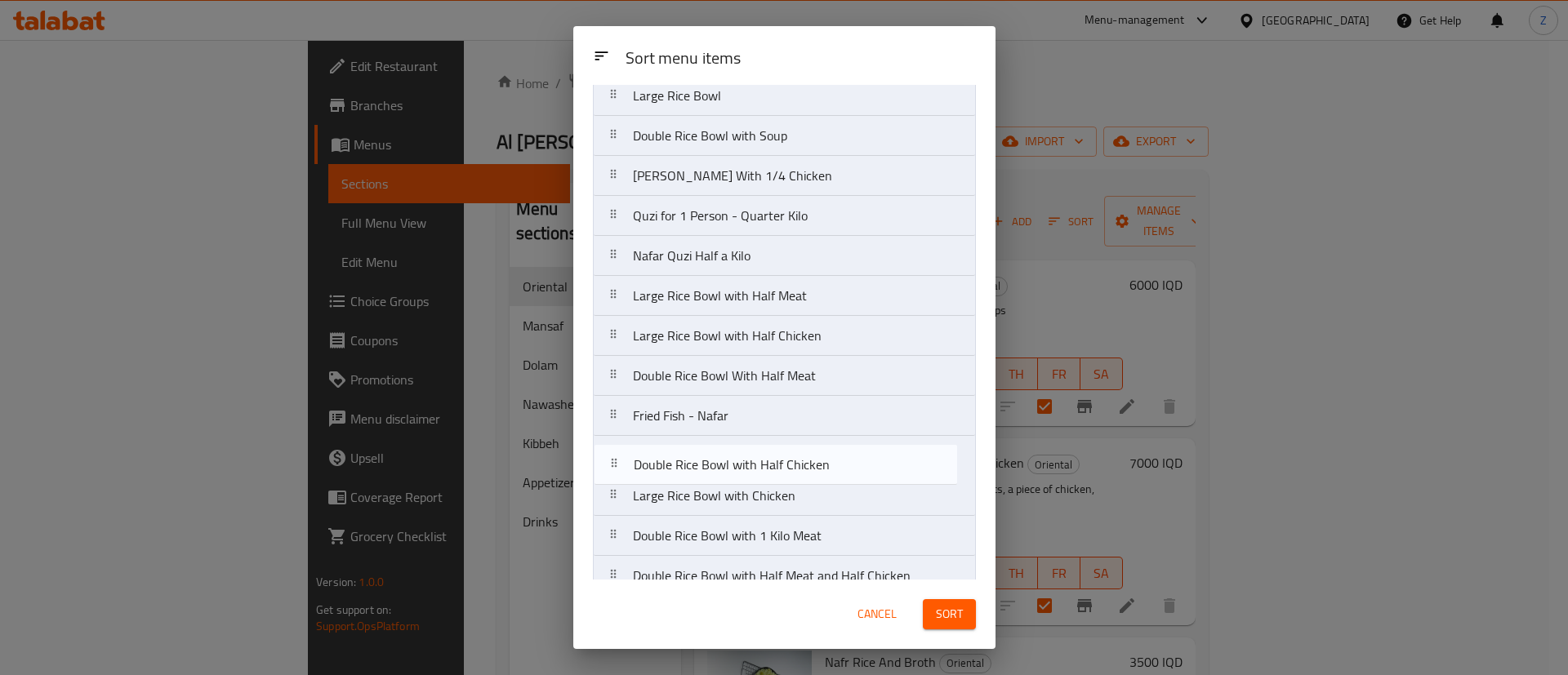
scroll to position [144, 0]
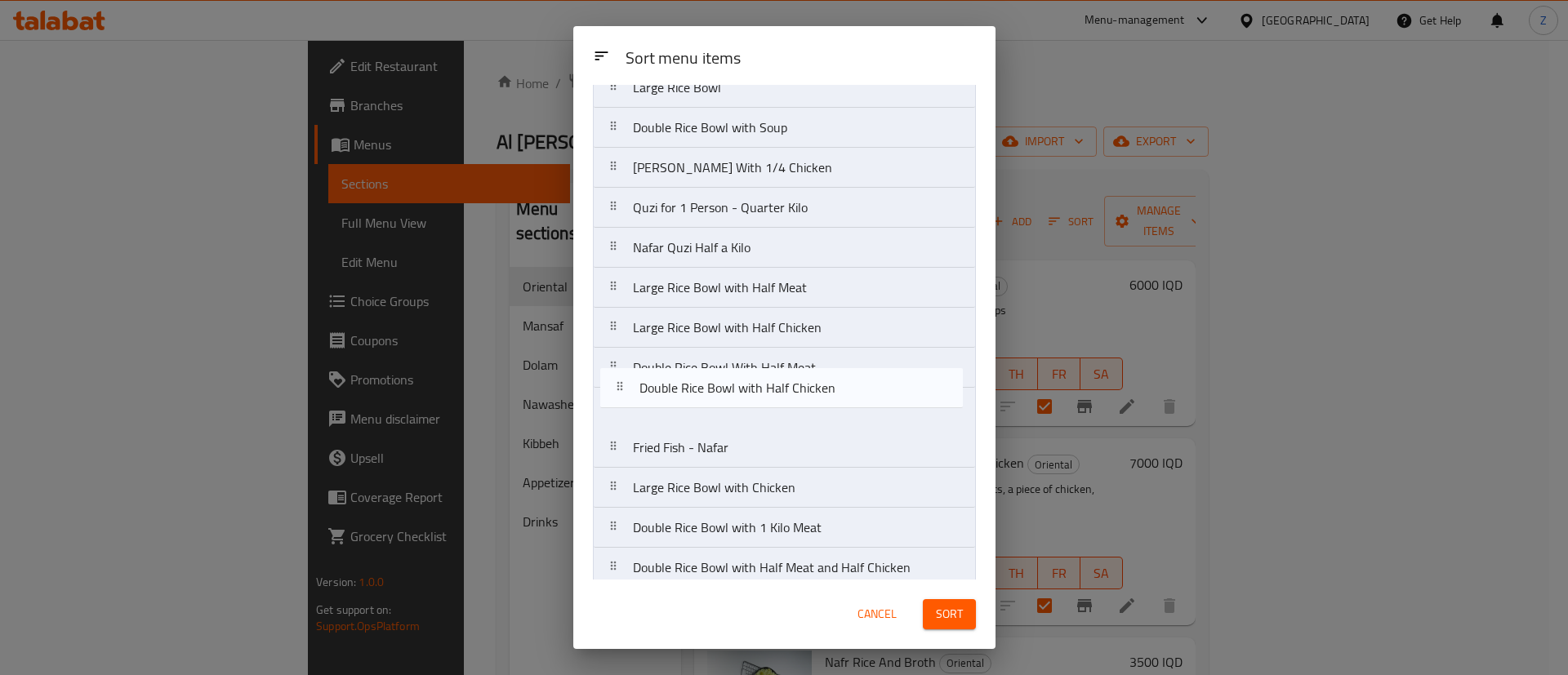
drag, startPoint x: 765, startPoint y: 498, endPoint x: 771, endPoint y: 385, distance: 113.2
click at [771, 385] on nav "Nafr Rice And Broth Black Box with 2 Broth Large Rice Bowl Double Rice Bowl wit…" at bounding box center [784, 407] width 383 height 841
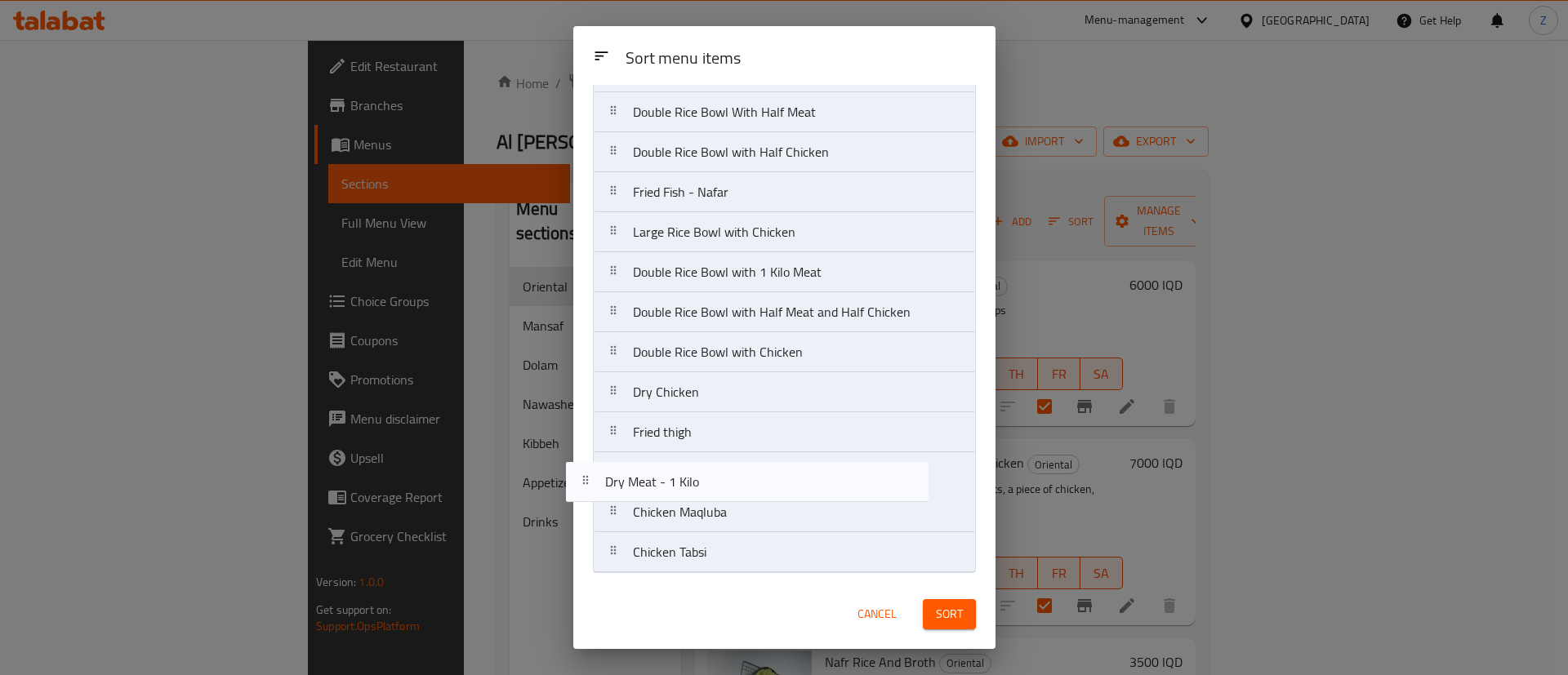
scroll to position [400, 0]
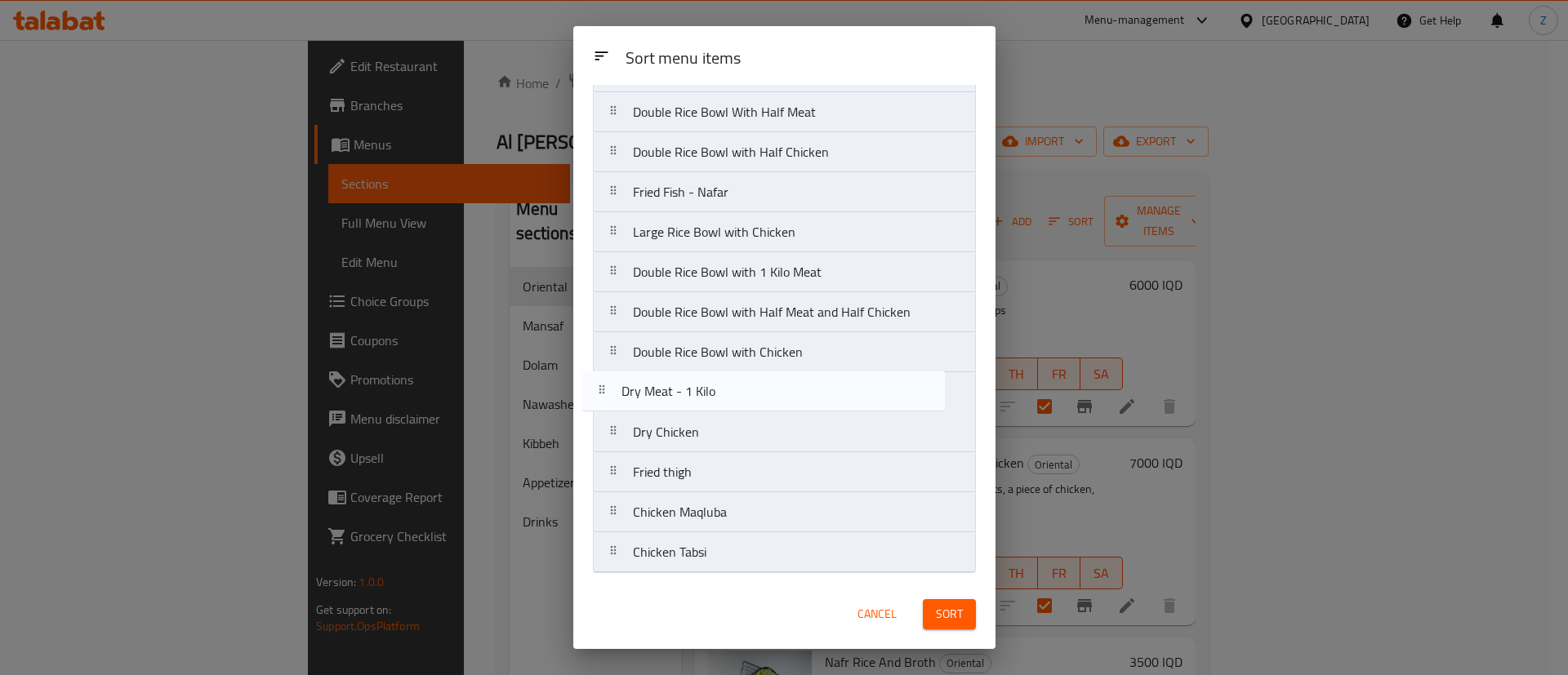
drag, startPoint x: 845, startPoint y: 487, endPoint x: 834, endPoint y: 402, distance: 85.7
click at [834, 402] on nav "Nafr Rice And Broth Black Box with 2 Broth Large Rice Bowl Double Rice Bowl wit…" at bounding box center [784, 151] width 383 height 841
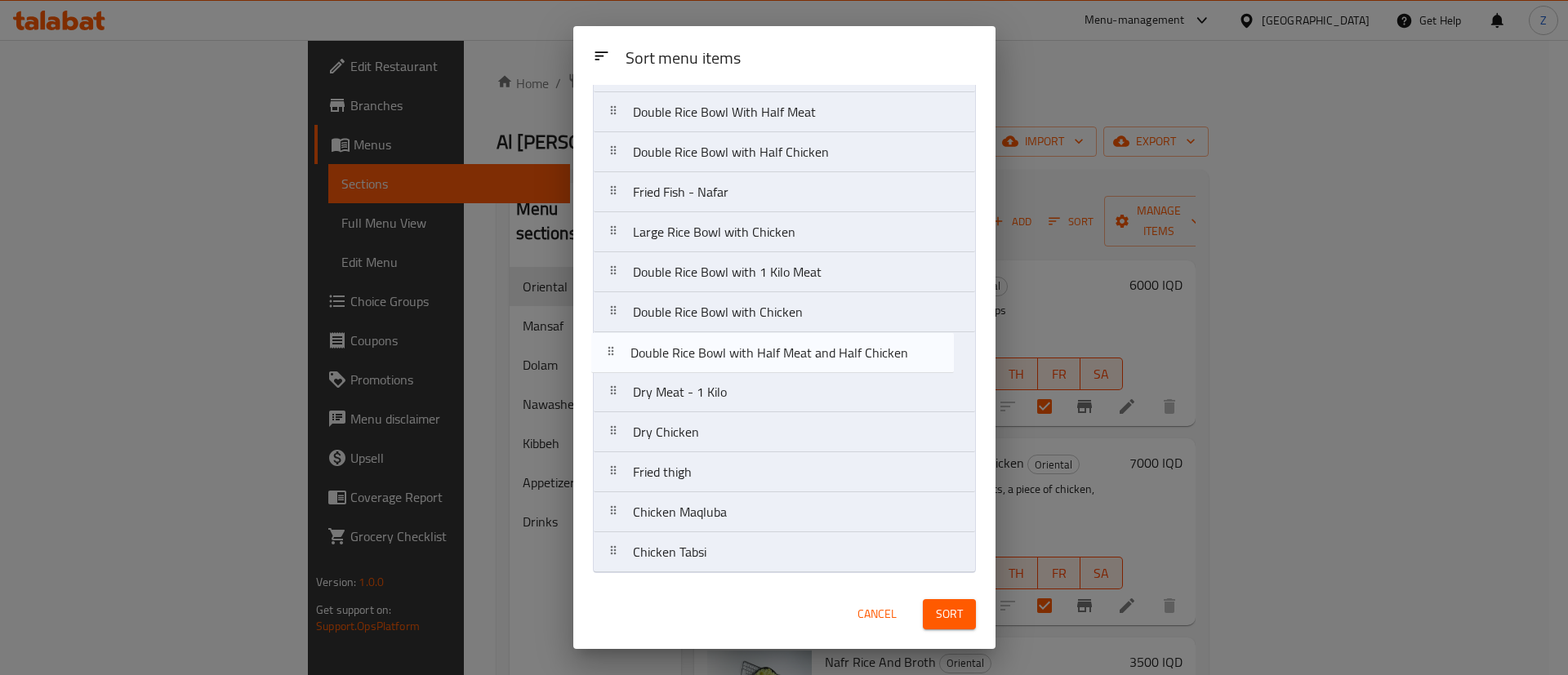
drag, startPoint x: 814, startPoint y: 322, endPoint x: 810, endPoint y: 358, distance: 36.2
click at [810, 358] on nav "Nafr Rice And Broth Black Box with 2 Broth Large Rice Bowl Double Rice Bowl wit…" at bounding box center [784, 151] width 383 height 841
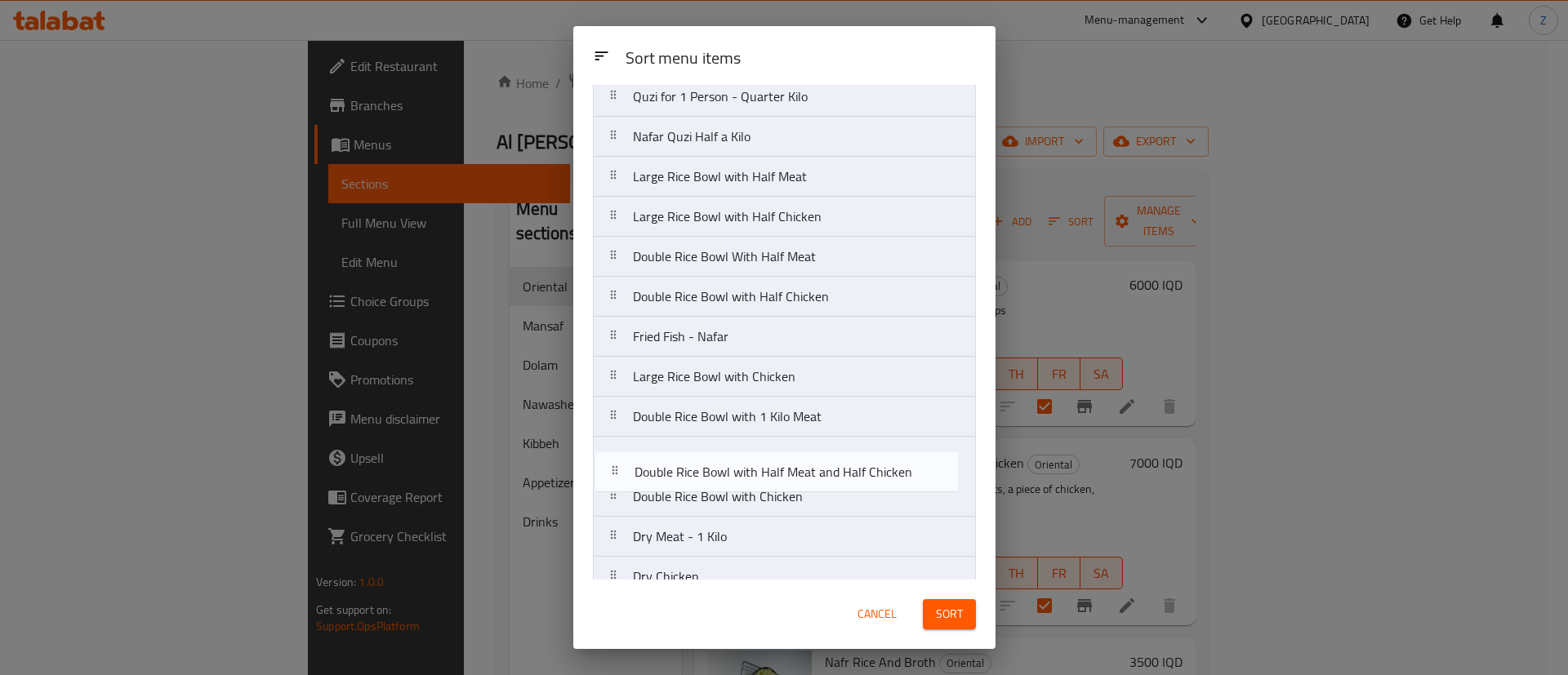
scroll to position [264, 0]
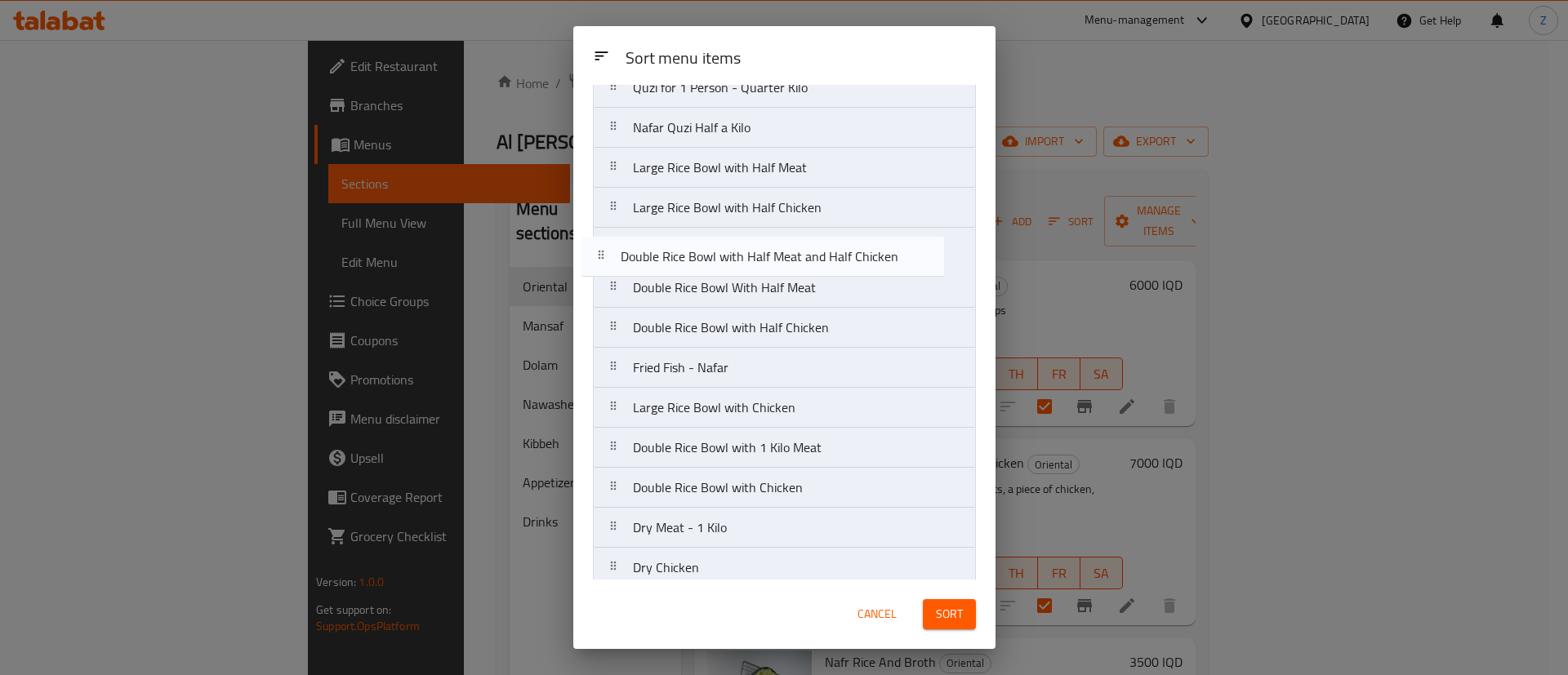
drag, startPoint x: 788, startPoint y: 528, endPoint x: 776, endPoint y: 263, distance: 265.3
click at [776, 263] on nav "Nafr Rice And Broth Black Box with 2 Broth Large Rice Bowl Double Rice Bowl wit…" at bounding box center [784, 287] width 383 height 841
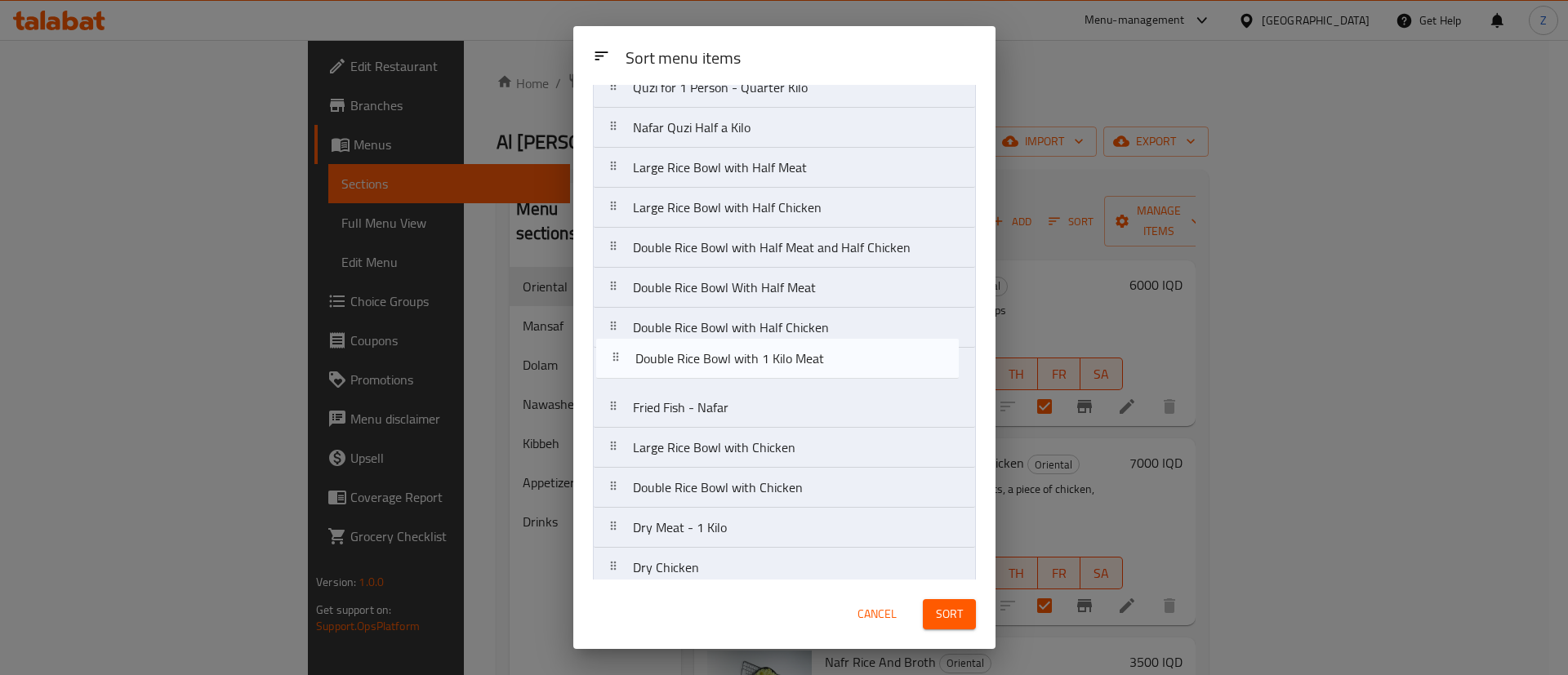
drag, startPoint x: 787, startPoint y: 458, endPoint x: 790, endPoint y: 359, distance: 99.0
click at [790, 359] on nav "Nafr Rice And Broth Black Box with 2 Broth Large Rice Bowl Double Rice Bowl wit…" at bounding box center [784, 287] width 383 height 841
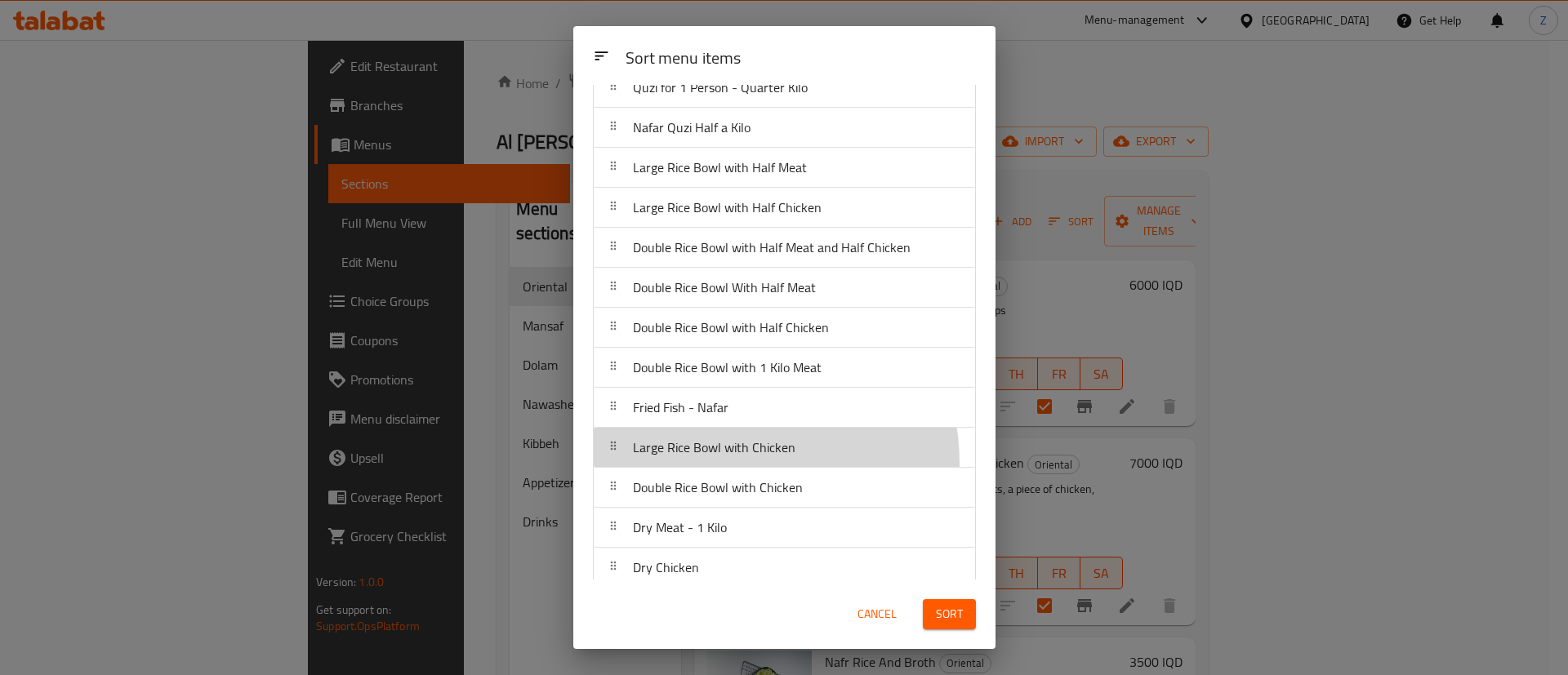
scroll to position [265, 0]
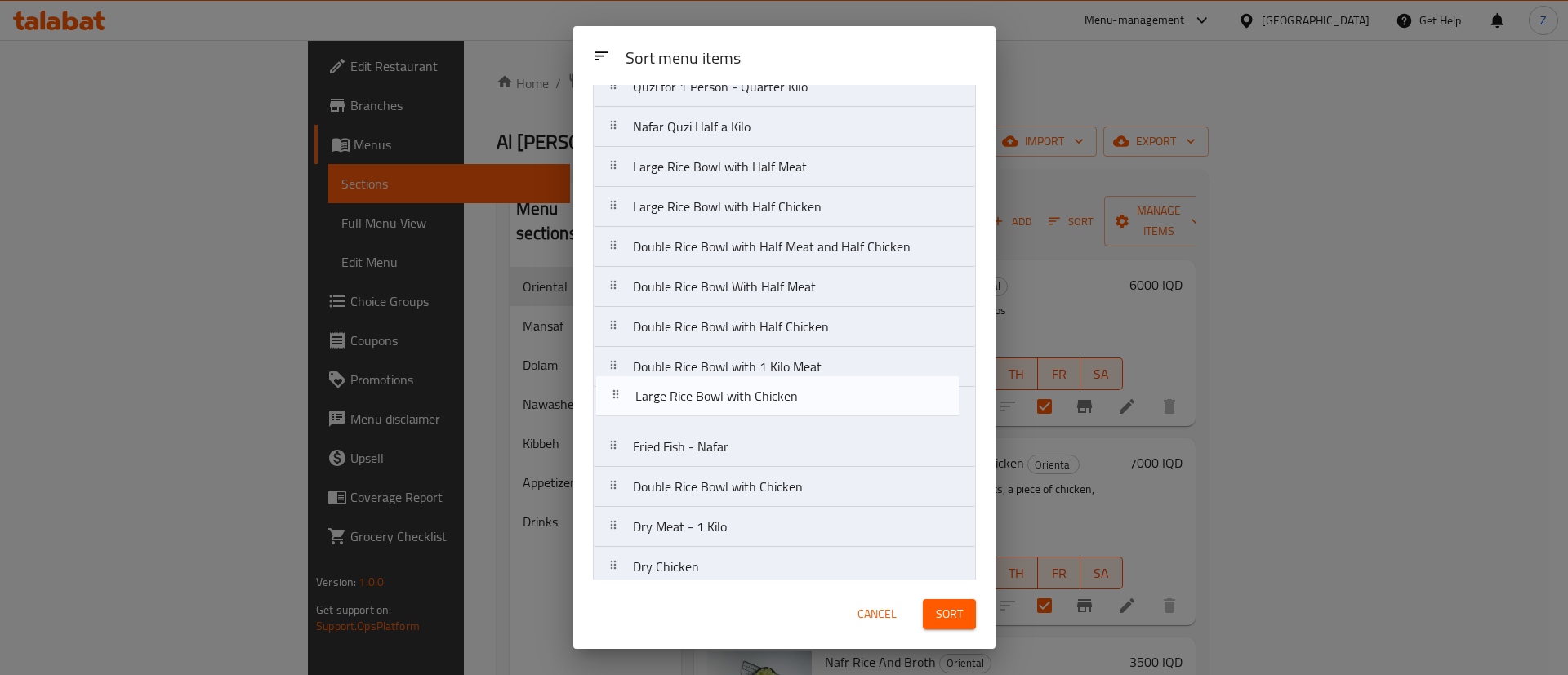
drag, startPoint x: 720, startPoint y: 463, endPoint x: 722, endPoint y: 408, distance: 55.0
click at [722, 408] on nav "Nafr Rice And Broth Black Box with 2 Broth Large Rice Bowl Double Rice Bowl wit…" at bounding box center [784, 286] width 383 height 841
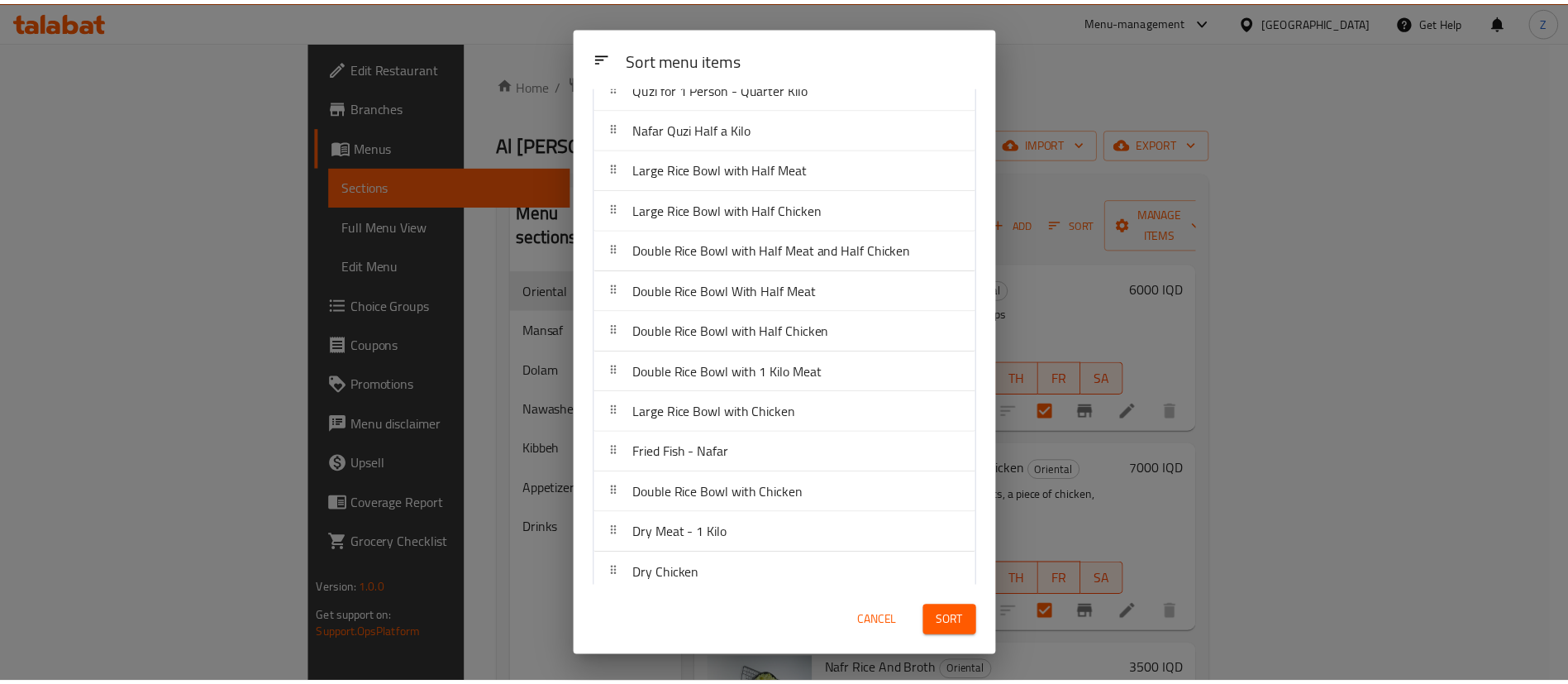
scroll to position [405, 0]
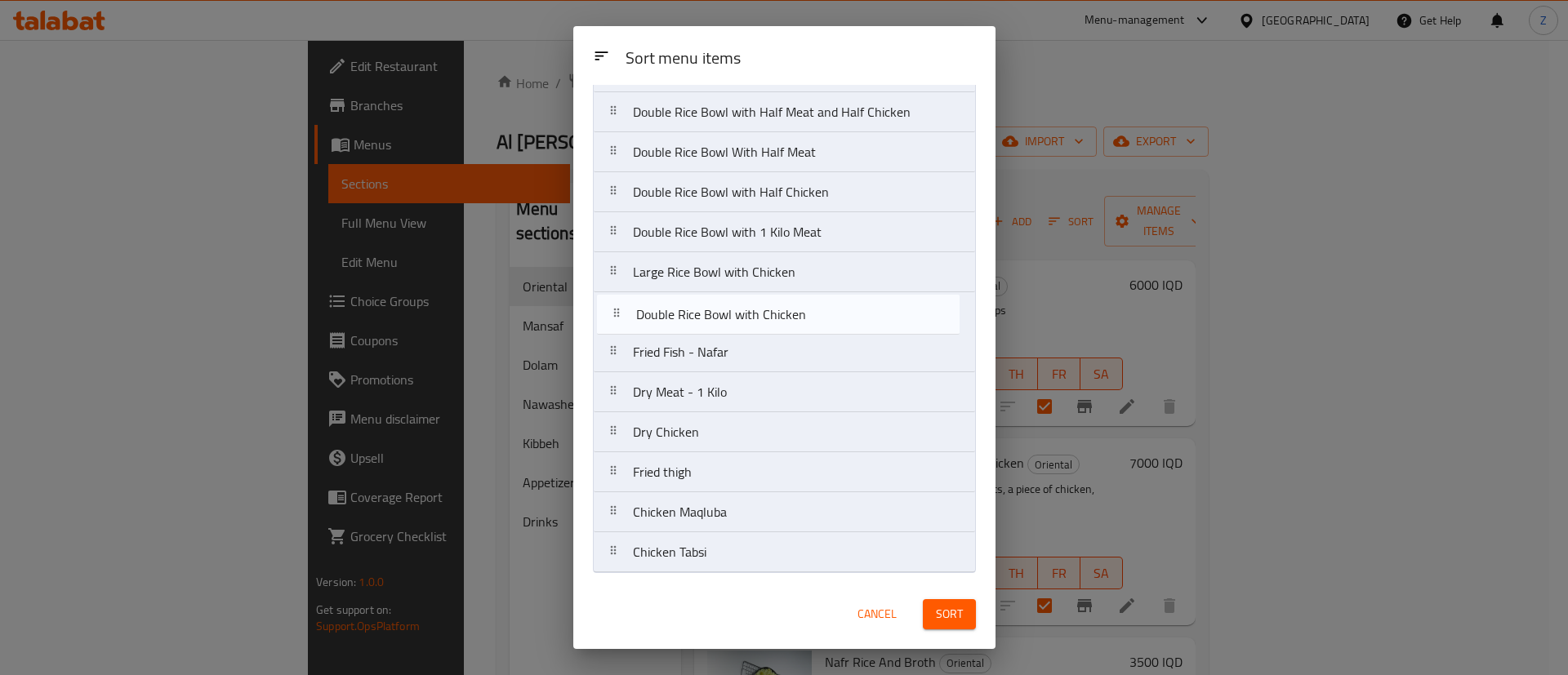
drag, startPoint x: 822, startPoint y: 365, endPoint x: 826, endPoint y: 322, distance: 43.2
click at [826, 322] on nav "Nafr Rice And Broth Black Box with 2 Broth Large Rice Bowl Double Rice Bowl wit…" at bounding box center [784, 151] width 383 height 841
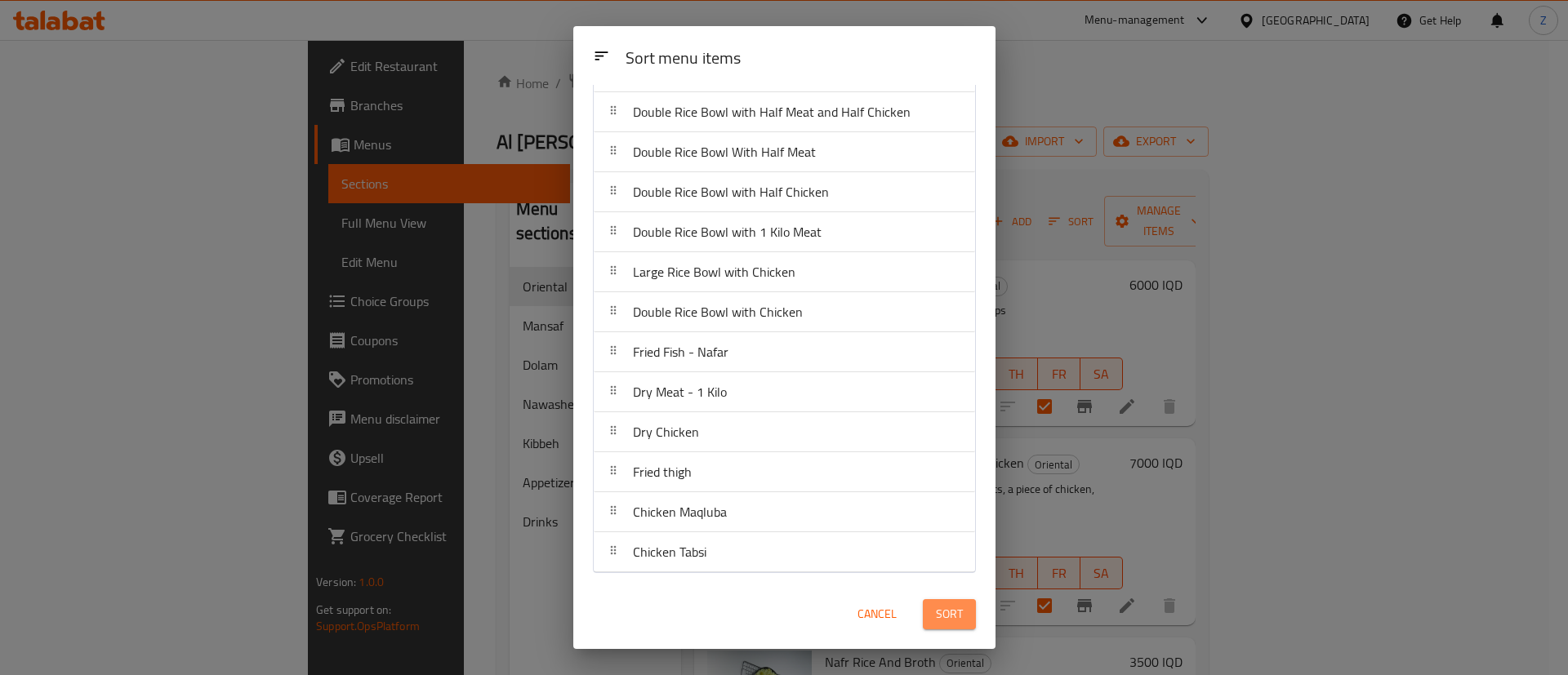
click at [957, 606] on span "Sort" at bounding box center [949, 615] width 27 height 21
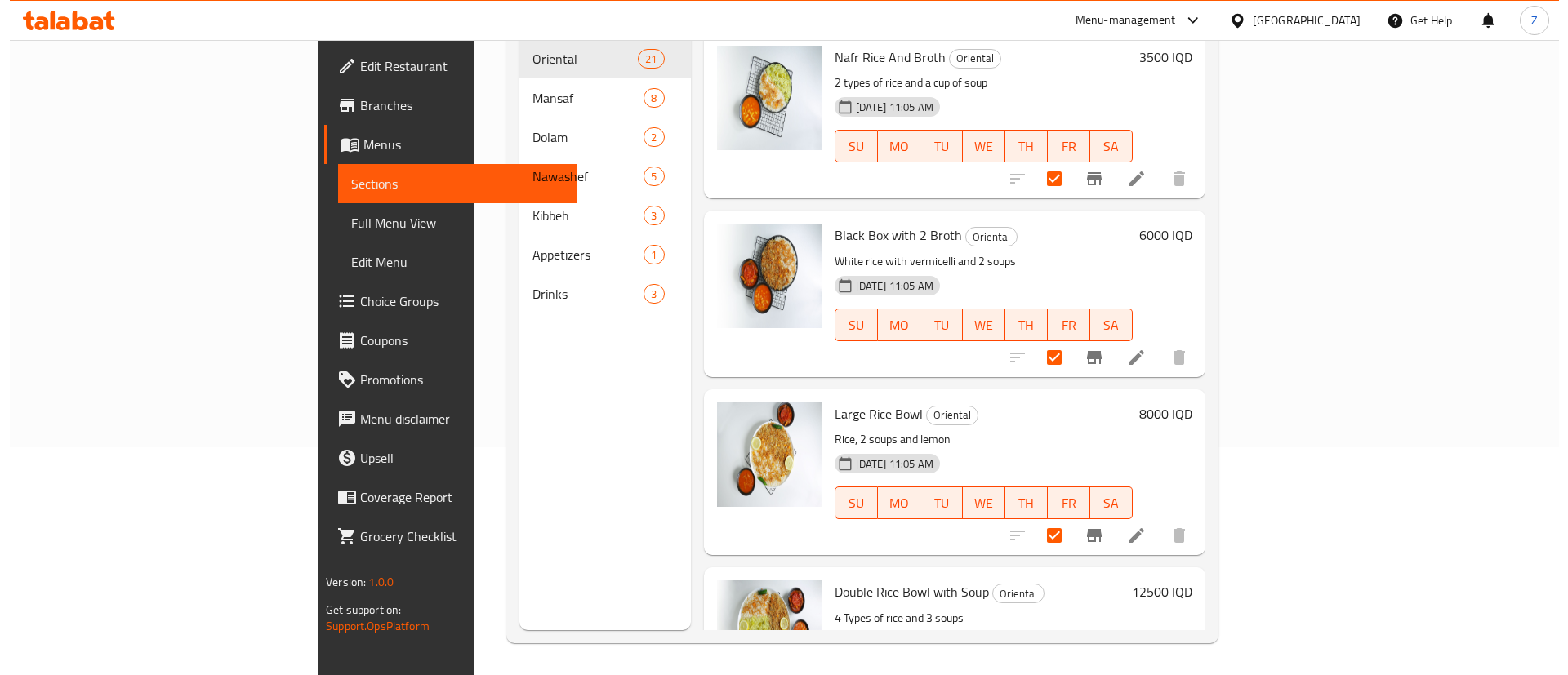
scroll to position [0, 0]
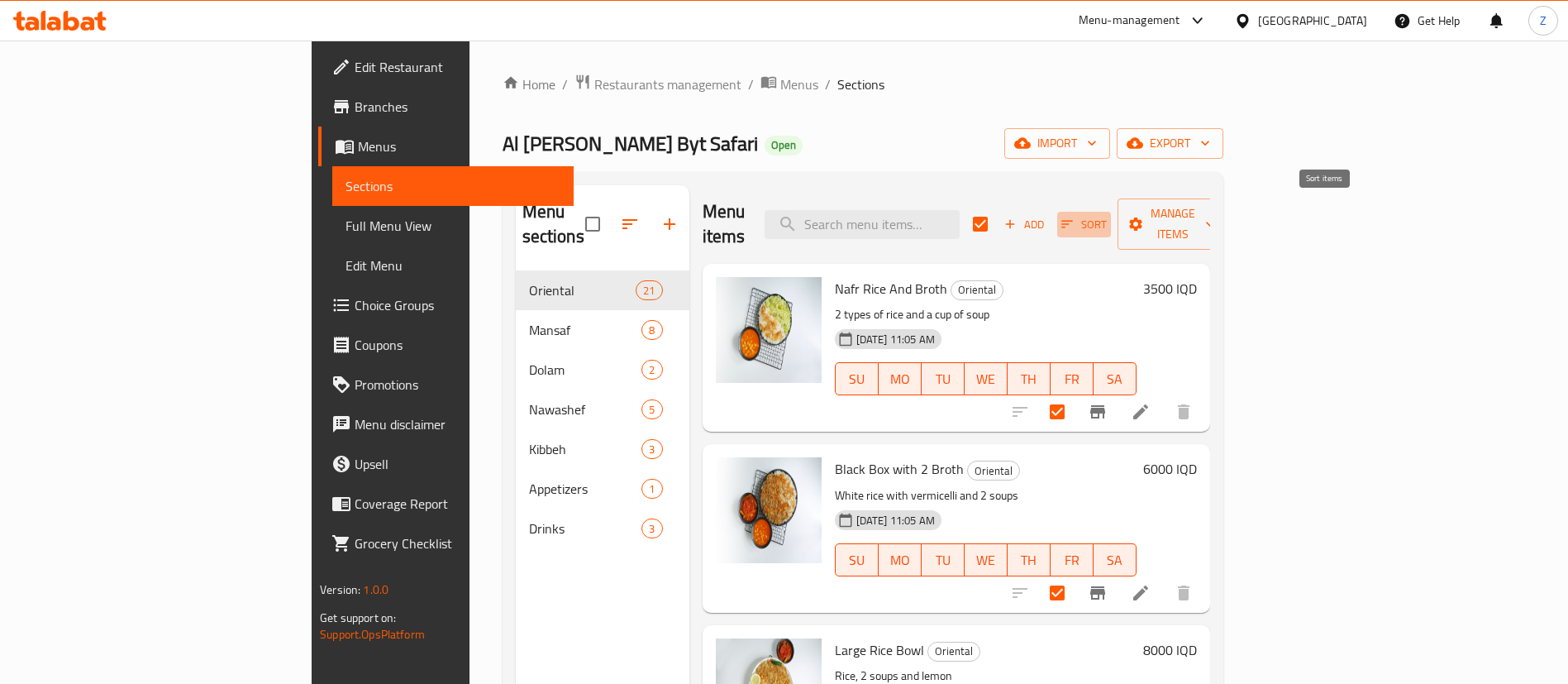
click at [1107, 215] on span "Sort" at bounding box center [1084, 224] width 46 height 19
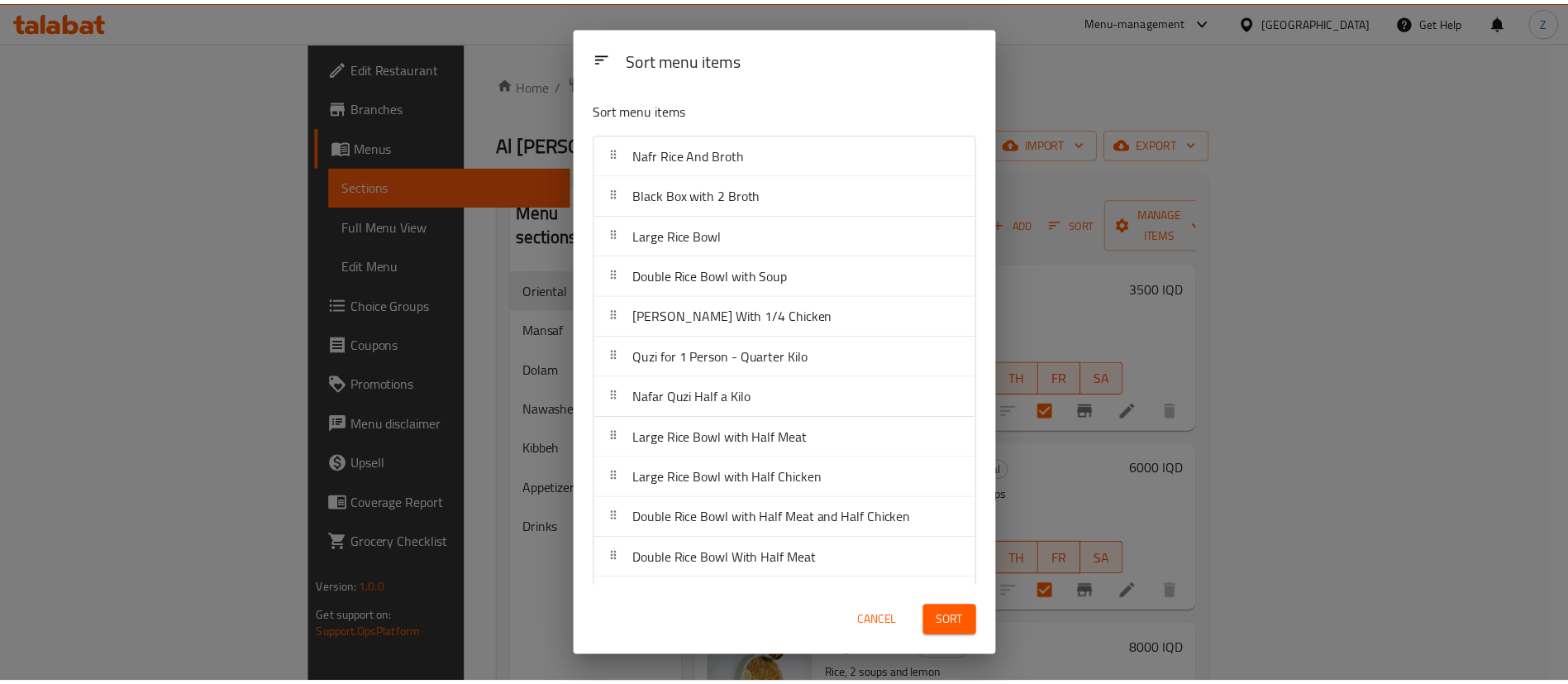
scroll to position [405, 0]
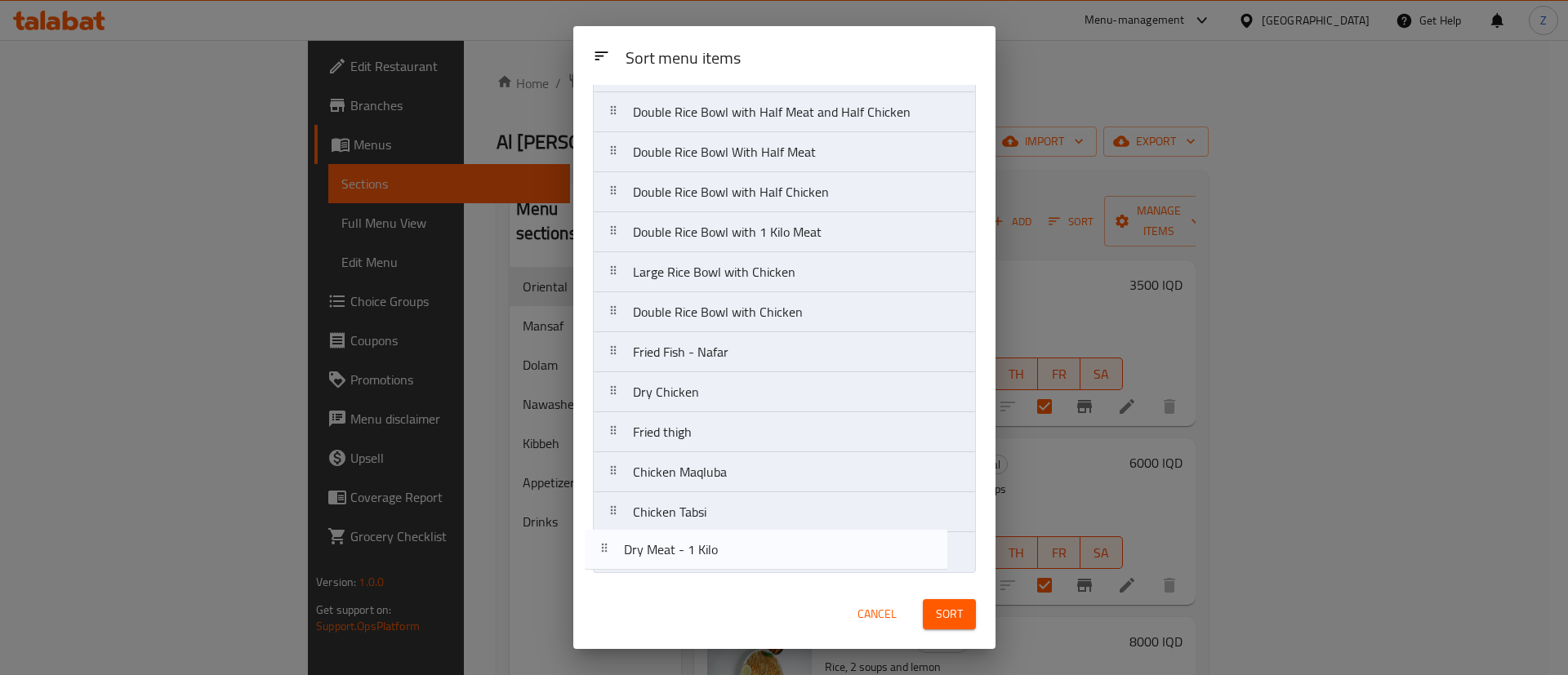
drag, startPoint x: 700, startPoint y: 402, endPoint x: 689, endPoint y: 564, distance: 162.4
click at [689, 564] on nav "Nafr Rice And Broth Black Box with 2 Broth Large Rice Bowl Double Rice Bowl wit…" at bounding box center [784, 151] width 383 height 841
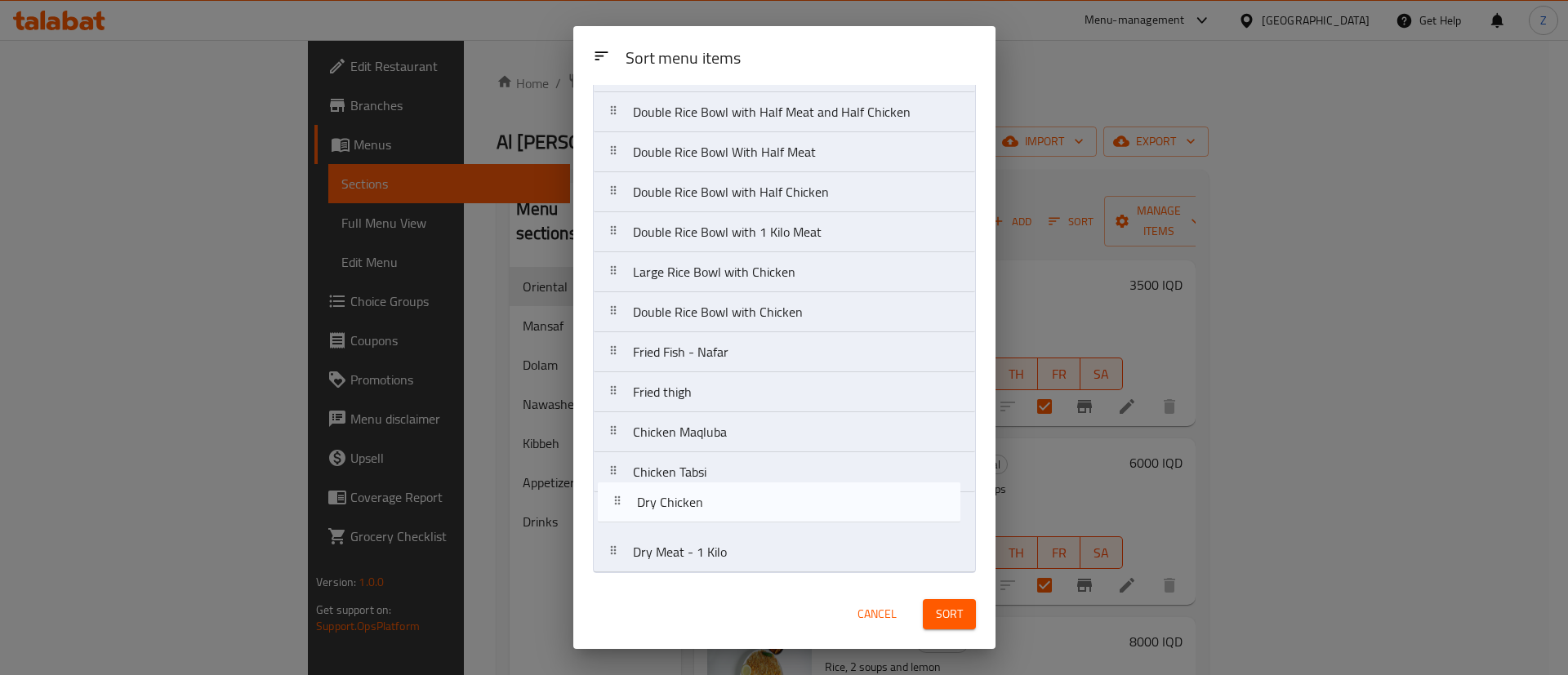
drag, startPoint x: 733, startPoint y: 392, endPoint x: 731, endPoint y: 521, distance: 129.0
click at [731, 521] on nav "Nafr Rice And Broth Black Box with 2 Broth Large Rice Bowl Double Rice Bowl wit…" at bounding box center [784, 151] width 383 height 841
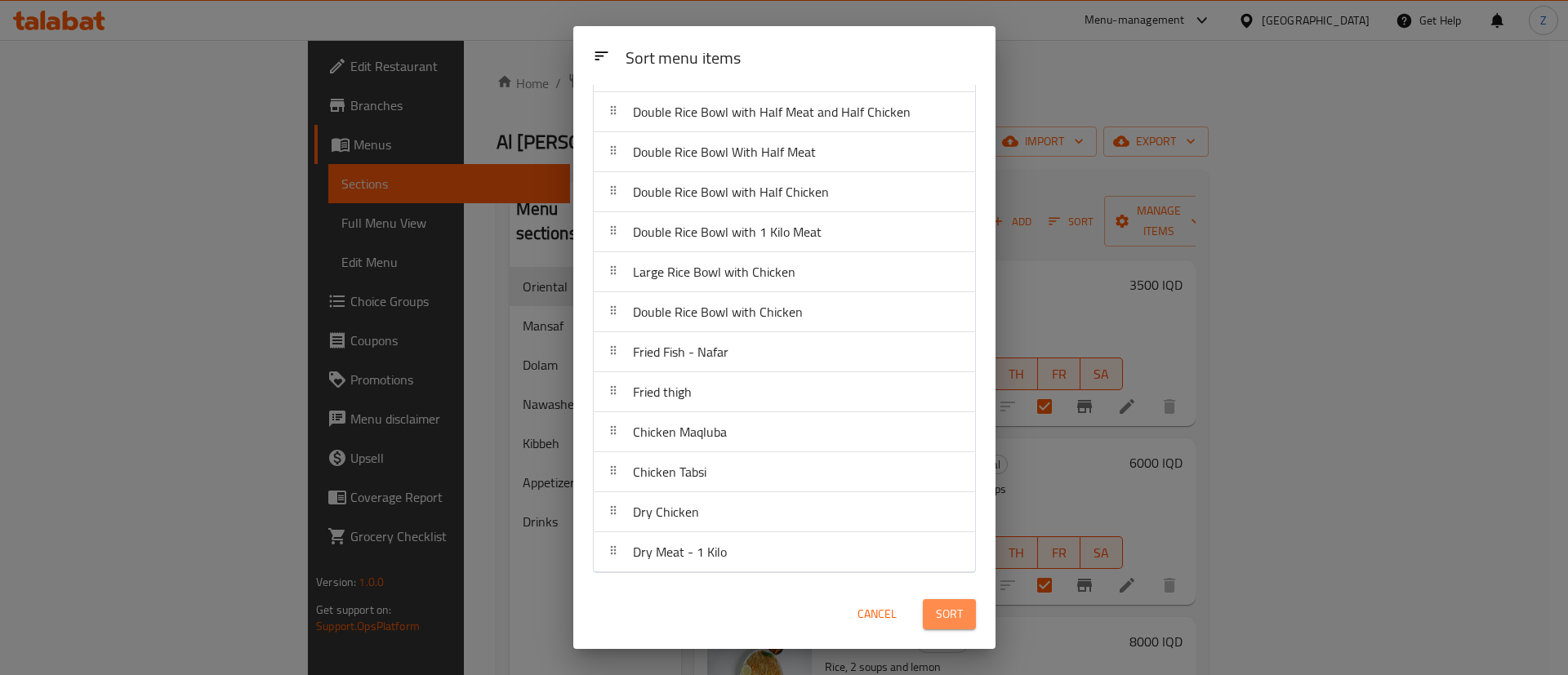
click at [942, 621] on span "Sort" at bounding box center [949, 615] width 27 height 21
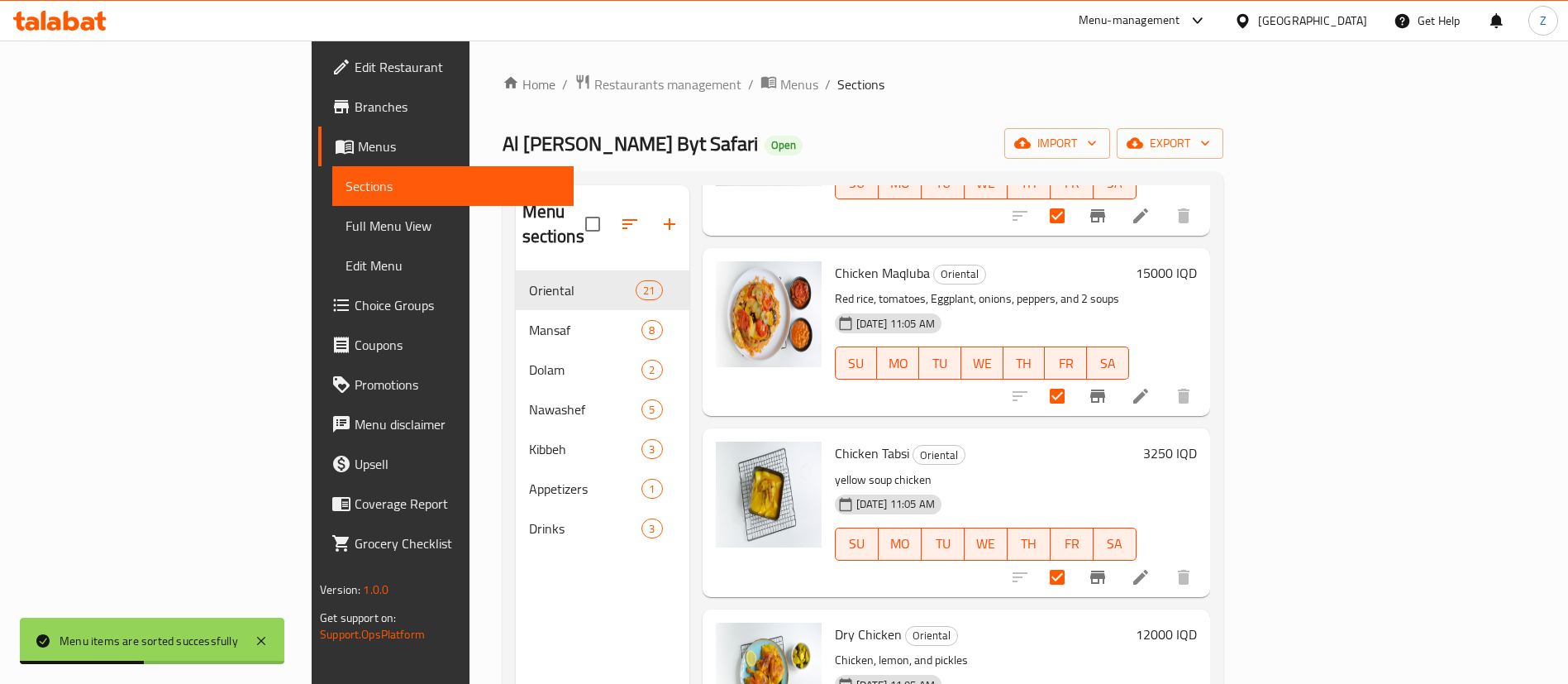
scroll to position [231, 0]
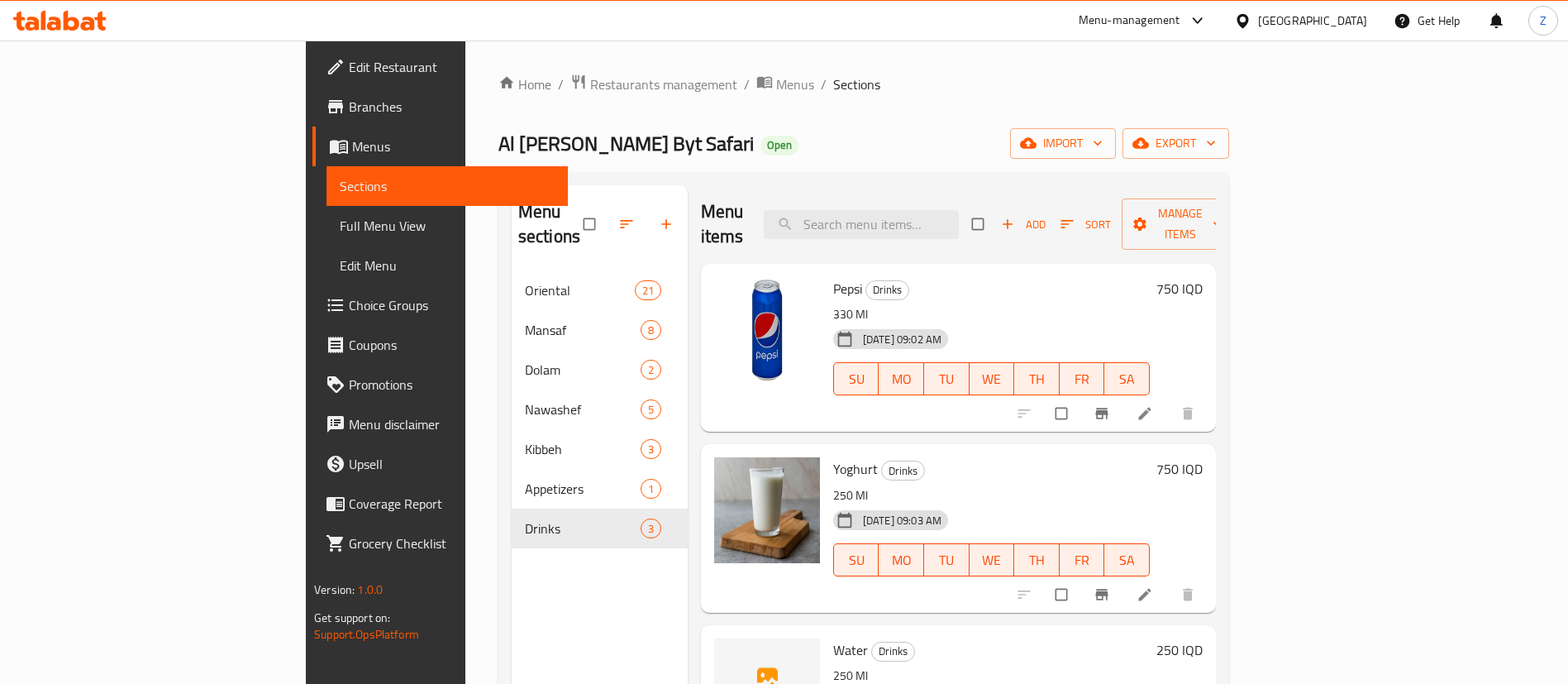
click at [466, 67] on div "Home / Restaurants management / Menus / Sections Al [PERSON_NAME] Byt Safari Op…" at bounding box center [864, 477] width 797 height 875
click at [498, 81] on link "Home" at bounding box center [524, 84] width 53 height 20
